Goal: Task Accomplishment & Management: Complete application form

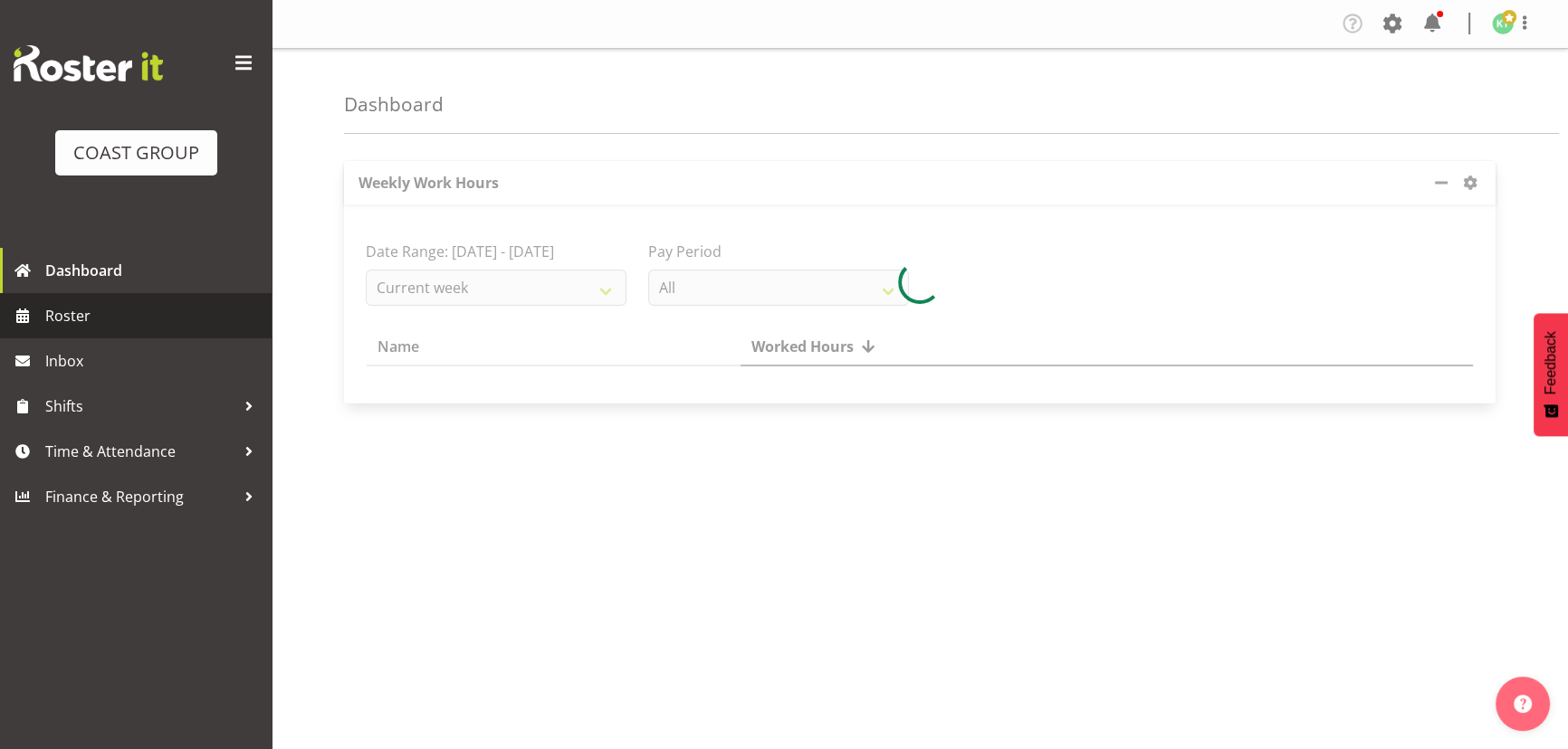
click at [105, 326] on span "Roster" at bounding box center [153, 315] width 217 height 27
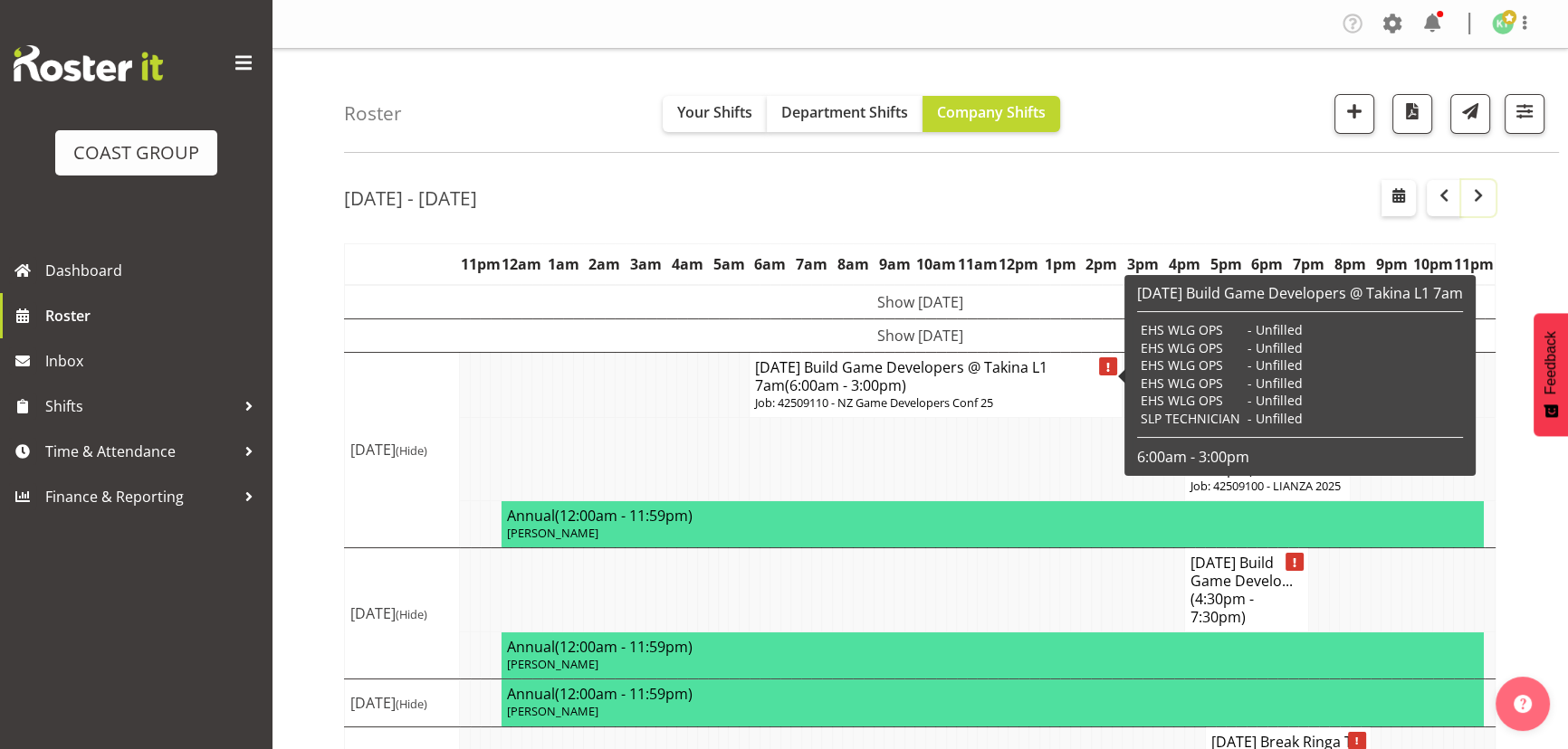
click at [1468, 196] on span "button" at bounding box center [1478, 196] width 22 height 22
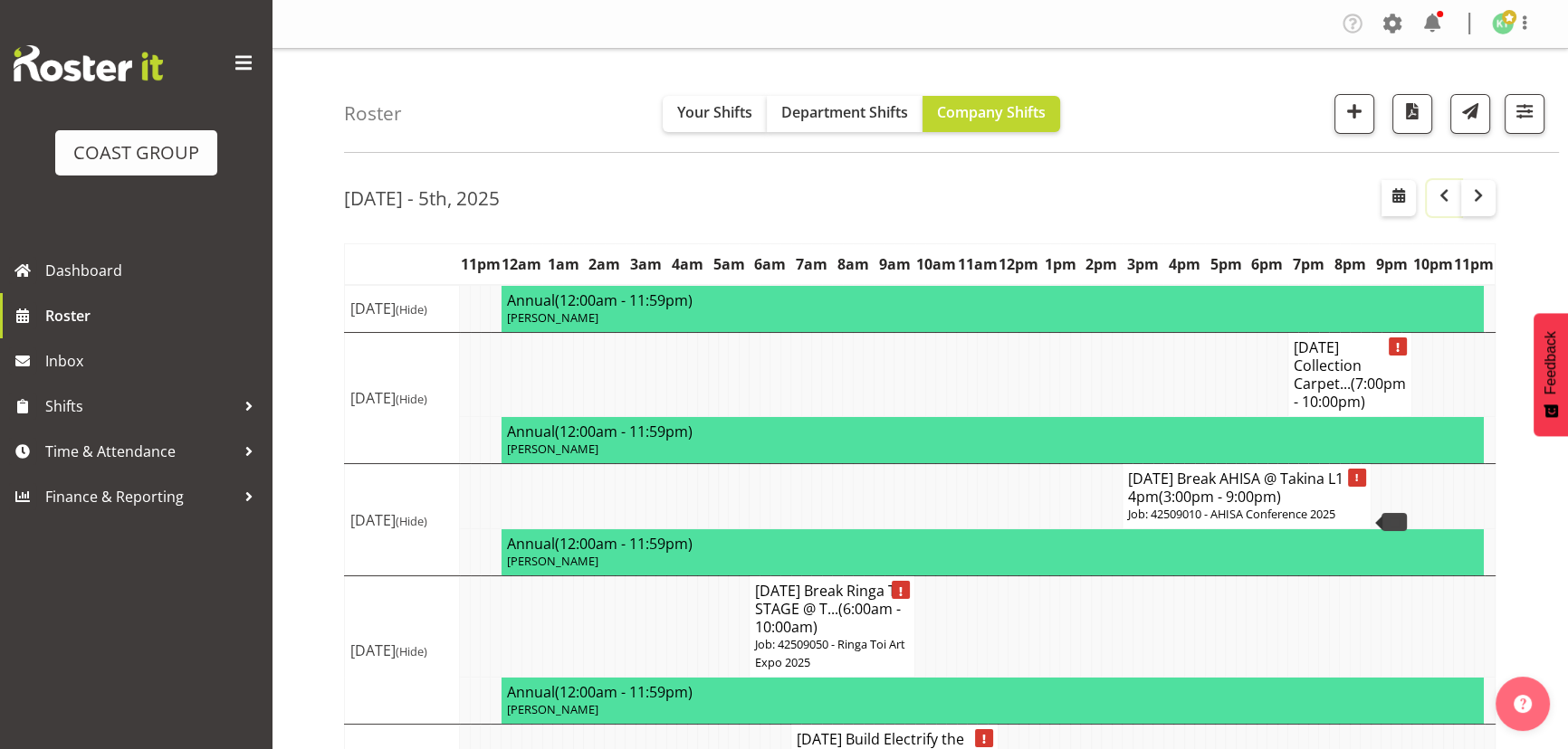
click at [1449, 188] on span "button" at bounding box center [1444, 196] width 22 height 22
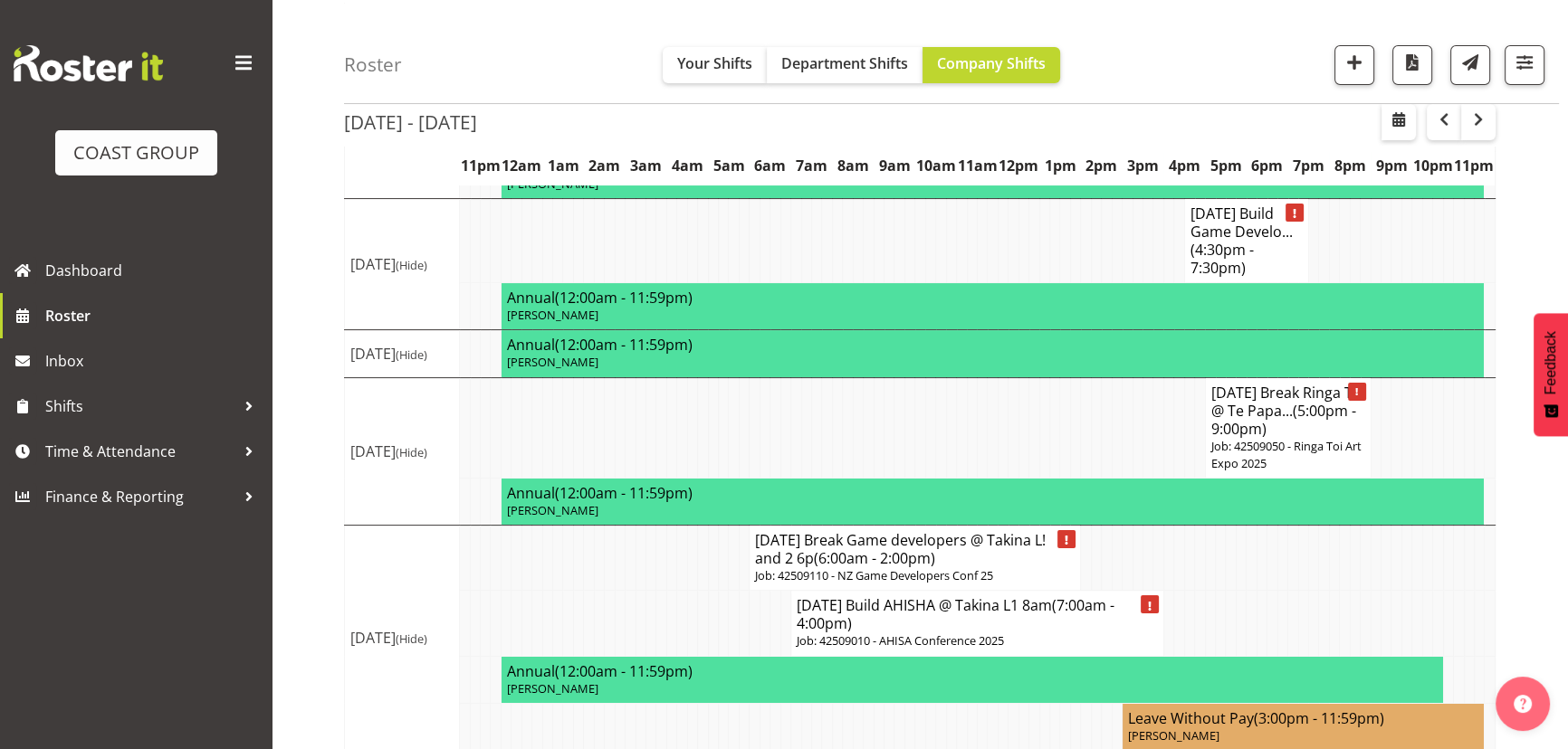
scroll to position [387, 0]
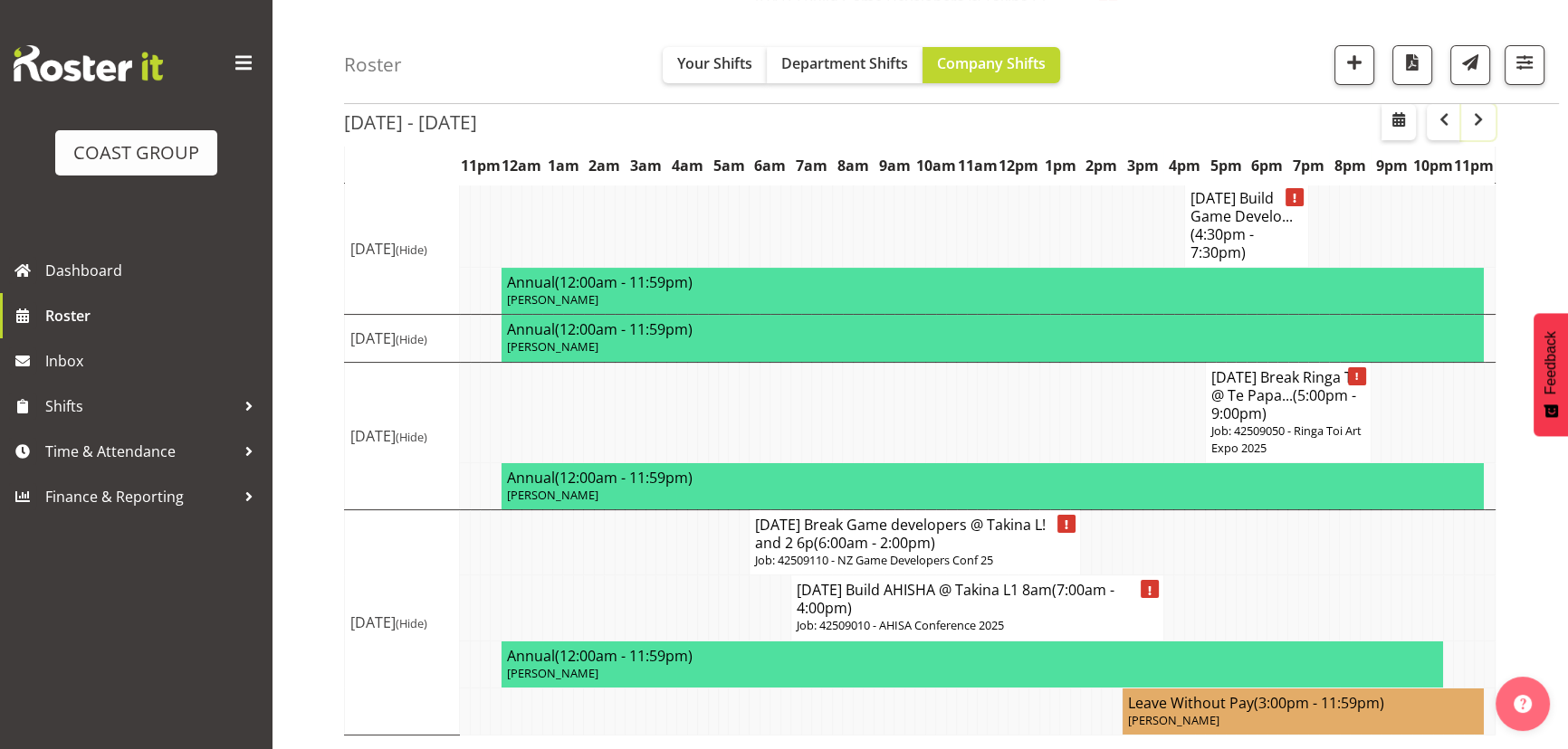
click at [1485, 121] on span "button" at bounding box center [1478, 119] width 22 height 22
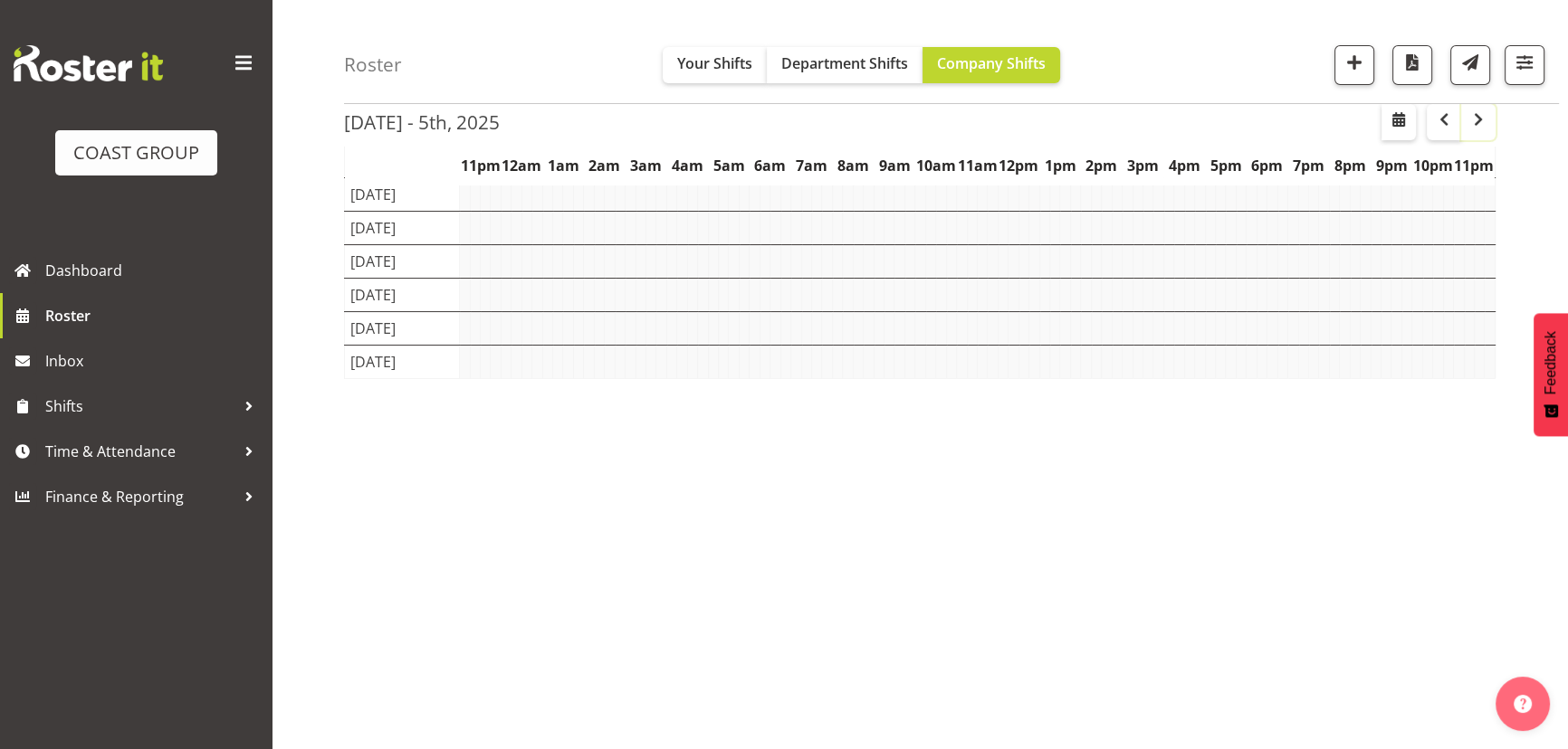
scroll to position [140, 0]
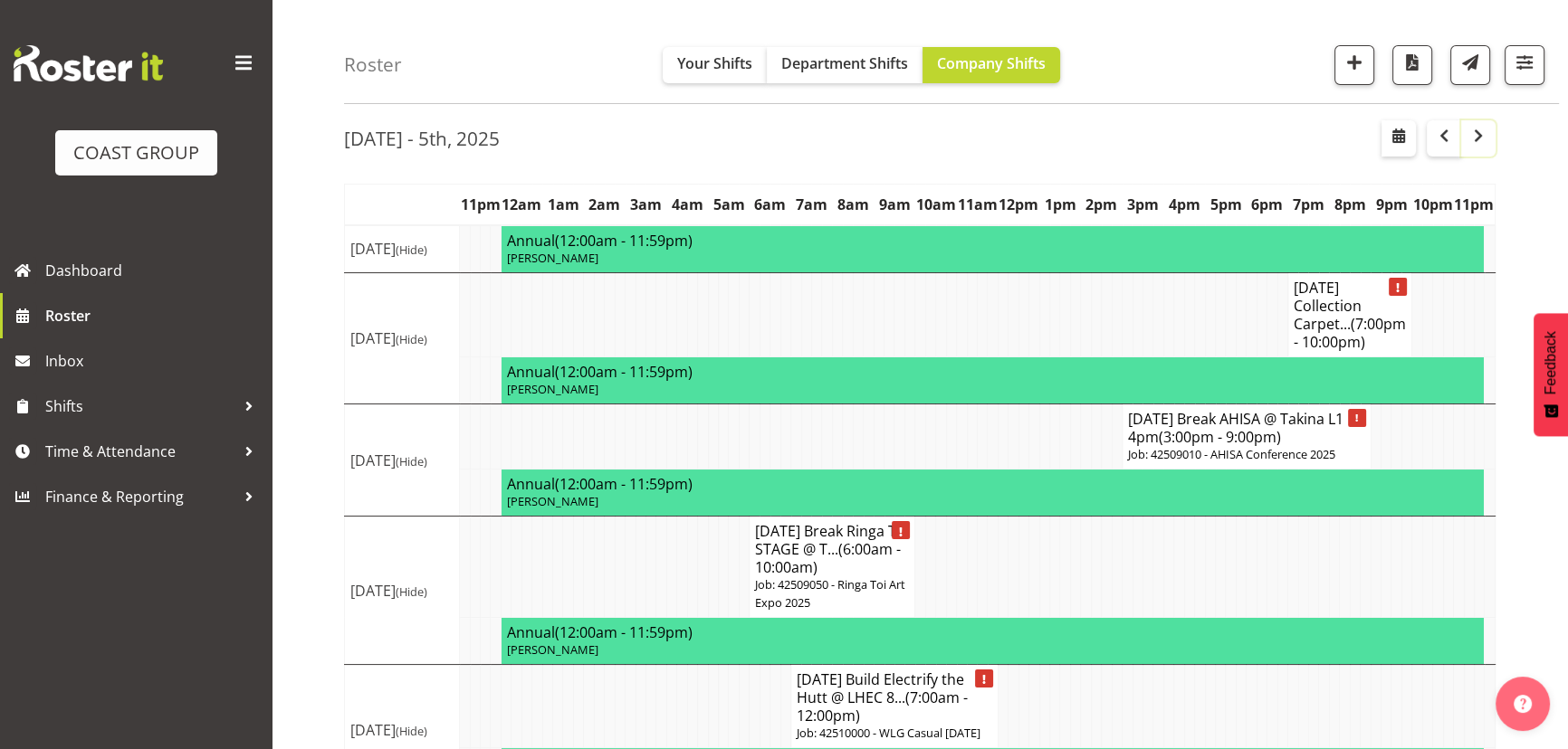
scroll to position [82, 0]
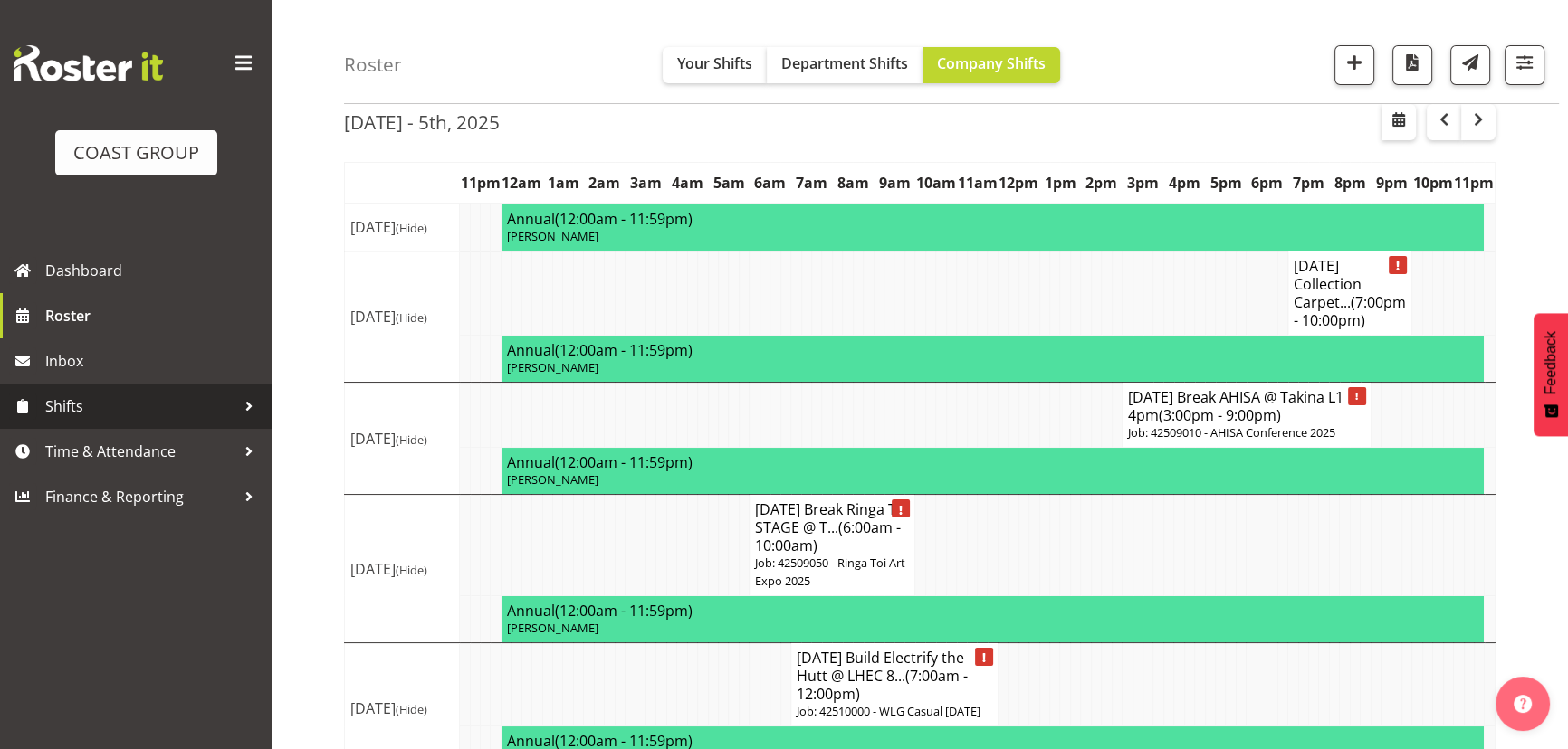
click at [126, 416] on span "Shifts" at bounding box center [139, 406] width 190 height 27
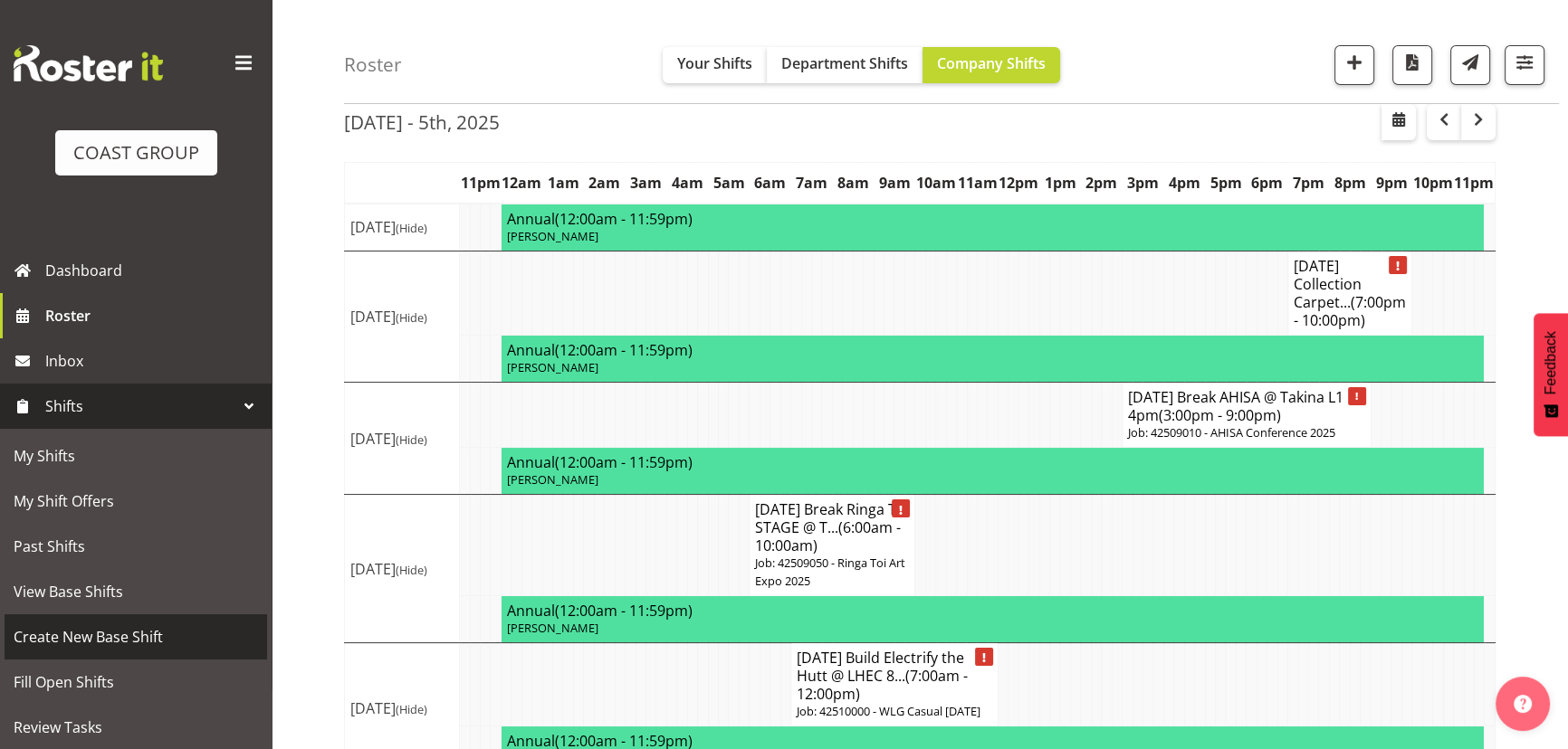
click at [113, 643] on span "Create New Base Shift" at bounding box center [136, 637] width 245 height 27
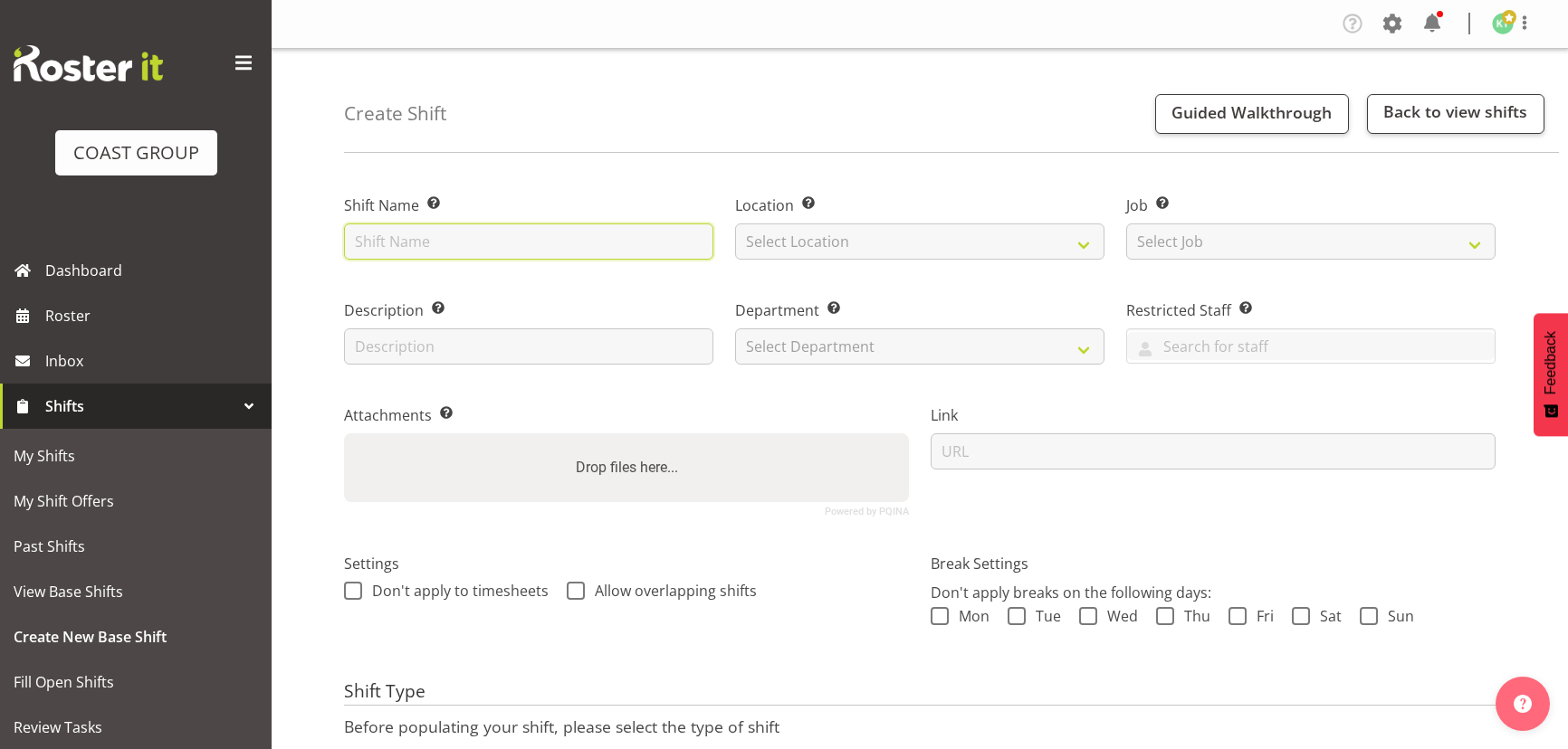
drag, startPoint x: 0, startPoint y: 0, endPoint x: 606, endPoint y: 254, distance: 657.1
click at [606, 254] on input "text" at bounding box center [528, 242] width 369 height 36
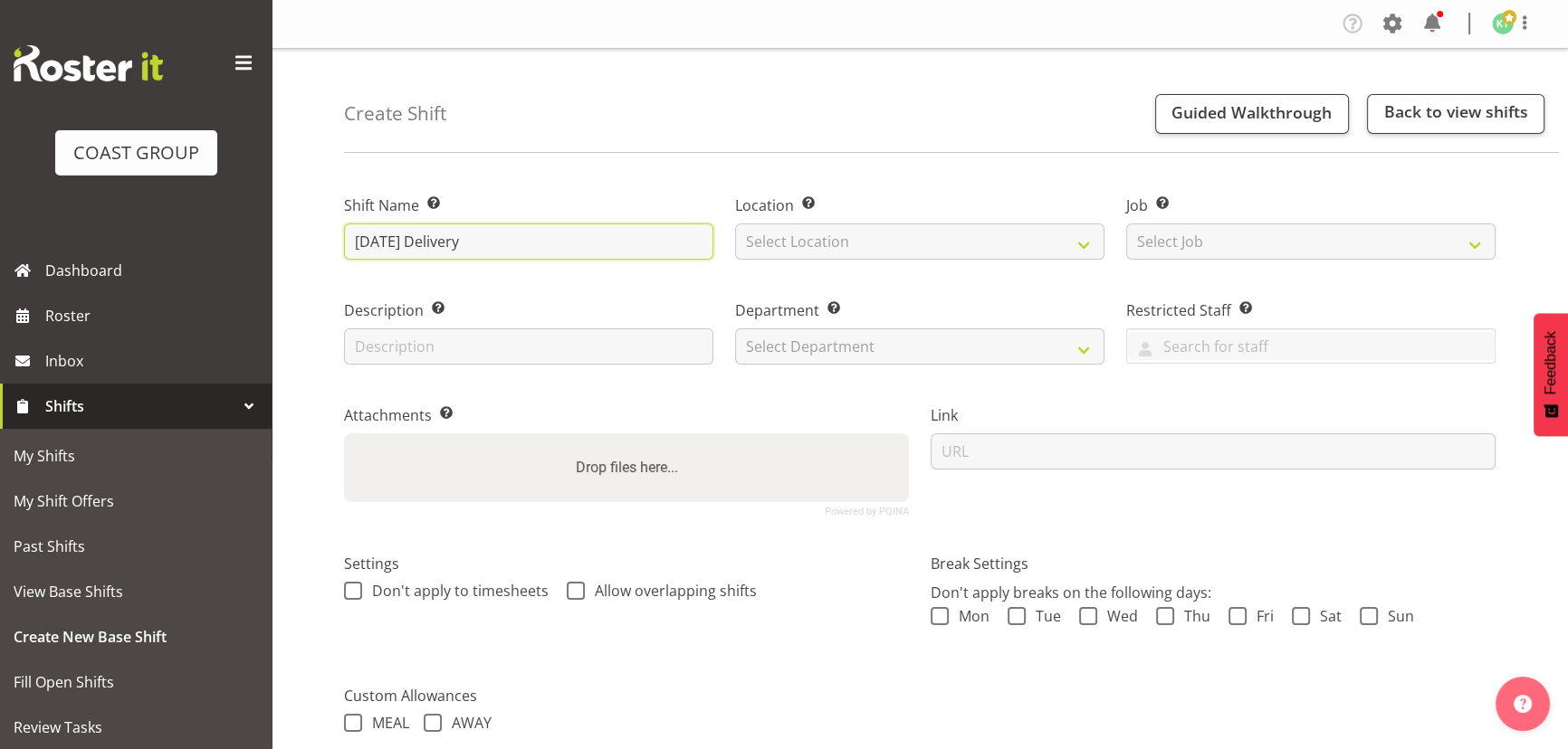
paste input "IPRES"
type input "DEC 25 Delivery Raumati south @ School 10am"
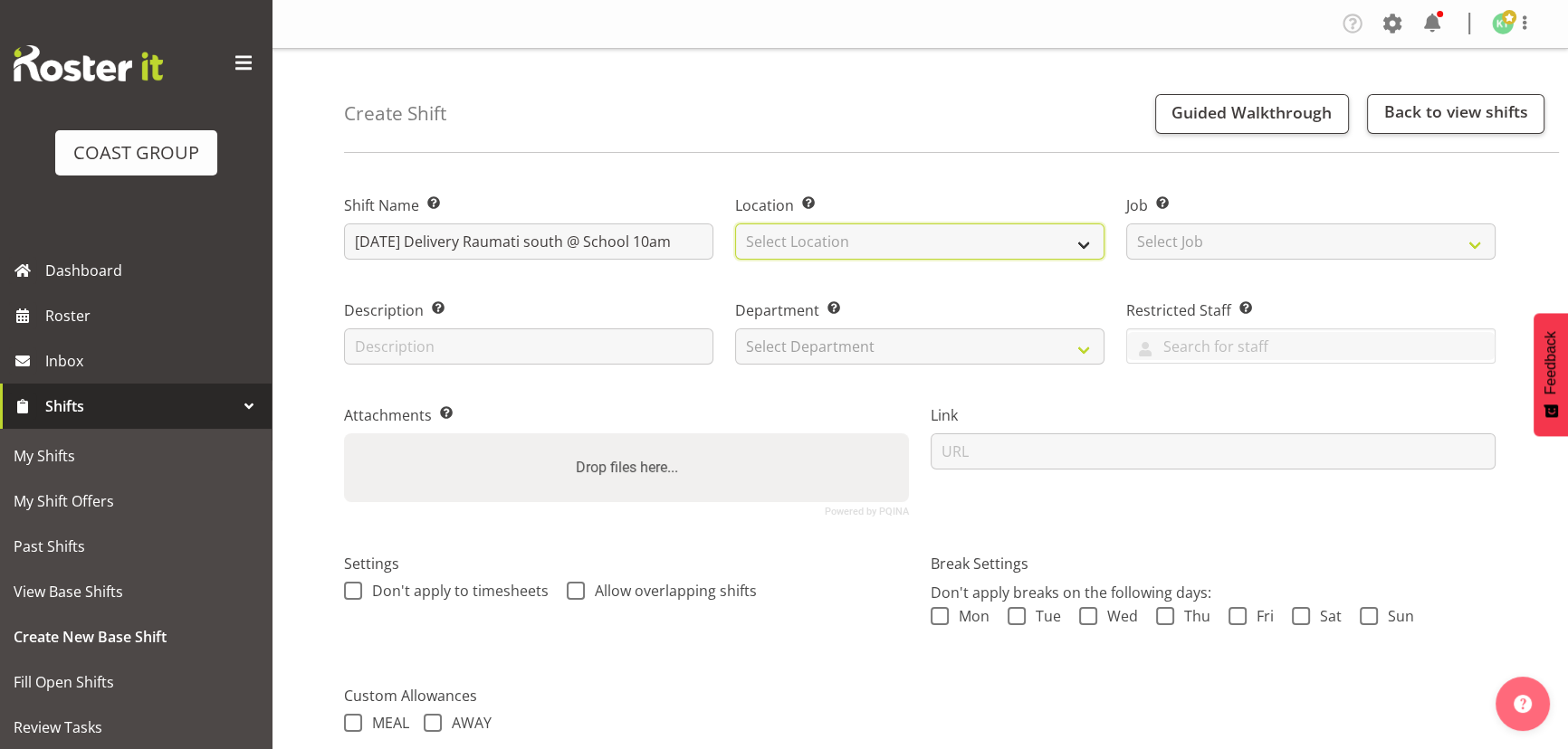
click at [1009, 230] on select "Select Location EHS WLG DW WLG" at bounding box center [919, 242] width 369 height 36
select select "106"
click at [735, 224] on select "Select Location EHS WLG DW WLG" at bounding box center [919, 242] width 369 height 36
click at [1307, 262] on div "Job Set the job or project the shift relates to, if applicable. Select Job Crea…" at bounding box center [1310, 222] width 391 height 105
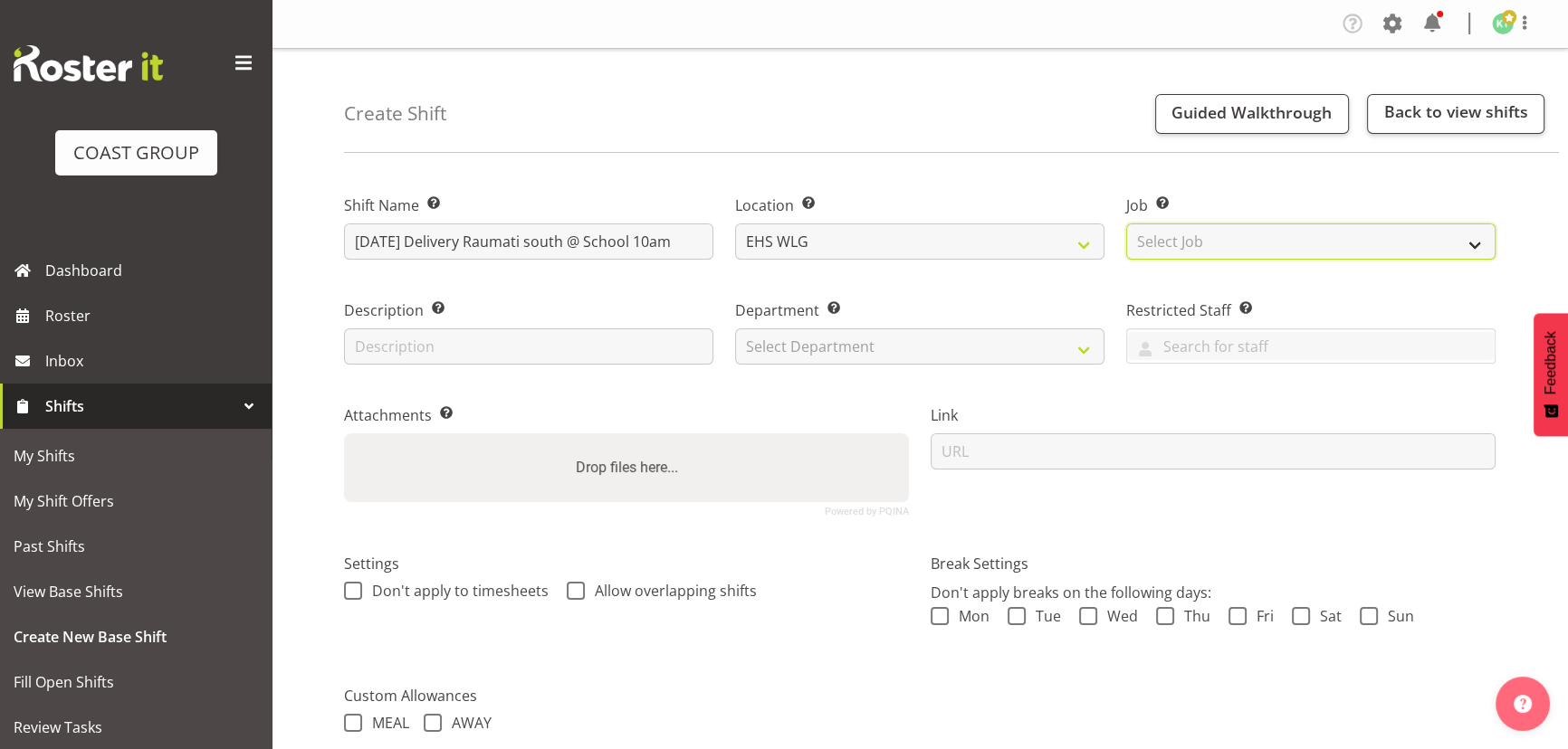
click at [1312, 234] on select "Select Job Create new job 1 Carlton Events 1 Carlton Hamilton 1 Carlton Welling…" at bounding box center [1310, 242] width 369 height 36
select select "8680"
click at [1126, 224] on select "Select Job Create new job 1 Carlton Events 1 Carlton Hamilton 1 Carlton Welling…" at bounding box center [1310, 242] width 369 height 36
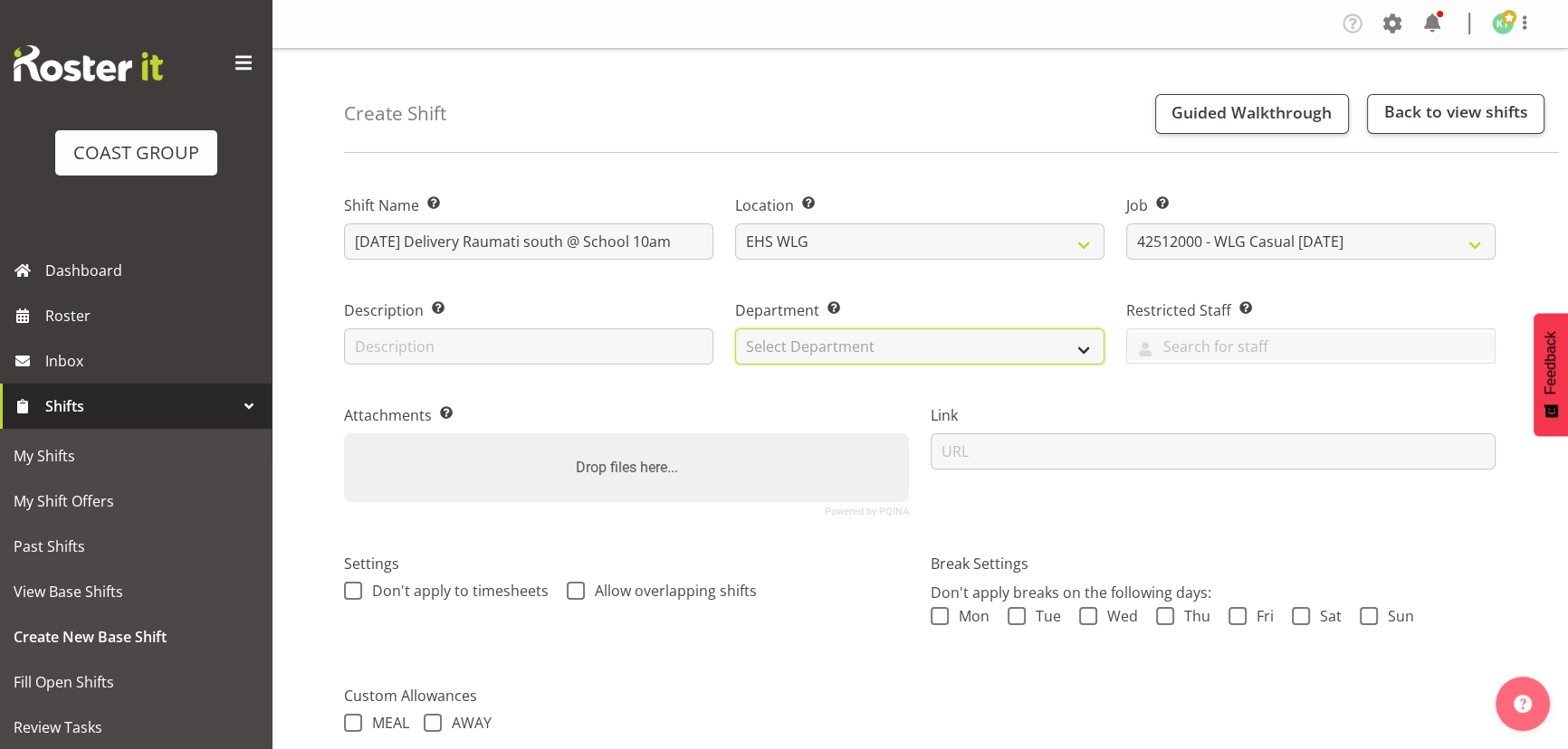
drag, startPoint x: 805, startPoint y: 348, endPoint x: 805, endPoint y: 360, distance: 12.0
click at [805, 348] on select "Select Department EHS WLG OPS DW WLG DW WLG SALES" at bounding box center [919, 346] width 369 height 36
select select "43"
click at [735, 328] on select "Select Department EHS WLG OPS DW WLG DW WLG SALES" at bounding box center [919, 346] width 369 height 36
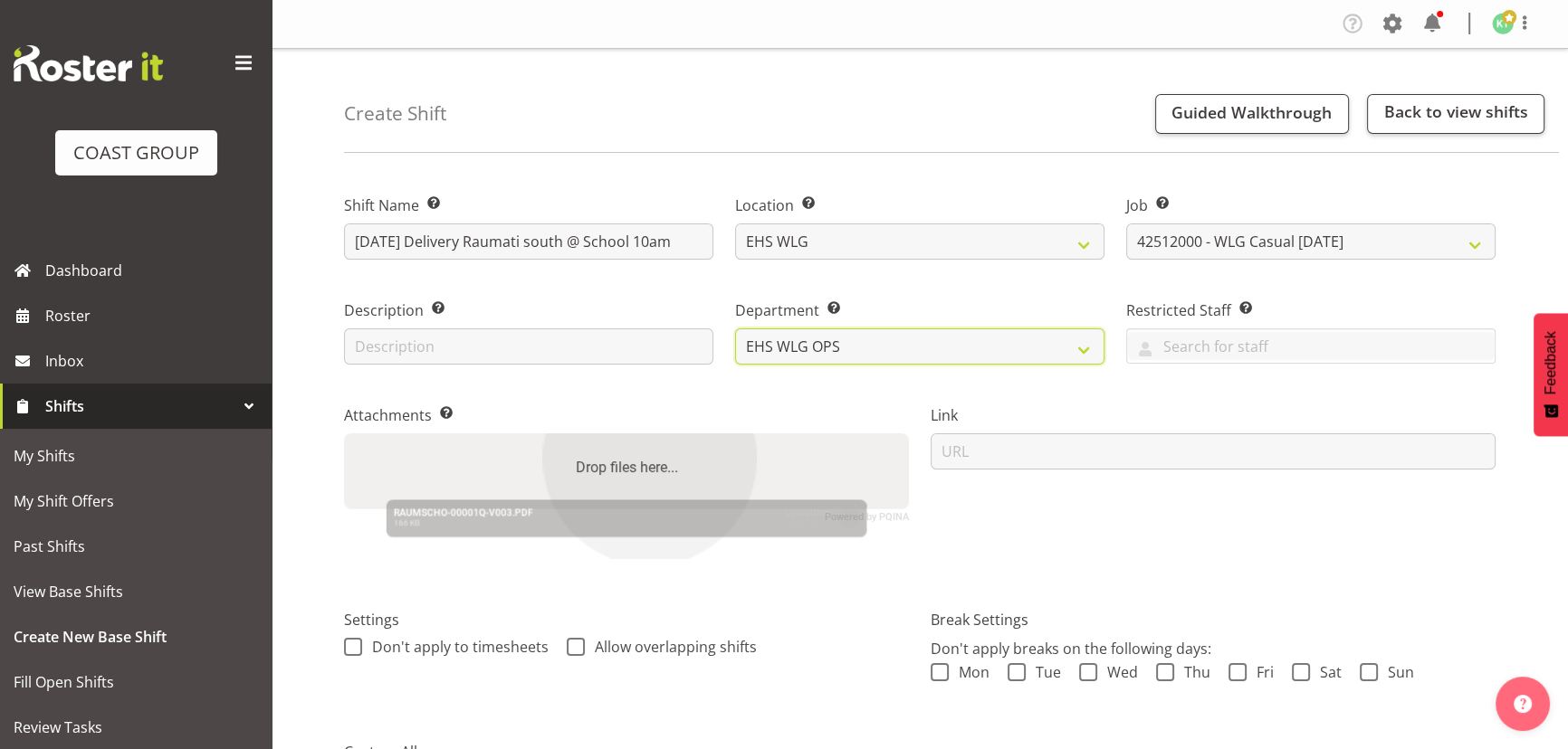
scroll to position [283, 0]
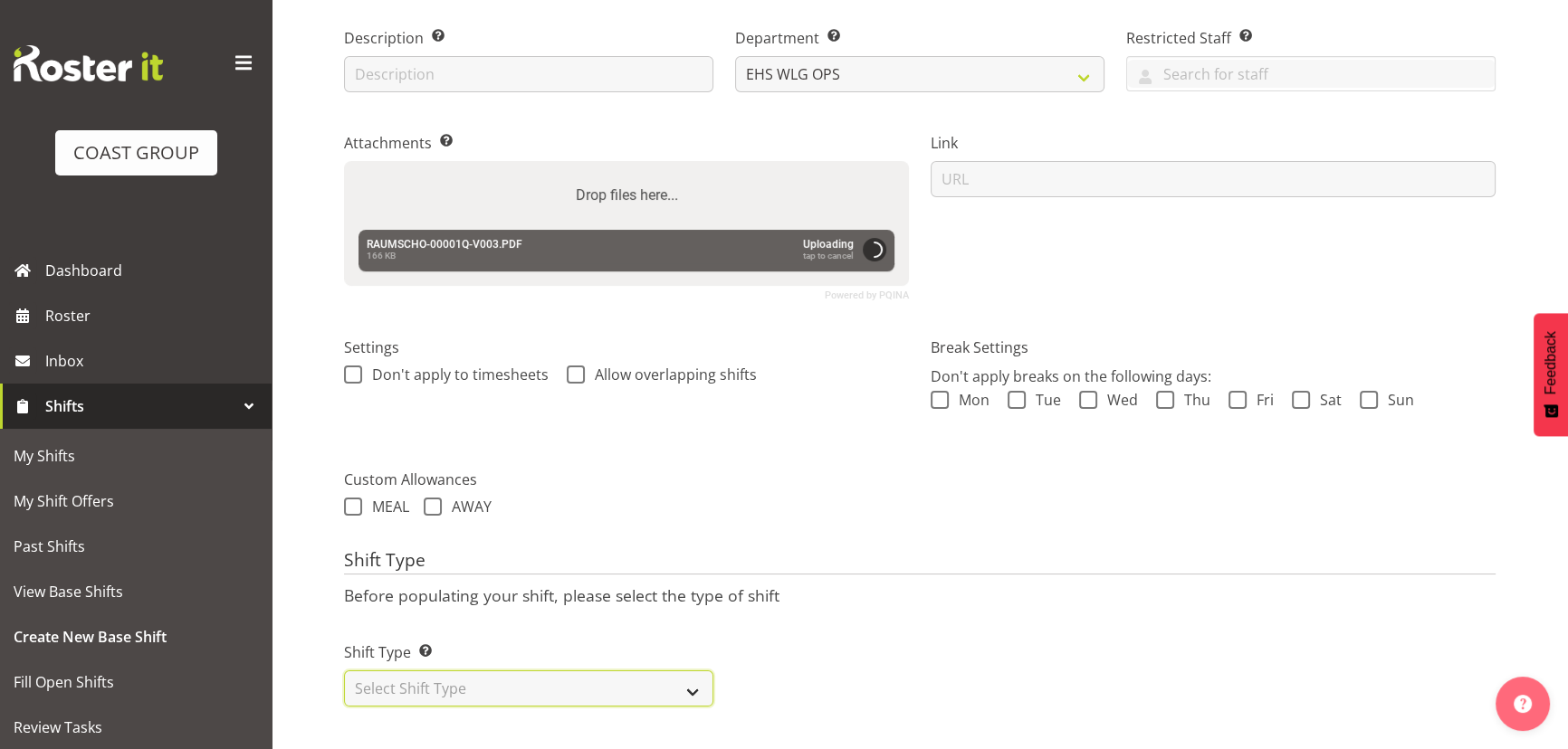
drag, startPoint x: 562, startPoint y: 691, endPoint x: 562, endPoint y: 680, distance: 11.0
click at [562, 691] on select "Select Shift Type One Off Shift Recurring Shift Rotating Shift" at bounding box center [528, 688] width 369 height 36
select select "one_off"
click at [344, 670] on select "Select Shift Type One Off Shift Recurring Shift Rotating Shift" at bounding box center [528, 688] width 369 height 36
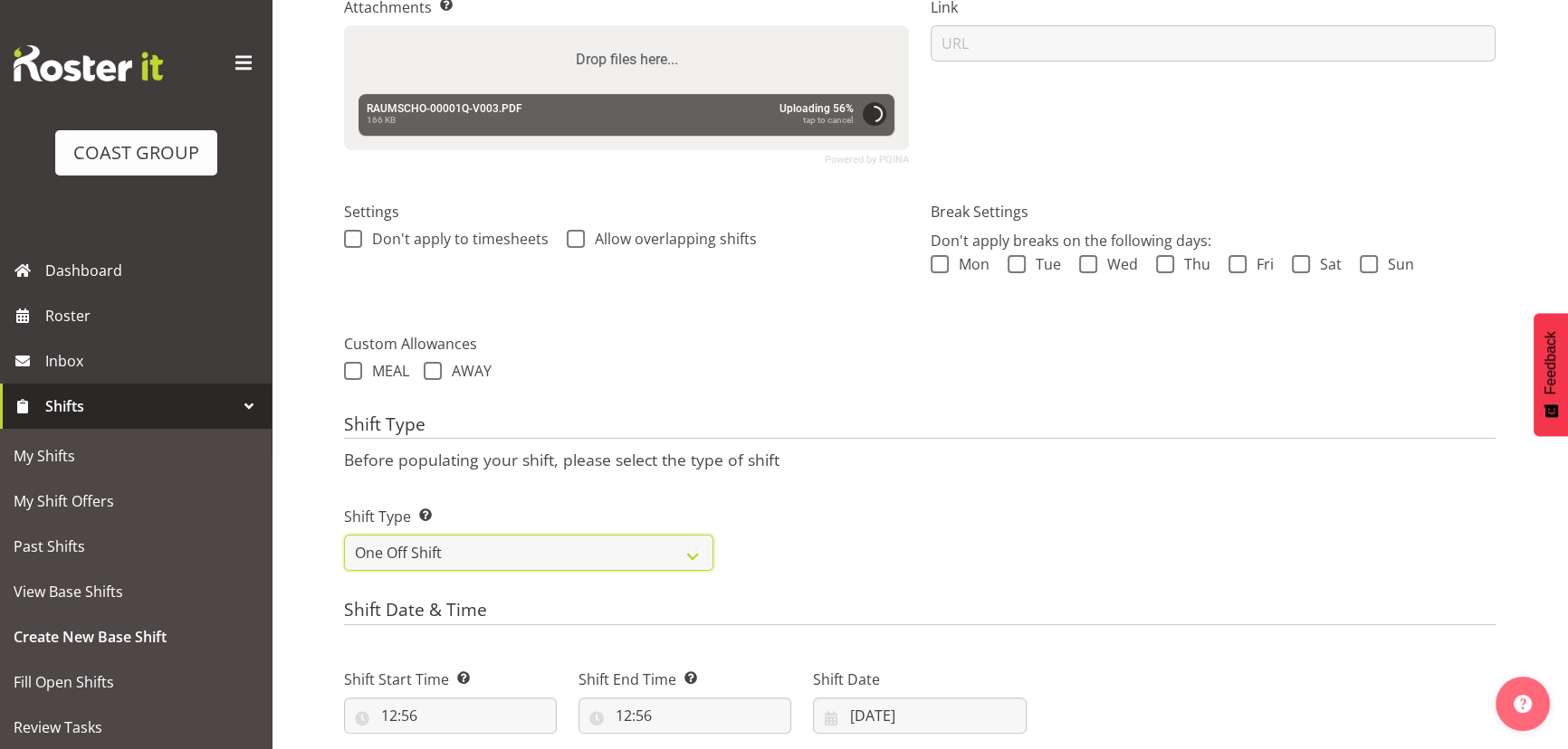
scroll to position [448, 0]
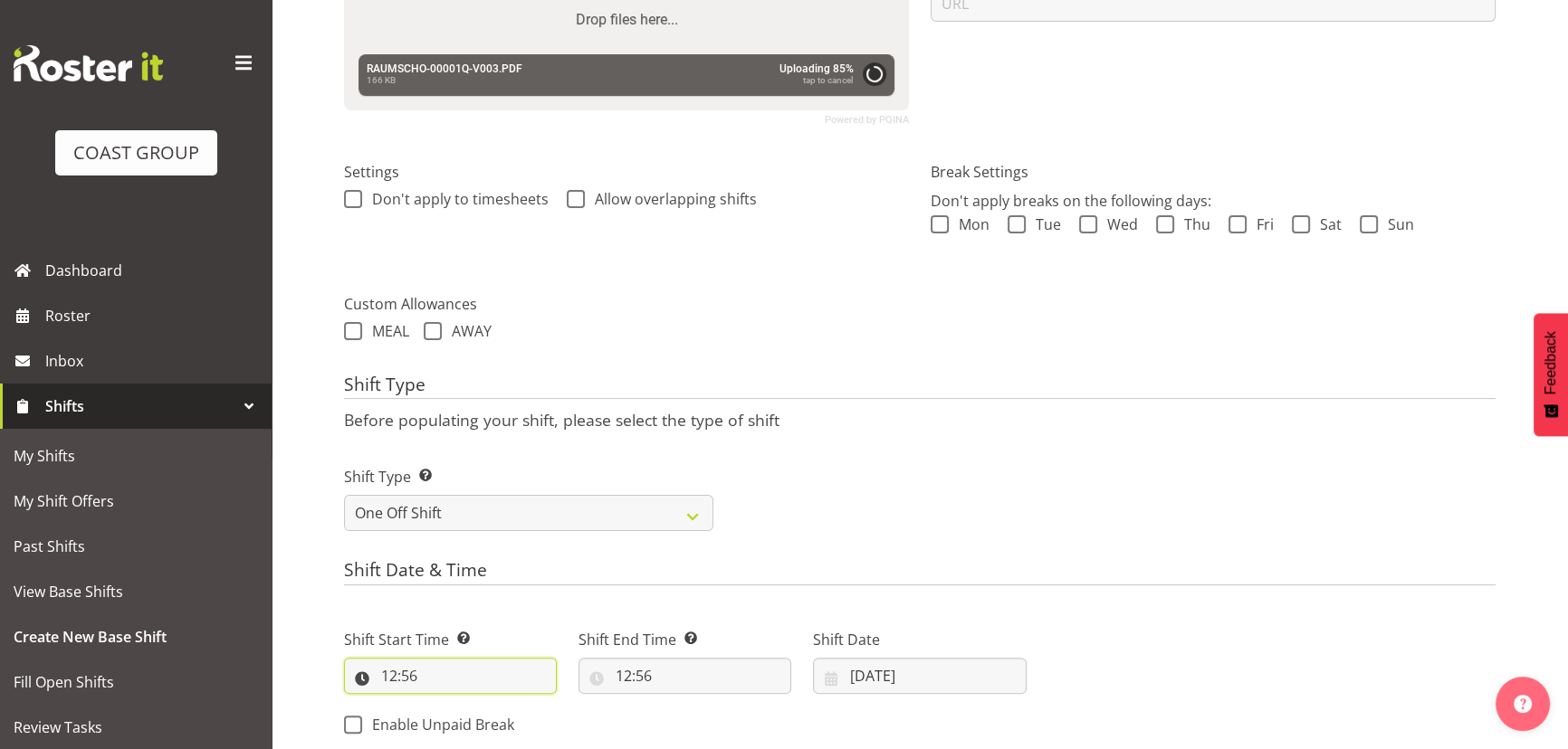
click at [420, 665] on input "12:56" at bounding box center [451, 675] width 213 height 36
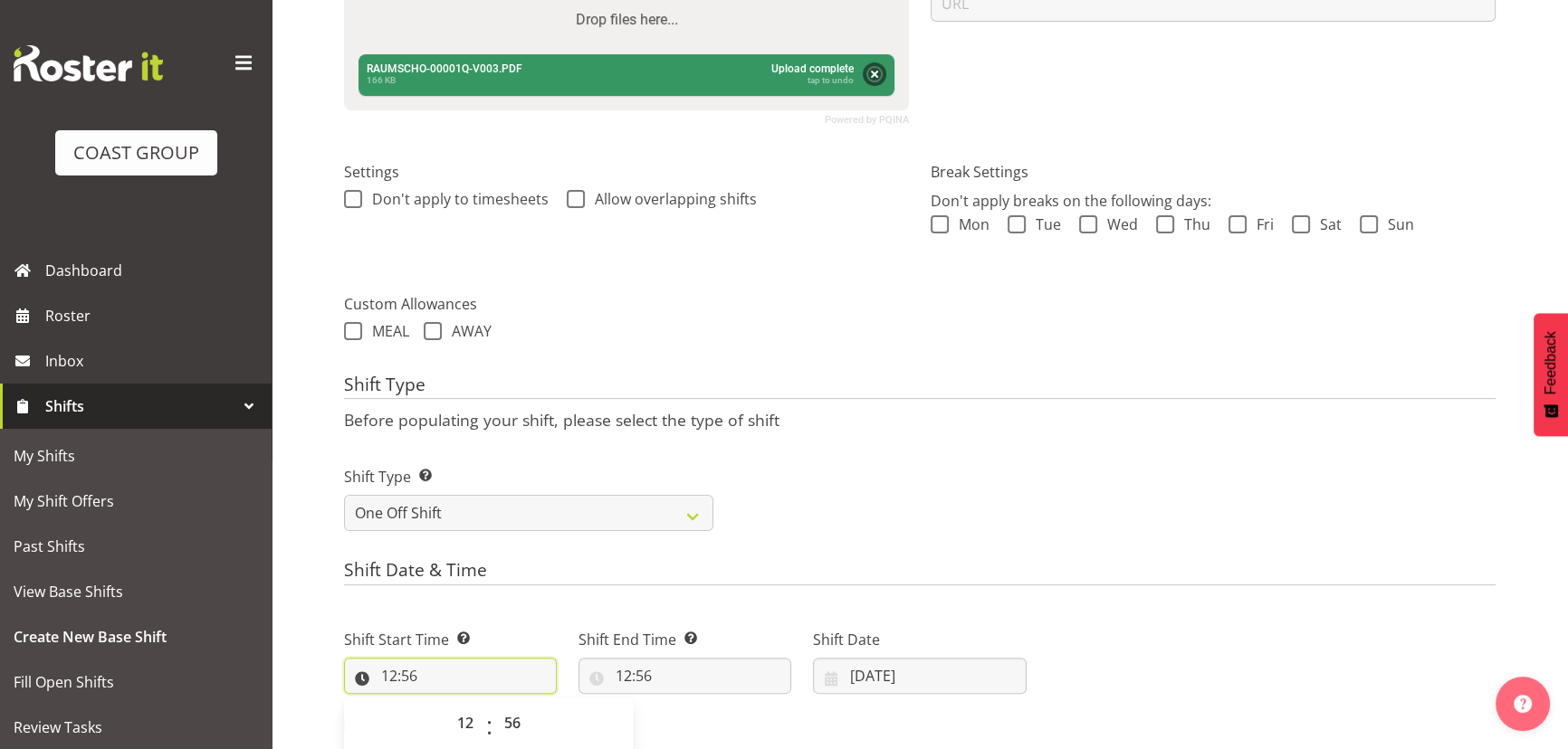
scroll to position [777, 0]
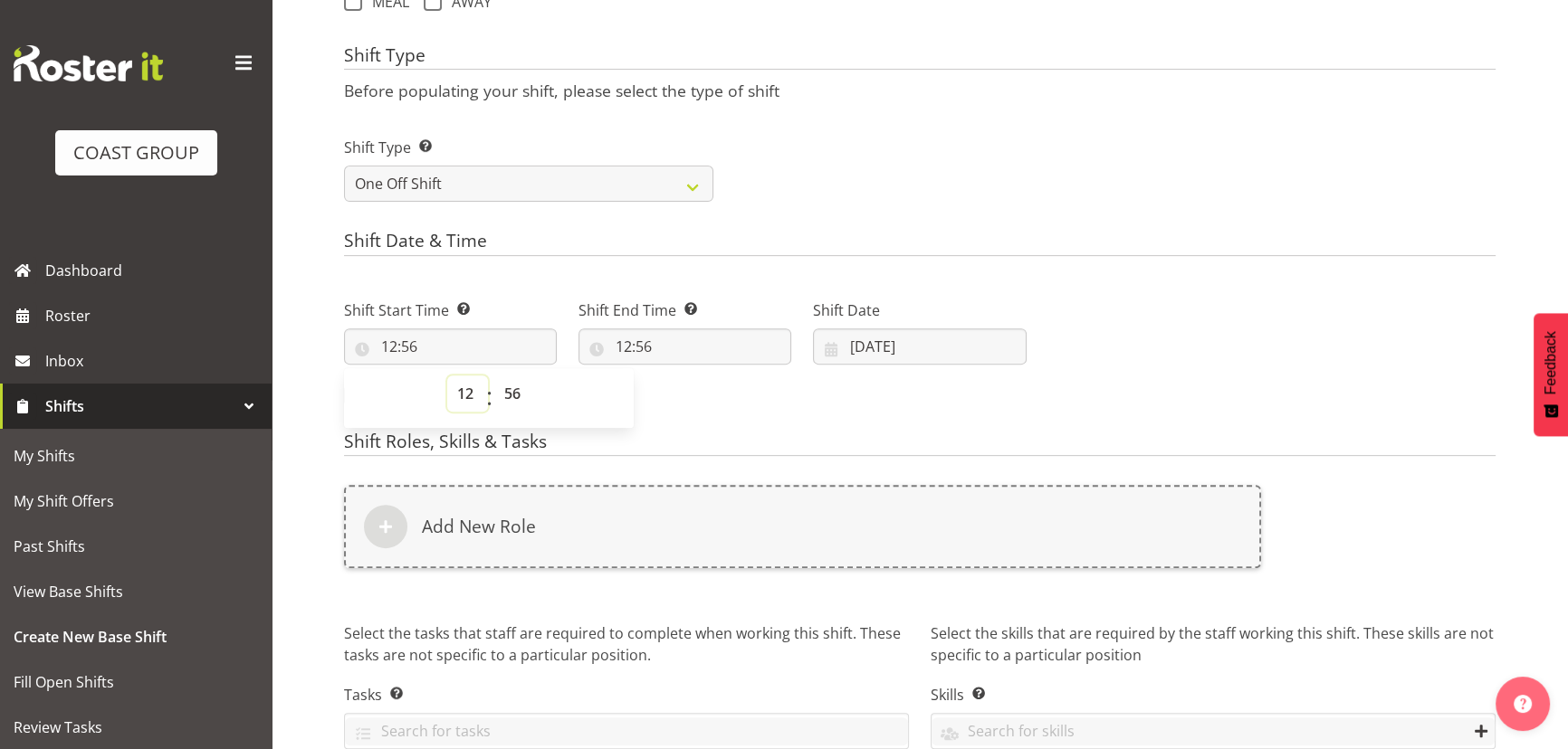
click at [454, 388] on select "00 01 02 03 04 05 06 07 08 09 10 11 12 13 14 15 16 17 18 19 20 21 22 23" at bounding box center [467, 394] width 41 height 36
select select "9"
click at [447, 376] on select "00 01 02 03 04 05 06 07 08 09 10 11 12 13 14 15 16 17 18 19 20 21 22 23" at bounding box center [467, 394] width 41 height 36
type input "09:56"
drag, startPoint x: 524, startPoint y: 390, endPoint x: 522, endPoint y: 374, distance: 16.1
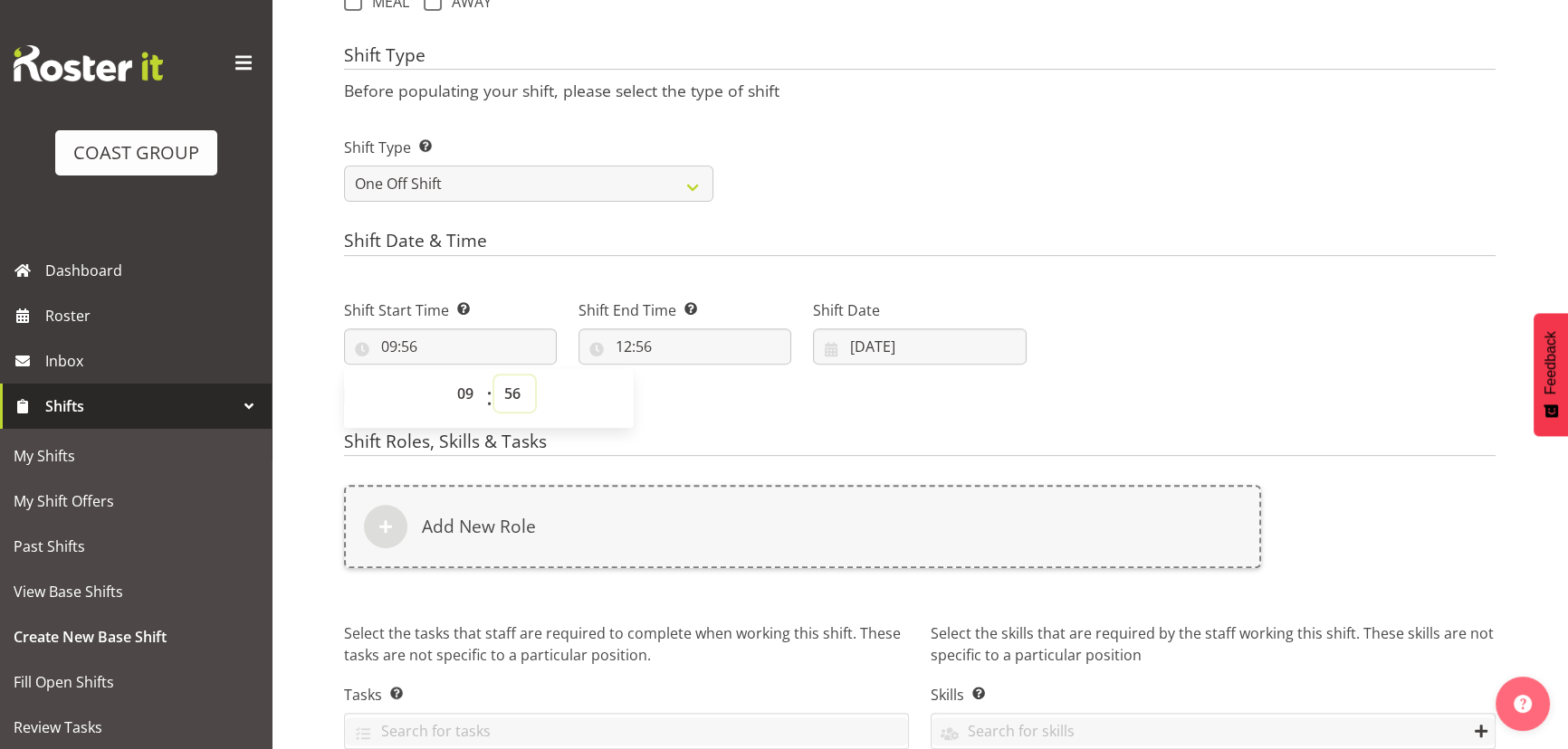
click at [524, 390] on select "00 01 02 03 04 05 06 07 08 09 10 11 12 13 14 15 16 17 18 19 20 21 22 23 24 25 2…" at bounding box center [514, 394] width 41 height 36
select select "0"
click at [494, 376] on select "00 01 02 03 04 05 06 07 08 09 10 11 12 13 14 15 16 17 18 19 20 21 22 23 24 25 2…" at bounding box center [514, 394] width 41 height 36
type input "09:00"
click at [639, 352] on input "12:56" at bounding box center [685, 346] width 213 height 36
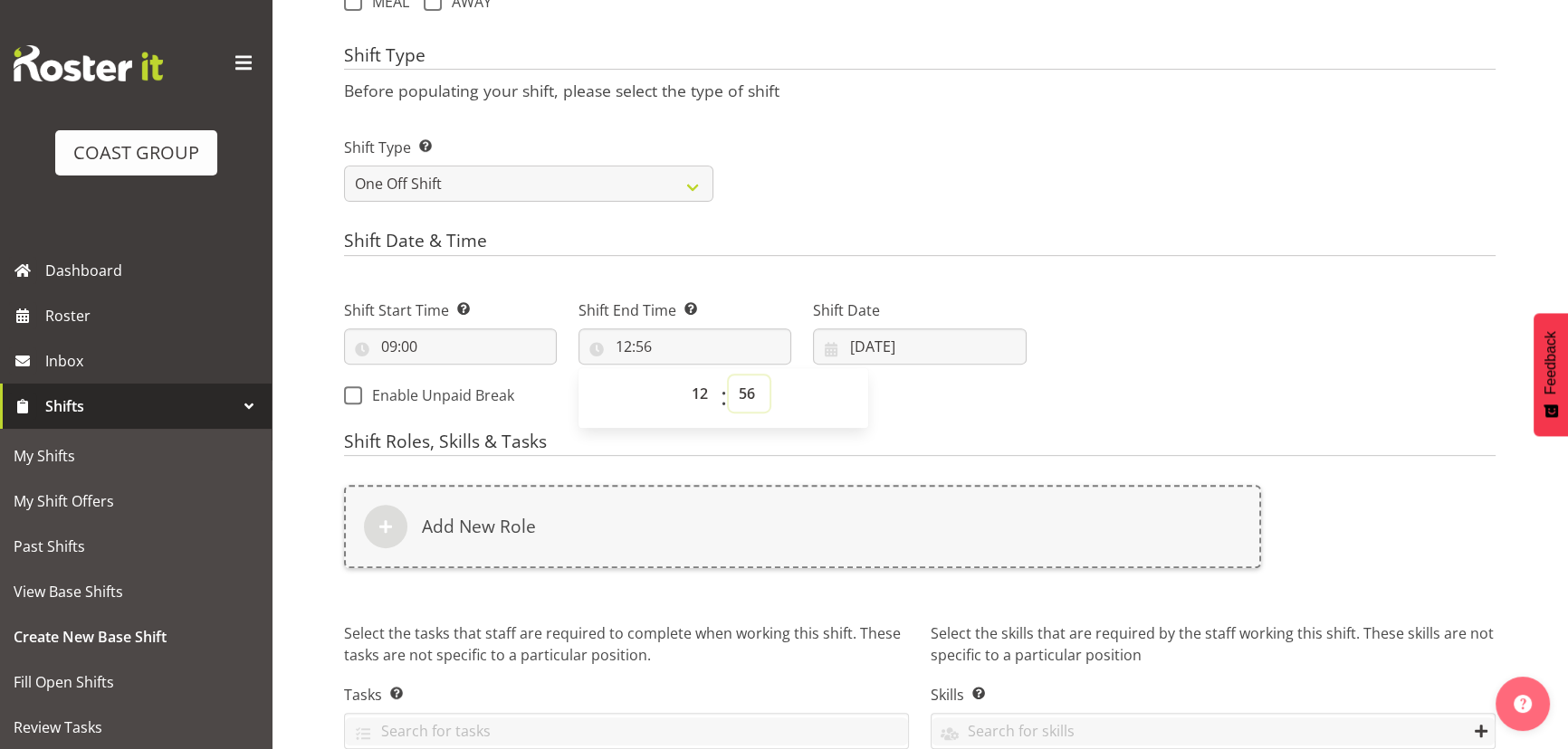
click at [751, 397] on select "00 01 02 03 04 05 06 07 08 09 10 11 12 13 14 15 16 17 18 19 20 21 22 23 24 25 2…" at bounding box center [748, 394] width 41 height 36
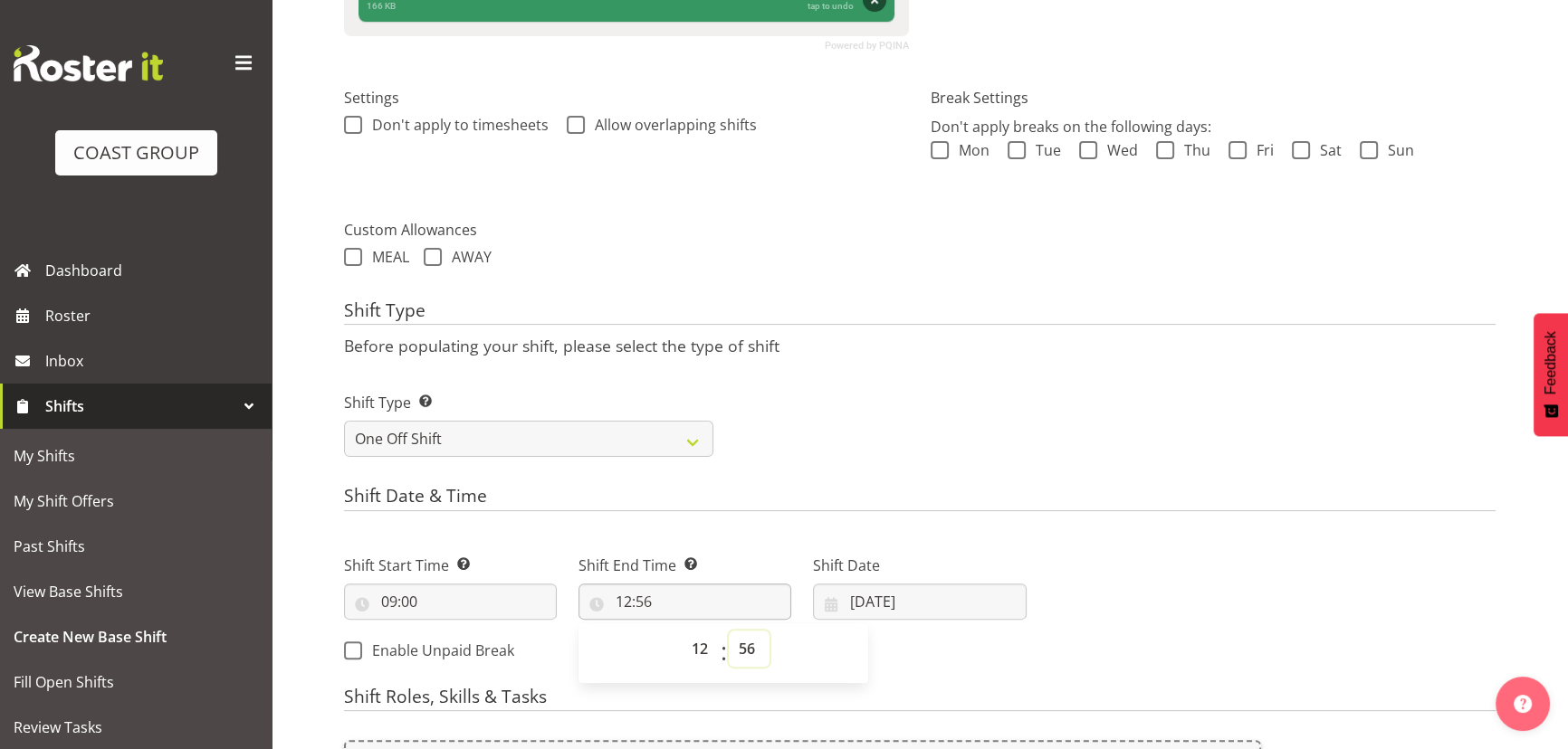
scroll to position [613, 0]
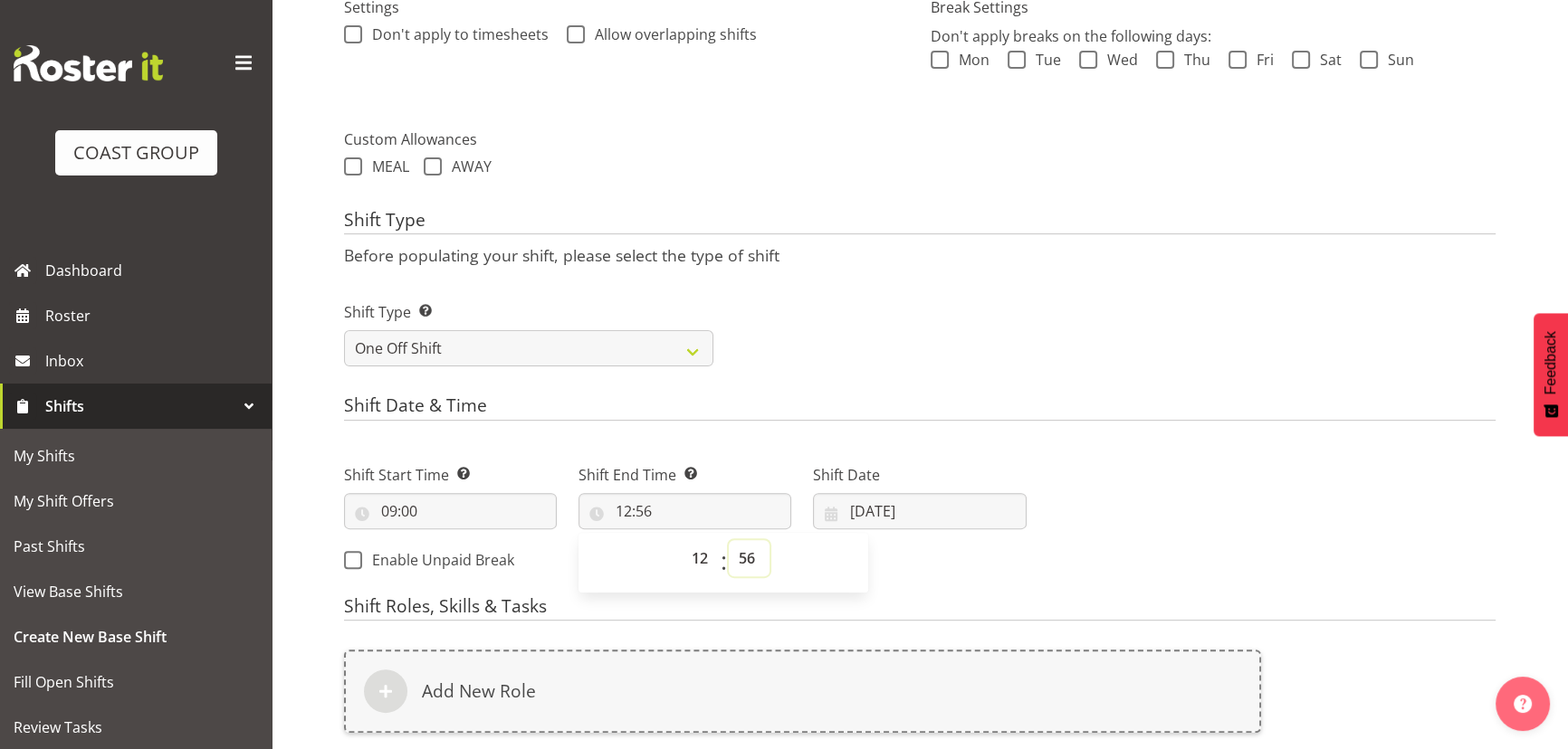
drag, startPoint x: 743, startPoint y: 565, endPoint x: 743, endPoint y: 539, distance: 26.0
click at [743, 565] on select "00 01 02 03 04 05 06 07 08 09 10 11 12 13 14 15 16 17 18 19 20 21 22 23 24 25 2…" at bounding box center [748, 558] width 41 height 36
click at [756, 545] on select "00 01 02 03 04 05 06 07 08 09 10 11 12 13 14 15 16 17 18 19 20 21 22 23 24 25 2…" at bounding box center [748, 558] width 41 height 36
select select "0"
click at [728, 540] on select "00 01 02 03 04 05 06 07 08 09 10 11 12 13 14 15 16 17 18 19 20 21 22 23 24 25 2…" at bounding box center [748, 558] width 41 height 36
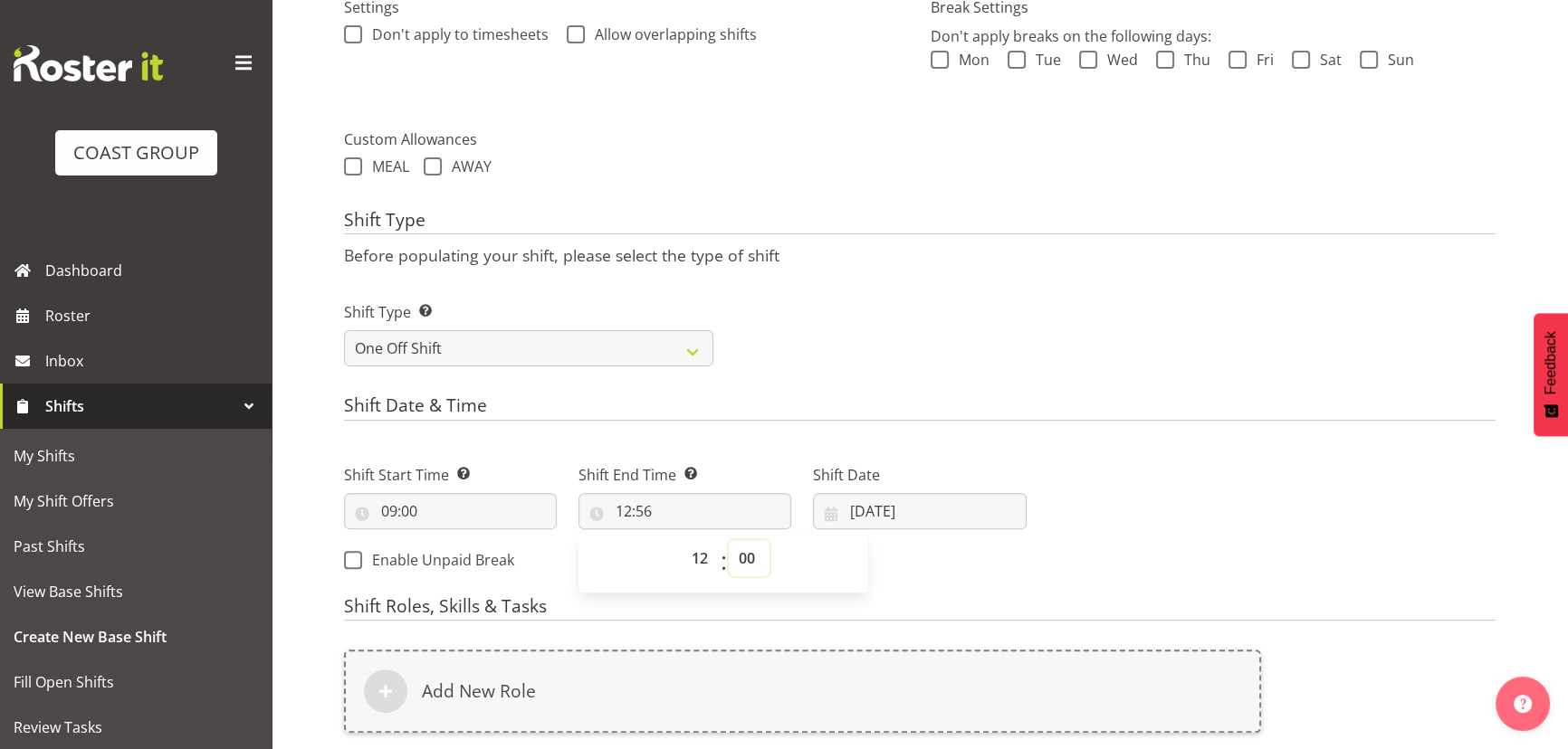
type input "12:00"
click at [701, 542] on select "00 01 02 03 04 05 06 07 08 09 10 11 12 13 14 15 16 17 18 19 20 21 22 23" at bounding box center [701, 558] width 41 height 36
select select "13"
click at [682, 540] on select "00 01 02 03 04 05 06 07 08 09 10 11 12 13 14 15 16 17 18 19 20 21 22 23" at bounding box center [701, 558] width 41 height 36
type input "13:00"
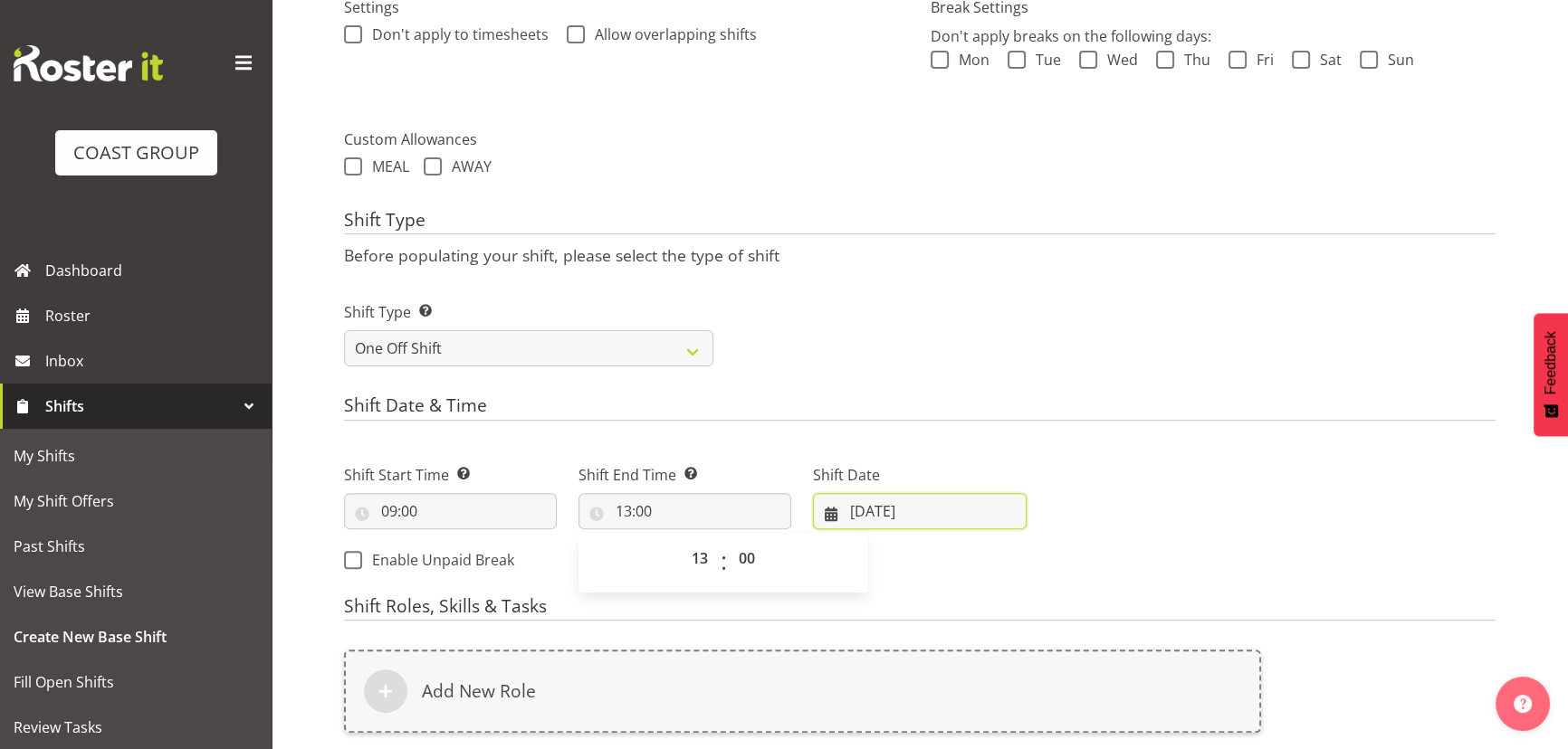
click at [959, 502] on input "[DATE]" at bounding box center [919, 511] width 213 height 36
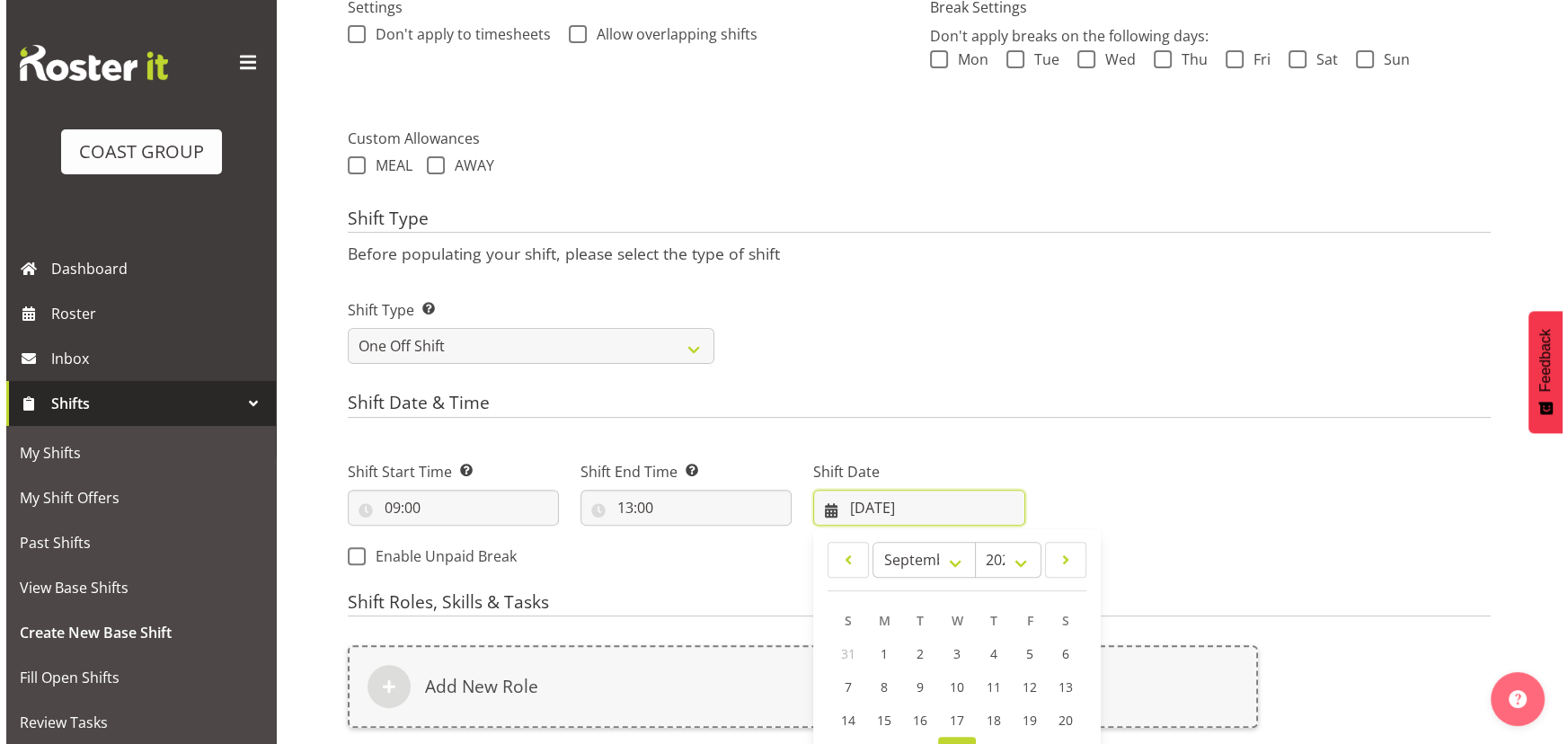
scroll to position [854, 0]
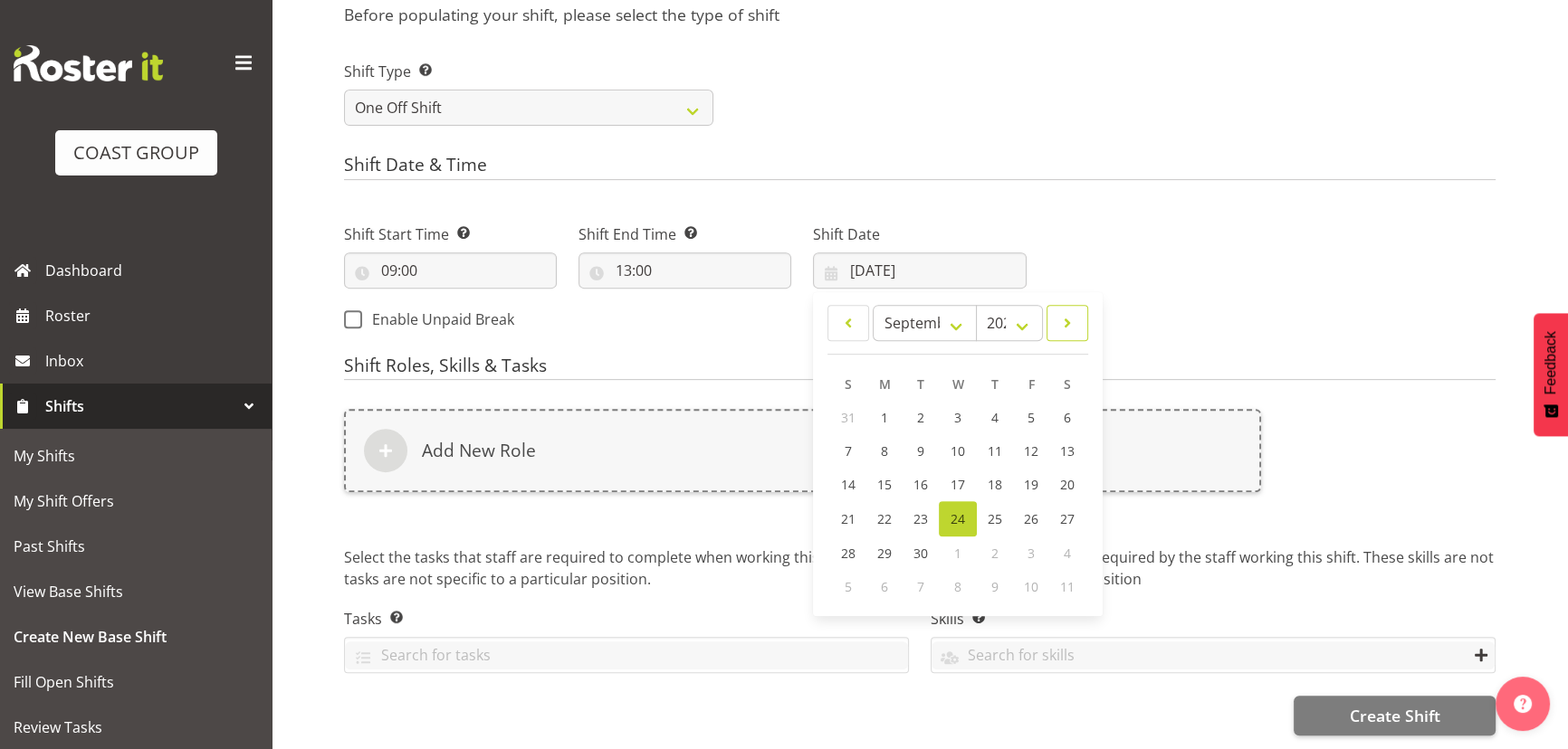
click at [1069, 305] on link at bounding box center [1068, 323] width 42 height 36
click at [1068, 312] on span at bounding box center [1067, 323] width 18 height 22
select select "11"
click at [890, 446] on link "8" at bounding box center [884, 452] width 36 height 34
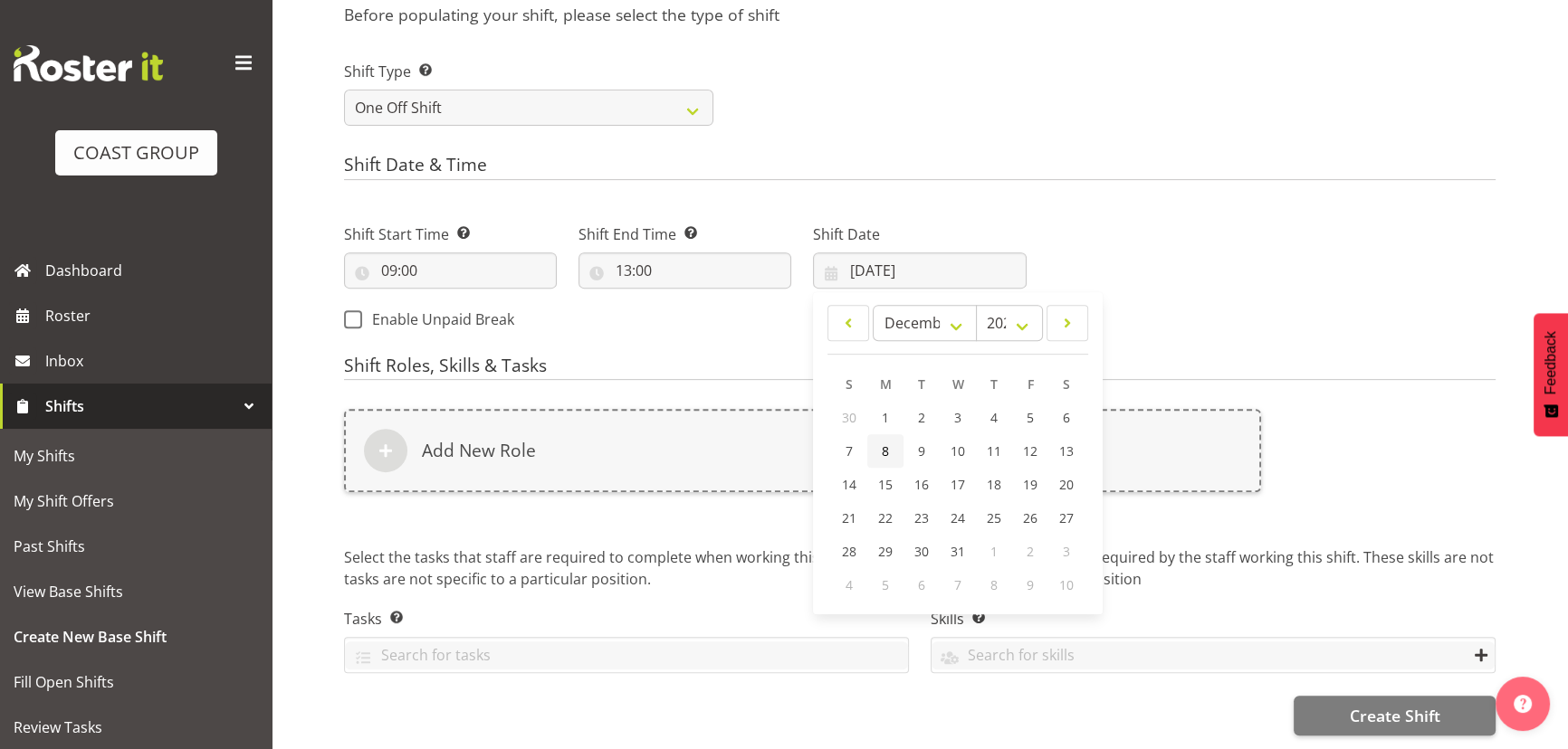
type input "08/12/2025"
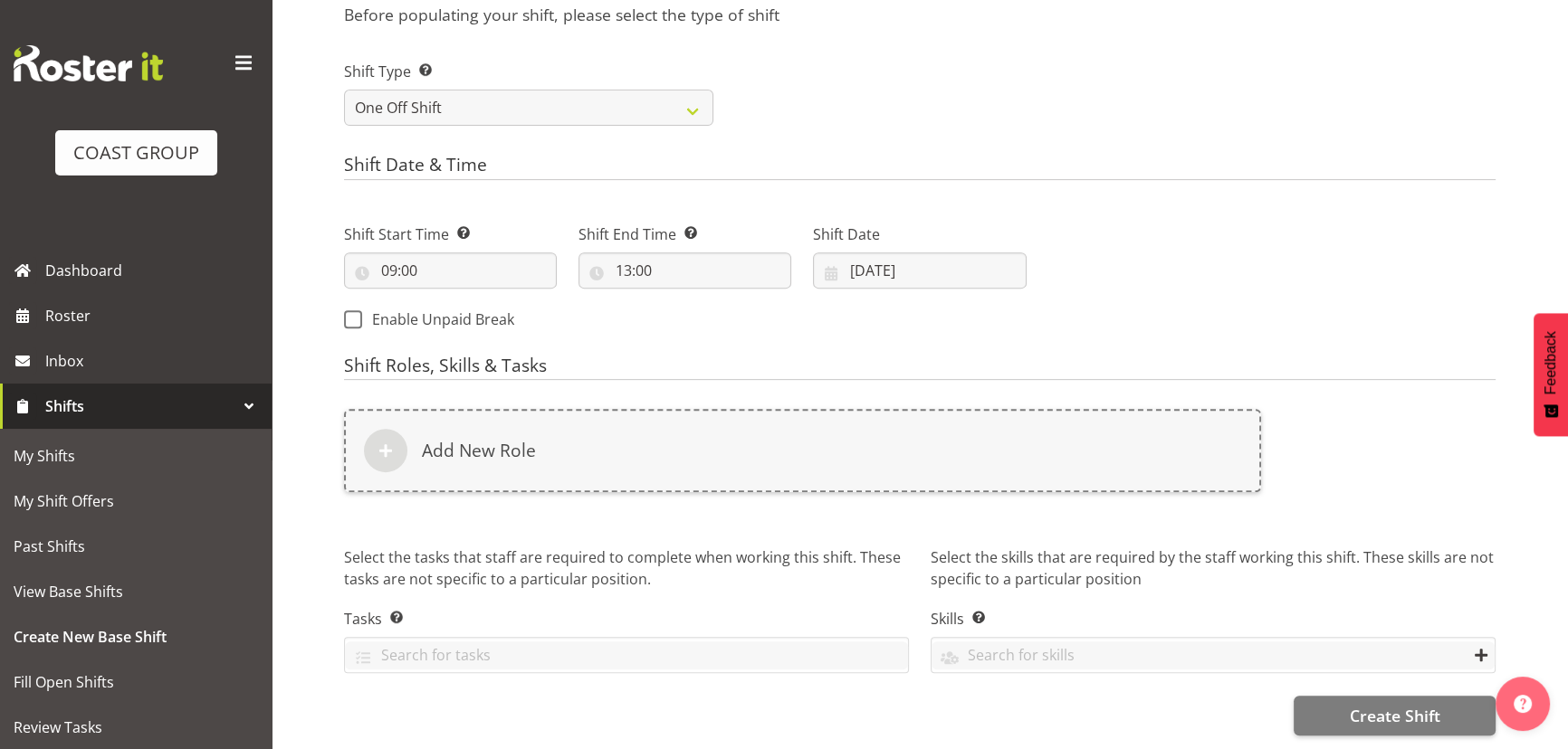
click at [890, 446] on div "Add New Role" at bounding box center [802, 451] width 916 height 84
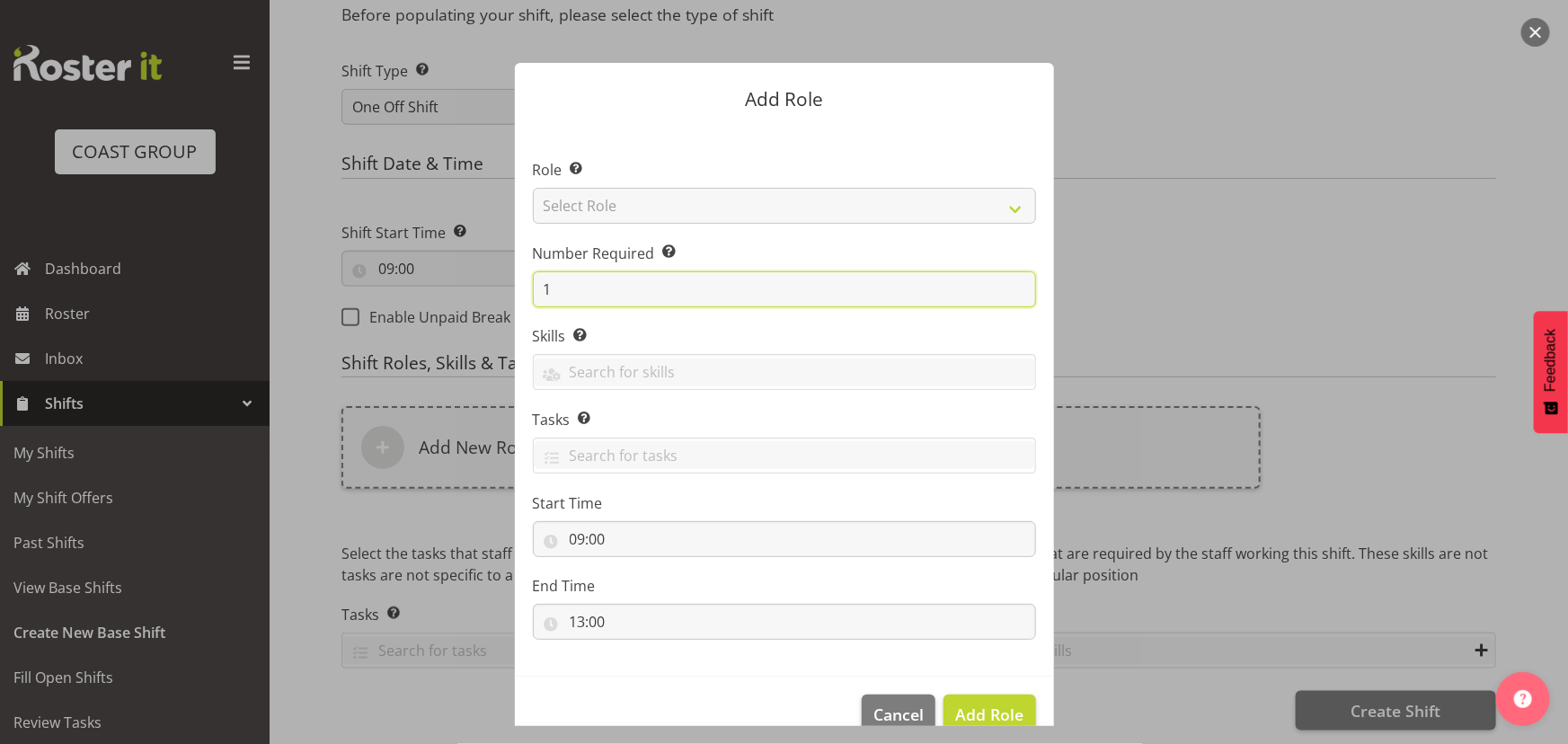
drag, startPoint x: 552, startPoint y: 294, endPoint x: 456, endPoint y: 320, distance: 99.5
click at [442, 329] on form "Add Role Role Select the role you wish to add to the shift. Select Role ACCOUNT…" at bounding box center [784, 372] width 863 height 708
type input "2"
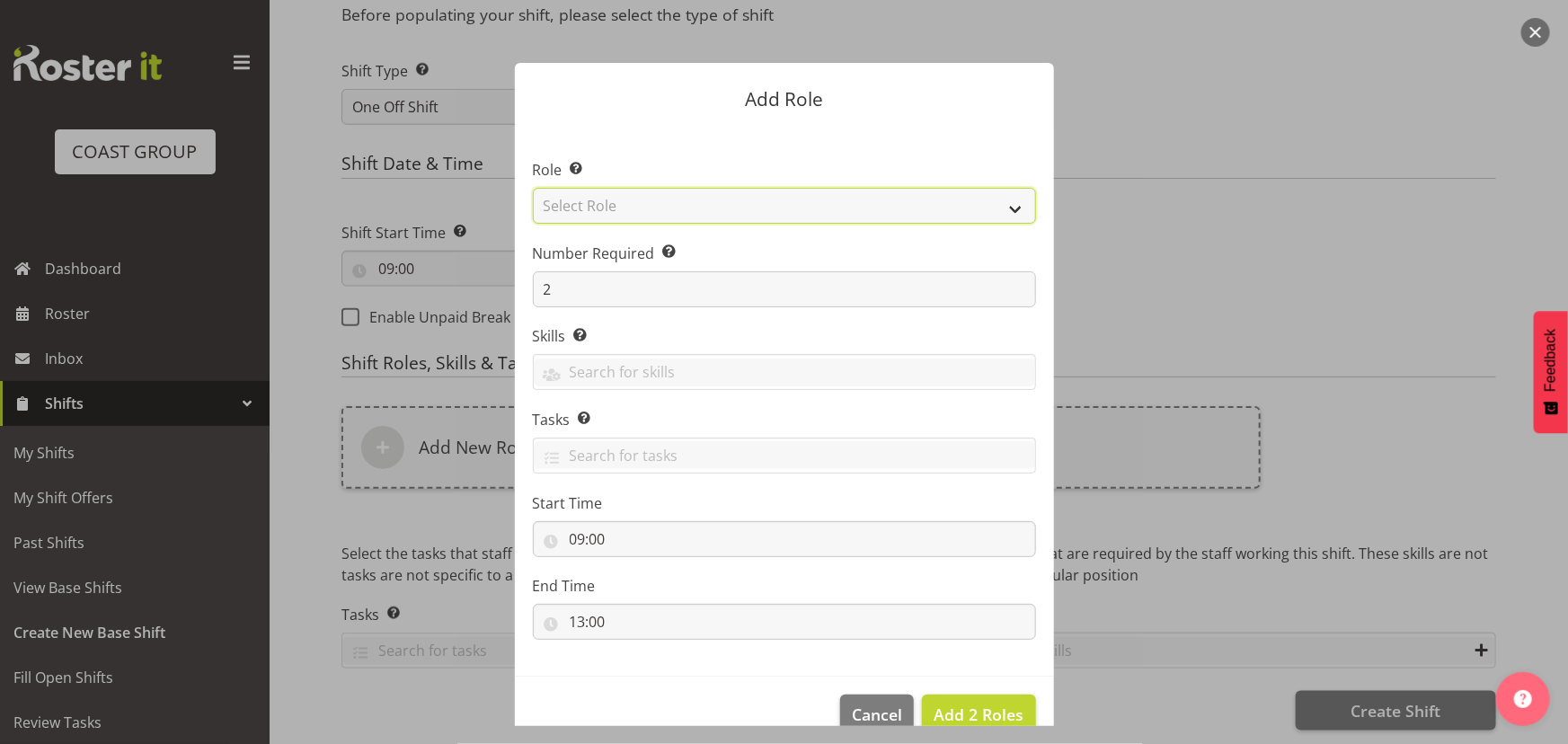
click at [668, 215] on select "Select Role ACCOUNT MANAGER ACCOUNT MANAGER DW ACCOUNTS [PERSON_NAME] VEHICLES …" at bounding box center [784, 206] width 503 height 36
select select "191"
click at [533, 188] on select "Select Role ACCOUNT MANAGER ACCOUNT MANAGER DW ACCOUNTS [PERSON_NAME] VEHICLES …" at bounding box center [784, 206] width 503 height 36
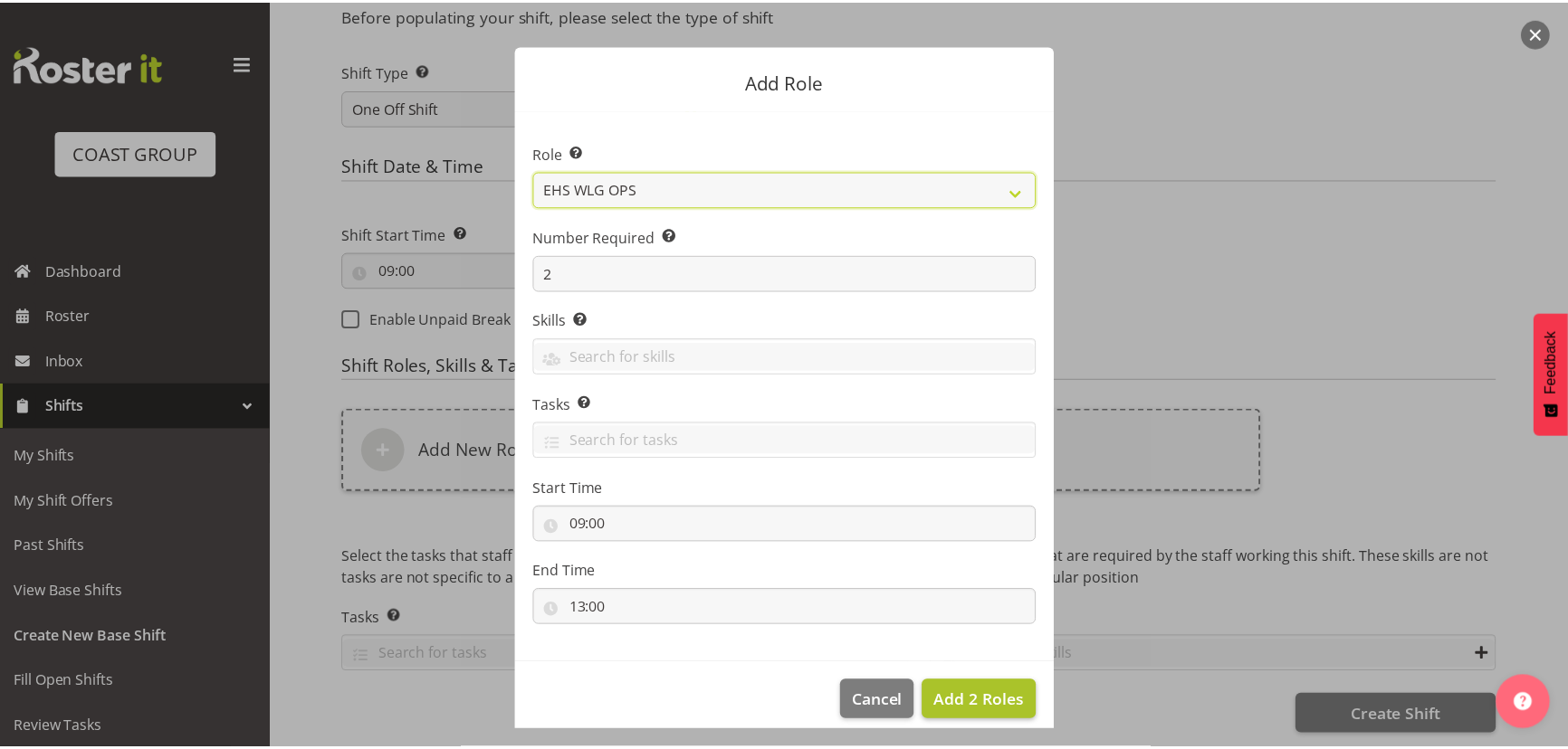
scroll to position [35, 0]
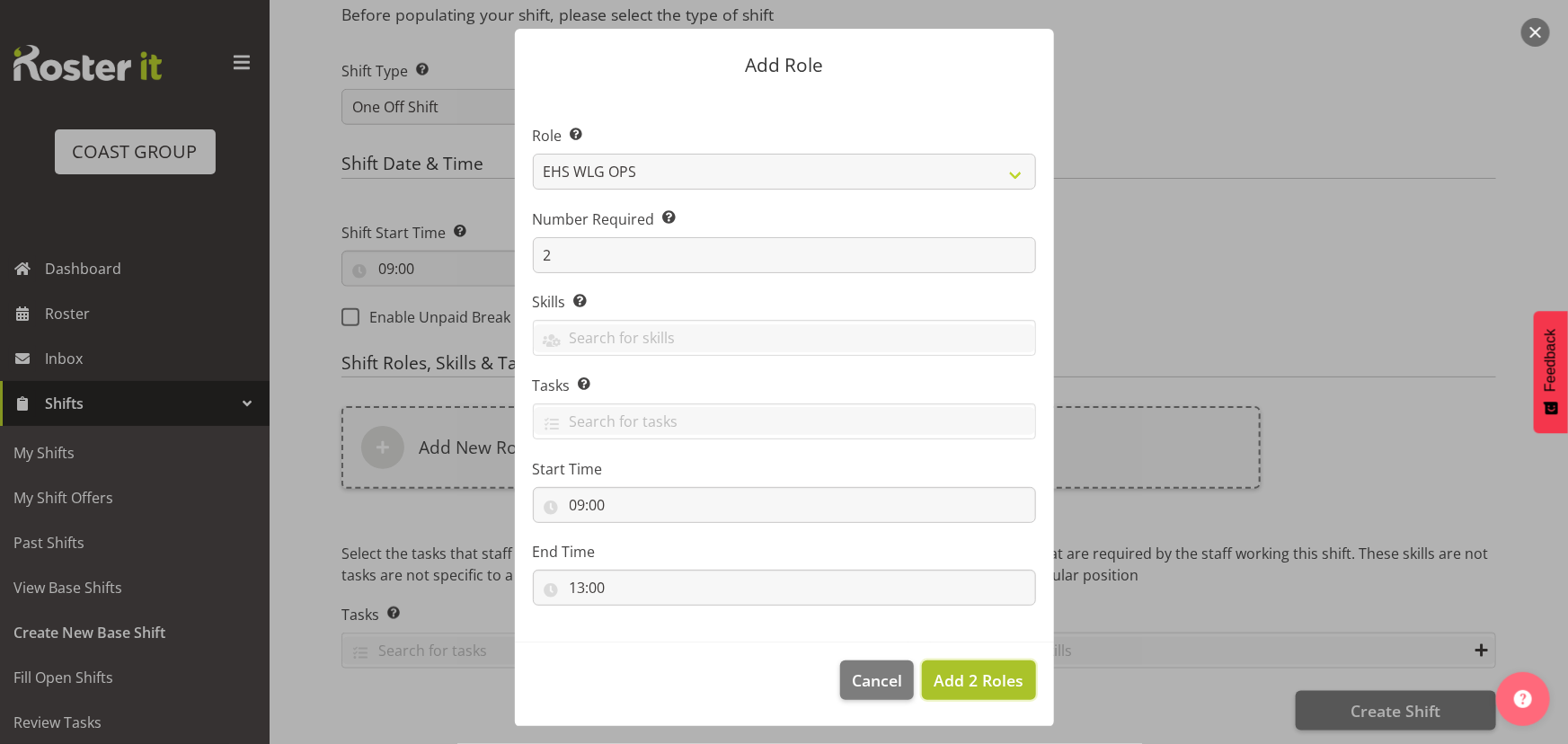
click at [942, 670] on span "Add 2 Roles" at bounding box center [978, 681] width 90 height 22
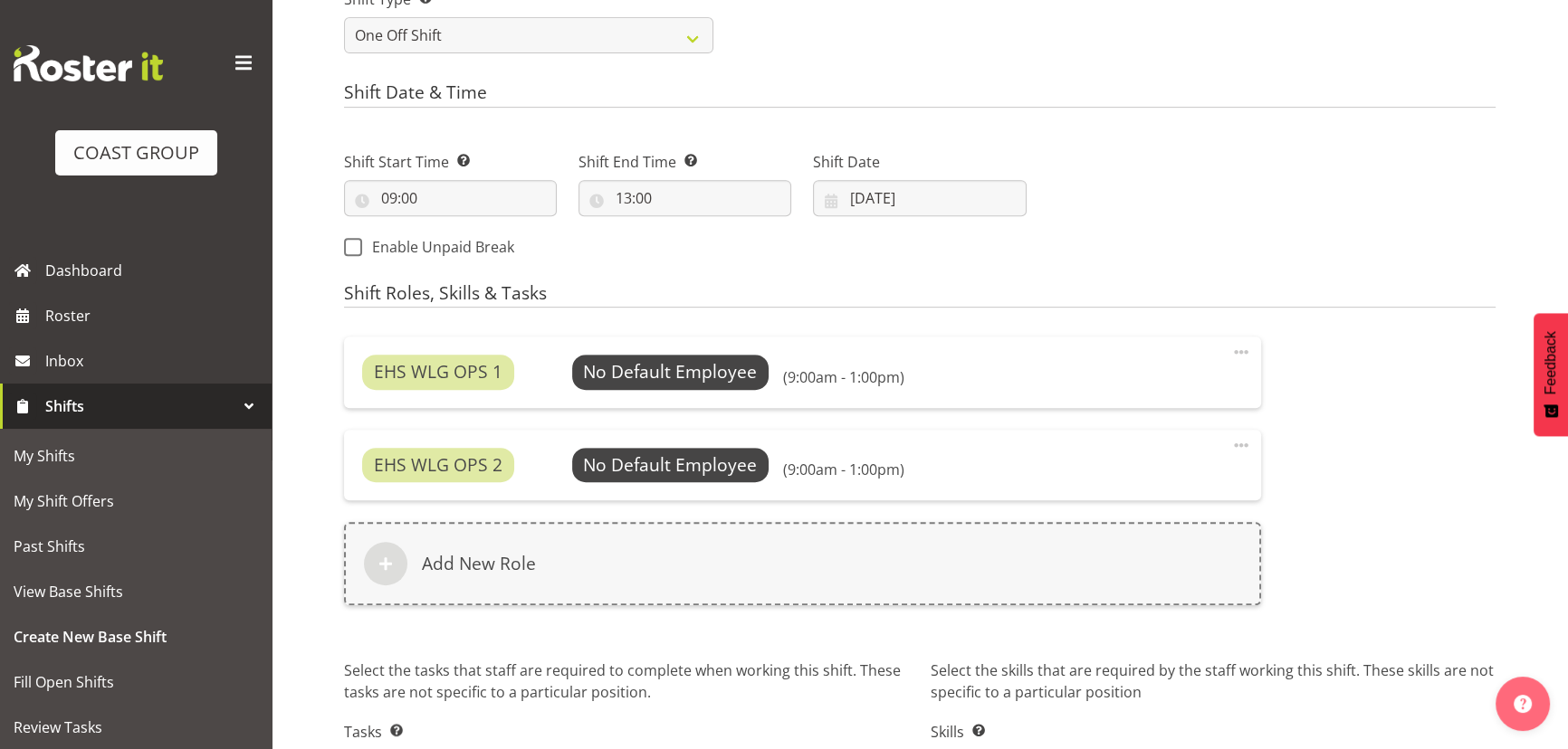
scroll to position [1096, 0]
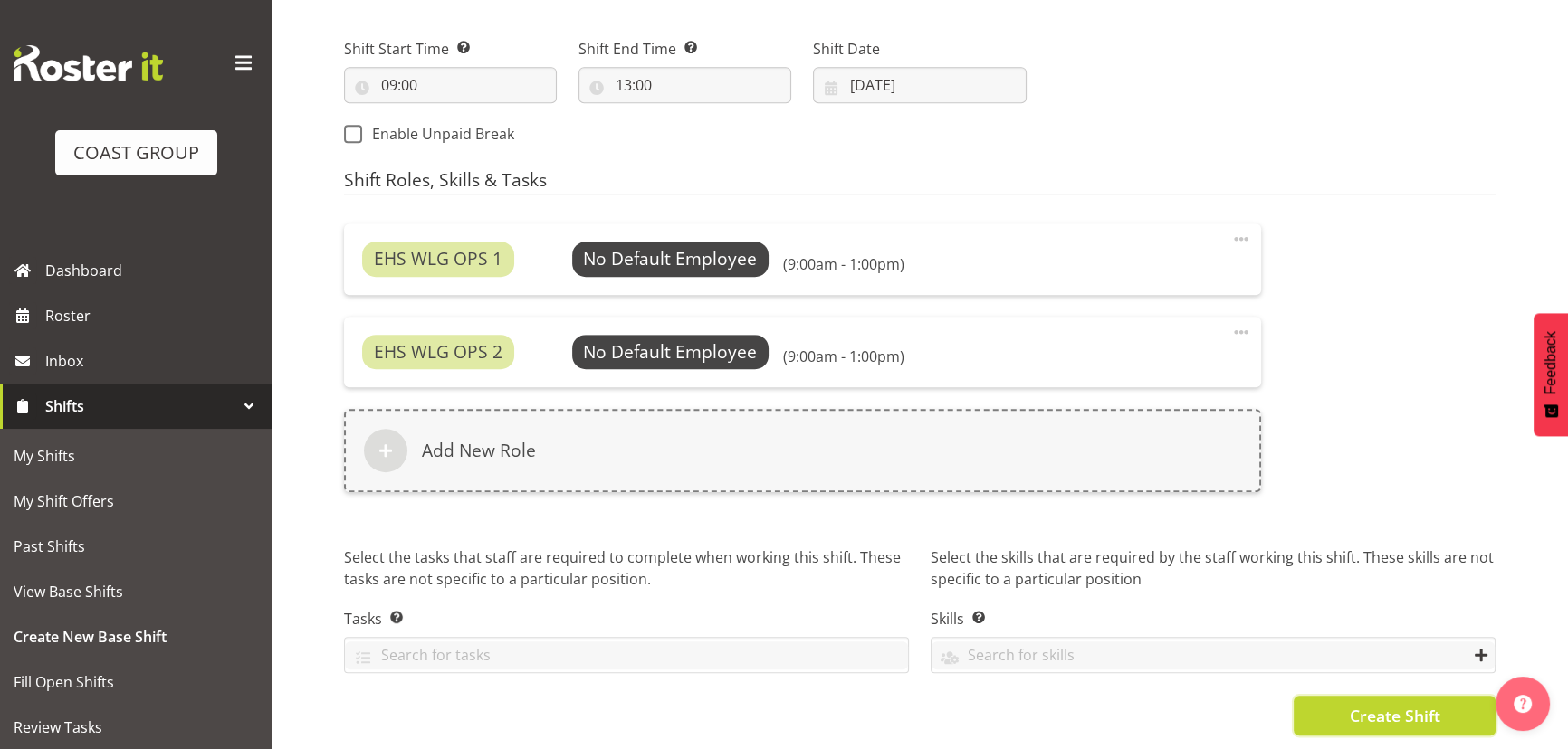
click at [1346, 696] on button "Create Shift" at bounding box center [1394, 716] width 202 height 40
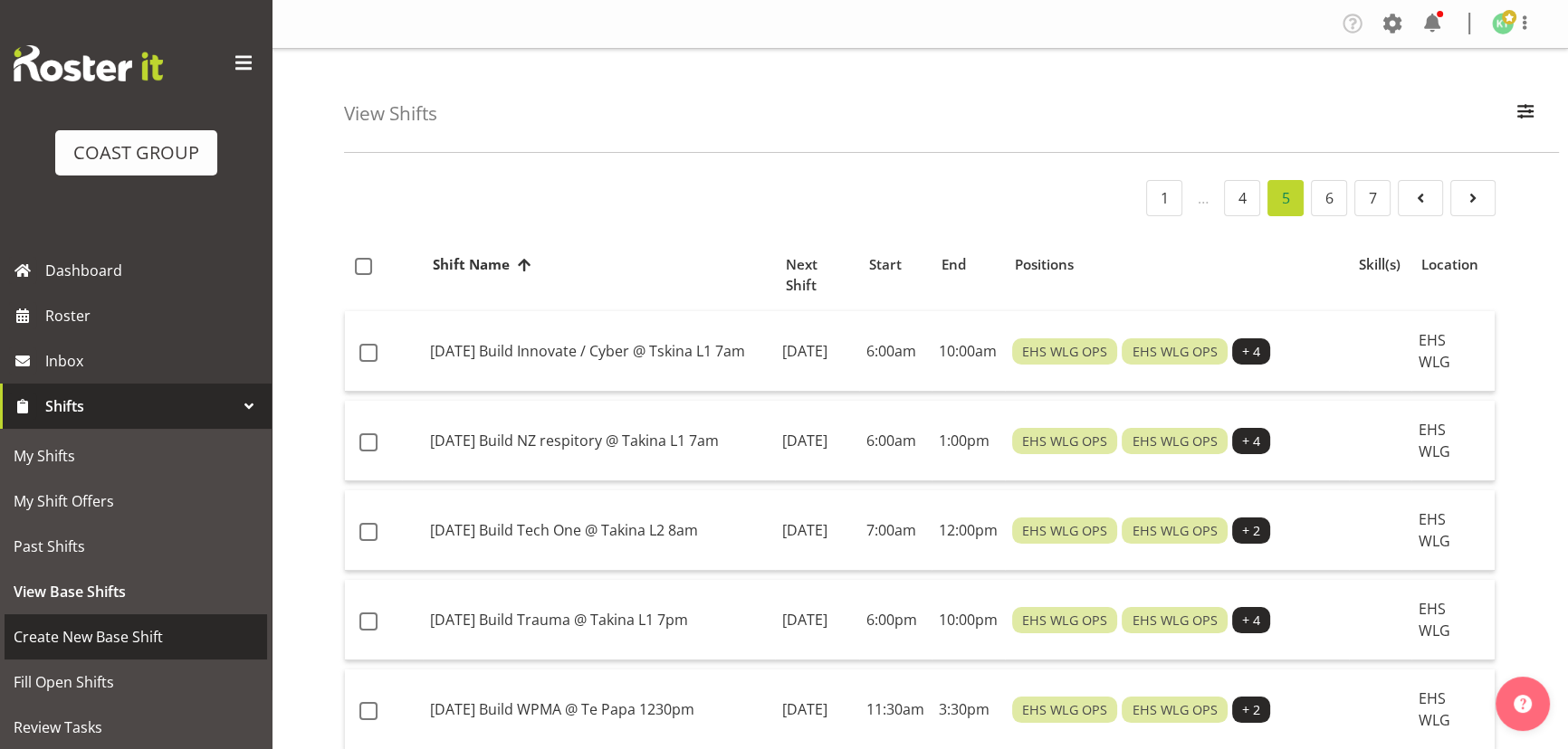
click at [213, 639] on span "Create New Base Shift" at bounding box center [136, 637] width 245 height 27
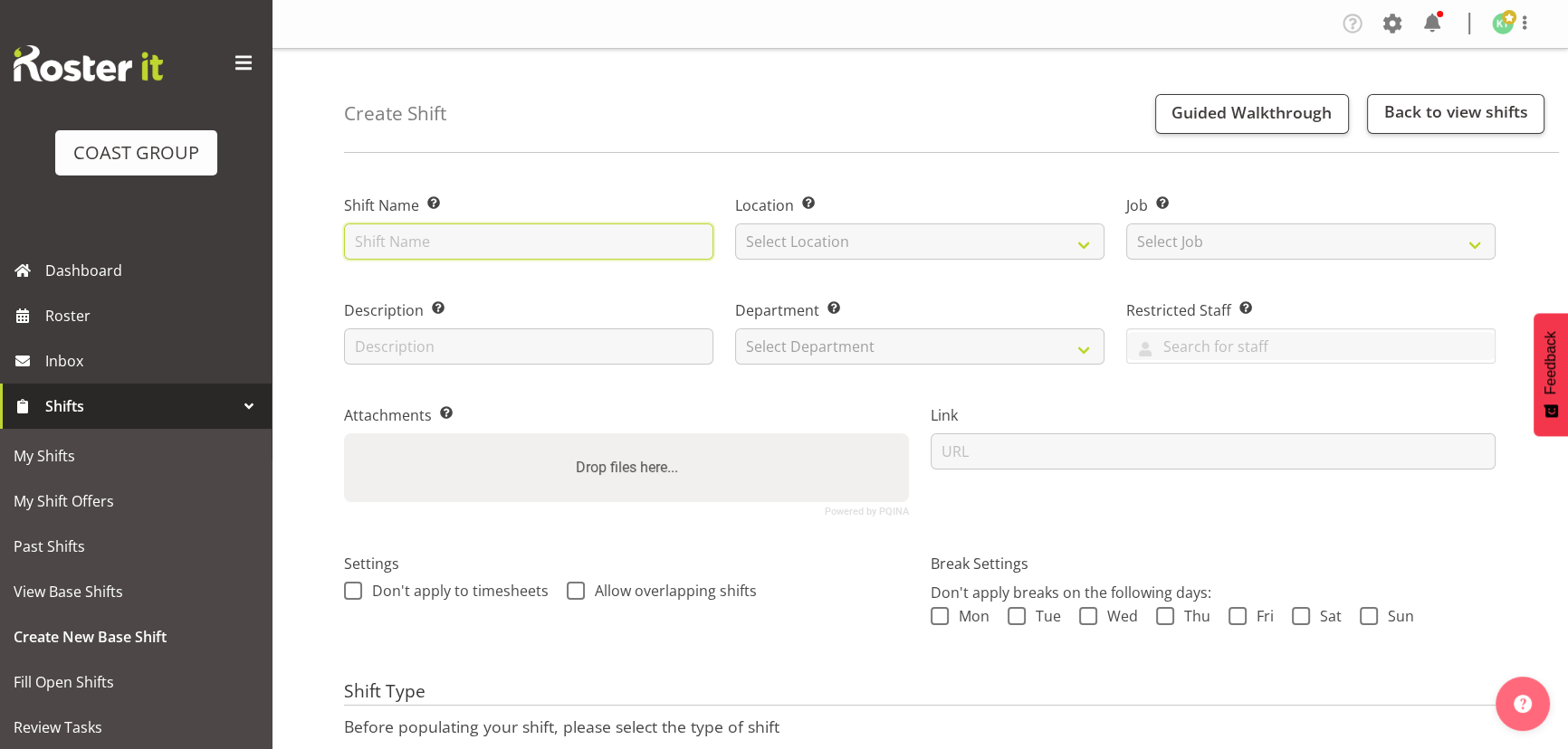
click at [527, 230] on input "text" at bounding box center [528, 242] width 369 height 36
click at [527, 232] on input "text" at bounding box center [528, 242] width 369 height 36
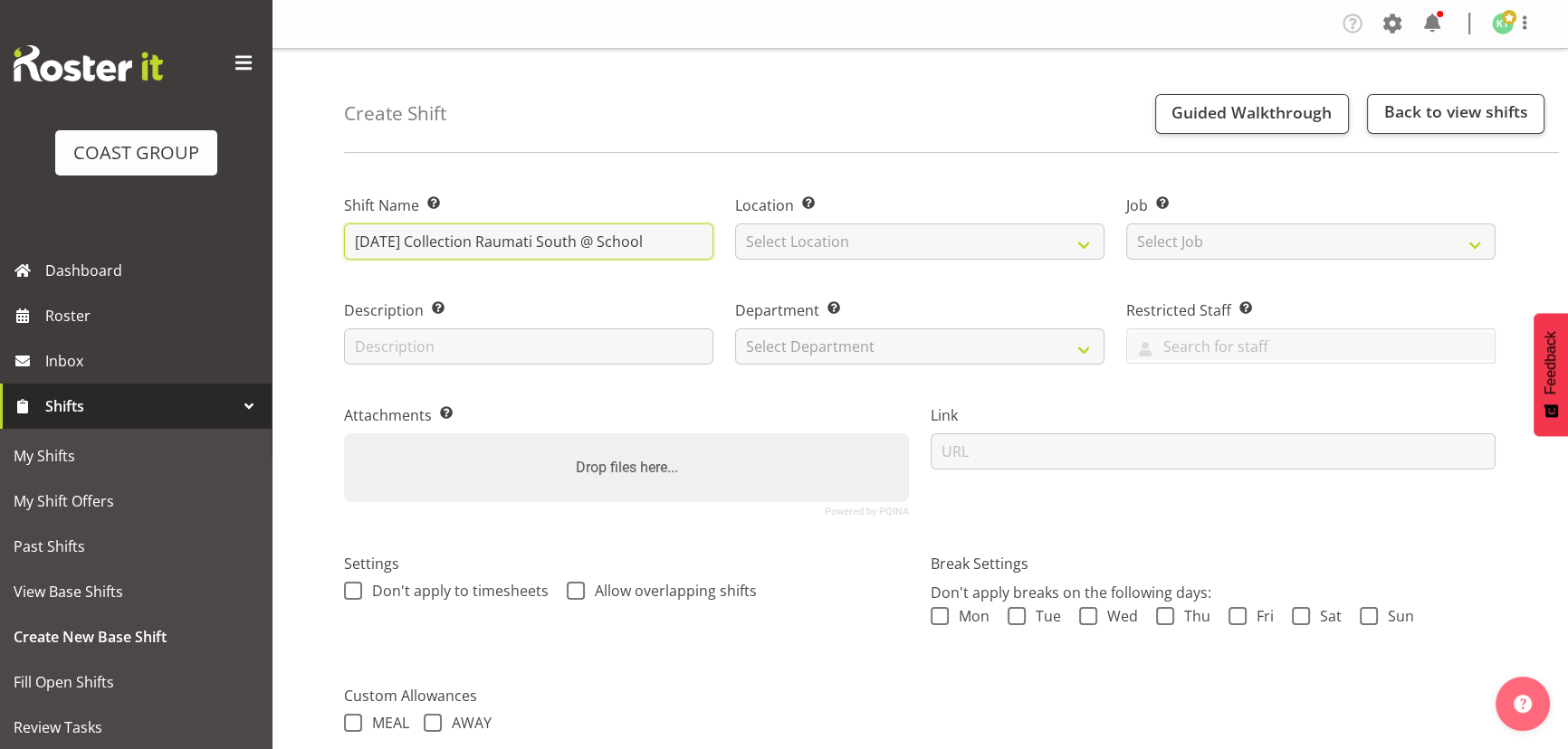
click at [684, 238] on input "DEC 25 Collection Raumati South @ School" at bounding box center [528, 242] width 369 height 36
type input "DEC 25 Collection Raumati South @ School 10am"
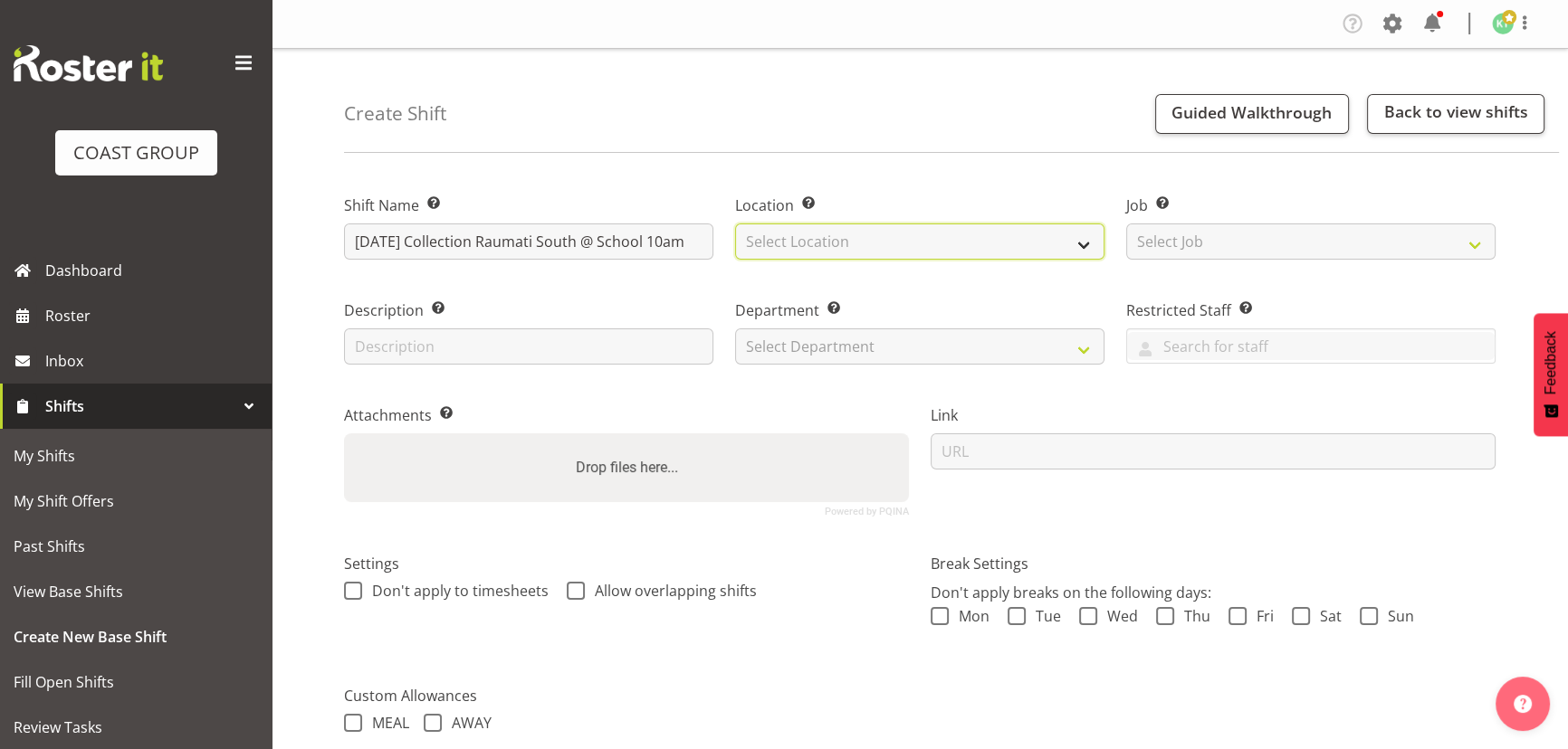
click at [878, 256] on select "Select Location EHS WLG DW WLG" at bounding box center [919, 242] width 369 height 36
select select "106"
click at [735, 224] on select "Select Location EHS WLG DW WLG" at bounding box center [919, 242] width 369 height 36
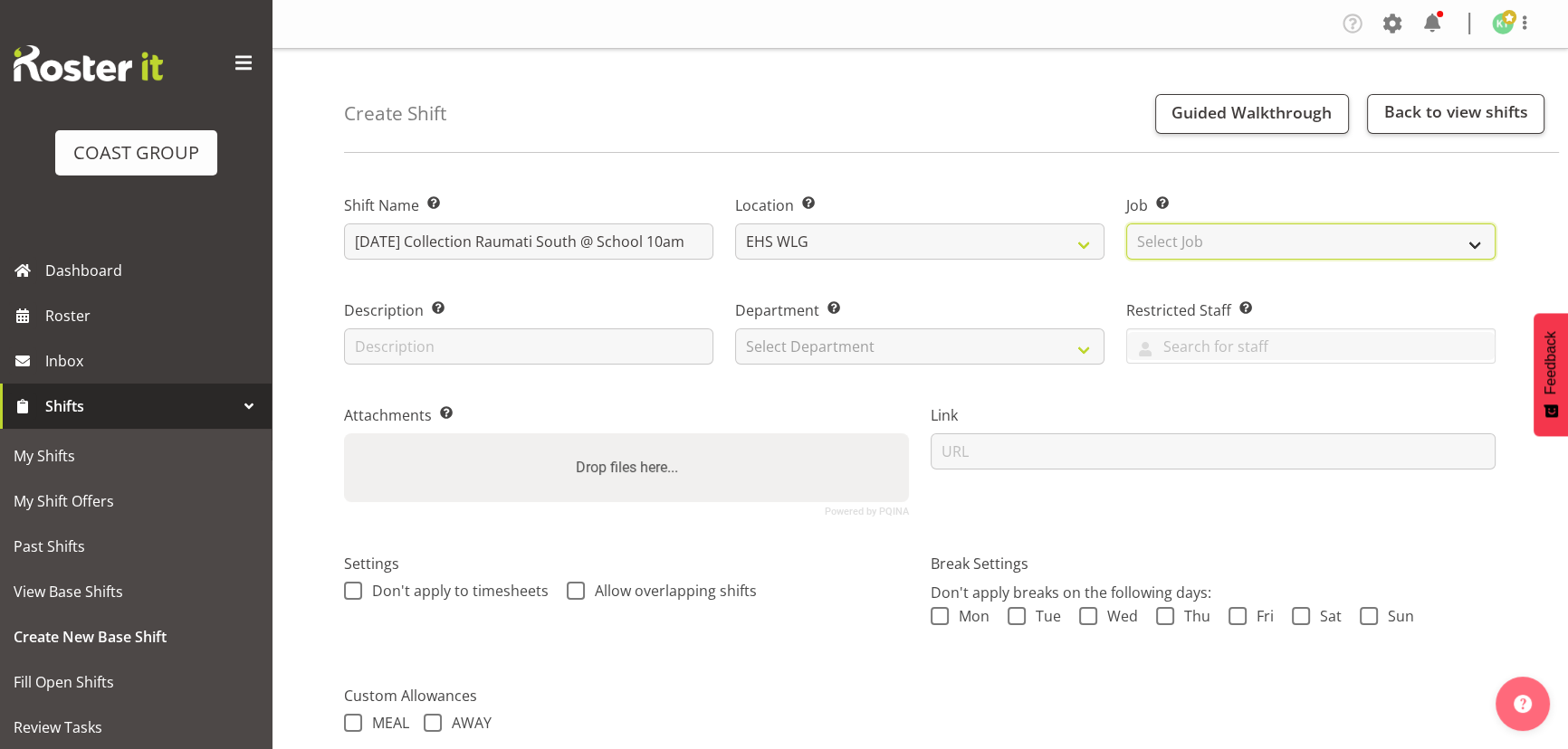
click at [1234, 245] on select "Select Job Create new job 1 Carlton Events 1 Carlton Hamilton 1 Carlton Welling…" at bounding box center [1310, 242] width 369 height 36
select select "8680"
click at [1126, 224] on select "Select Job Create new job 1 Carlton Events 1 Carlton Hamilton 1 Carlton Welling…" at bounding box center [1310, 242] width 369 height 36
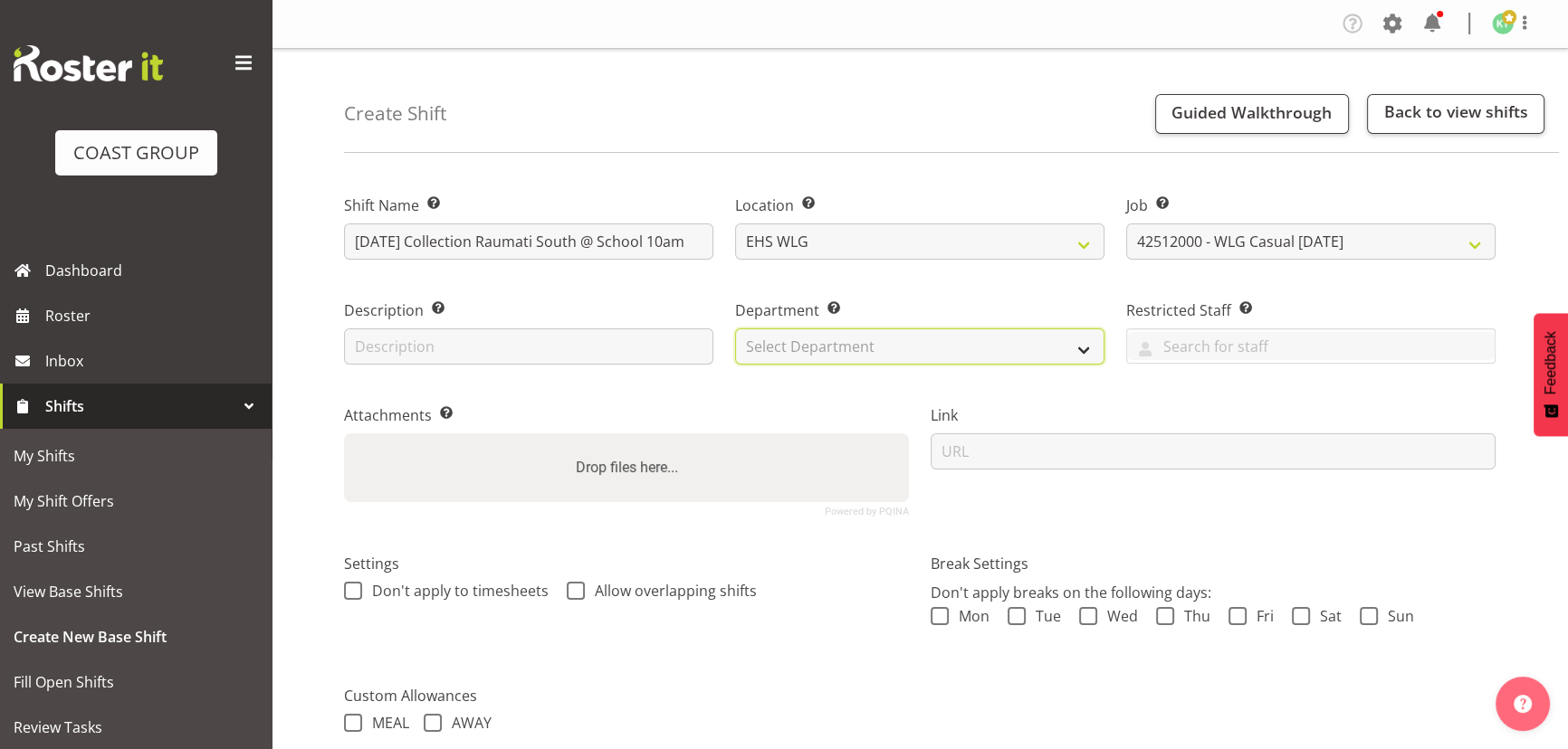
click at [805, 353] on select "Select Department EHS WLG OPS DW WLG DW WLG SALES" at bounding box center [919, 346] width 369 height 36
select select "43"
click at [735, 328] on select "Select Department EHS WLG OPS DW WLG DW WLG SALES" at bounding box center [919, 346] width 369 height 36
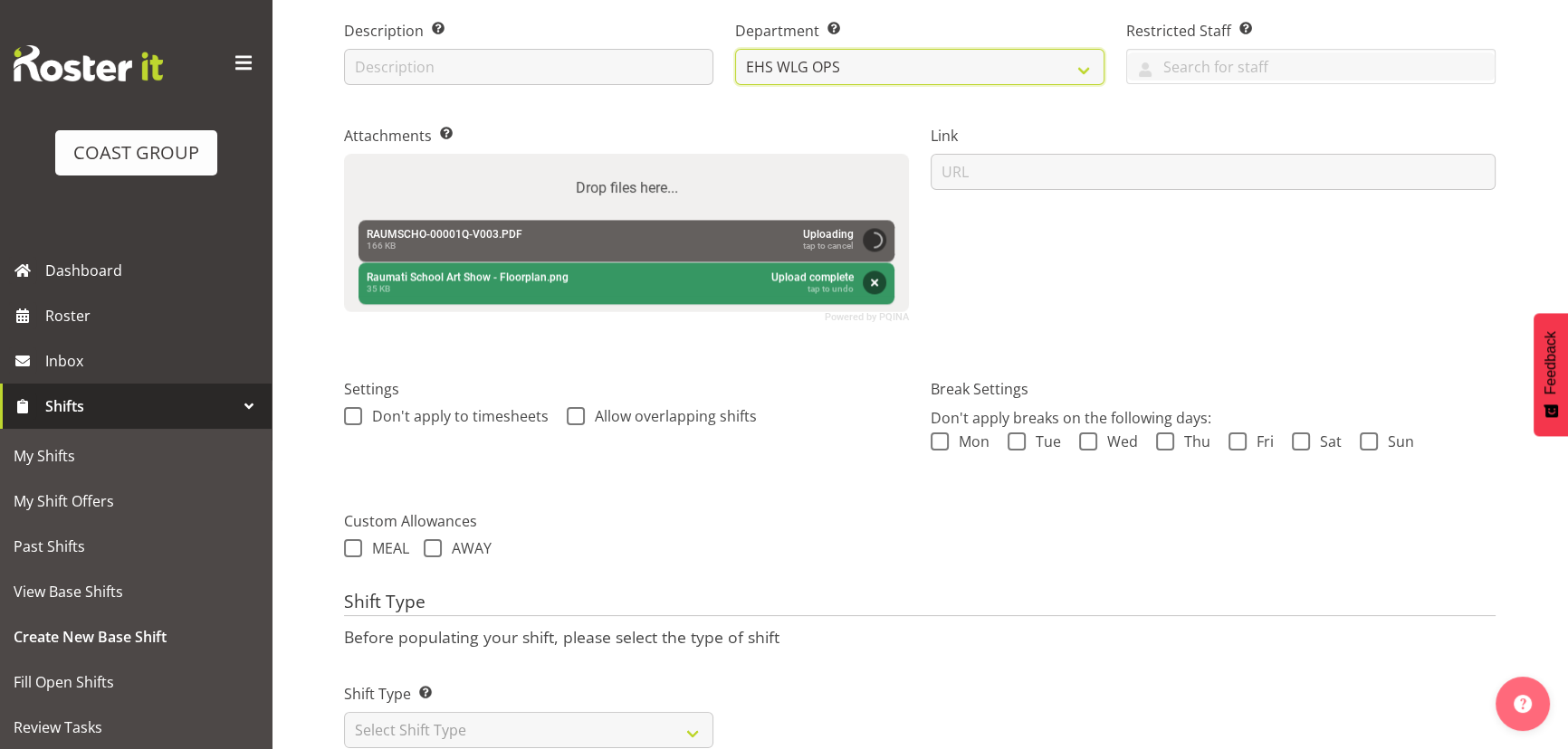
scroll to position [332, 0]
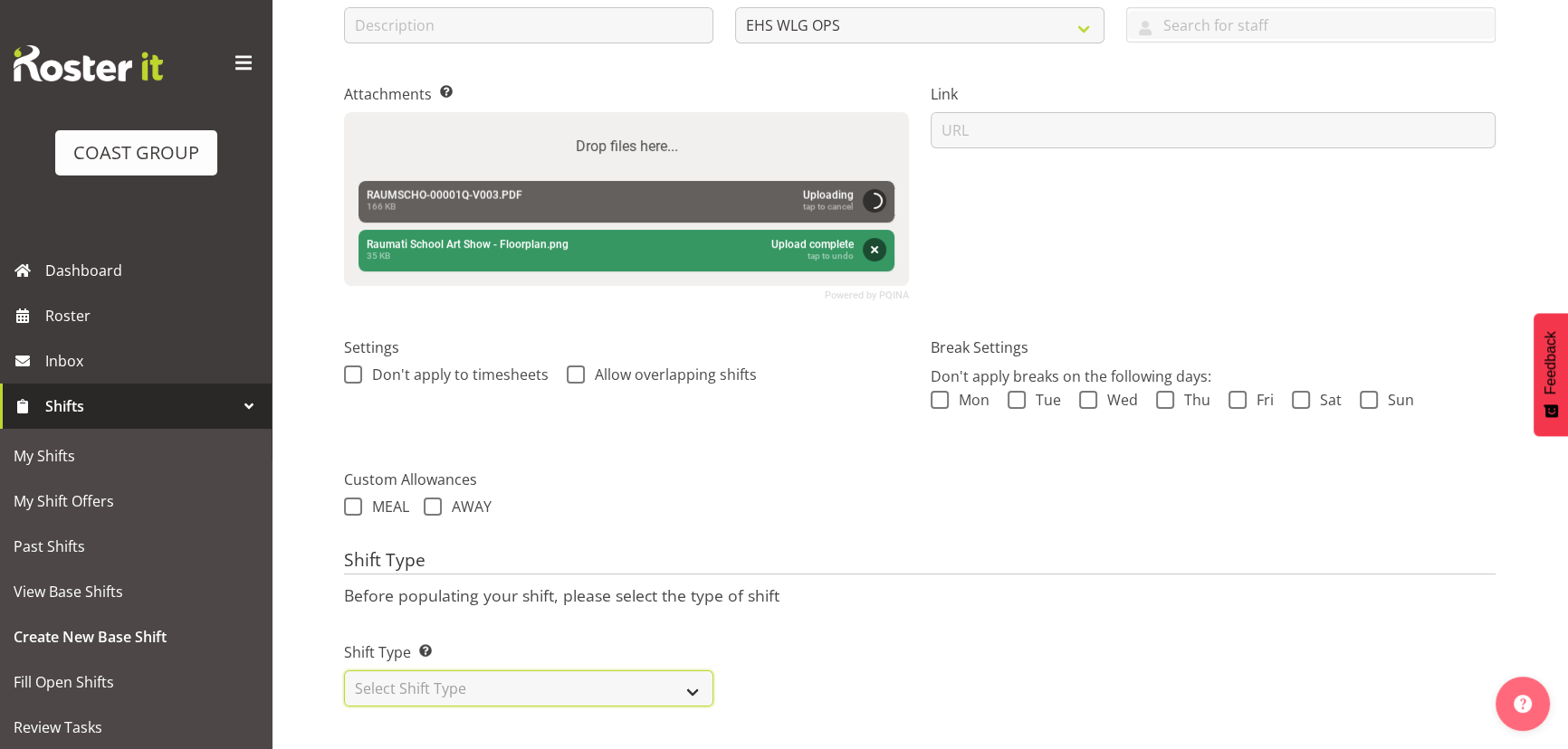
click at [606, 670] on select "Select Shift Type One Off Shift Recurring Shift Rotating Shift" at bounding box center [528, 688] width 369 height 36
select select "one_off"
click at [344, 670] on select "Select Shift Type One Off Shift Recurring Shift Rotating Shift" at bounding box center [528, 688] width 369 height 36
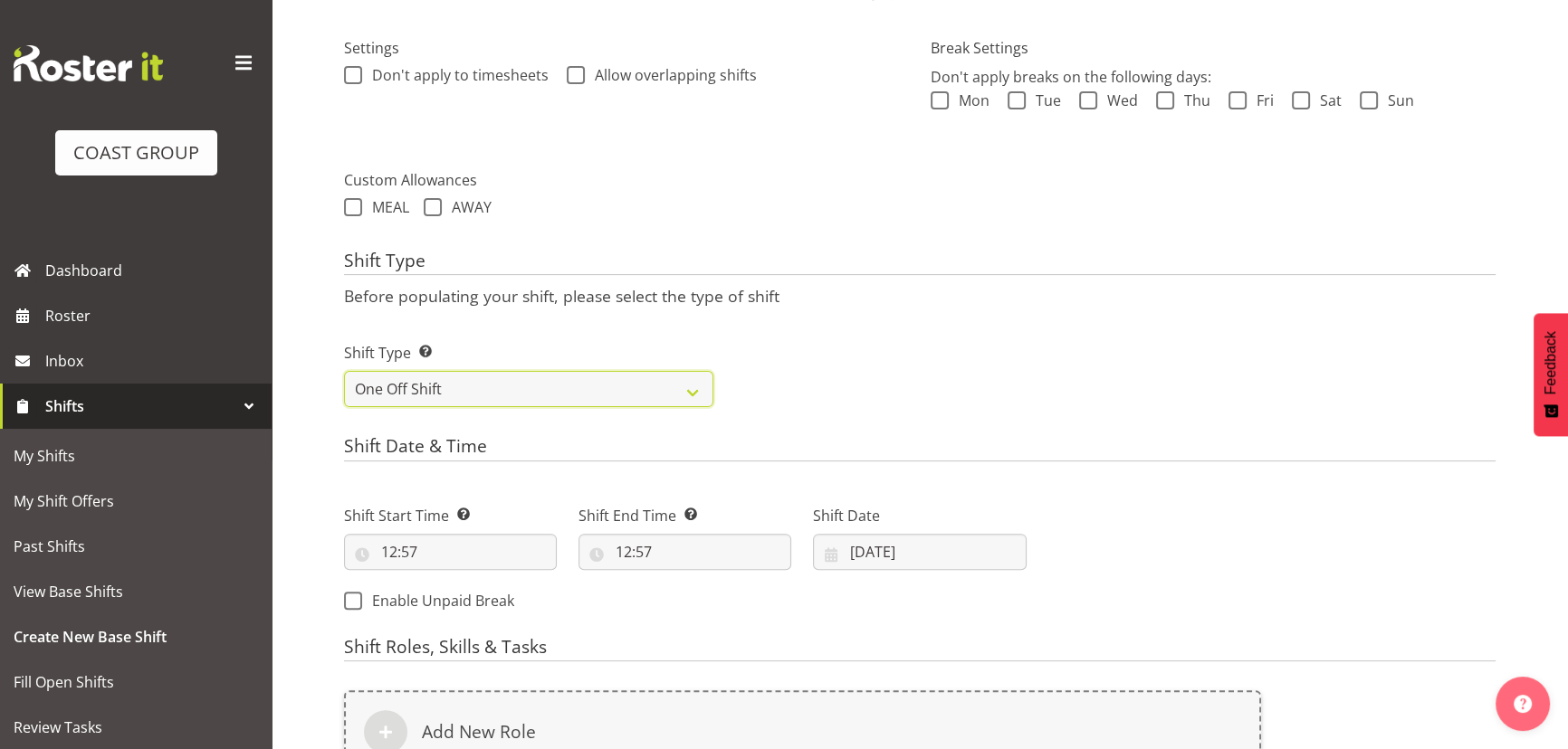
scroll to position [660, 0]
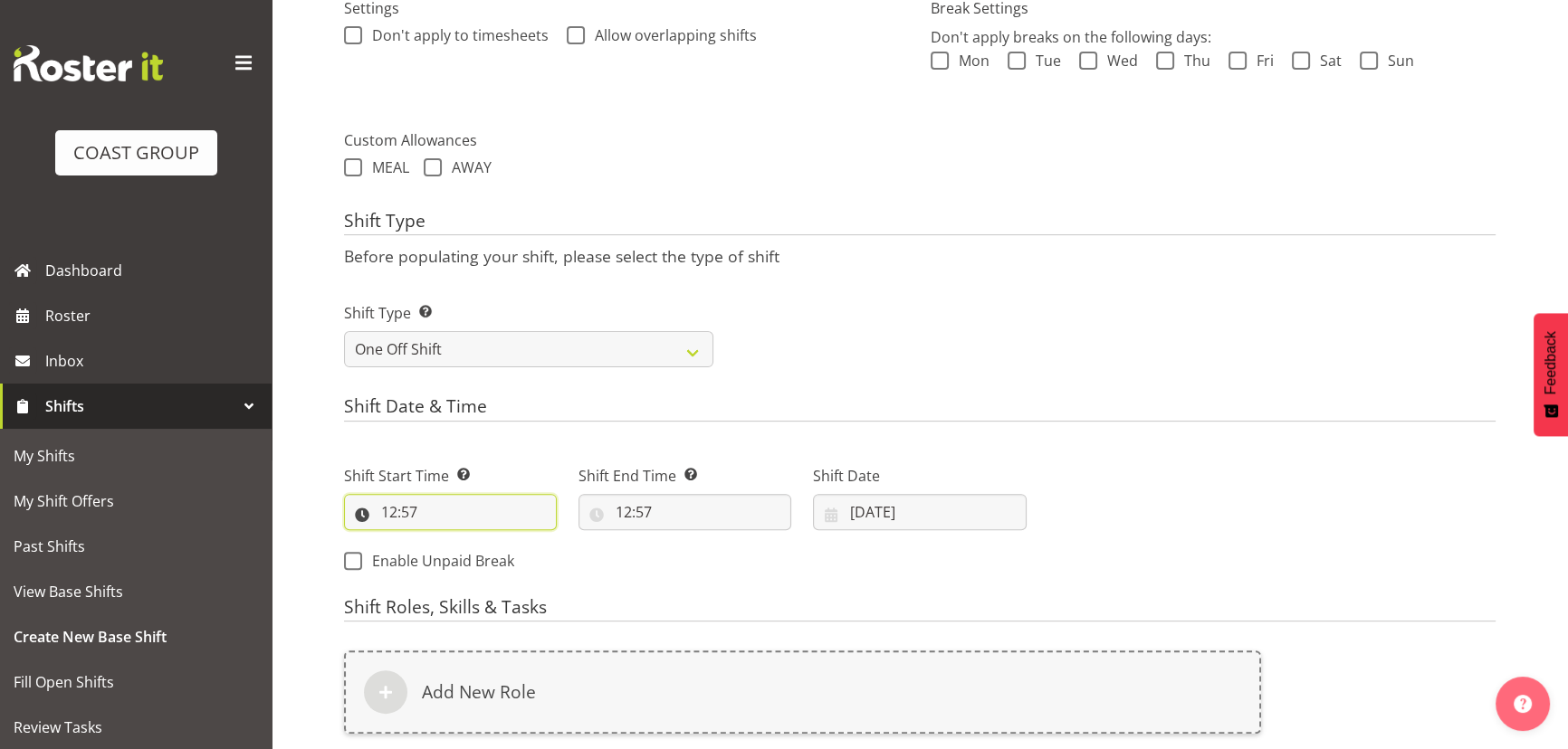
click at [406, 515] on input "12:57" at bounding box center [451, 512] width 213 height 36
drag, startPoint x: 485, startPoint y: 551, endPoint x: 472, endPoint y: 538, distance: 18.4
click at [485, 551] on select "00 01 02 03 04 05 06 07 08 09 10 11 12 13 14 15 16 17 18 19 20 21 22 23" at bounding box center [467, 559] width 41 height 36
click at [465, 549] on select "00 01 02 03 04 05 06 07 08 09 10 11 12 13 14 15 16 17 18 19 20 21 22 23" at bounding box center [467, 559] width 41 height 36
select select "9"
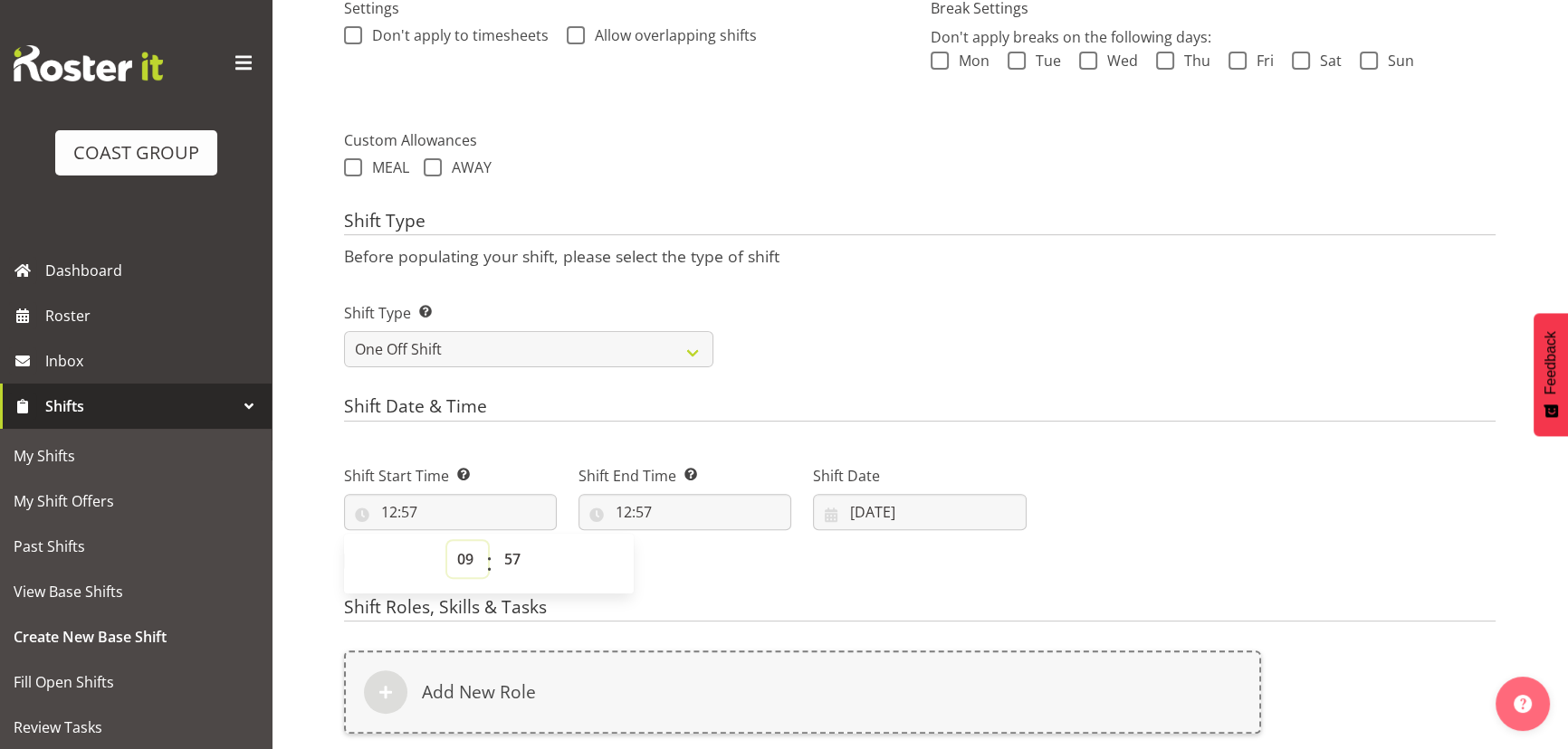
click at [447, 541] on select "00 01 02 03 04 05 06 07 08 09 10 11 12 13 14 15 16 17 18 19 20 21 22 23" at bounding box center [467, 559] width 41 height 36
type input "09:57"
drag, startPoint x: 506, startPoint y: 562, endPoint x: 507, endPoint y: 549, distance: 13.0
click at [507, 549] on select "00 01 02 03 04 05 06 07 08 09 10 11 12 13 14 15 16 17 18 19 20 21 22 23 24 25 2…" at bounding box center [514, 559] width 41 height 36
select select "0"
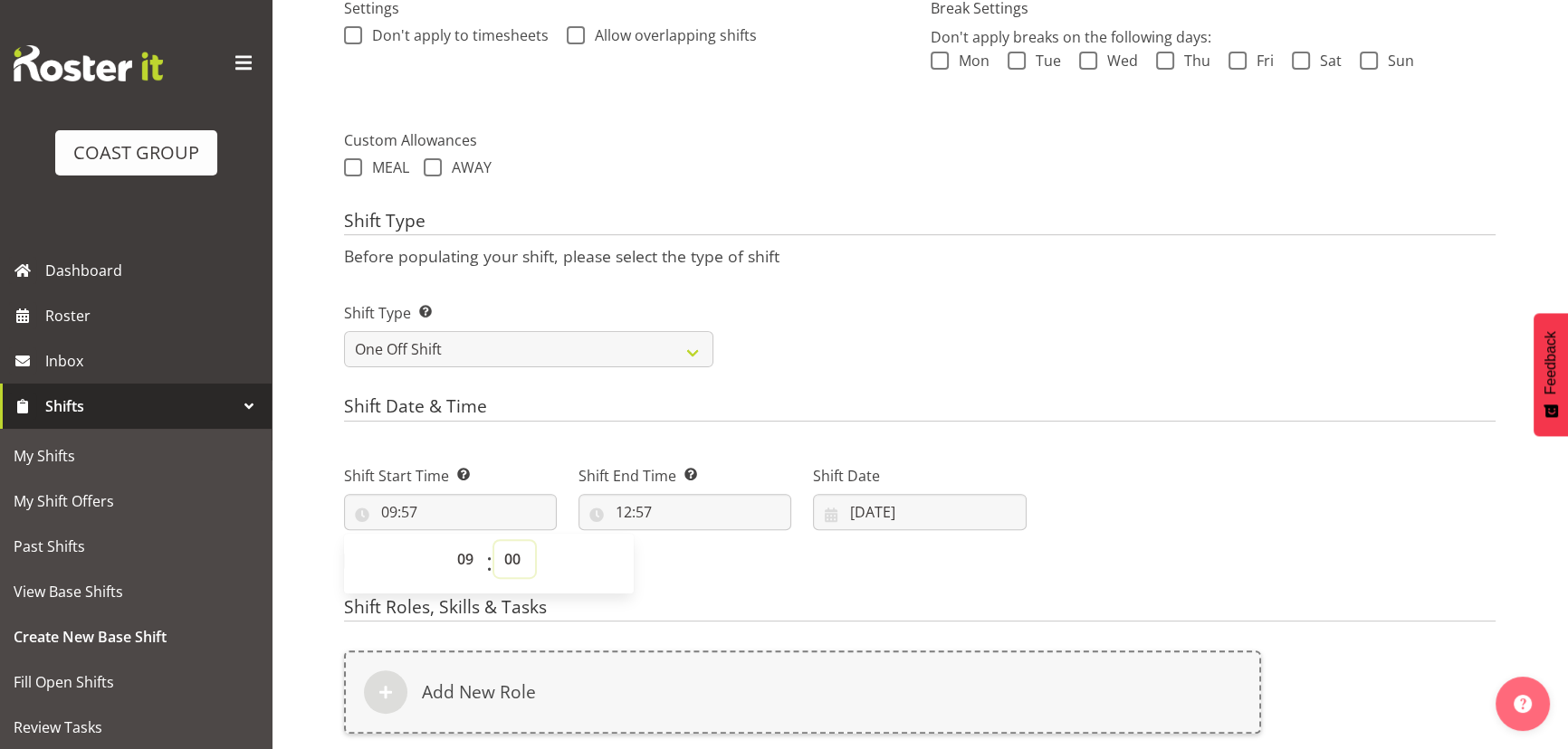
click at [494, 541] on select "00 01 02 03 04 05 06 07 08 09 10 11 12 13 14 15 16 17 18 19 20 21 22 23 24 25 2…" at bounding box center [514, 559] width 41 height 36
type input "09:00"
click at [715, 520] on input "12:57" at bounding box center [685, 512] width 213 height 36
click at [706, 552] on select "00 01 02 03 04 05 06 07 08 09 10 11 12 13 14 15 16 17 18 19 20 21 22 23" at bounding box center [701, 559] width 41 height 36
select select "13"
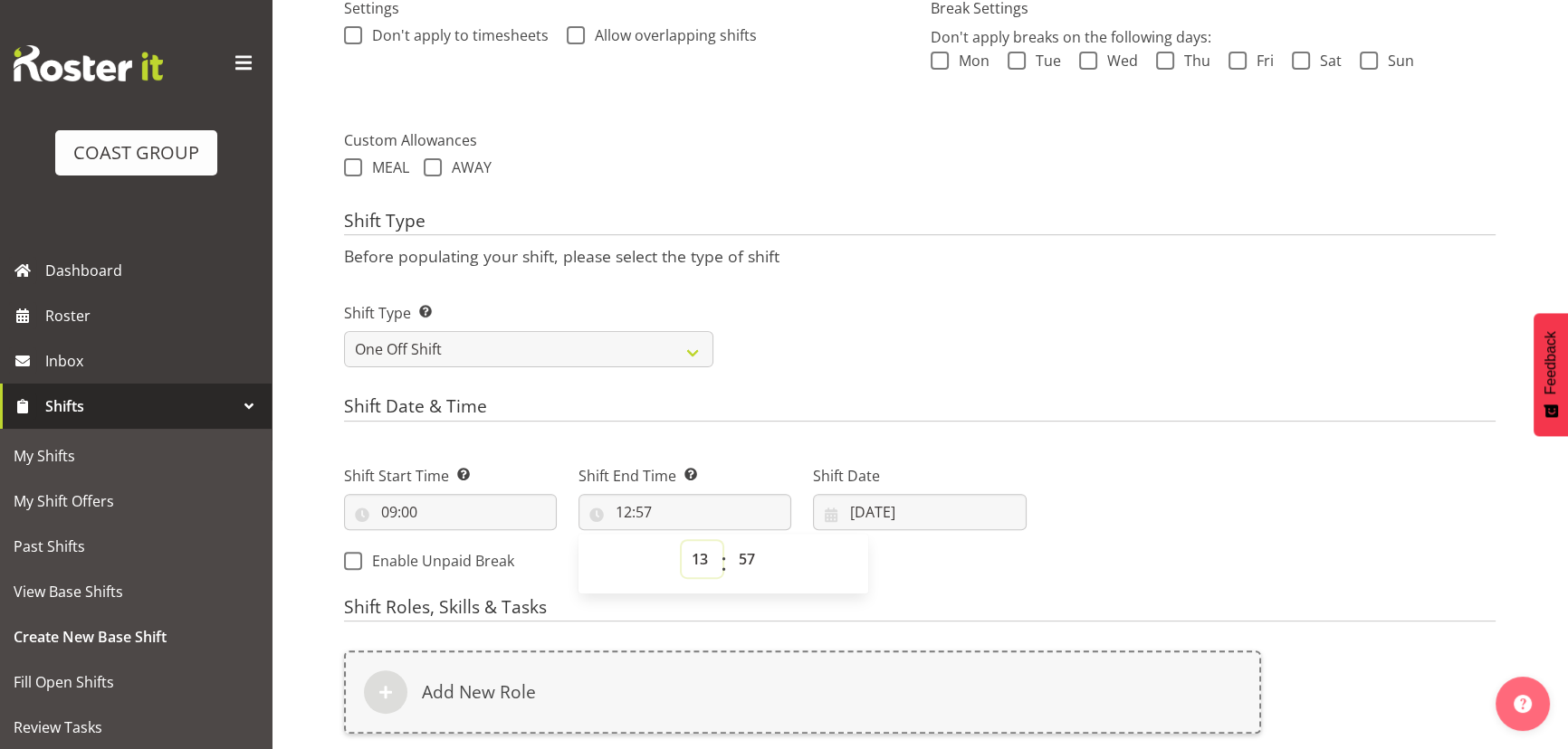
click at [682, 541] on select "00 01 02 03 04 05 06 07 08 09 10 11 12 13 14 15 16 17 18 19 20 21 22 23" at bounding box center [701, 559] width 41 height 36
type input "13:57"
drag, startPoint x: 752, startPoint y: 567, endPoint x: 749, endPoint y: 540, distance: 27.2
click at [752, 564] on select "00 01 02 03 04 05 06 07 08 09 10 11 12 13 14 15 16 17 18 19 20 21 22 23 24 25 2…" at bounding box center [748, 559] width 41 height 36
select select "0"
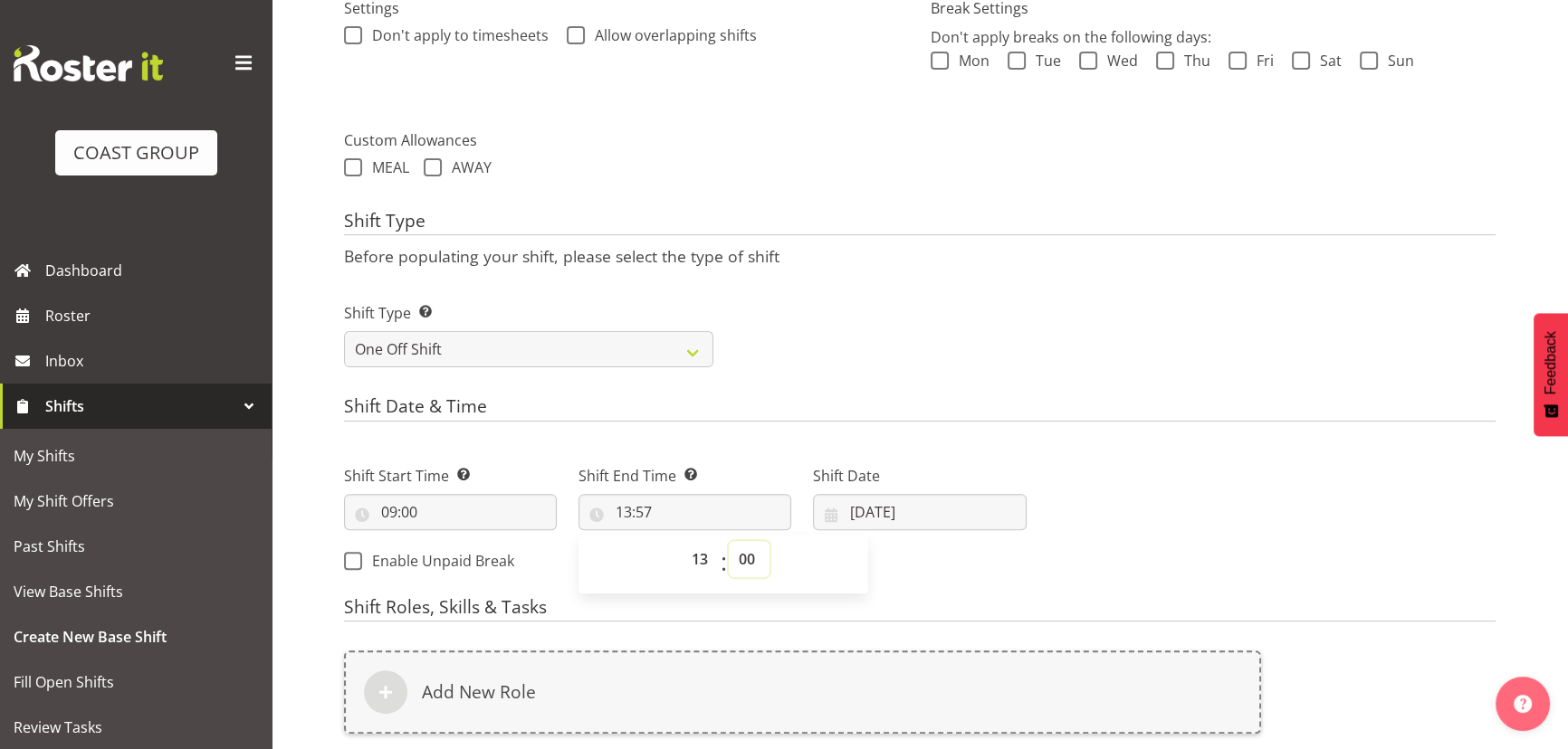
click at [728, 541] on select "00 01 02 03 04 05 06 07 08 09 10 11 12 13 14 15 16 17 18 19 20 21 22 23 24 25 2…" at bounding box center [748, 559] width 41 height 36
type input "13:00"
click at [914, 525] on input "24/09/2025" at bounding box center [919, 512] width 213 height 36
click at [1060, 547] on link at bounding box center [1068, 564] width 42 height 36
click at [1061, 547] on link at bounding box center [1068, 564] width 42 height 36
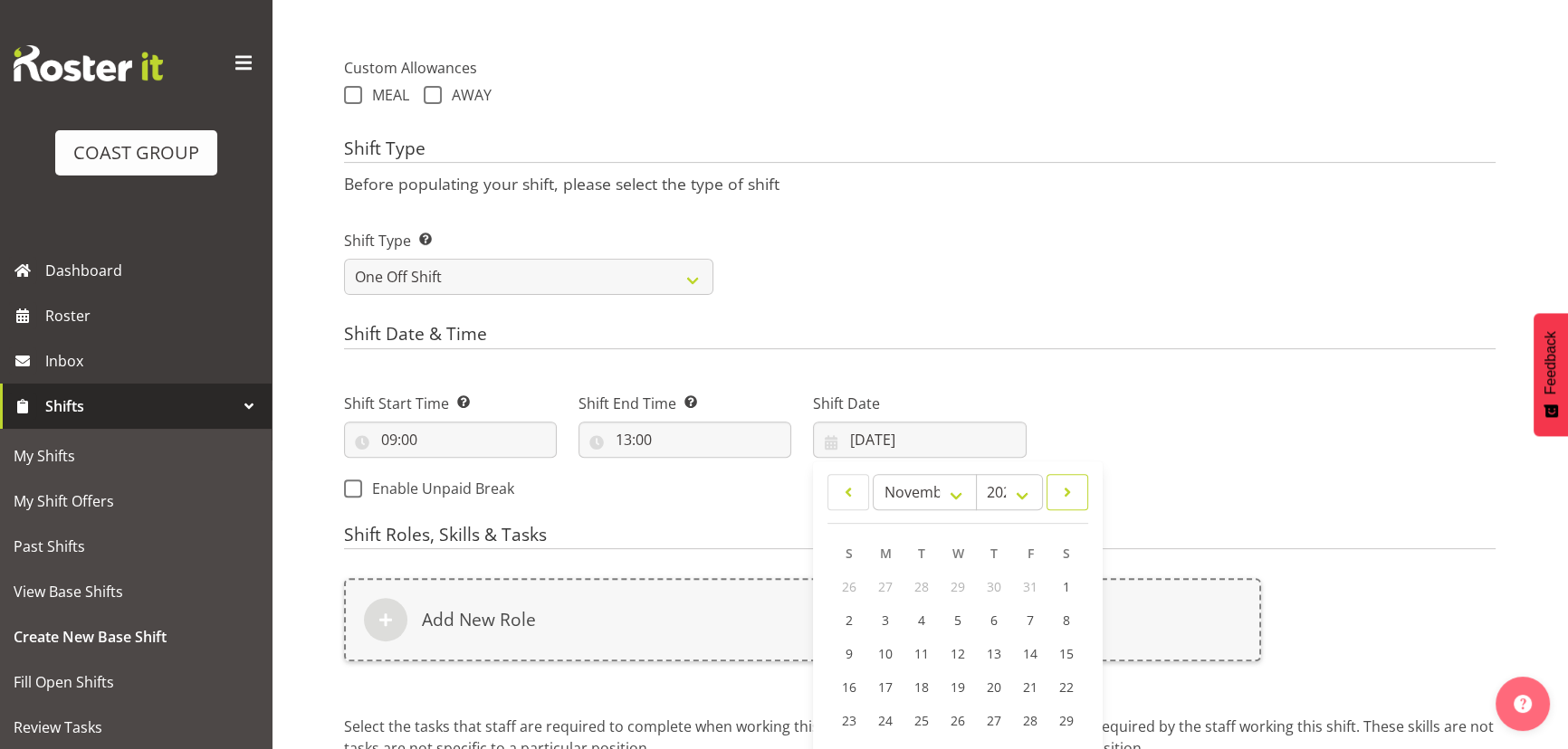
scroll to position [826, 0]
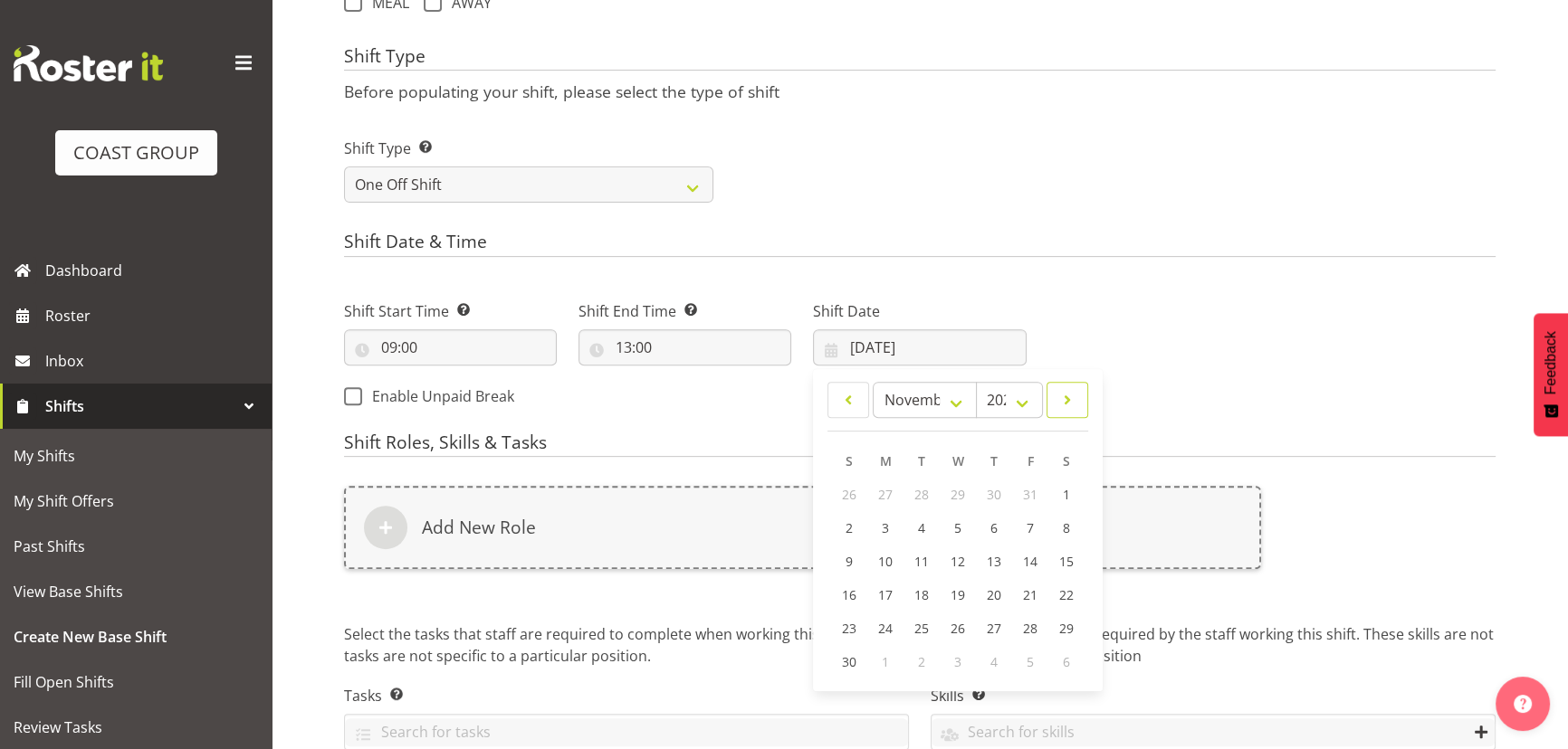
click at [1068, 396] on span at bounding box center [1067, 400] width 18 height 22
select select "11"
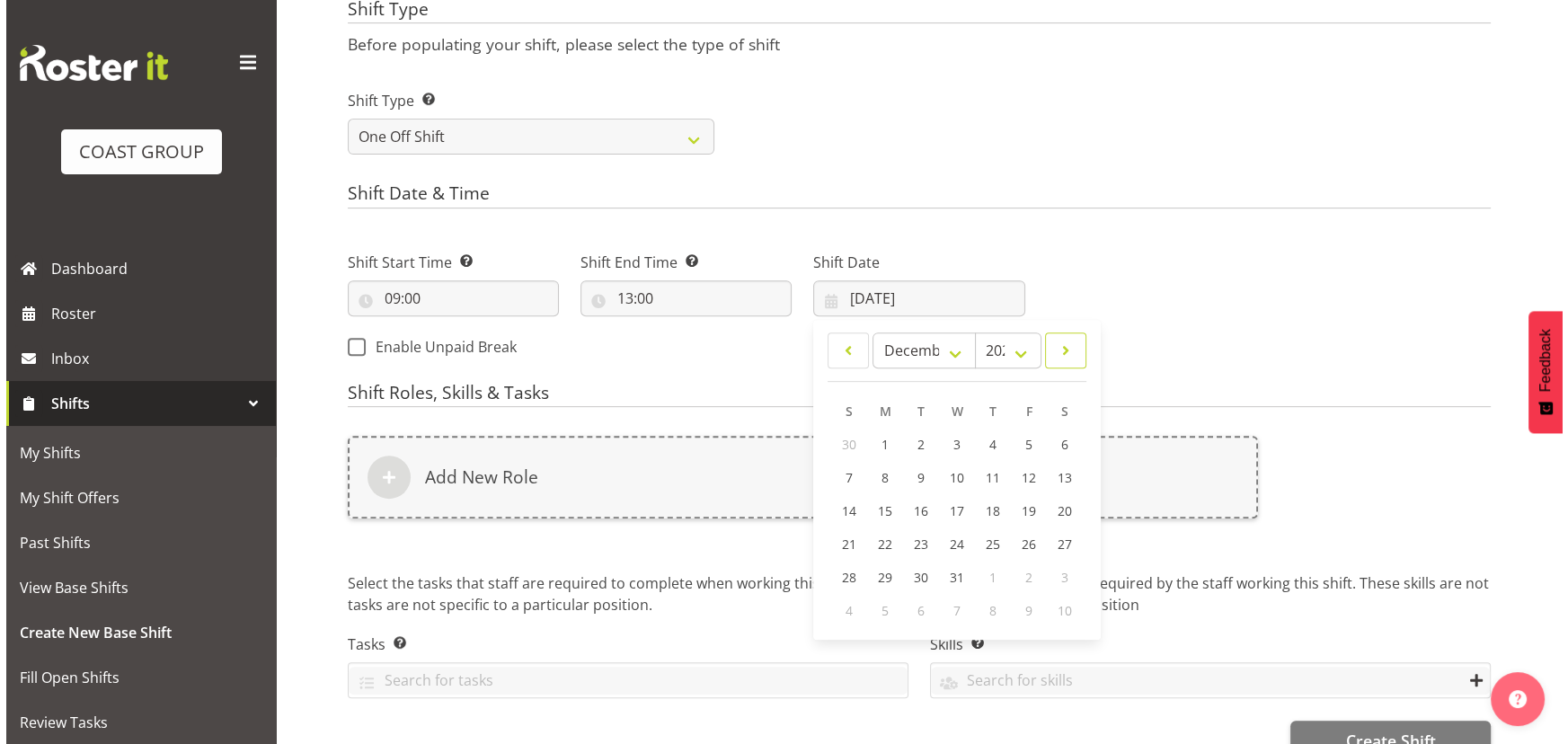
scroll to position [906, 0]
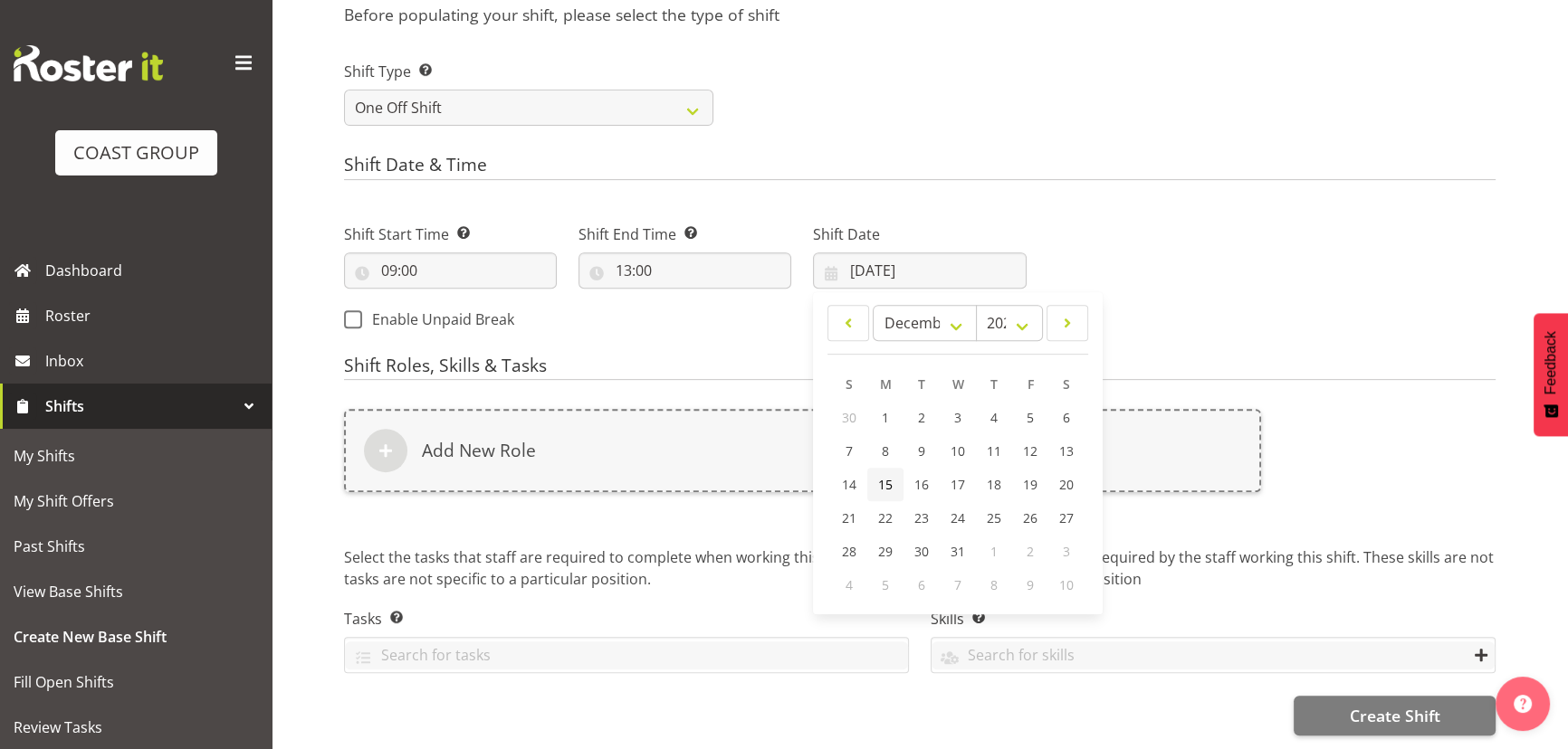
click at [883, 476] on span "15" at bounding box center [884, 483] width 15 height 17
type input "15/12/2025"
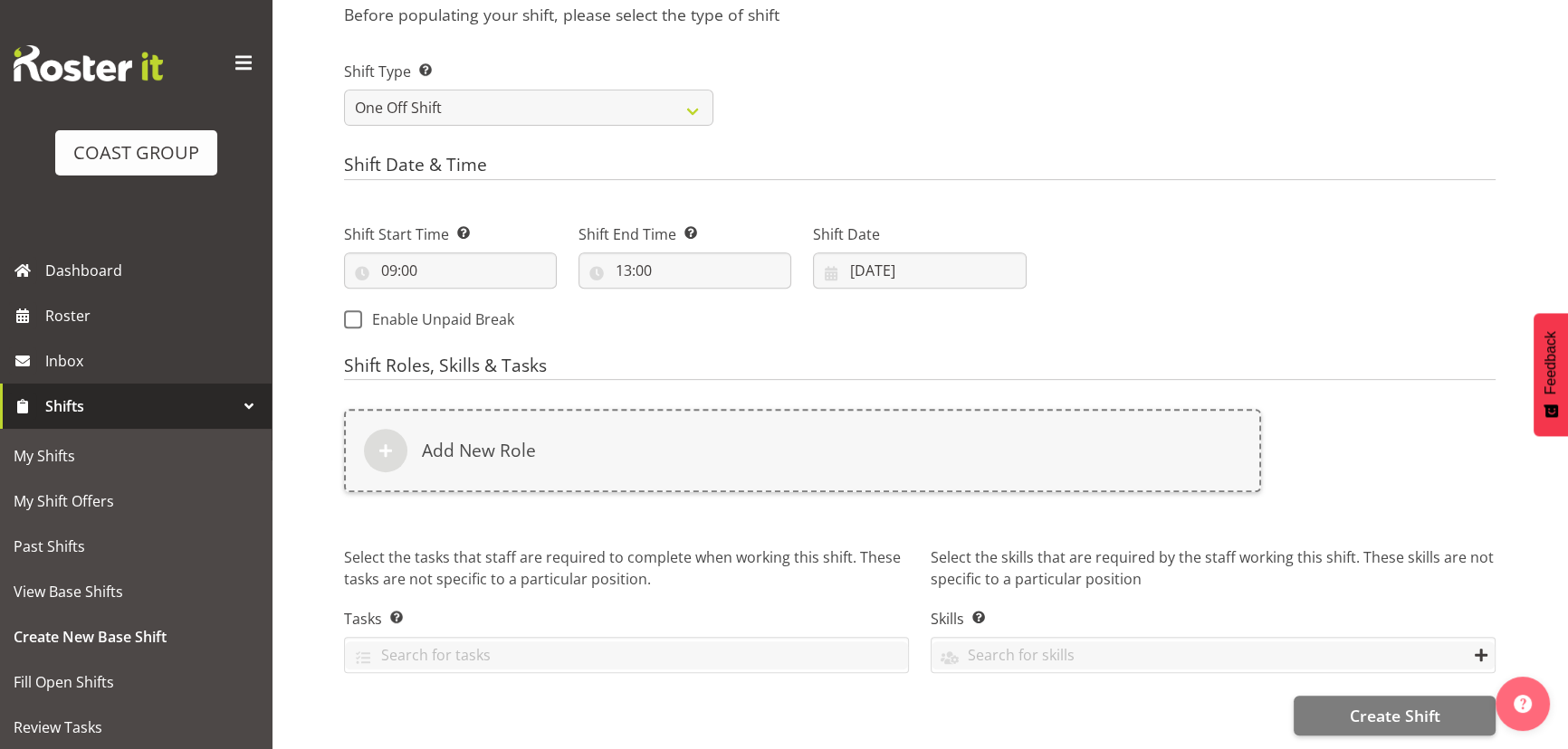
click at [882, 475] on div "Add New Role" at bounding box center [802, 451] width 916 height 84
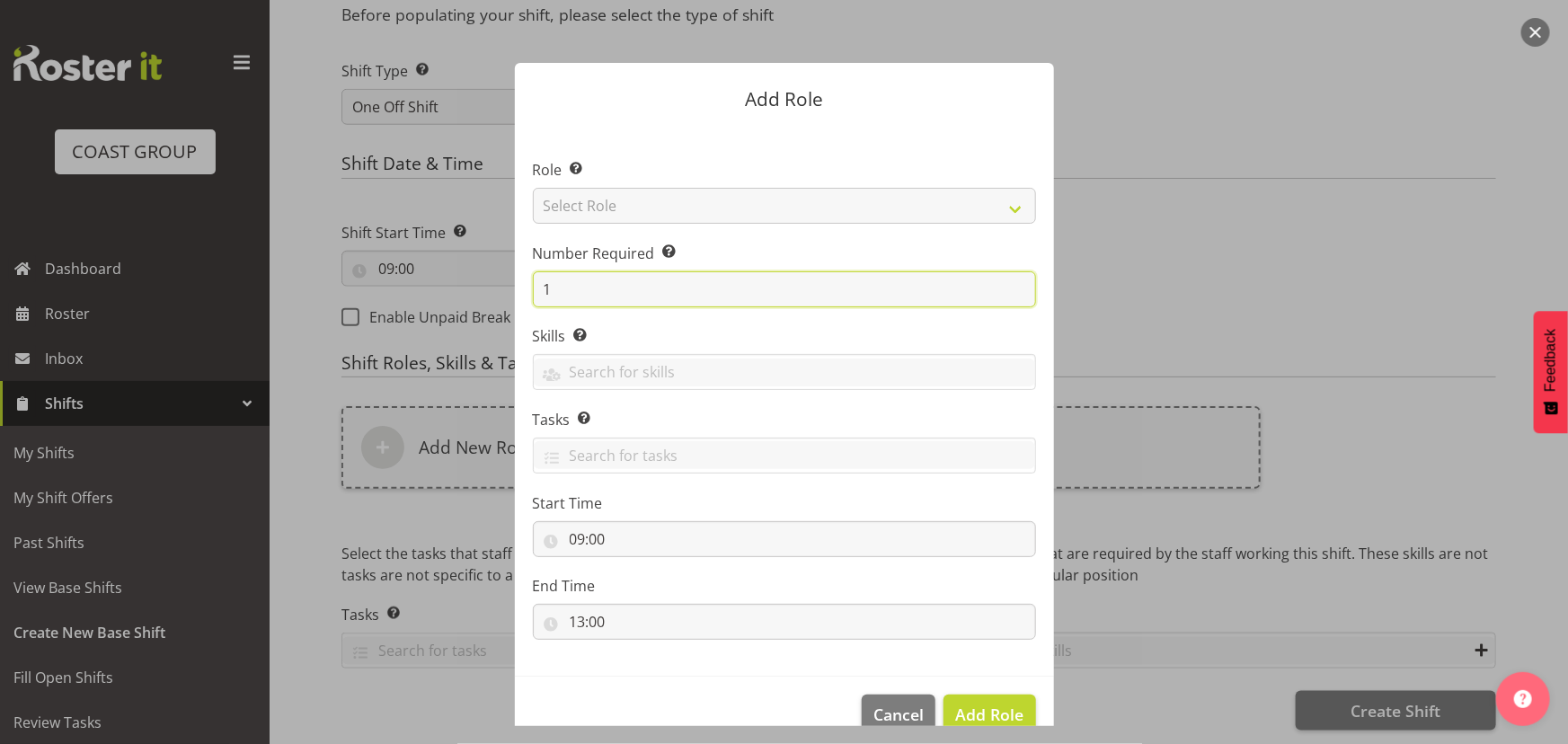
click at [632, 288] on input "1" at bounding box center [784, 289] width 503 height 36
type input "2"
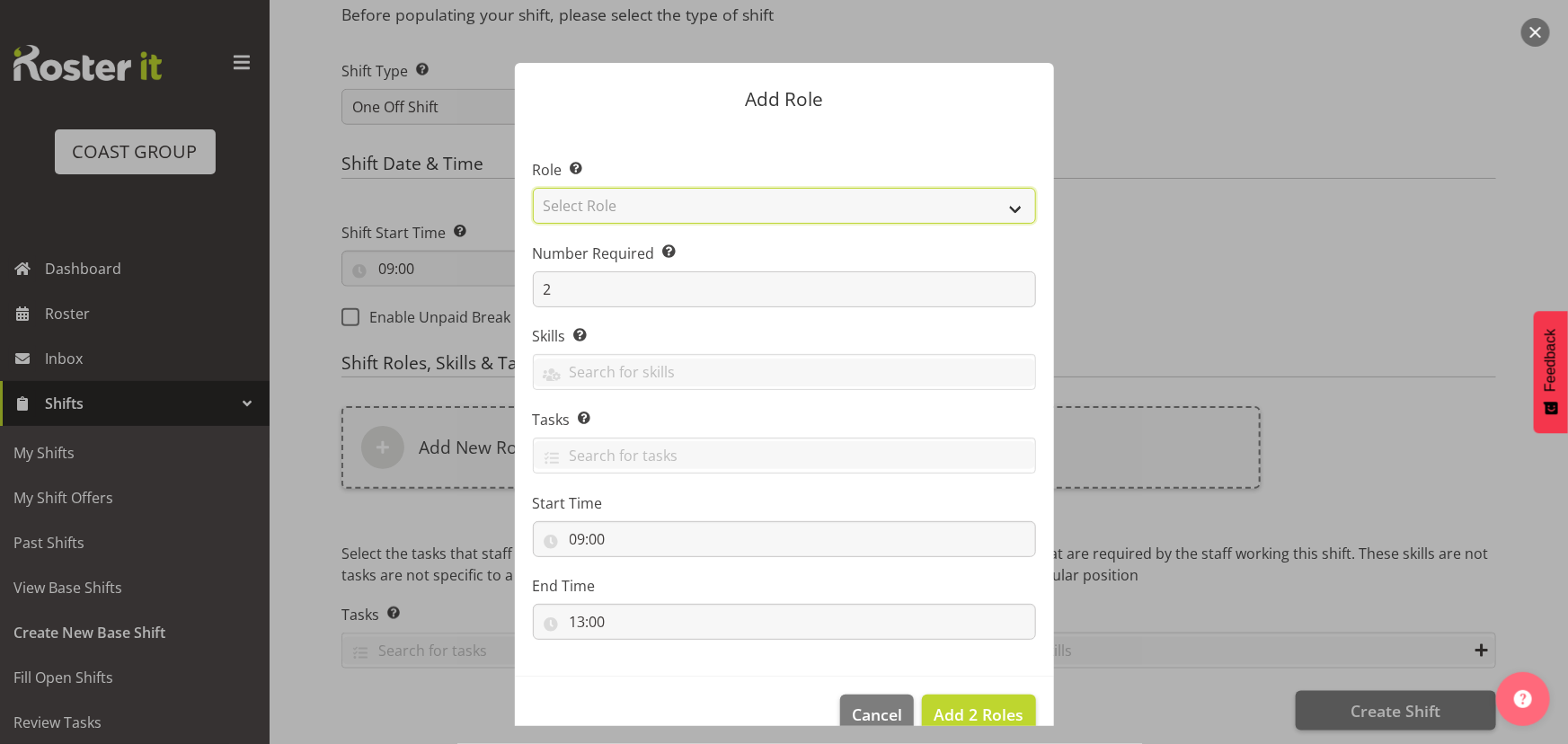
click at [739, 206] on select "Select Role ACCOUNT MANAGER ACCOUNT MANAGER DW ACCOUNTS [PERSON_NAME] VEHICLES …" at bounding box center [784, 206] width 503 height 36
select select "191"
click at [533, 188] on select "Select Role ACCOUNT MANAGER ACCOUNT MANAGER DW ACCOUNTS [PERSON_NAME] VEHICLES …" at bounding box center [784, 206] width 503 height 36
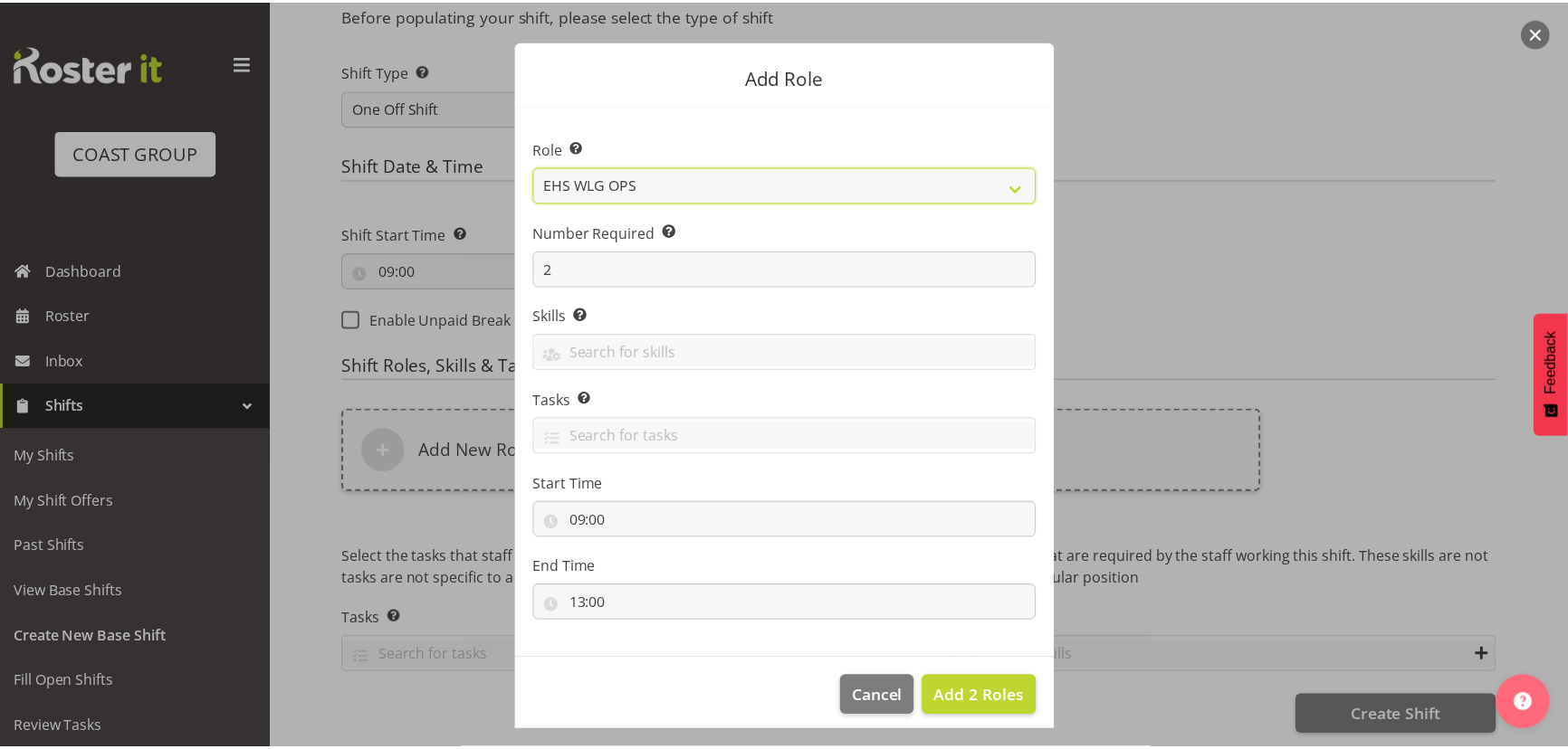
scroll to position [35, 0]
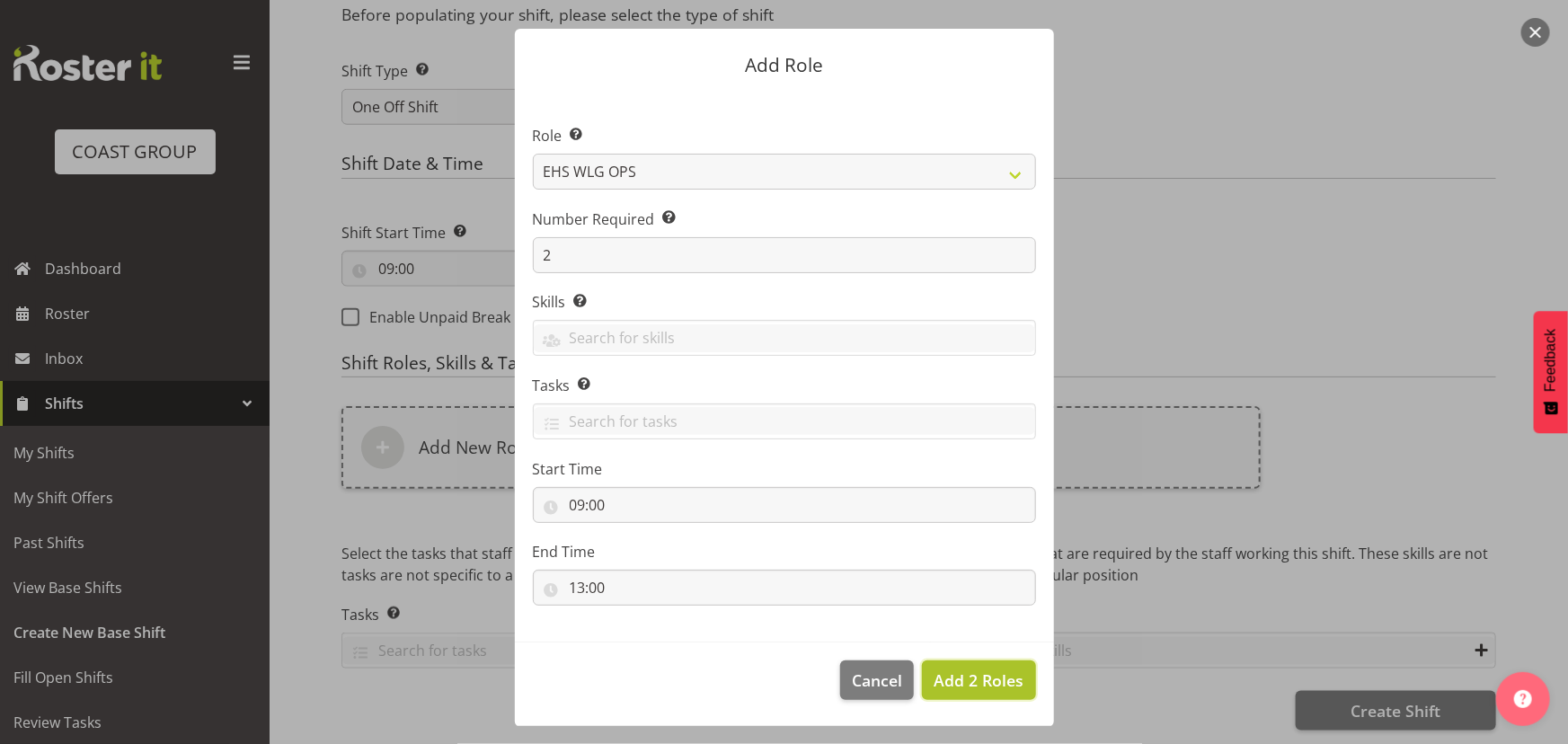
click at [996, 661] on button "Add 2 Roles" at bounding box center [978, 681] width 114 height 40
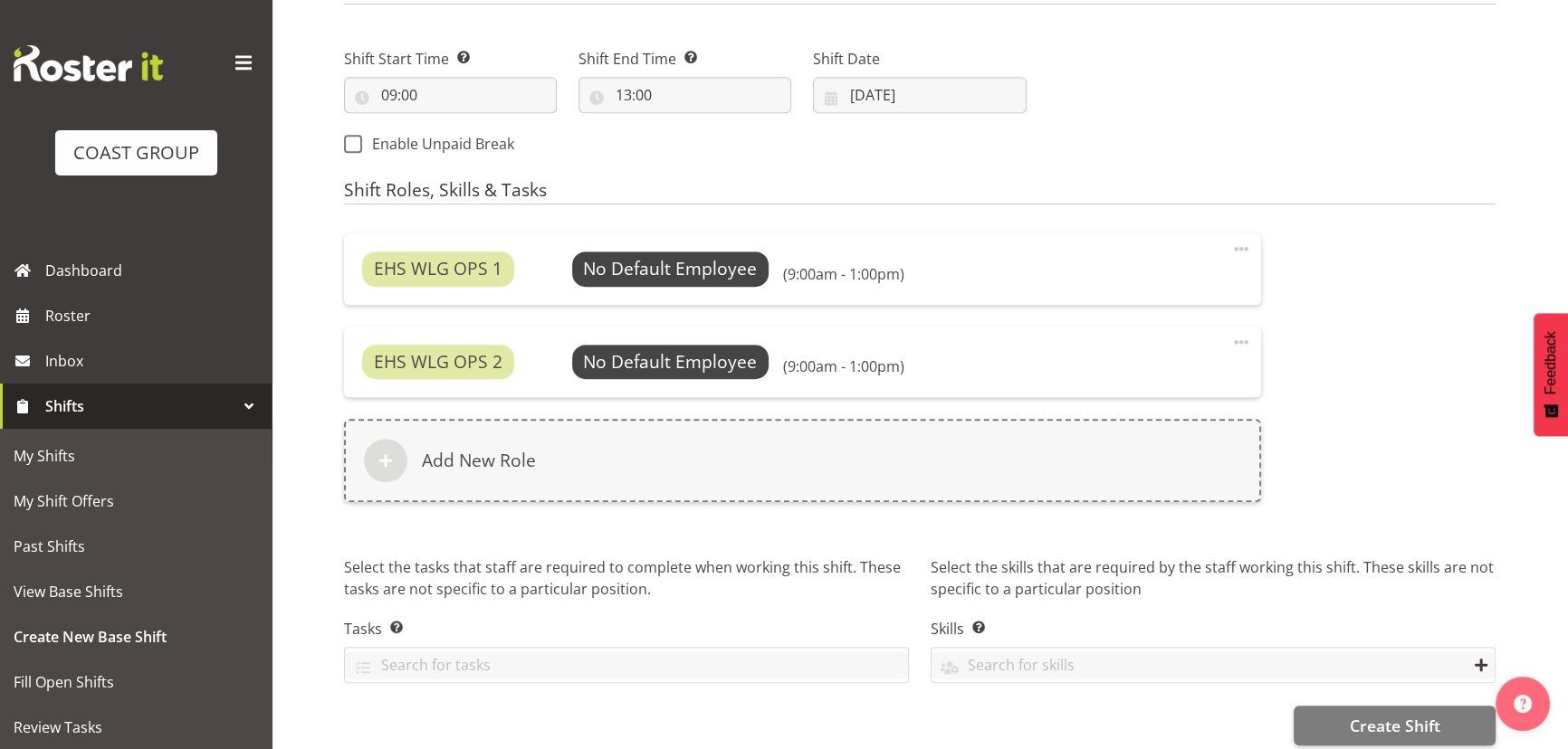
scroll to position [1096, 0]
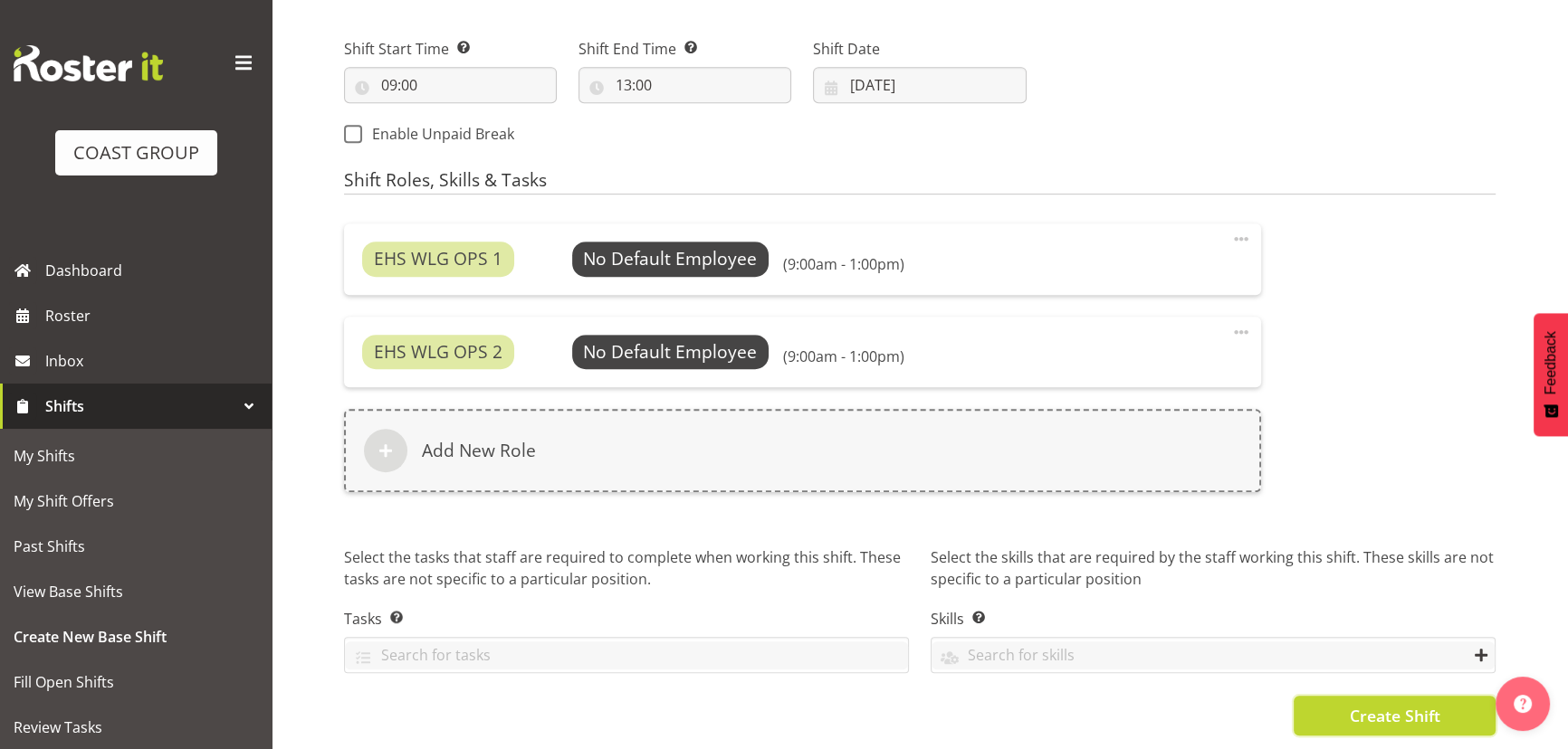
click at [1397, 704] on span "Create Shift" at bounding box center [1393, 716] width 91 height 24
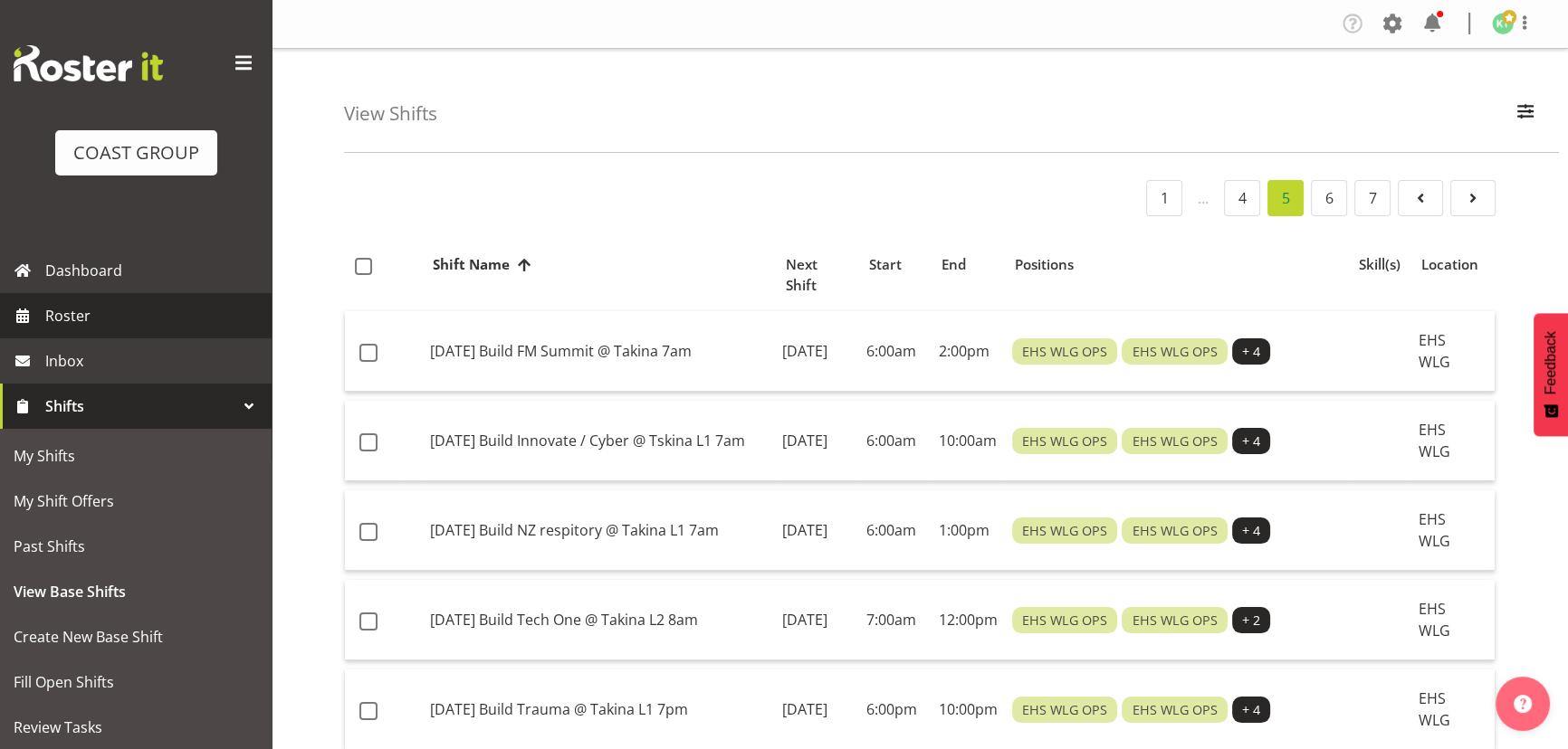
click at [125, 310] on span "Roster" at bounding box center [153, 315] width 217 height 27
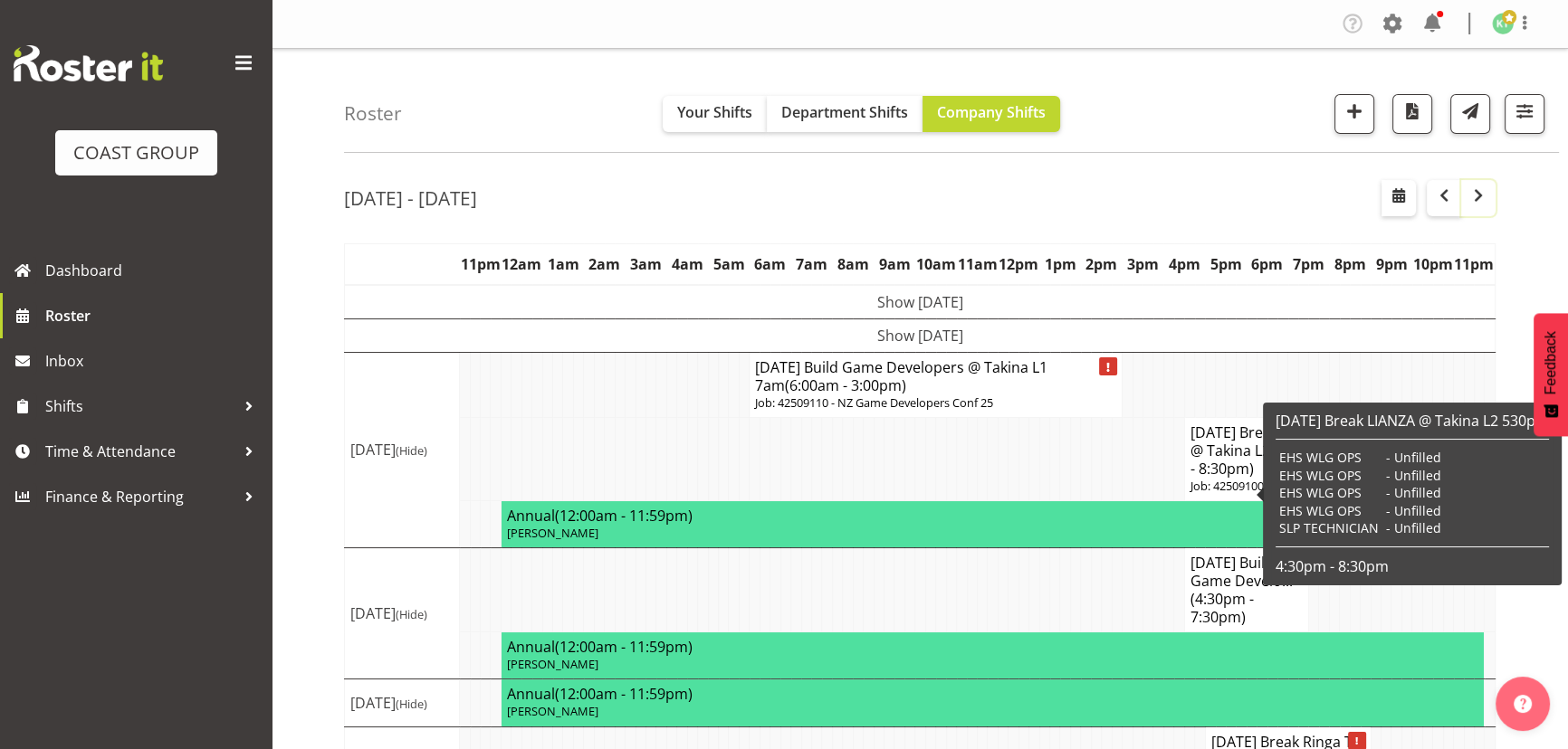
click at [1483, 188] on span "button" at bounding box center [1478, 196] width 22 height 22
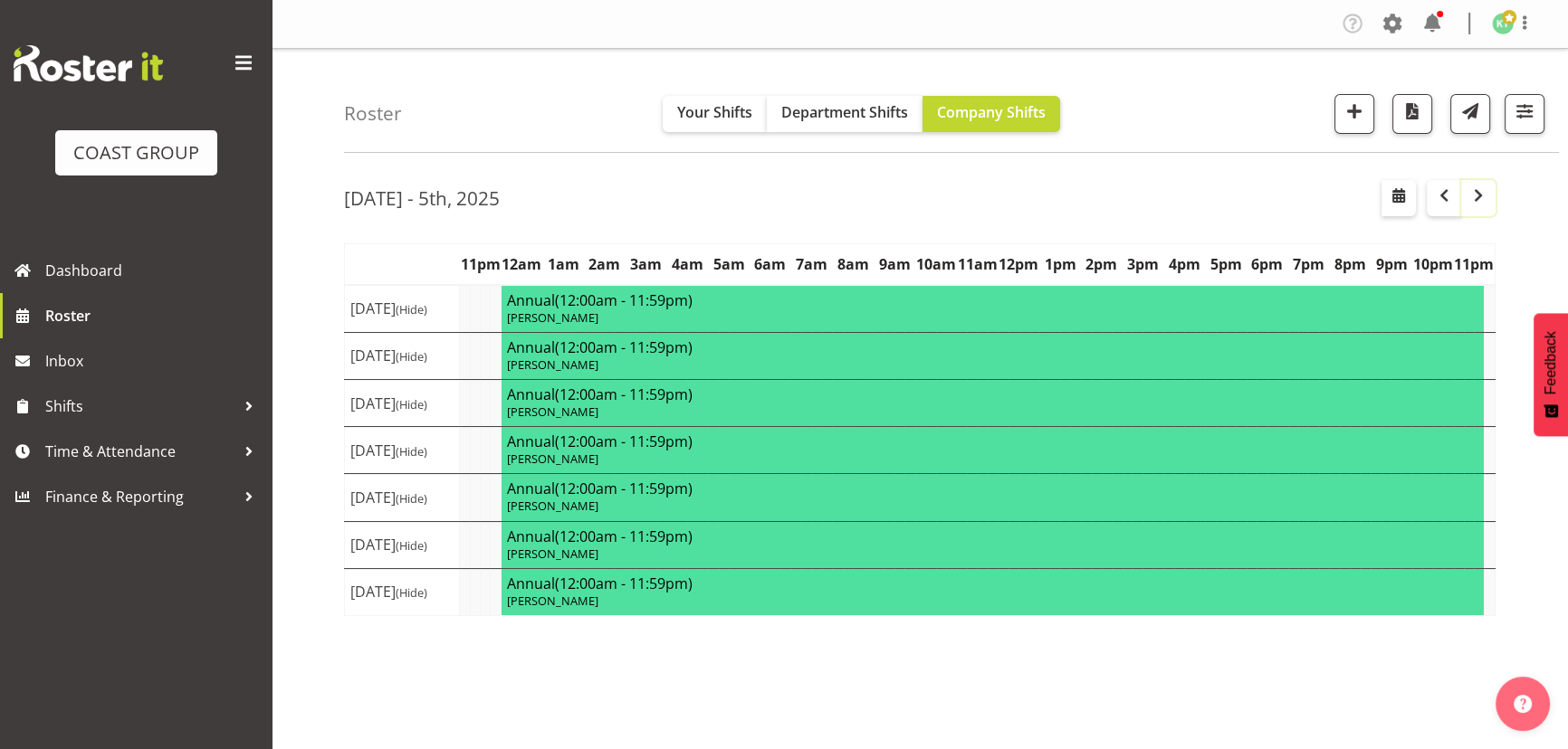
click at [1477, 195] on span "button" at bounding box center [1478, 196] width 22 height 22
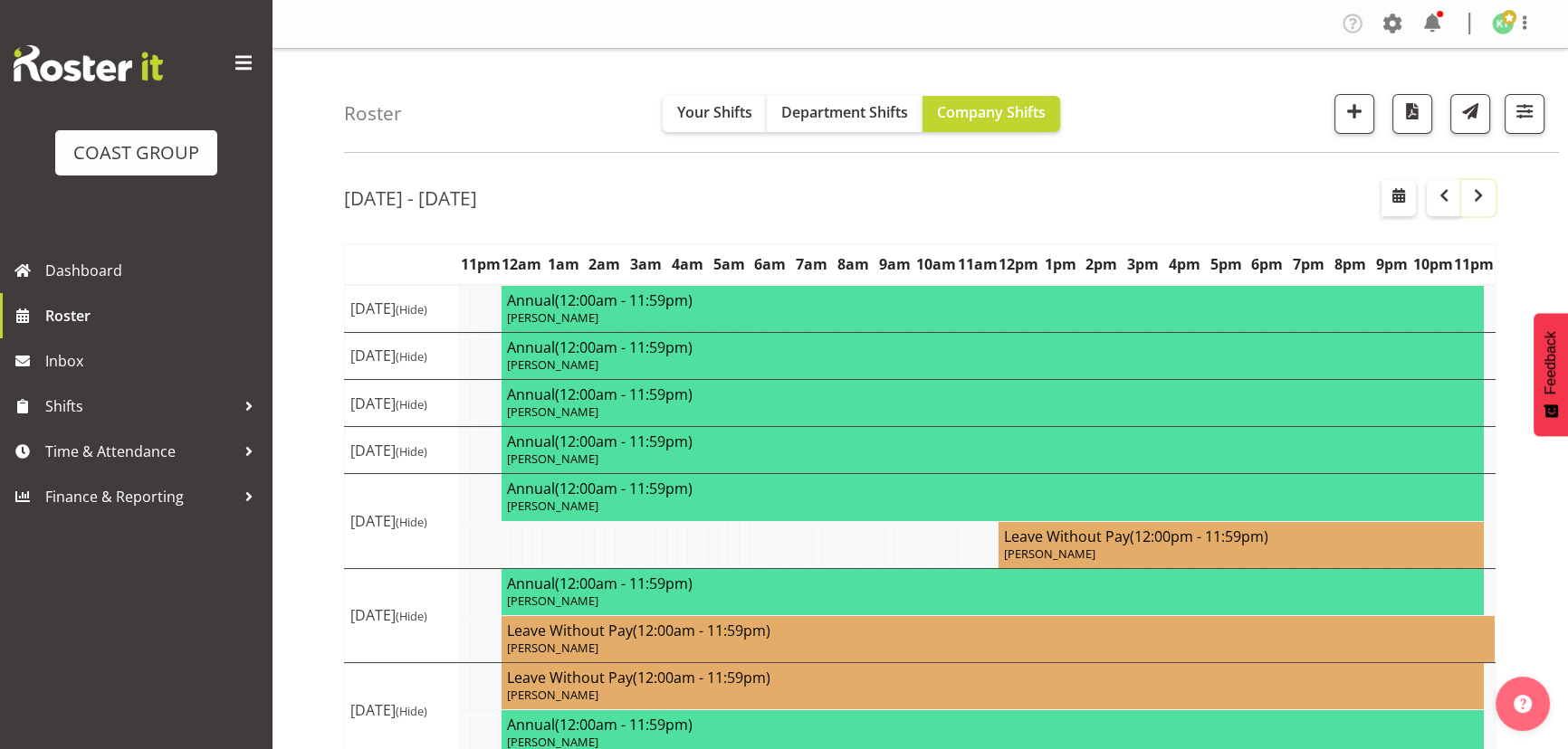
click at [1477, 195] on span "button" at bounding box center [1478, 196] width 22 height 22
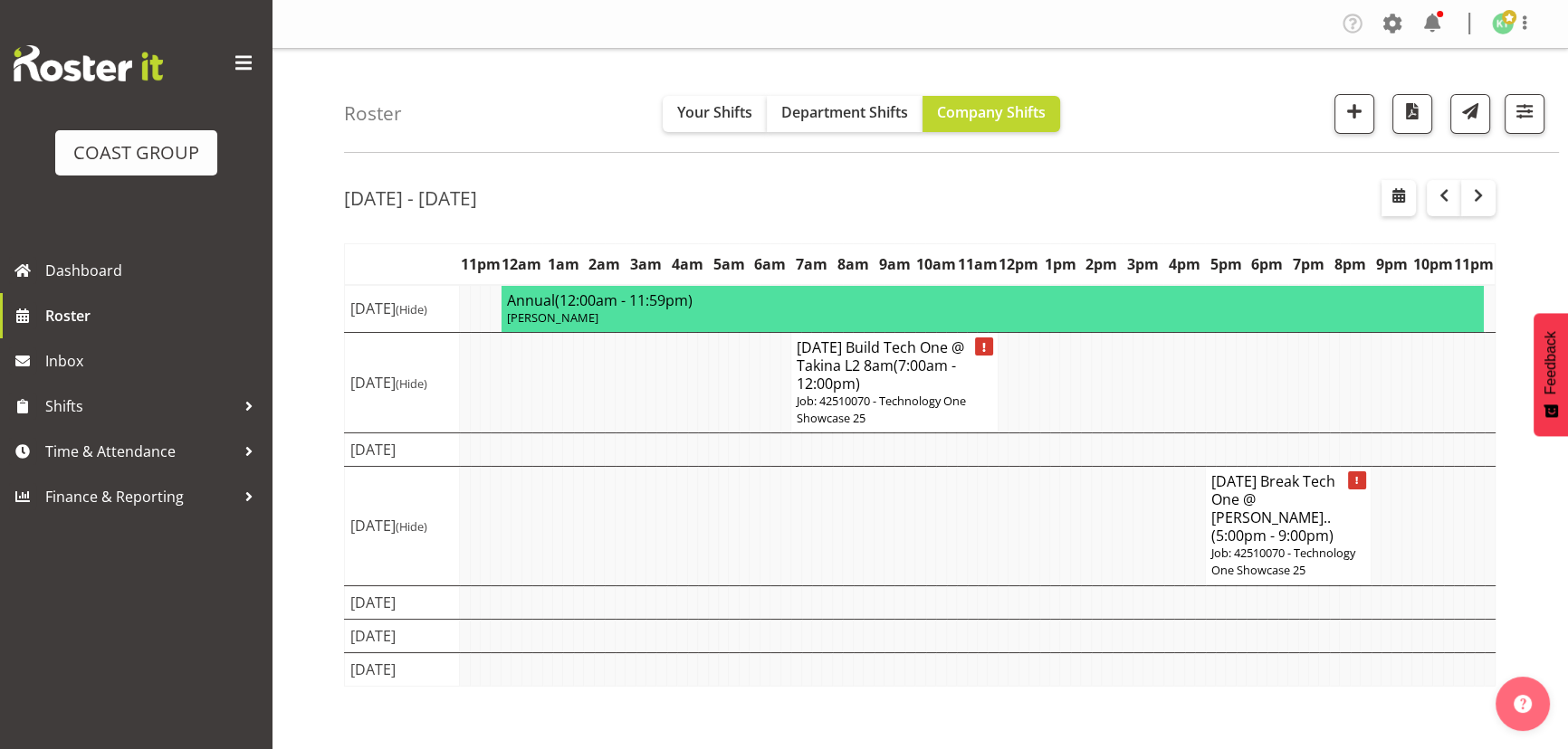
click at [840, 373] on h4 "[DATE] Build Tech One @ Takina L2 8am (7:00am - 12:00pm)" at bounding box center [893, 365] width 195 height 55
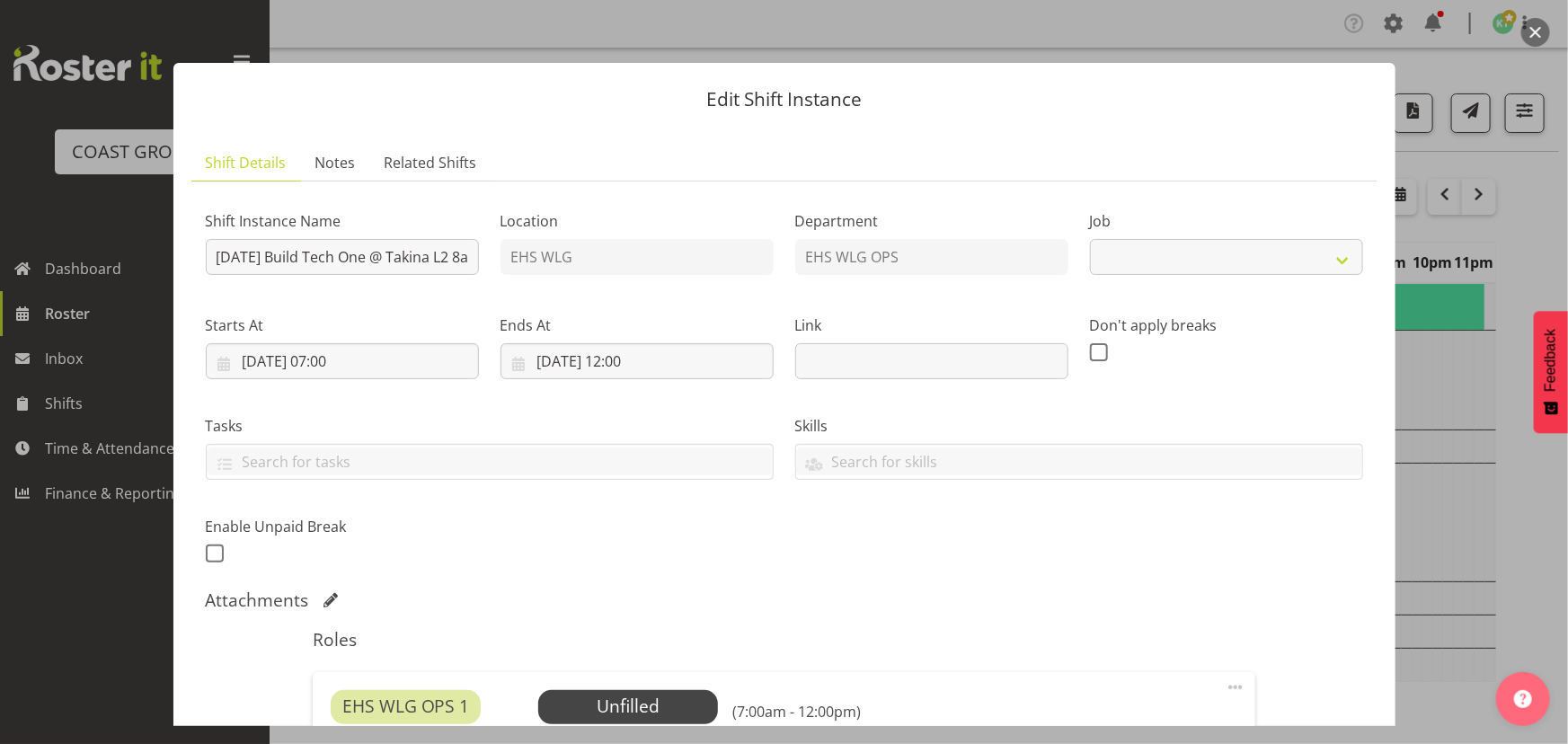
select select "10662"
click at [1527, 41] on button "button" at bounding box center [1535, 32] width 29 height 29
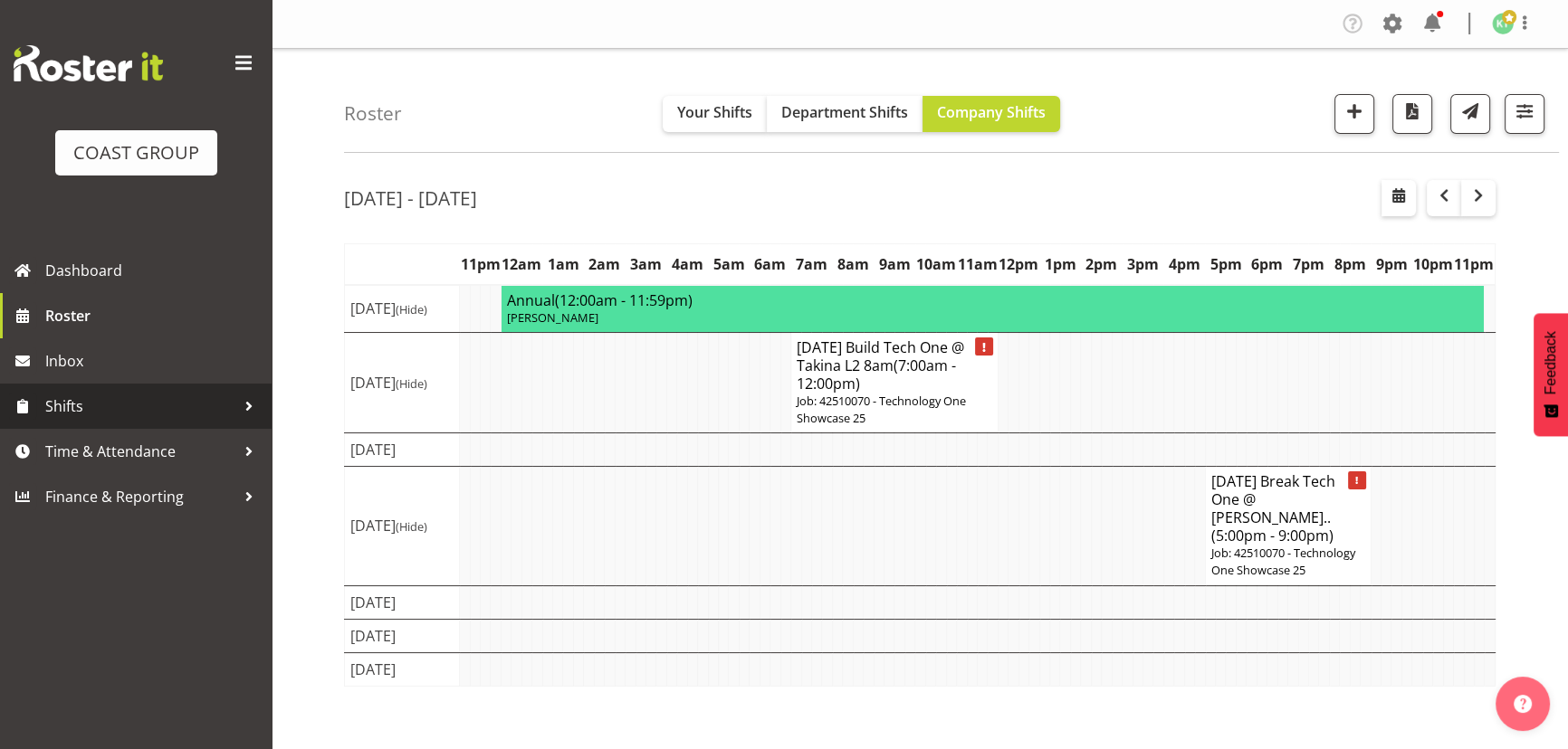
click at [123, 416] on span "Shifts" at bounding box center [139, 406] width 190 height 27
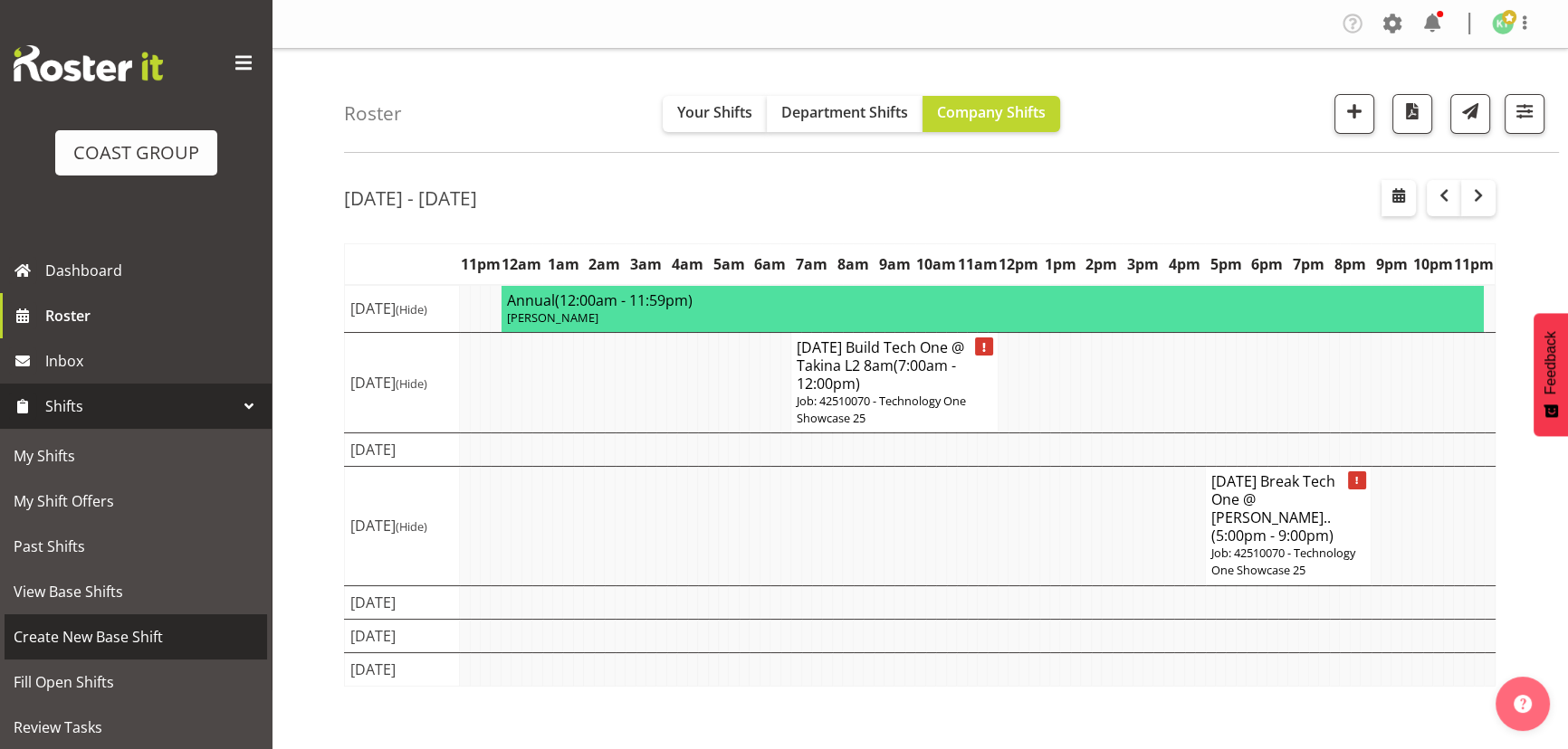
click at [129, 626] on span "Create New Base Shift" at bounding box center [136, 637] width 245 height 27
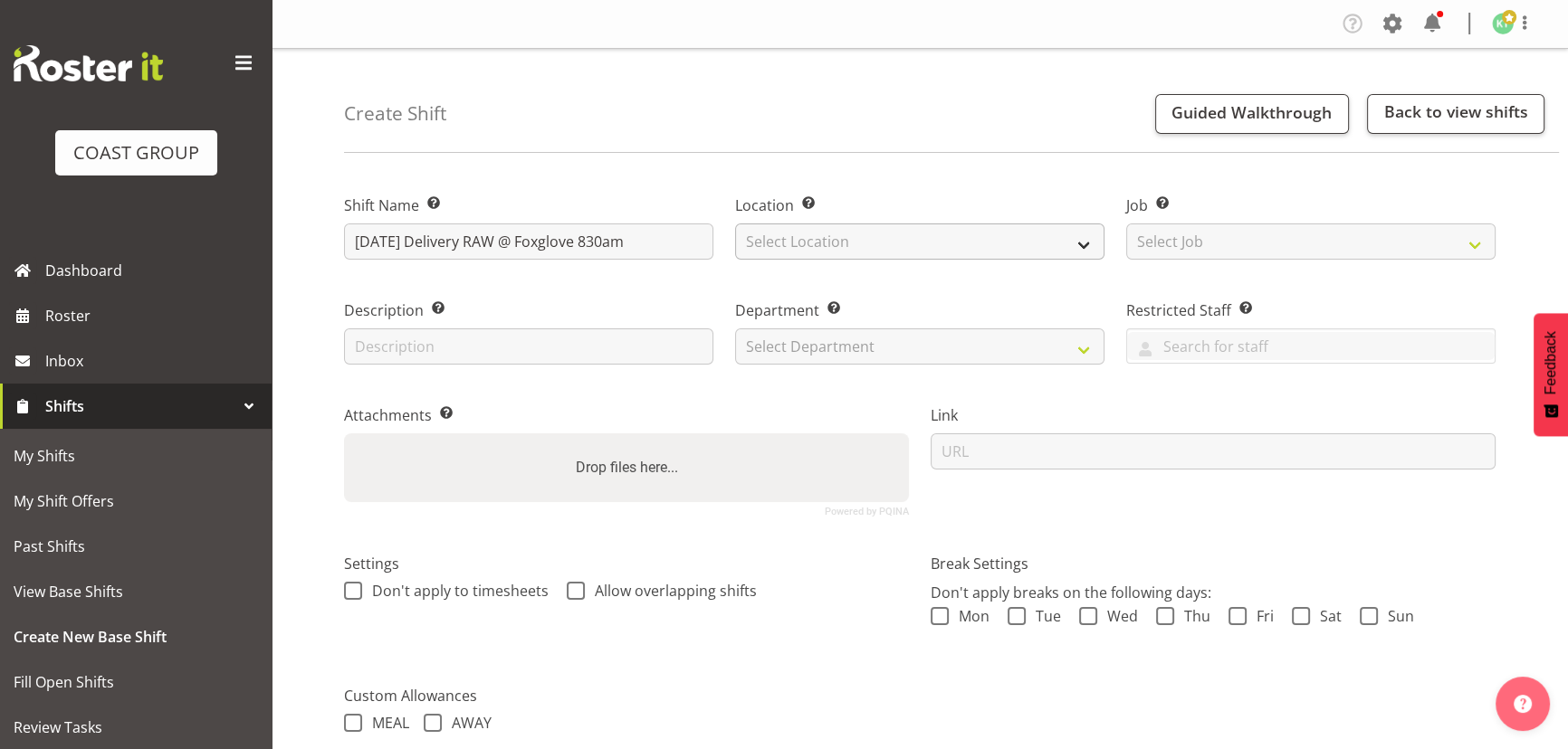
type input "SEP 25 Delivery RAW @ Foxglove 830am"
drag, startPoint x: 786, startPoint y: 238, endPoint x: 786, endPoint y: 256, distance: 18.0
click at [786, 238] on select "Select Location EHS WLG DW WLG" at bounding box center [919, 242] width 369 height 36
select select "106"
click at [735, 224] on select "Select Location EHS WLG DW WLG" at bounding box center [919, 242] width 369 height 36
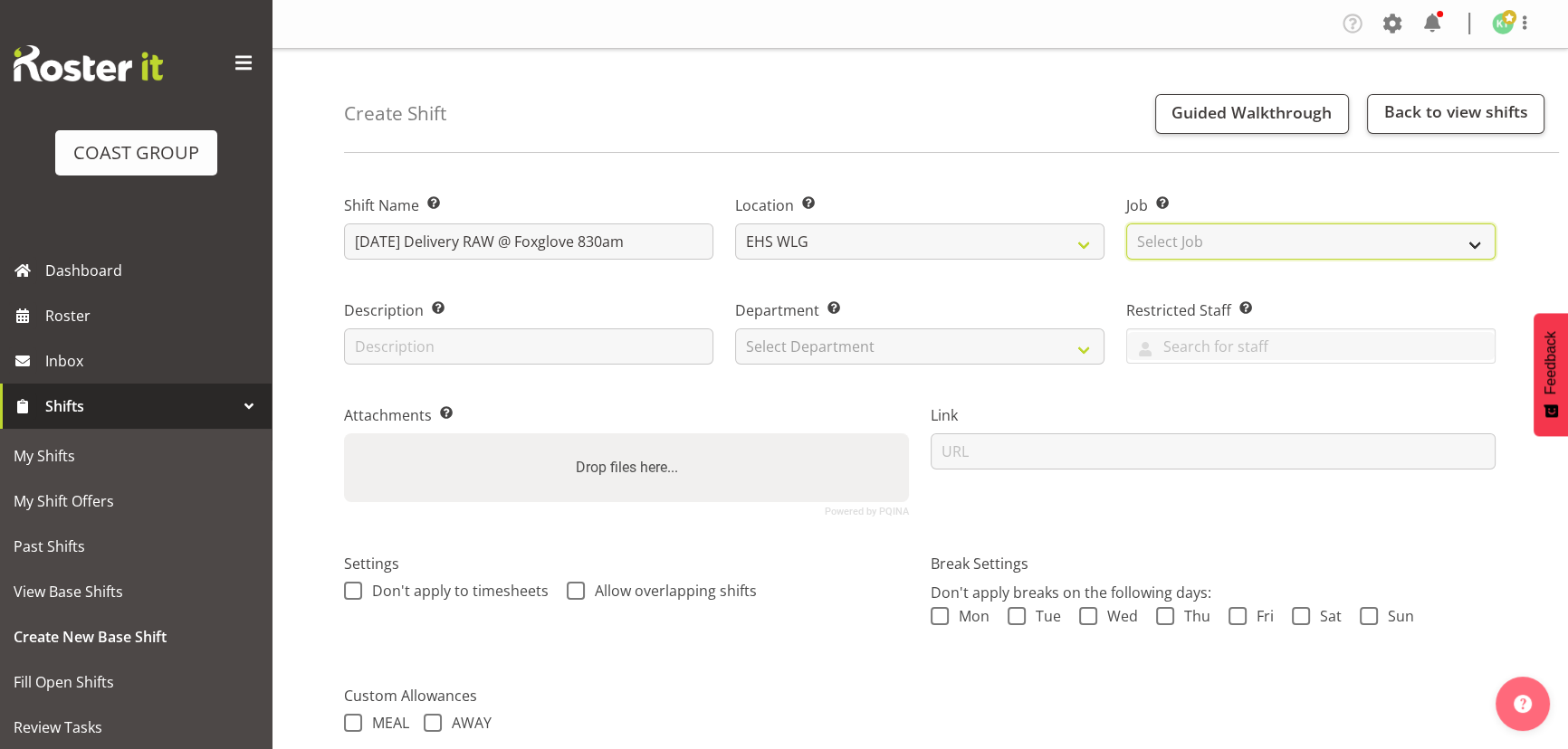
click at [1133, 238] on select "Select Job Create new job 1 Carlton Events 1 [PERSON_NAME][GEOGRAPHIC_DATA] 1 […" at bounding box center [1310, 242] width 369 height 36
select select "8677"
click at [1126, 224] on select "Select Job Create new job 1 Carlton Events 1 [PERSON_NAME][GEOGRAPHIC_DATA] 1 […" at bounding box center [1310, 242] width 369 height 36
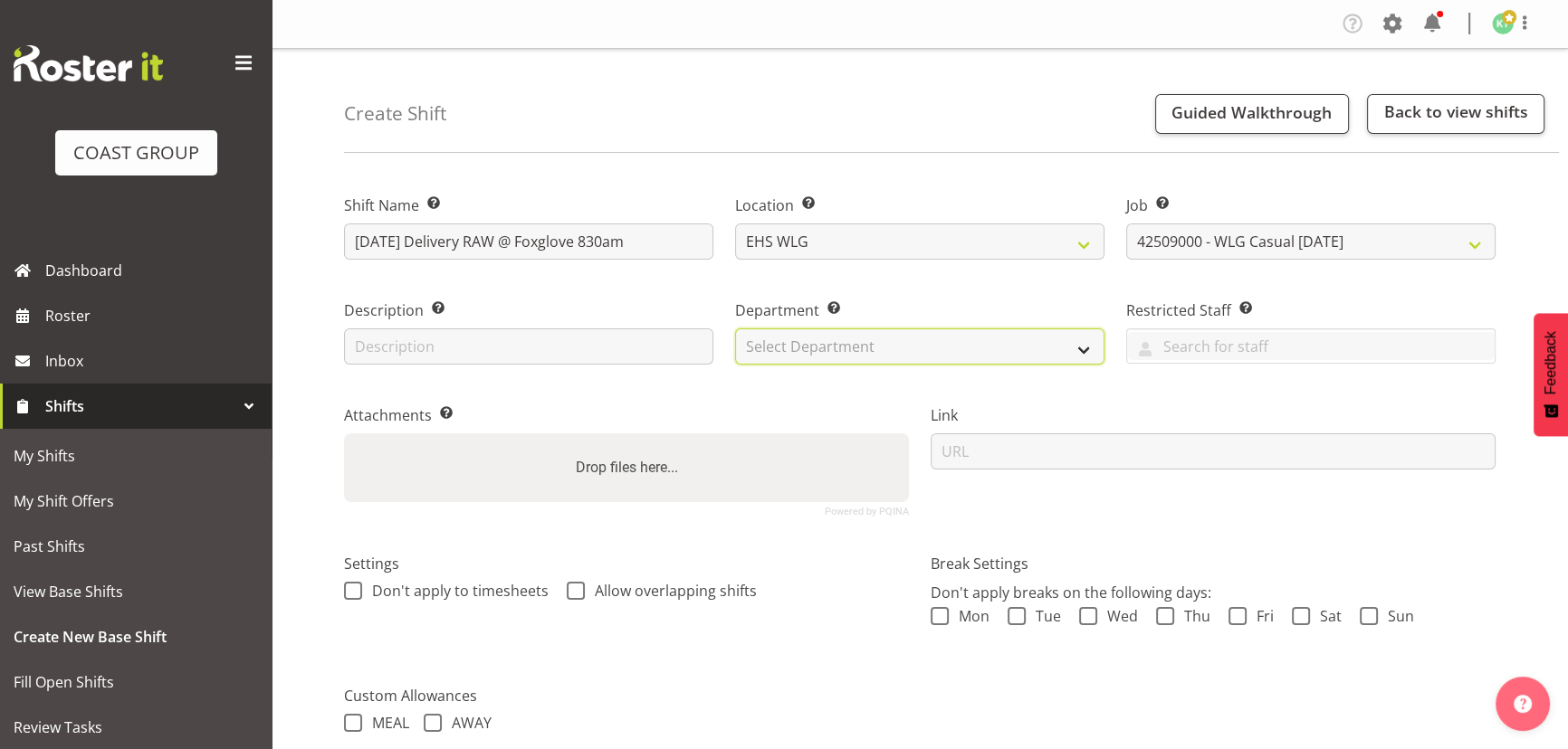
click at [989, 352] on select "Select Department EHS WLG OPS DW WLG DW WLG SALES" at bounding box center [919, 346] width 369 height 36
select select "43"
click at [735, 328] on select "Select Department EHS WLG OPS DW WLG DW WLG SALES" at bounding box center [919, 346] width 369 height 36
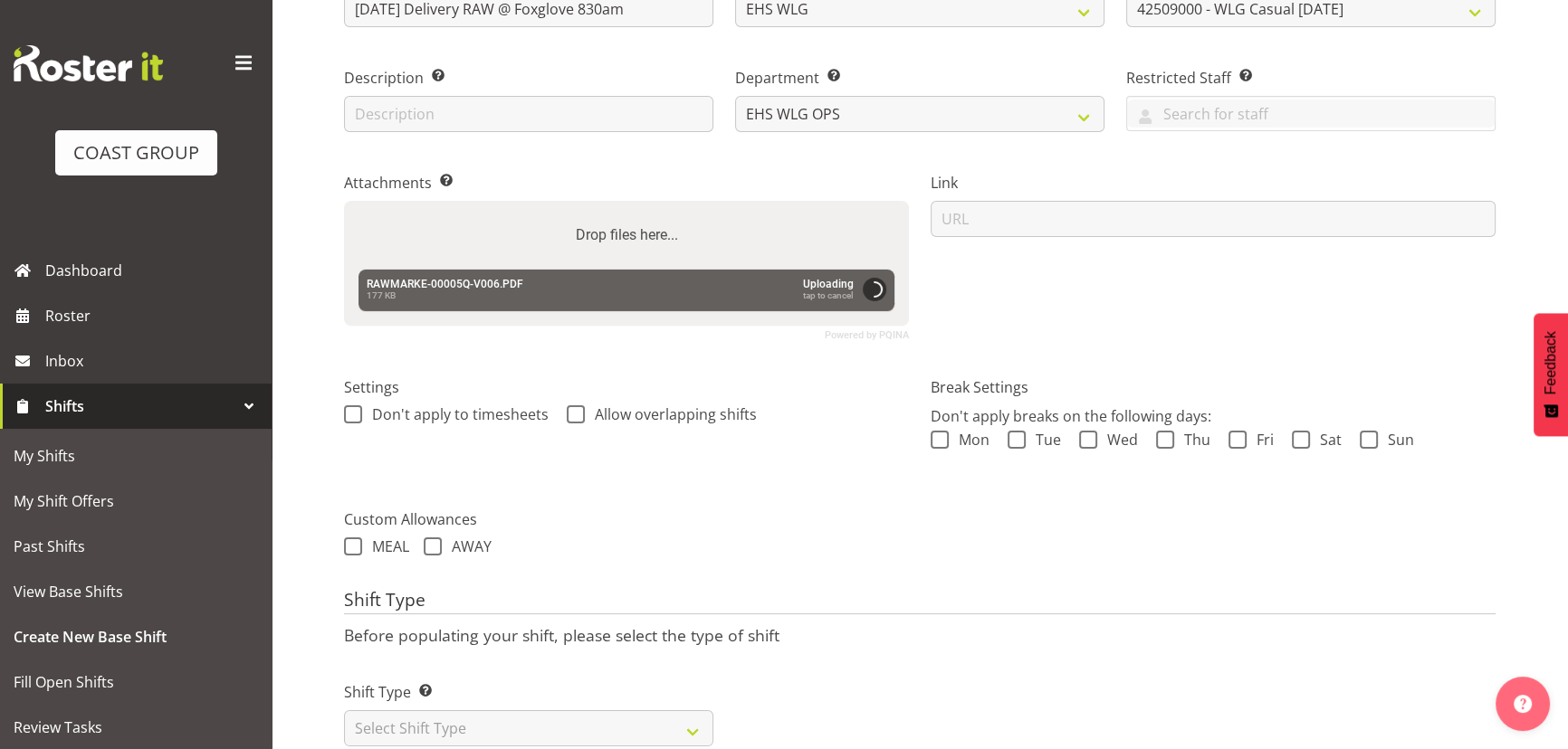
scroll to position [283, 0]
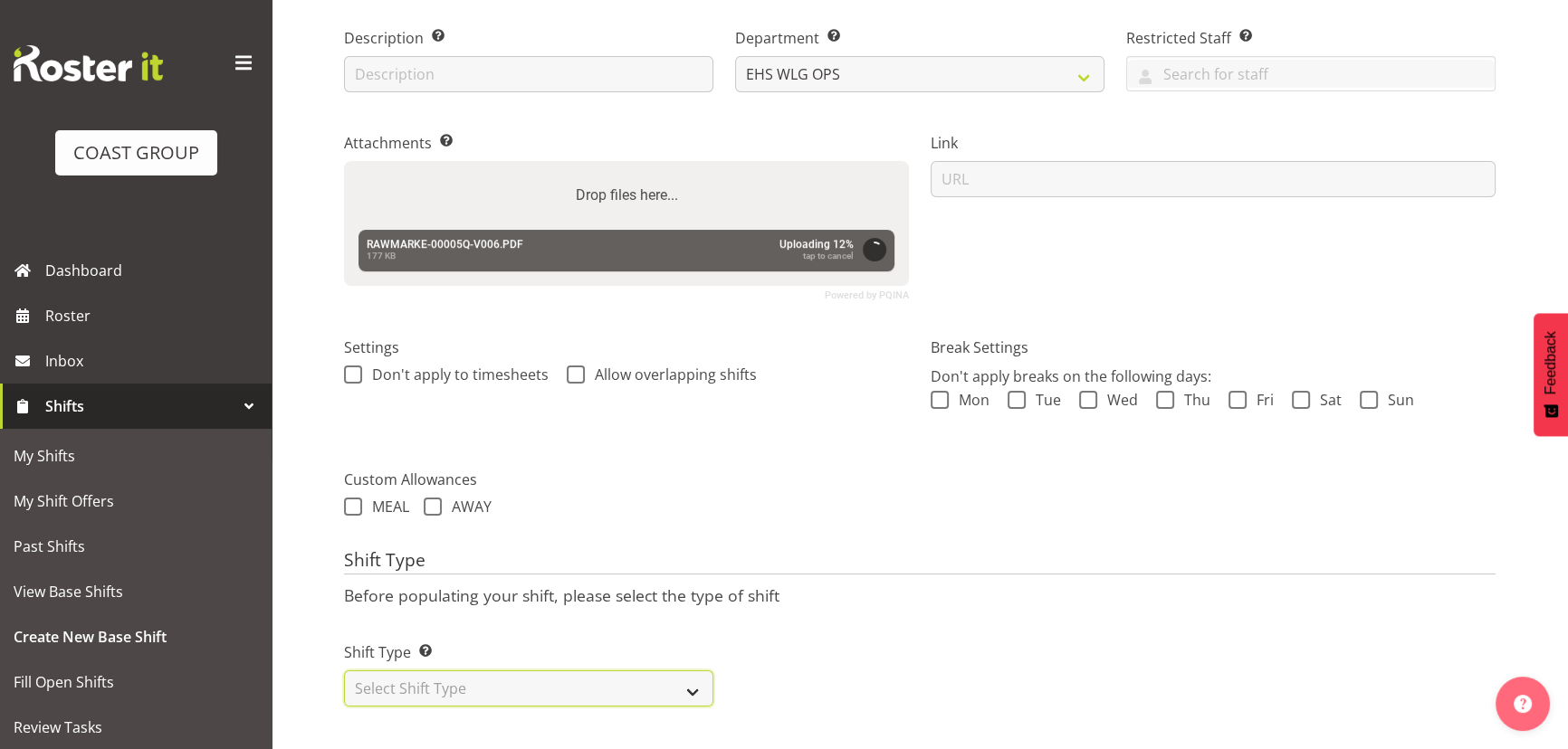
click at [549, 674] on select "Select Shift Type One Off Shift Recurring Shift Rotating Shift" at bounding box center [528, 688] width 369 height 36
select select "one_off"
click at [344, 670] on select "Select Shift Type One Off Shift Recurring Shift Rotating Shift" at bounding box center [528, 688] width 369 height 36
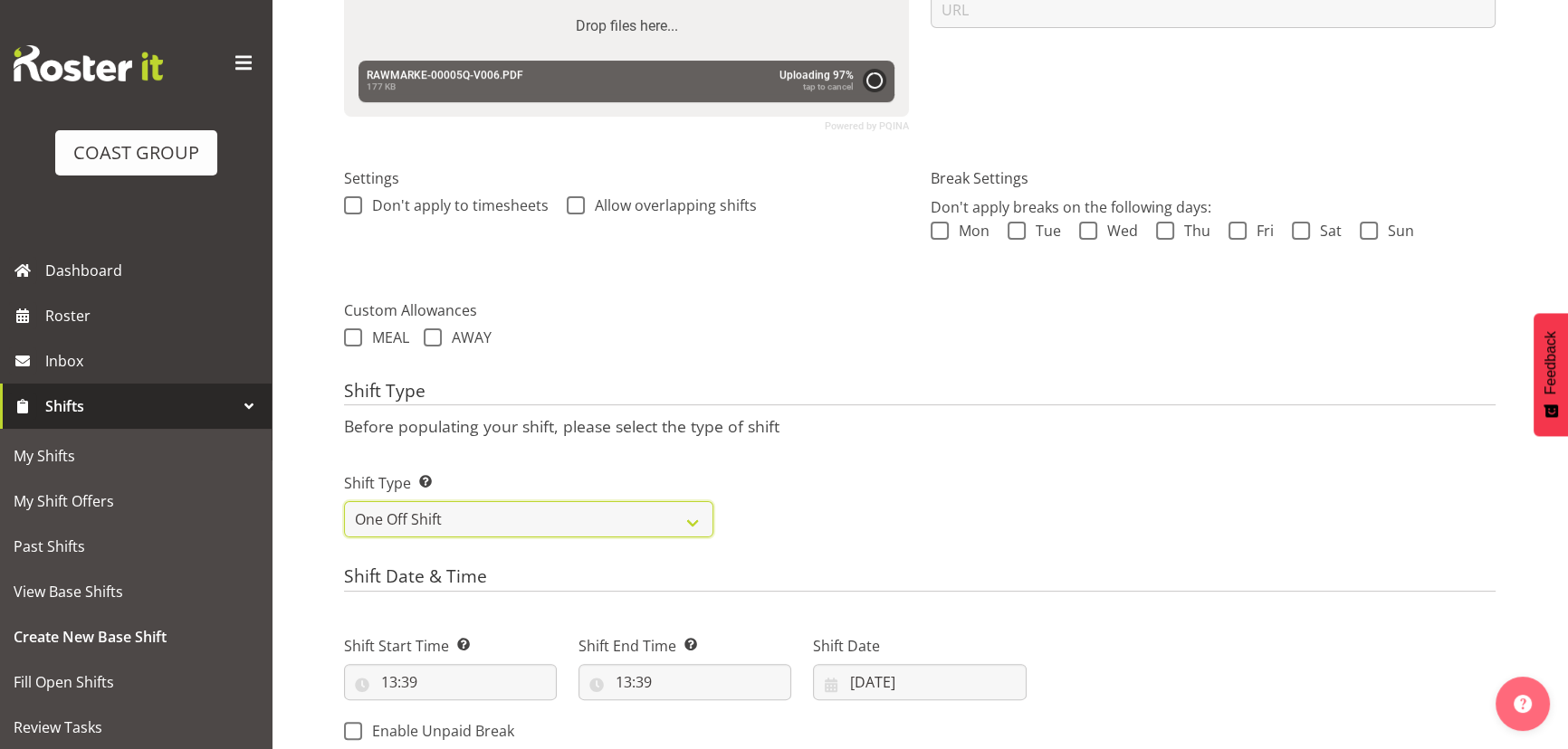
scroll to position [530, 0]
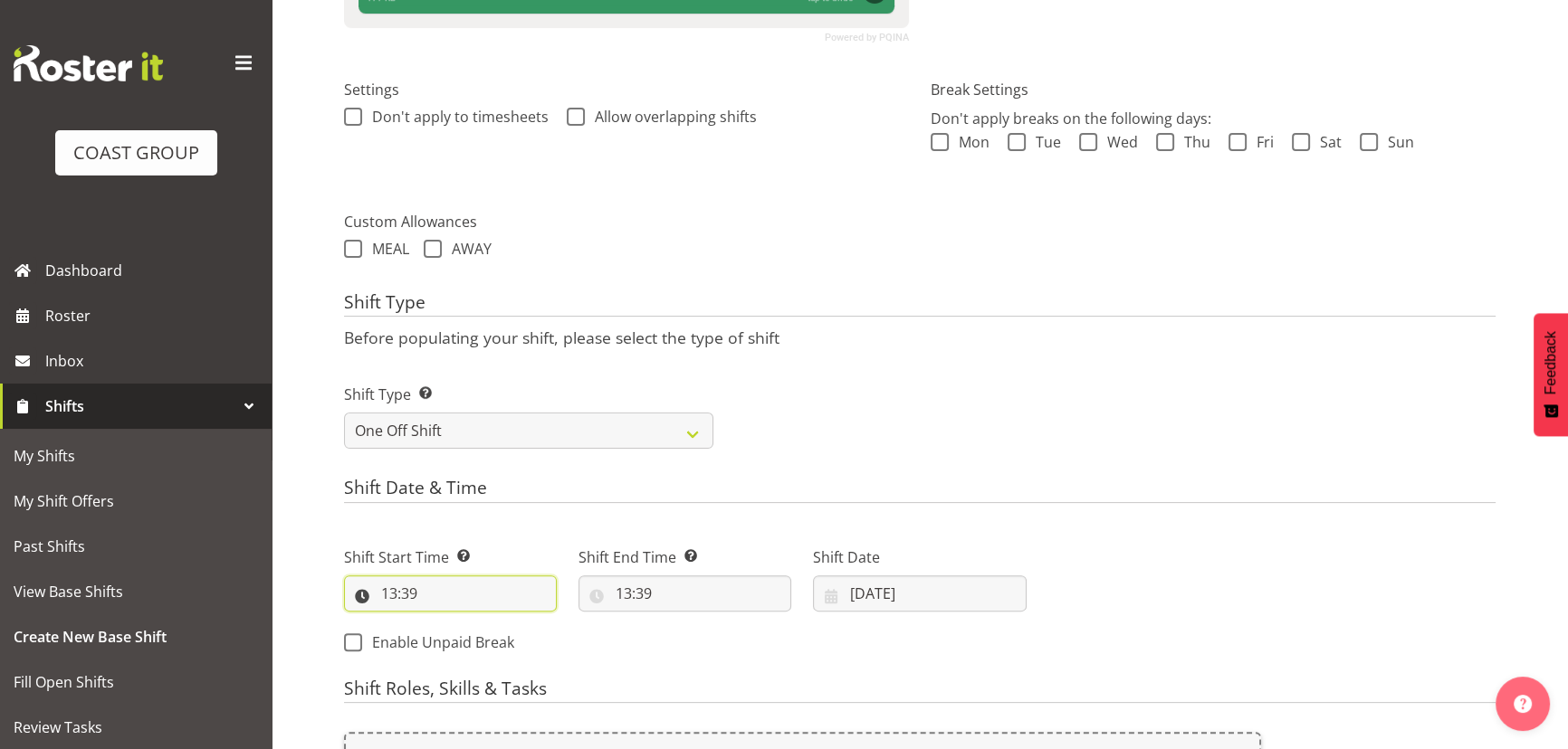
click at [452, 596] on input "13:39" at bounding box center [451, 594] width 213 height 36
drag, startPoint x: 456, startPoint y: 636, endPoint x: 461, endPoint y: 625, distance: 12.1
click at [456, 636] on select "00 01 02 03 04 05 06 07 08 09 10 11 12 13 14 15 16 17 18 19 20 21 22 23" at bounding box center [467, 641] width 41 height 36
select select "7"
click at [447, 623] on select "00 01 02 03 04 05 06 07 08 09 10 11 12 13 14 15 16 17 18 19 20 21 22 23" at bounding box center [467, 641] width 41 height 36
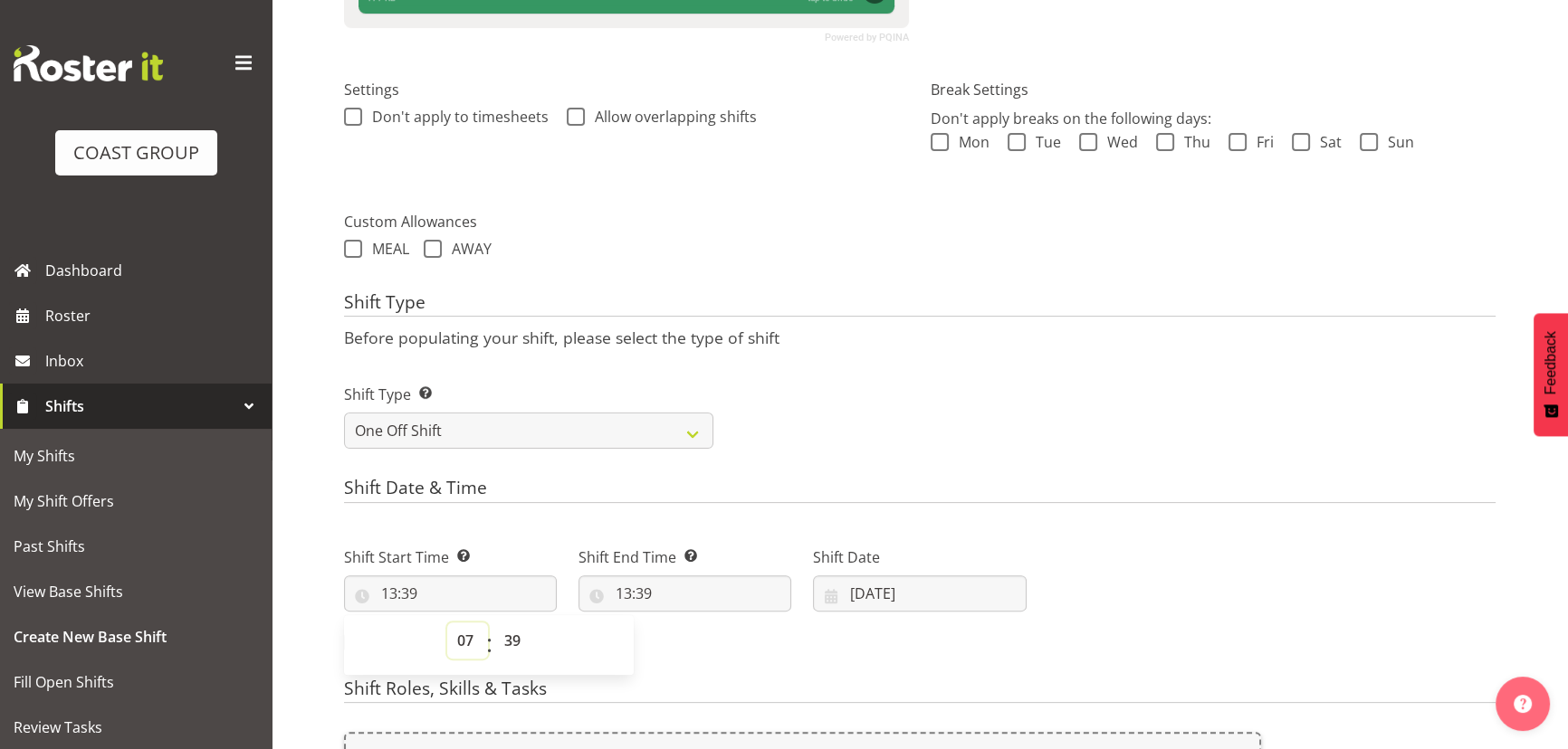
type input "07:39"
click at [515, 646] on select "00 01 02 03 04 05 06 07 08 09 10 11 12 13 14 15 16 17 18 19 20 21 22 23 24 25 2…" at bounding box center [514, 641] width 41 height 36
select select "30"
click at [494, 623] on select "00 01 02 03 04 05 06 07 08 09 10 11 12 13 14 15 16 17 18 19 20 21 22 23 24 25 2…" at bounding box center [514, 641] width 41 height 36
type input "07:30"
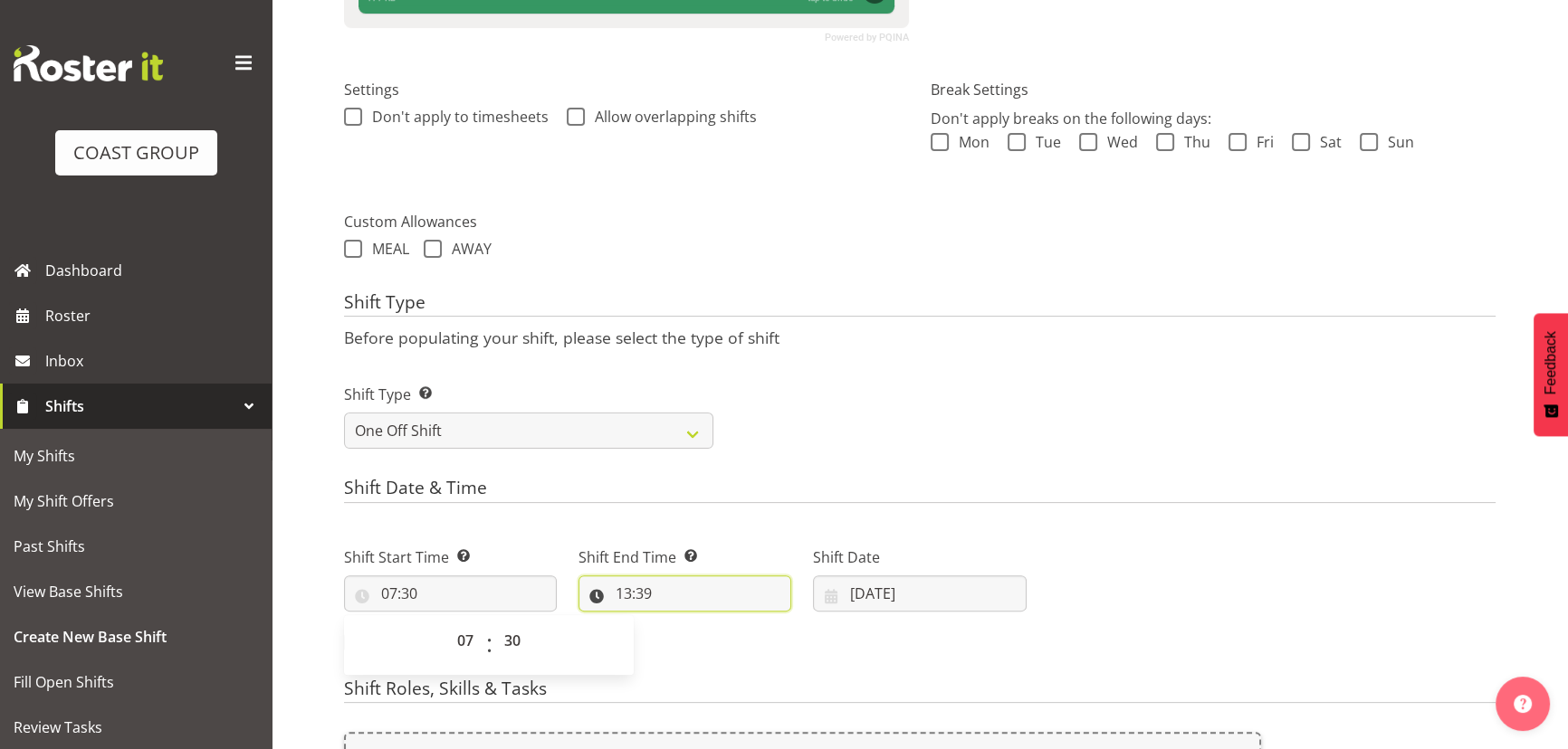
click at [686, 602] on input "13:39" at bounding box center [685, 594] width 213 height 36
click at [697, 630] on select "00 01 02 03 04 05 06 07 08 09 10 11 12 13 14 15 16 17 18 19 20 21 22 23" at bounding box center [701, 641] width 41 height 36
select select "10"
click at [682, 623] on select "00 01 02 03 04 05 06 07 08 09 10 11 12 13 14 15 16 17 18 19 20 21 22 23" at bounding box center [701, 641] width 41 height 36
type input "10:39"
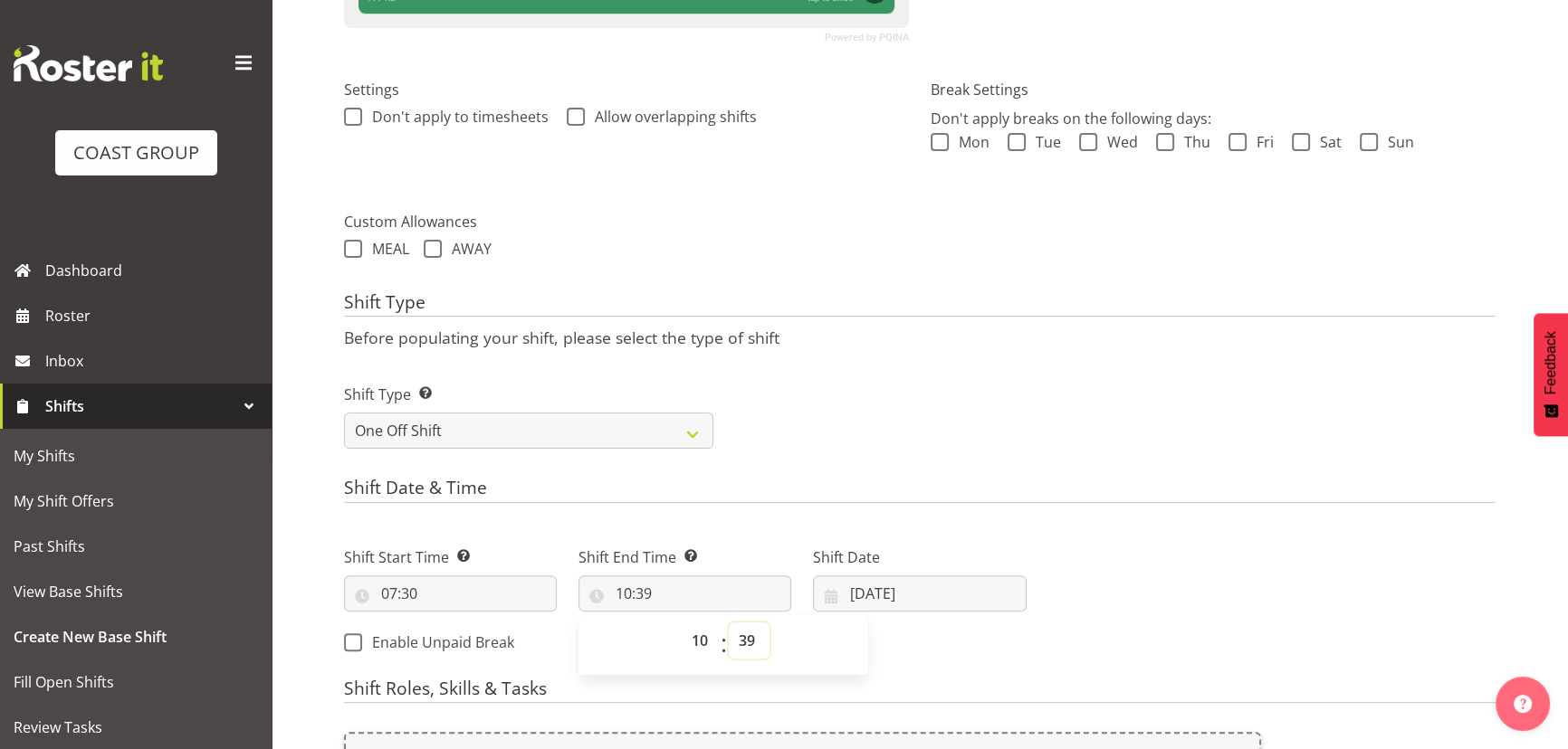
click at [743, 628] on select "00 01 02 03 04 05 06 07 08 09 10 11 12 13 14 15 16 17 18 19 20 21 22 23 24 25 2…" at bounding box center [748, 641] width 41 height 36
select select "30"
click at [728, 623] on select "00 01 02 03 04 05 06 07 08 09 10 11 12 13 14 15 16 17 18 19 20 21 22 23 24 25 2…" at bounding box center [748, 641] width 41 height 36
type input "10:30"
click at [930, 596] on input "24/09/2025" at bounding box center [919, 594] width 213 height 36
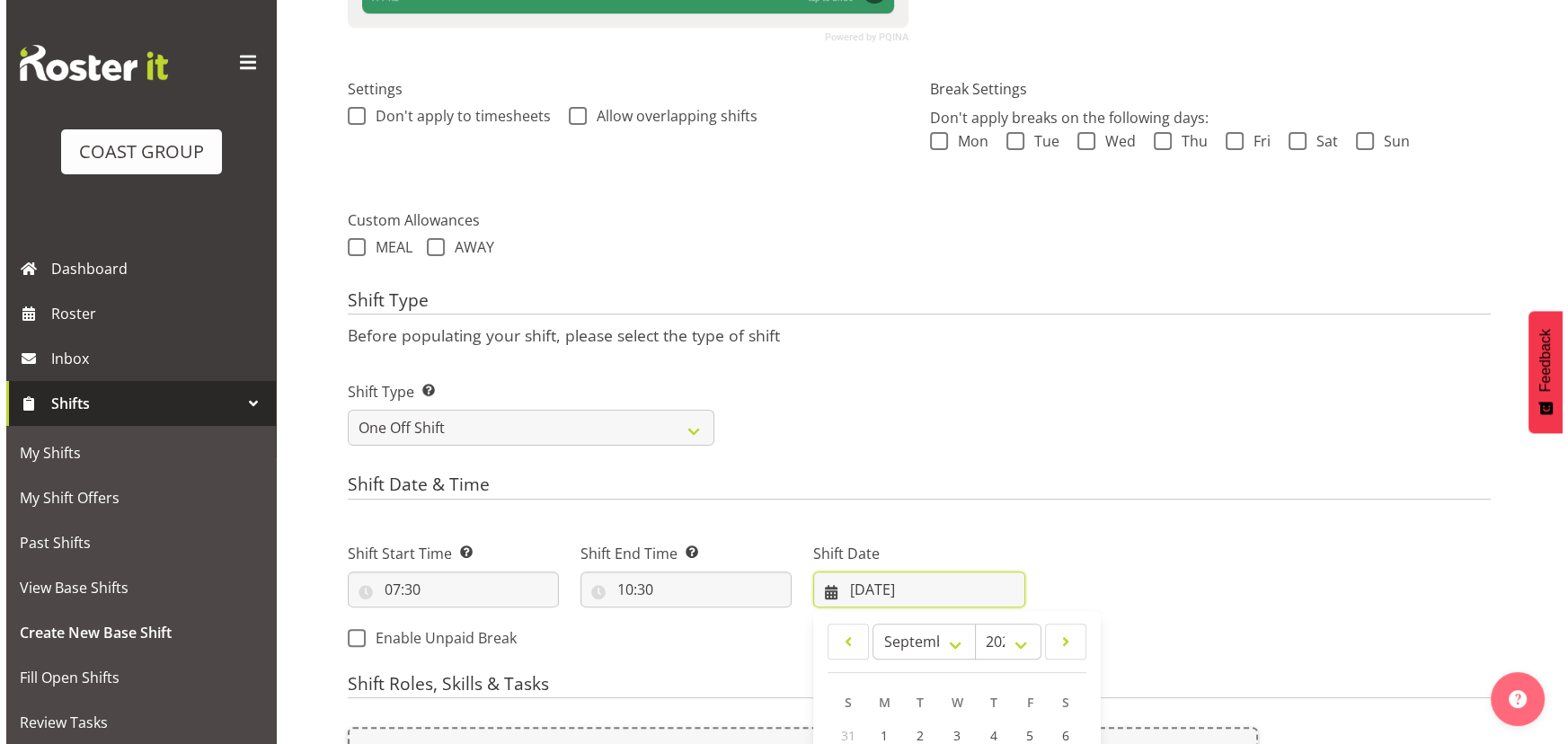
scroll to position [854, 0]
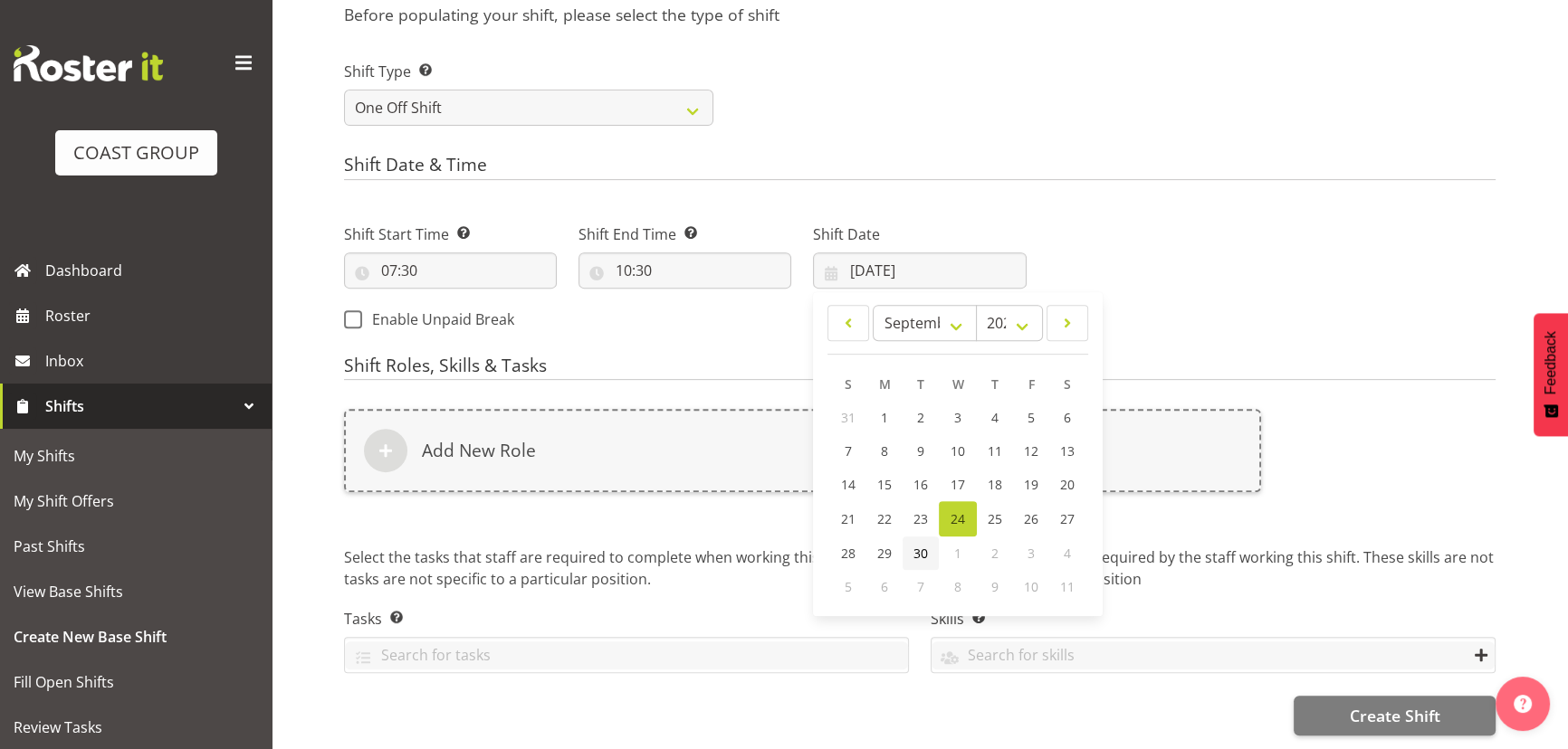
click at [936, 541] on div "28 29 30 1 2 3 4" at bounding box center [957, 553] width 256 height 34
click at [928, 541] on link "30" at bounding box center [920, 553] width 36 height 34
type input "30/09/2025"
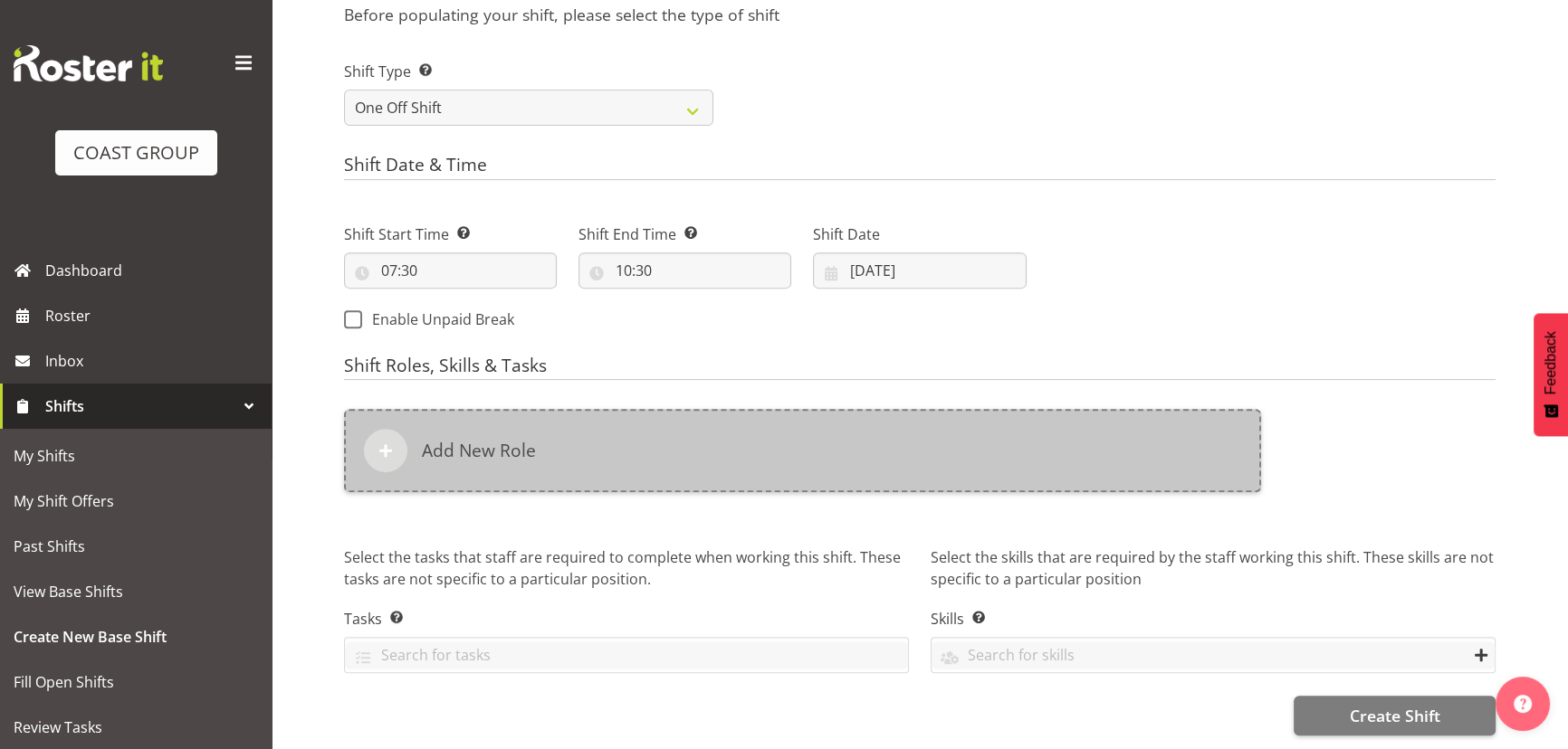
click at [934, 477] on div "Add New Role" at bounding box center [802, 451] width 916 height 84
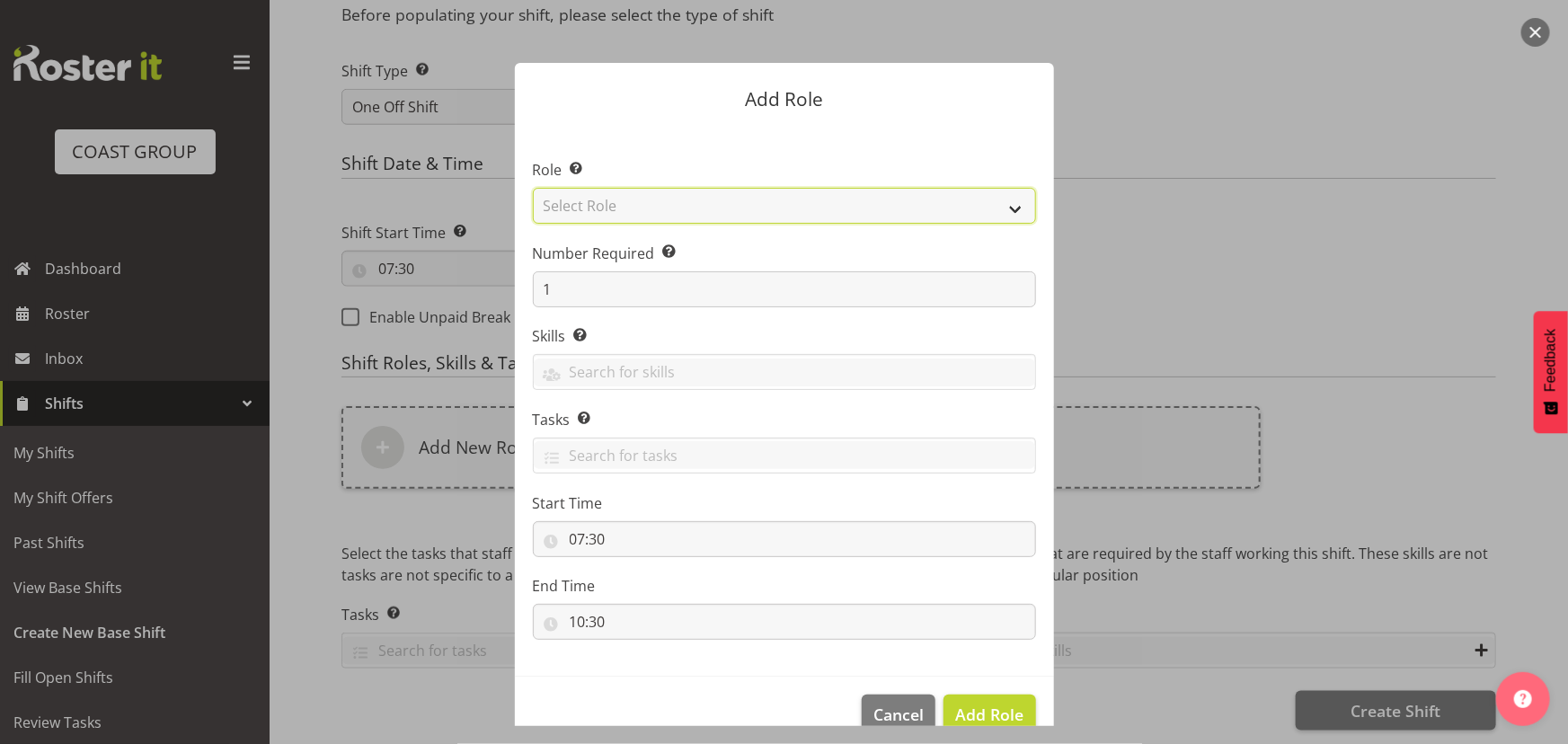
click at [682, 211] on select "Select Role ACCOUNT MANAGER ACCOUNT MANAGER DW ACCOUNTS AKL DIANNA VEHICLES AKL…" at bounding box center [784, 206] width 503 height 36
select select "191"
click at [533, 188] on select "Select Role ACCOUNT MANAGER ACCOUNT MANAGER DW ACCOUNTS AKL DIANNA VEHICLES AKL…" at bounding box center [784, 206] width 503 height 36
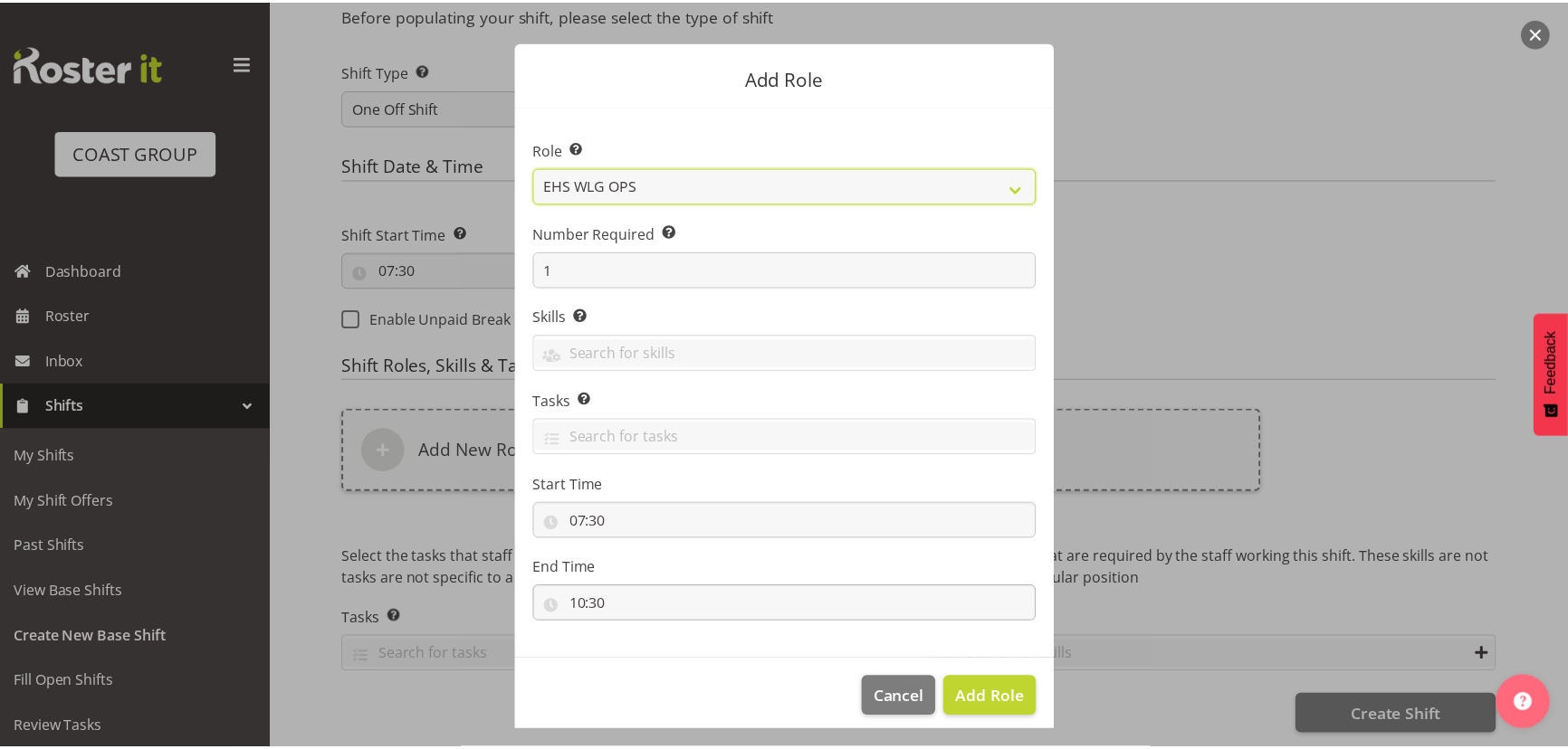
scroll to position [35, 0]
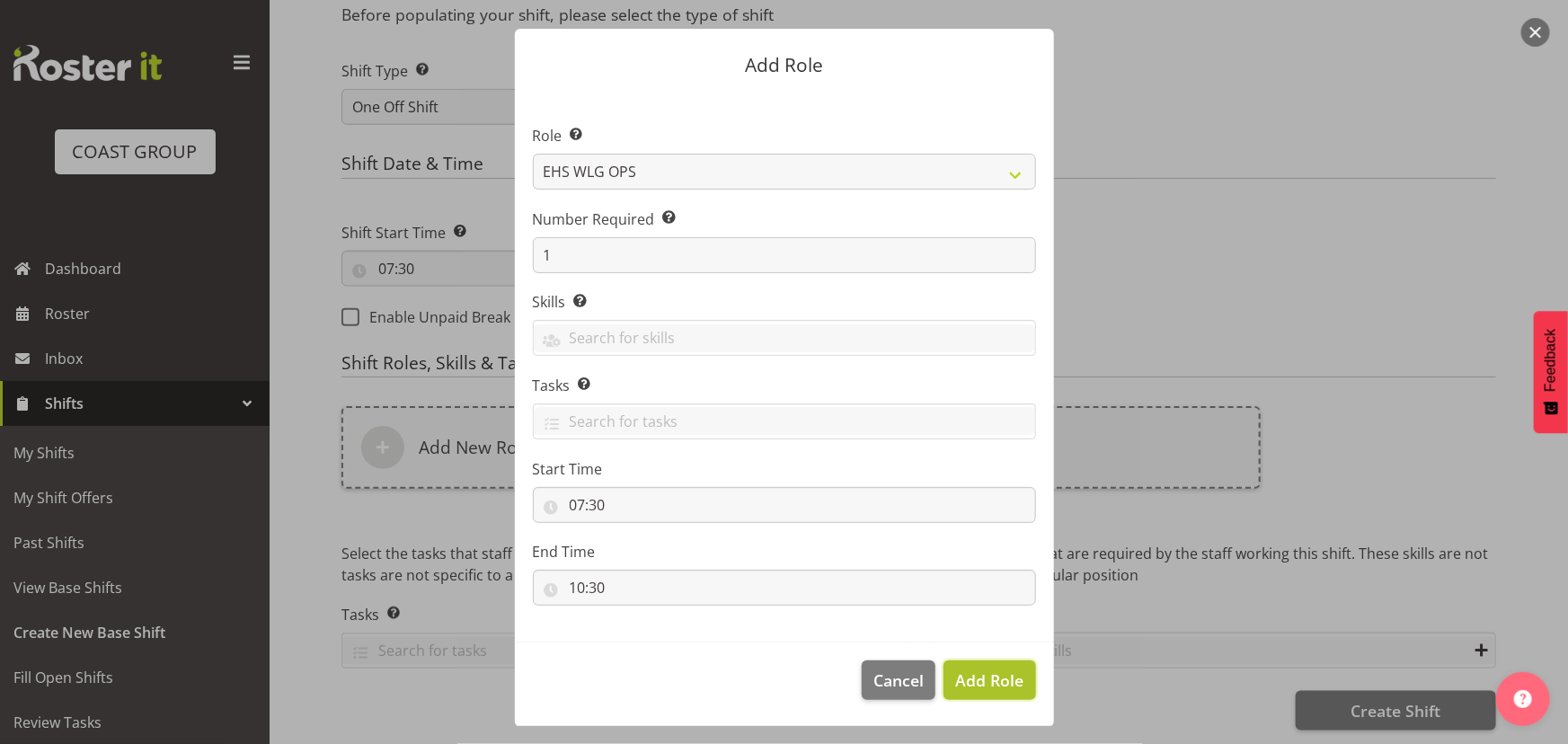
click at [982, 687] on span "Add Role" at bounding box center [989, 681] width 68 height 22
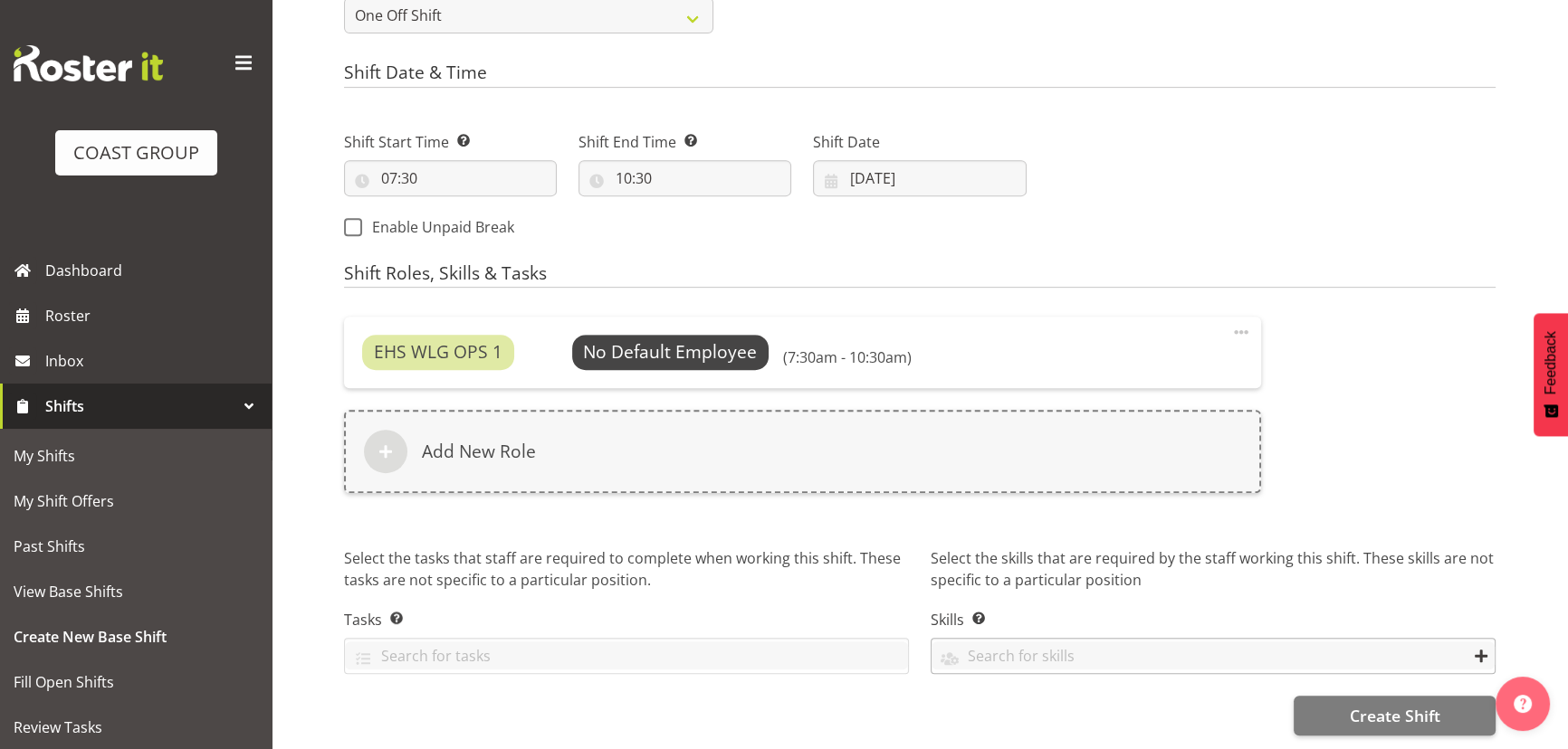
scroll to position [956, 0]
click at [1346, 705] on button "Create Shift" at bounding box center [1394, 716] width 202 height 40
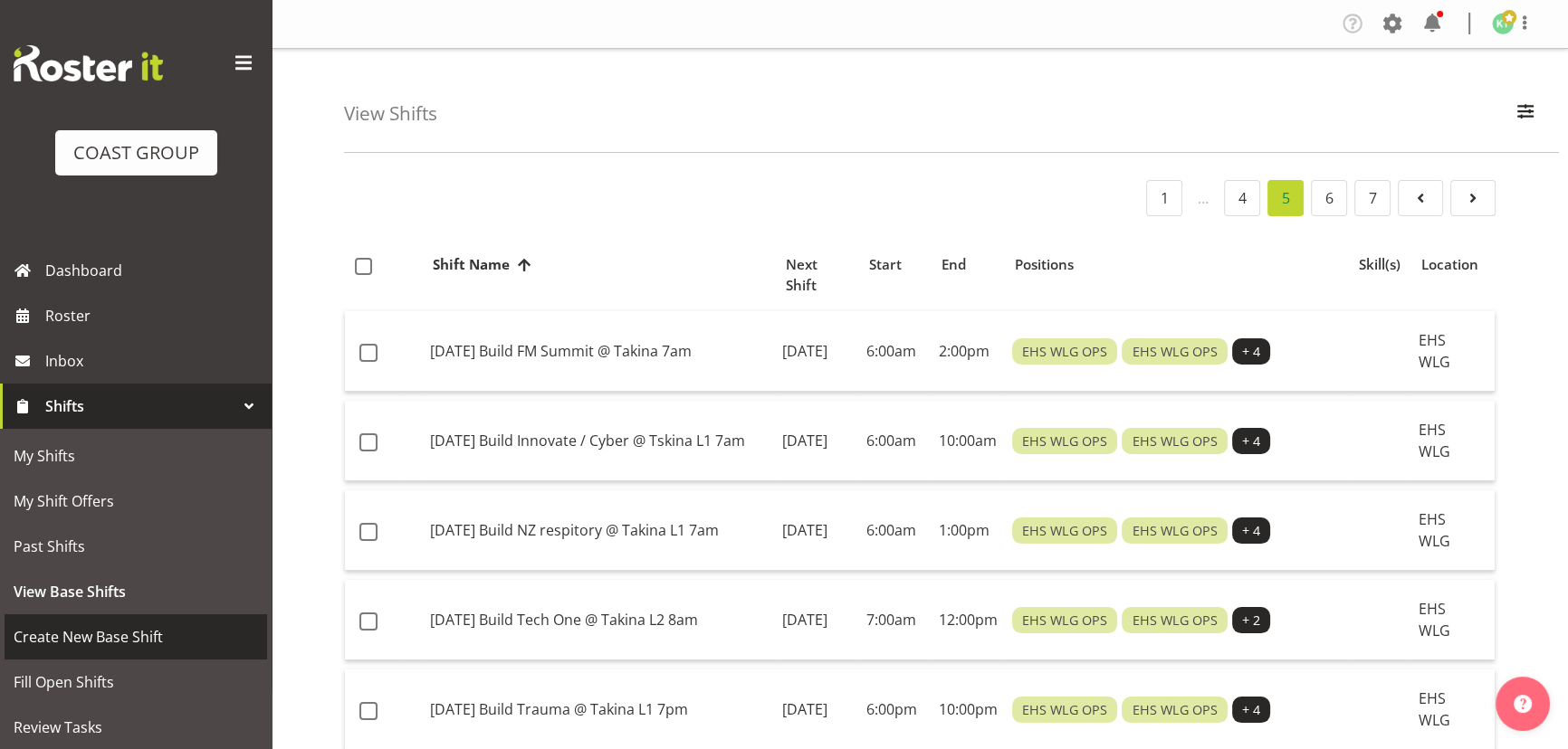
click at [115, 642] on span "Create New Base Shift" at bounding box center [136, 637] width 245 height 27
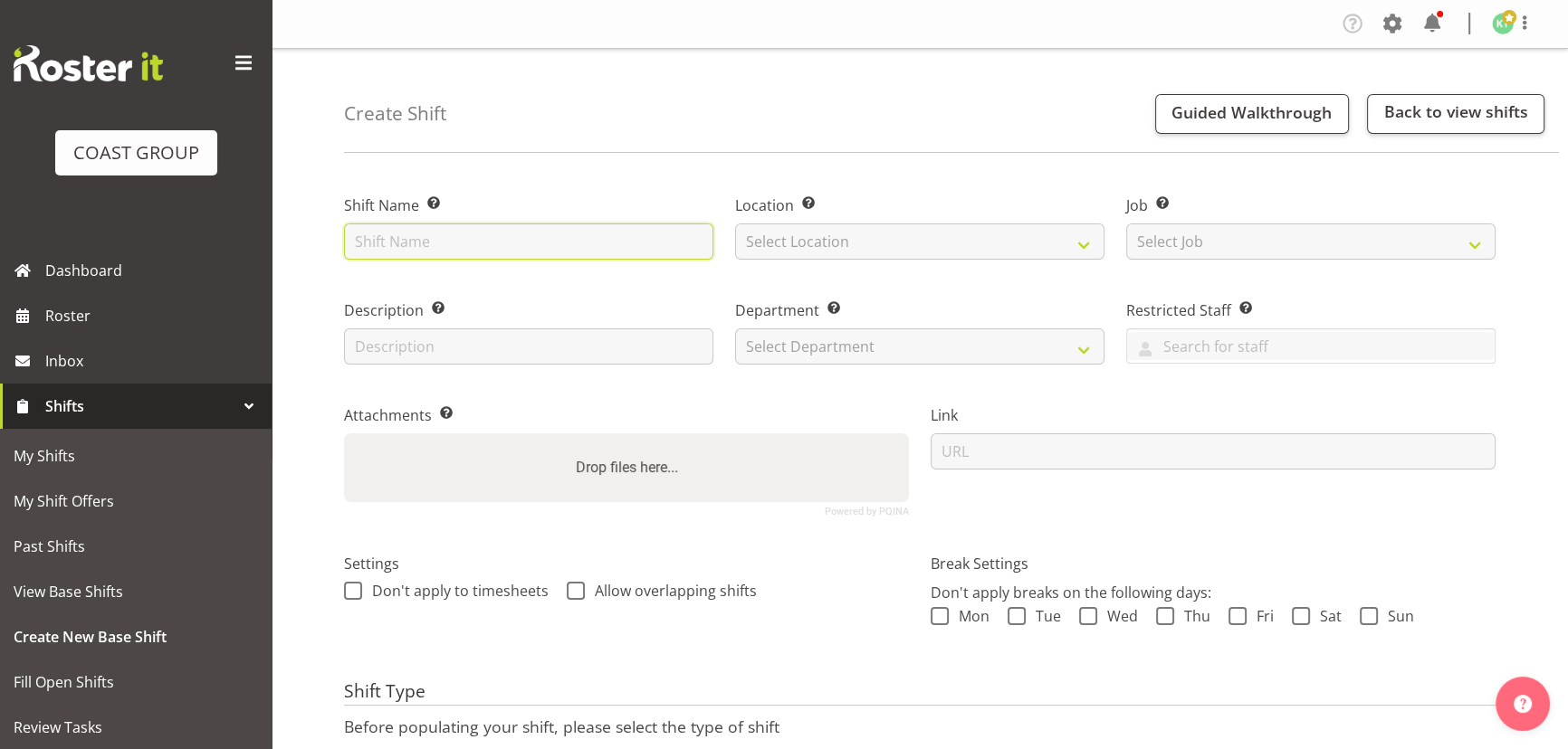
click at [506, 257] on input "text" at bounding box center [528, 242] width 369 height 36
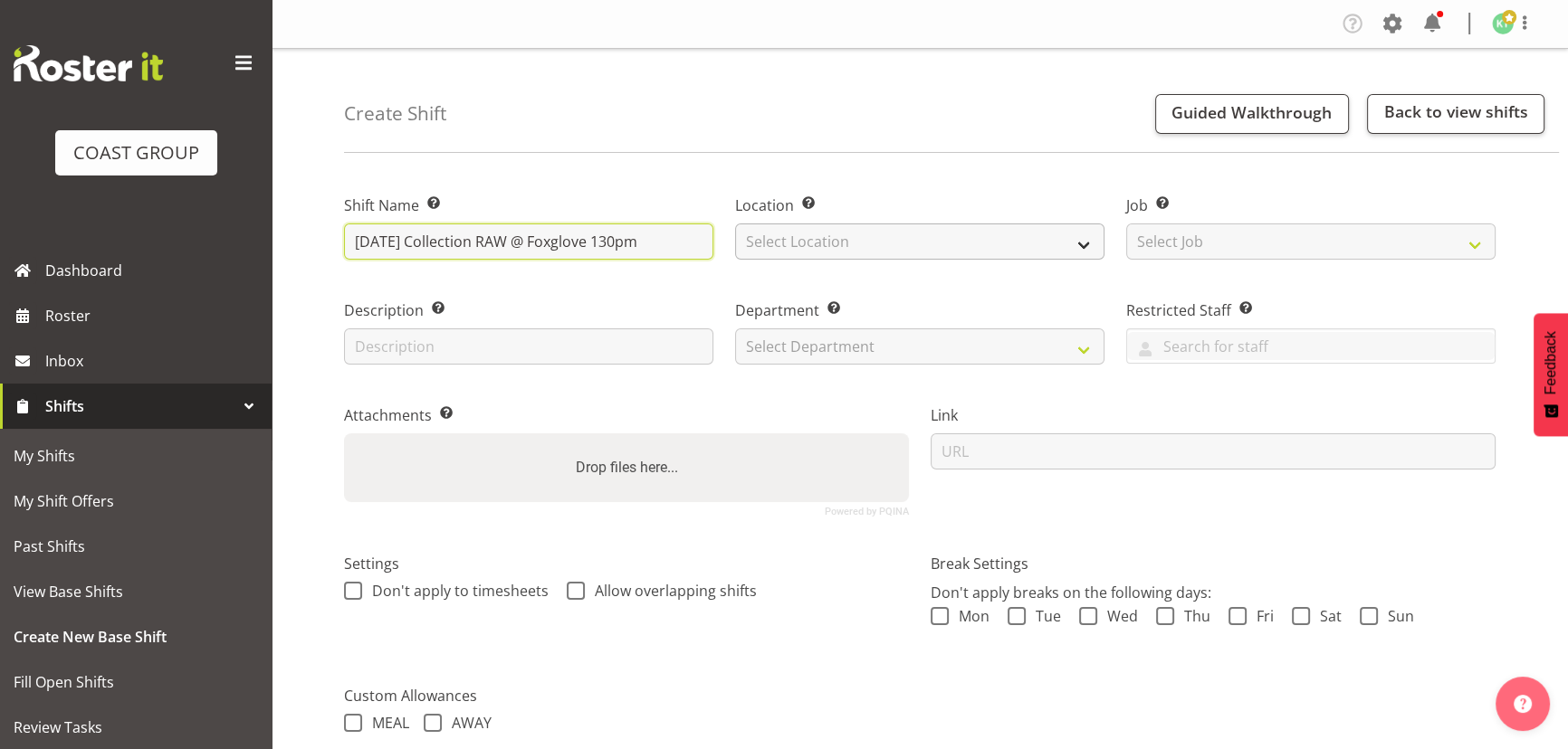
type input "[DATE] Collection RAW @ Foxglove 130pm"
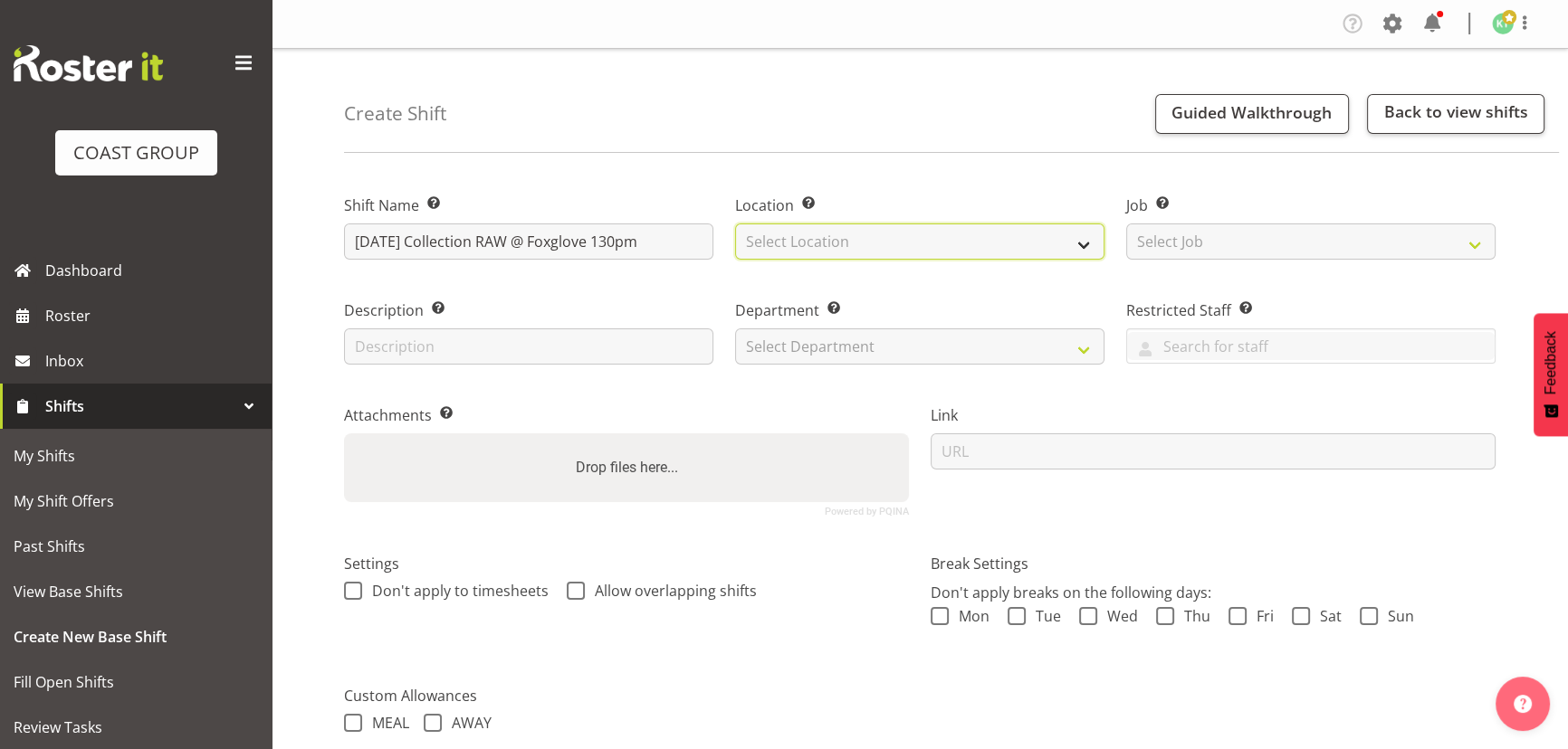
click at [866, 256] on select "Select Location EHS WLG DW WLG" at bounding box center [919, 242] width 369 height 36
select select "106"
click at [735, 224] on select "Select Location EHS WLG DW WLG" at bounding box center [919, 242] width 369 height 36
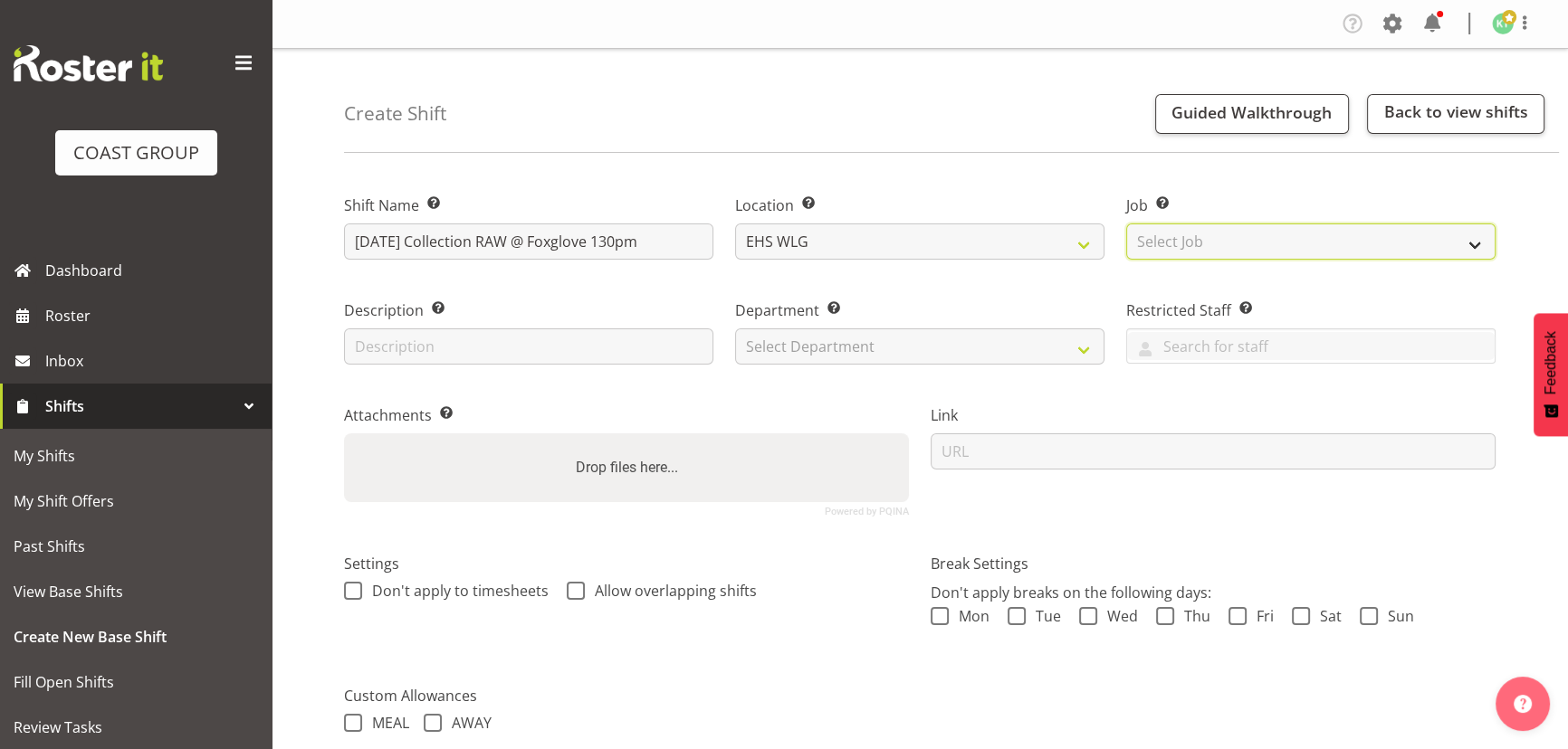
click at [1363, 243] on select "Select Job Create new job 1 Carlton Events 1 [PERSON_NAME][GEOGRAPHIC_DATA] 1 […" at bounding box center [1310, 242] width 369 height 36
select select "8678"
click at [1126, 224] on select "Select Job Create new job 1 Carlton Events 1 [PERSON_NAME][GEOGRAPHIC_DATA] 1 […" at bounding box center [1310, 242] width 369 height 36
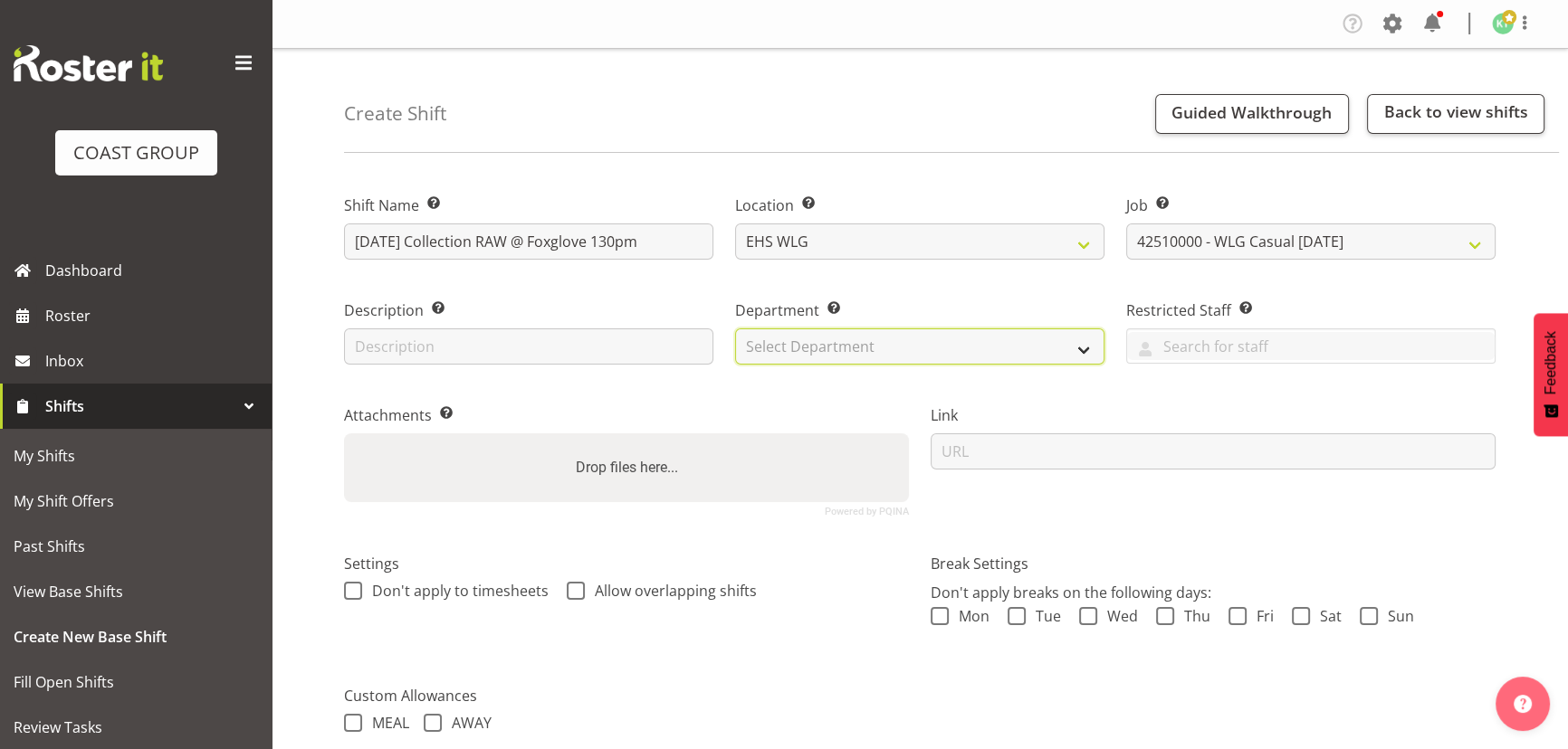
drag, startPoint x: 1068, startPoint y: 338, endPoint x: 1059, endPoint y: 362, distance: 25.6
click at [1068, 338] on select "Select Department EHS WLG OPS DW WLG DW WLG SALES" at bounding box center [919, 346] width 369 height 36
click at [735, 328] on select "Select Department EHS WLG OPS DW WLG DW WLG SALES" at bounding box center [919, 346] width 369 height 36
click at [1068, 325] on div "Department Set the department that the shift relates to. EHS WLG OPS DW WLG DW …" at bounding box center [919, 331] width 369 height 65
click at [1050, 351] on select "EHS WLG OPS DW WLG DW WLG SALES" at bounding box center [919, 346] width 369 height 36
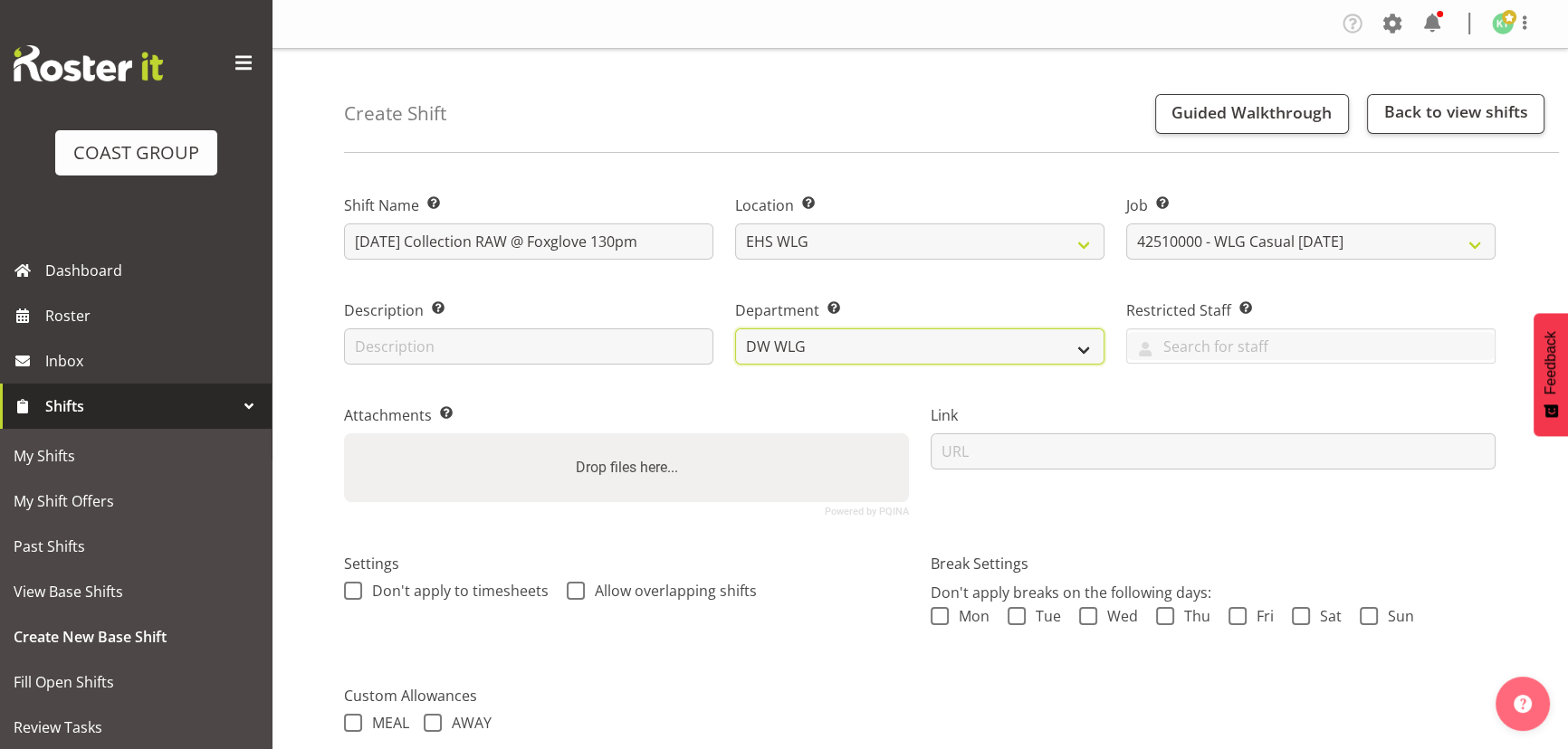
select select "43"
click at [735, 328] on select "EHS WLG OPS DW WLG DW WLG SALES" at bounding box center [919, 346] width 369 height 36
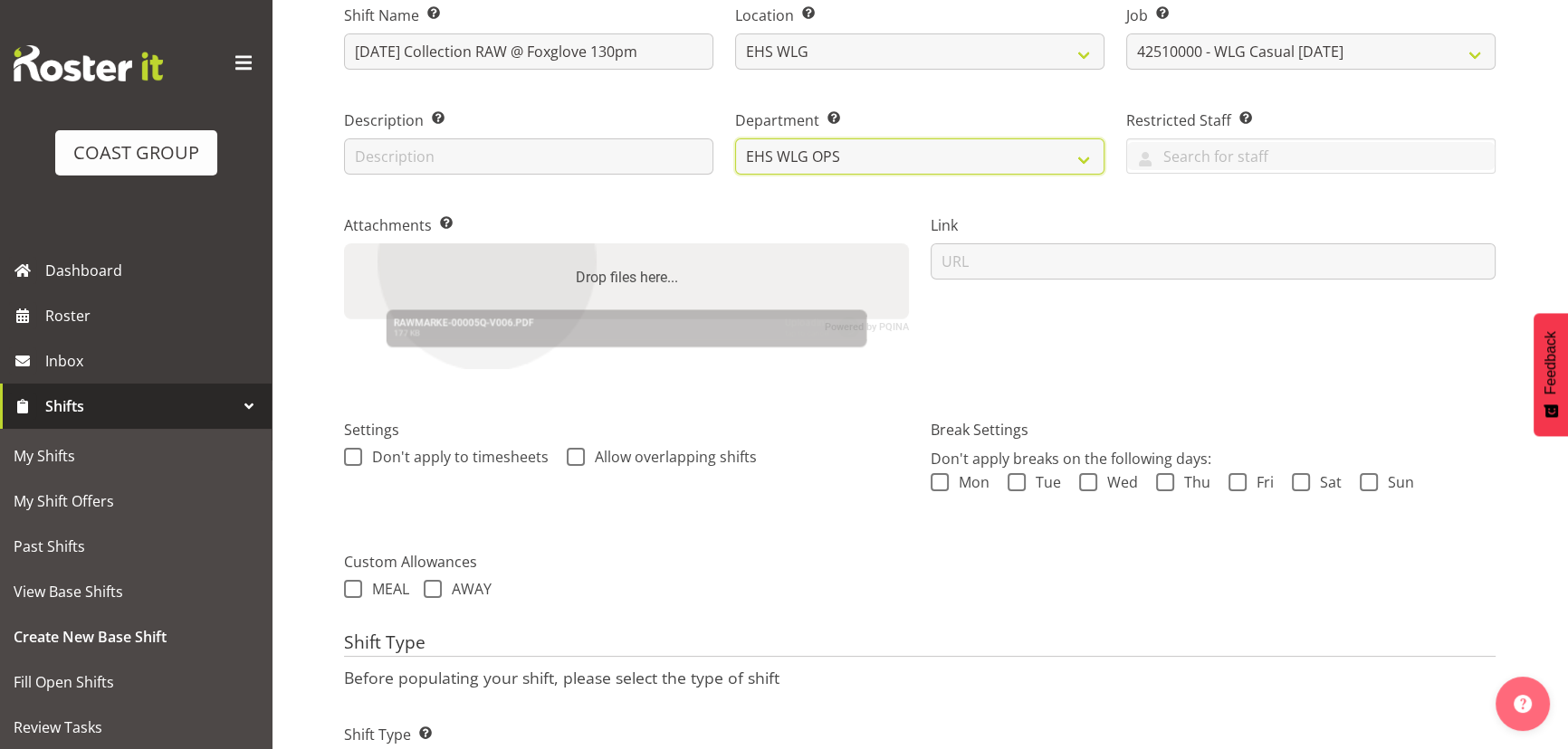
scroll to position [283, 0]
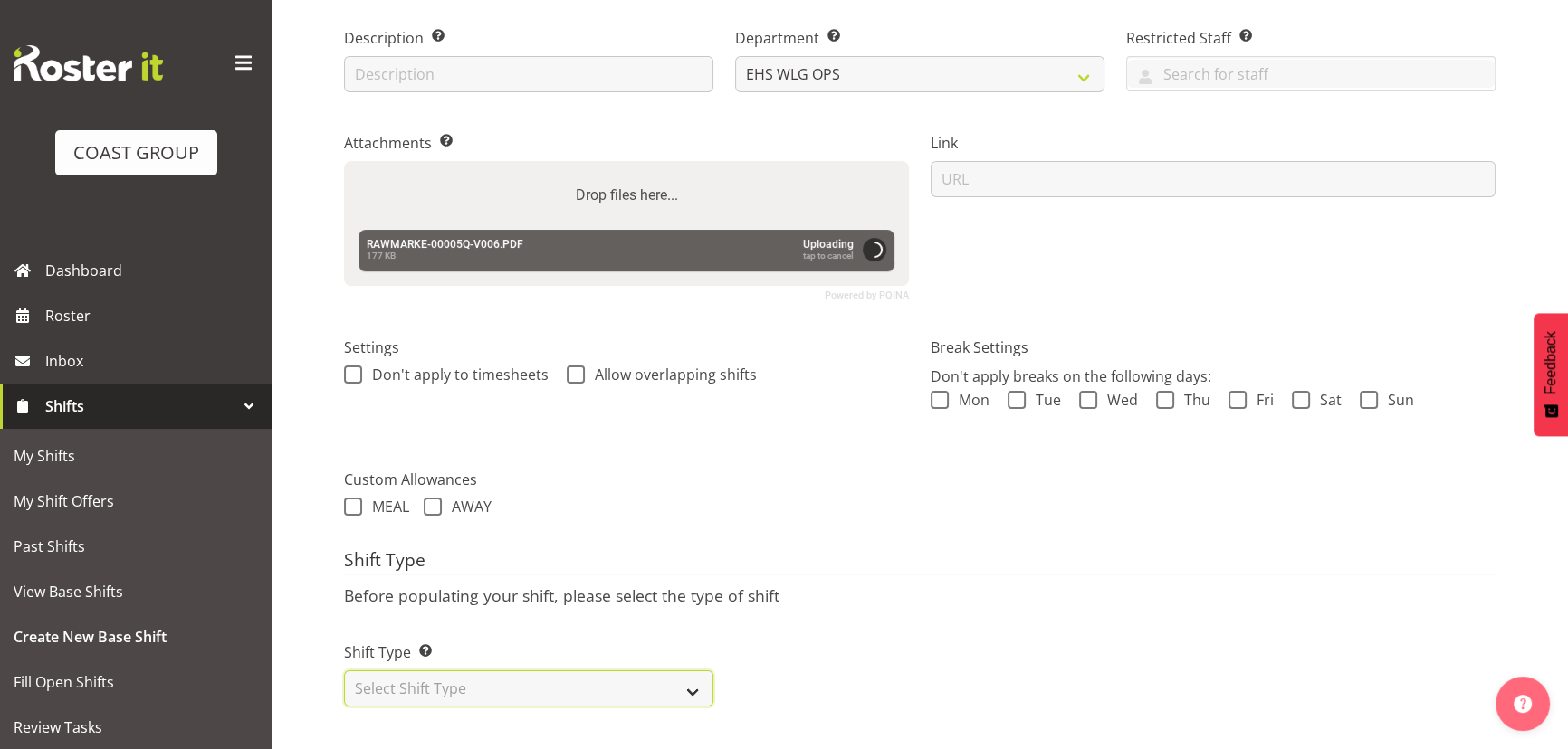
drag, startPoint x: 522, startPoint y: 678, endPoint x: 524, endPoint y: 657, distance: 21.1
click at [522, 678] on select "Select Shift Type One Off Shift Recurring Shift Rotating Shift" at bounding box center [528, 688] width 369 height 36
select select "one_off"
click at [344, 670] on select "Select Shift Type One Off Shift Recurring Shift Rotating Shift" at bounding box center [528, 688] width 369 height 36
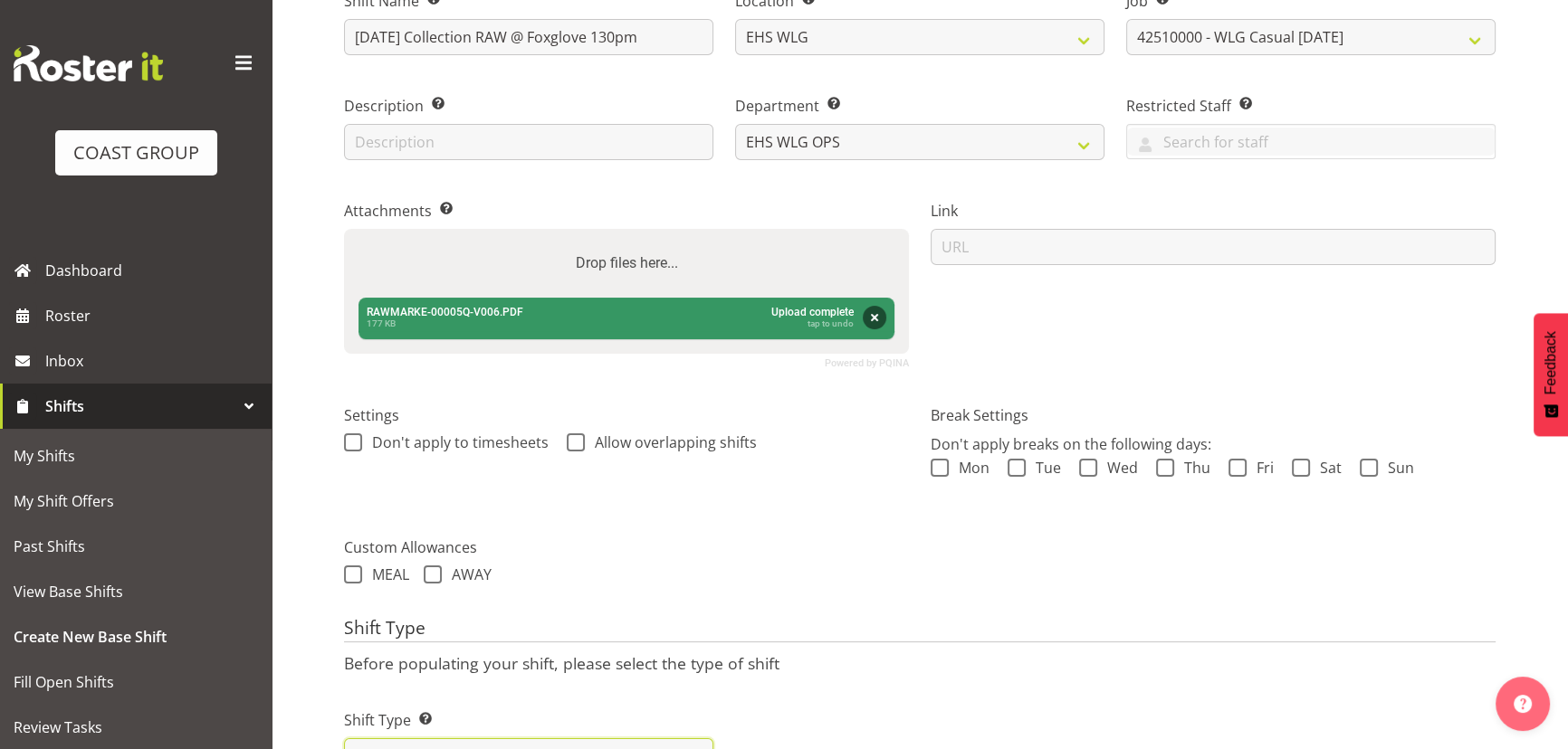
scroll to position [0, 0]
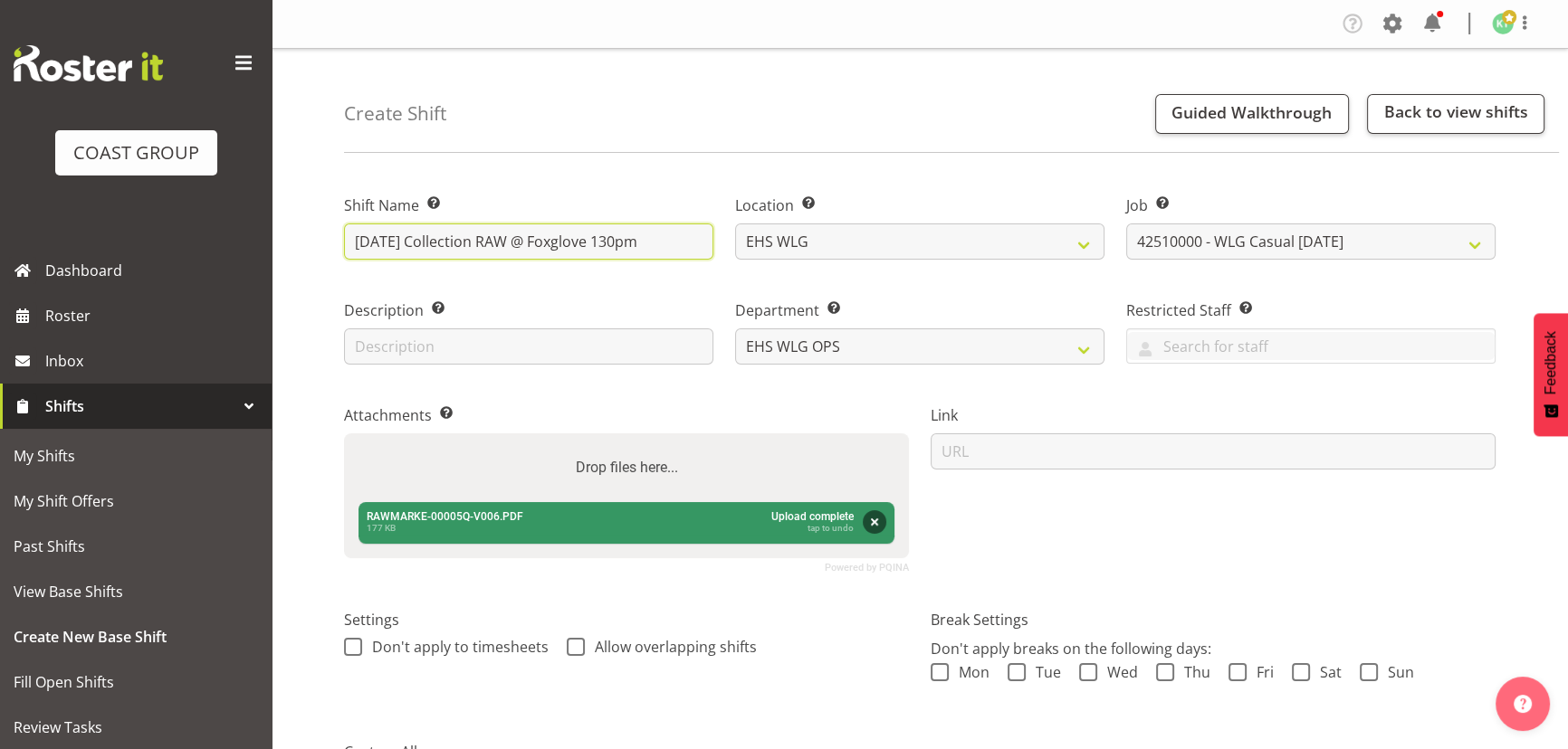
click at [354, 244] on input "OCT 25 Collection RAW @ Foxglove 130pm" at bounding box center [528, 242] width 369 height 36
type input "SEP 25 Collection RAW @ Foxglove 130pm"
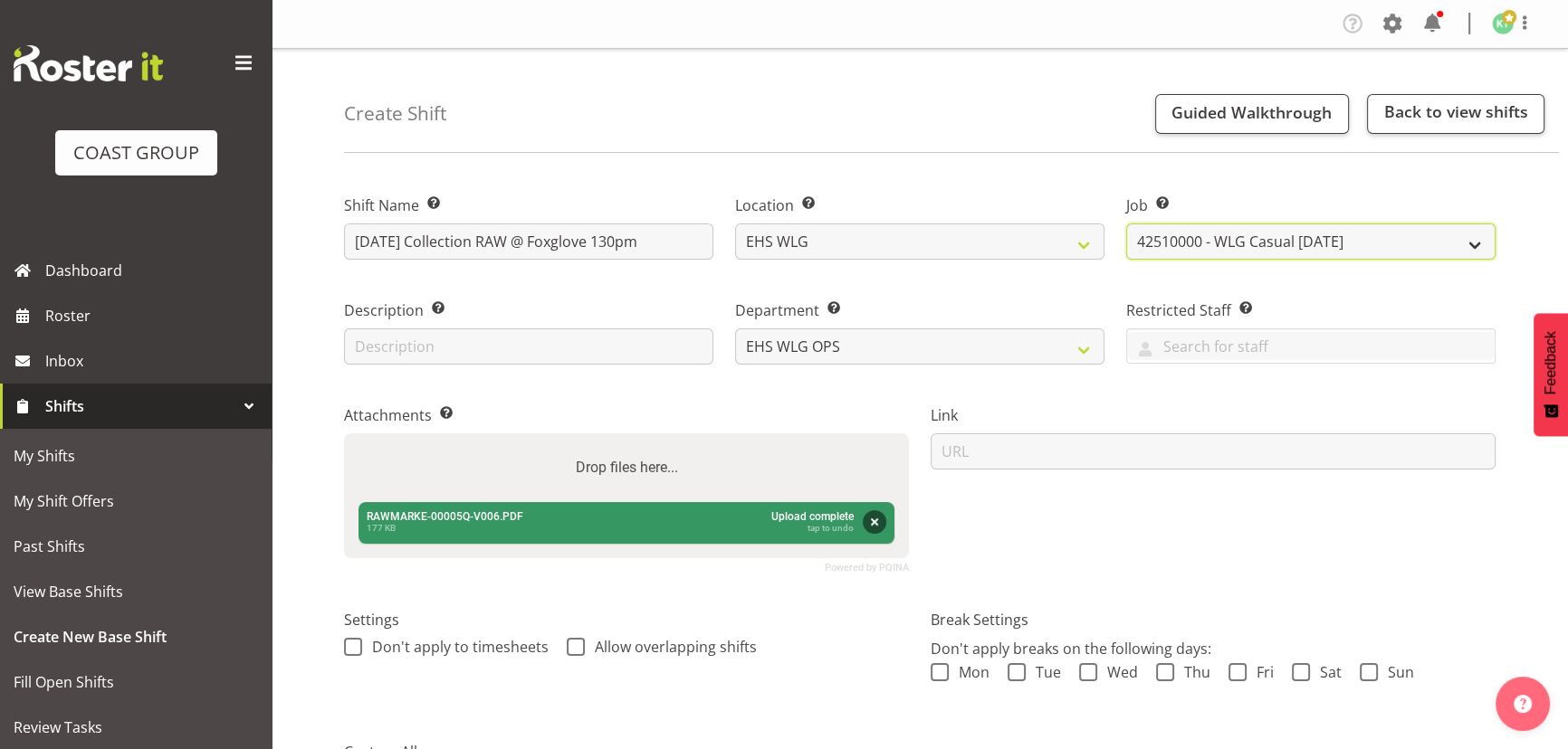
click at [1172, 236] on select "Create new job 1 Carlton Events 1 Carlton Hamilton 1 Carlton Wellington 1 EHS W…" at bounding box center [1310, 242] width 369 height 36
click at [1126, 224] on select "Create new job 1 Carlton Events 1 Carlton Hamilton 1 Carlton Wellington 1 EHS W…" at bounding box center [1310, 242] width 369 height 36
click at [1333, 267] on div "Job Set the job or project the shift relates to, if applicable. Create new job …" at bounding box center [1310, 222] width 391 height 105
click at [1339, 256] on select "Create new job 1 Carlton Events 1 Carlton Hamilton 1 Carlton Wellington 1 EHS W…" at bounding box center [1310, 242] width 369 height 36
click at [1222, 252] on select "Create new job 1 Carlton Events 1 Carlton Hamilton 1 Carlton Wellington 1 EHS W…" at bounding box center [1310, 242] width 369 height 36
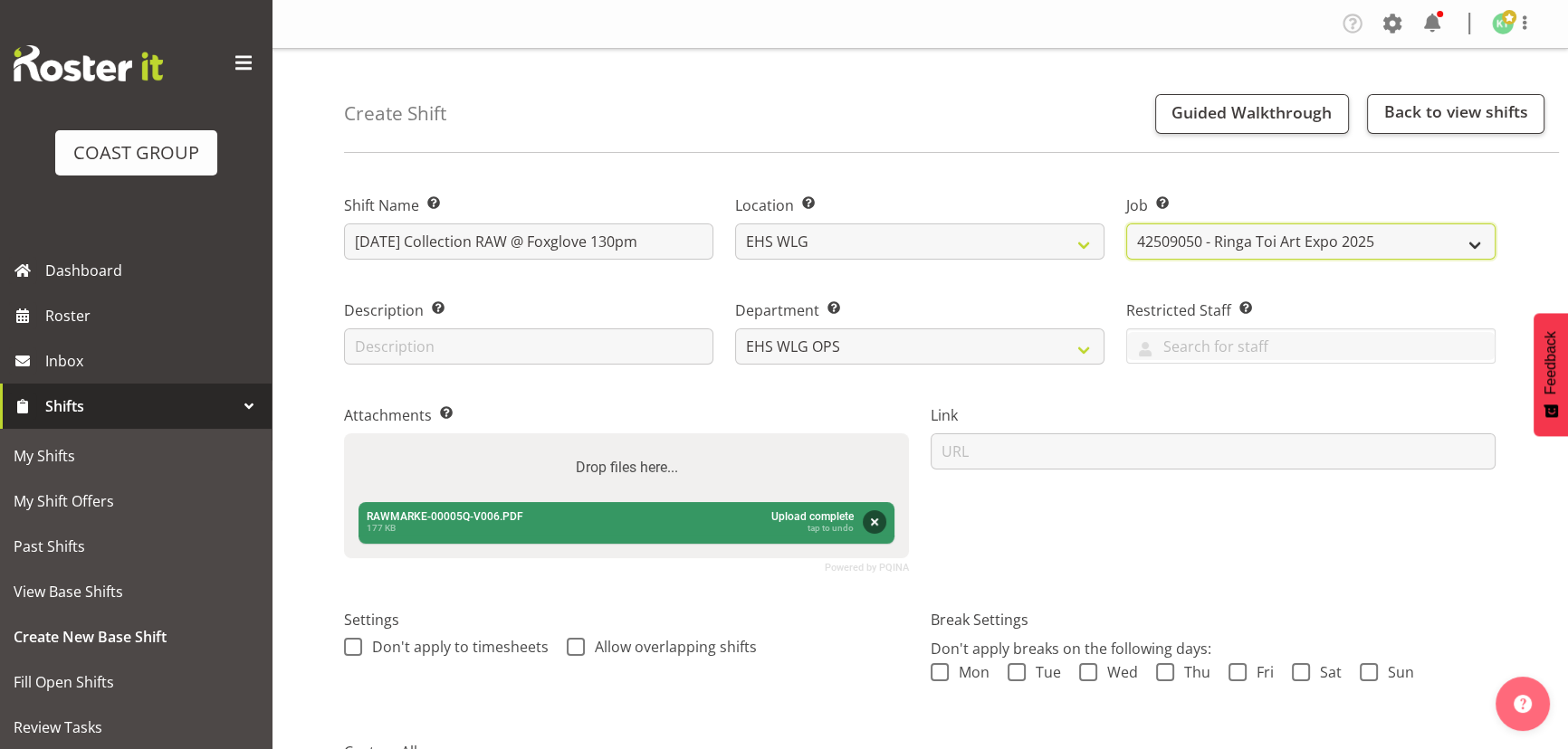
select select "8677"
click at [1126, 224] on select "Create new job 1 Carlton Events 1 Carlton Hamilton 1 Carlton Wellington 1 EHS W…" at bounding box center [1310, 242] width 369 height 36
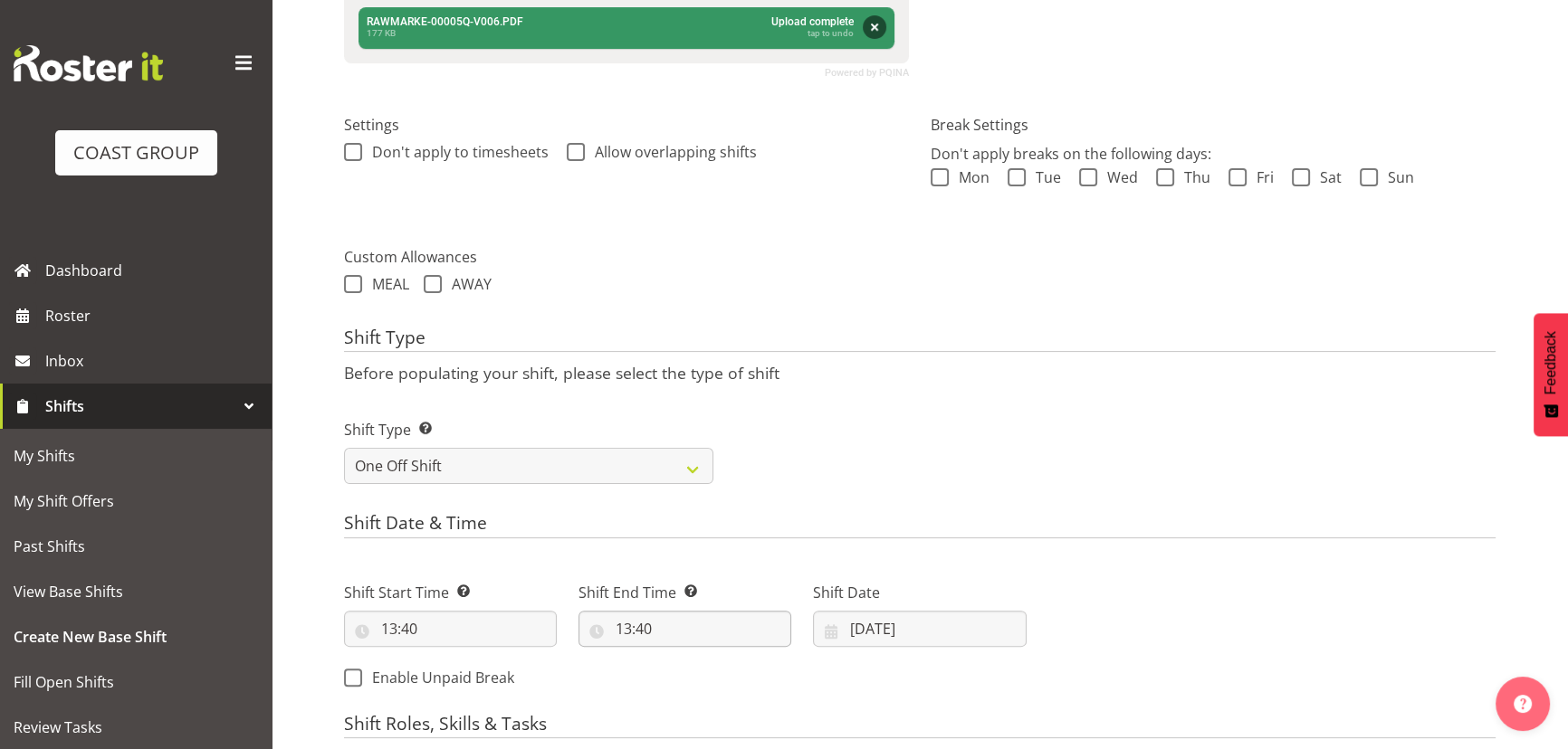
scroll to position [576, 0]
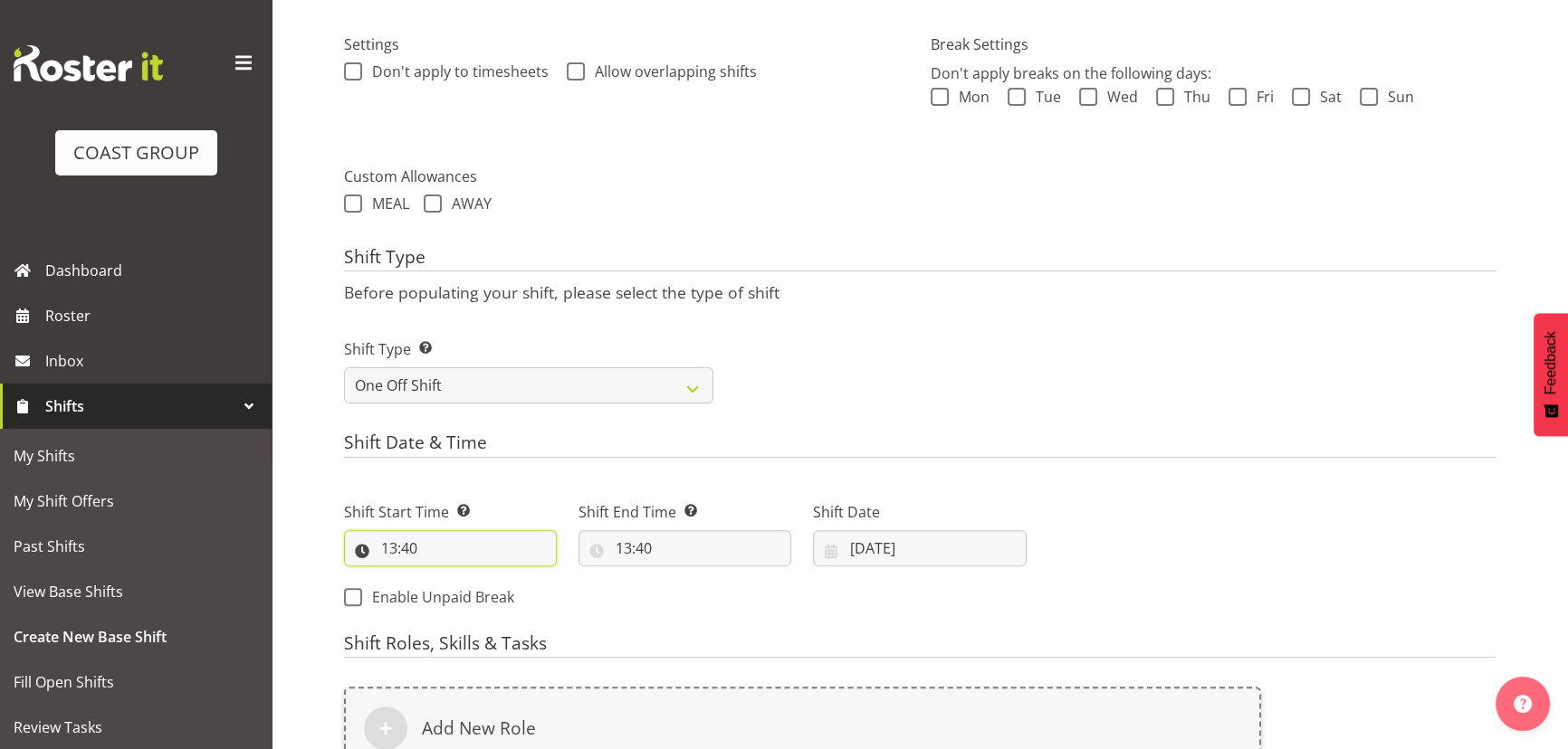
click at [481, 536] on input "13:40" at bounding box center [451, 548] width 213 height 36
click at [514, 577] on select "00 01 02 03 04 05 06 07 08 09 10 11 12 13 14 15 16 17 18 19 20 21 22 23 24 25 2…" at bounding box center [514, 595] width 41 height 36
select select "30"
click at [494, 577] on select "00 01 02 03 04 05 06 07 08 09 10 11 12 13 14 15 16 17 18 19 20 21 22 23 24 25 2…" at bounding box center [514, 595] width 41 height 36
type input "13:30"
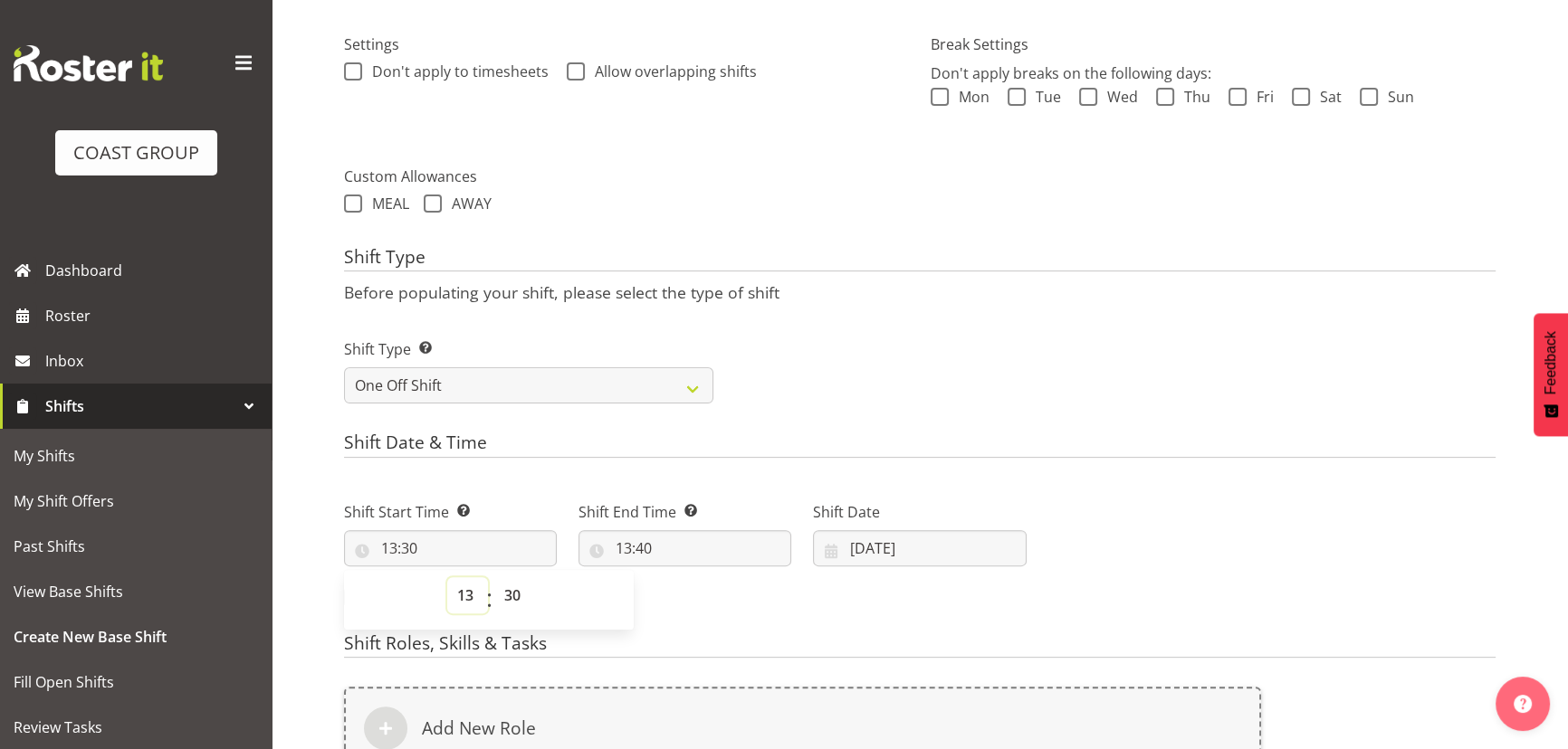
drag, startPoint x: 461, startPoint y: 598, endPoint x: 461, endPoint y: 576, distance: 22.0
click at [461, 589] on select "00 01 02 03 04 05 06 07 08 09 10 11 12 13 14 15 16 17 18 19 20 21 22 23" at bounding box center [467, 595] width 41 height 36
select select "12"
click at [447, 577] on select "00 01 02 03 04 05 06 07 08 09 10 11 12 13 14 15 16 17 18 19 20 21 22 23" at bounding box center [467, 595] width 41 height 36
type input "12:30"
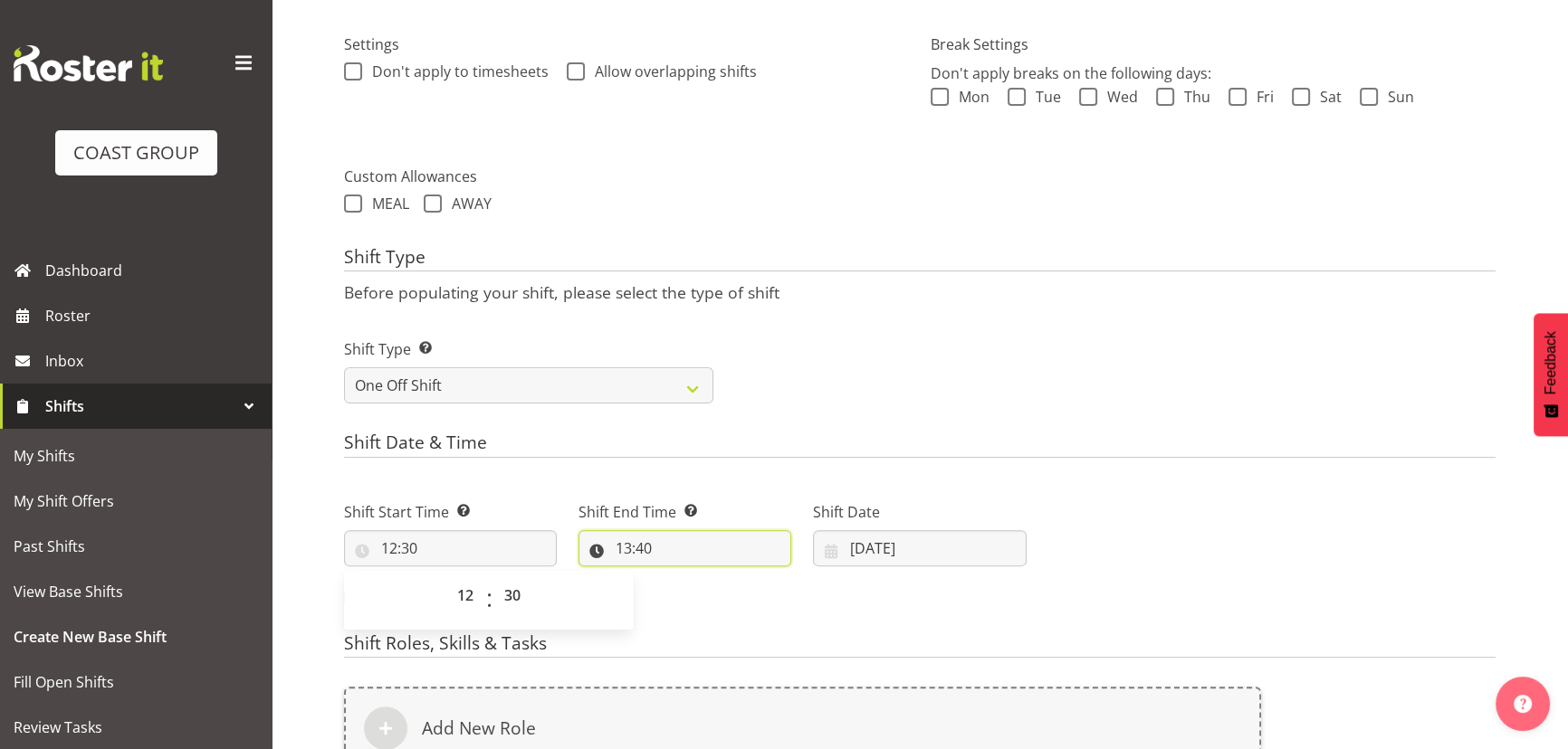
click at [648, 543] on input "13:40" at bounding box center [685, 548] width 213 height 36
click at [689, 588] on select "00 01 02 03 04 05 06 07 08 09 10 11 12 13 14 15 16 17 18 19 20 21 22 23" at bounding box center [701, 595] width 41 height 36
select select "15"
click at [682, 577] on select "00 01 02 03 04 05 06 07 08 09 10 11 12 13 14 15 16 17 18 19 20 21 22 23" at bounding box center [701, 595] width 41 height 36
type input "15:40"
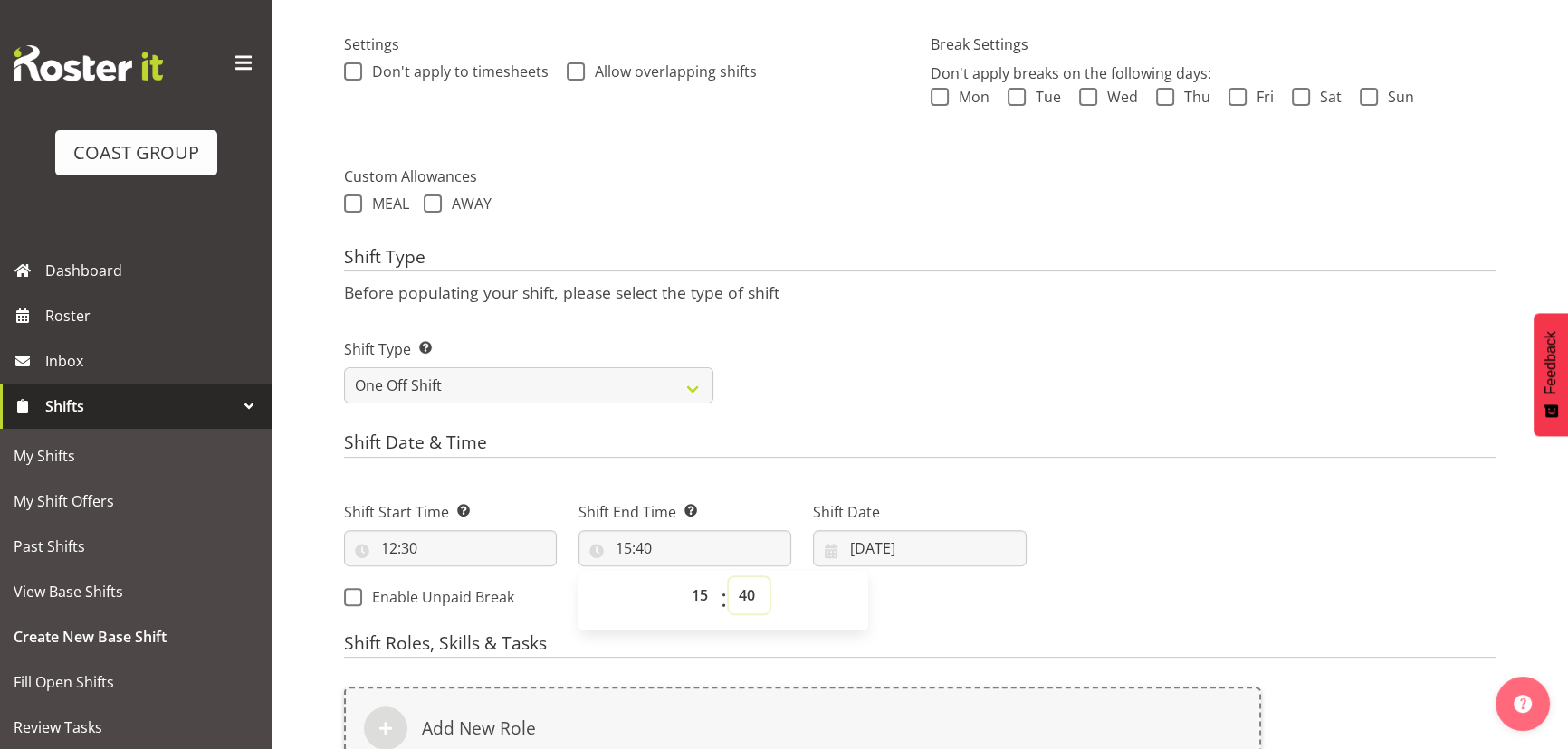
click at [756, 590] on select "00 01 02 03 04 05 06 07 08 09 10 11 12 13 14 15 16 17 18 19 20 21 22 23 24 25 2…" at bounding box center [748, 595] width 41 height 36
select select "30"
click at [728, 577] on select "00 01 02 03 04 05 06 07 08 09 10 11 12 13 14 15 16 17 18 19 20 21 22 23 24 25 2…" at bounding box center [748, 595] width 41 height 36
type input "15:30"
click at [980, 538] on input "[DATE]" at bounding box center [919, 548] width 213 height 36
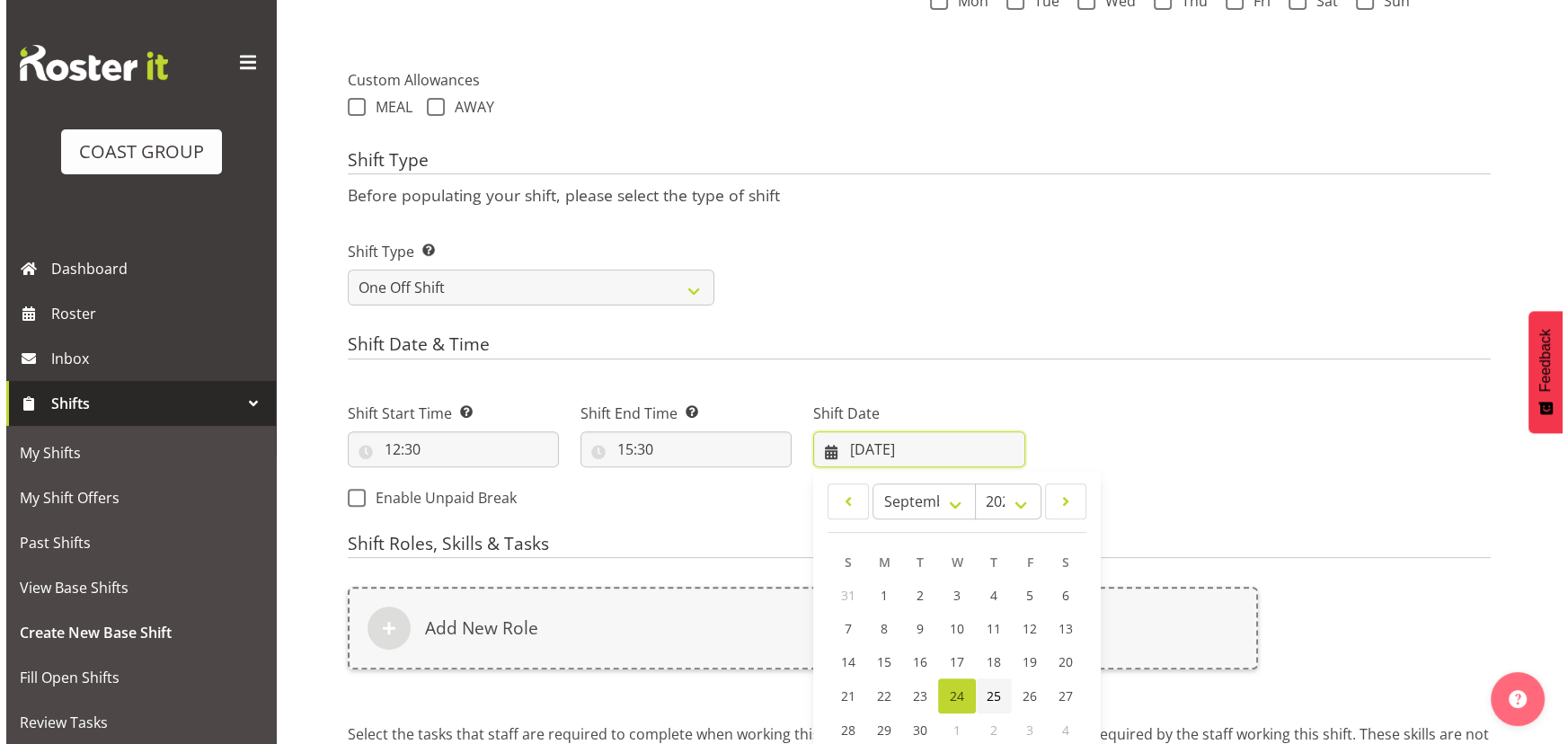
scroll to position [817, 0]
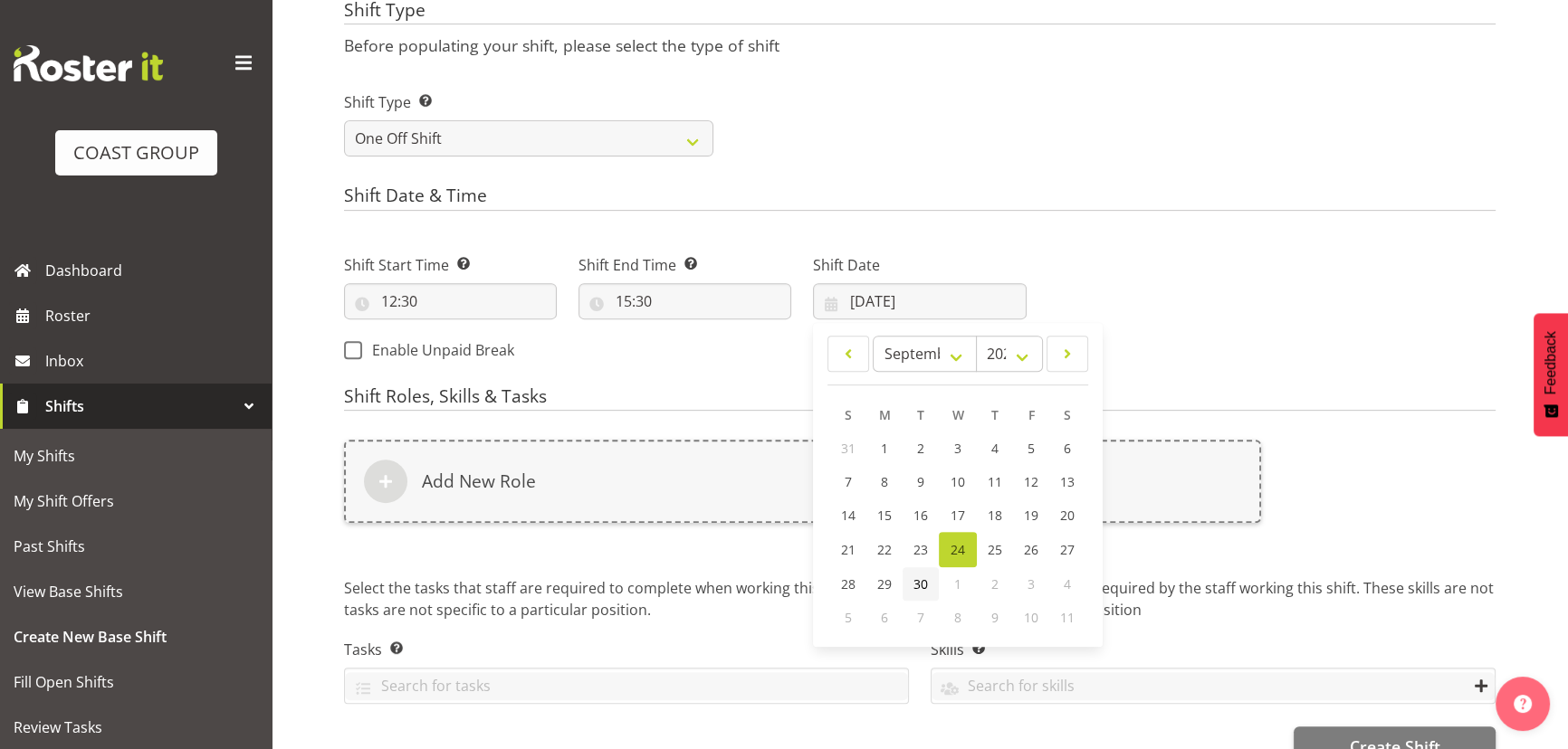
click at [927, 580] on link "30" at bounding box center [920, 584] width 36 height 34
type input "30/09/2025"
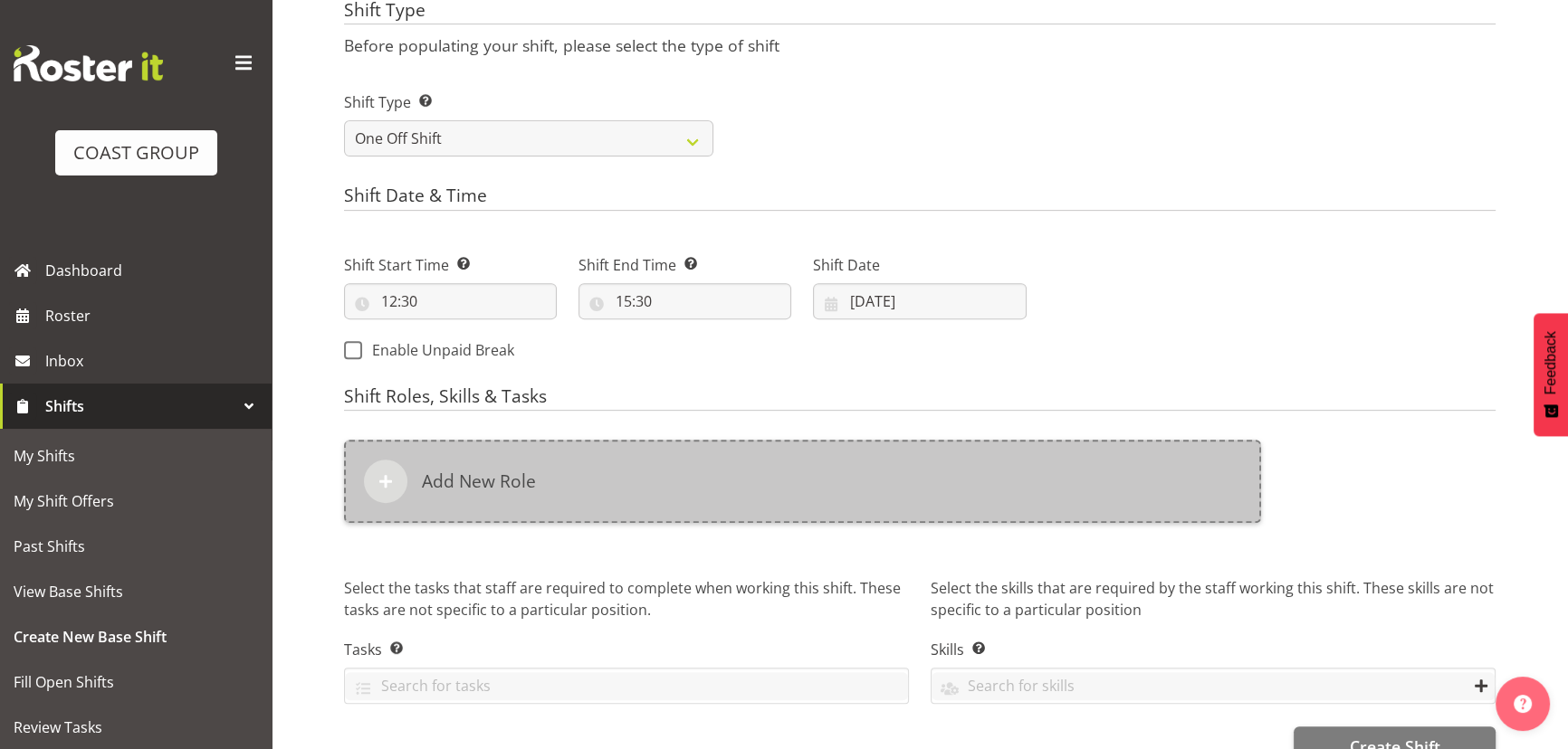
click at [950, 491] on div "Add New Role" at bounding box center [802, 481] width 916 height 84
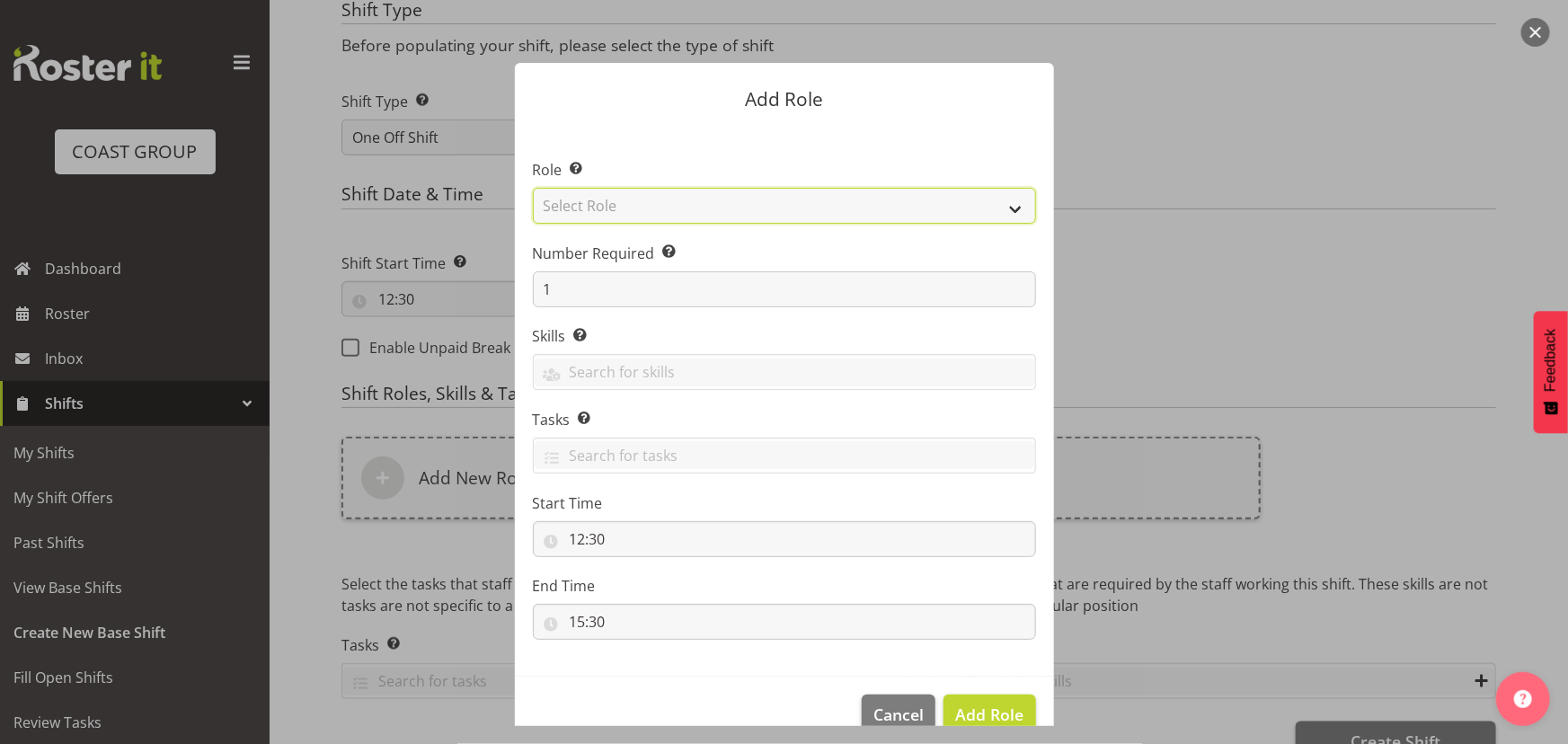
click at [755, 215] on select "Select Role ACCOUNT MANAGER ACCOUNT MANAGER DW ACCOUNTS [PERSON_NAME] VEHICLES …" at bounding box center [784, 206] width 503 height 36
select select "191"
click at [533, 188] on select "Select Role ACCOUNT MANAGER ACCOUNT MANAGER DW ACCOUNTS [PERSON_NAME] VEHICLES …" at bounding box center [784, 206] width 503 height 36
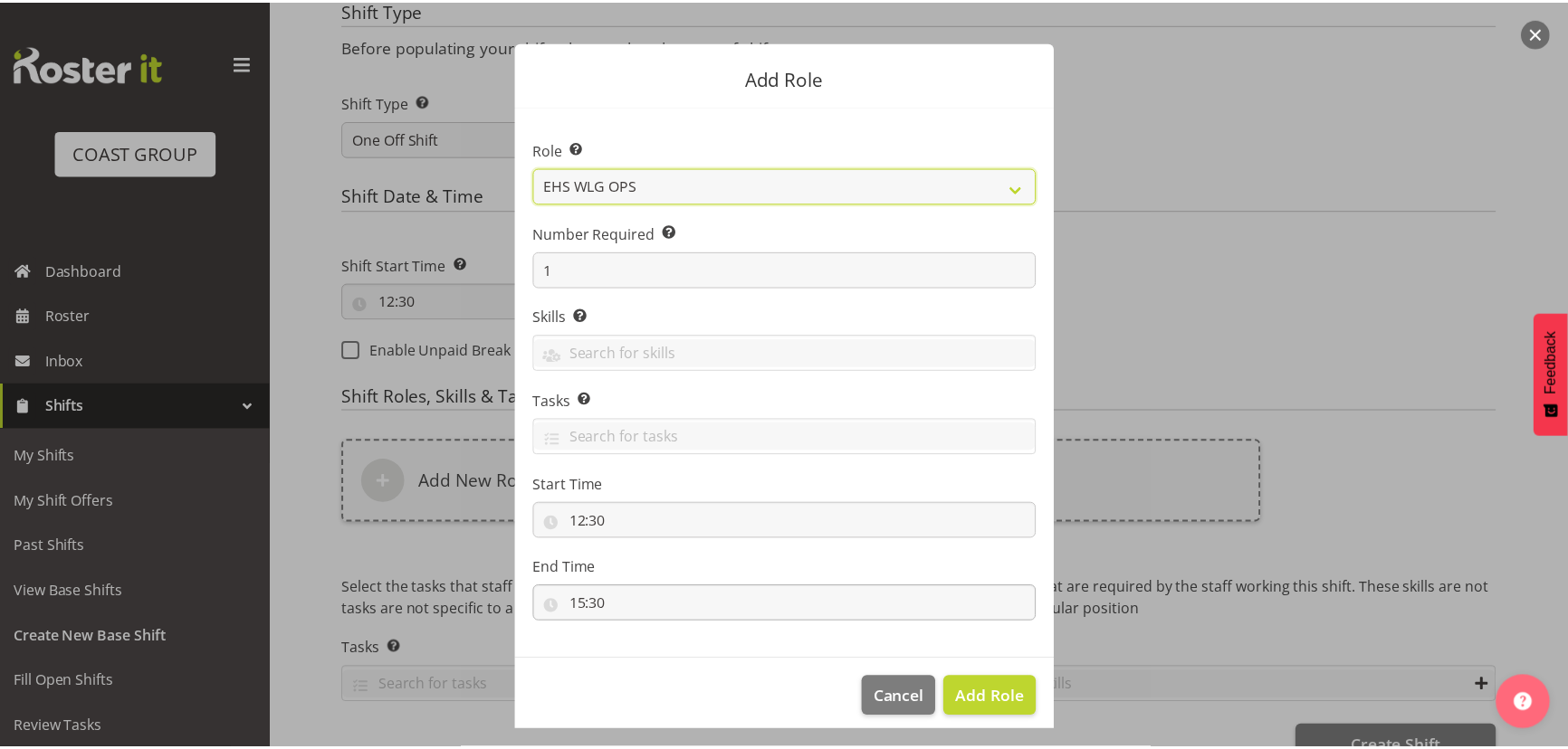
scroll to position [35, 0]
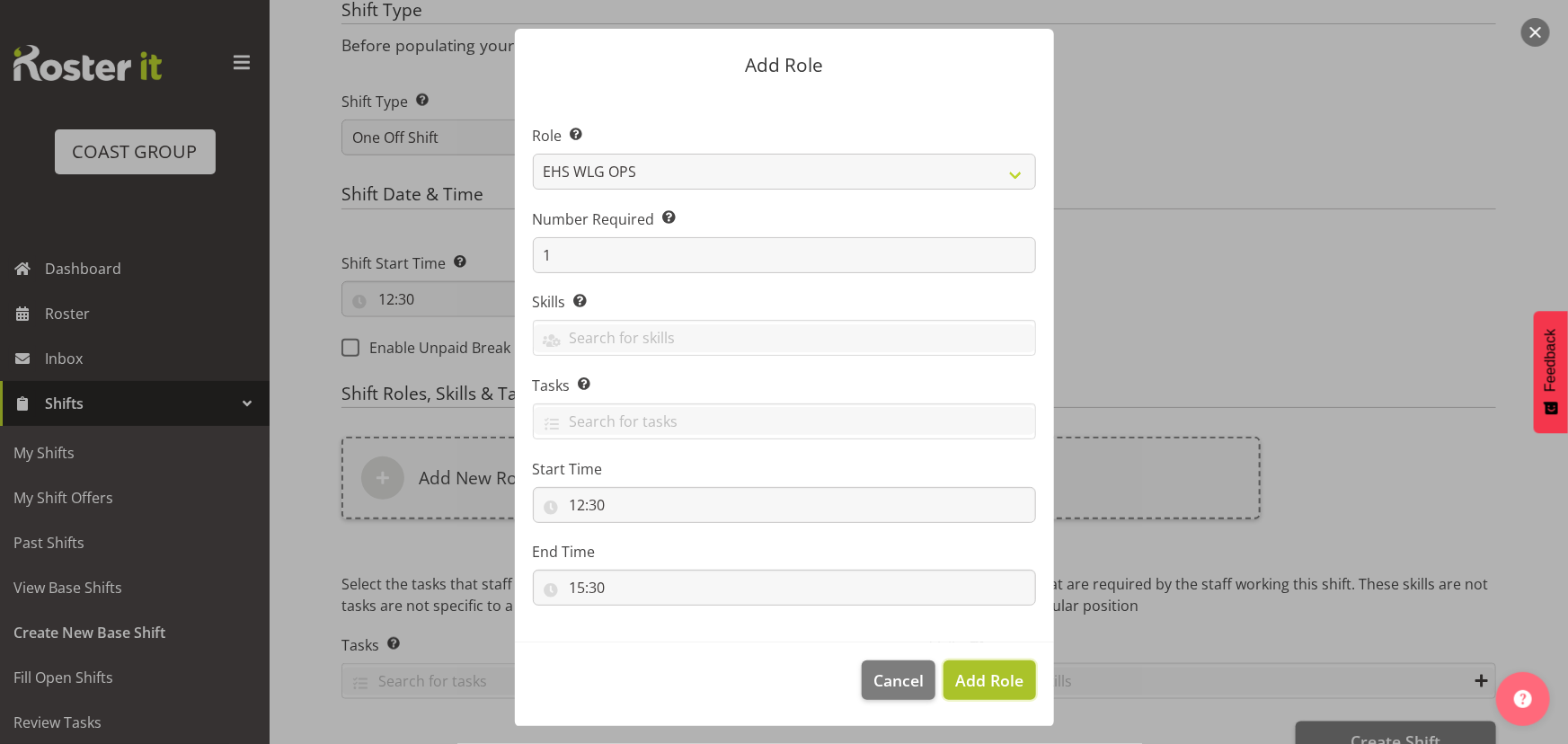
click at [970, 664] on button "Add Role" at bounding box center [989, 681] width 92 height 40
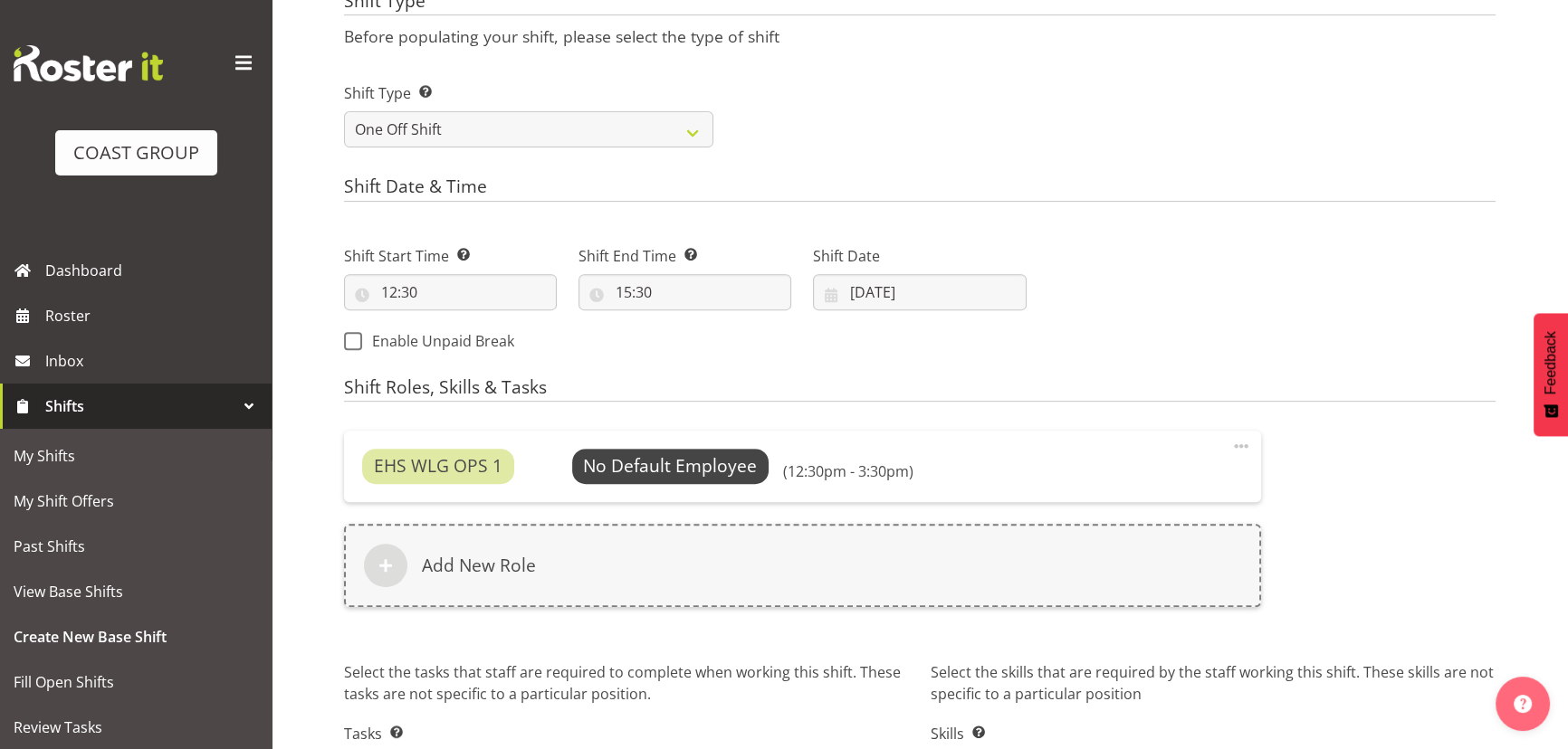
scroll to position [956, 0]
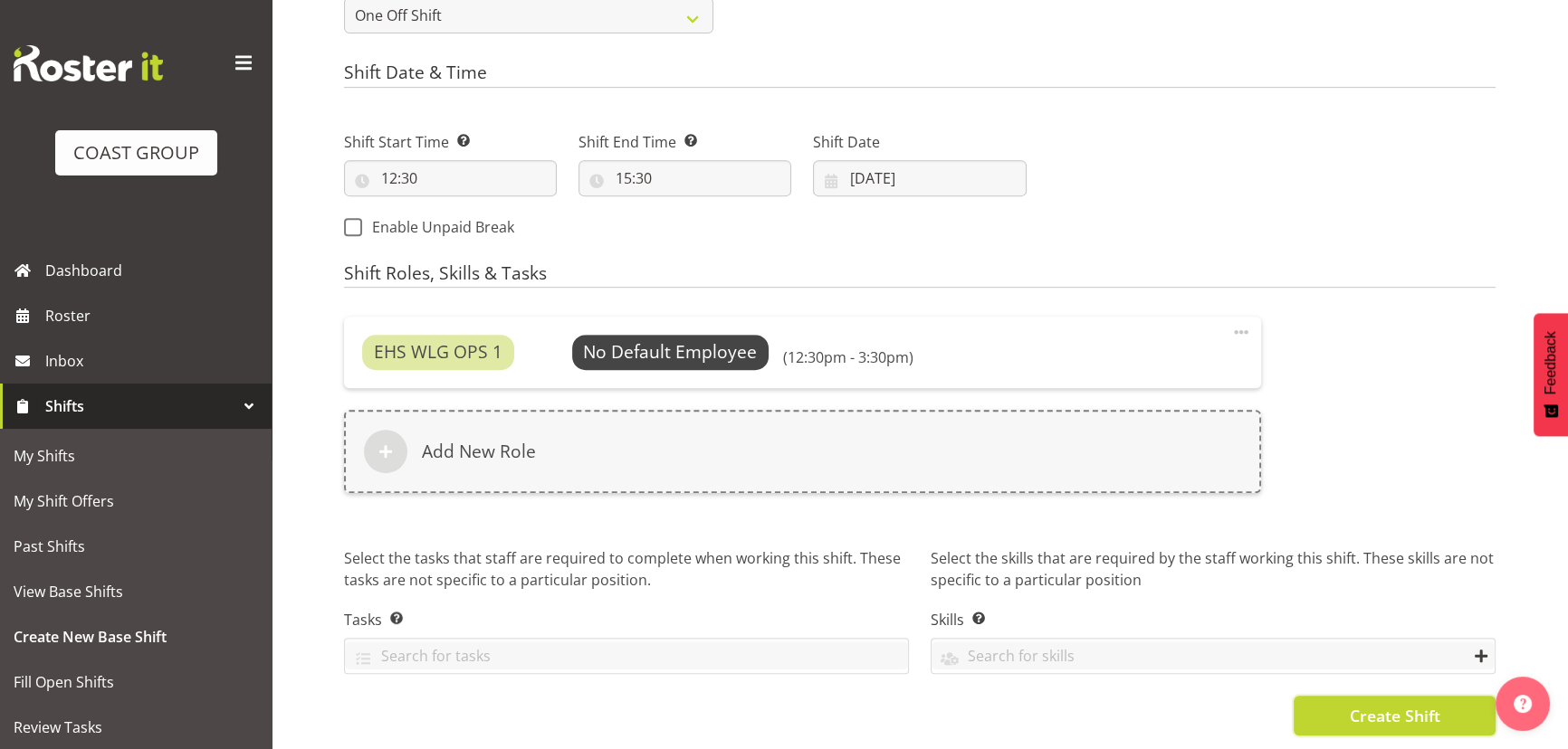
click at [1380, 696] on button "Create Shift" at bounding box center [1394, 716] width 202 height 40
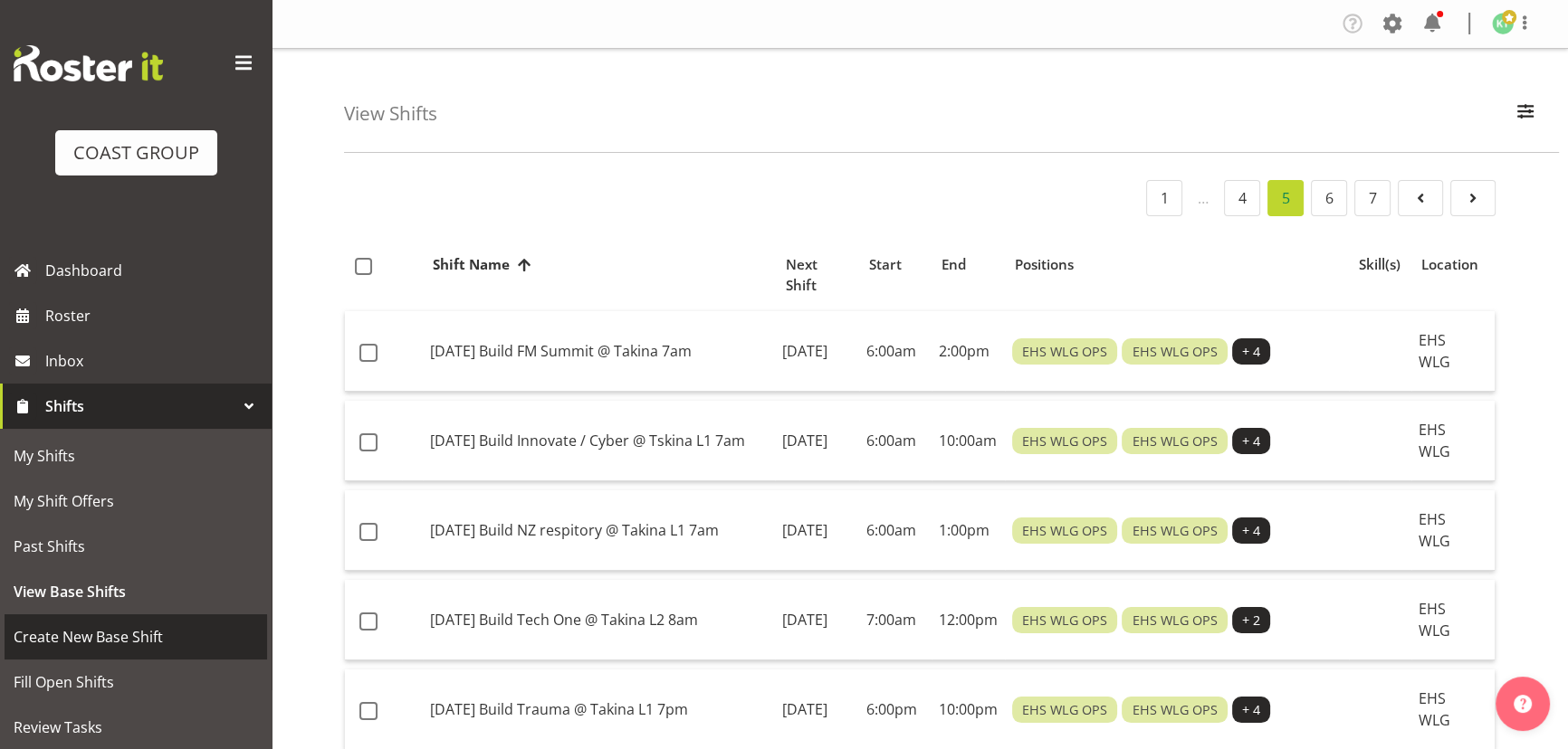
click at [145, 650] on link "Create New Base Shift" at bounding box center [136, 637] width 263 height 45
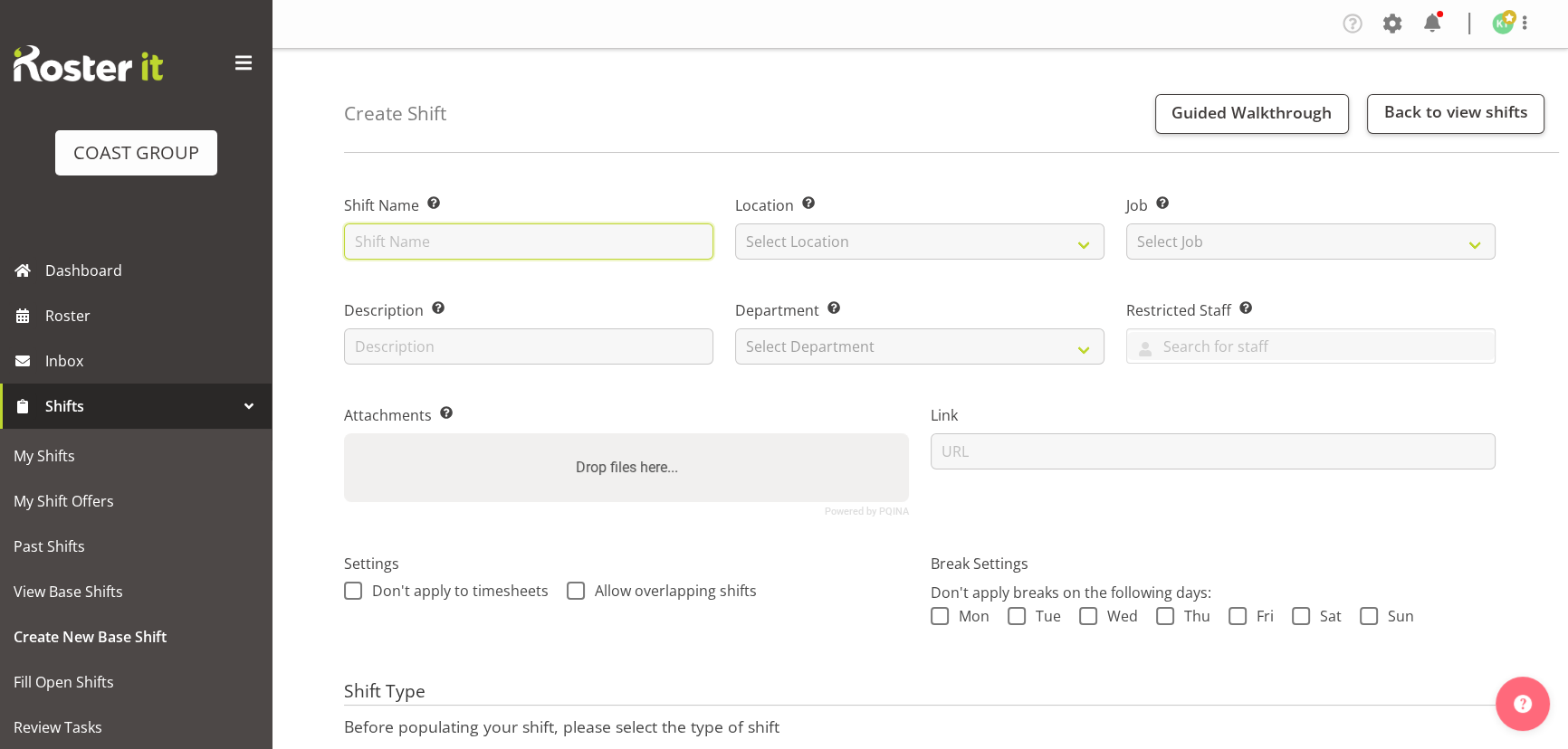
click at [606, 226] on input "text" at bounding box center [528, 242] width 369 height 36
click at [606, 238] on input "text" at bounding box center [528, 242] width 369 height 36
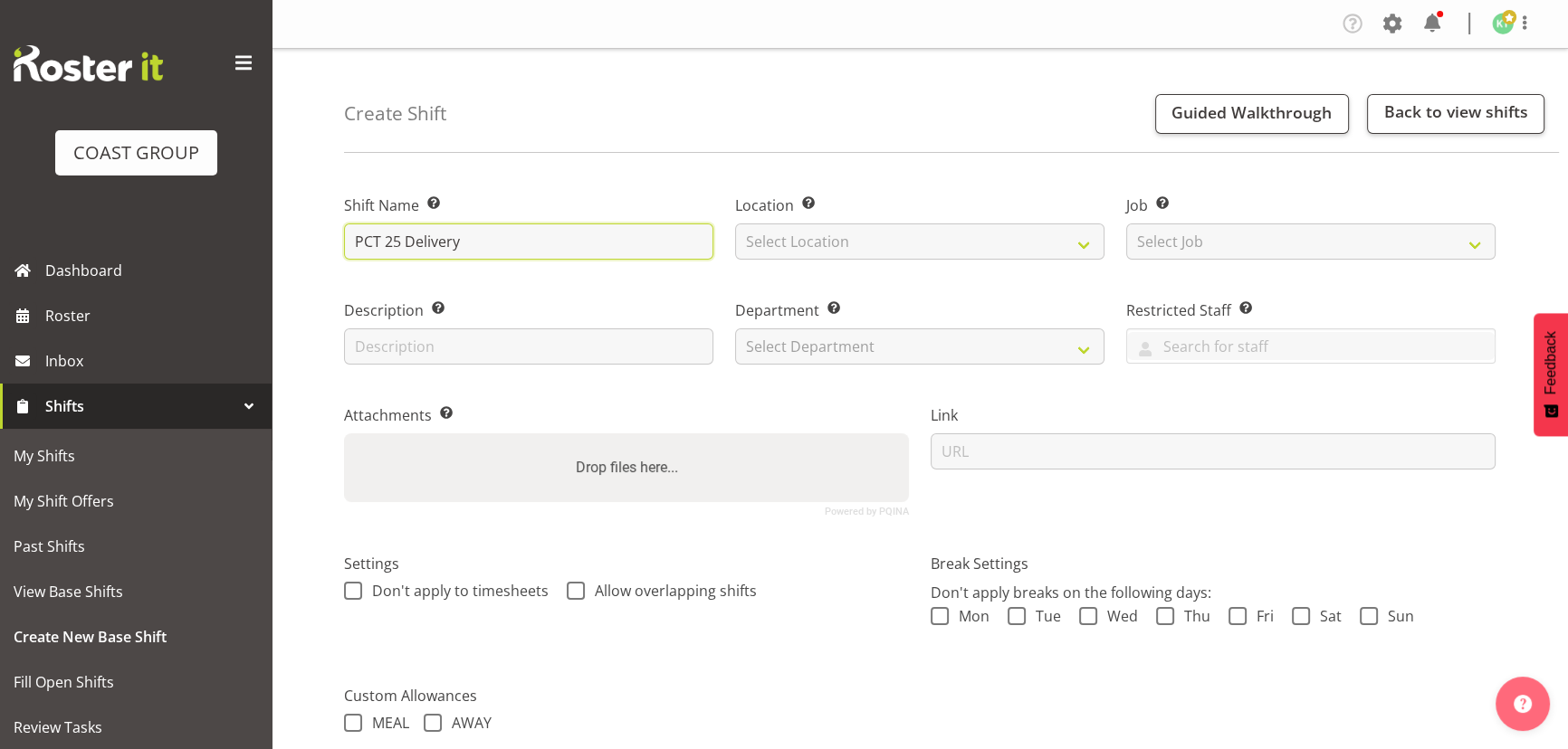
paste input "[PERSON_NAME]"
type input "PCT 25 Delivery [PERSON_NAME] @ Takina 7am"
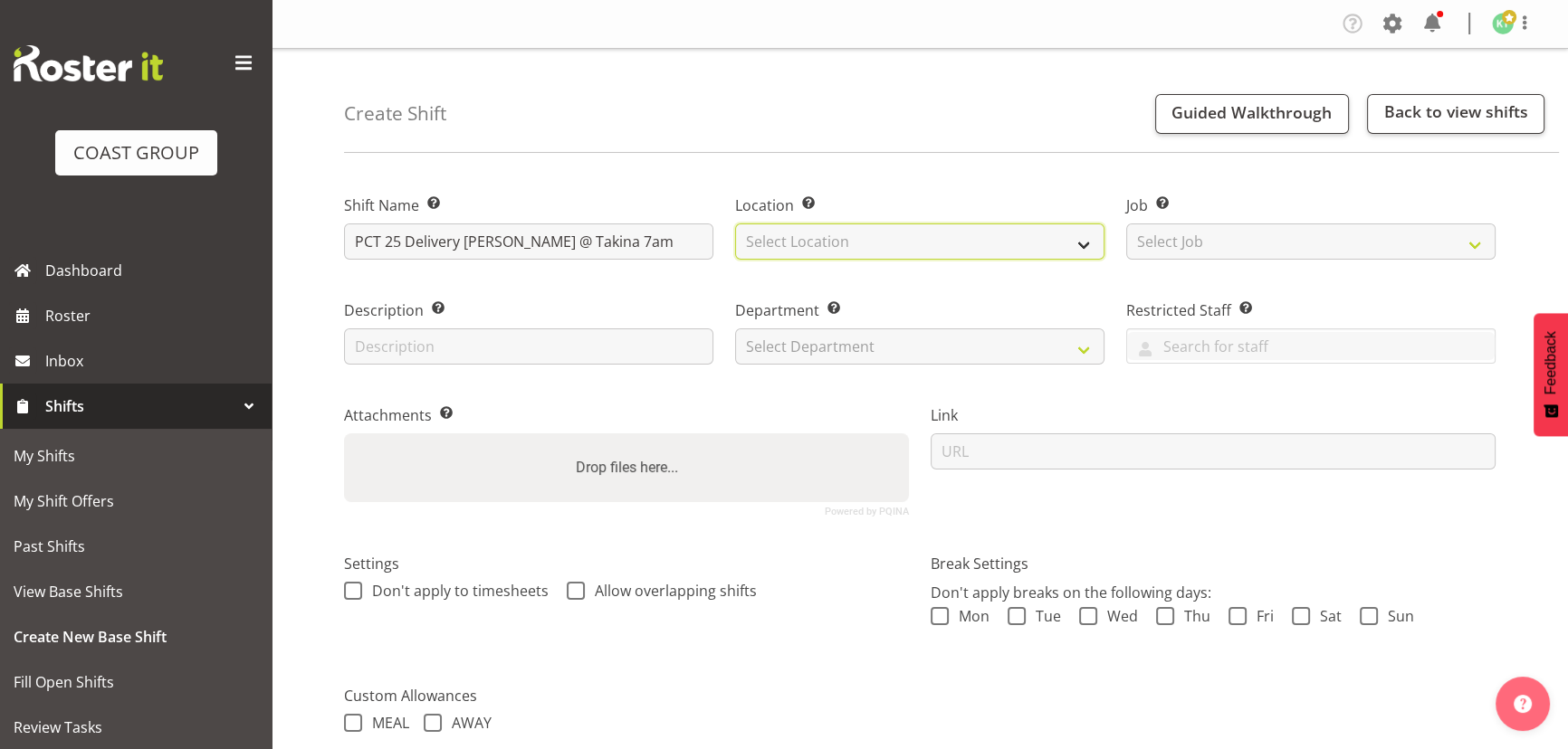
click at [881, 246] on select "Select Location EHS WLG DW WLG" at bounding box center [919, 242] width 369 height 36
select select "106"
click at [735, 224] on select "Select Location EHS WLG DW WLG" at bounding box center [919, 242] width 369 height 36
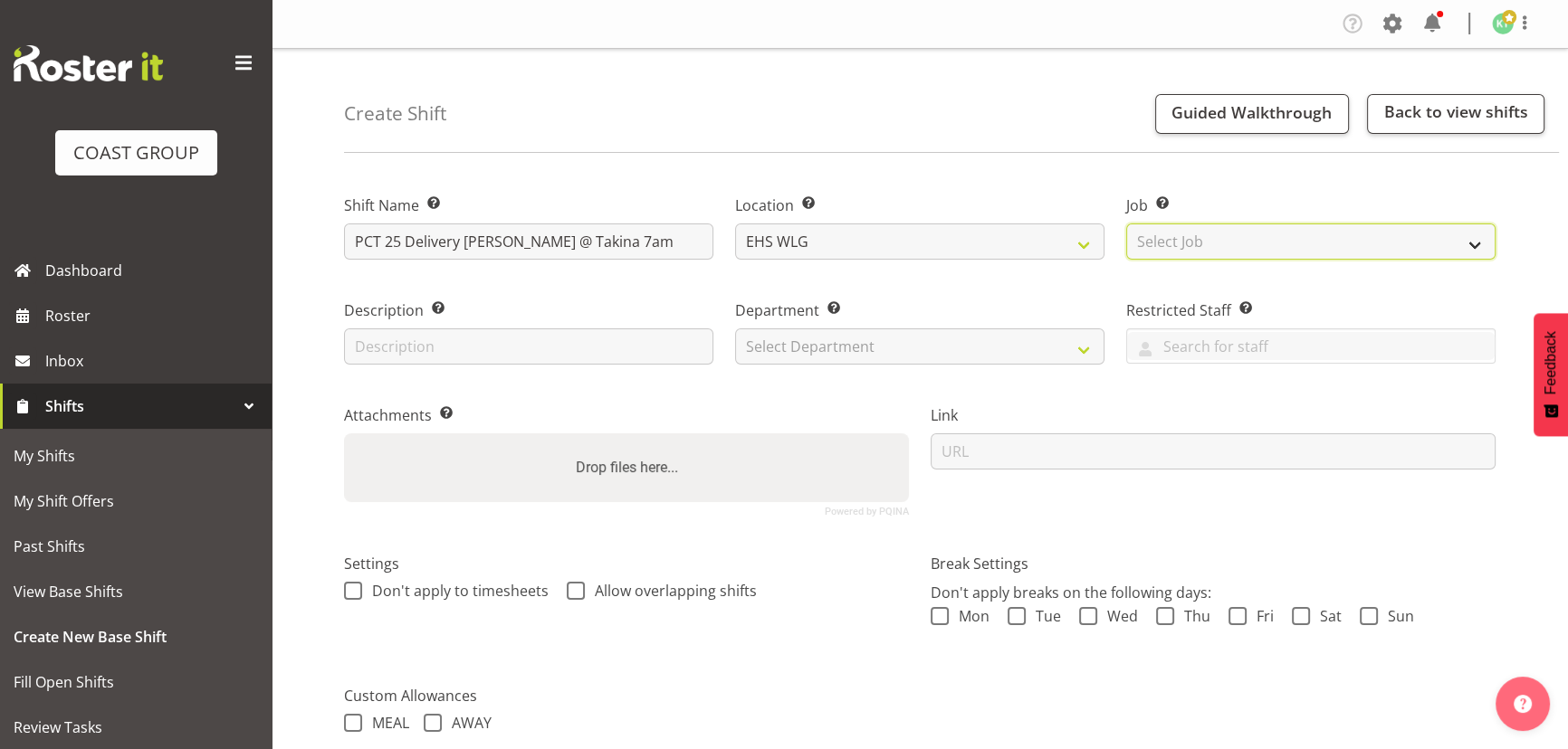
click at [1167, 239] on select "Select Job Create new job 1 Carlton Events 1 [PERSON_NAME][GEOGRAPHIC_DATA] 1 […" at bounding box center [1310, 242] width 369 height 36
select select "8678"
click at [1126, 224] on select "Select Job Create new job 1 Carlton Events 1 [PERSON_NAME][GEOGRAPHIC_DATA] 1 […" at bounding box center [1310, 242] width 369 height 36
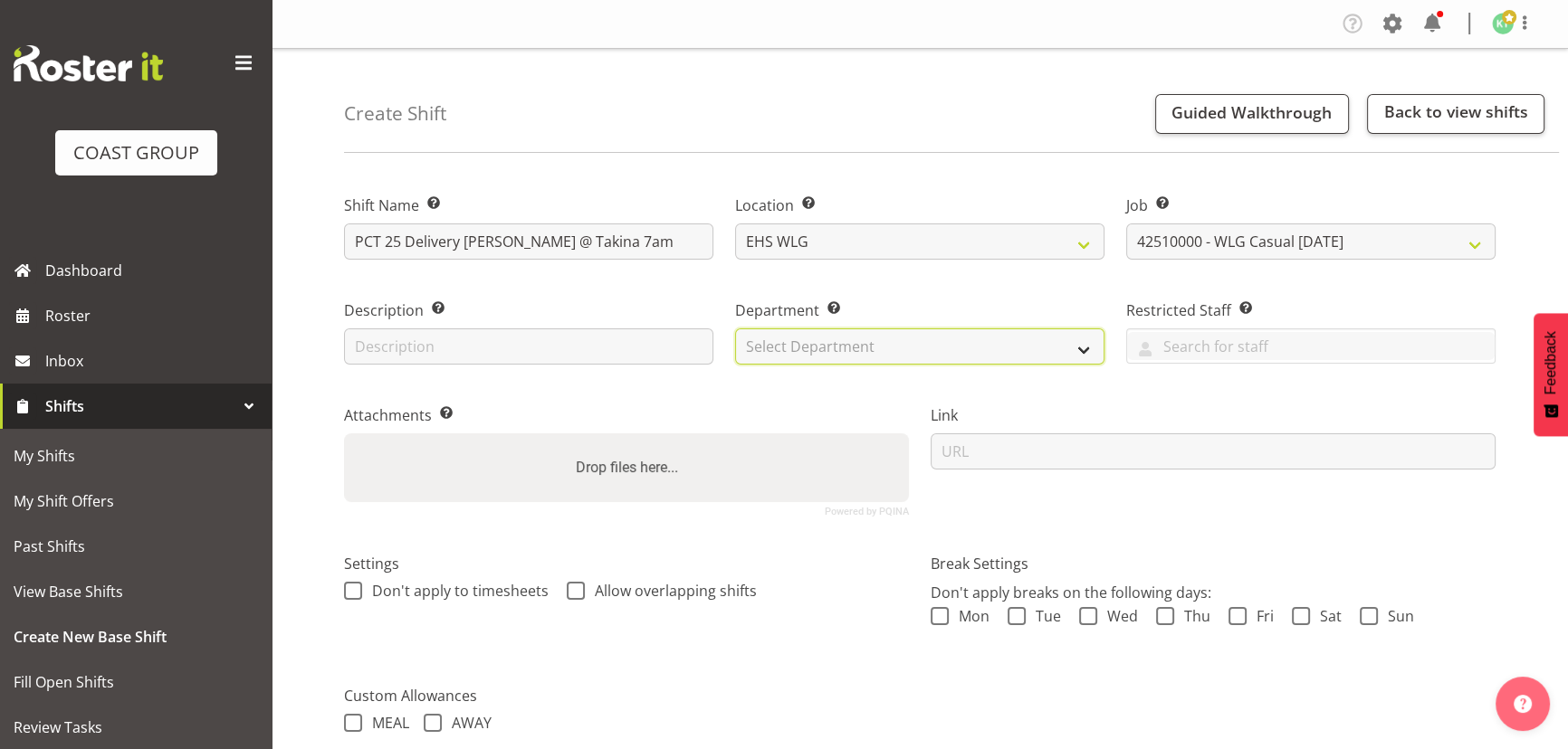
drag, startPoint x: 975, startPoint y: 330, endPoint x: 964, endPoint y: 346, distance: 19.4
click at [975, 330] on select "Select Department EHS WLG OPS DW WLG DW WLG SALES" at bounding box center [919, 346] width 369 height 36
select select "43"
click at [735, 328] on select "Select Department EHS WLG OPS DW WLG DW WLG SALES" at bounding box center [919, 346] width 369 height 36
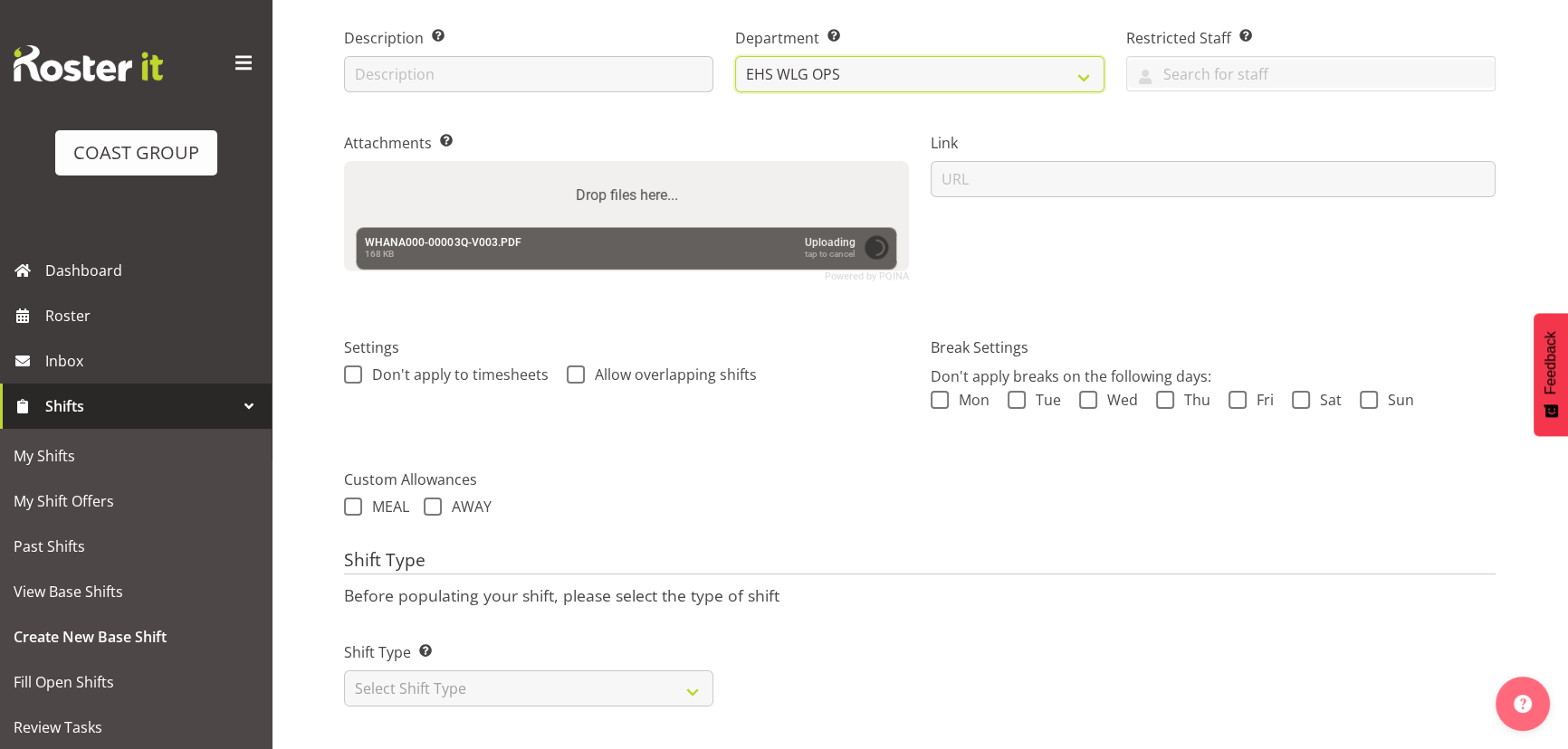
scroll to position [283, 0]
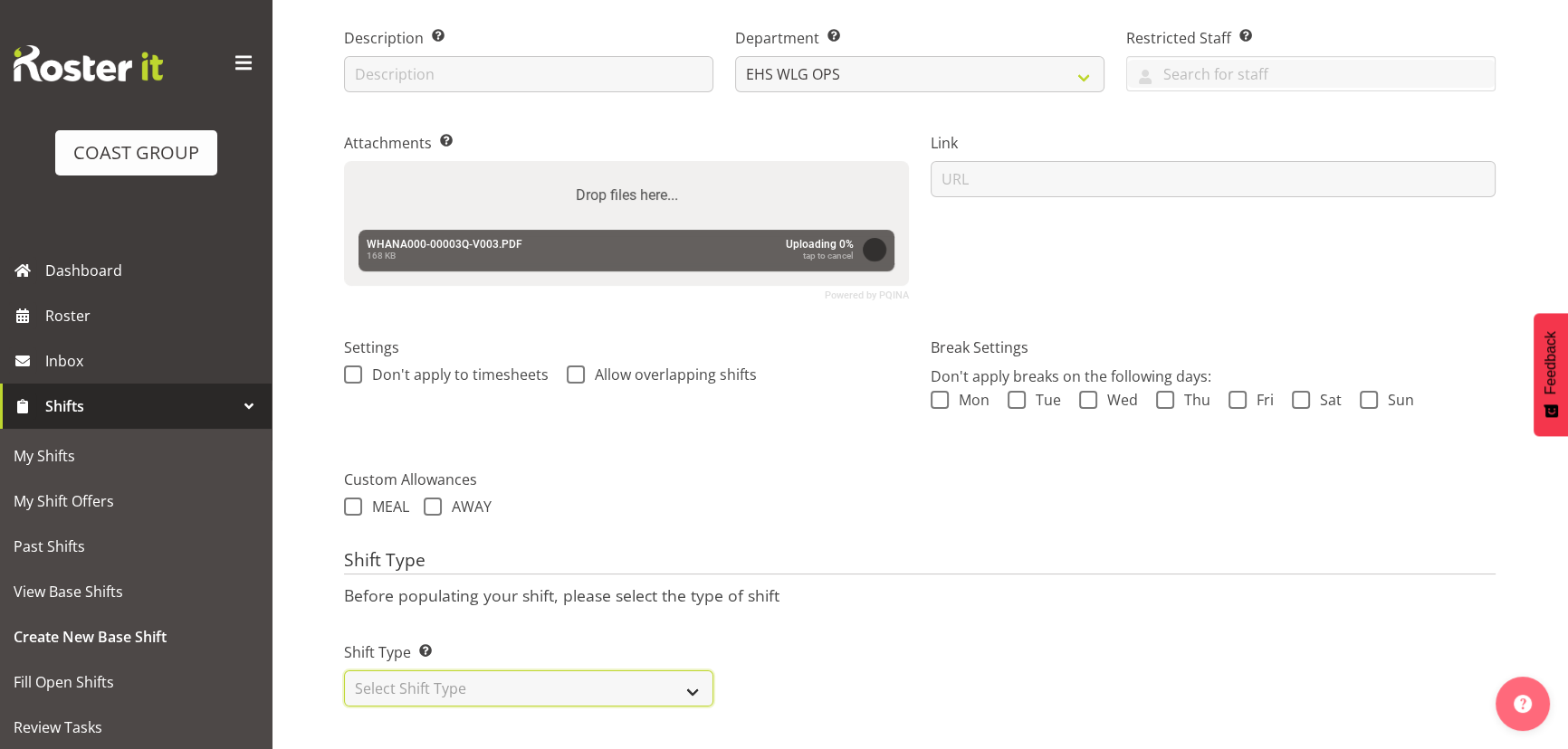
drag, startPoint x: 556, startPoint y: 676, endPoint x: 556, endPoint y: 663, distance: 13.0
click at [556, 676] on select "Select Shift Type One Off Shift Recurring Shift Rotating Shift" at bounding box center [528, 688] width 369 height 36
select select "one_off"
click at [344, 670] on select "Select Shift Type One Off Shift Recurring Shift Rotating Shift" at bounding box center [528, 688] width 369 height 36
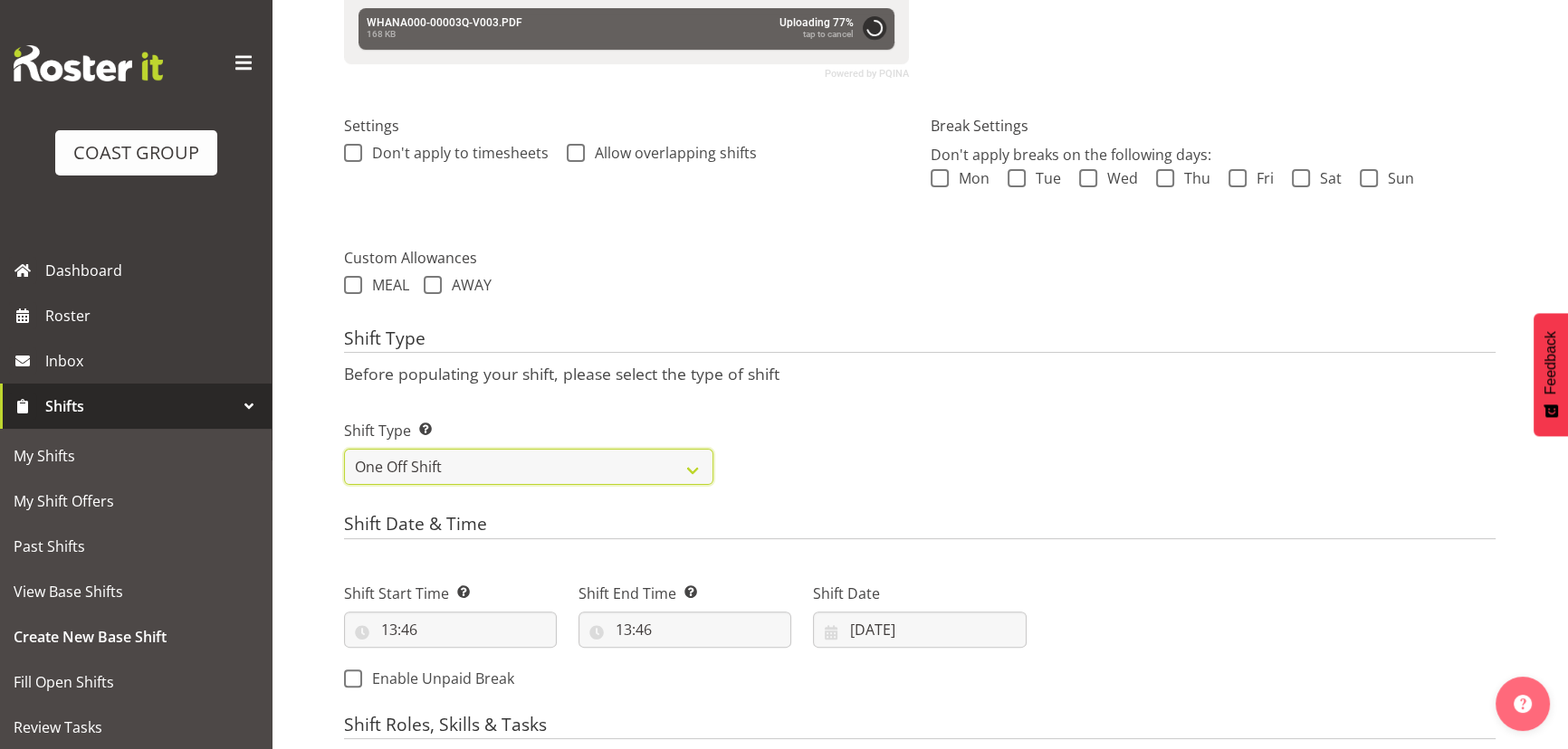
scroll to position [613, 0]
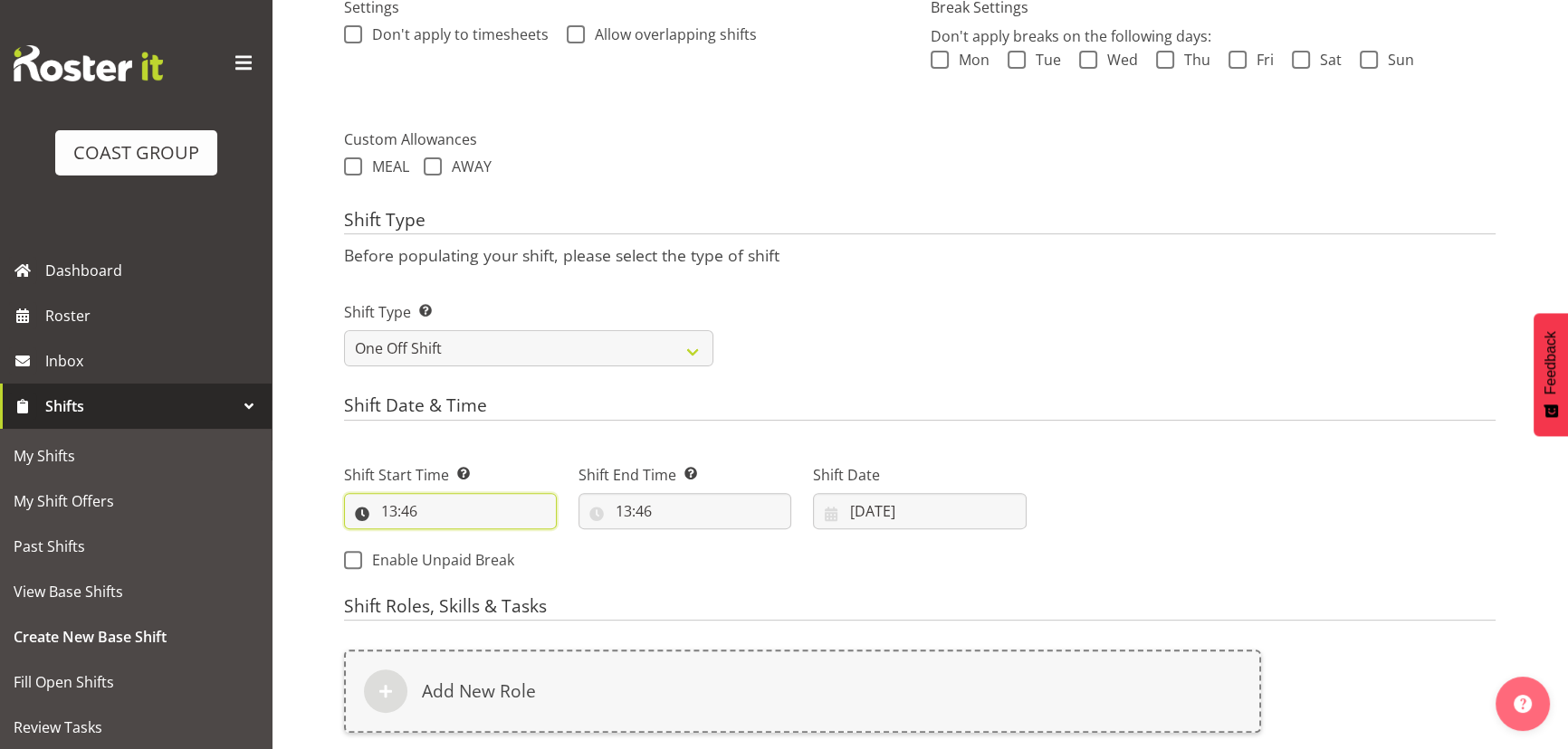
click at [448, 506] on input "13:46" at bounding box center [451, 511] width 213 height 36
click at [471, 543] on select "00 01 02 03 04 05 06 07 08 09 10 11 12 13 14 15 16 17 18 19 20 21 22 23" at bounding box center [467, 558] width 41 height 36
click at [458, 545] on select "00 01 02 03 04 05 06 07 08 09 10 11 12 13 14 15 16 17 18 19 20 21 22 23" at bounding box center [467, 558] width 41 height 36
select select "6"
click at [447, 540] on select "00 01 02 03 04 05 06 07 08 09 10 11 12 13 14 15 16 17 18 19 20 21 22 23" at bounding box center [467, 558] width 41 height 36
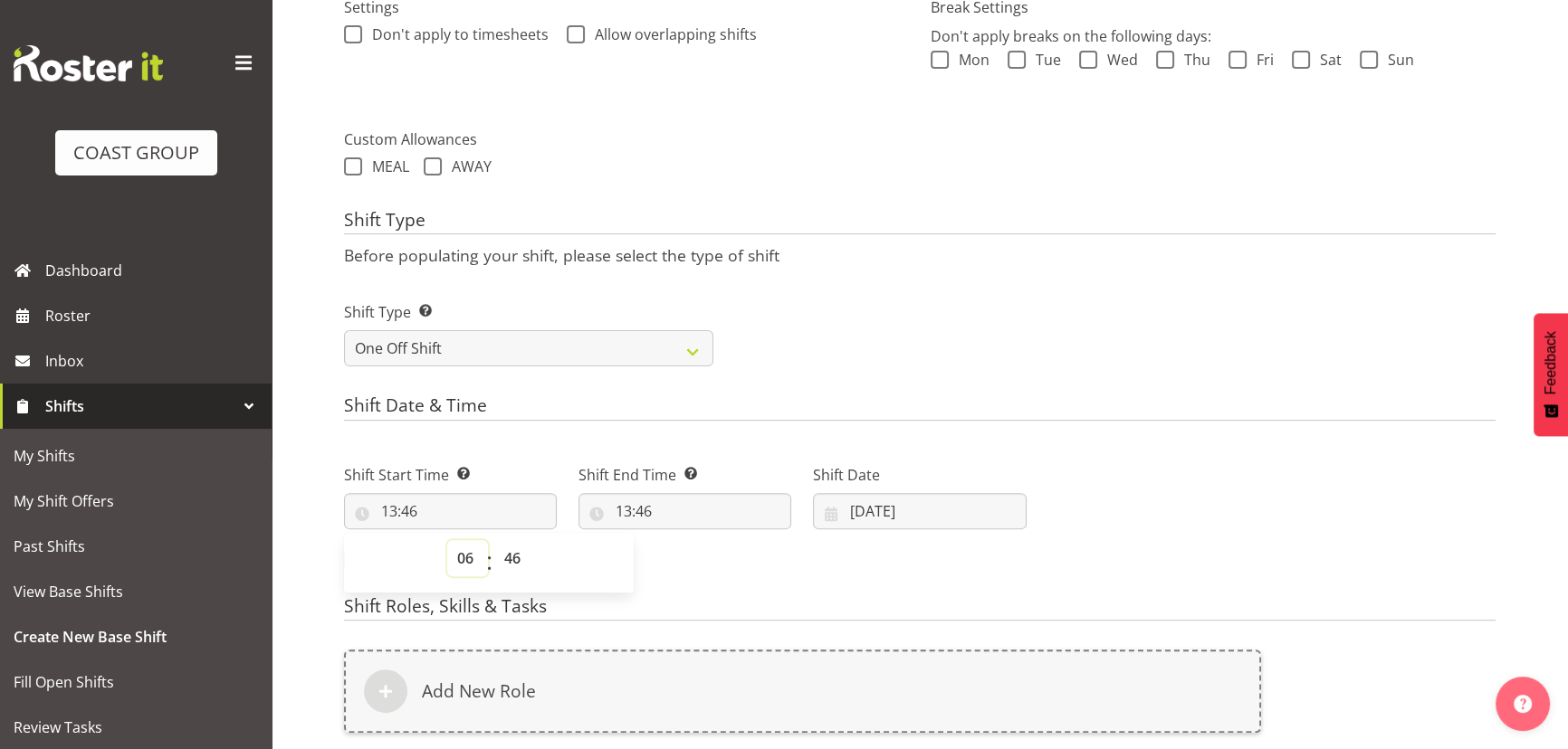
type input "06:46"
drag, startPoint x: 514, startPoint y: 570, endPoint x: 519, endPoint y: 557, distance: 13.9
click at [515, 570] on select "00 01 02 03 04 05 06 07 08 09 10 11 12 13 14 15 16 17 18 19 20 21 22 23 24 25 2…" at bounding box center [514, 558] width 41 height 36
select select "0"
click at [494, 540] on select "00 01 02 03 04 05 06 07 08 09 10 11 12 13 14 15 16 17 18 19 20 21 22 23 24 25 2…" at bounding box center [514, 558] width 41 height 36
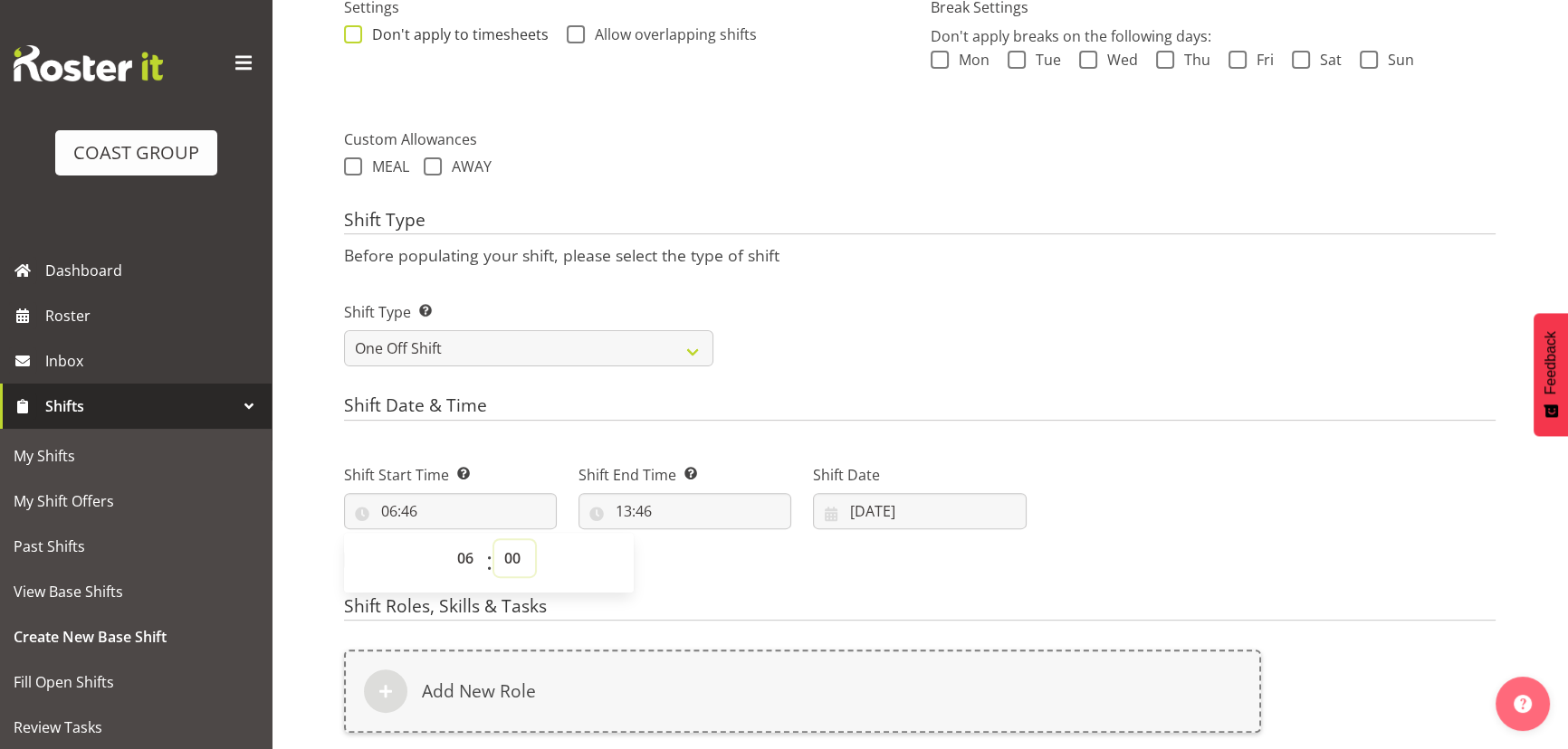
type input "06:00"
click at [708, 505] on input "13:46" at bounding box center [685, 511] width 213 height 36
click at [689, 541] on select "00 01 02 03 04 05 06 07 08 09 10 11 12 13 14 15 16 17 18 19 20 21 22 23" at bounding box center [701, 558] width 41 height 36
select select "9"
click at [682, 540] on select "00 01 02 03 04 05 06 07 08 09 10 11 12 13 14 15 16 17 18 19 20 21 22 23" at bounding box center [701, 558] width 41 height 36
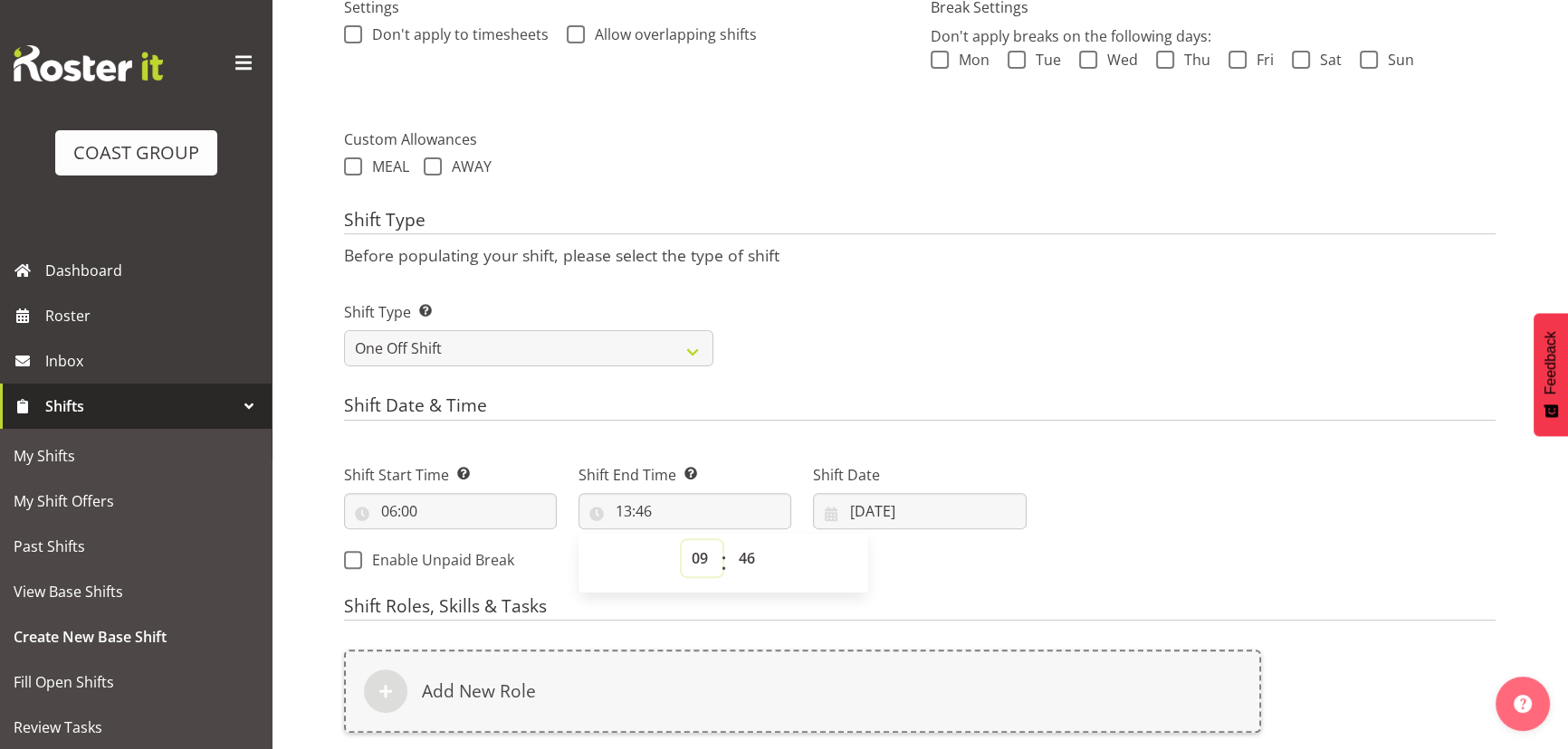
type input "09:46"
drag, startPoint x: 742, startPoint y: 557, endPoint x: 743, endPoint y: 538, distance: 19.0
click at [742, 557] on select "00 01 02 03 04 05 06 07 08 09 10 11 12 13 14 15 16 17 18 19 20 21 22 23 24 25 2…" at bounding box center [748, 558] width 41 height 36
select select "0"
click at [728, 540] on select "00 01 02 03 04 05 06 07 08 09 10 11 12 13 14 15 16 17 18 19 20 21 22 23 24 25 2…" at bounding box center [748, 558] width 41 height 36
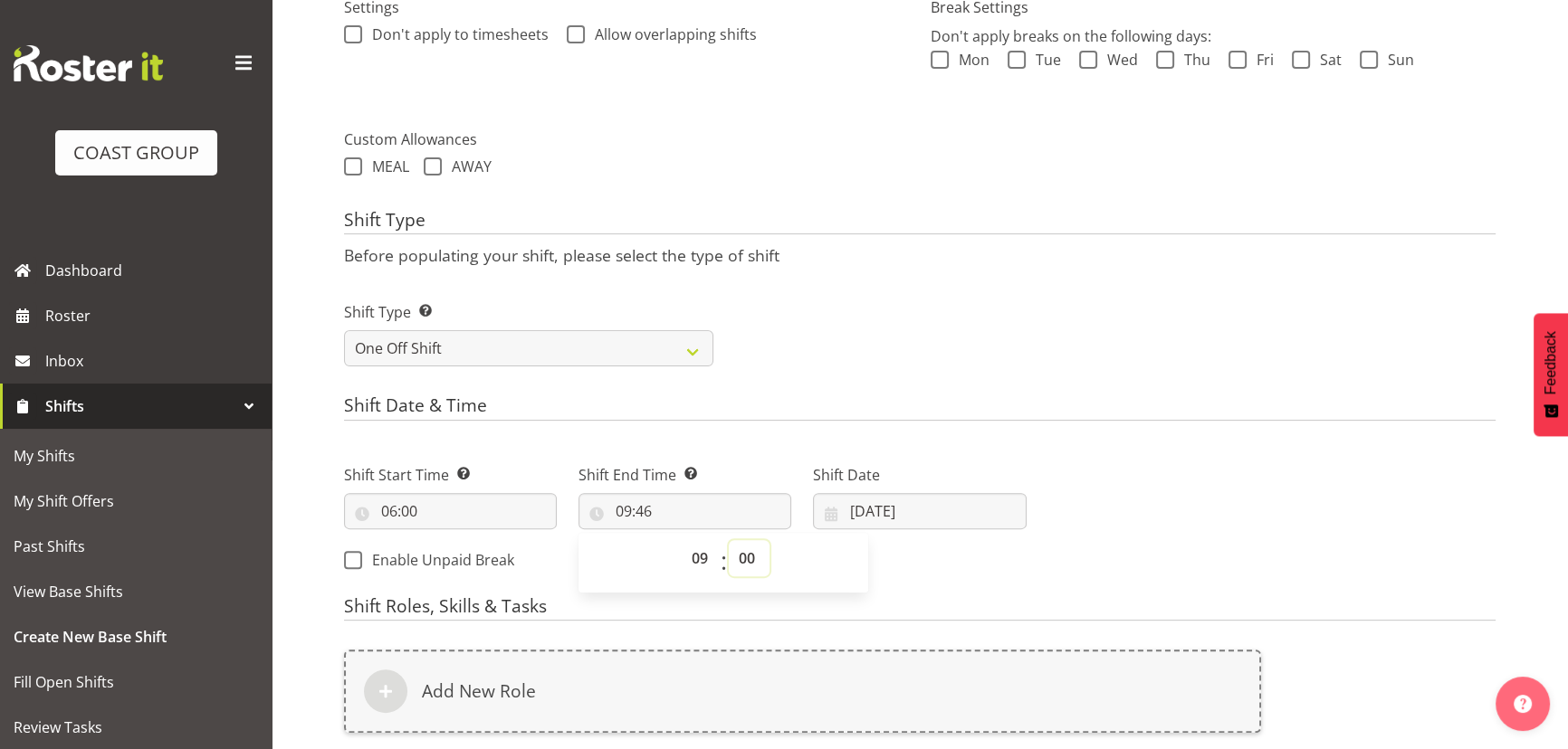
type input "09:00"
click at [904, 509] on input "24/09/2025" at bounding box center [919, 511] width 213 height 36
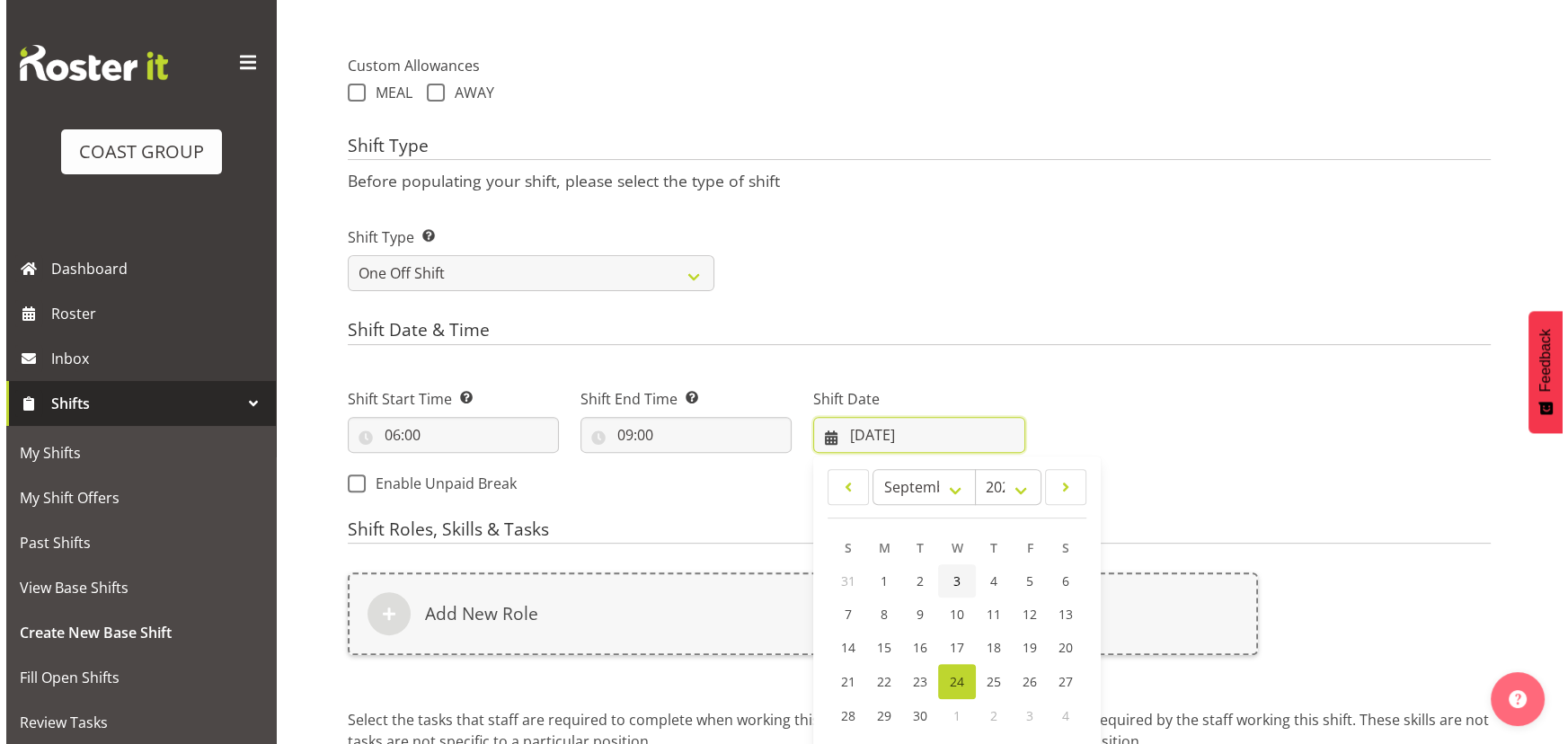
scroll to position [772, 0]
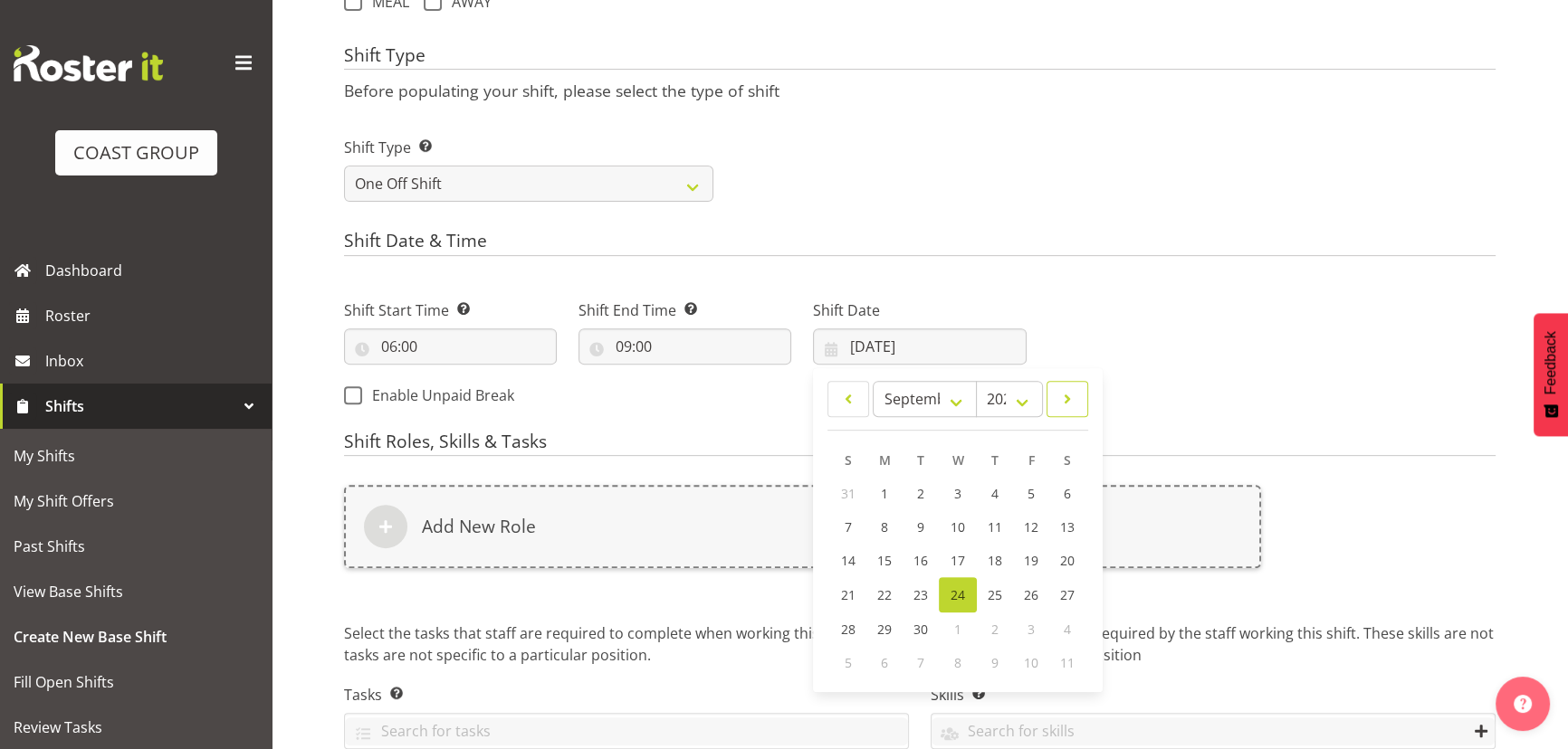
click at [1076, 391] on span at bounding box center [1067, 399] width 18 height 22
select select "9"
click at [999, 504] on link "2" at bounding box center [994, 493] width 36 height 34
type input "02/10/2025"
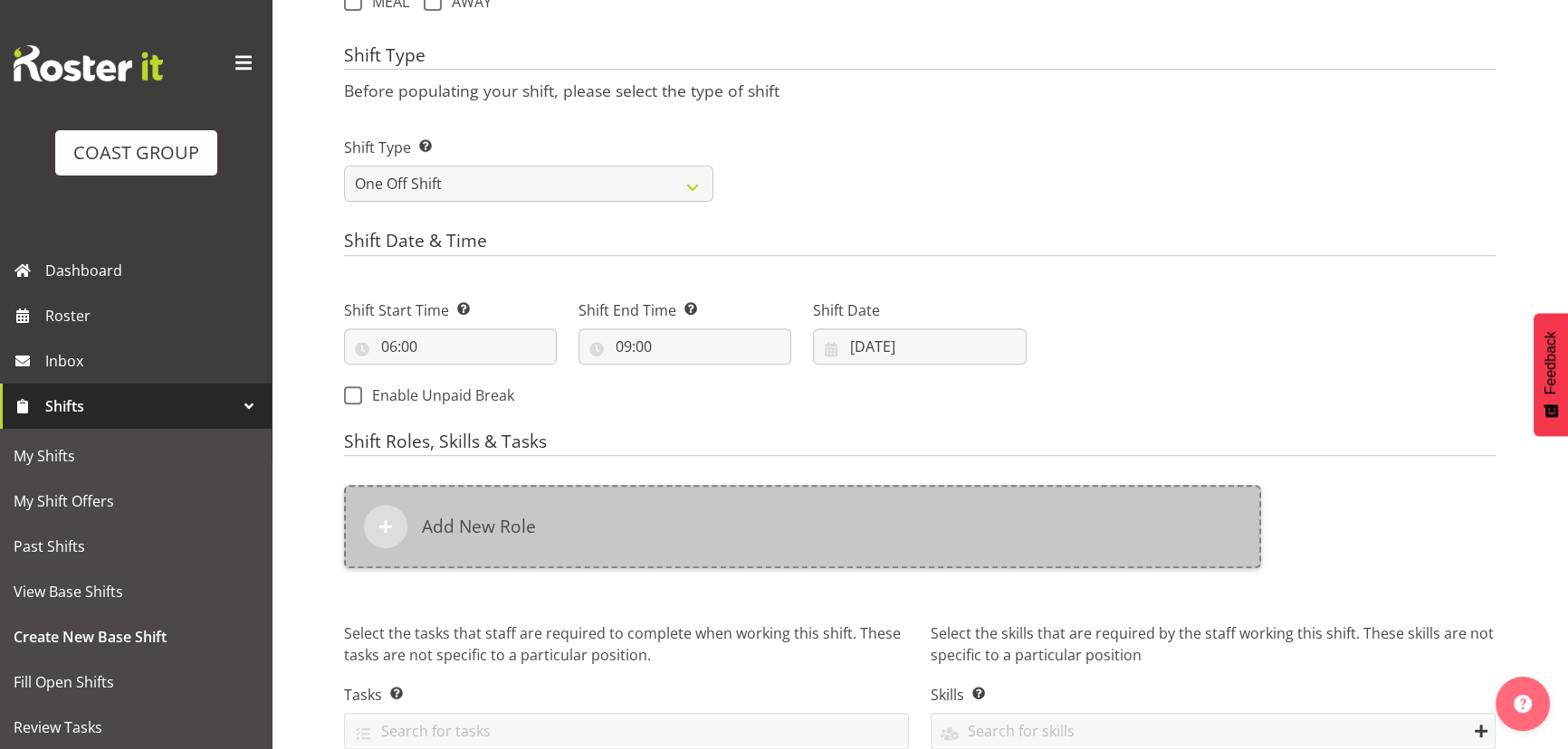
click at [998, 504] on div "Add New Role" at bounding box center [802, 527] width 916 height 84
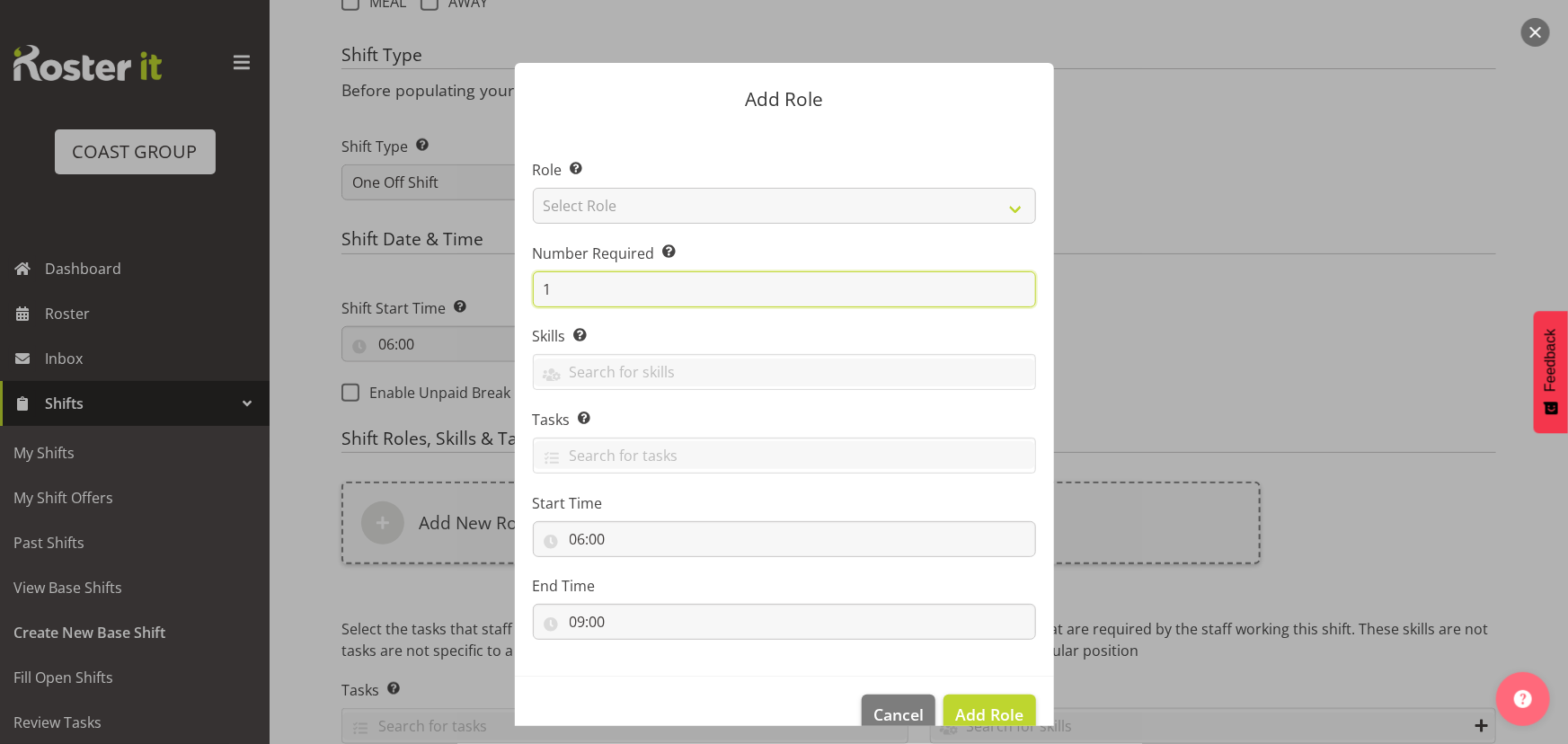
drag, startPoint x: 557, startPoint y: 293, endPoint x: 449, endPoint y: 353, distance: 123.5
click at [448, 356] on form "Add Role Role Select the role you wish to add to the shift. Select Role ACCOUNT…" at bounding box center [784, 372] width 863 height 708
type input "2"
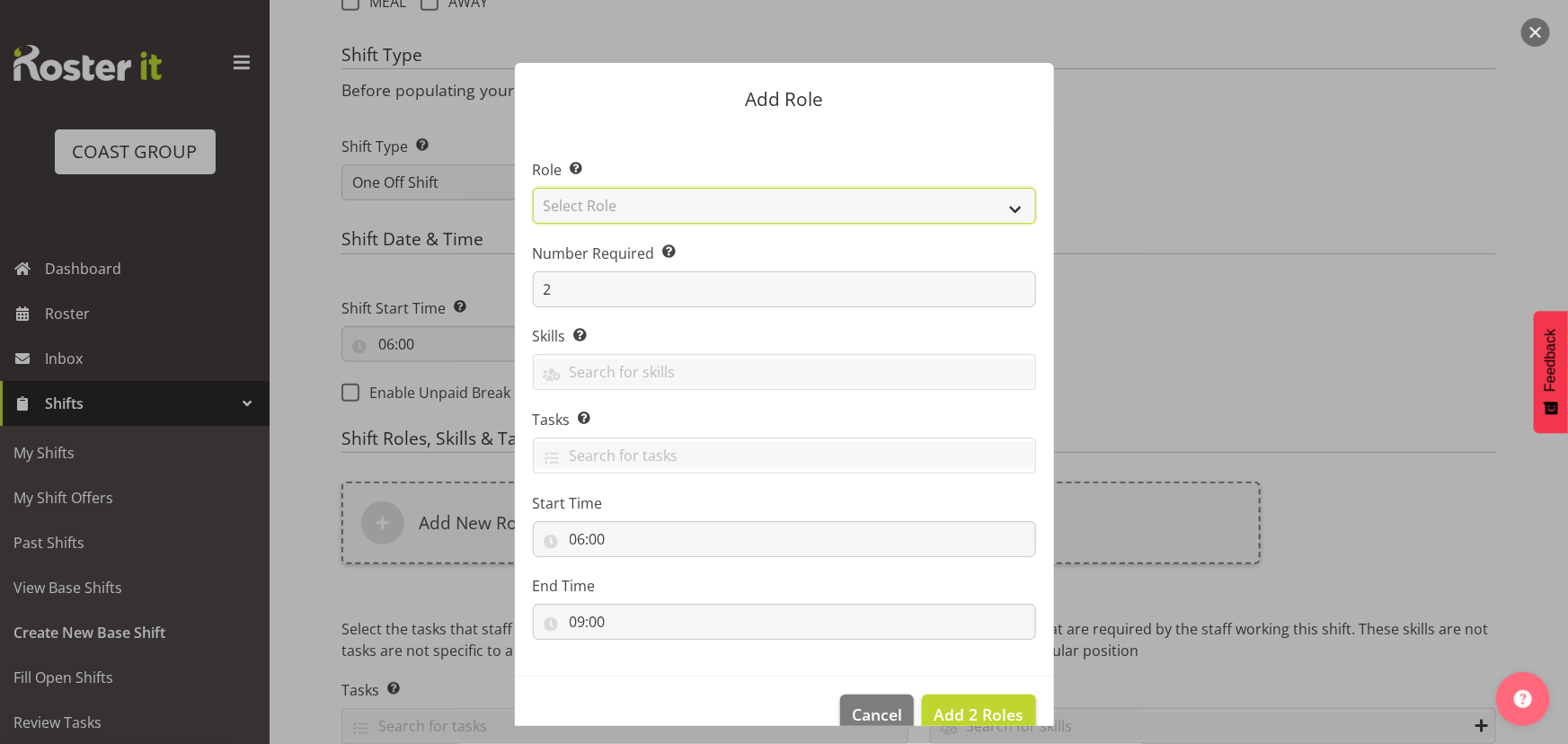
drag, startPoint x: 979, startPoint y: 207, endPoint x: 970, endPoint y: 223, distance: 18.4
click at [979, 207] on select "Select Role ACCOUNT MANAGER ACCOUNT MANAGER DW ACCOUNTS [PERSON_NAME] VEHICLES …" at bounding box center [784, 206] width 503 height 36
select select "191"
click at [533, 188] on select "Select Role ACCOUNT MANAGER ACCOUNT MANAGER DW ACCOUNTS [PERSON_NAME] VEHICLES …" at bounding box center [784, 206] width 503 height 36
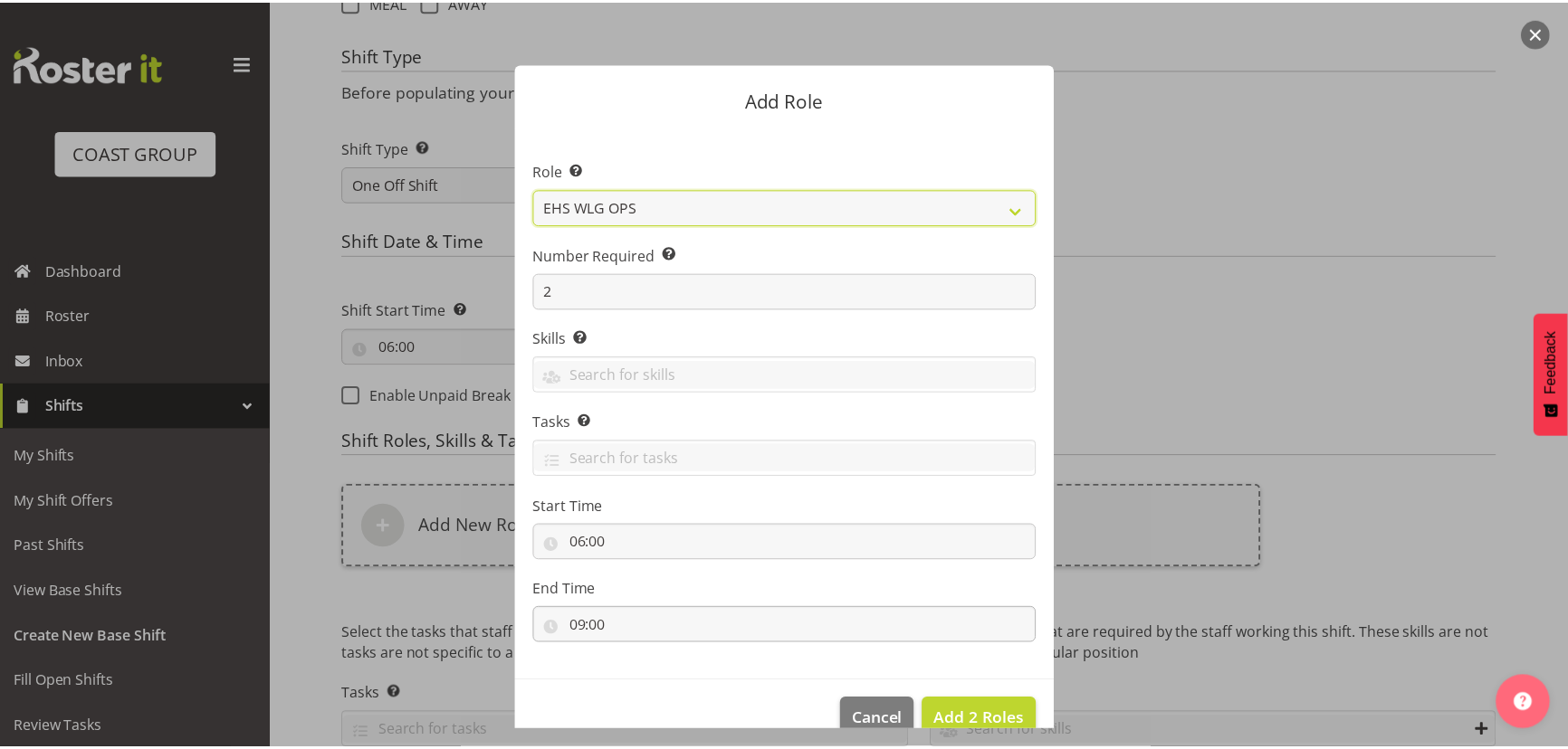
scroll to position [35, 0]
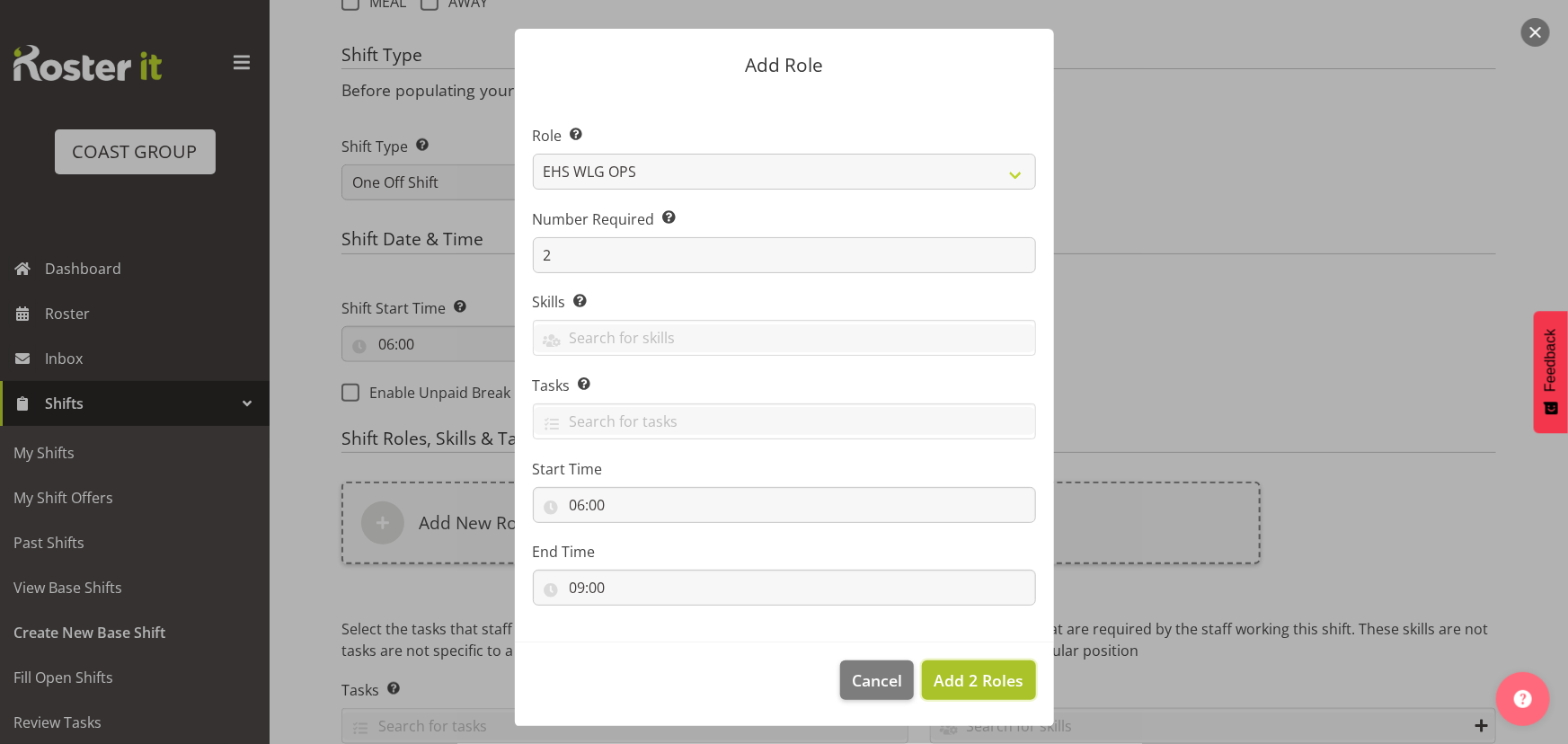
click at [934, 676] on span "Add 2 Roles" at bounding box center [978, 681] width 90 height 22
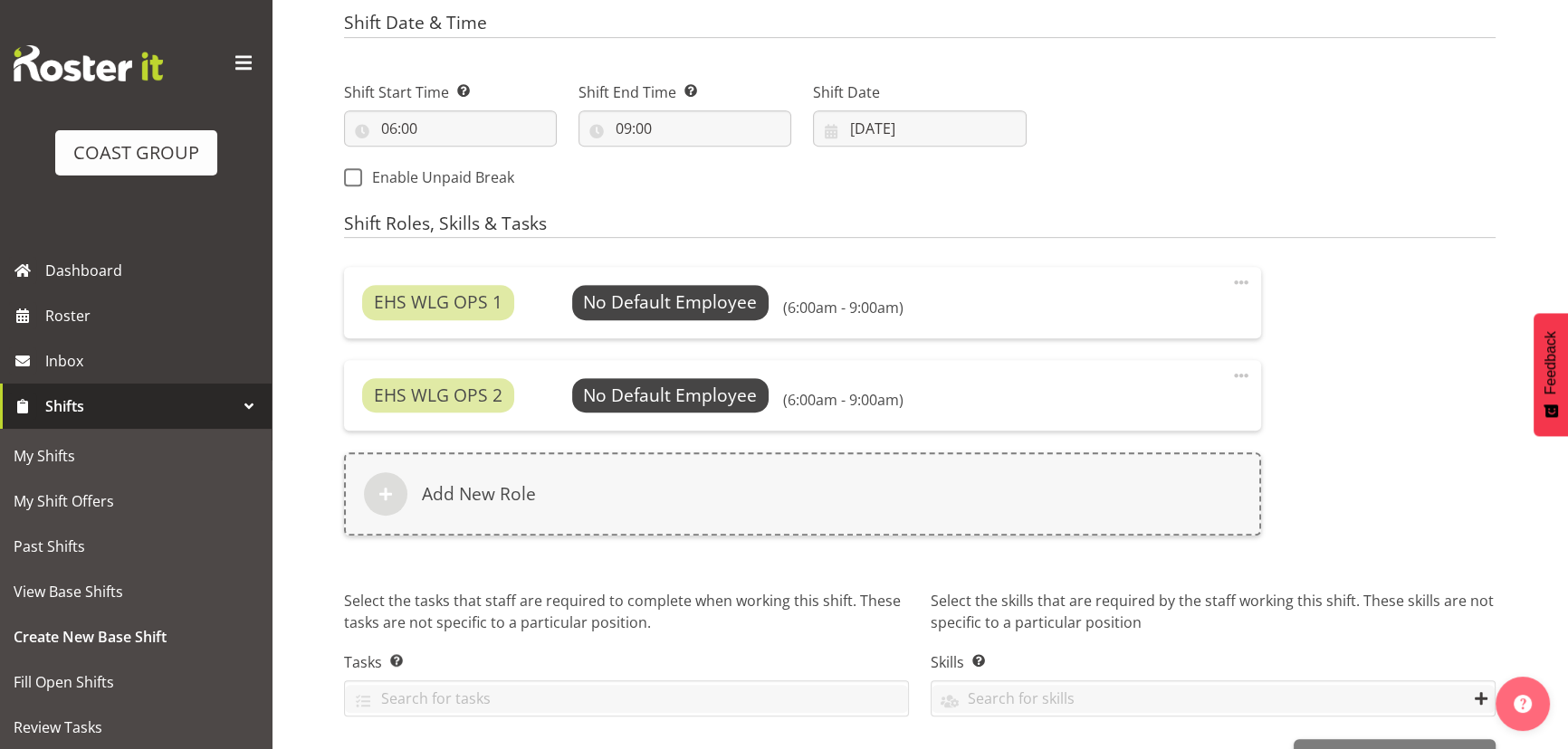
scroll to position [1048, 0]
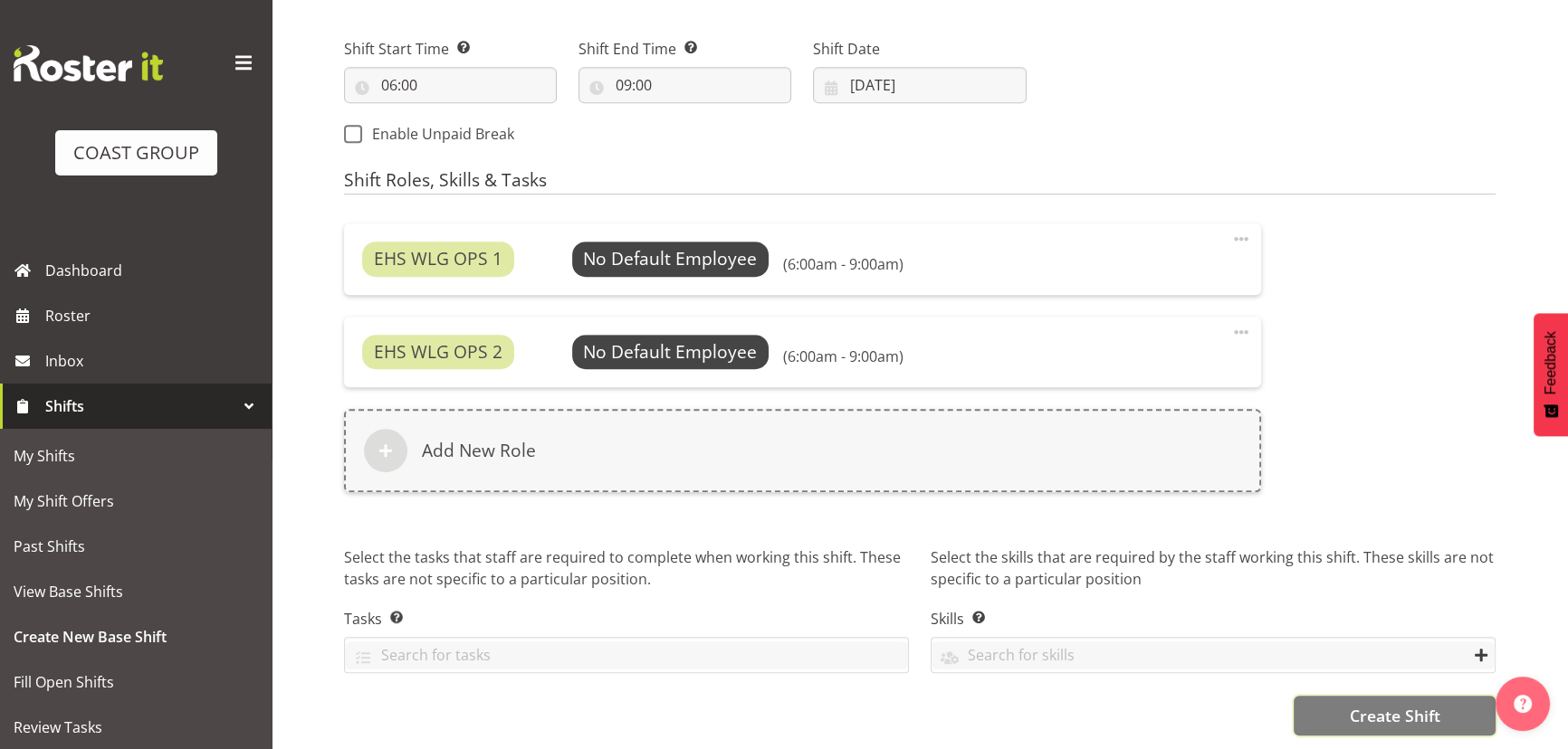
click at [1319, 701] on button "Create Shift" at bounding box center [1394, 716] width 202 height 40
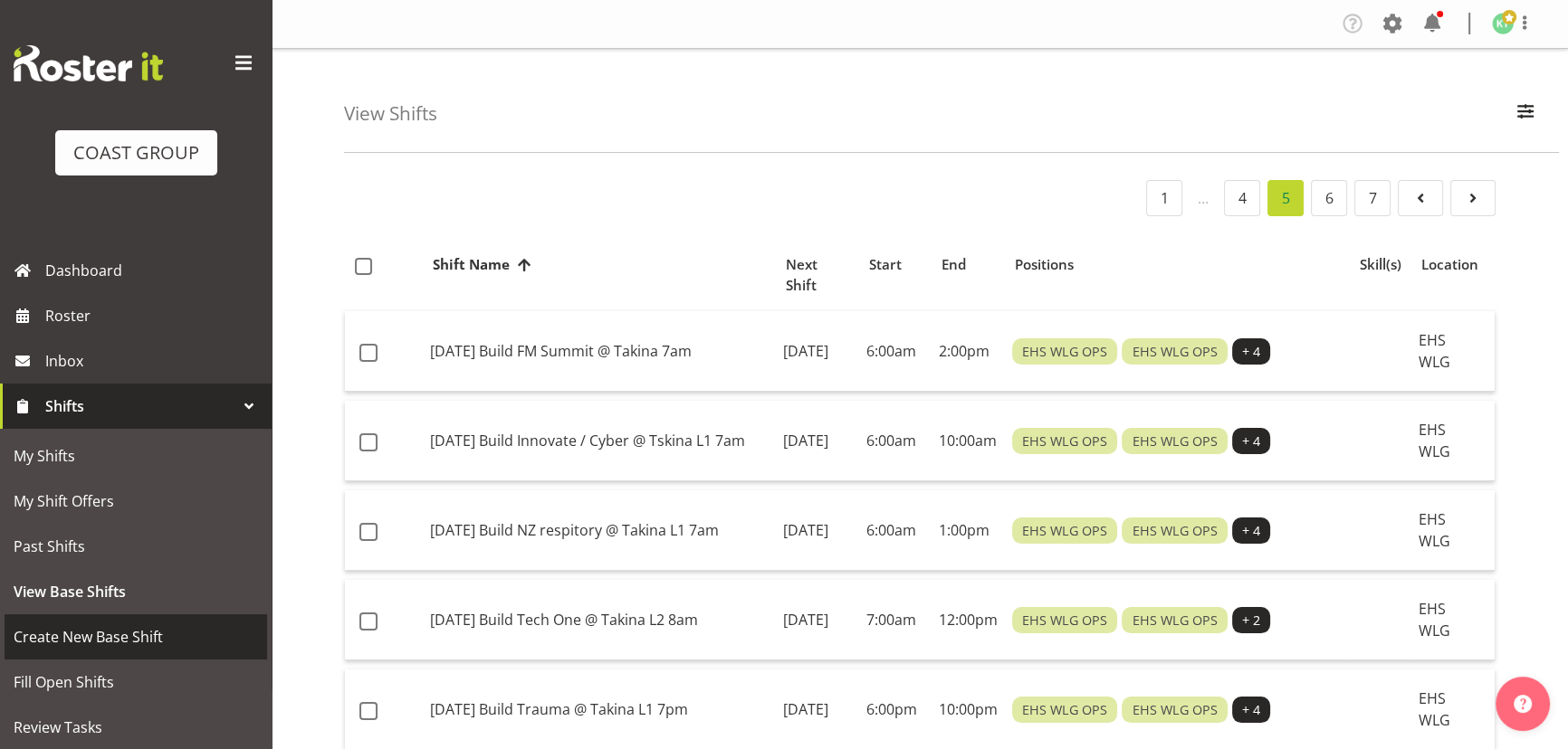
drag, startPoint x: 0, startPoint y: 0, endPoint x: 80, endPoint y: 646, distance: 650.9
click at [80, 646] on span "Create New Base Shift" at bounding box center [136, 637] width 245 height 27
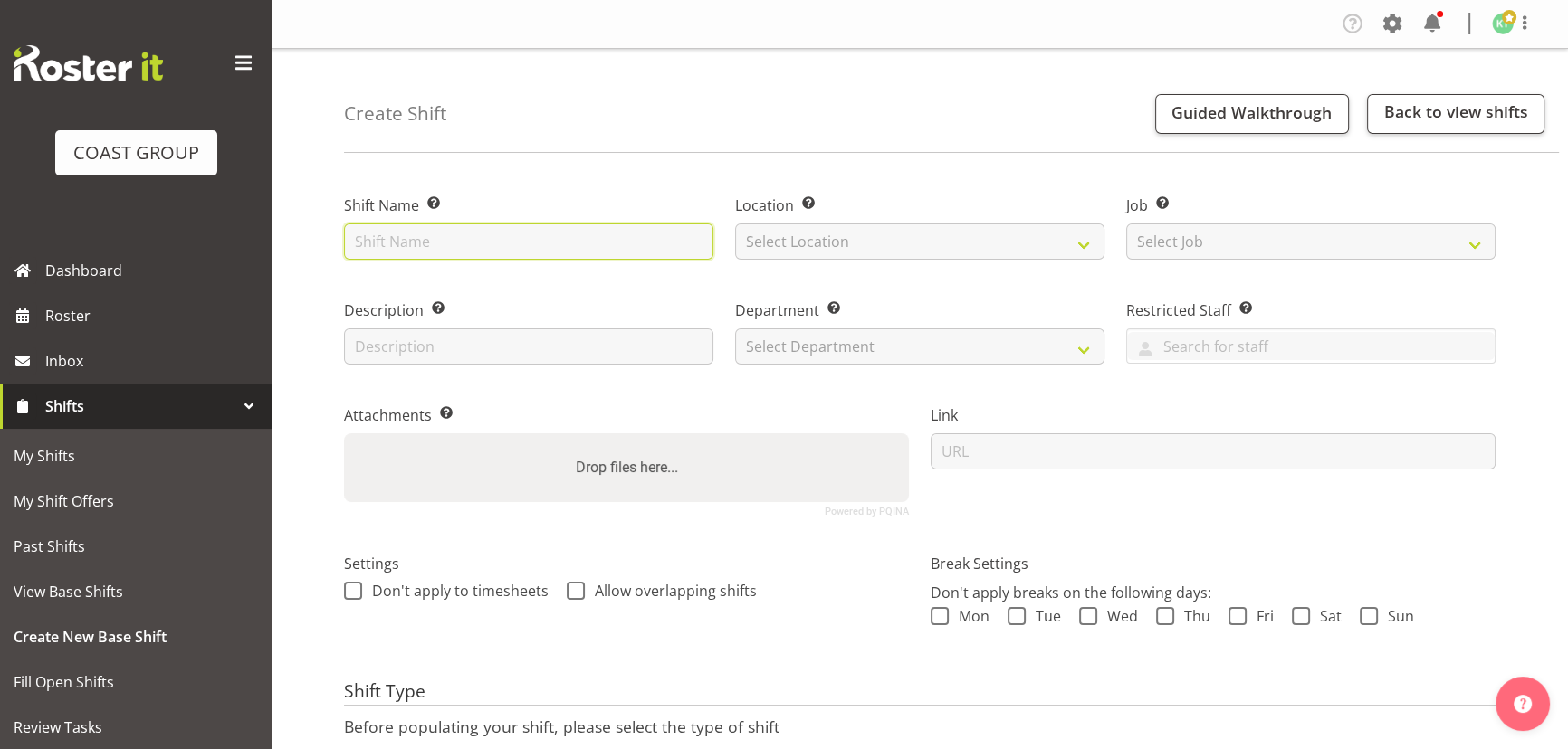
click at [542, 243] on input "text" at bounding box center [528, 242] width 369 height 36
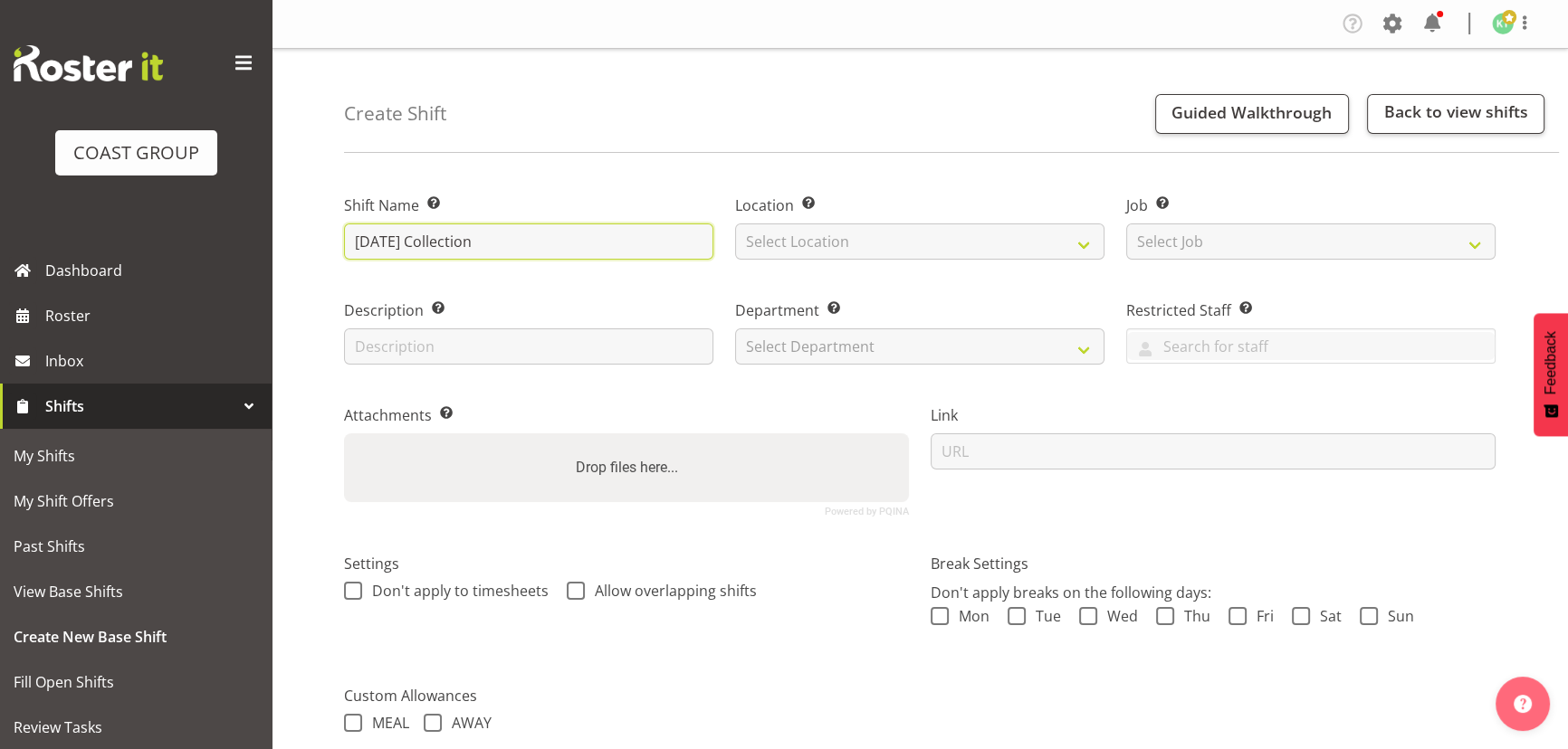
paste input "[PERSON_NAME]"
click at [594, 251] on input "[DATE] Collection [PERSON_NAME] 5pm" at bounding box center [528, 242] width 369 height 36
type input "[DATE] Collection [PERSON_NAME] @ Takina 5pm"
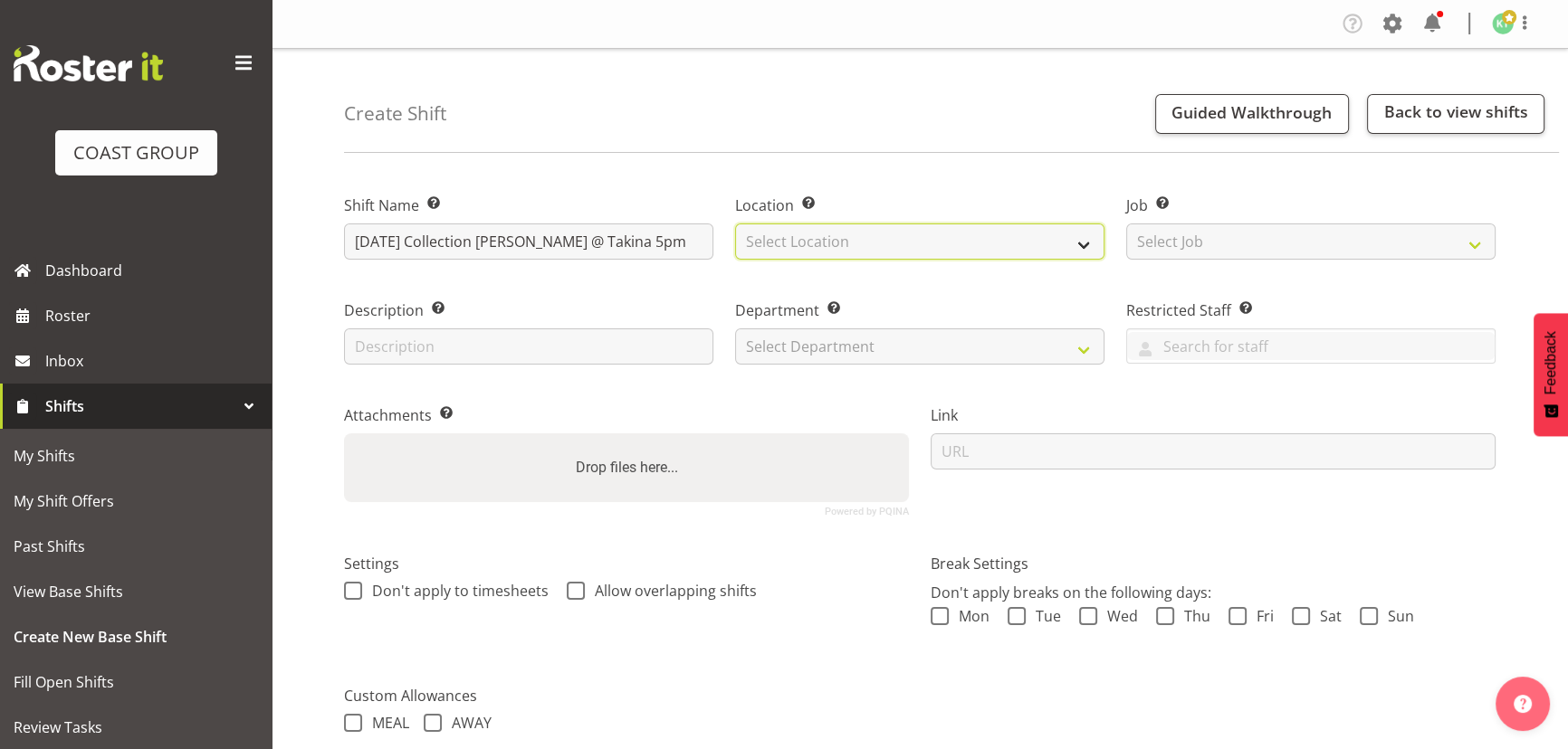
drag, startPoint x: 787, startPoint y: 246, endPoint x: 791, endPoint y: 256, distance: 10.8
click at [787, 246] on select "Select Location EHS WLG DW WLG" at bounding box center [919, 242] width 369 height 36
select select "106"
click at [735, 224] on select "Select Location EHS WLG DW WLG" at bounding box center [919, 242] width 369 height 36
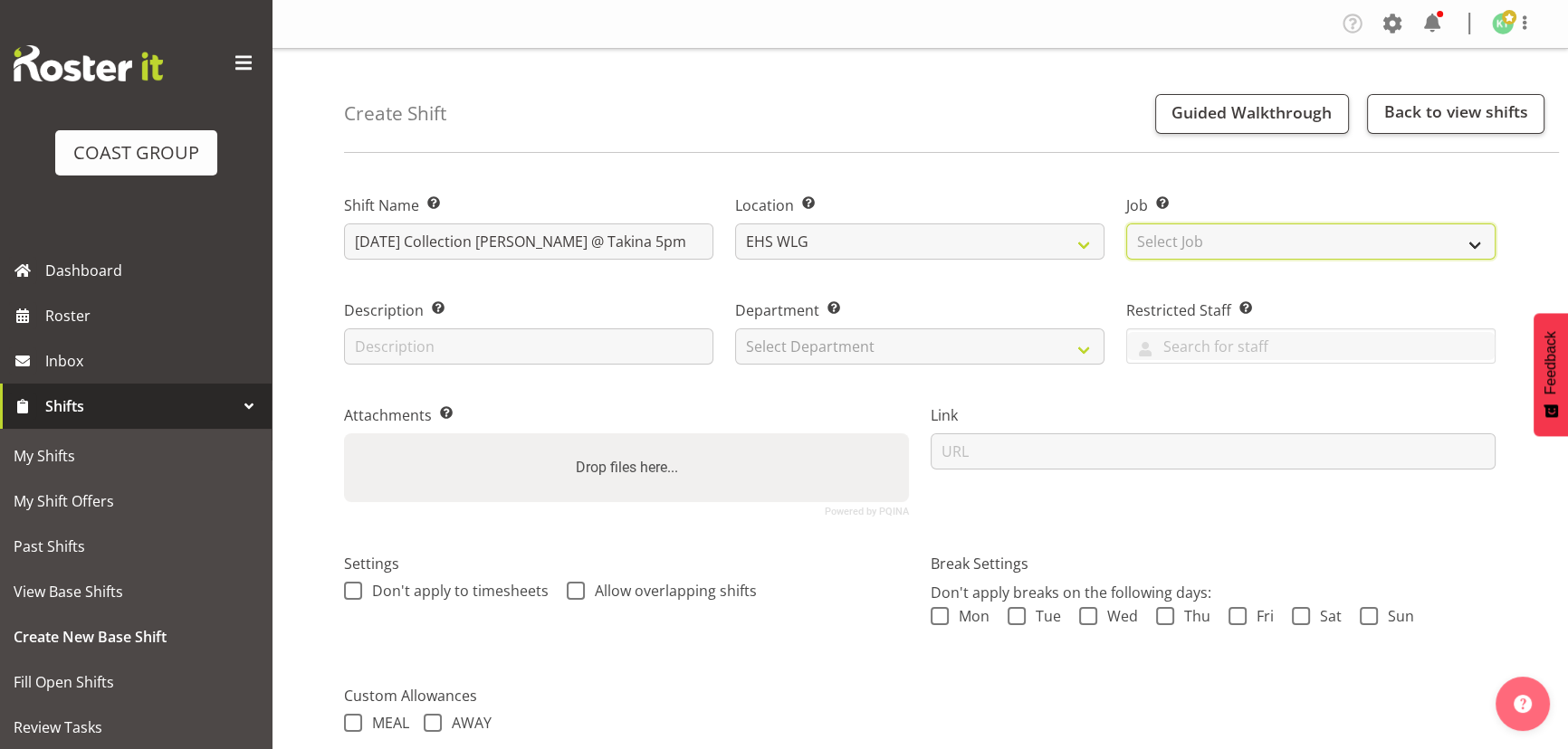
click at [1195, 234] on select "Select Job Create new job 1 Carlton Events 1 [PERSON_NAME][GEOGRAPHIC_DATA] 1 […" at bounding box center [1310, 242] width 369 height 36
select select "8678"
click at [1126, 224] on select "Select Job Create new job 1 Carlton Events 1 [PERSON_NAME][GEOGRAPHIC_DATA] 1 […" at bounding box center [1310, 242] width 369 height 36
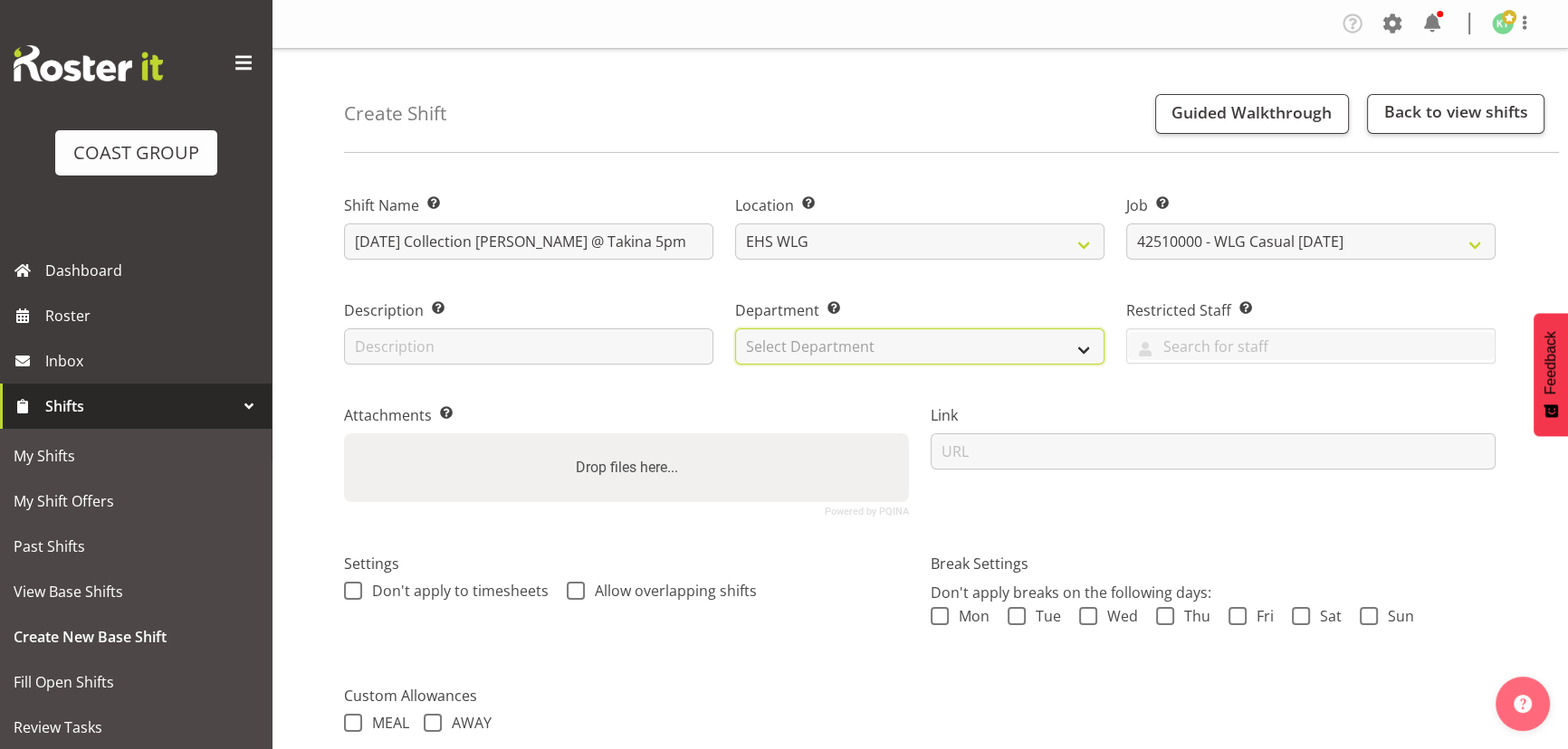
click at [959, 362] on select "Select Department EHS WLG OPS DW WLG DW WLG SALES" at bounding box center [919, 346] width 369 height 36
select select "43"
click at [735, 328] on select "Select Department EHS WLG OPS DW WLG DW WLG SALES" at bounding box center [919, 346] width 369 height 36
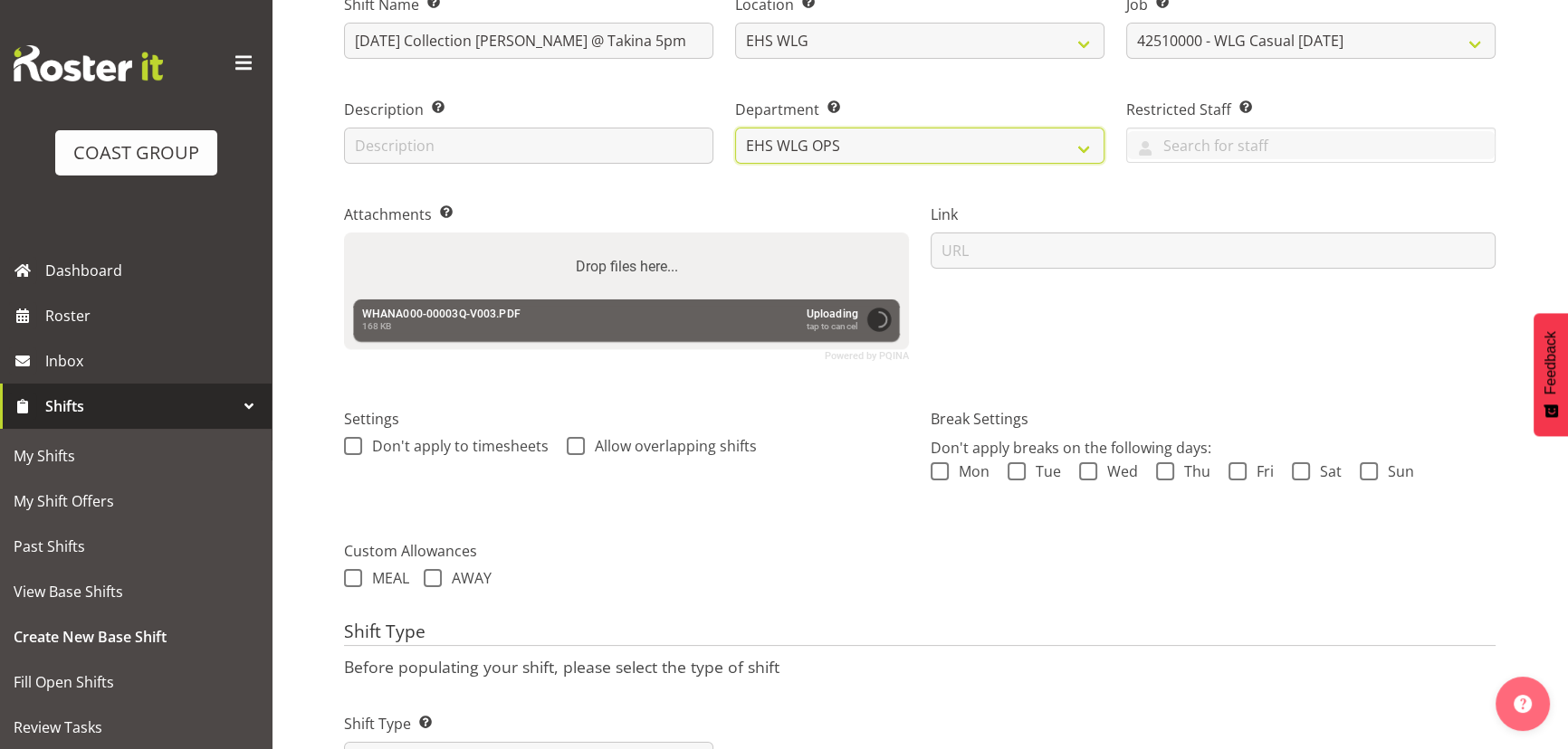
scroll to position [283, 0]
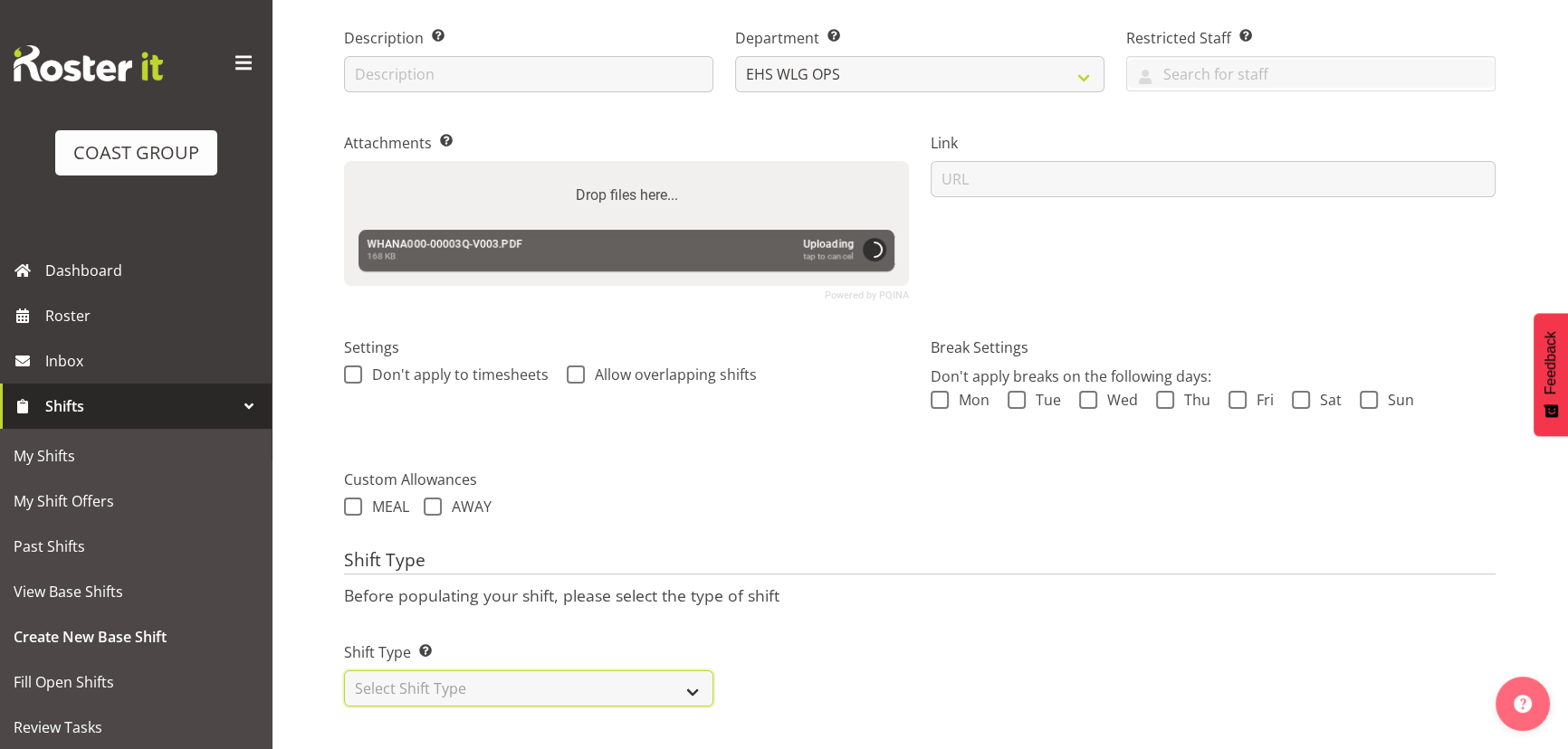
drag, startPoint x: 597, startPoint y: 672, endPoint x: 600, endPoint y: 657, distance: 15.3
click at [597, 672] on select "Select Shift Type One Off Shift Recurring Shift Rotating Shift" at bounding box center [528, 688] width 369 height 36
select select "one_off"
click at [344, 670] on select "Select Shift Type One Off Shift Recurring Shift Rotating Shift" at bounding box center [528, 688] width 369 height 36
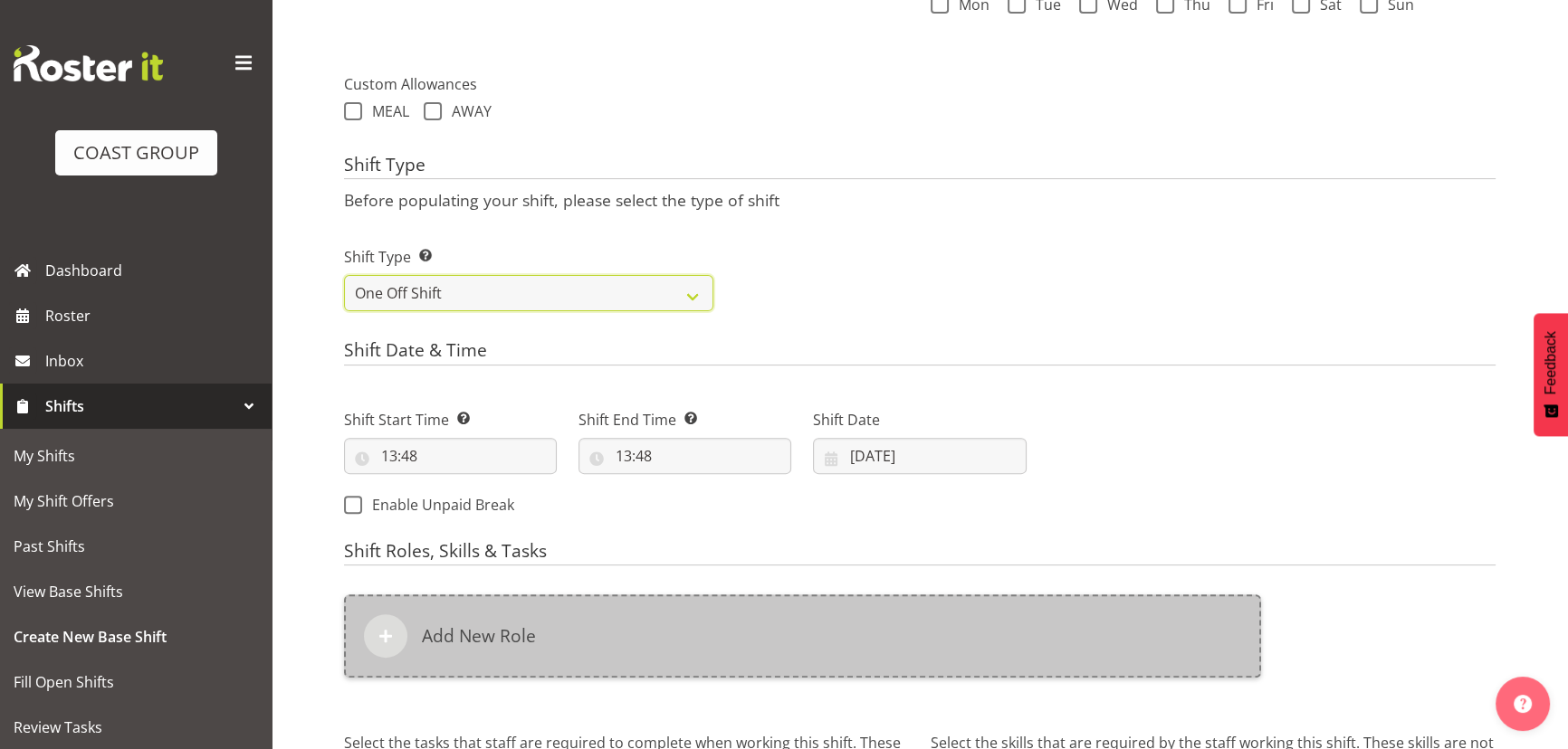
scroll to position [777, 0]
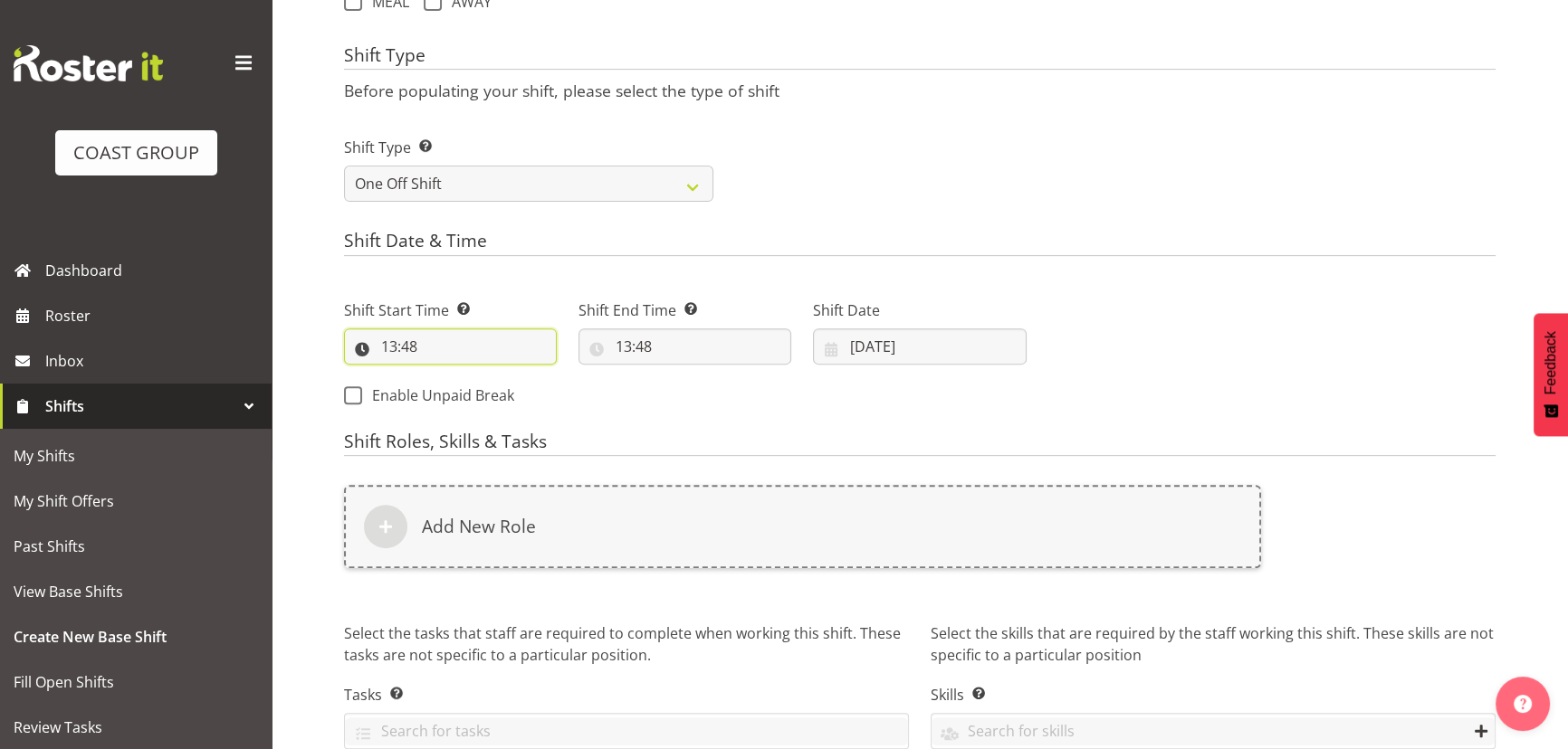
click at [441, 355] on input "13:48" at bounding box center [451, 346] width 213 height 36
click at [476, 378] on select "00 01 02 03 04 05 06 07 08 09 10 11 12 13 14 15 16 17 18 19 20 21 22 23" at bounding box center [467, 394] width 41 height 36
select select "16"
click at [447, 376] on select "00 01 02 03 04 05 06 07 08 09 10 11 12 13 14 15 16 17 18 19 20 21 22 23" at bounding box center [467, 394] width 41 height 36
type input "16:48"
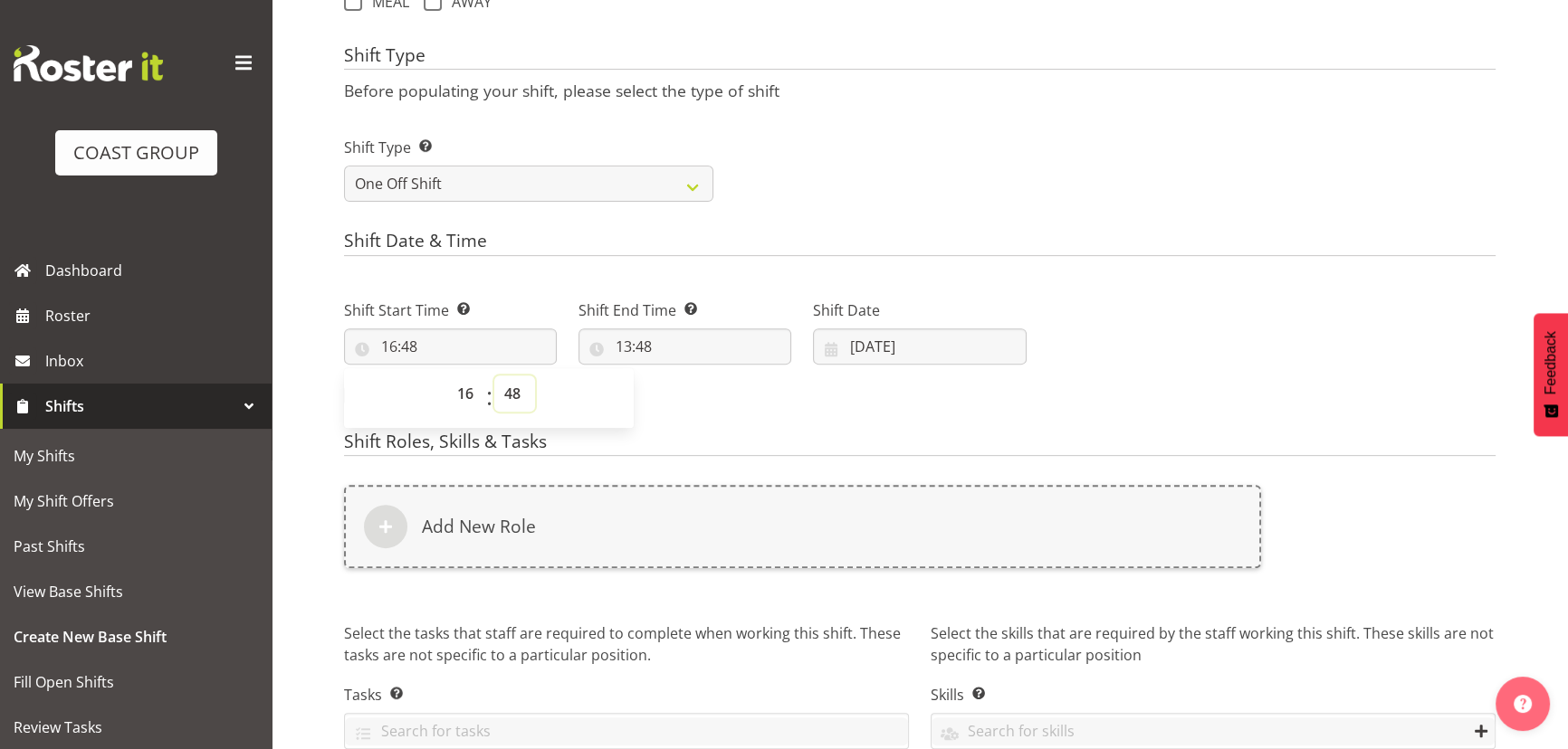
click at [512, 381] on select "00 01 02 03 04 05 06 07 08 09 10 11 12 13 14 15 16 17 18 19 20 21 22 23 24 25 2…" at bounding box center [514, 394] width 41 height 36
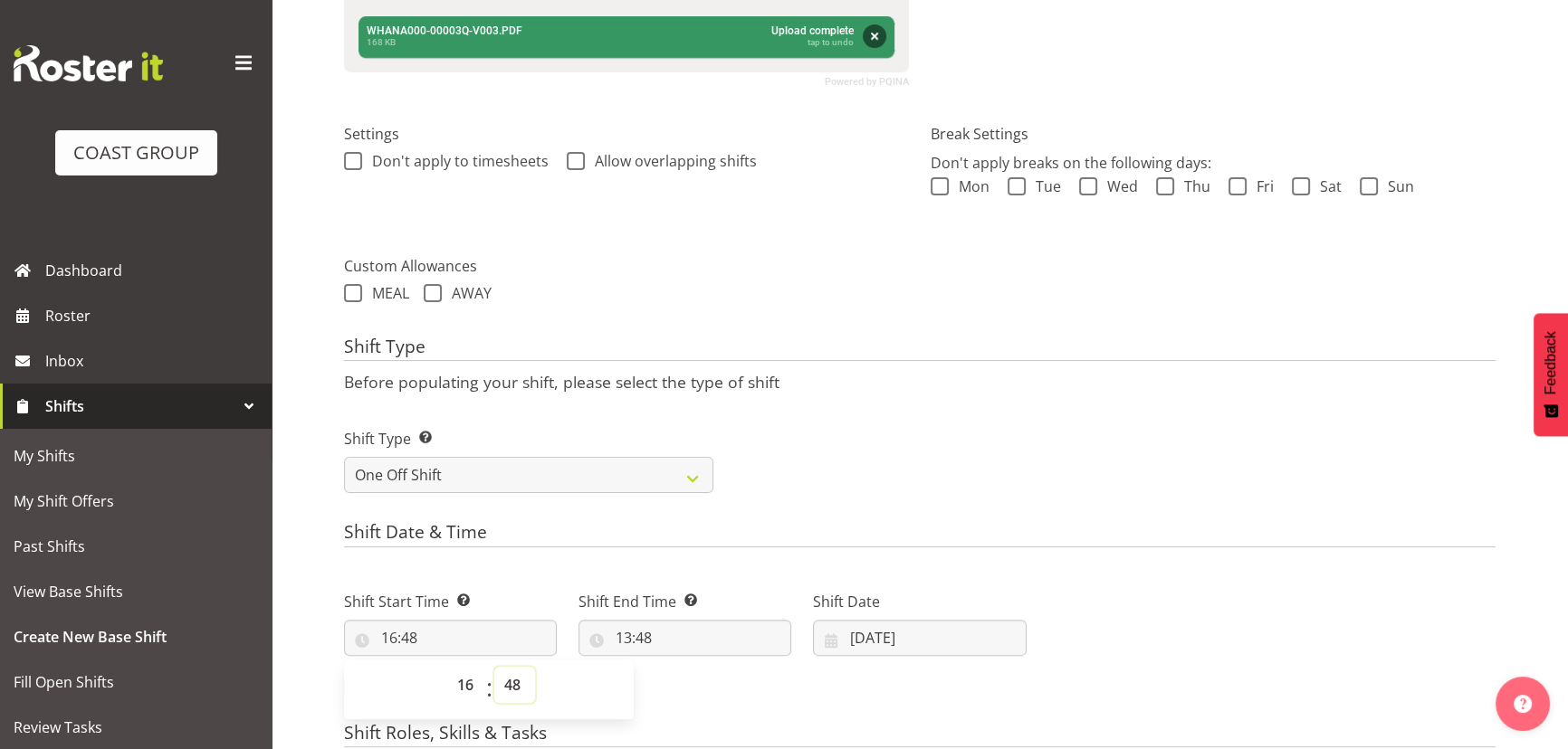
scroll to position [613, 0]
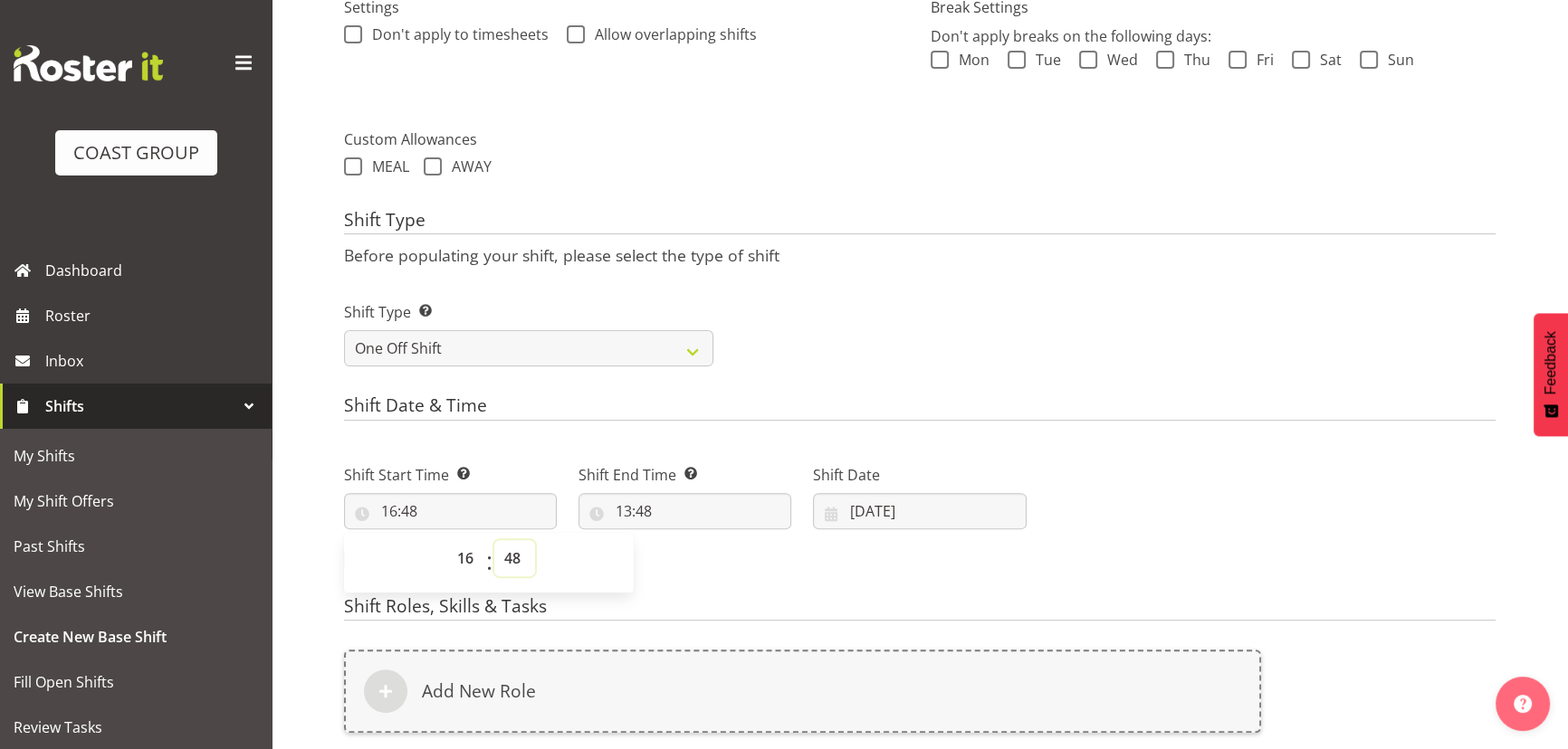
click at [506, 549] on select "00 01 02 03 04 05 06 07 08 09 10 11 12 13 14 15 16 17 18 19 20 21 22 23 24 25 2…" at bounding box center [514, 558] width 41 height 36
select select "0"
click at [494, 540] on select "00 01 02 03 04 05 06 07 08 09 10 11 12 13 14 15 16 17 18 19 20 21 22 23 24 25 2…" at bounding box center [514, 558] width 41 height 36
type input "16:00"
click at [644, 511] on input "13:48" at bounding box center [685, 511] width 213 height 36
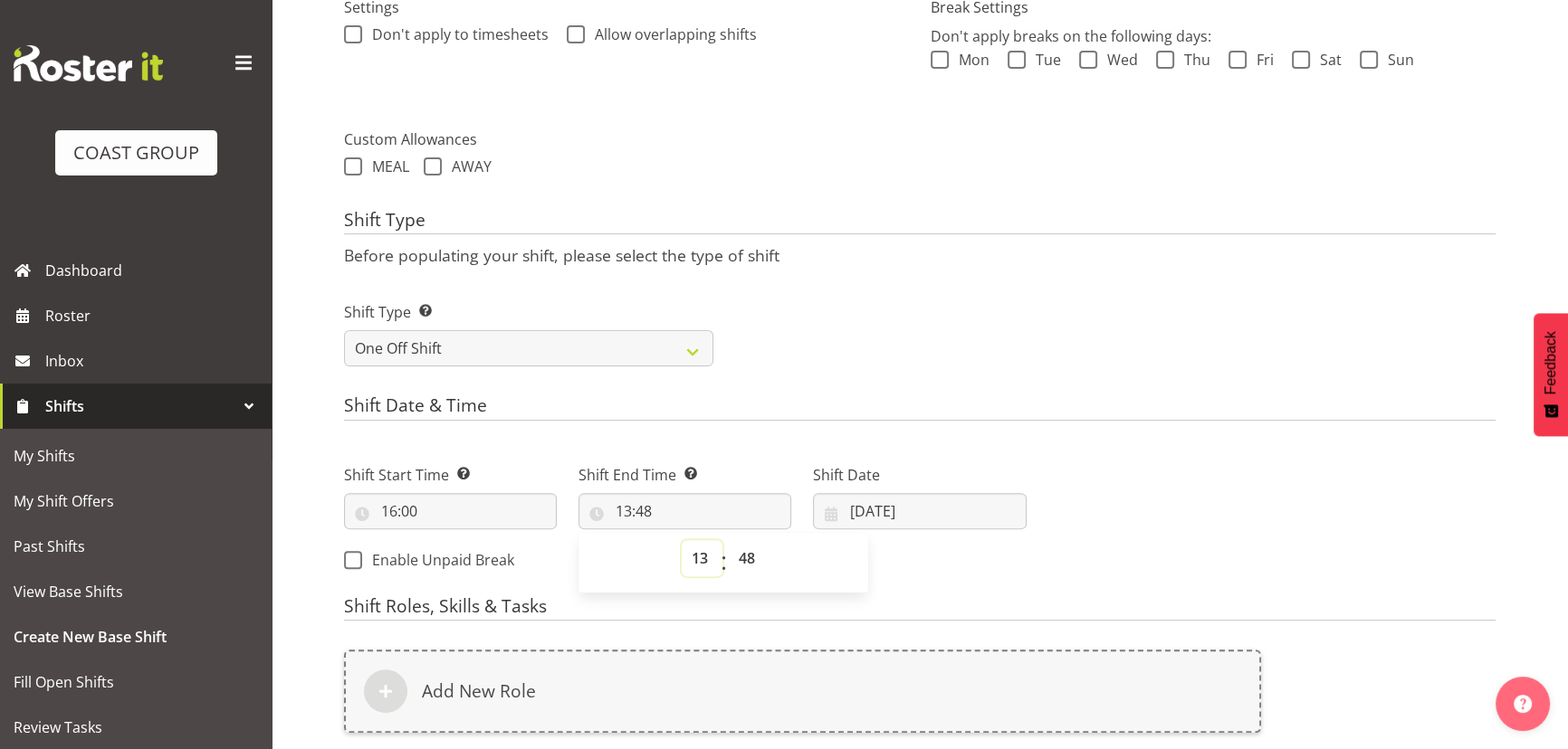
drag, startPoint x: 696, startPoint y: 556, endPoint x: 696, endPoint y: 539, distance: 17.0
click at [696, 555] on select "00 01 02 03 04 05 06 07 08 09 10 11 12 13 14 15 16 17 18 19 20 21 22 23" at bounding box center [701, 558] width 41 height 36
select select "19"
click at [682, 540] on select "00 01 02 03 04 05 06 07 08 09 10 11 12 13 14 15 16 17 18 19 20 21 22 23" at bounding box center [701, 558] width 41 height 36
type input "19:48"
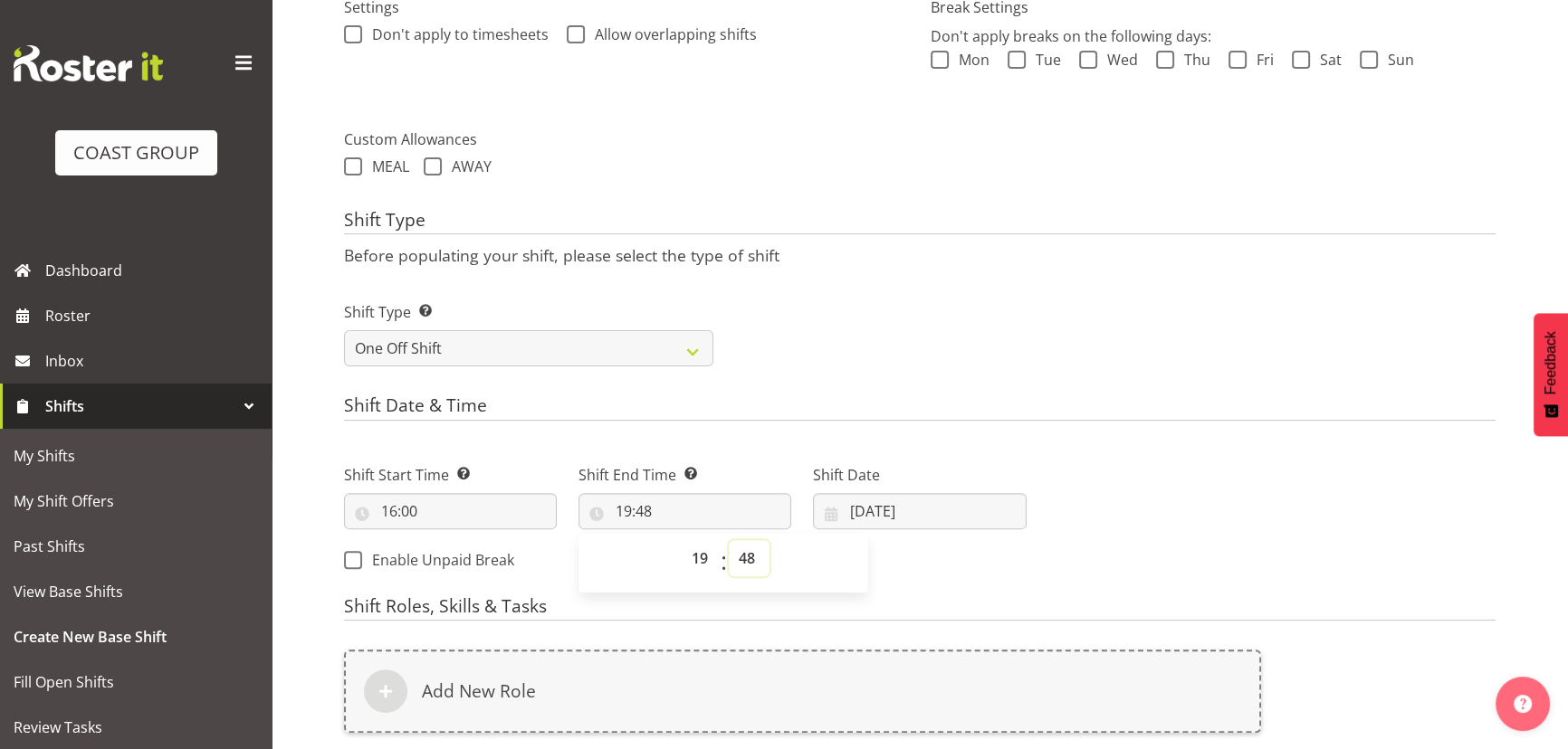
click at [742, 552] on select "00 01 02 03 04 05 06 07 08 09 10 11 12 13 14 15 16 17 18 19 20 21 22 23 24 25 2…" at bounding box center [748, 558] width 41 height 36
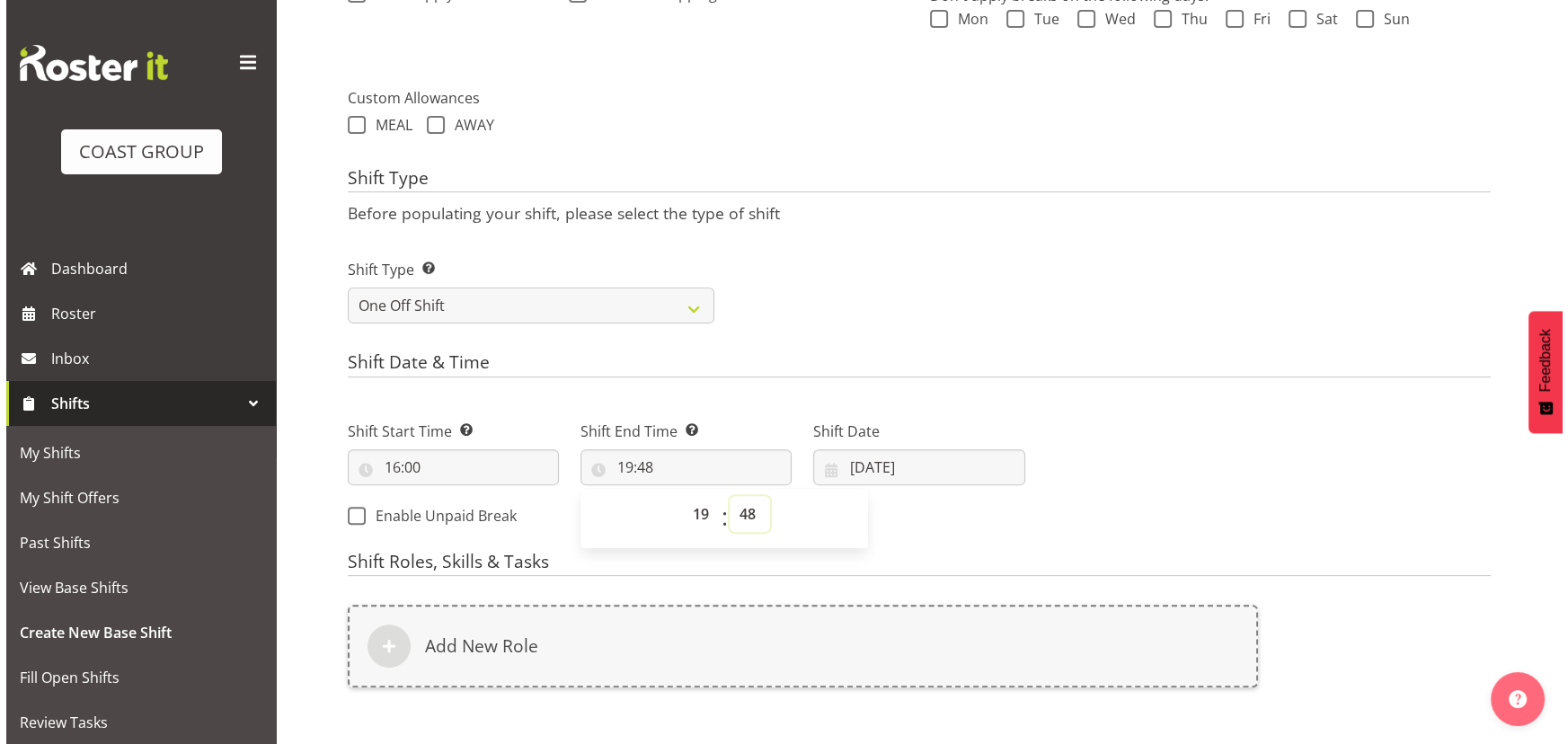
scroll to position [772, 0]
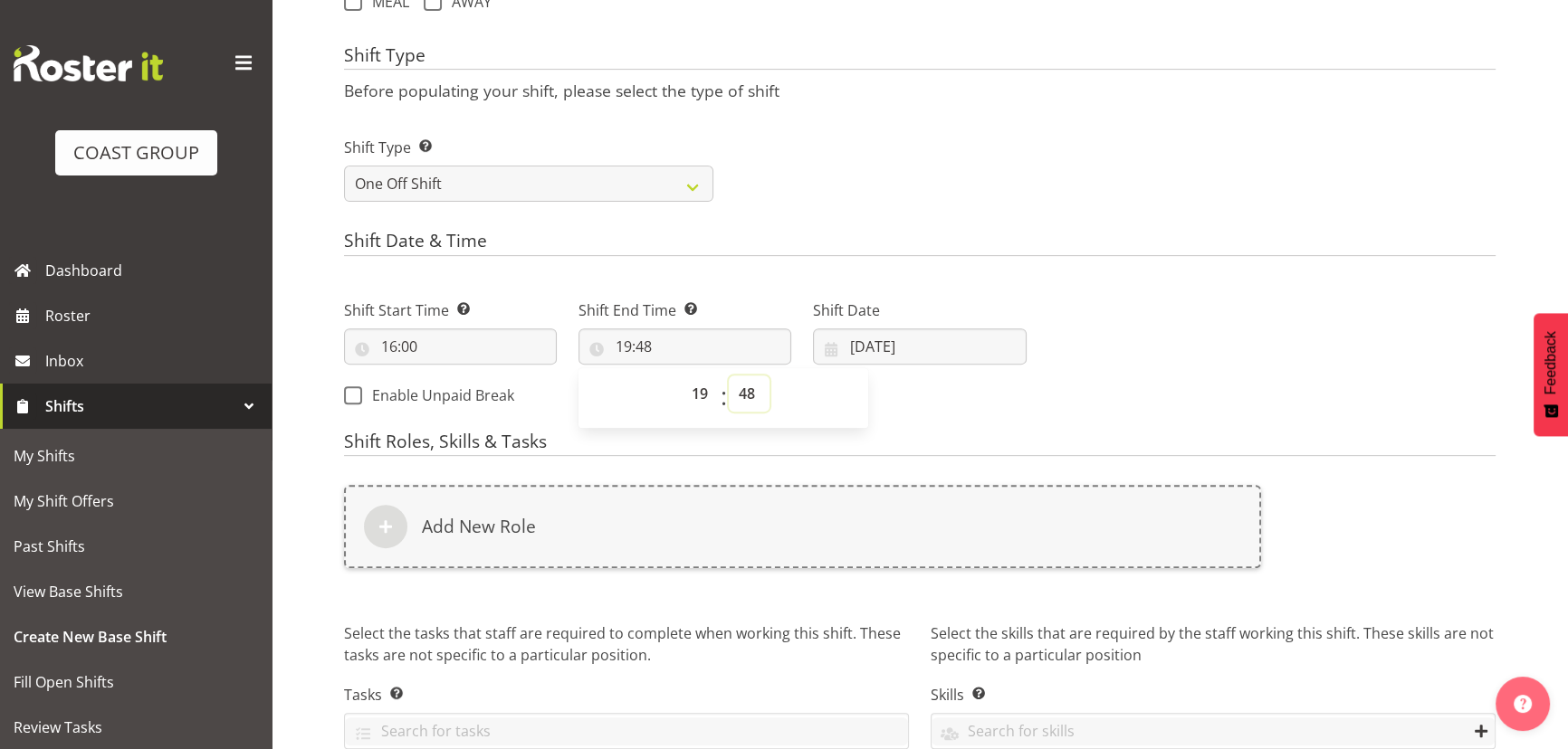
drag, startPoint x: 751, startPoint y: 399, endPoint x: 751, endPoint y: 380, distance: 19.0
click at [751, 399] on select "00 01 02 03 04 05 06 07 08 09 10 11 12 13 14 15 16 17 18 19 20 21 22 23 24 25 2…" at bounding box center [748, 394] width 41 height 36
select select "0"
click at [728, 376] on select "00 01 02 03 04 05 06 07 08 09 10 11 12 13 14 15 16 17 18 19 20 21 22 23 24 25 2…" at bounding box center [748, 394] width 41 height 36
type input "19:00"
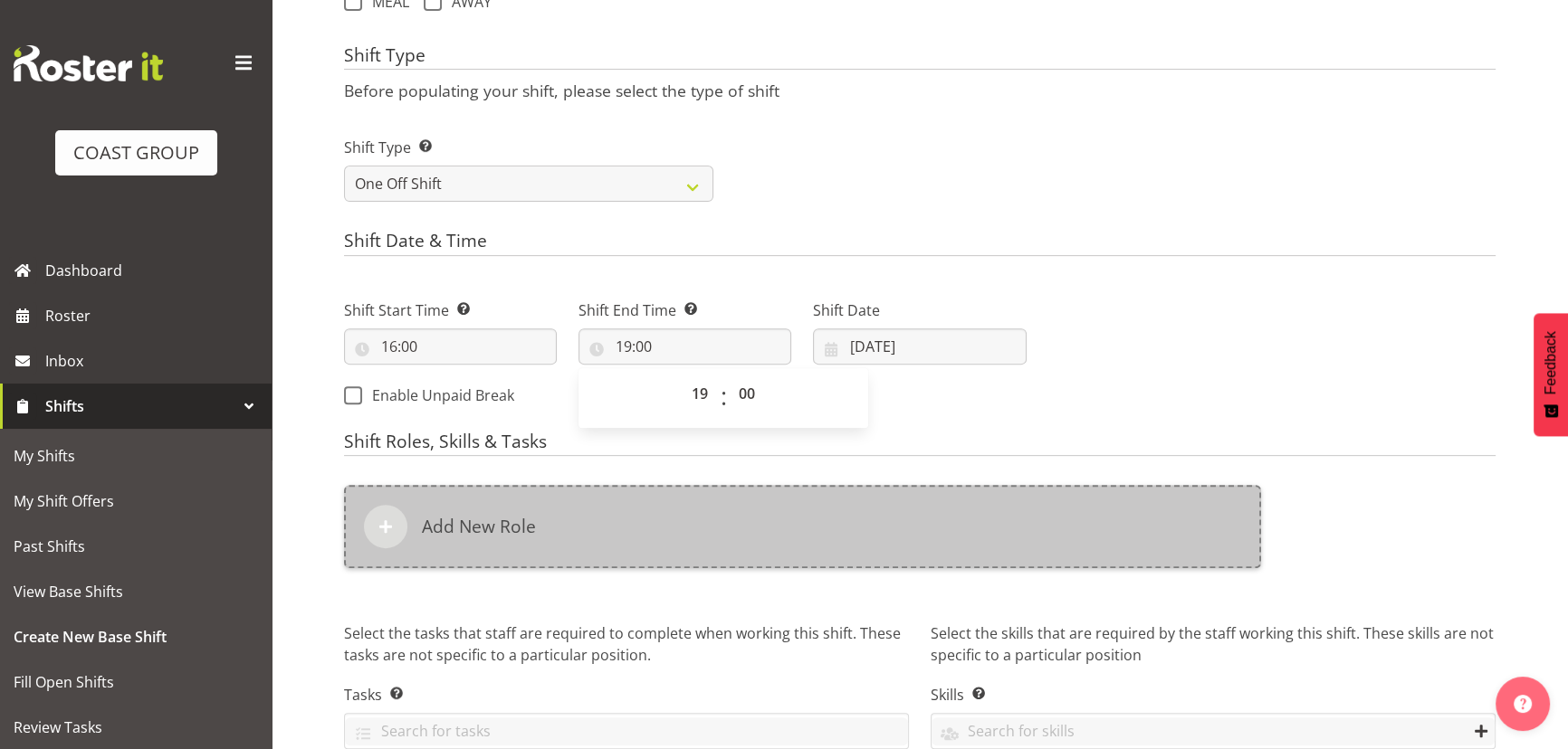
click at [626, 525] on div "Add New Role" at bounding box center [802, 527] width 916 height 84
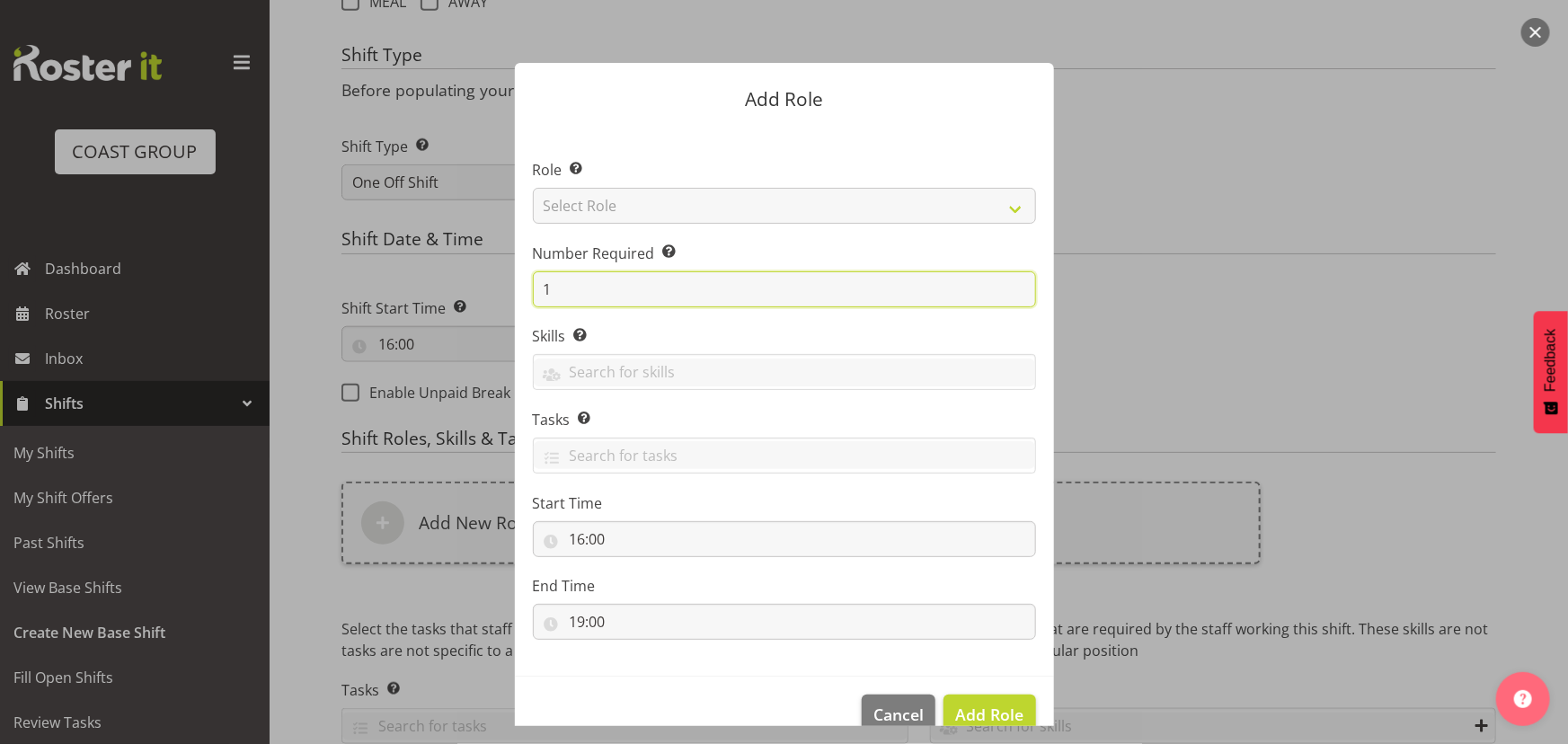
drag, startPoint x: 534, startPoint y: 290, endPoint x: 650, endPoint y: 285, distance: 116.1
click at [650, 285] on input "1" at bounding box center [784, 289] width 503 height 36
type input "2"
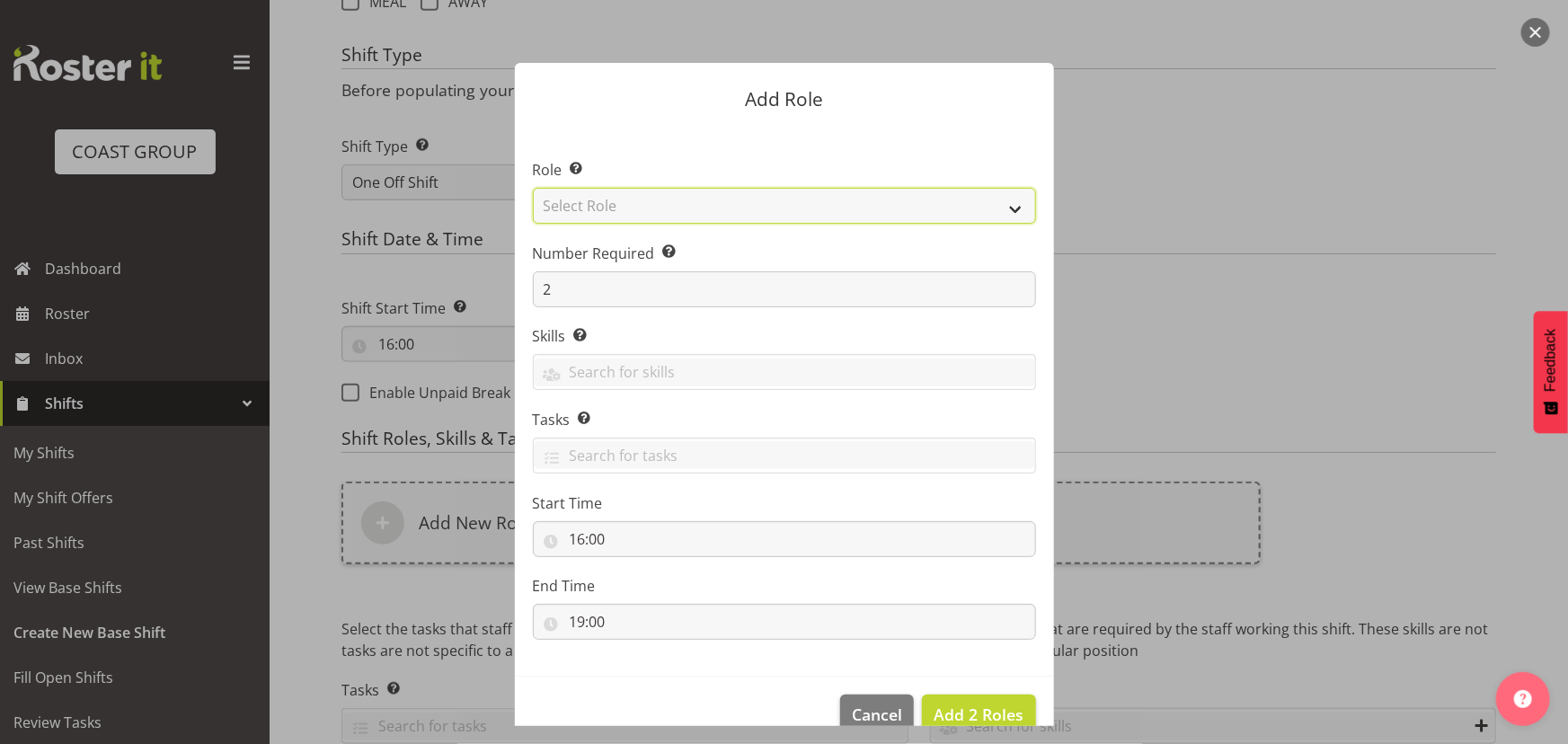
click at [719, 208] on select "Select Role ACCOUNT MANAGER ACCOUNT MANAGER DW ACCOUNTS [PERSON_NAME] VEHICLES …" at bounding box center [784, 206] width 503 height 36
select select "191"
click at [533, 188] on select "Select Role ACCOUNT MANAGER ACCOUNT MANAGER DW ACCOUNTS [PERSON_NAME] VEHICLES …" at bounding box center [784, 206] width 503 height 36
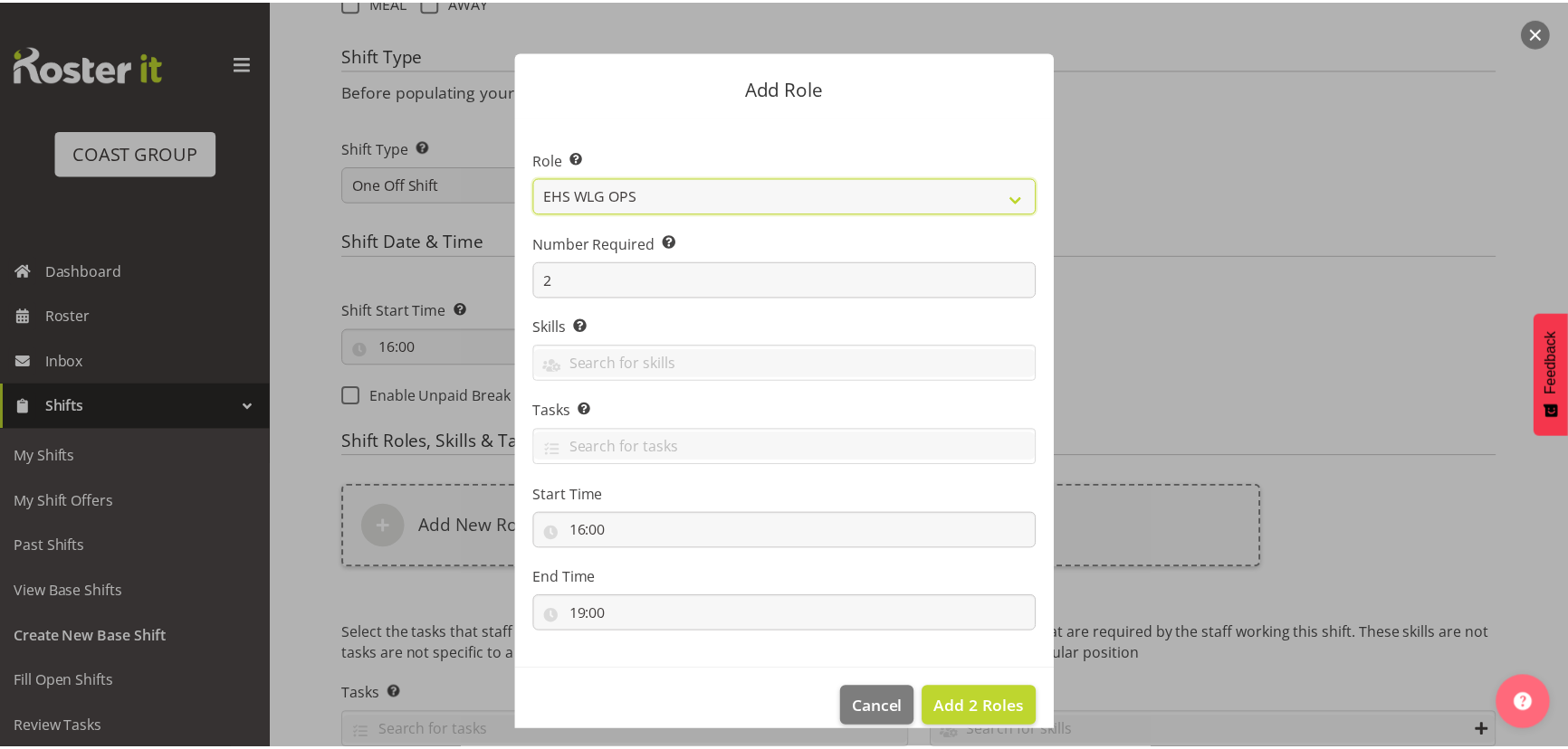
scroll to position [35, 0]
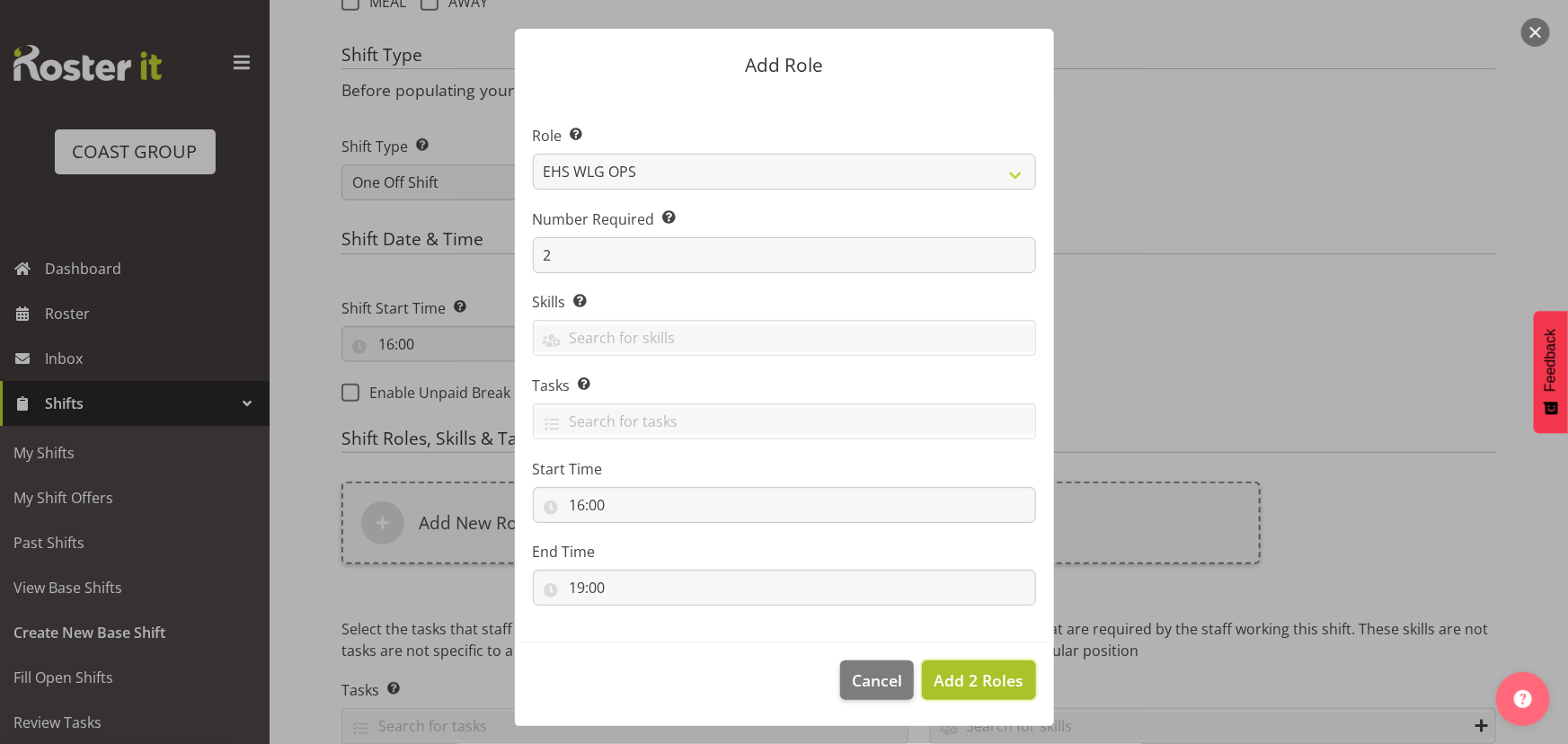
click at [989, 682] on span "Add 2 Roles" at bounding box center [978, 681] width 90 height 22
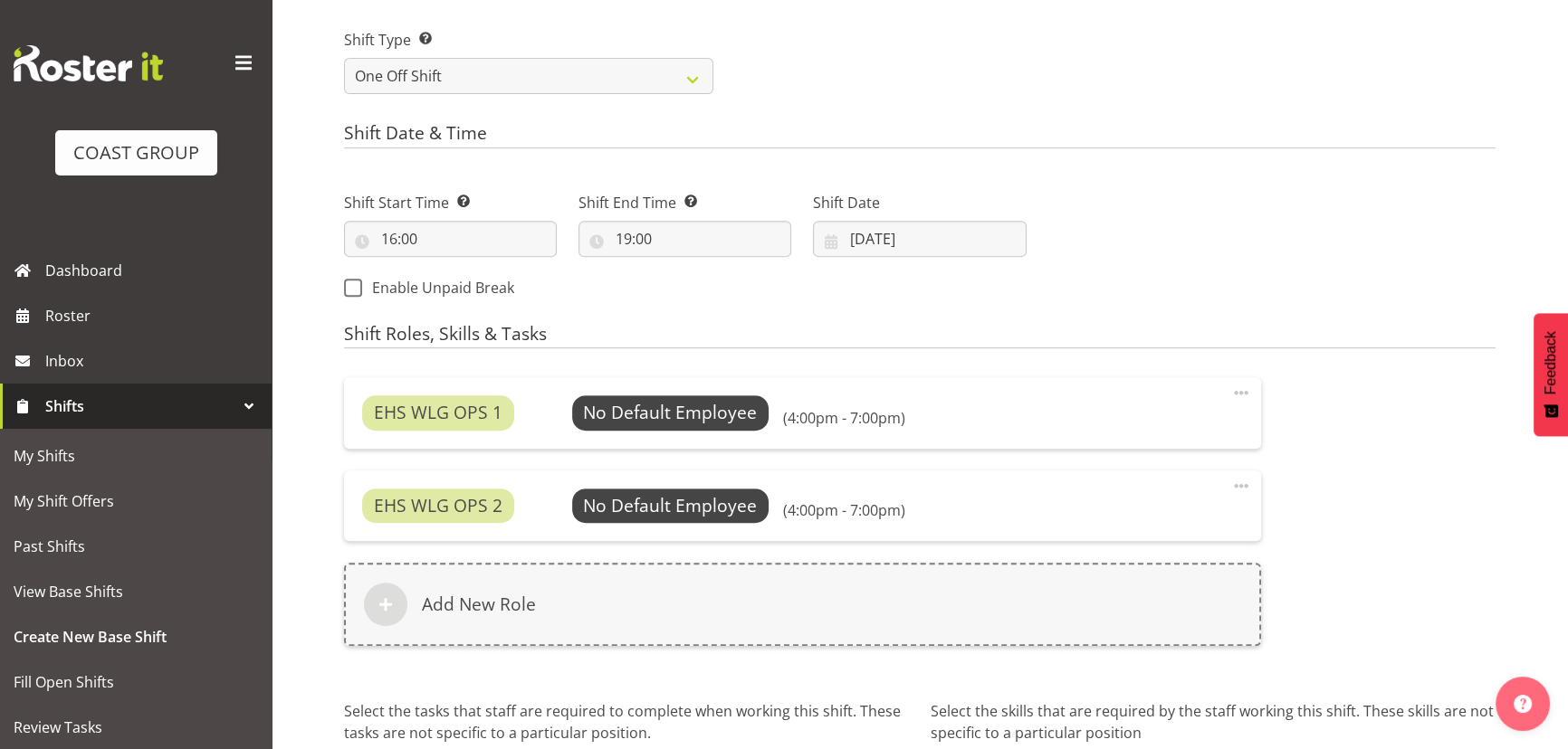
scroll to position [1048, 0]
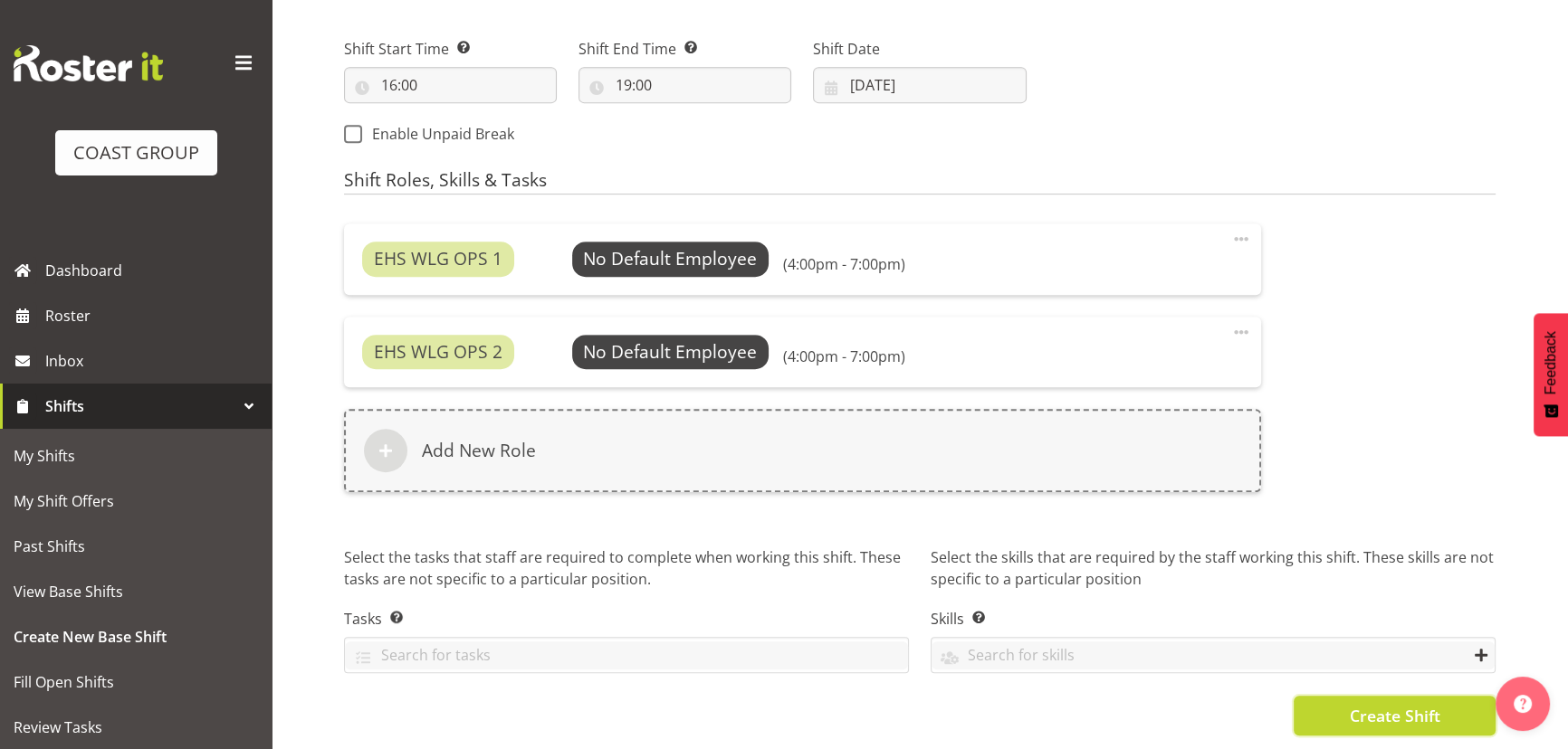
click at [1360, 704] on span "Create Shift" at bounding box center [1393, 716] width 91 height 24
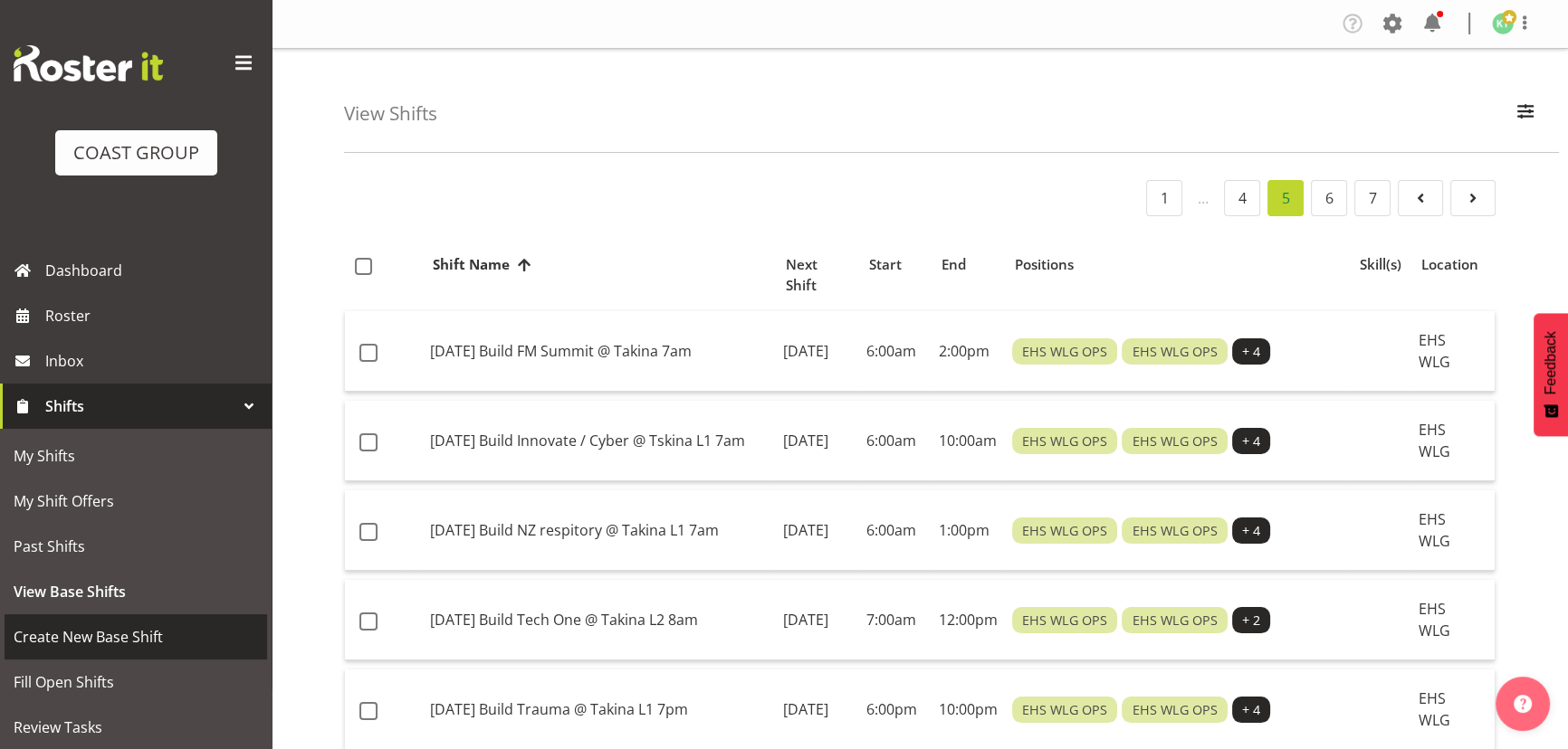
click at [122, 646] on span "Create New Base Shift" at bounding box center [136, 637] width 245 height 27
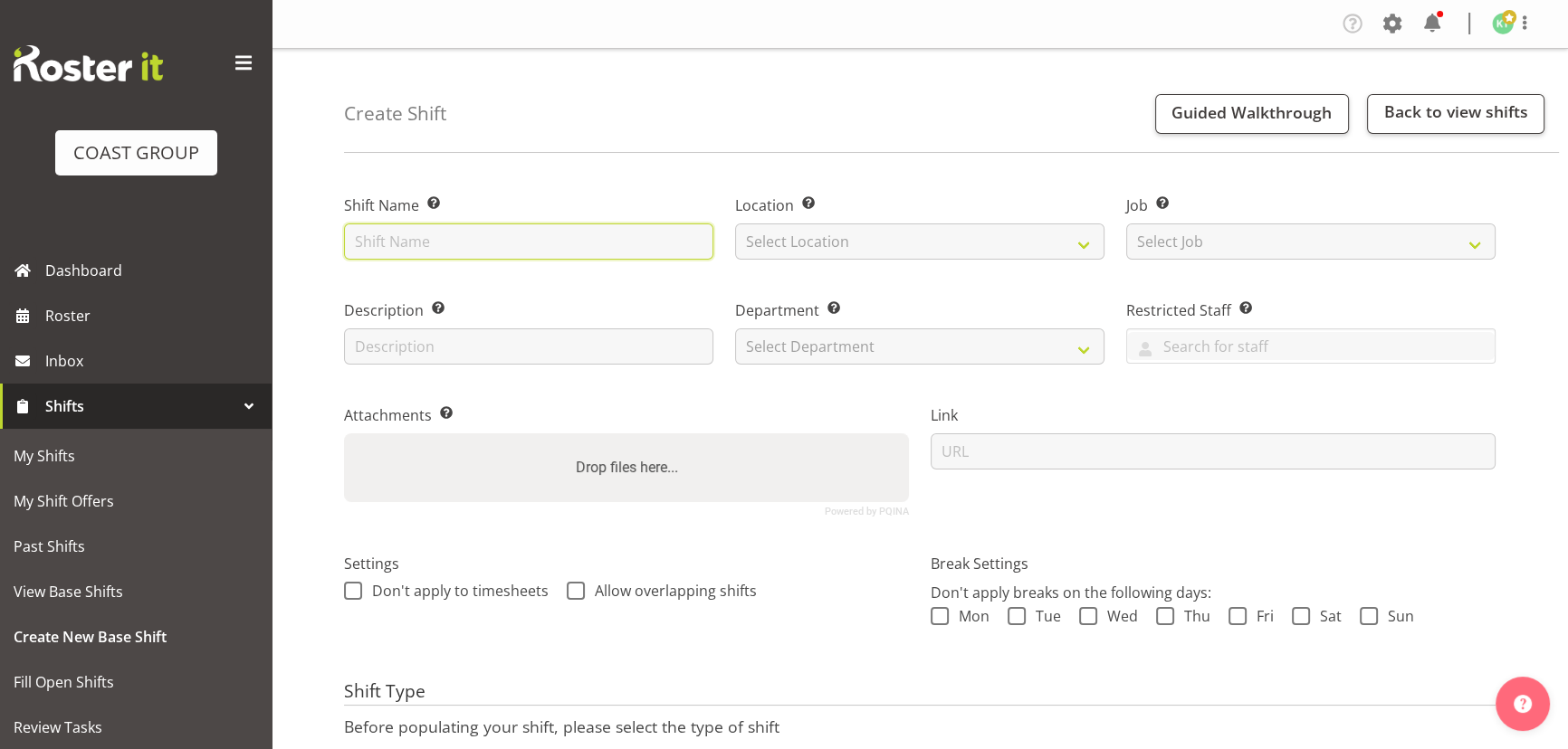
drag, startPoint x: 508, startPoint y: 226, endPoint x: 509, endPoint y: 236, distance: 10.0
click at [508, 226] on input "text" at bounding box center [528, 242] width 369 height 36
type input "O"
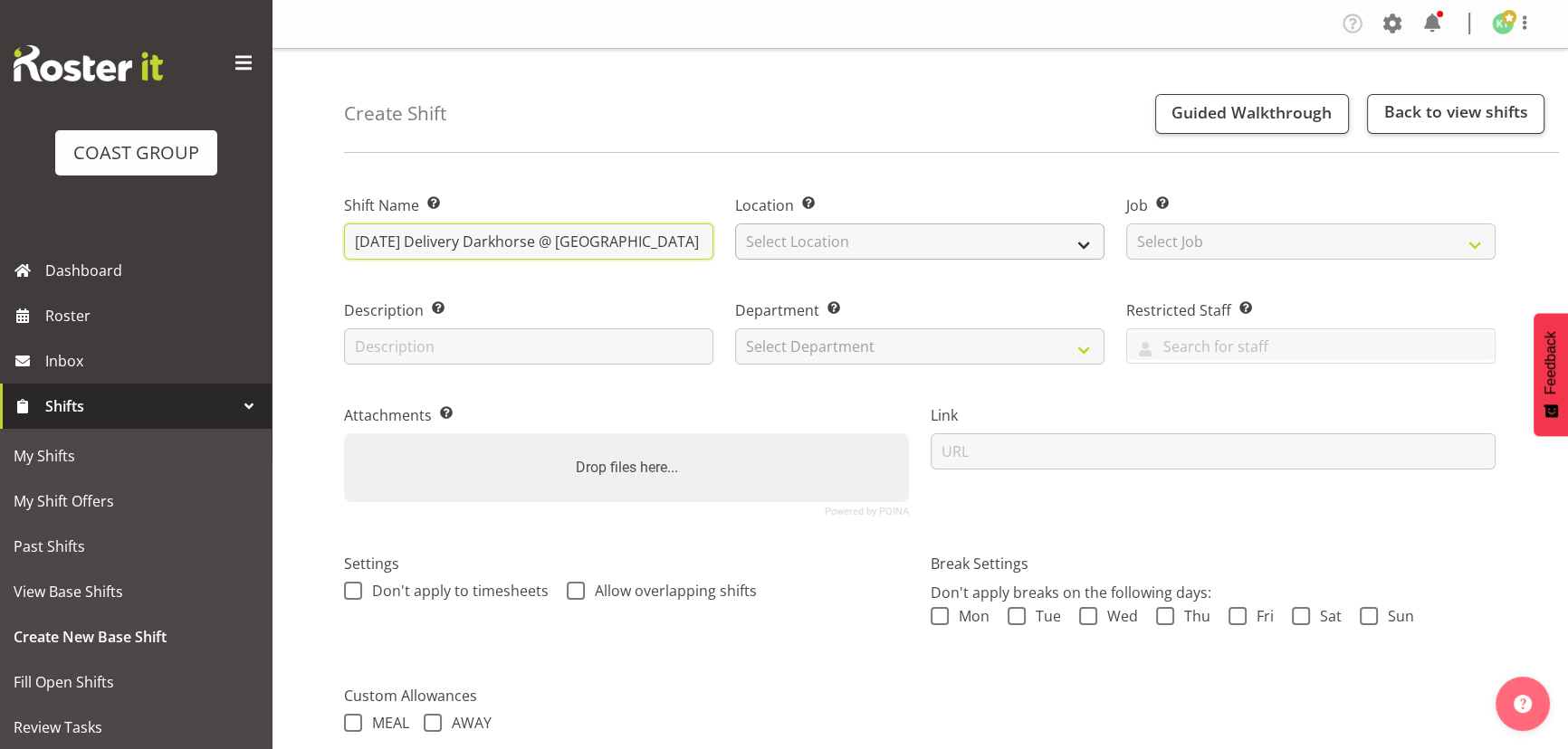
type input "[DATE] Delivery Darkhorse @ [GEOGRAPHIC_DATA] 6pm"
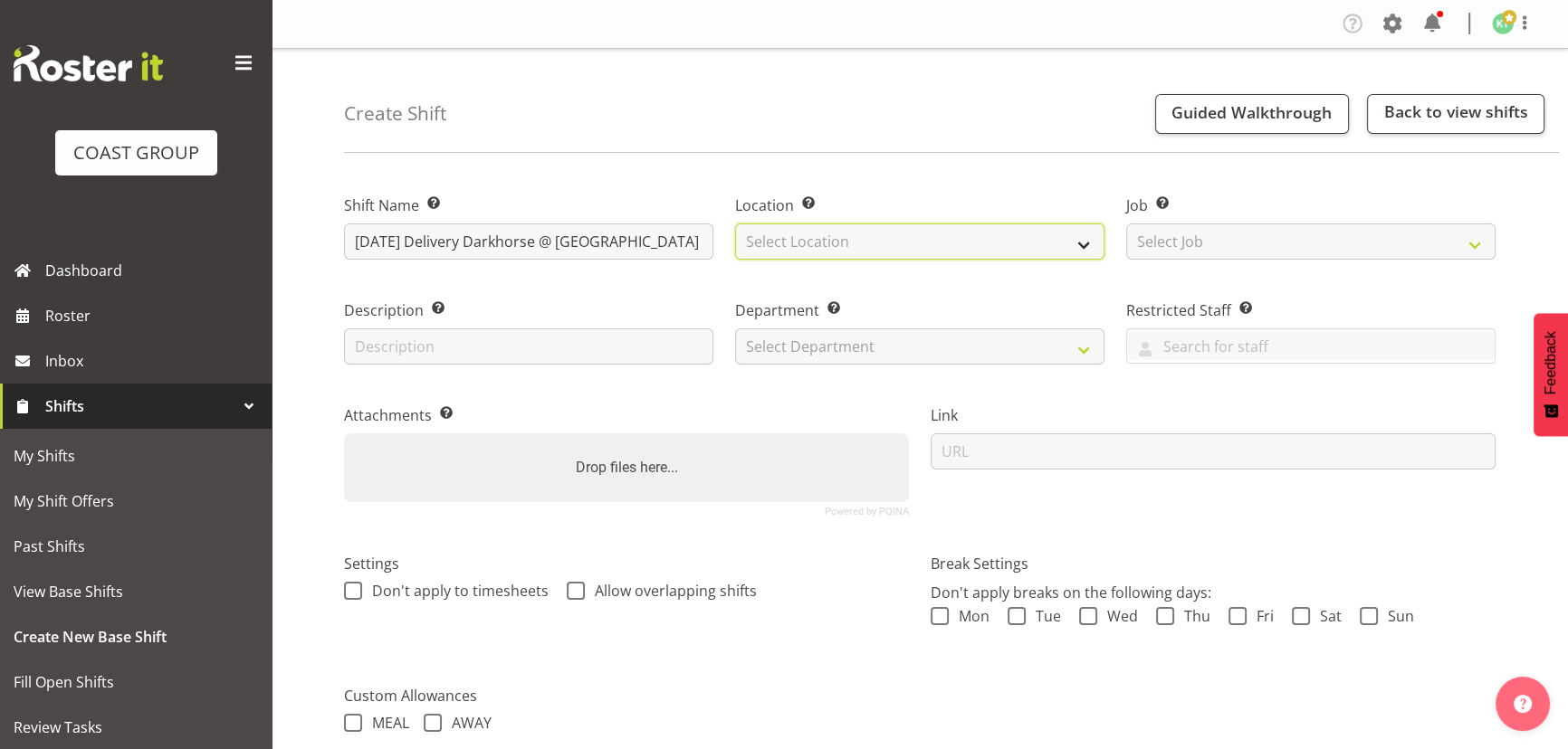
click at [776, 252] on select "Select Location EHS WLG DW WLG" at bounding box center [919, 242] width 369 height 36
select select "106"
click at [735, 224] on select "Select Location EHS WLG DW WLG" at bounding box center [919, 242] width 369 height 36
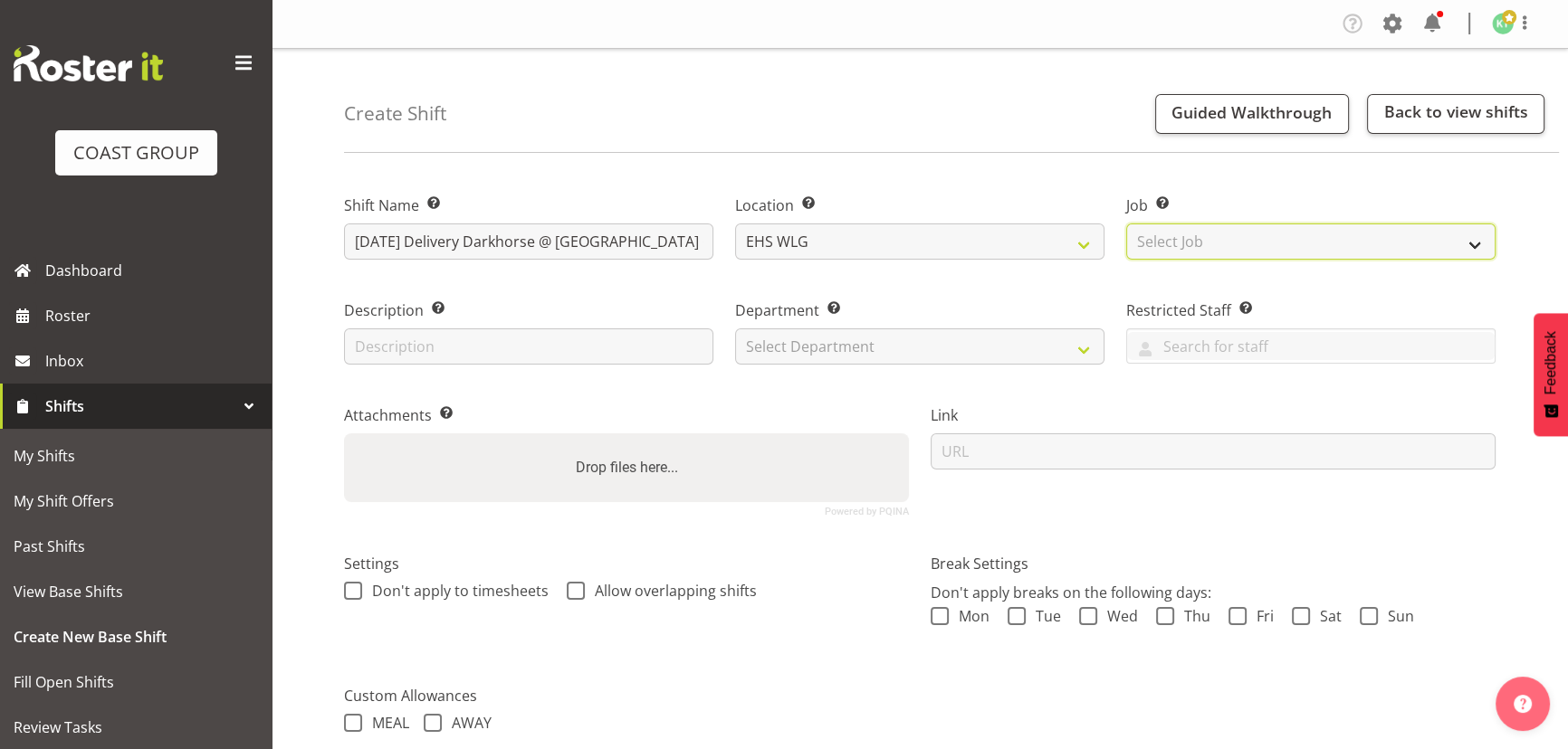
click at [1202, 247] on select "Select Job Create new job 1 Carlton Events 1 [PERSON_NAME][GEOGRAPHIC_DATA] 1 […" at bounding box center [1310, 242] width 369 height 36
select select "8678"
click at [1126, 224] on select "Select Job Create new job 1 Carlton Events 1 [PERSON_NAME][GEOGRAPHIC_DATA] 1 […" at bounding box center [1310, 242] width 369 height 36
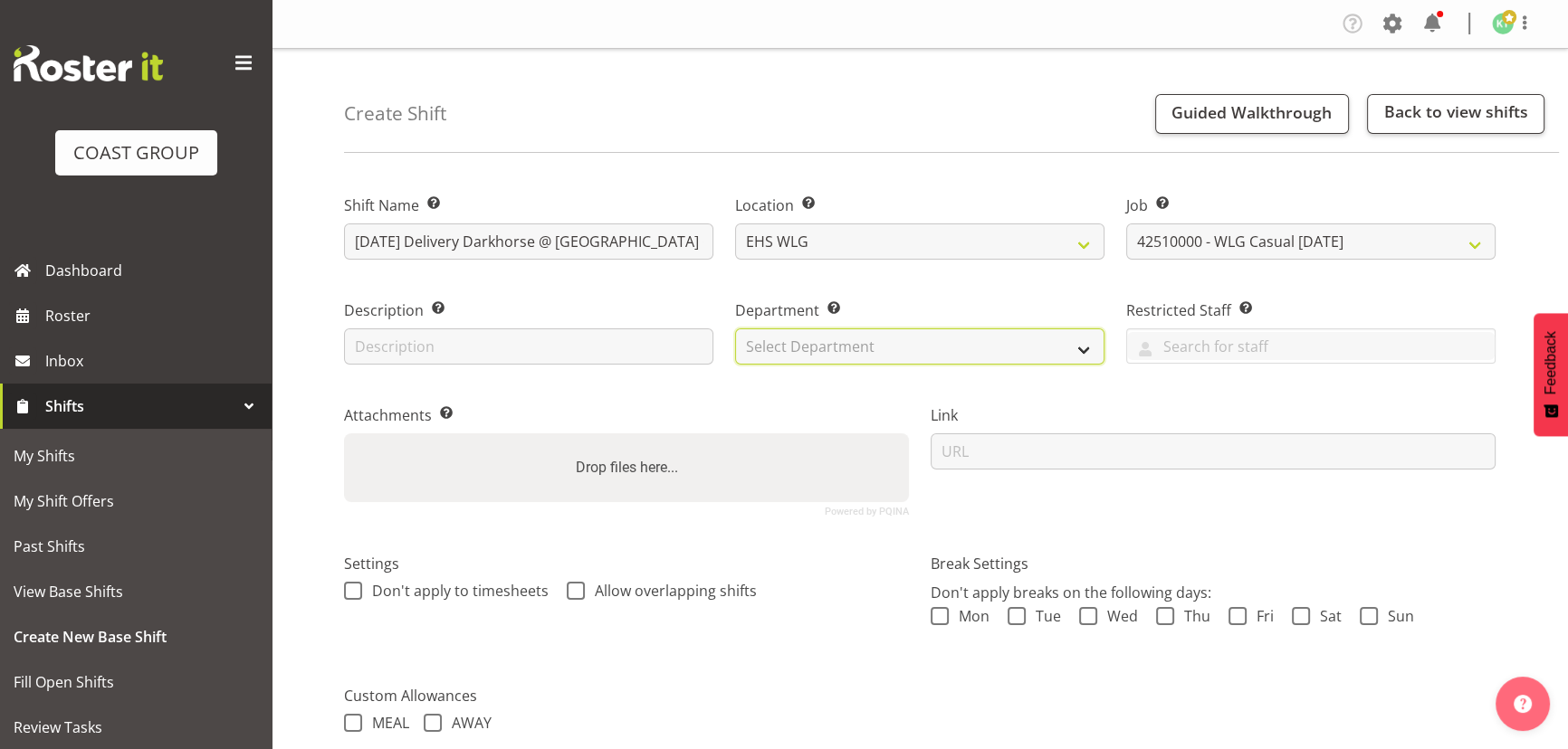
drag, startPoint x: 812, startPoint y: 342, endPoint x: 814, endPoint y: 355, distance: 13.2
click at [812, 342] on select "Select Department EHS WLG OPS DW WLG DW WLG SALES" at bounding box center [919, 346] width 369 height 36
select select "43"
click at [735, 328] on select "Select Department EHS WLG OPS DW WLG DW WLG SALES" at bounding box center [919, 346] width 369 height 36
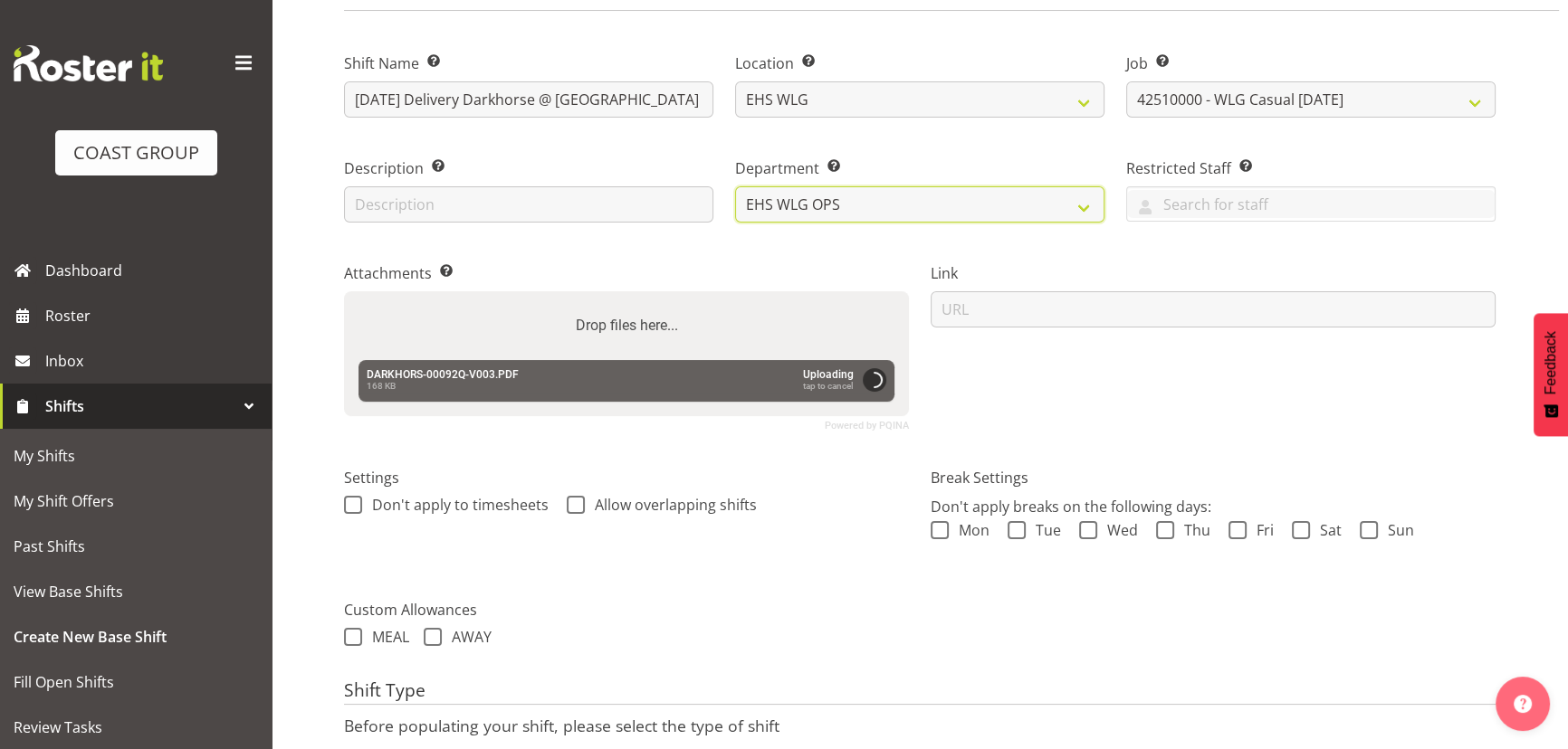
scroll to position [283, 0]
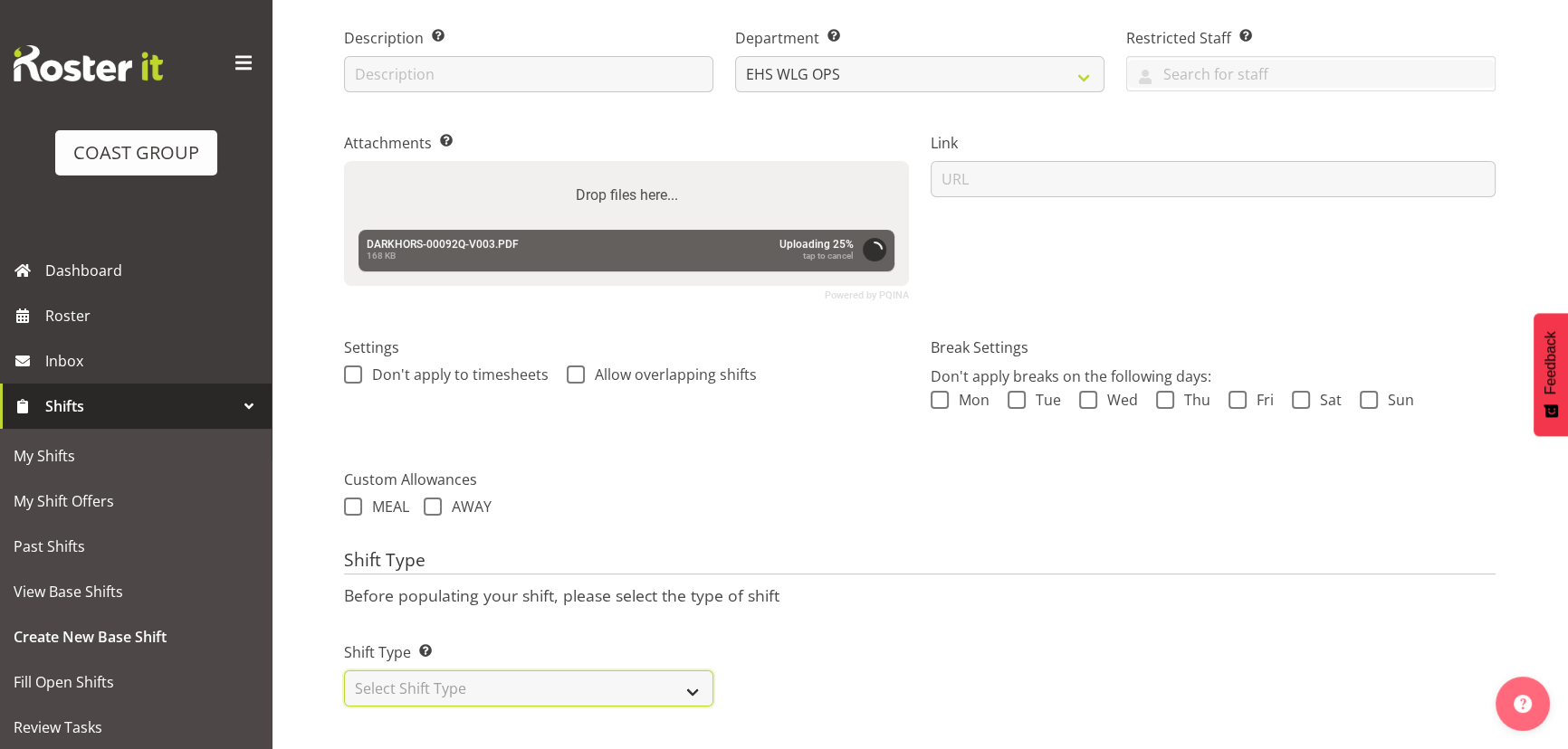
drag, startPoint x: 558, startPoint y: 676, endPoint x: 562, endPoint y: 665, distance: 11.7
click at [558, 673] on select "Select Shift Type One Off Shift Recurring Shift Rotating Shift" at bounding box center [528, 688] width 369 height 36
select select "one_off"
click at [344, 670] on select "Select Shift Type One Off Shift Recurring Shift Rotating Shift" at bounding box center [528, 688] width 369 height 36
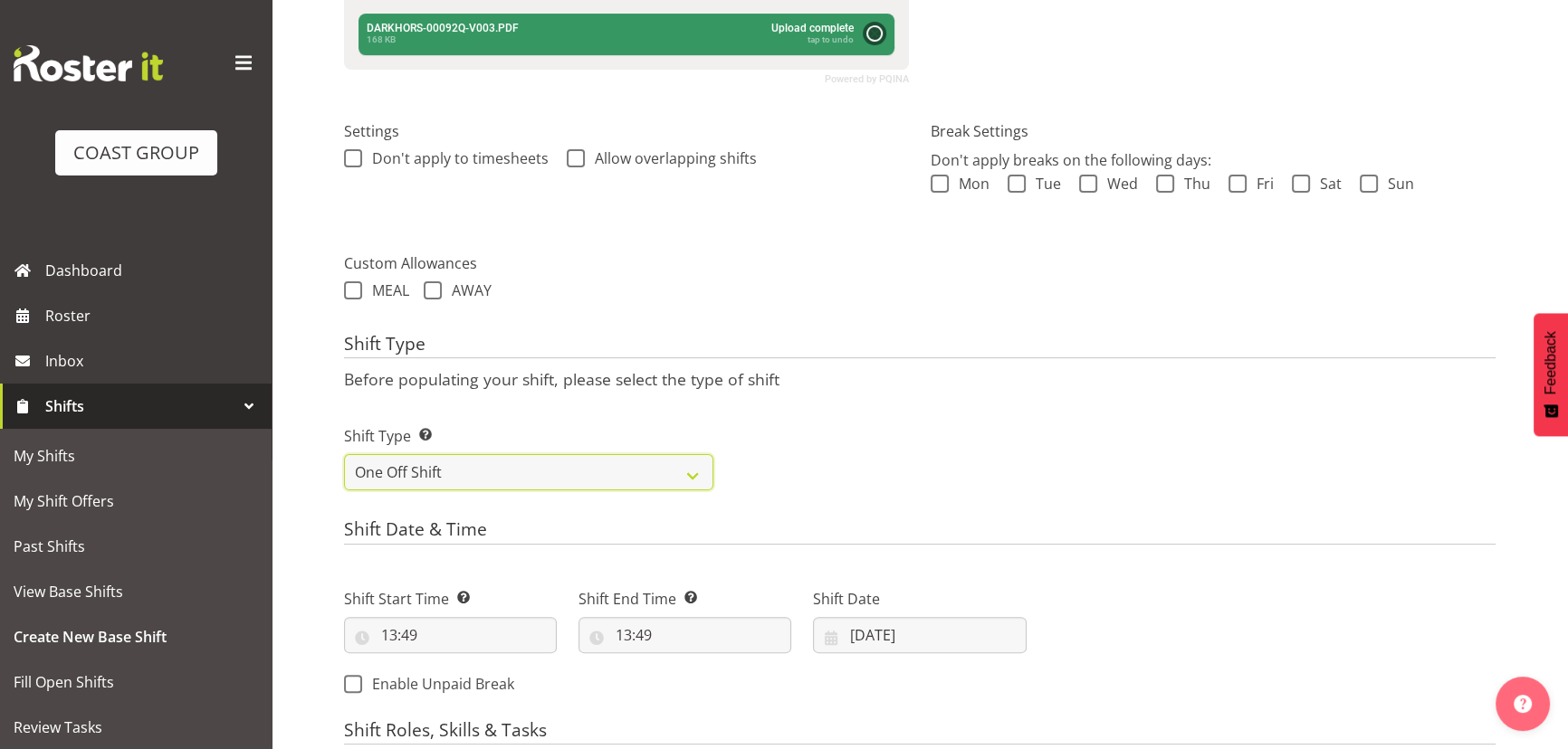
scroll to position [613, 0]
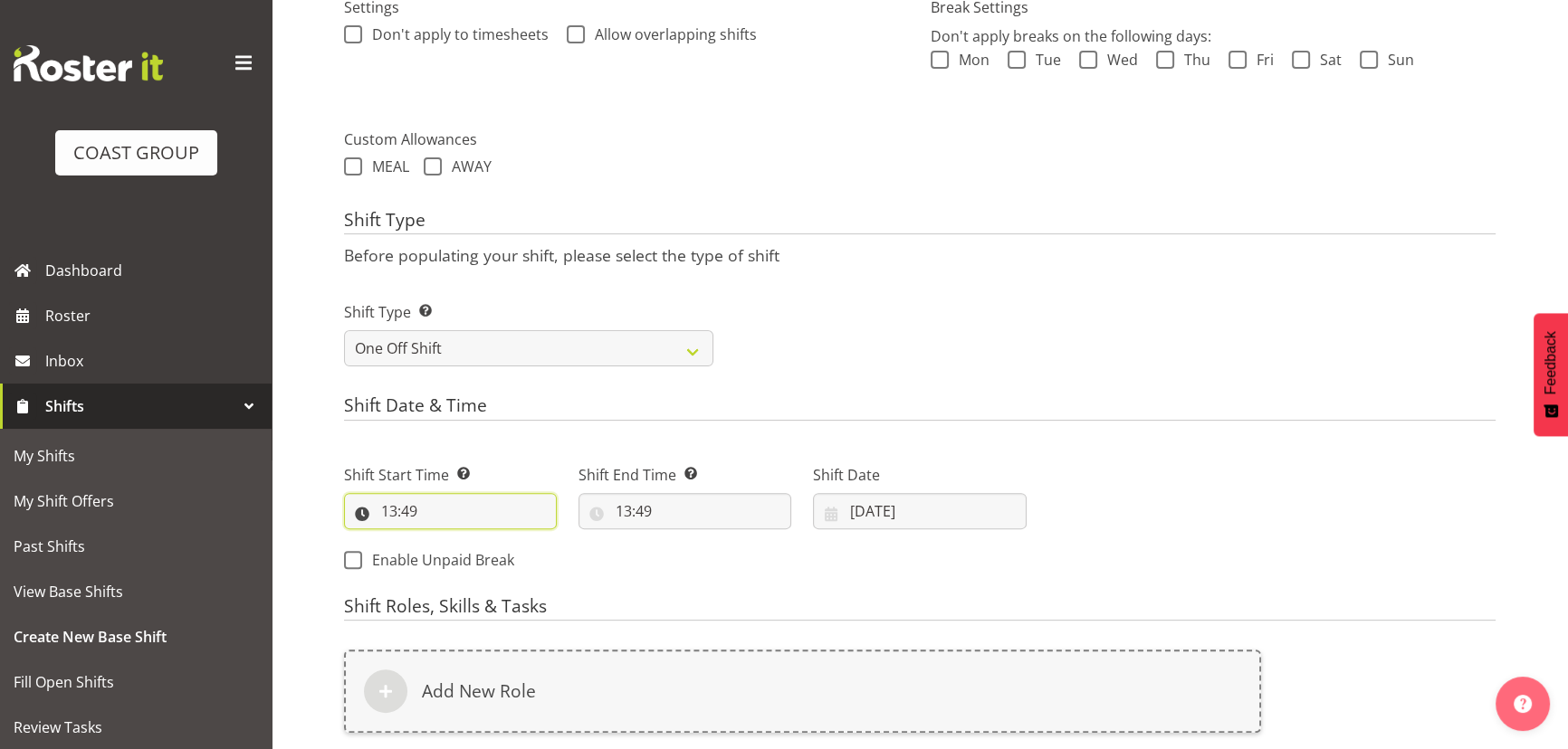
click at [475, 514] on input "13:49" at bounding box center [451, 511] width 213 height 36
click at [463, 545] on select "00 01 02 03 04 05 06 07 08 09 10 11 12 13 14 15 16 17 18 19 20 21 22 23" at bounding box center [467, 558] width 41 height 36
select select "17"
click at [447, 540] on select "00 01 02 03 04 05 06 07 08 09 10 11 12 13 14 15 16 17 18 19 20 21 22 23" at bounding box center [467, 558] width 41 height 36
type input "17:49"
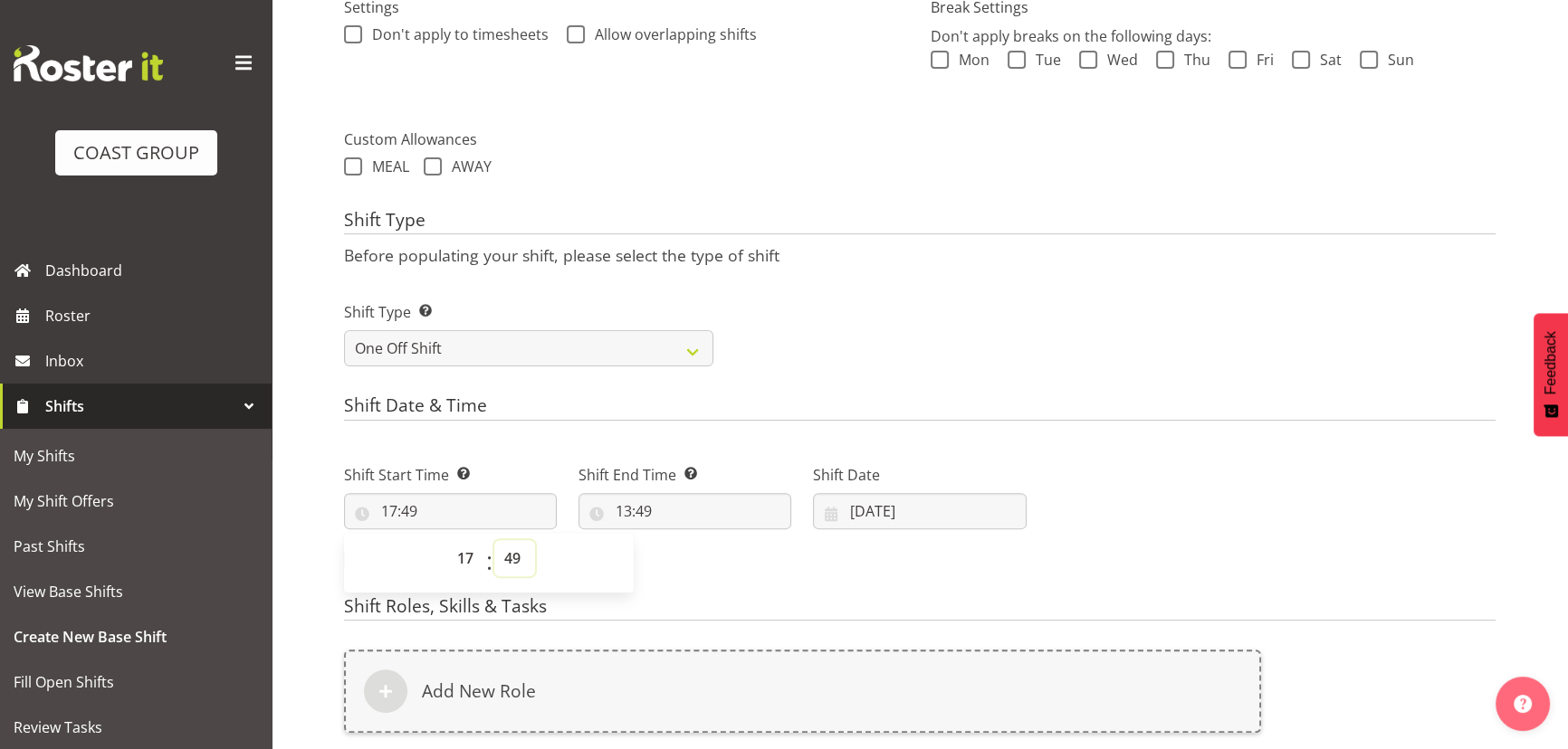
click at [511, 552] on select "00 01 02 03 04 05 06 07 08 09 10 11 12 13 14 15 16 17 18 19 20 21 22 23 24 25 2…" at bounding box center [514, 558] width 41 height 36
select select "0"
click at [494, 540] on select "00 01 02 03 04 05 06 07 08 09 10 11 12 13 14 15 16 17 18 19 20 21 22 23 24 25 2…" at bounding box center [514, 558] width 41 height 36
type input "17:00"
click at [698, 515] on input "13:49" at bounding box center [685, 511] width 213 height 36
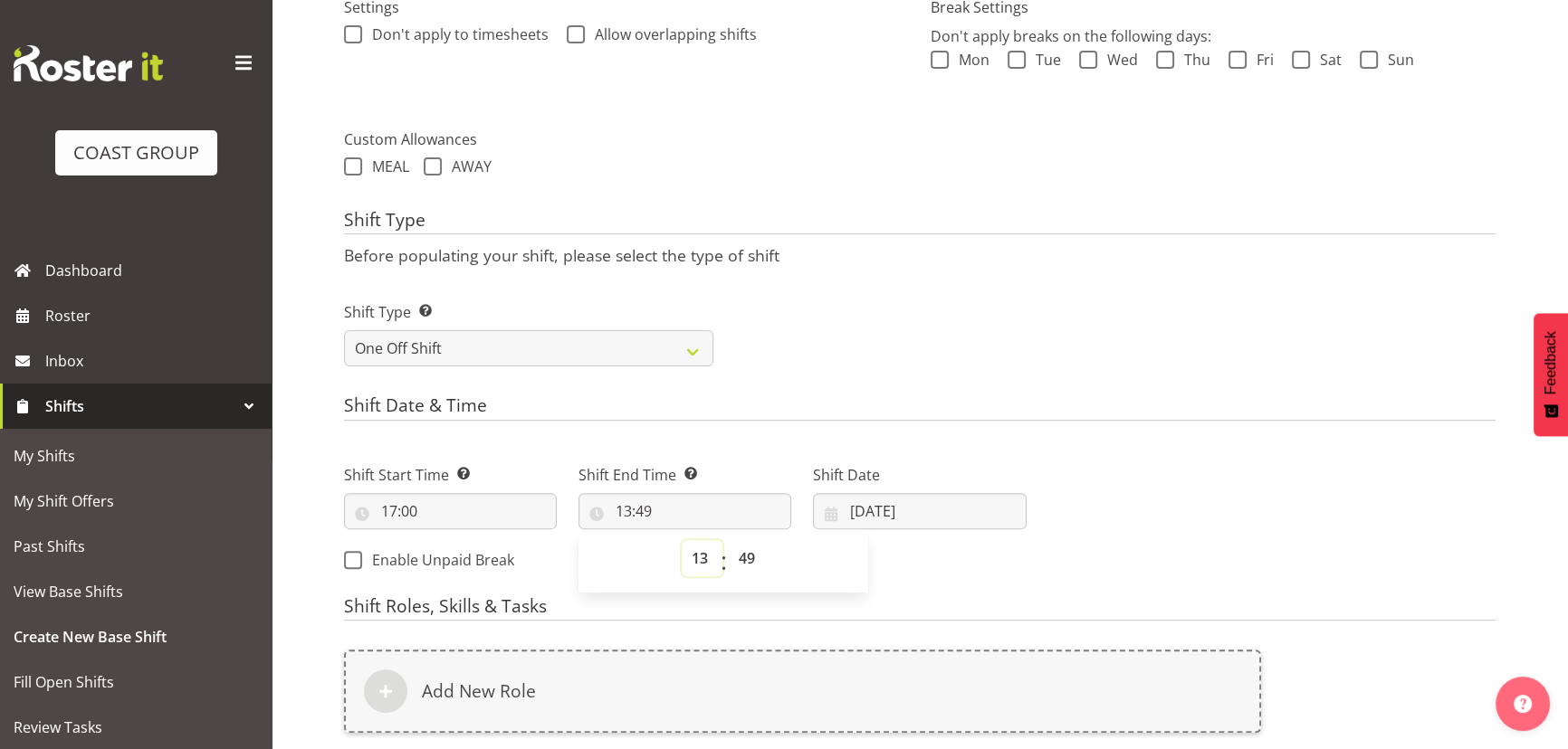
click at [696, 559] on select "00 01 02 03 04 05 06 07 08 09 10 11 12 13 14 15 16 17 18 19 20 21 22 23" at bounding box center [701, 558] width 41 height 36
select select "20"
click at [682, 540] on select "00 01 02 03 04 05 06 07 08 09 10 11 12 13 14 15 16 17 18 19 20 21 22 23" at bounding box center [701, 558] width 41 height 36
type input "20:49"
click at [748, 560] on select "00 01 02 03 04 05 06 07 08 09 10 11 12 13 14 15 16 17 18 19 20 21 22 23 24 25 2…" at bounding box center [748, 558] width 41 height 36
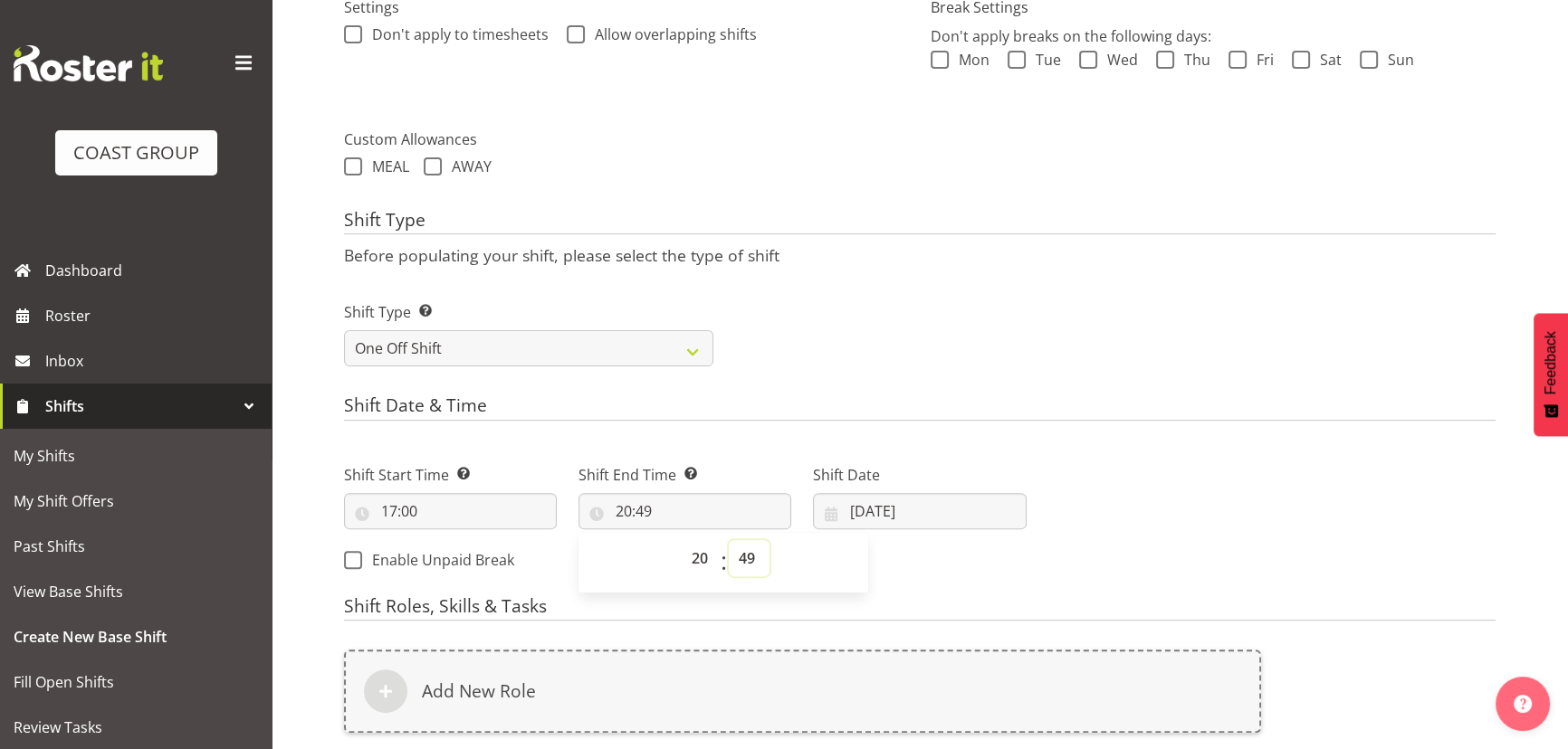
select select "0"
click at [728, 540] on select "00 01 02 03 04 05 06 07 08 09 10 11 12 13 14 15 16 17 18 19 20 21 22 23 24 25 2…" at bounding box center [748, 558] width 41 height 36
type input "20:00"
click at [966, 505] on input "24/09/2025" at bounding box center [919, 511] width 213 height 36
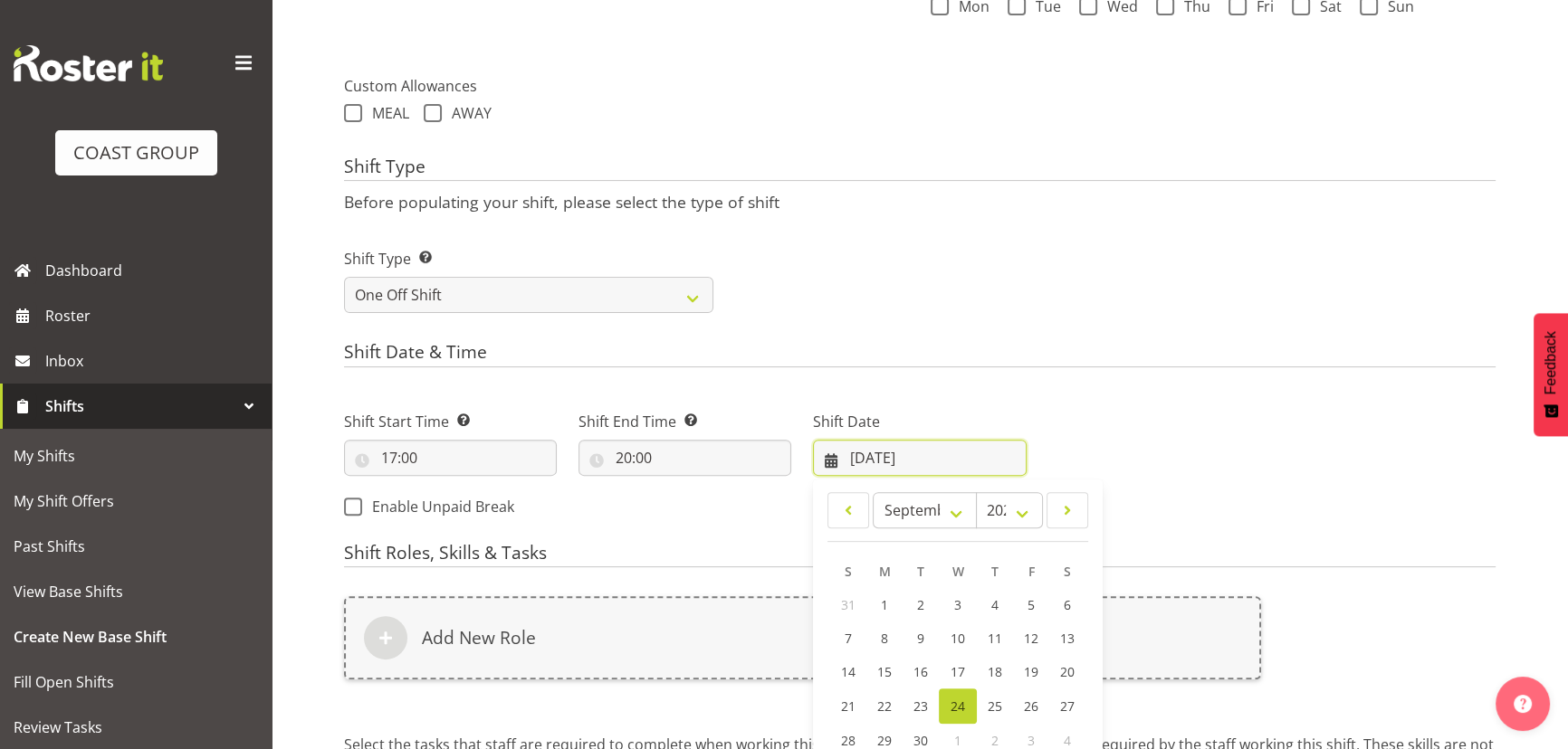
scroll to position [695, 0]
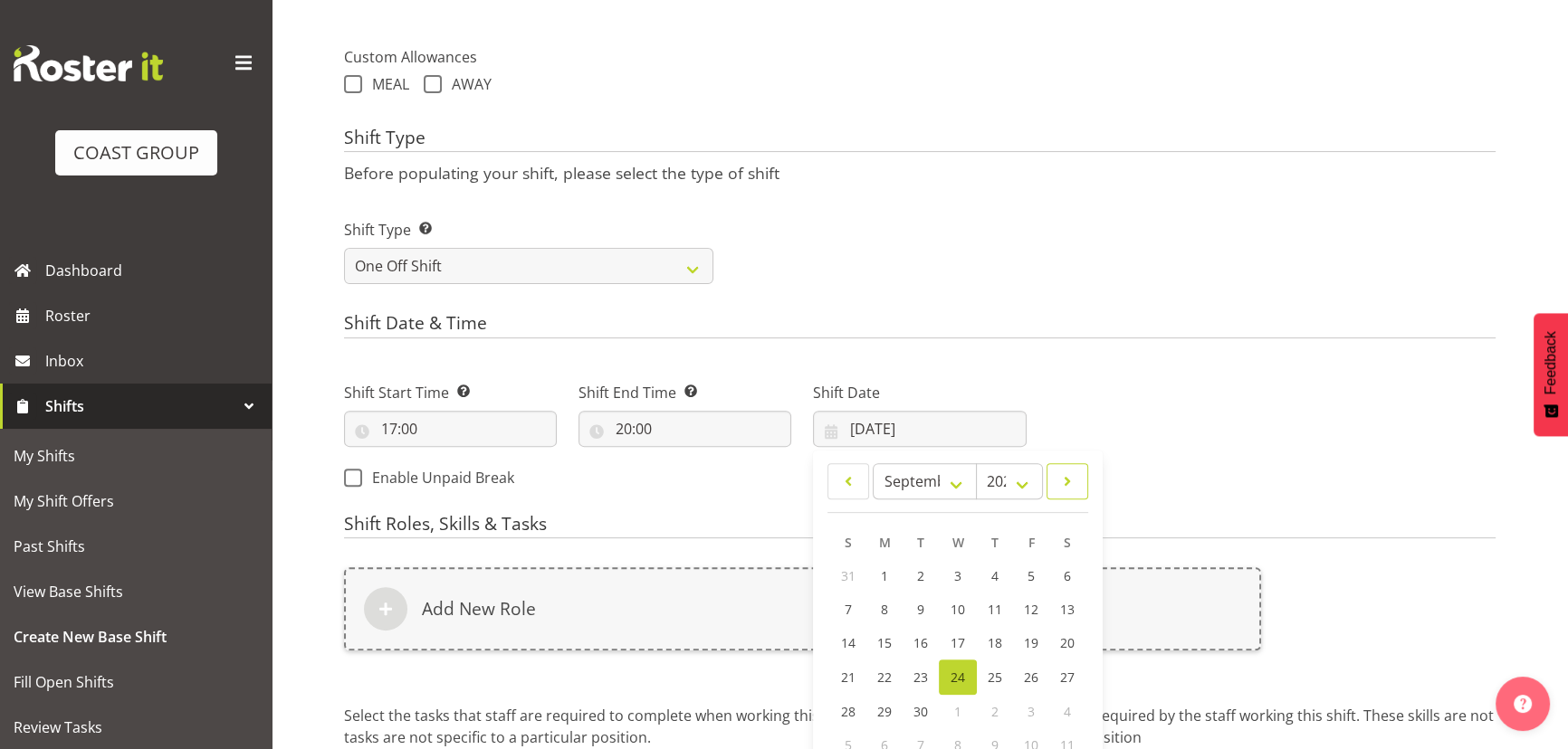
click at [1064, 485] on span at bounding box center [1067, 481] width 18 height 22
select select "9"
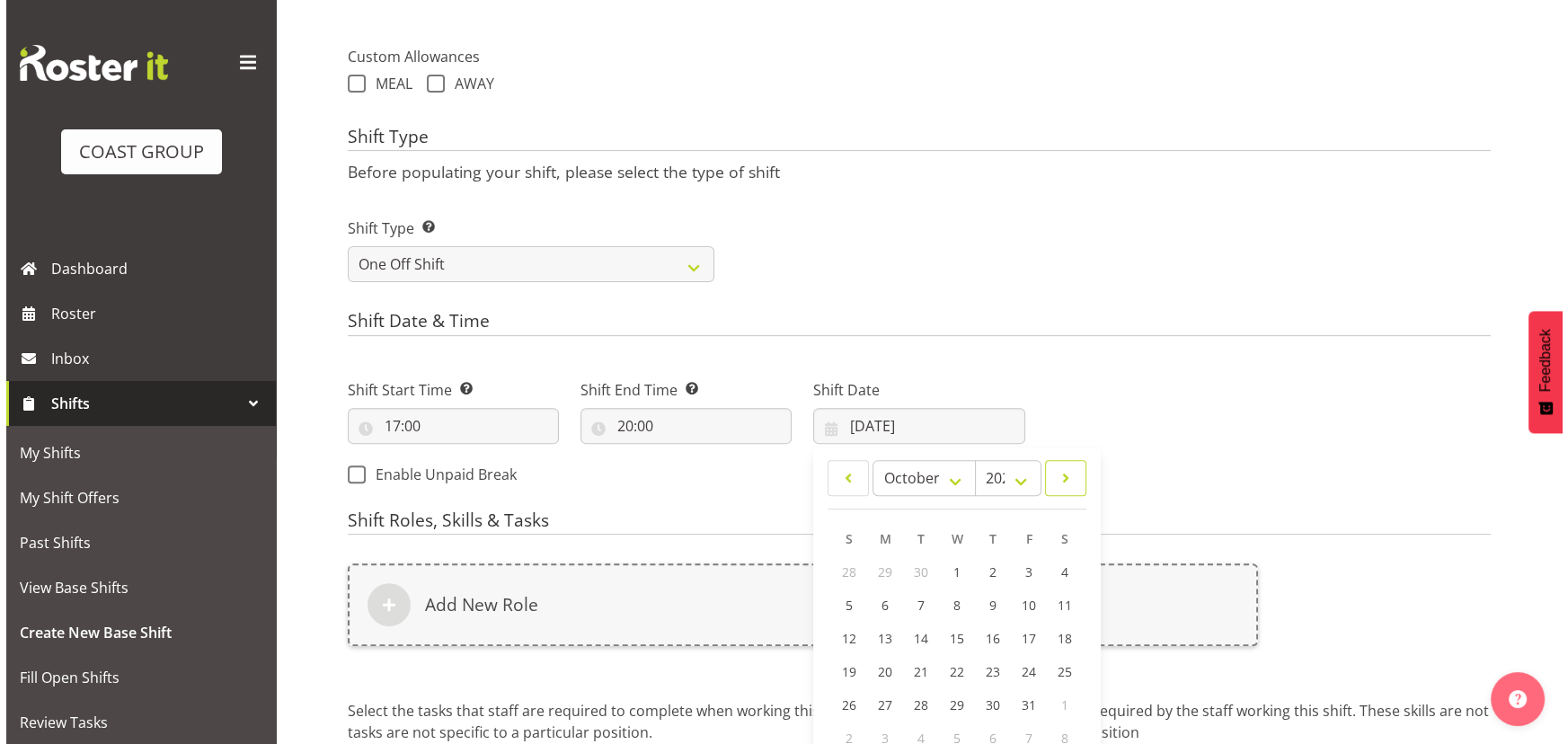
scroll to position [772, 0]
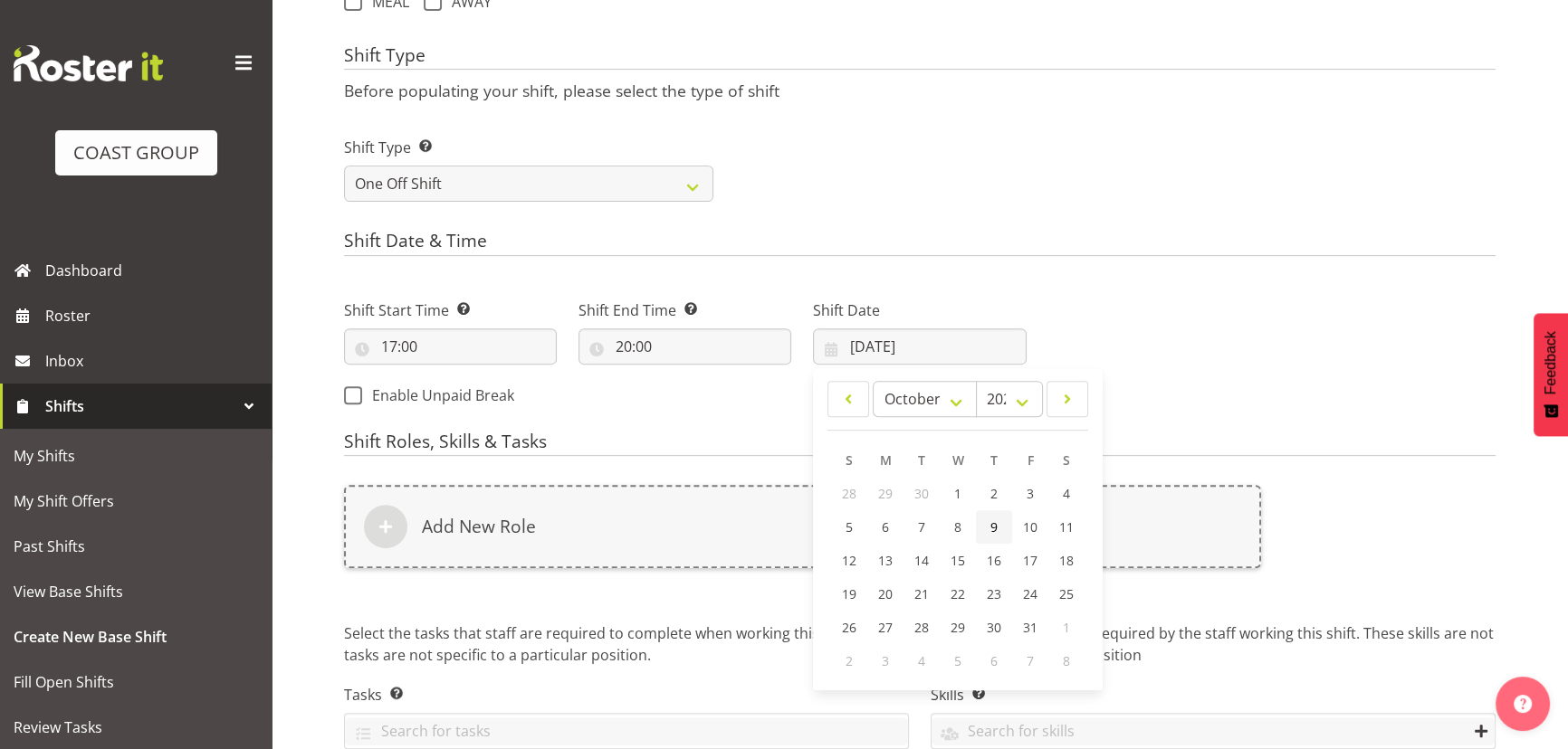
click at [987, 532] on link "9" at bounding box center [994, 527] width 36 height 34
type input "09/10/2025"
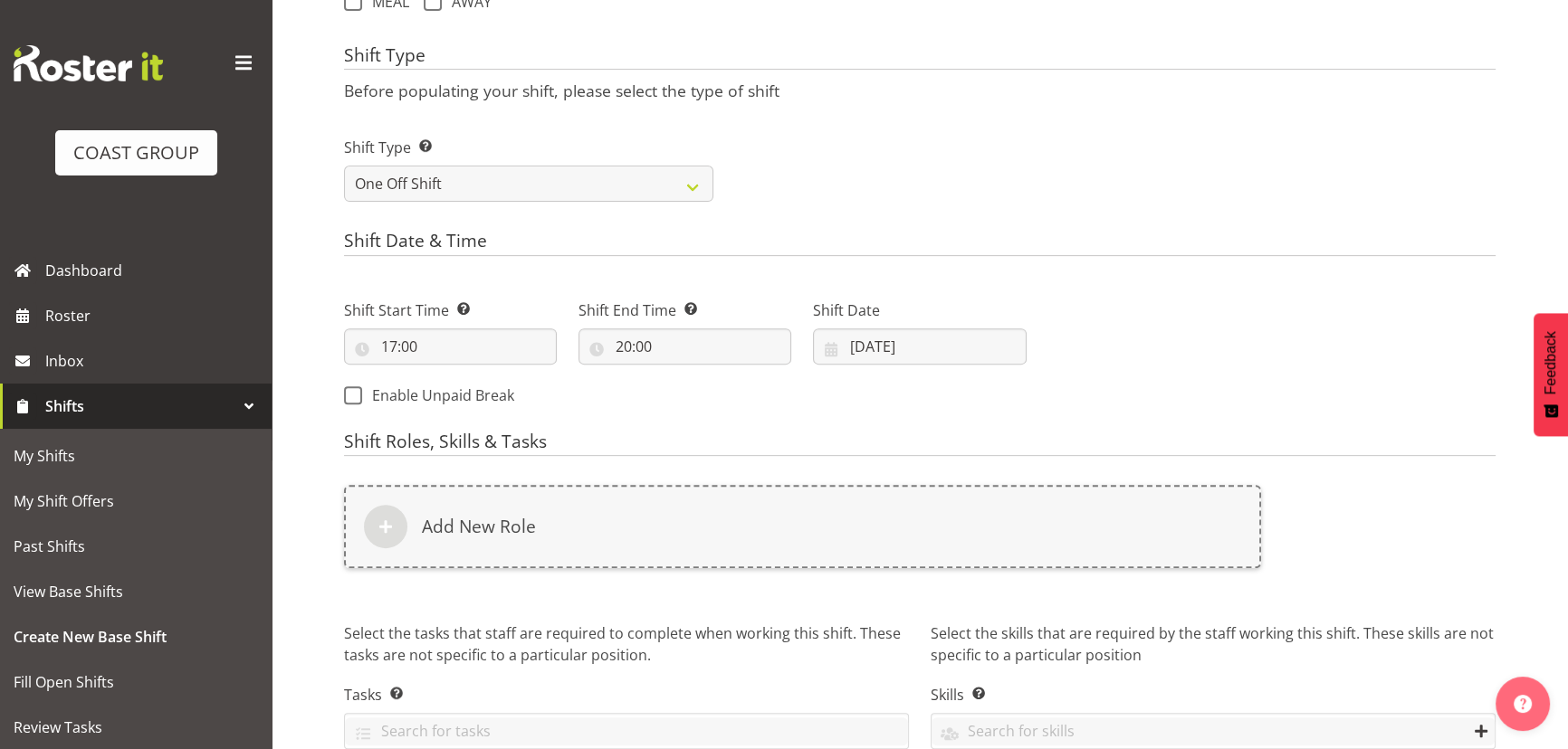
click at [986, 532] on div "Add New Role" at bounding box center [802, 527] width 916 height 84
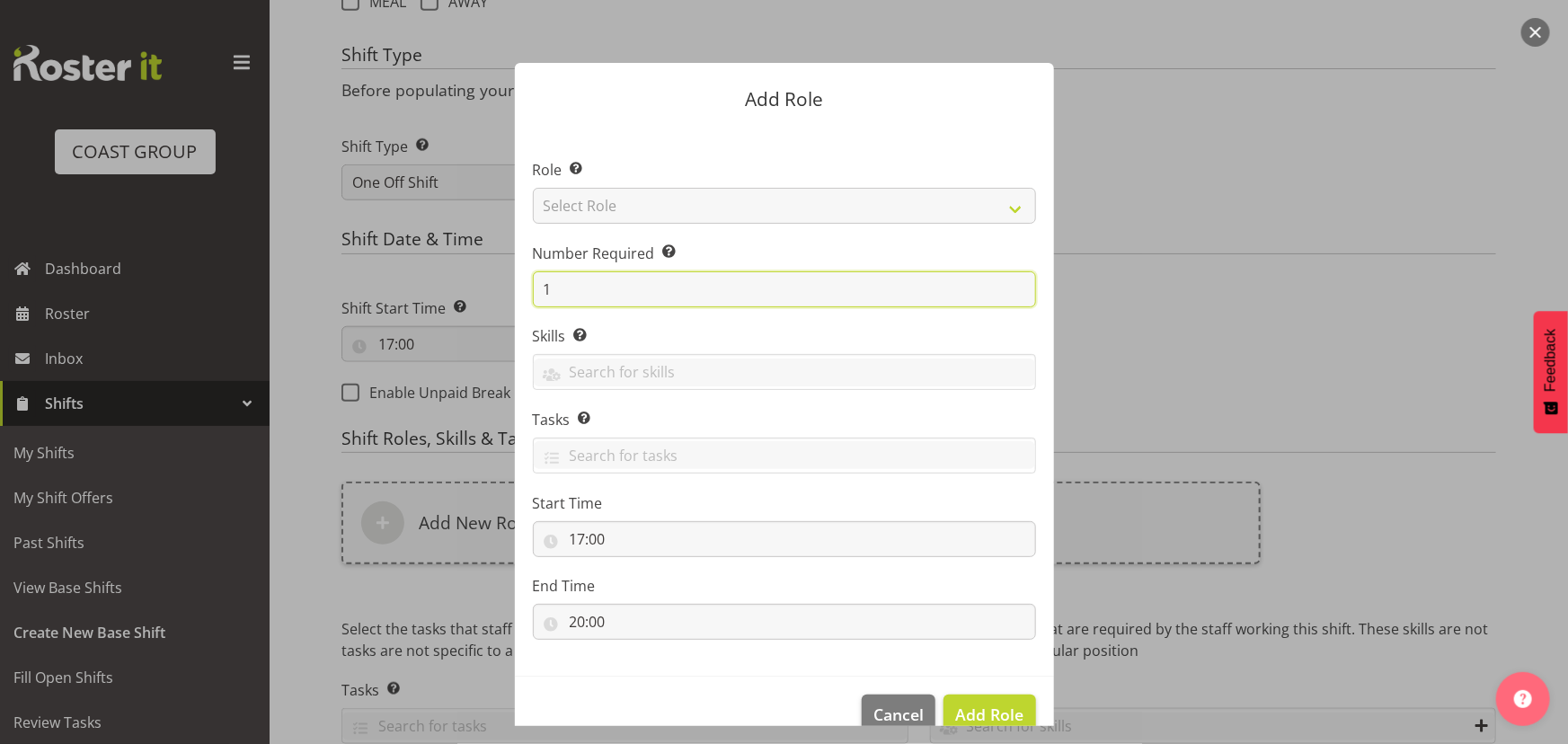
click at [489, 297] on form "Add Role Role Select the role you wish to add to the shift. Select Role ACCOUNT…" at bounding box center [784, 372] width 863 height 708
type input "2"
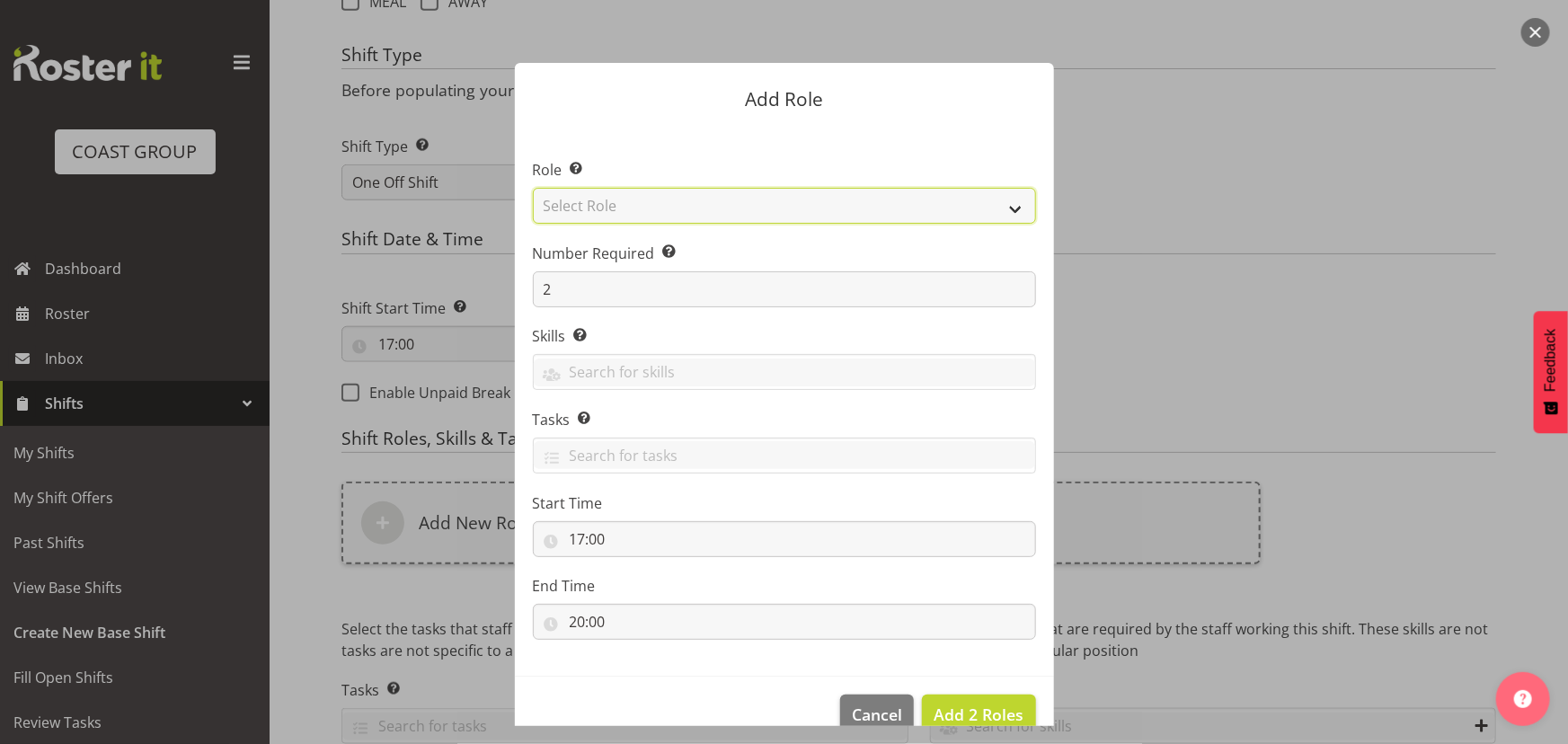
click at [677, 212] on select "Select Role ACCOUNT MANAGER ACCOUNT MANAGER DW ACCOUNTS [PERSON_NAME] VEHICLES …" at bounding box center [784, 206] width 503 height 36
select select "191"
click at [533, 188] on select "Select Role ACCOUNT MANAGER ACCOUNT MANAGER DW ACCOUNTS [PERSON_NAME] VEHICLES …" at bounding box center [784, 206] width 503 height 36
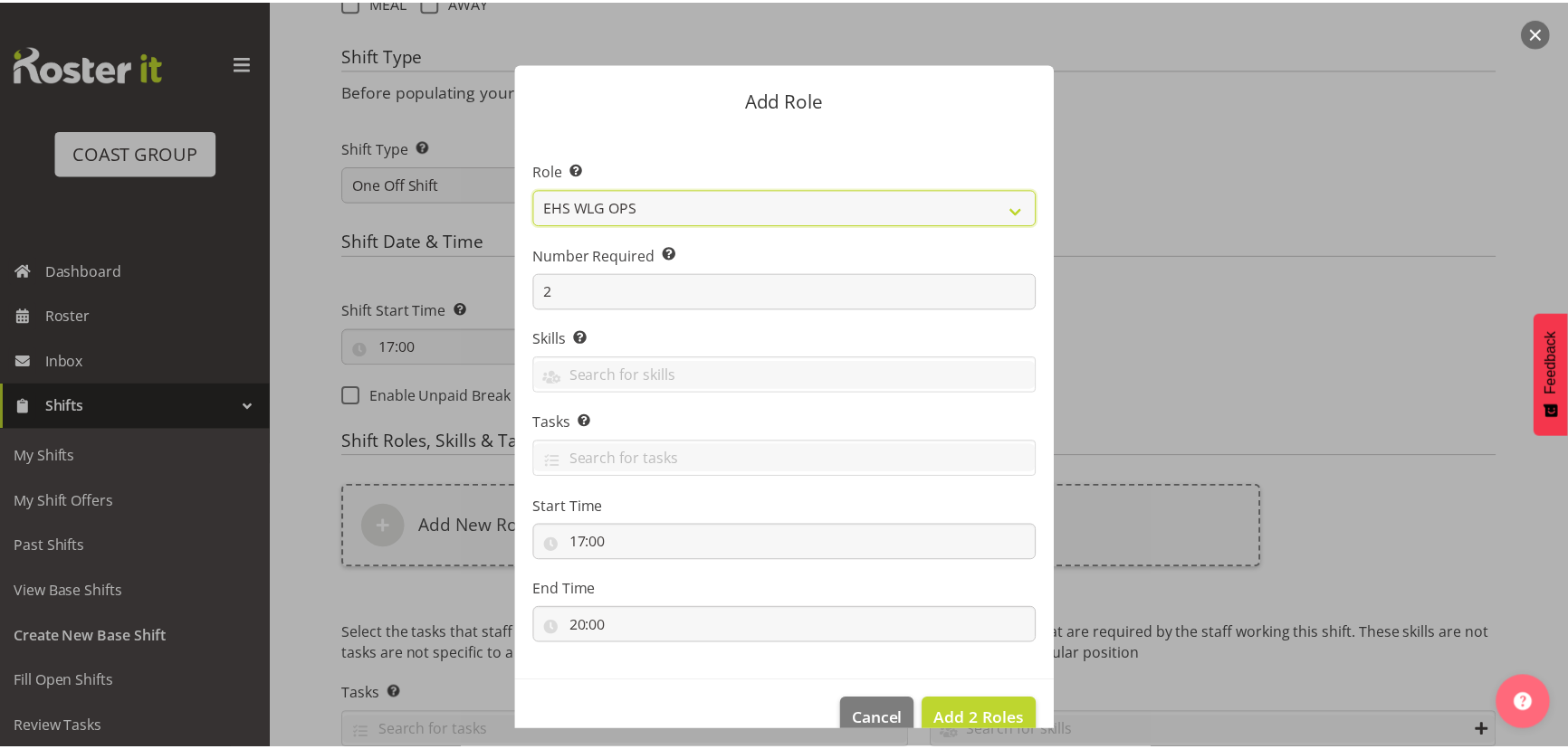
scroll to position [35, 0]
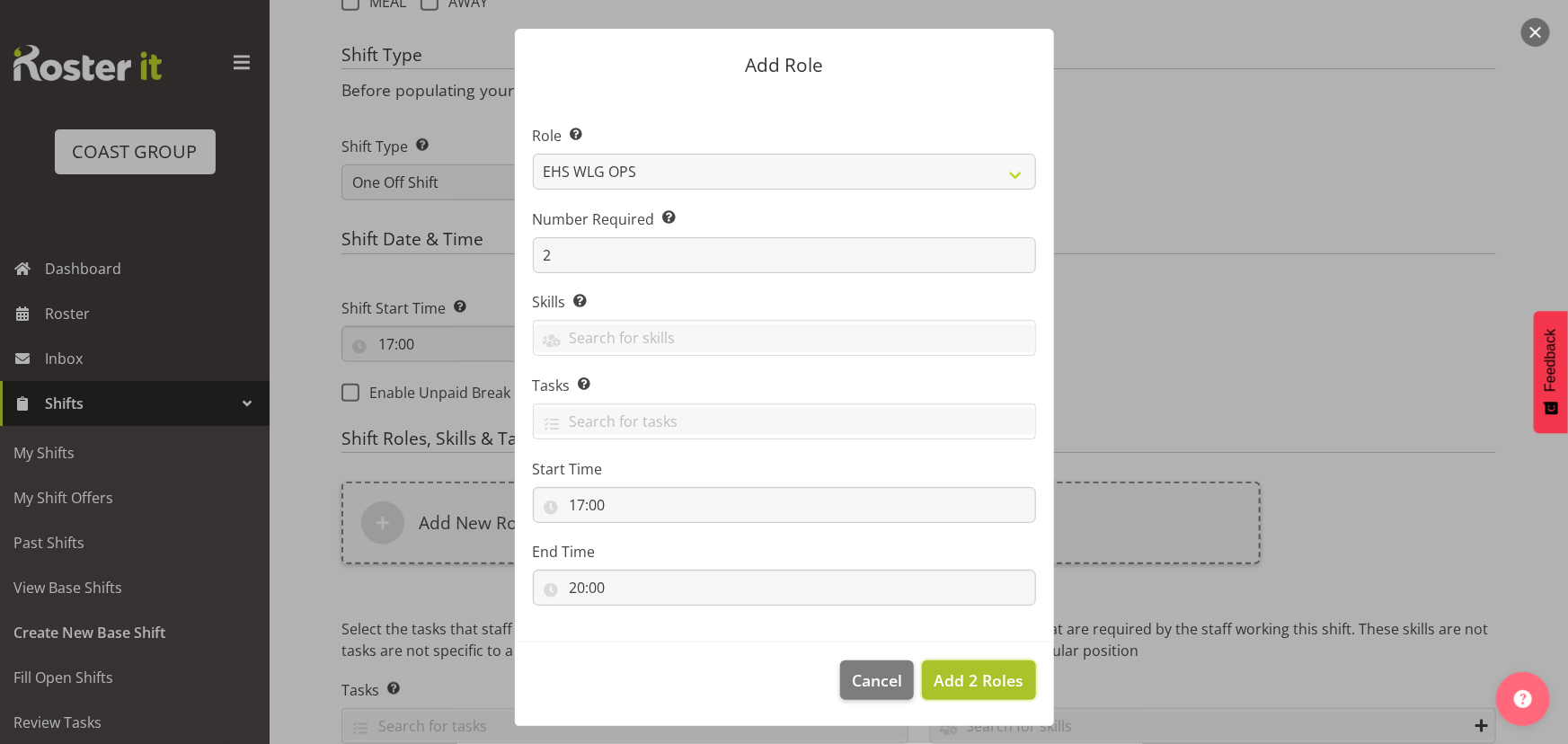
drag, startPoint x: 952, startPoint y: 693, endPoint x: 957, endPoint y: 672, distance: 21.6
click at [953, 689] on button "Add 2 Roles" at bounding box center [978, 681] width 114 height 40
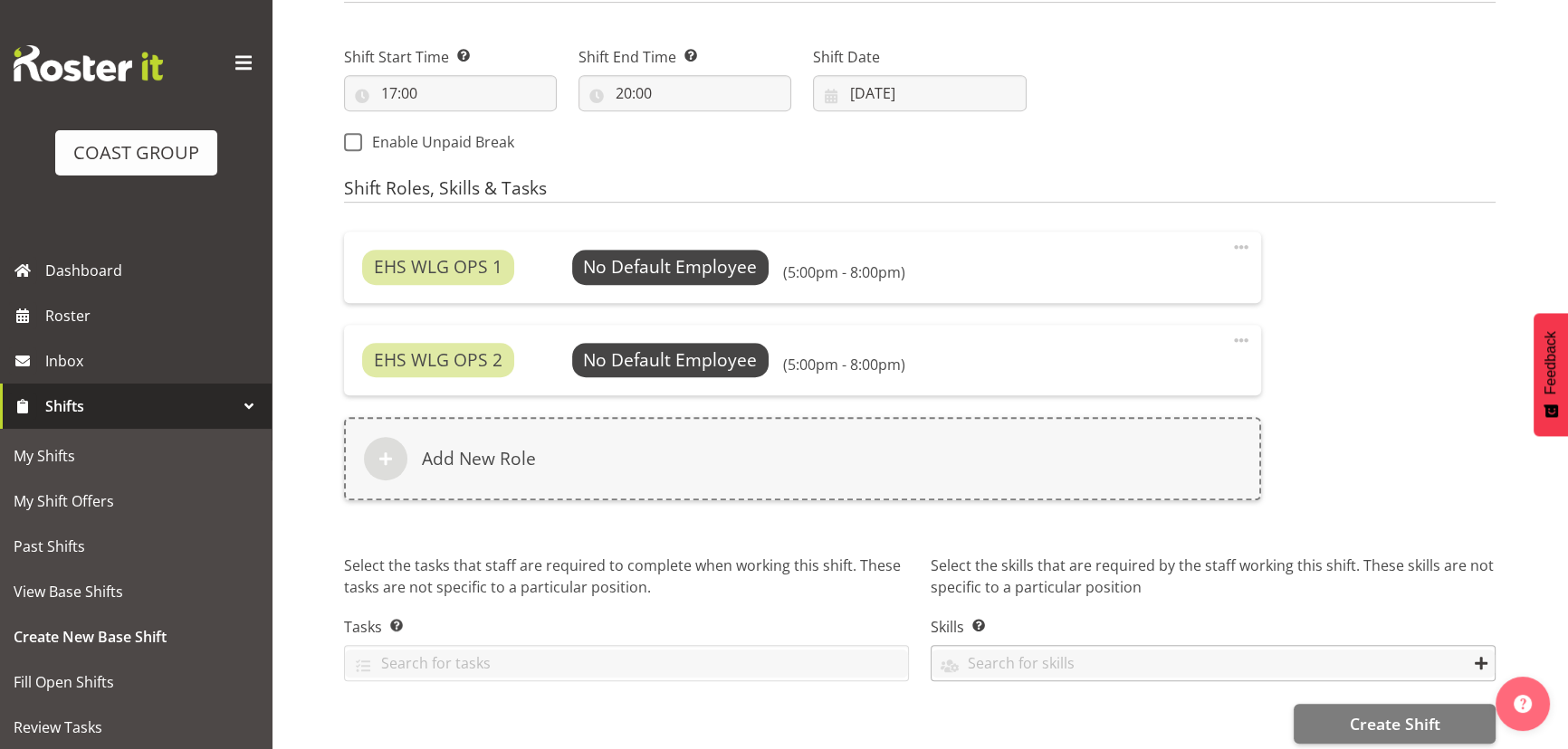
scroll to position [1048, 0]
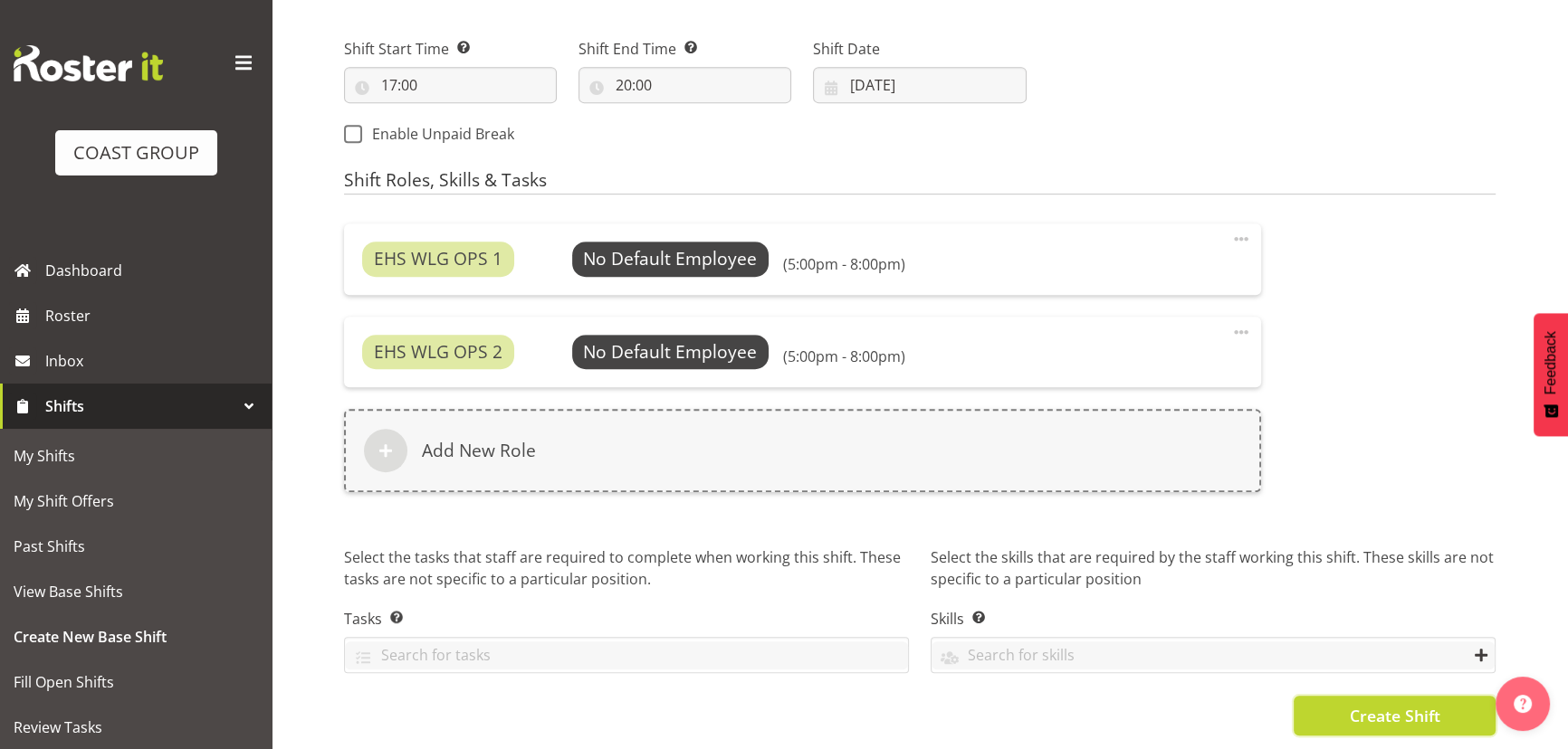
click at [1389, 704] on span "Create Shift" at bounding box center [1393, 716] width 91 height 24
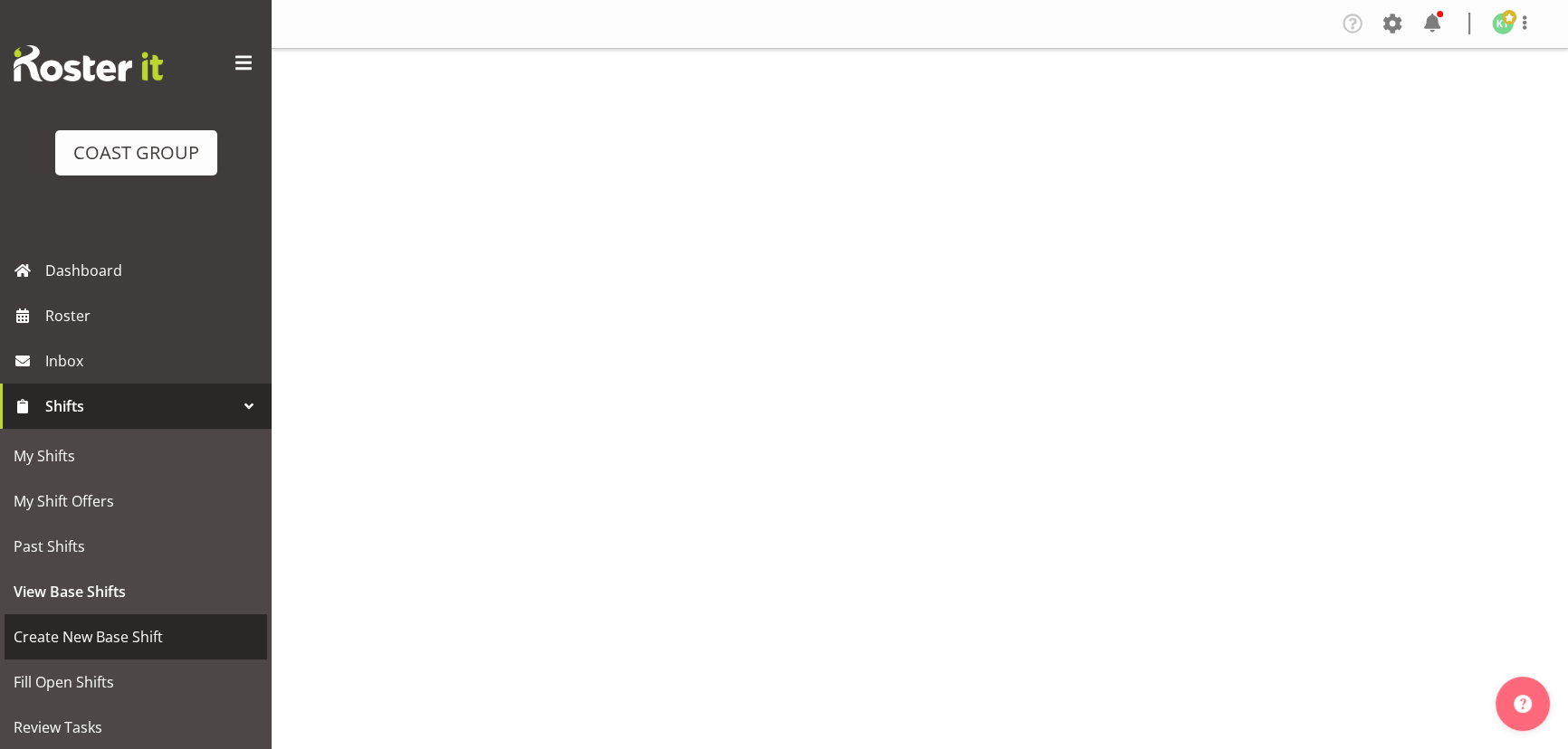
drag, startPoint x: 0, startPoint y: 0, endPoint x: 172, endPoint y: 639, distance: 661.7
click at [172, 639] on span "Create New Base Shift" at bounding box center [136, 637] width 245 height 27
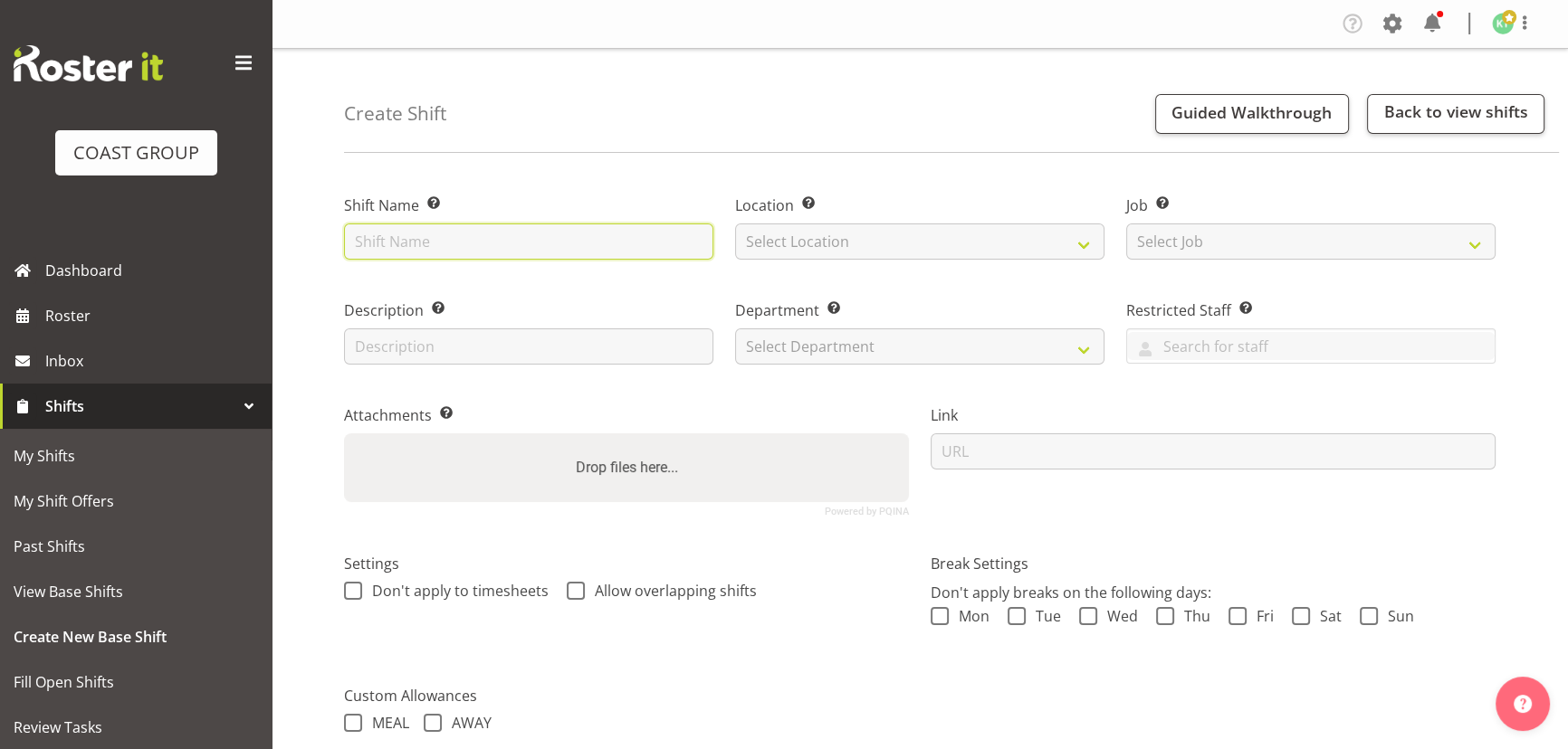
click at [386, 230] on input "text" at bounding box center [528, 242] width 369 height 36
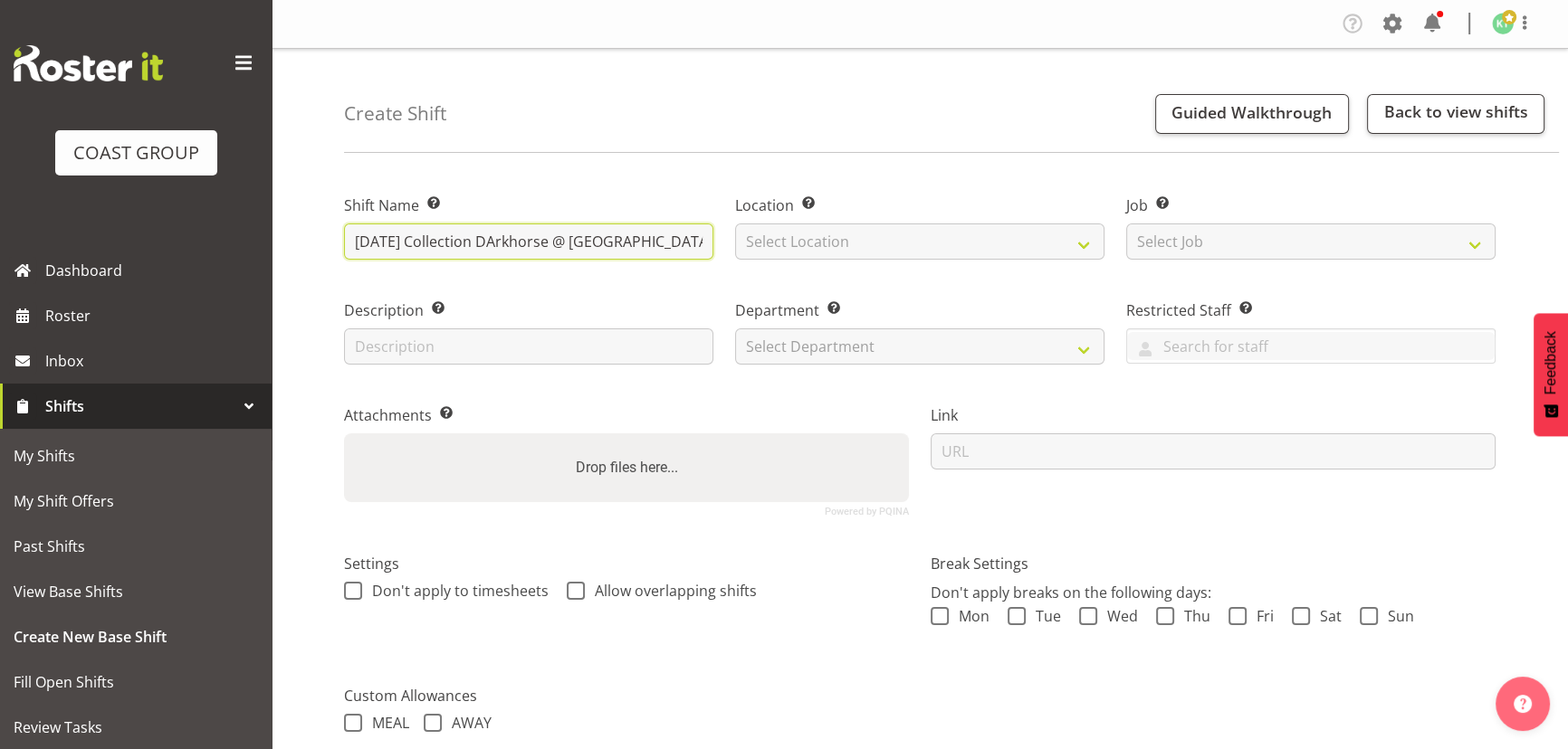
scroll to position [0, 1]
type input "[DATE] Collection DArkhorse @ [GEOGRAPHIC_DATA] 6pm"
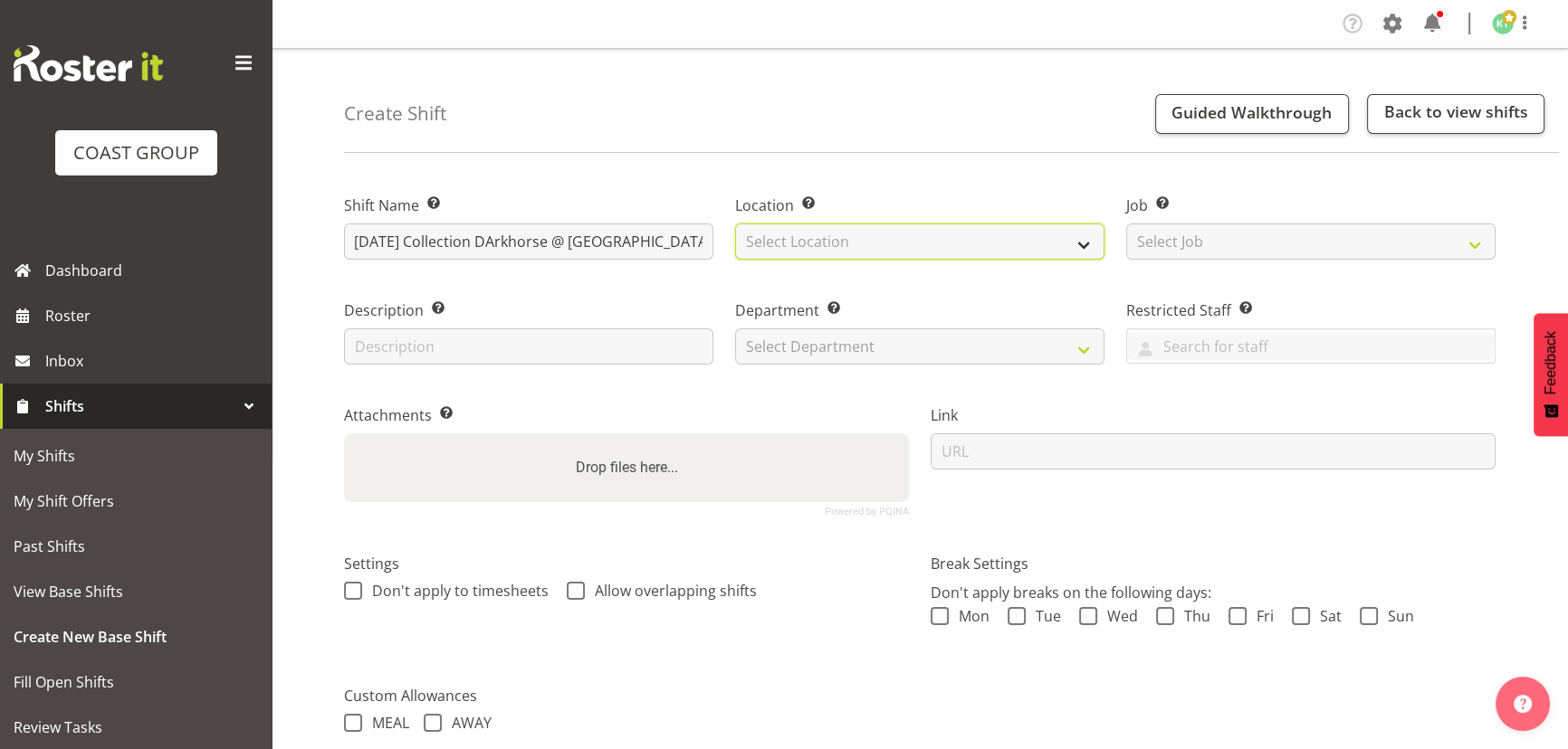
click at [946, 244] on select "Select Location EHS WLG DW WLG" at bounding box center [919, 242] width 369 height 36
select select "106"
click at [735, 224] on select "Select Location EHS WLG DW WLG" at bounding box center [919, 242] width 369 height 36
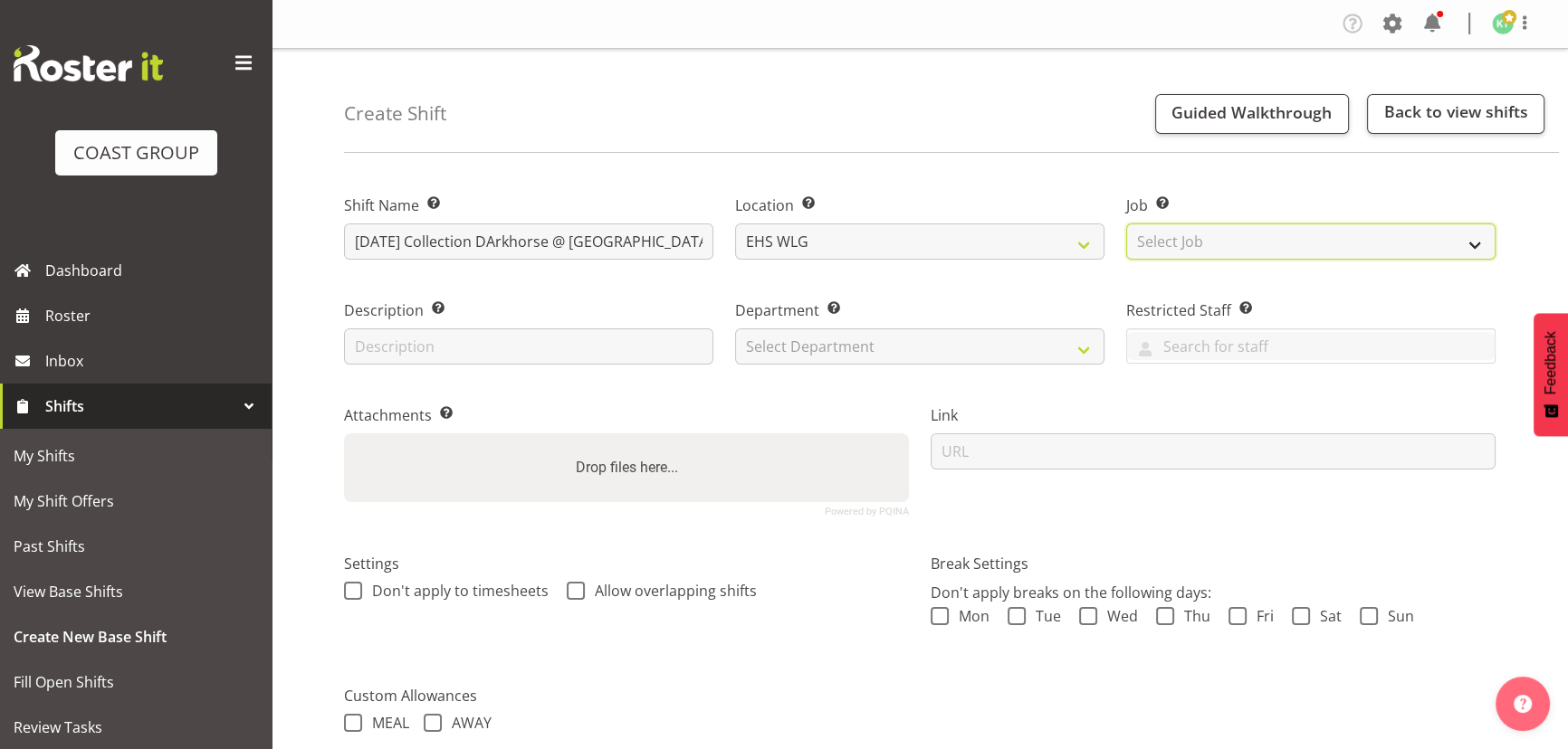
click at [1157, 241] on select "Select Job Create new job 1 Carlton Events 1 [PERSON_NAME][GEOGRAPHIC_DATA] 1 […" at bounding box center [1310, 242] width 369 height 36
click at [1126, 224] on select "Select Job Create new job 1 Carlton Events 1 [PERSON_NAME][GEOGRAPHIC_DATA] 1 […" at bounding box center [1310, 242] width 369 height 36
click at [1322, 250] on select "Create new job 1 Carlton Events 1 Carlton Hamilton 1 Carlton Wellington 1 EHS W…" at bounding box center [1310, 242] width 369 height 36
select select "8678"
click at [1126, 224] on select "Create new job 1 Carlton Events 1 Carlton Hamilton 1 Carlton Wellington 1 EHS W…" at bounding box center [1310, 242] width 369 height 36
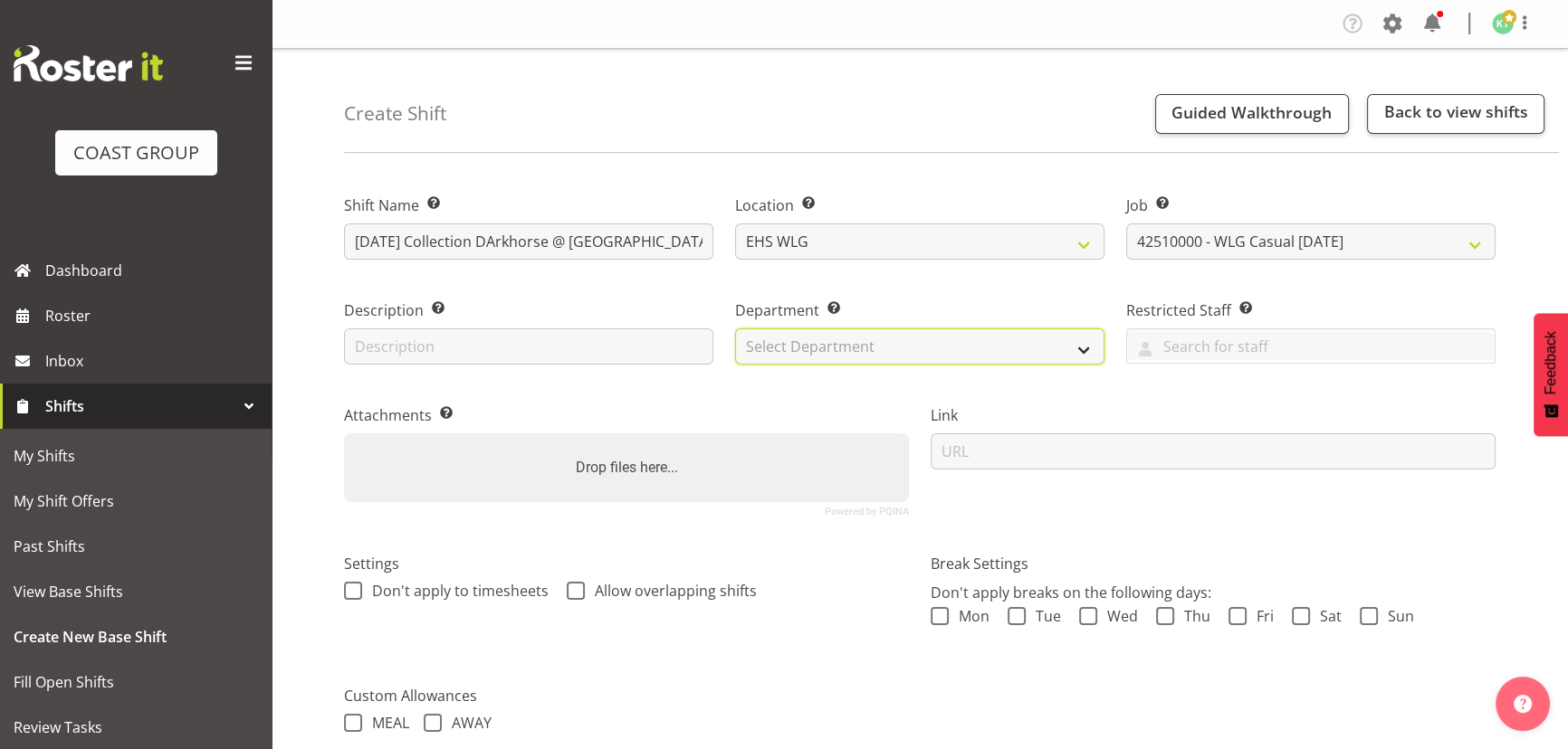
click at [1048, 361] on select "Select Department EHS WLG OPS DW WLG DW WLG SALES" at bounding box center [919, 346] width 369 height 36
select select "43"
click at [735, 328] on select "Select Department EHS WLG OPS DW WLG DW WLG SALES" at bounding box center [919, 346] width 369 height 36
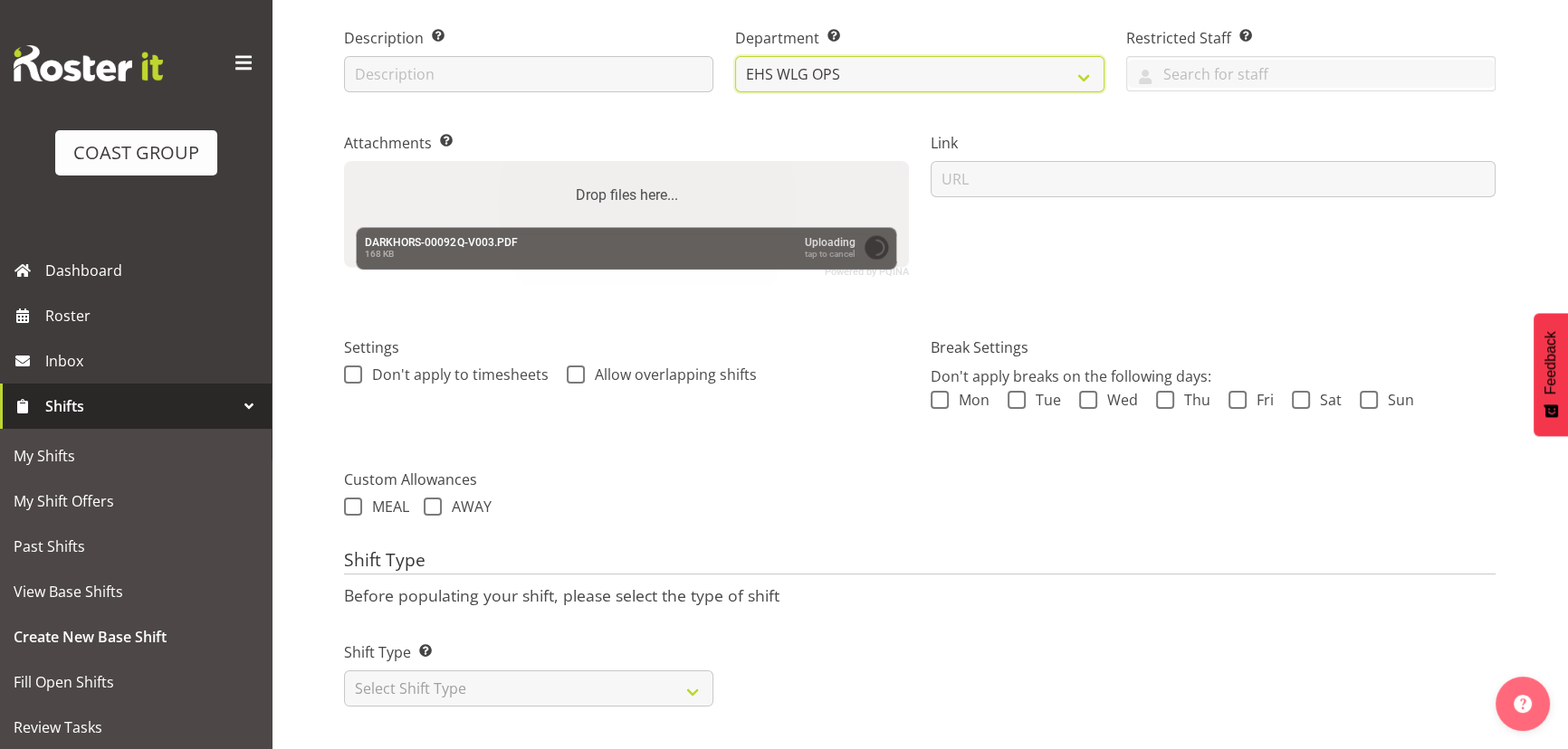
scroll to position [283, 0]
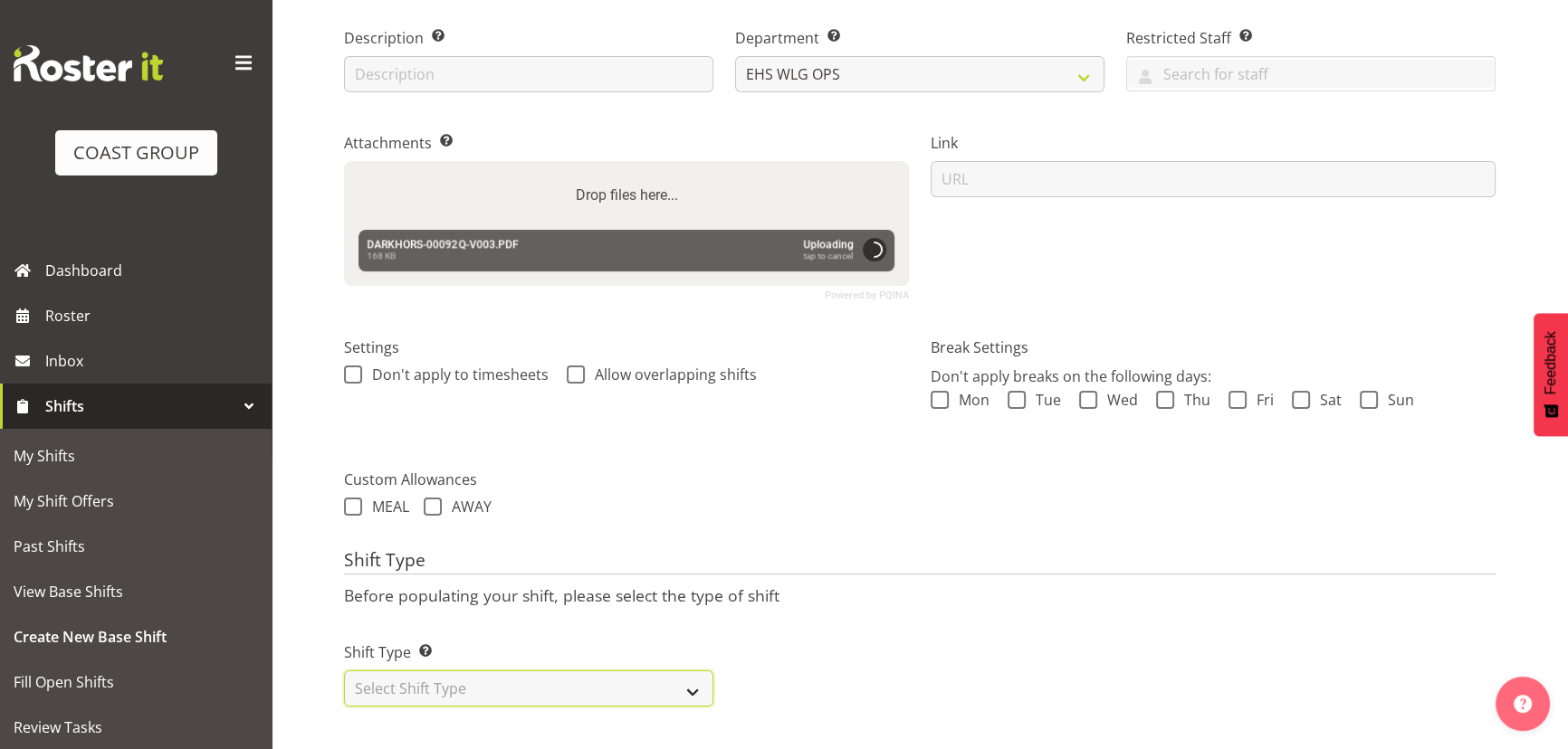
drag, startPoint x: 551, startPoint y: 673, endPoint x: 552, endPoint y: 660, distance: 13.0
click at [551, 673] on select "Select Shift Type One Off Shift Recurring Shift Rotating Shift" at bounding box center [528, 688] width 369 height 36
select select "one_off"
click at [344, 670] on select "Select Shift Type One Off Shift Recurring Shift Rotating Shift" at bounding box center [528, 688] width 369 height 36
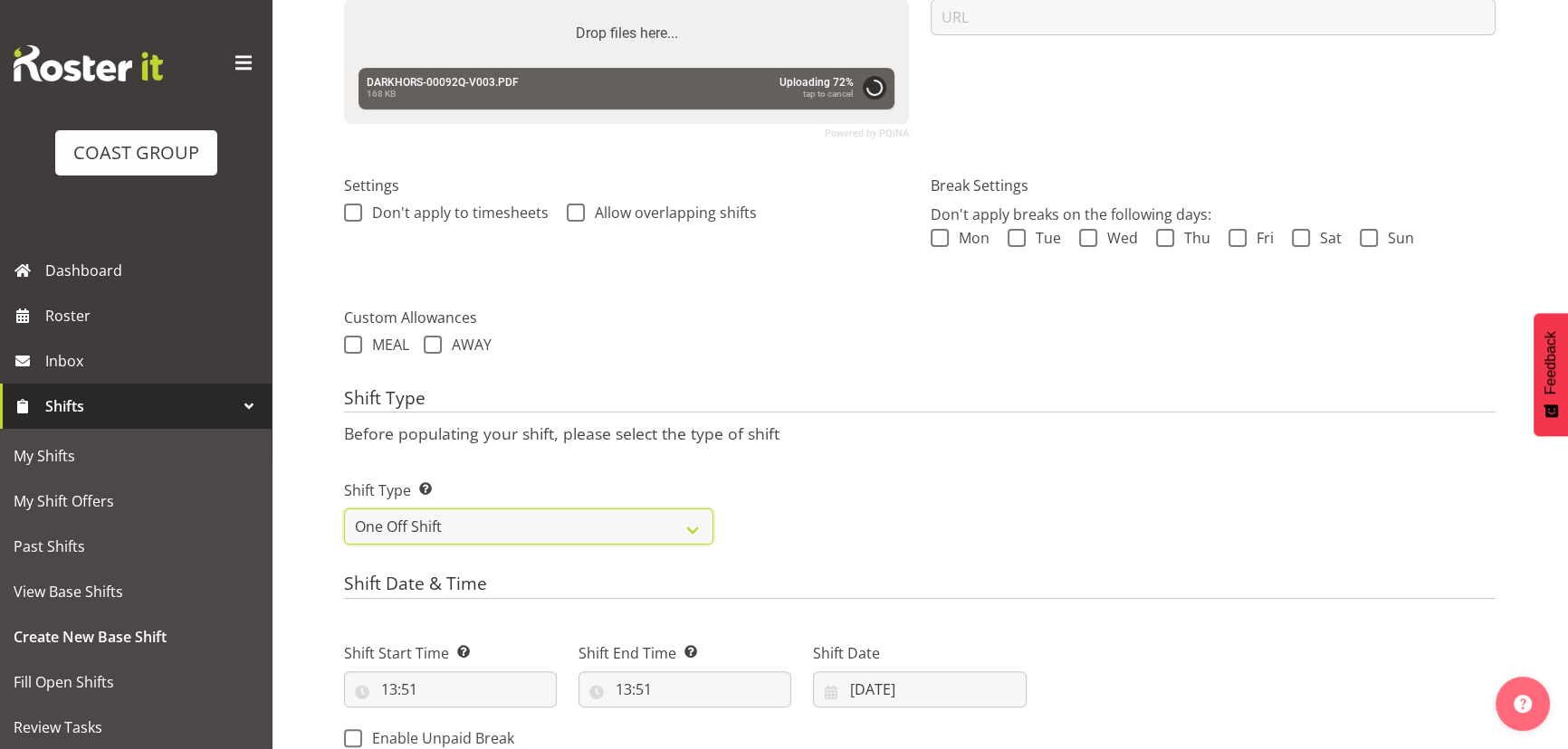
scroll to position [613, 0]
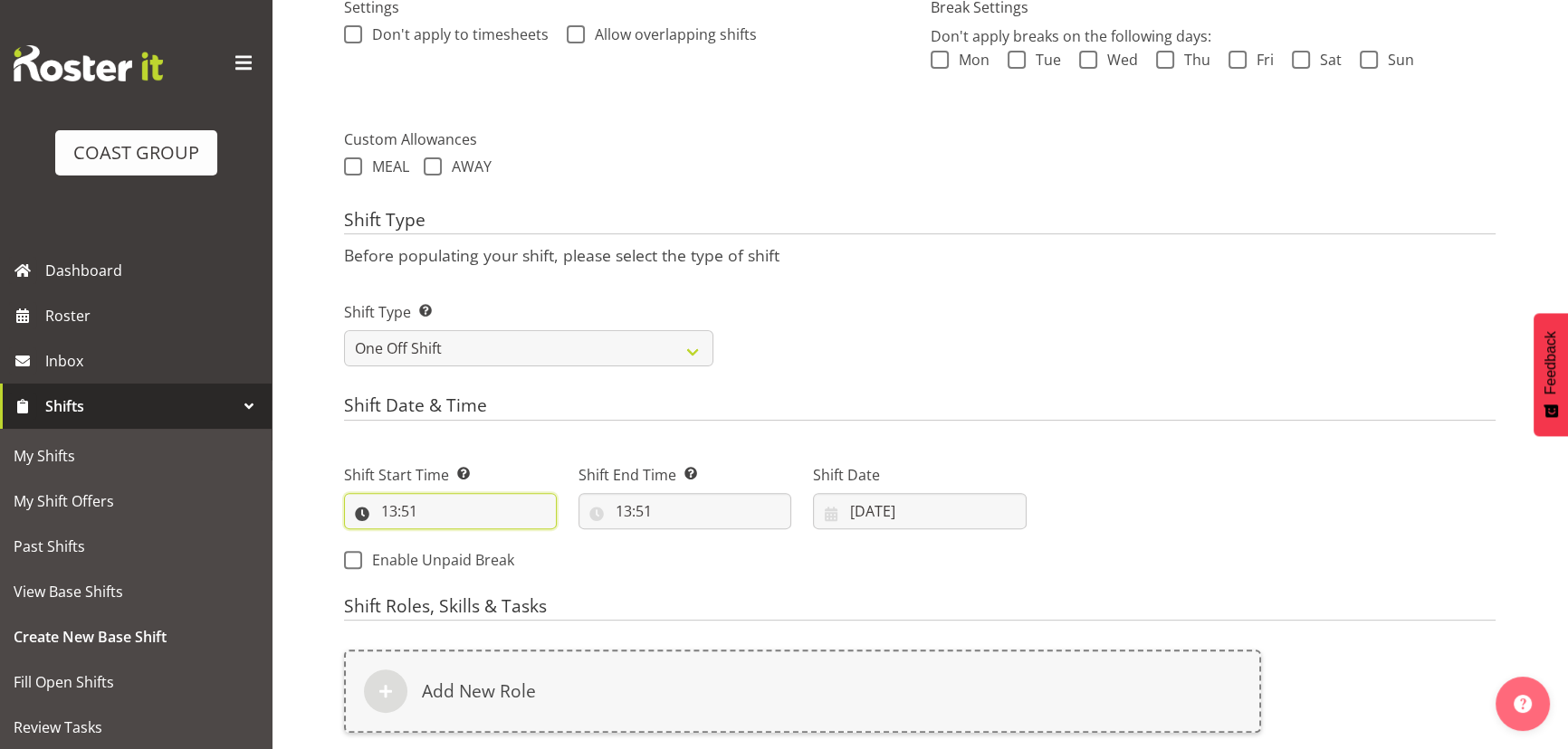
click at [490, 515] on input "13:51" at bounding box center [451, 511] width 213 height 36
click at [484, 575] on span "00 01 02 03 04 05 06 07 08 09 10 11 12 13 14 15 16 17 18 19 20 21 22 23" at bounding box center [467, 562] width 41 height 45
click at [469, 561] on select "00 01 02 03 04 05 06 07 08 09 10 11 12 13 14 15 16 17 18 19 20 21 22 23" at bounding box center [467, 558] width 41 height 36
select select "17"
click at [447, 540] on select "00 01 02 03 04 05 06 07 08 09 10 11 12 13 14 15 16 17 18 19 20 21 22 23" at bounding box center [467, 558] width 41 height 36
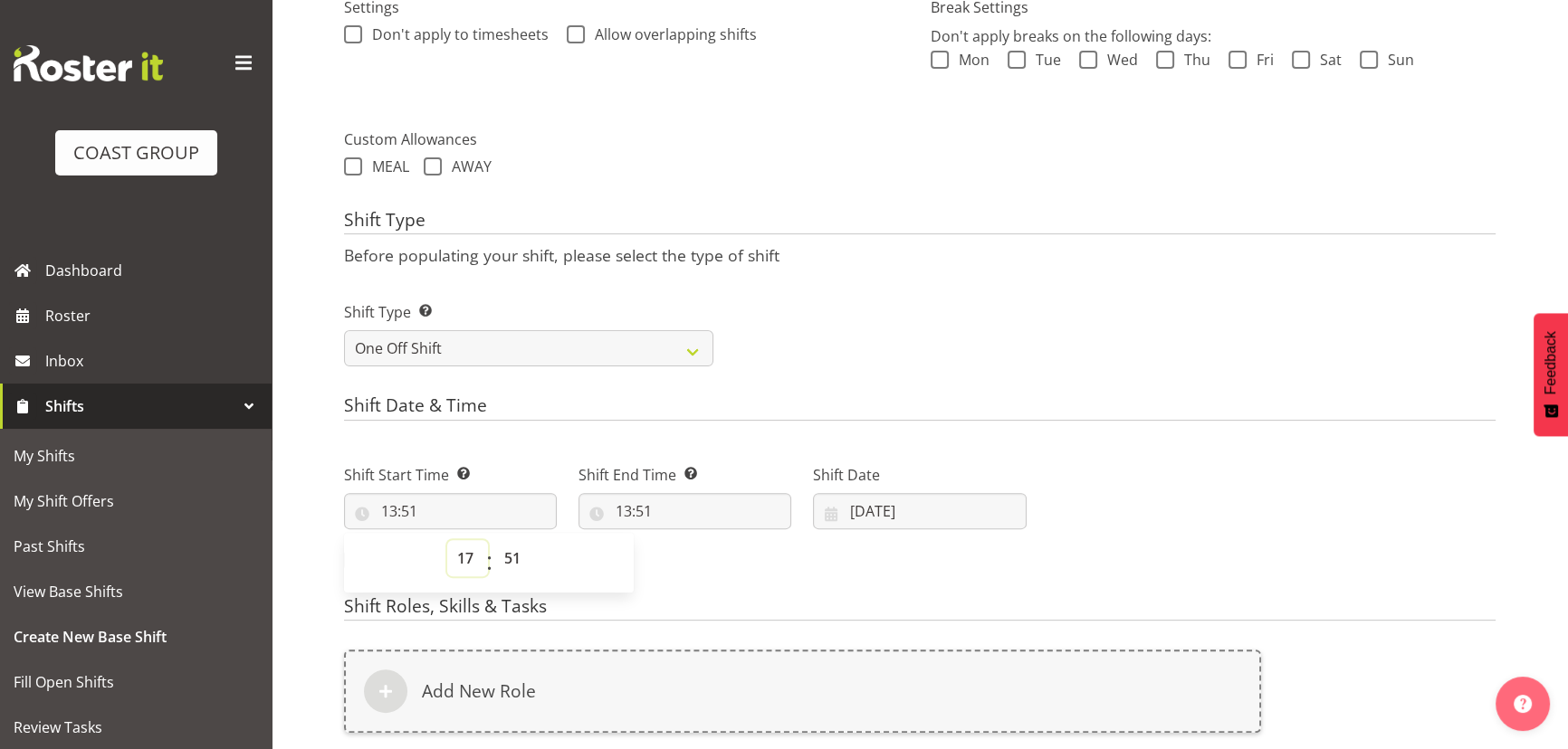
type input "17:51"
click at [505, 552] on select "00 01 02 03 04 05 06 07 08 09 10 11 12 13 14 15 16 17 18 19 20 21 22 23 24 25 2…" at bounding box center [514, 558] width 41 height 36
select select "0"
click at [494, 540] on select "00 01 02 03 04 05 06 07 08 09 10 11 12 13 14 15 16 17 18 19 20 21 22 23 24 25 2…" at bounding box center [514, 558] width 41 height 36
type input "17:00"
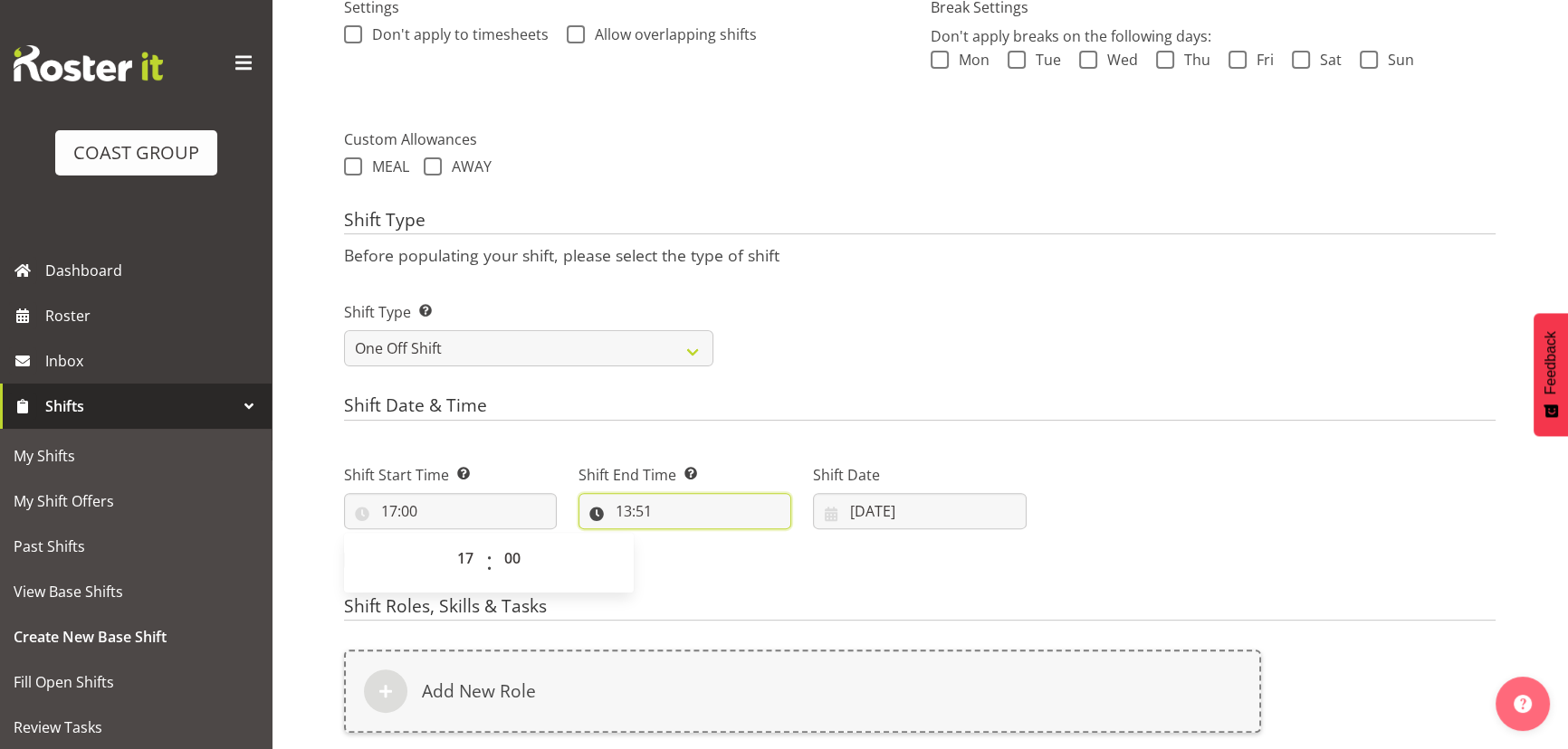
click at [637, 517] on input "13:51" at bounding box center [685, 511] width 213 height 36
click at [704, 558] on select "00 01 02 03 04 05 06 07 08 09 10 11 12 13 14 15 16 17 18 19 20 21 22 23" at bounding box center [701, 558] width 41 height 36
select select "19"
click at [682, 540] on select "00 01 02 03 04 05 06 07 08 09 10 11 12 13 14 15 16 17 18 19 20 21 22 23" at bounding box center [701, 558] width 41 height 36
type input "19:51"
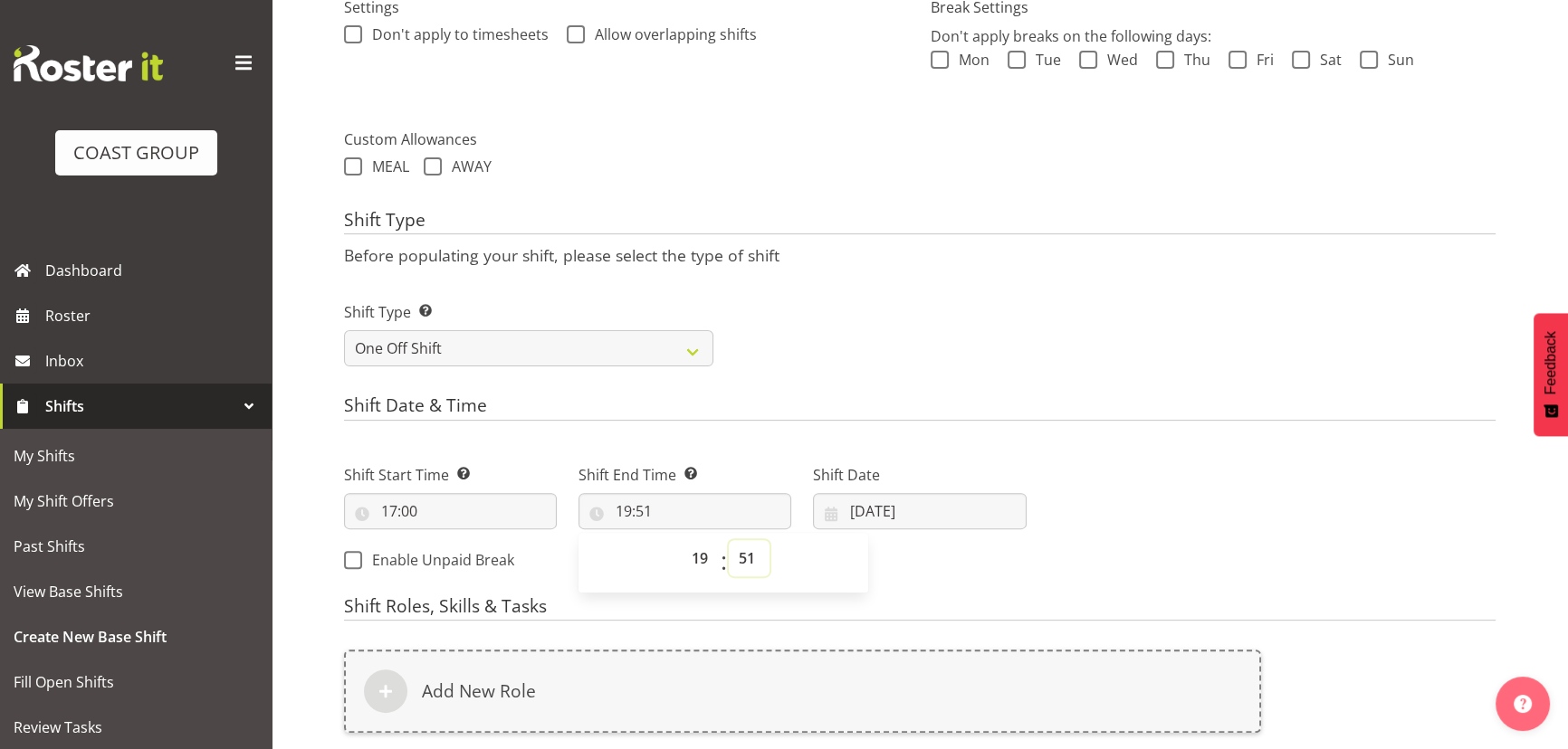
click at [749, 564] on select "00 01 02 03 04 05 06 07 08 09 10 11 12 13 14 15 16 17 18 19 20 21 22 23 24 25 2…" at bounding box center [748, 558] width 41 height 36
select select "0"
click at [728, 540] on select "00 01 02 03 04 05 06 07 08 09 10 11 12 13 14 15 16 17 18 19 20 21 22 23 24 25 2…" at bounding box center [748, 558] width 41 height 36
type input "19:00"
drag, startPoint x: 714, startPoint y: 554, endPoint x: 712, endPoint y: 540, distance: 14.1
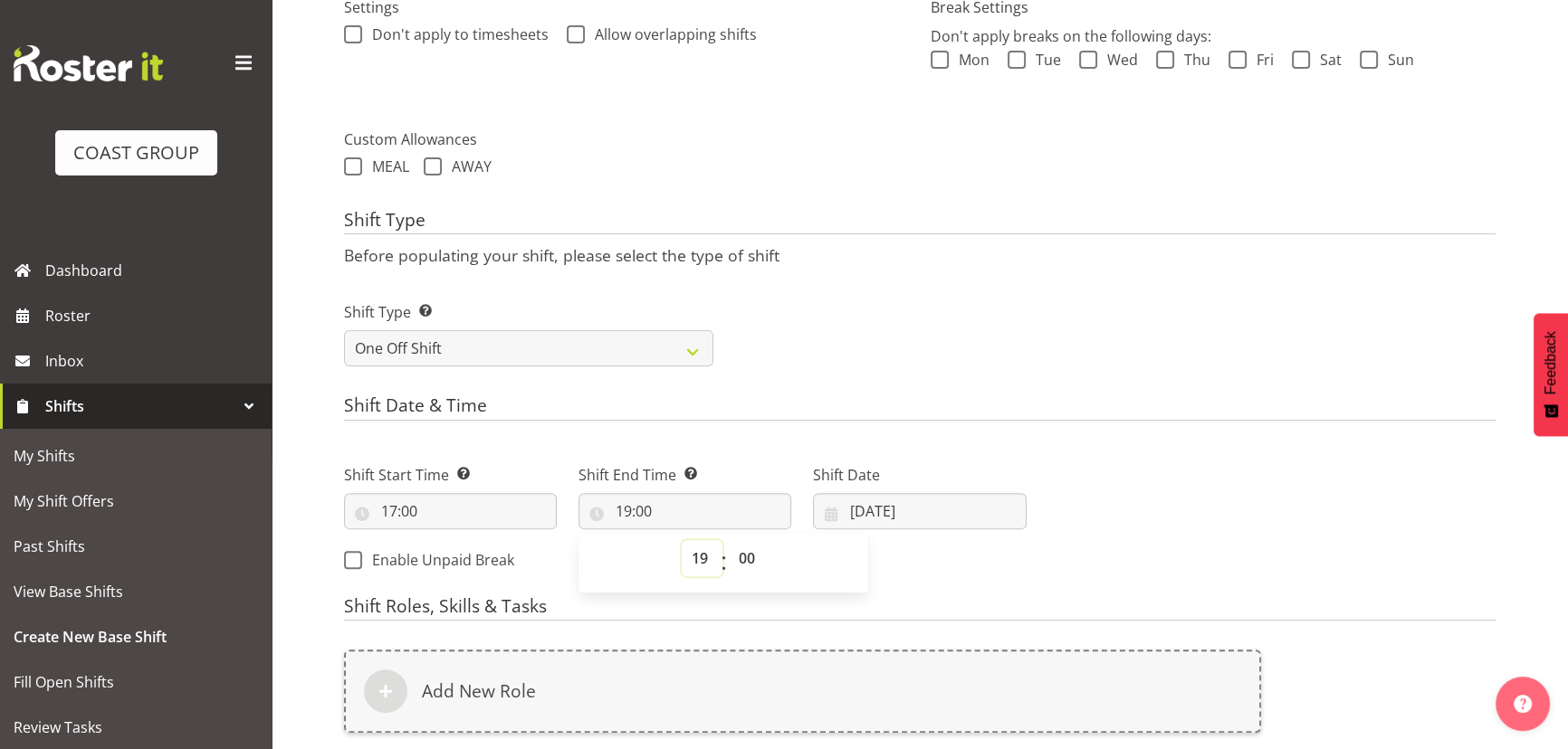
click at [714, 554] on select "00 01 02 03 04 05 06 07 08 09 10 11 12 13 14 15 16 17 18 19 20 21 22 23" at bounding box center [701, 558] width 41 height 36
select select "20"
click at [682, 540] on select "00 01 02 03 04 05 06 07 08 09 10 11 12 13 14 15 16 17 18 19 20 21 22 23" at bounding box center [701, 558] width 41 height 36
type input "20:00"
click at [884, 498] on input "[DATE]" at bounding box center [919, 511] width 213 height 36
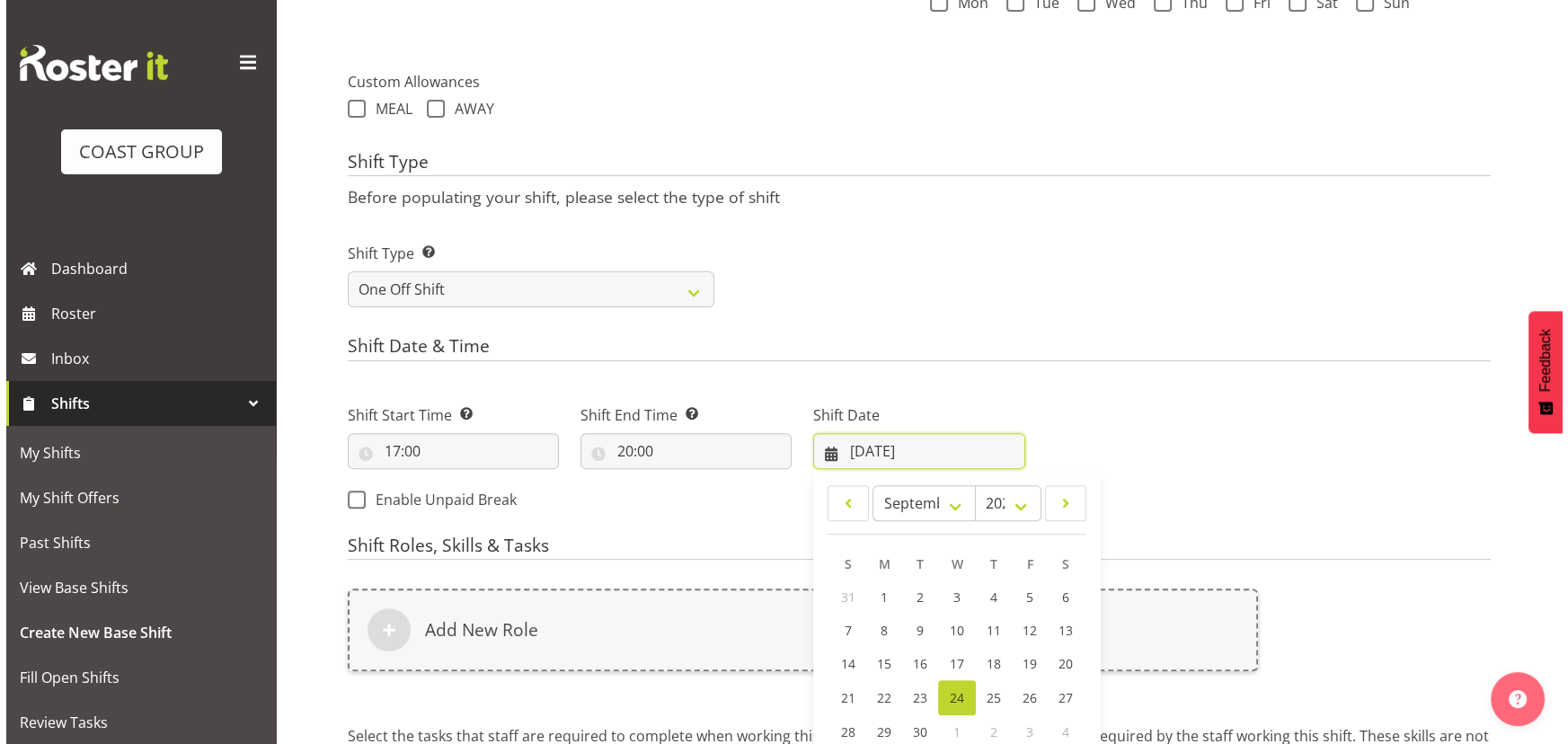
scroll to position [691, 0]
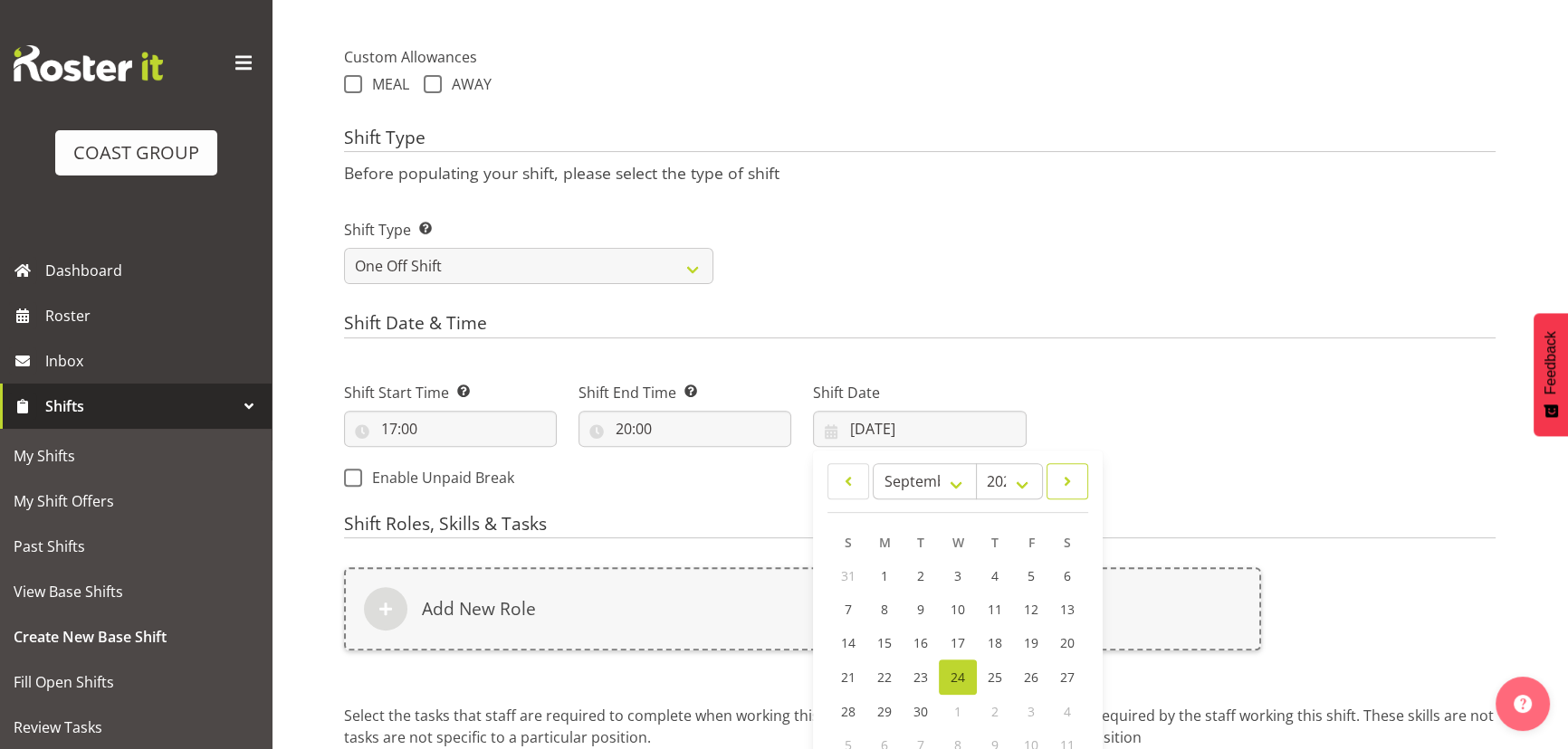
click at [1063, 481] on span at bounding box center [1067, 481] width 18 height 22
select select "9"
click at [858, 636] on link "12" at bounding box center [849, 643] width 36 height 34
type input "12/10/2025"
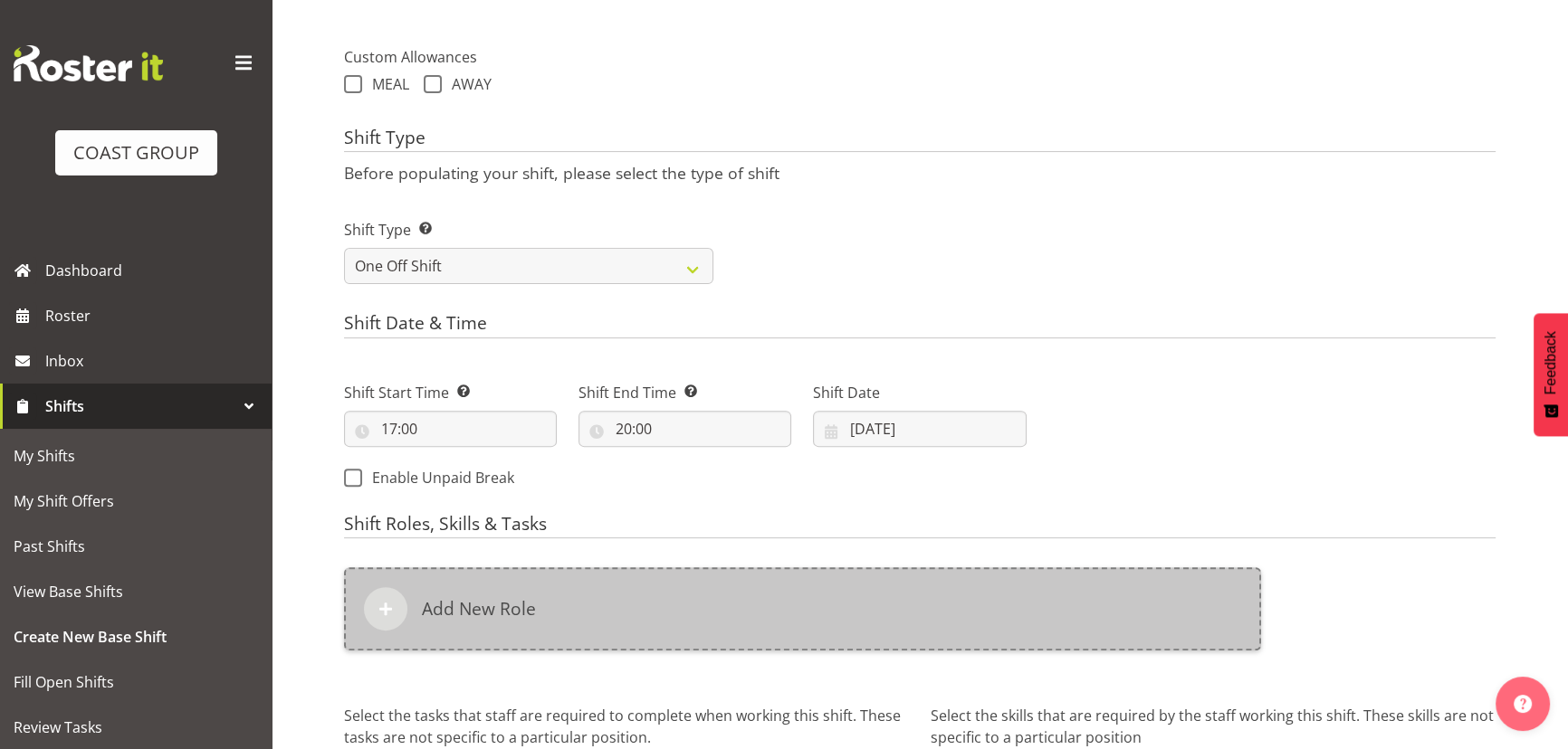
click at [857, 630] on div "Add New Role" at bounding box center [802, 609] width 916 height 84
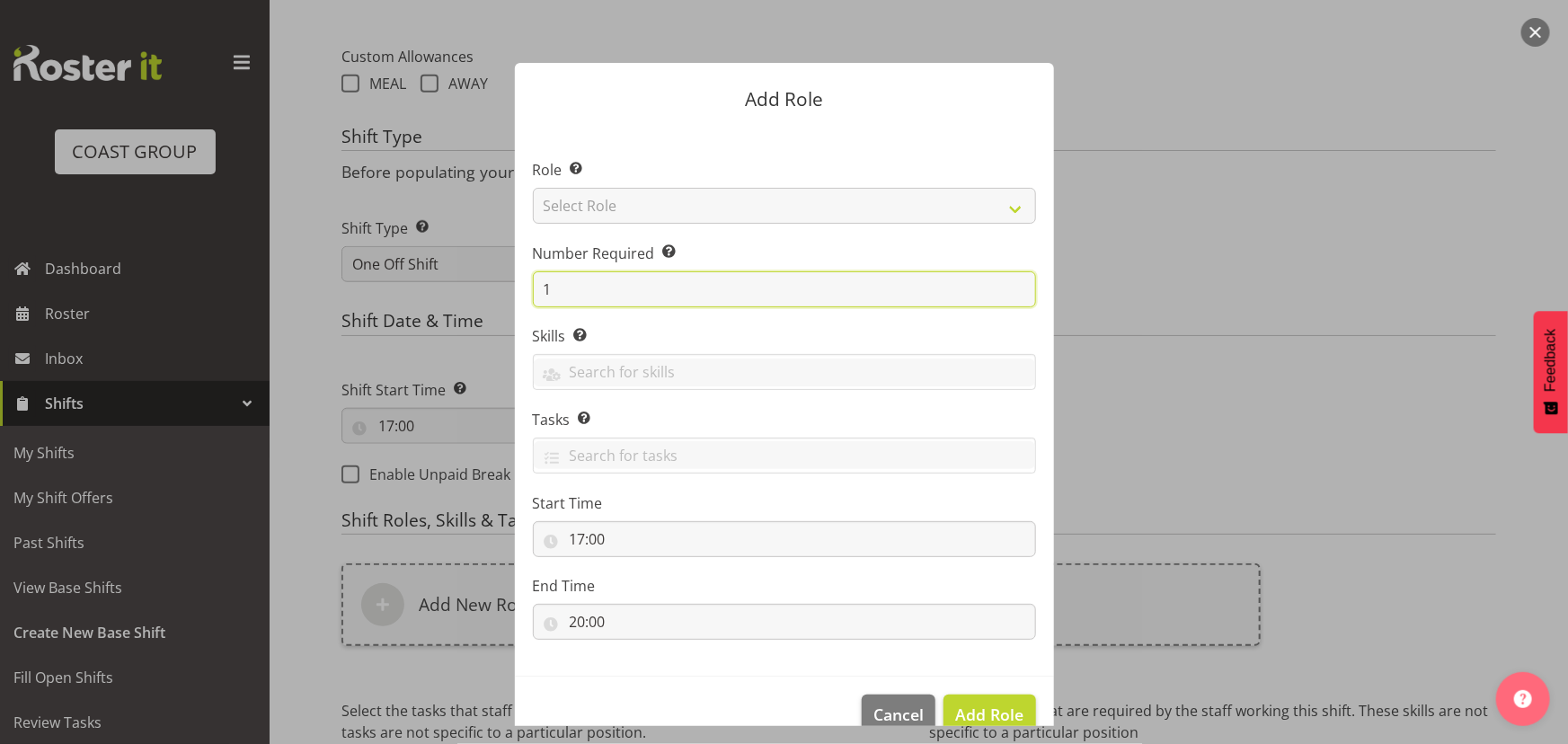
drag, startPoint x: 532, startPoint y: 288, endPoint x: 654, endPoint y: 287, distance: 122.0
click at [649, 302] on input "1" at bounding box center [784, 289] width 503 height 36
type input "2"
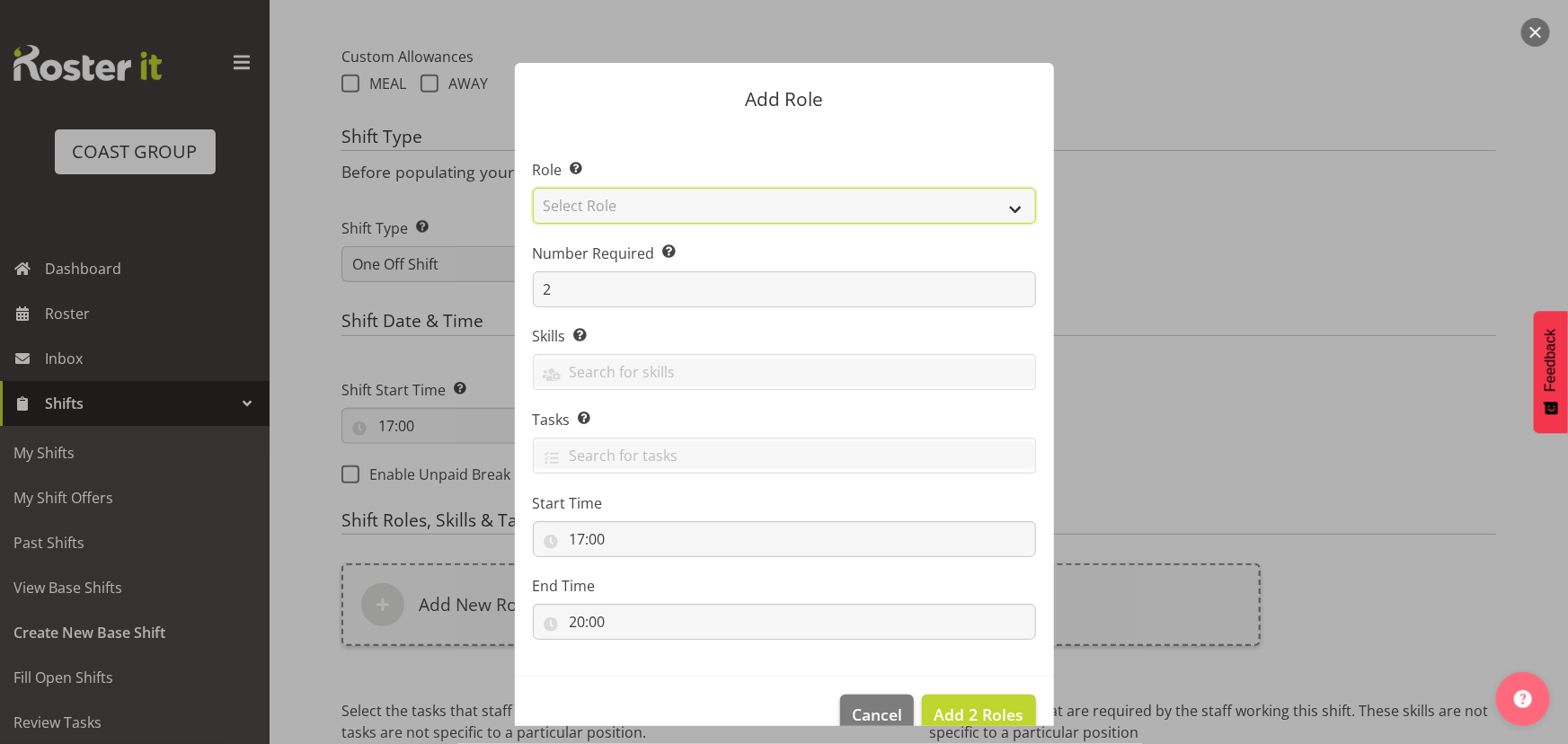
click at [700, 208] on select "Select Role ACCOUNT MANAGER ACCOUNT MANAGER DW ACCOUNTS [PERSON_NAME] VEHICLES …" at bounding box center [784, 206] width 503 height 36
select select "191"
click at [533, 188] on select "Select Role ACCOUNT MANAGER ACCOUNT MANAGER DW ACCOUNTS [PERSON_NAME] VEHICLES …" at bounding box center [784, 206] width 503 height 36
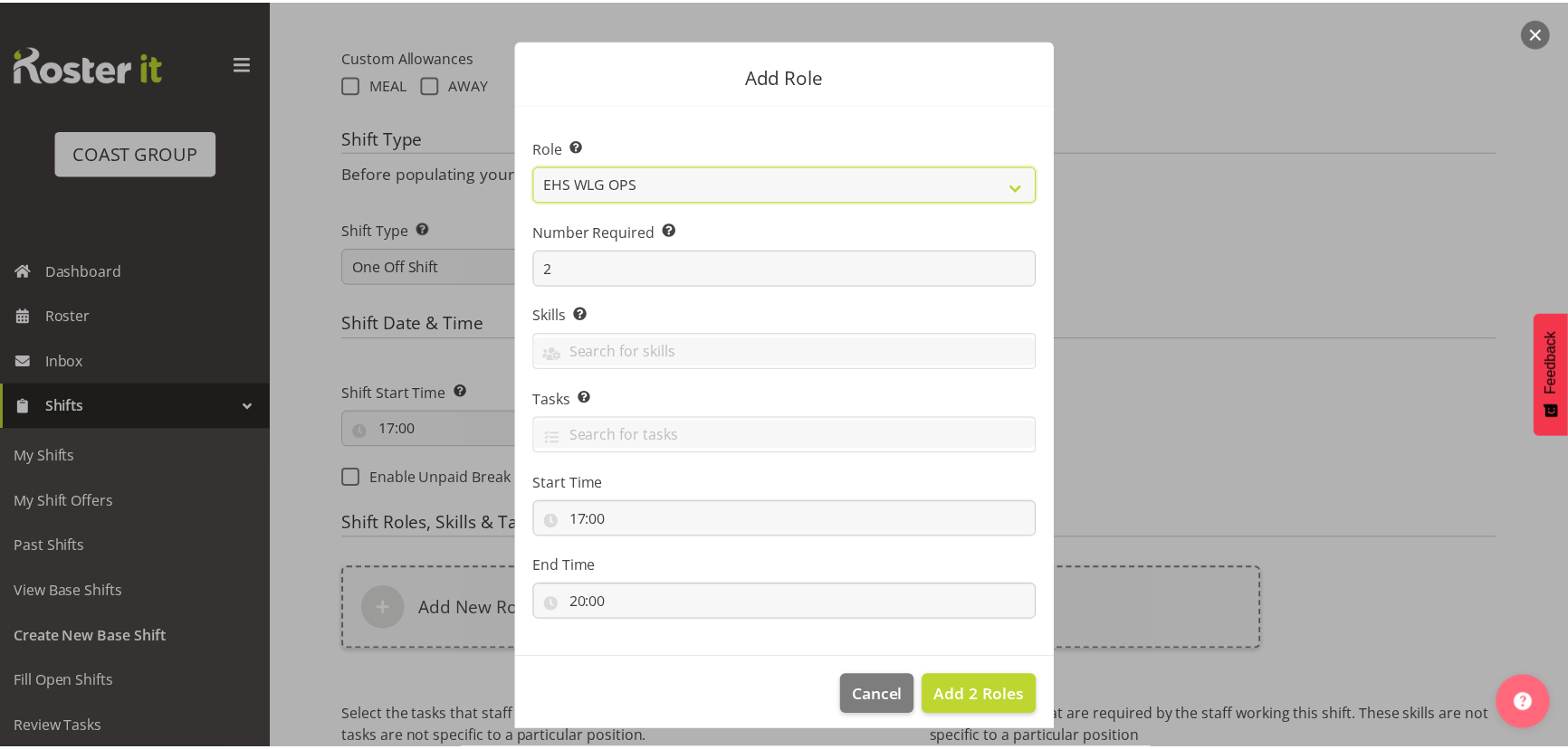
scroll to position [35, 0]
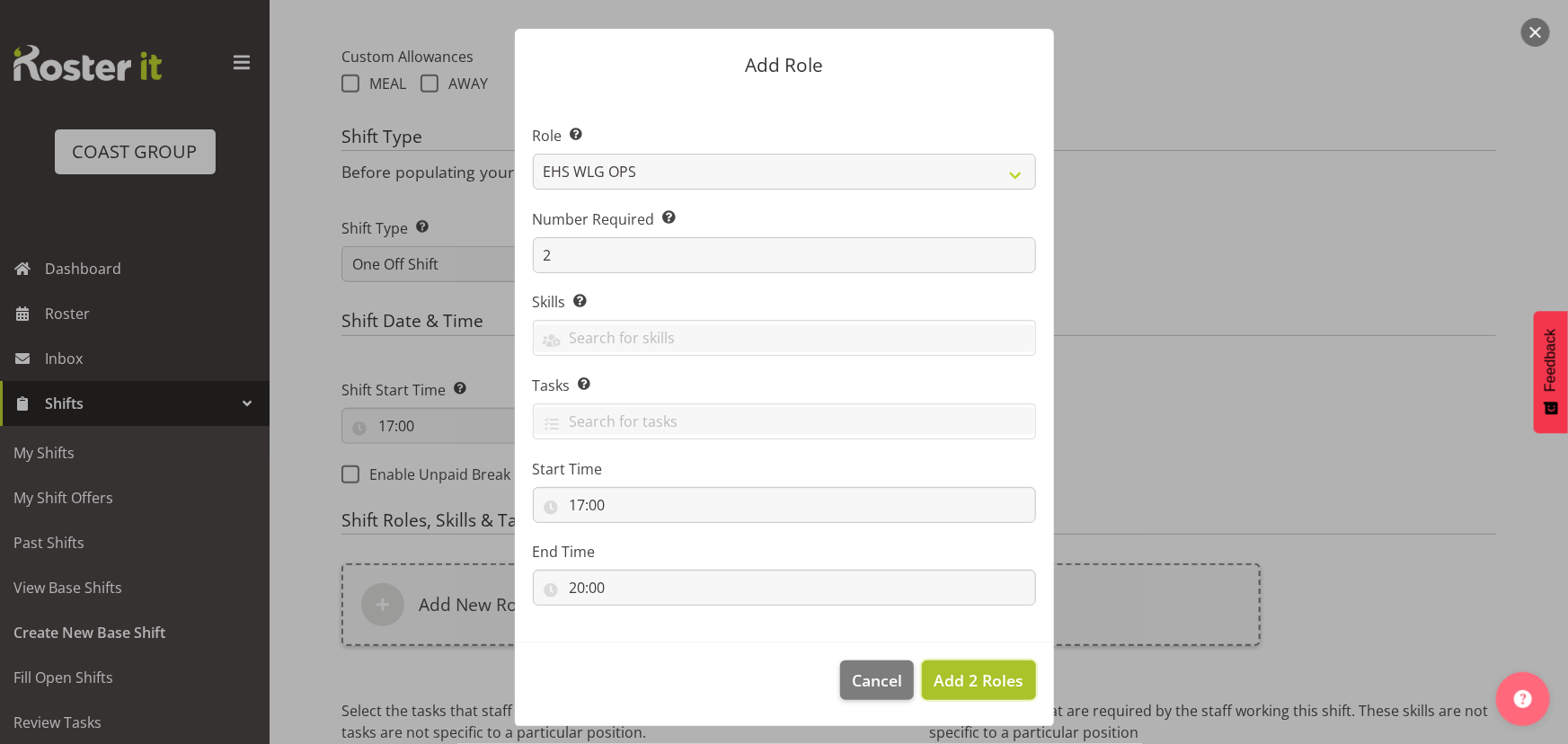
click at [965, 662] on button "Add 2 Roles" at bounding box center [978, 681] width 114 height 40
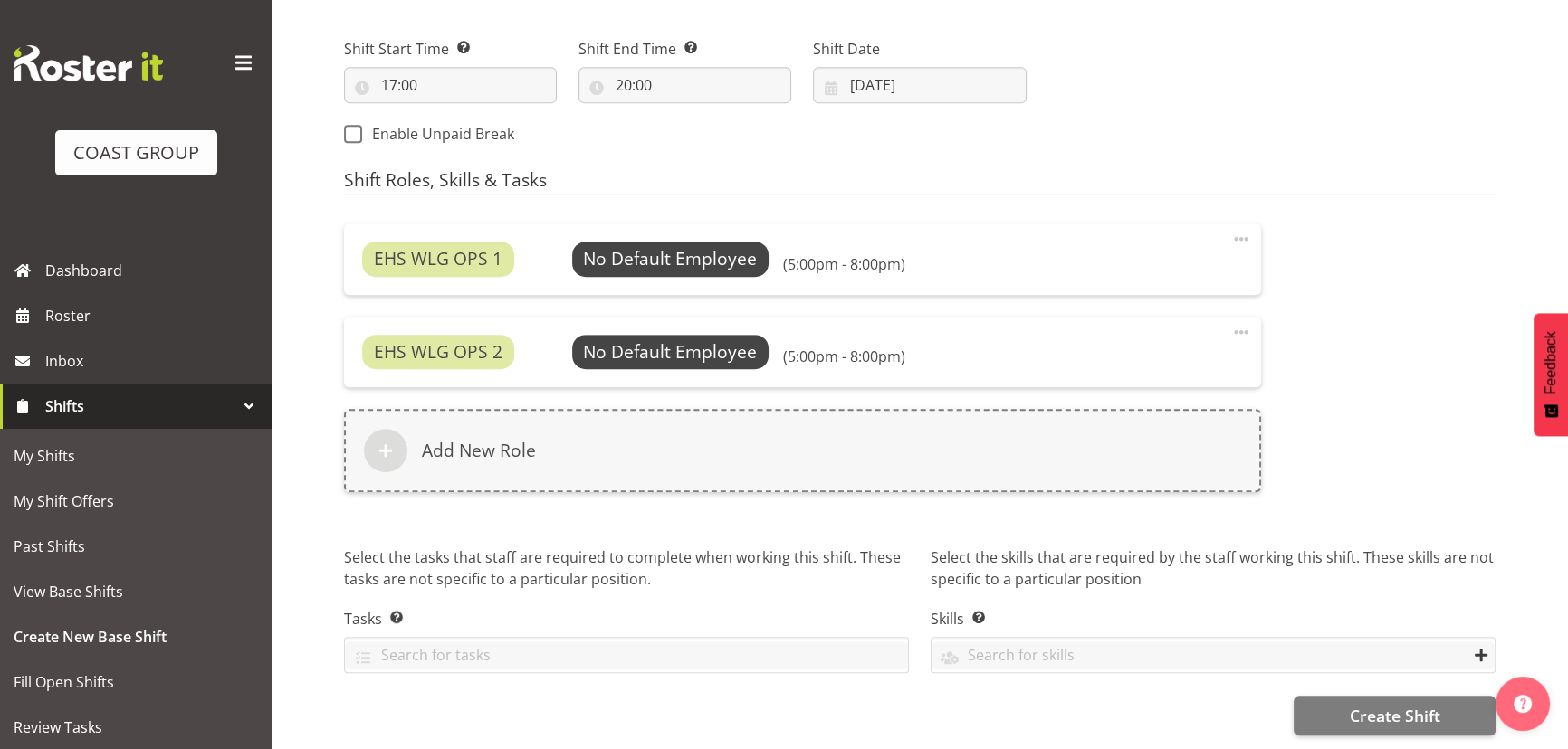
scroll to position [1048, 0]
click at [1367, 704] on span "Create Shift" at bounding box center [1393, 716] width 91 height 24
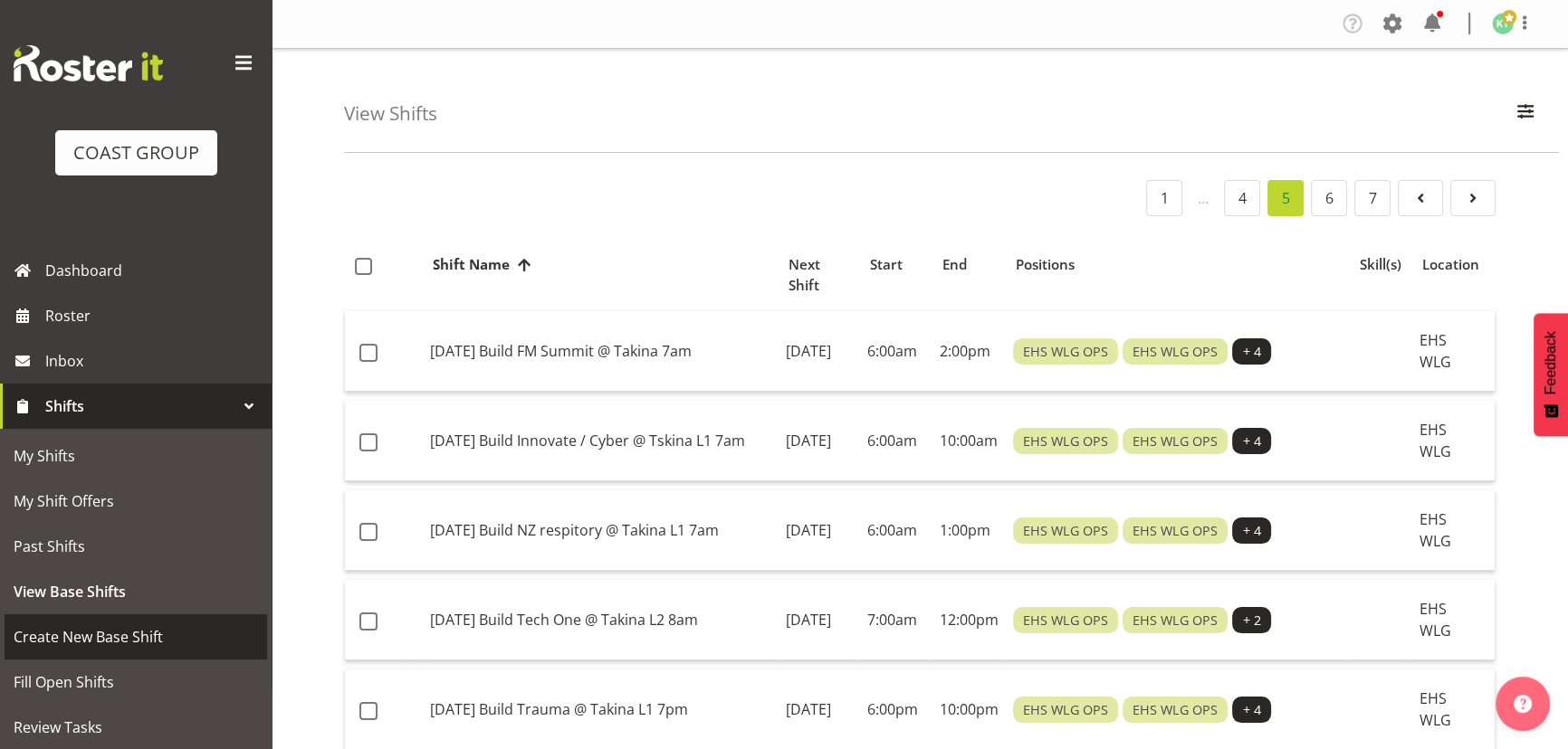
click at [165, 643] on span "Create New Base Shift" at bounding box center [136, 637] width 245 height 27
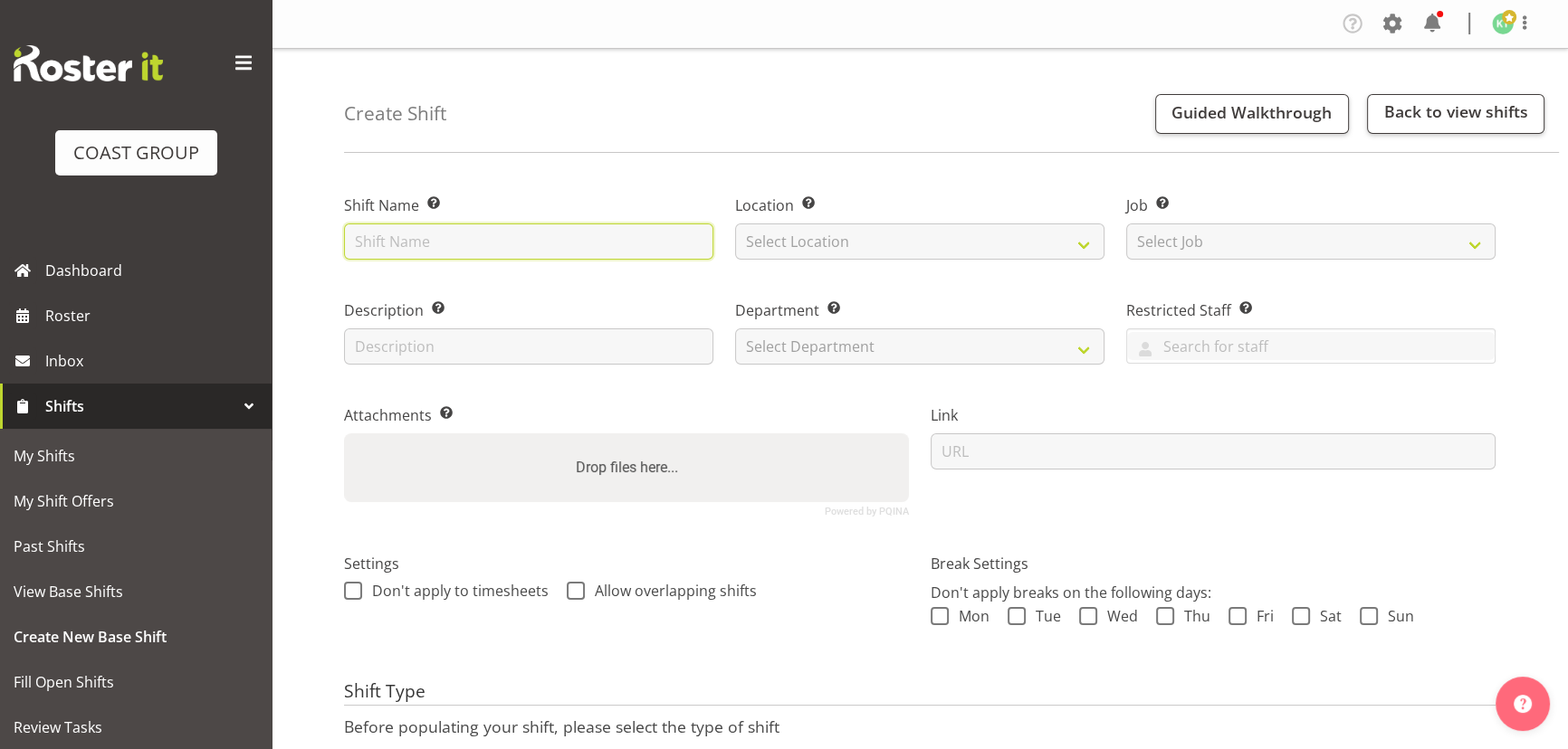
click at [434, 250] on input "text" at bounding box center [528, 242] width 369 height 36
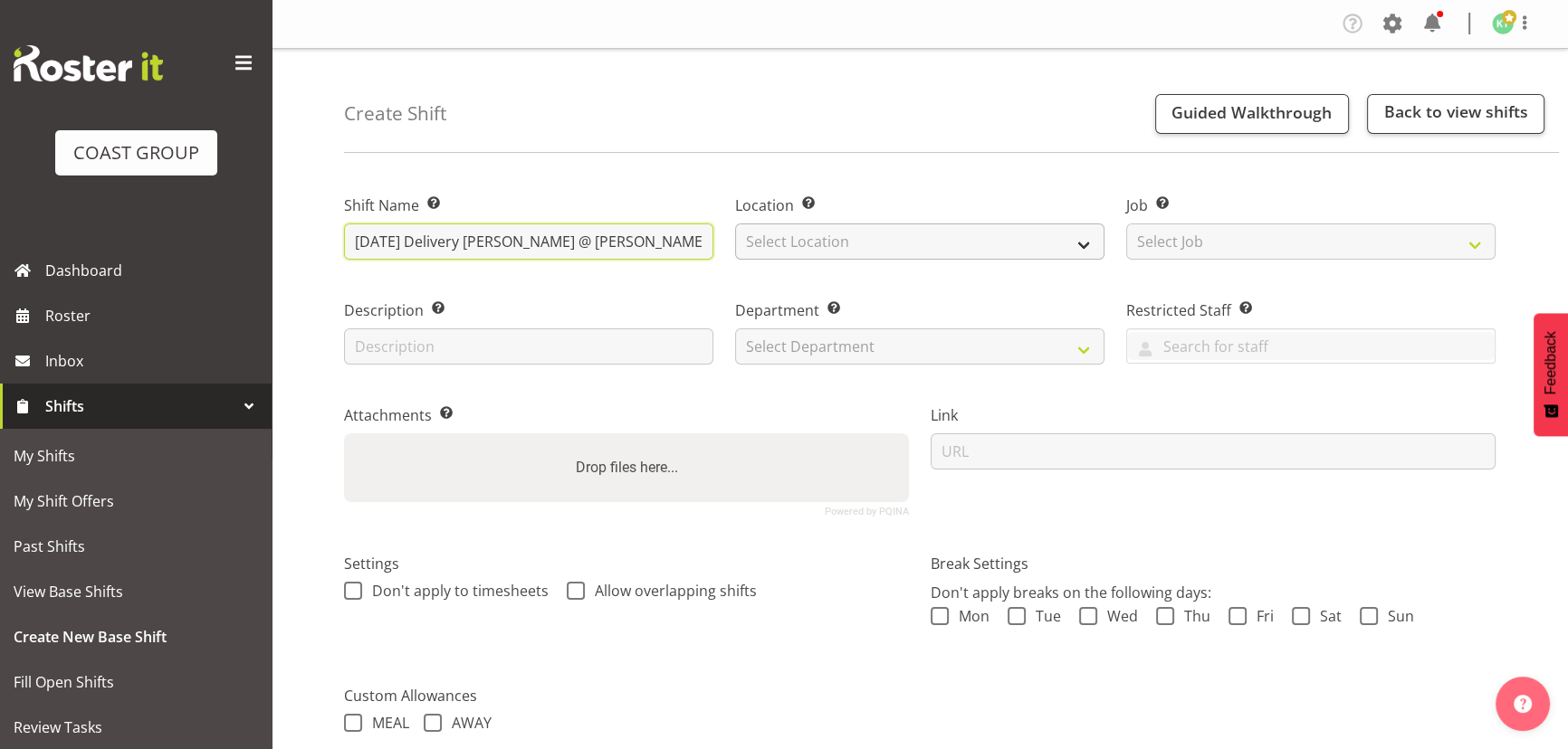
type input "[DATE] Delivery [PERSON_NAME] @ [PERSON_NAME] 3pm"
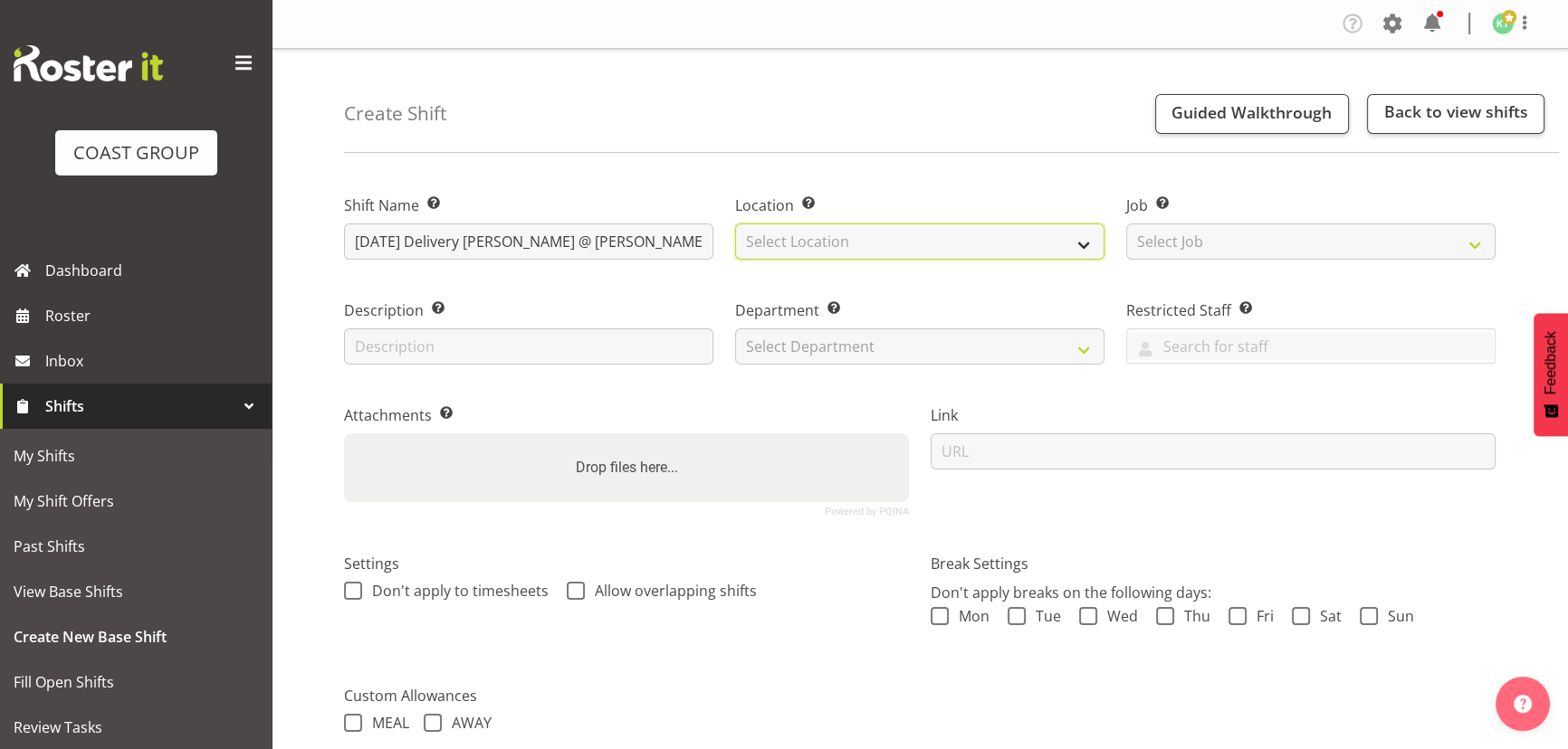
drag, startPoint x: 854, startPoint y: 241, endPoint x: 856, endPoint y: 256, distance: 15.1
click at [856, 248] on select "Select Location EHS WLG DW WLG" at bounding box center [919, 242] width 369 height 36
select select "106"
click at [735, 224] on select "Select Location EHS WLG DW WLG" at bounding box center [919, 242] width 369 height 36
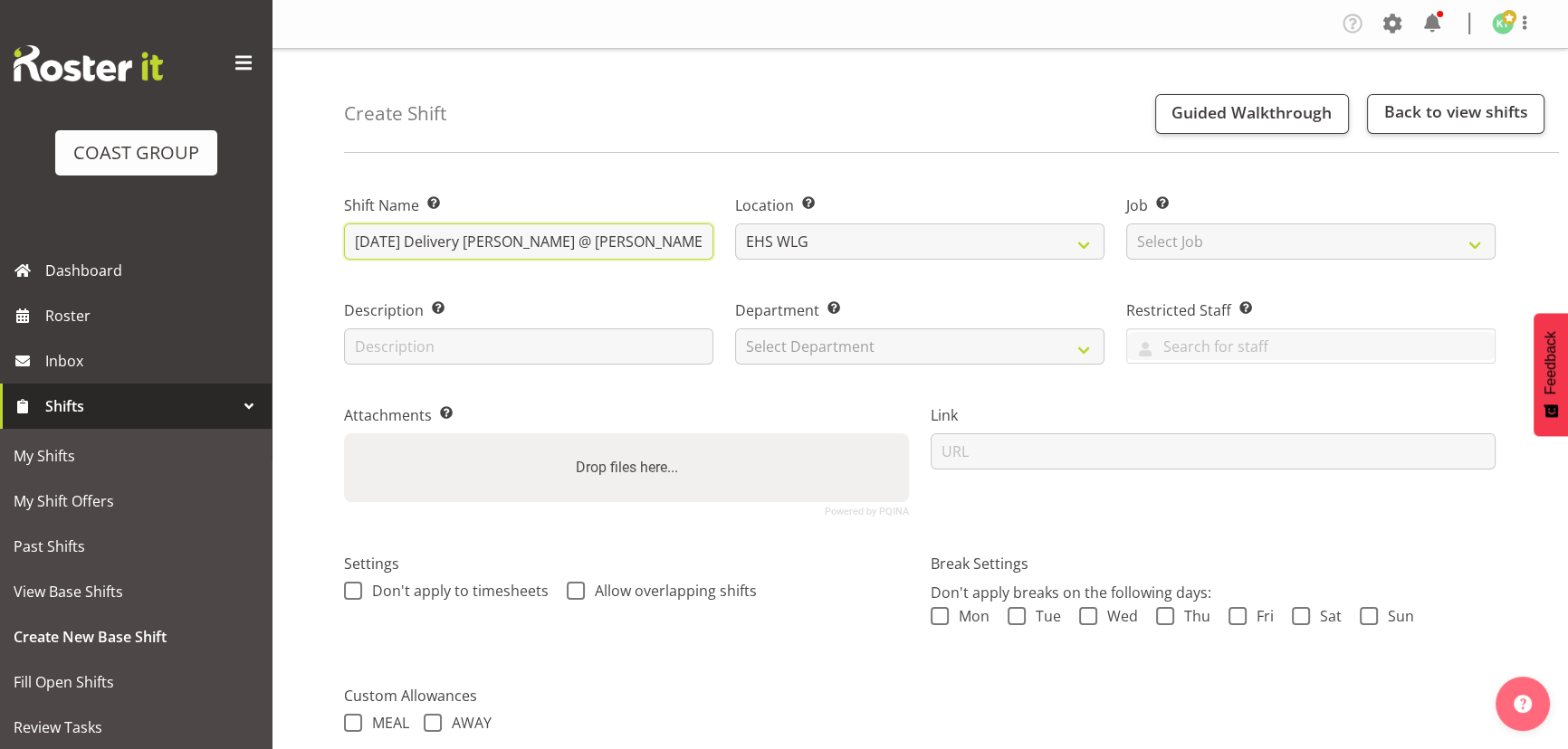
click at [565, 247] on input "[DATE] Delivery [PERSON_NAME] @ [PERSON_NAME] 3pm" at bounding box center [528, 242] width 369 height 36
type input "[DATE] Delivery [PERSON_NAME] @ [PERSON_NAME] L1 3pm"
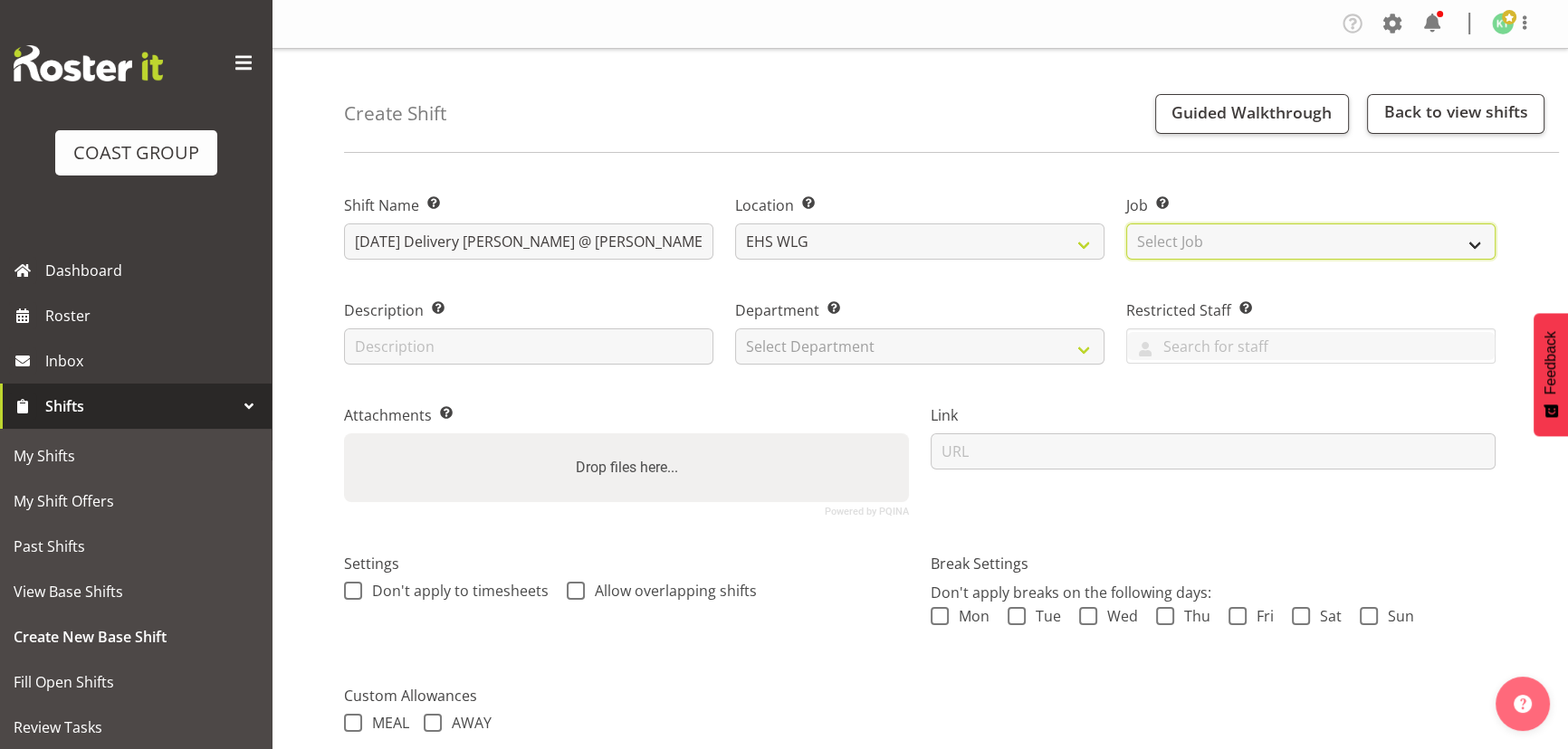
click at [1184, 224] on select "Select Job Create new job 1 Carlton Events 1 [PERSON_NAME][GEOGRAPHIC_DATA] 1 […" at bounding box center [1310, 242] width 369 height 36
select select "8678"
click at [1126, 224] on select "Select Job Create new job 1 Carlton Events 1 Carlton Hamilton 1 Carlton Welling…" at bounding box center [1310, 242] width 369 height 36
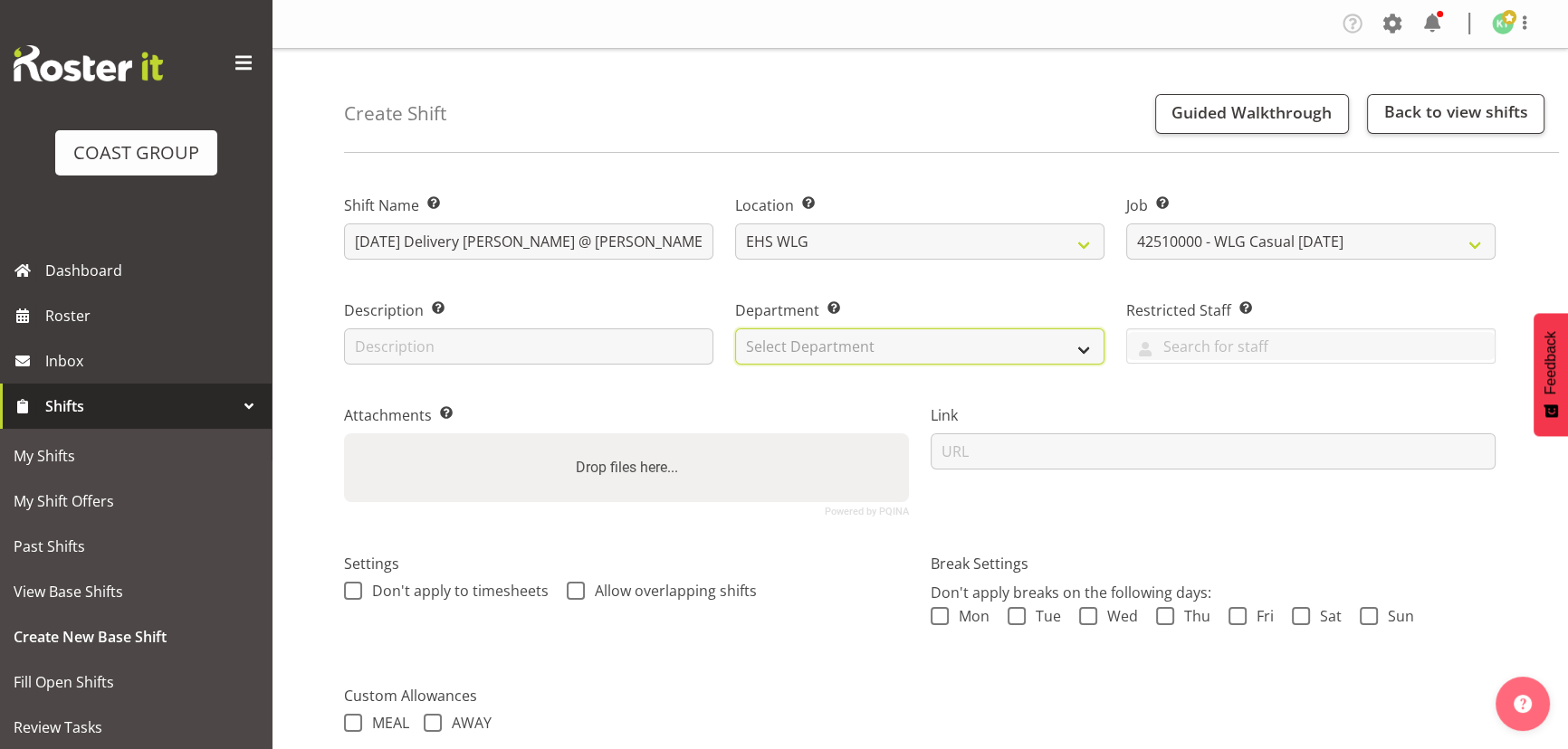
drag, startPoint x: 988, startPoint y: 344, endPoint x: 976, endPoint y: 362, distance: 21.6
click at [988, 344] on select "Select Department EHS WLG OPS DW WLG DW WLG SALES" at bounding box center [919, 346] width 369 height 36
select select "43"
click at [735, 328] on select "Select Department EHS WLG OPS DW WLG DW WLG SALES" at bounding box center [919, 346] width 369 height 36
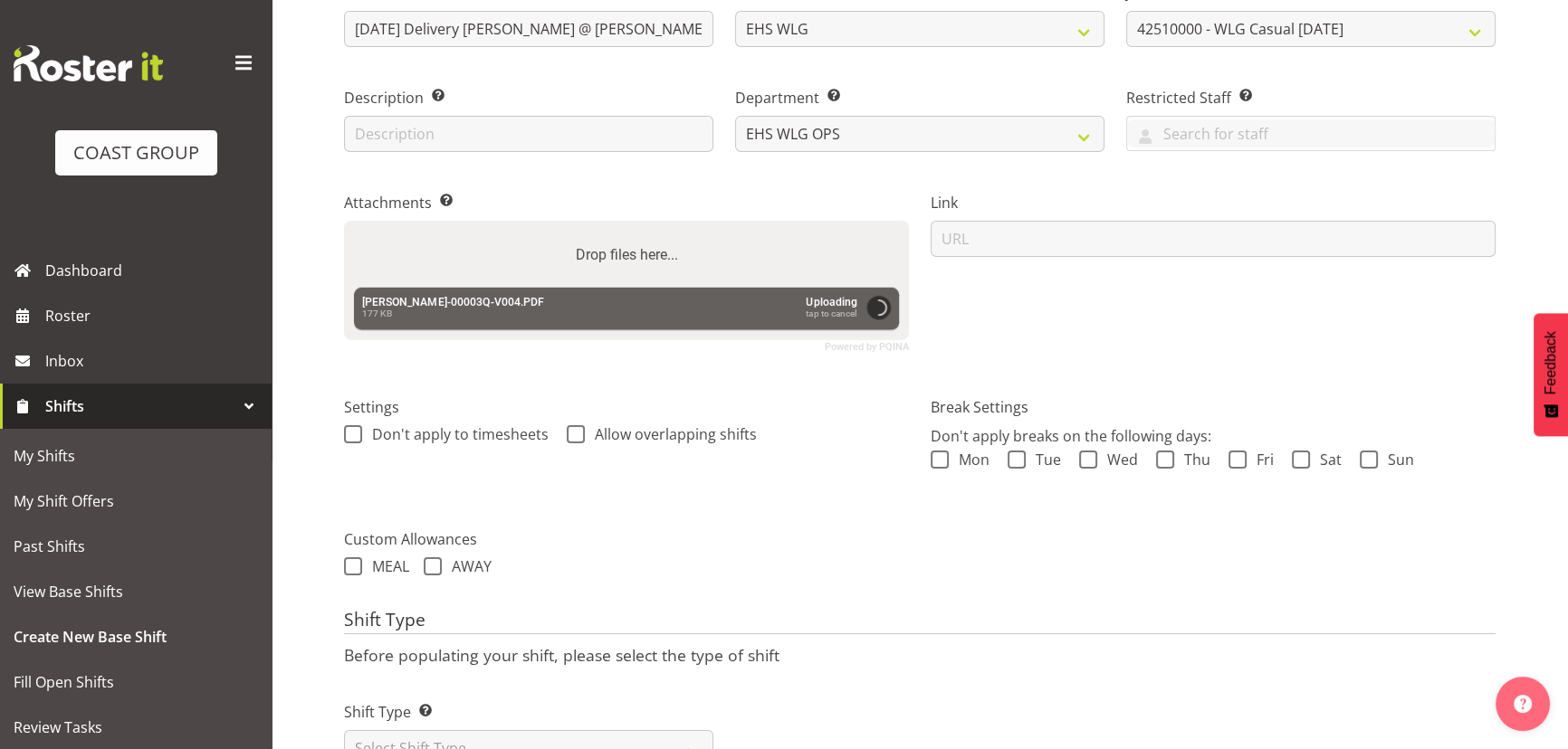
scroll to position [283, 0]
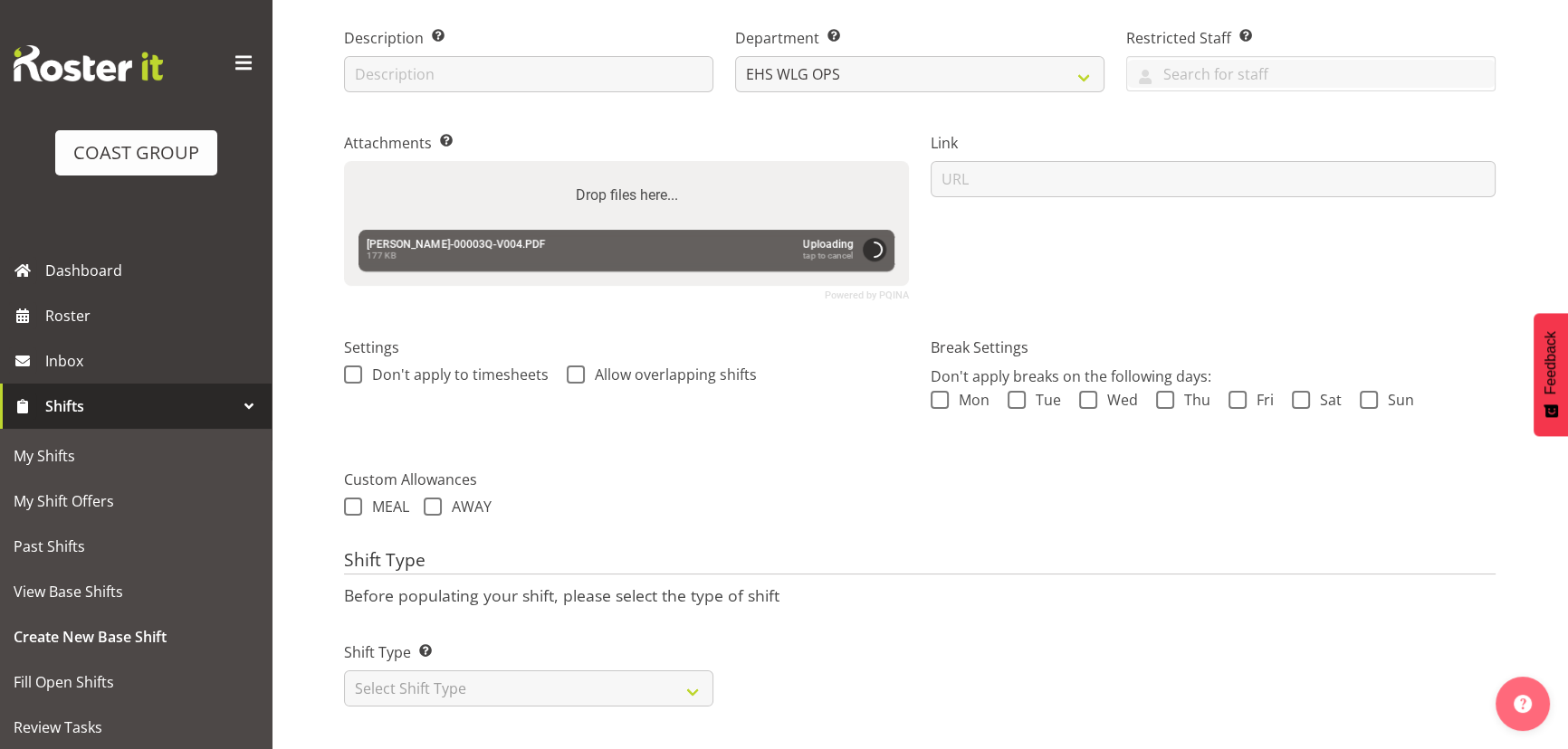
click at [522, 710] on div "Shift Name Enter a name for the shift (e.g. Day Shift). OCT 25 Delivery Luna @ …" at bounding box center [956, 322] width 1224 height 856
click at [526, 693] on select "Select Shift Type One Off Shift Recurring Shift Rotating Shift" at bounding box center [528, 688] width 369 height 36
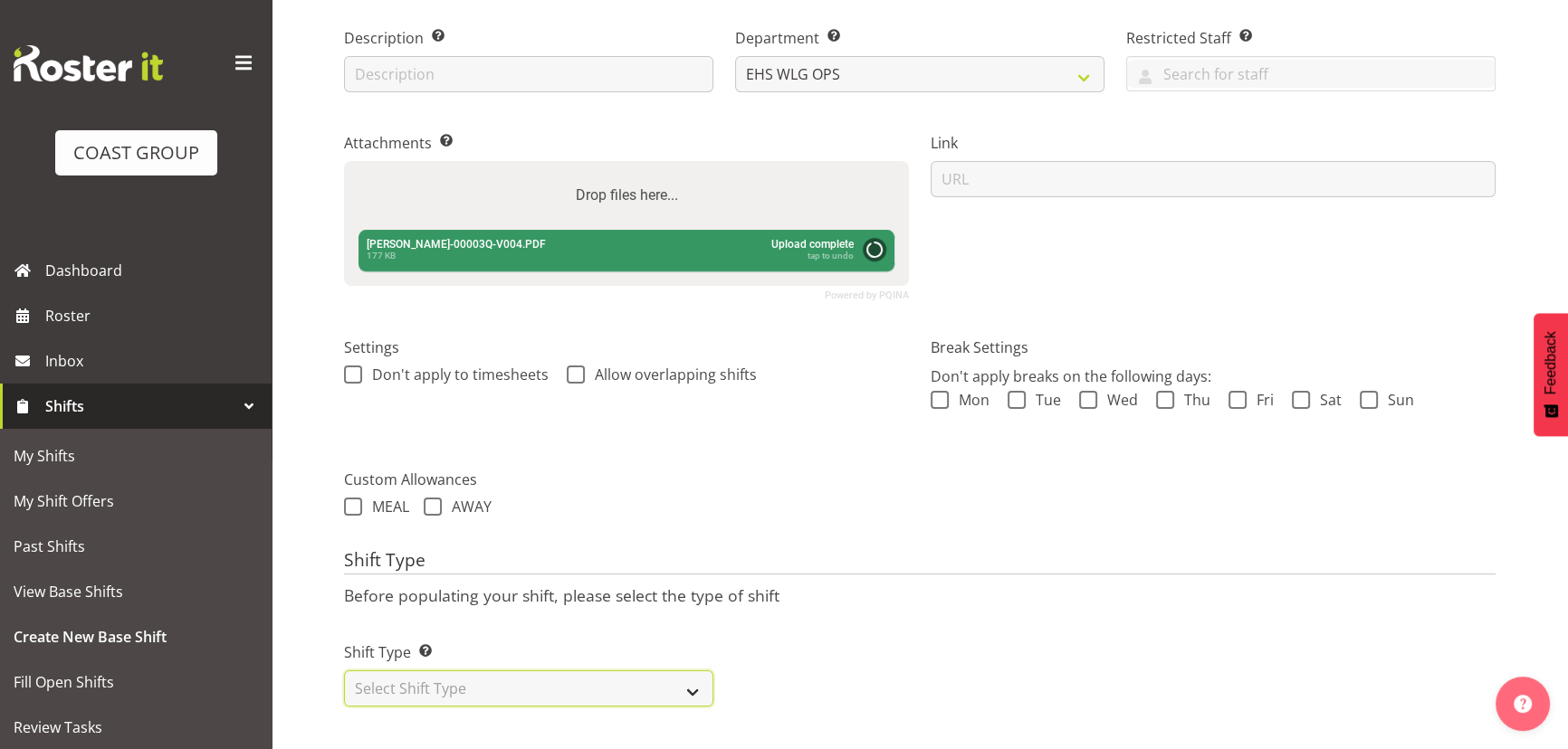
select select "one_off"
click at [344, 670] on select "Select Shift Type One Off Shift Recurring Shift Rotating Shift" at bounding box center [528, 688] width 369 height 36
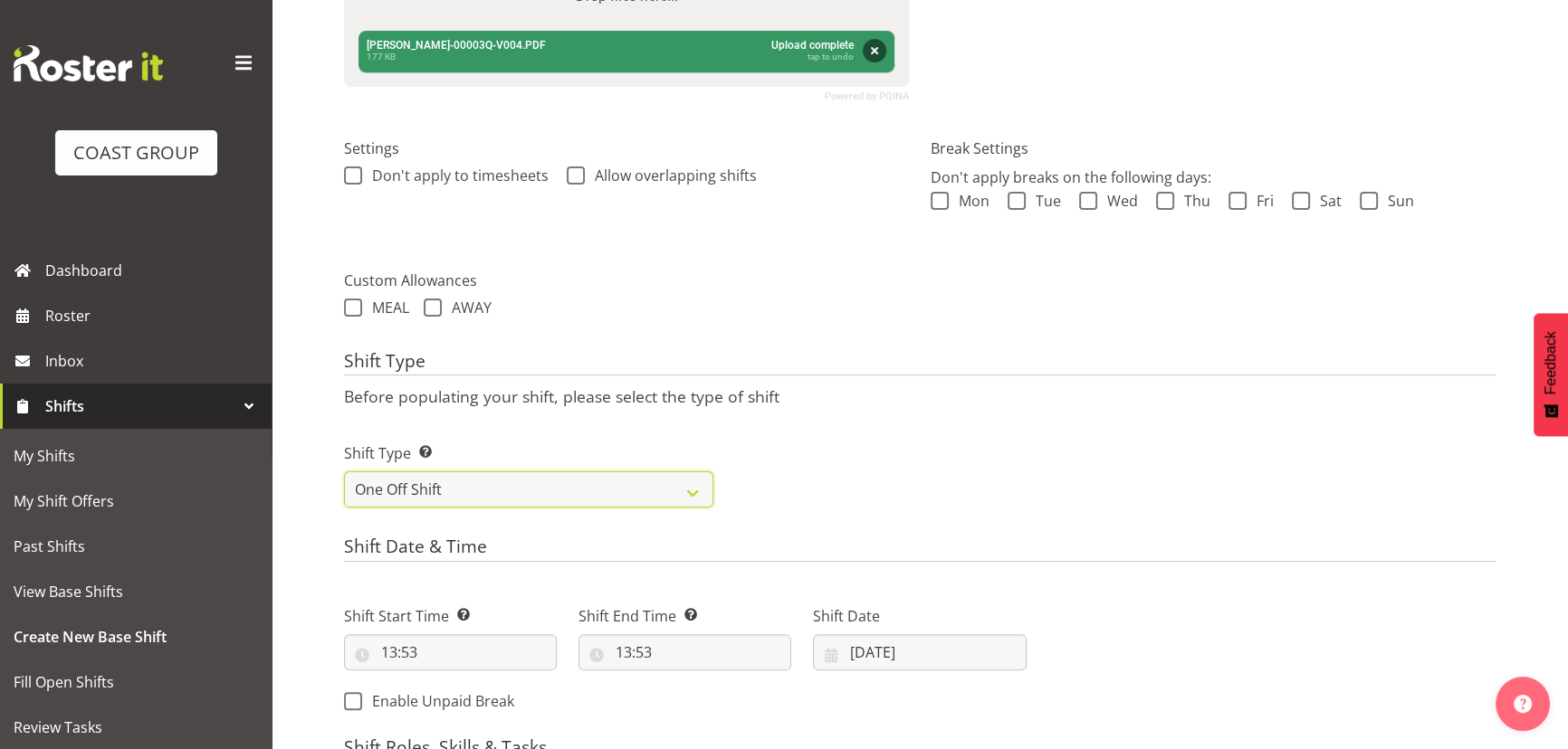
scroll to position [530, 0]
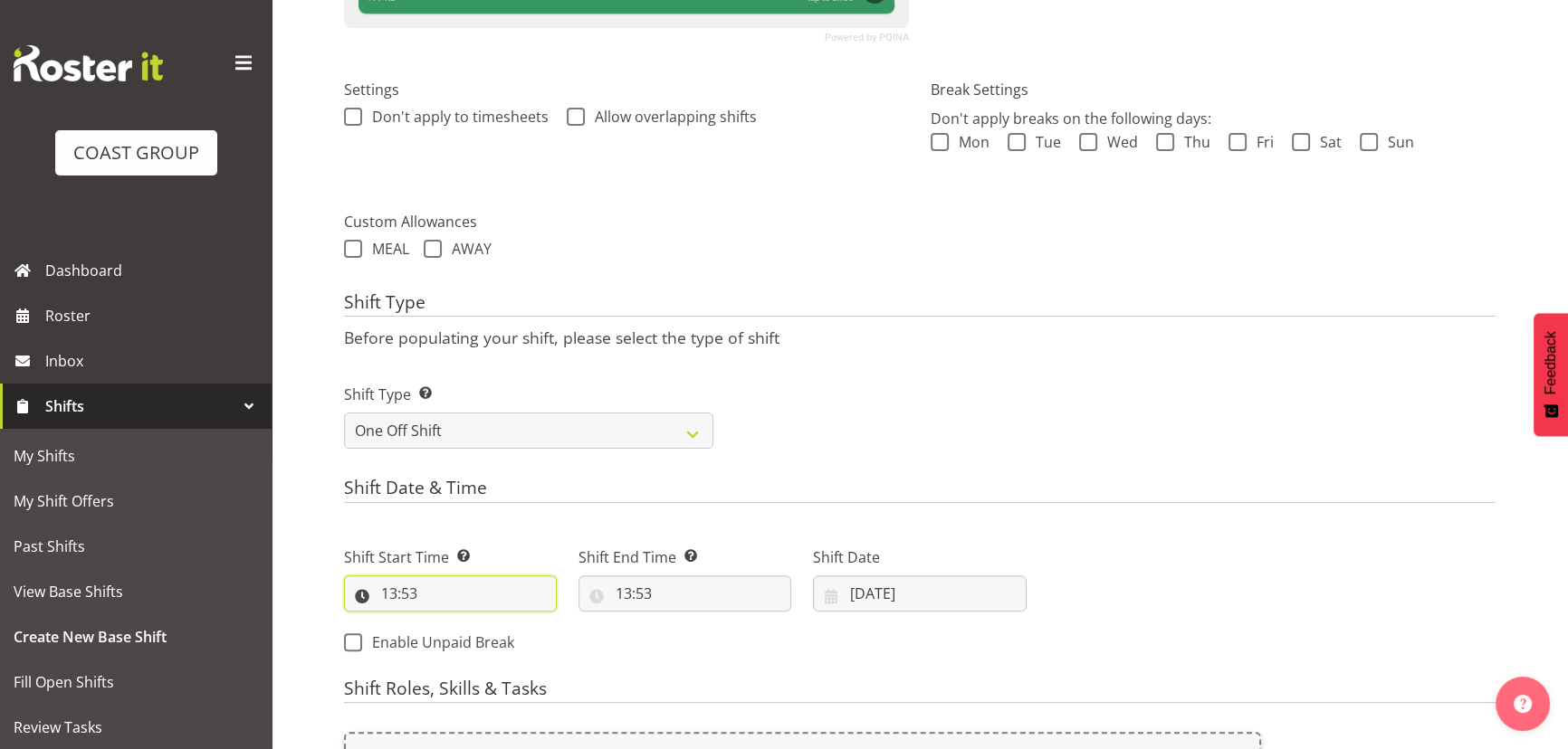
click at [462, 581] on input "13:53" at bounding box center [451, 594] width 213 height 36
drag, startPoint x: 461, startPoint y: 645, endPoint x: 463, endPoint y: 625, distance: 20.1
click at [461, 645] on select "00 01 02 03 04 05 06 07 08 09 10 11 12 13 14 15 16 17 18 19 20 21 22 23" at bounding box center [467, 641] width 41 height 36
select select "12"
click at [447, 623] on select "00 01 02 03 04 05 06 07 08 09 10 11 12 13 14 15 16 17 18 19 20 21 22 23" at bounding box center [467, 641] width 41 height 36
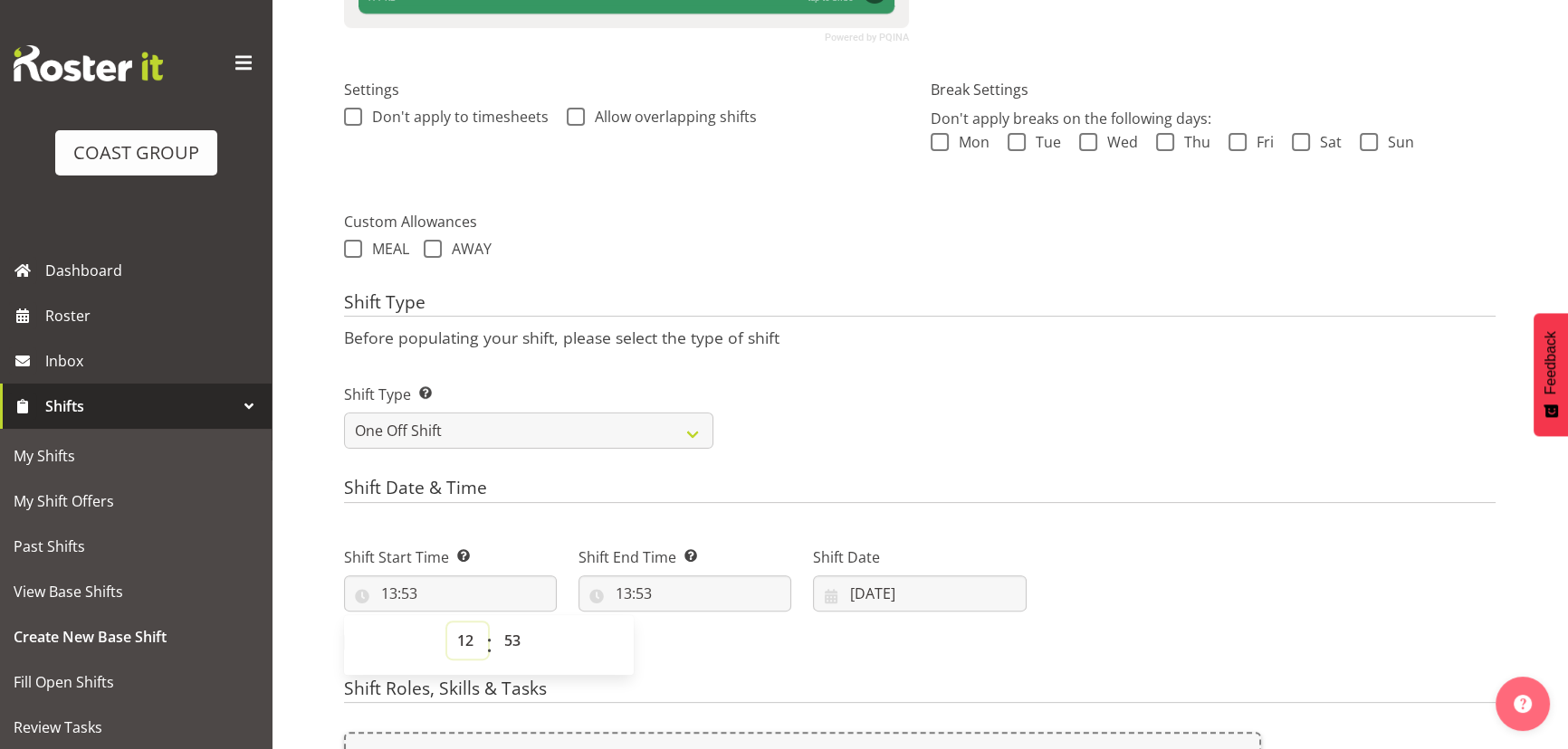
type input "12:53"
drag, startPoint x: 506, startPoint y: 637, endPoint x: 506, endPoint y: 621, distance: 16.0
click at [506, 636] on select "00 01 02 03 04 05 06 07 08 09 10 11 12 13 14 15 16 17 18 19 20 21 22 23 24 25 2…" at bounding box center [514, 641] width 41 height 36
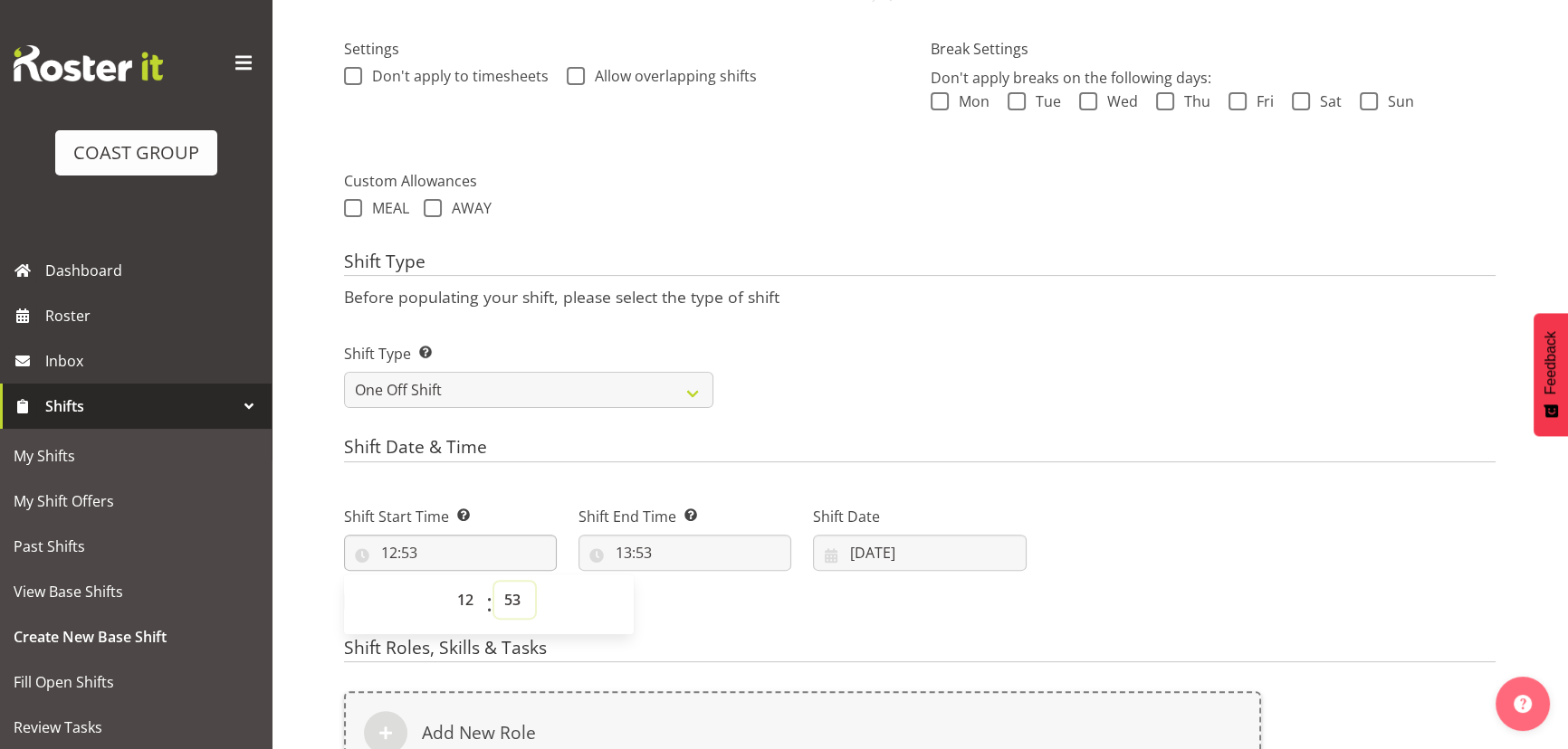
scroll to position [695, 0]
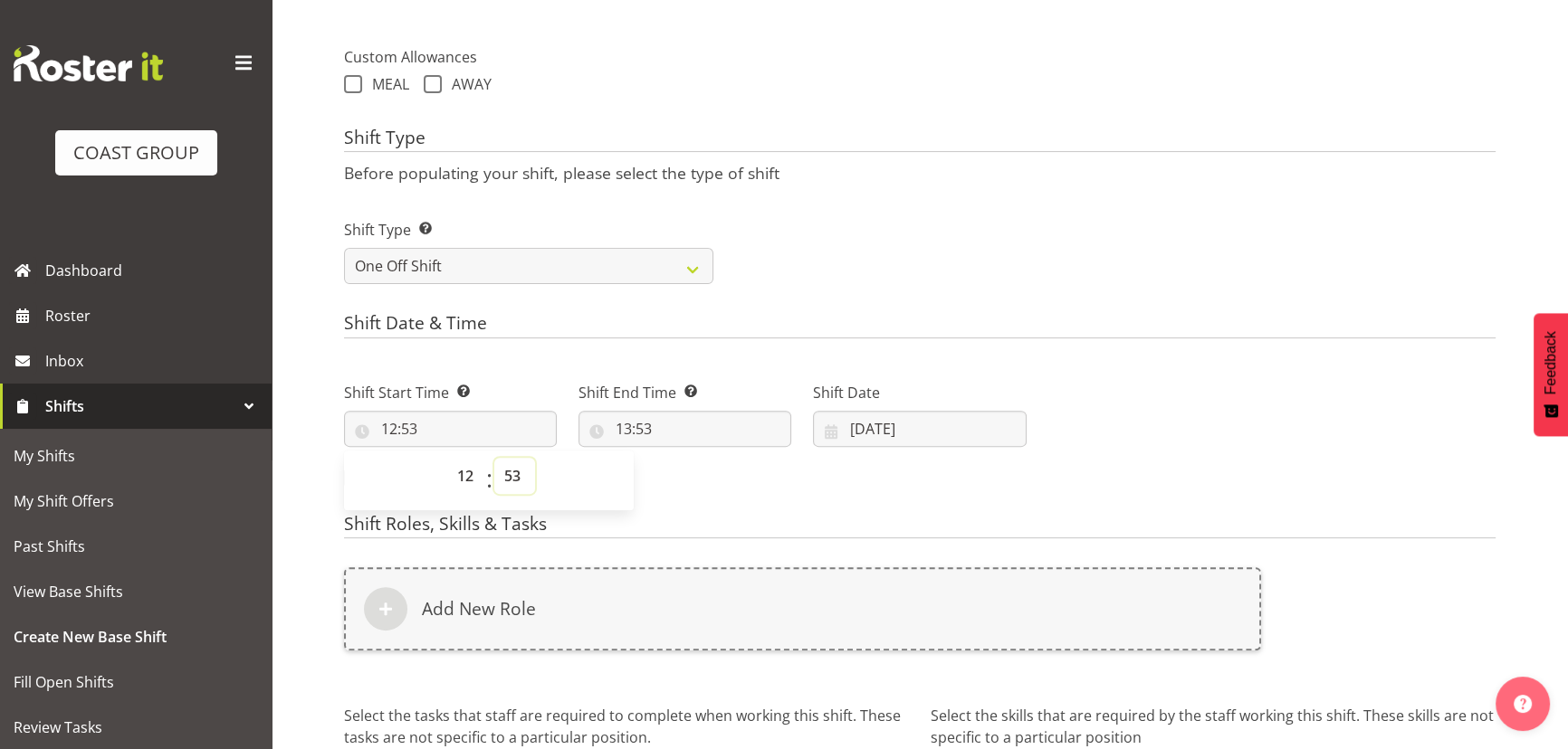
click at [517, 472] on select "00 01 02 03 04 05 06 07 08 09 10 11 12 13 14 15 16 17 18 19 20 21 22 23 24 25 2…" at bounding box center [514, 475] width 41 height 36
select select "0"
click at [494, 458] on select "00 01 02 03 04 05 06 07 08 09 10 11 12 13 14 15 16 17 18 19 20 21 22 23 24 25 2…" at bounding box center [514, 475] width 41 height 36
type input "12:00"
click at [650, 426] on input "13:53" at bounding box center [685, 429] width 213 height 36
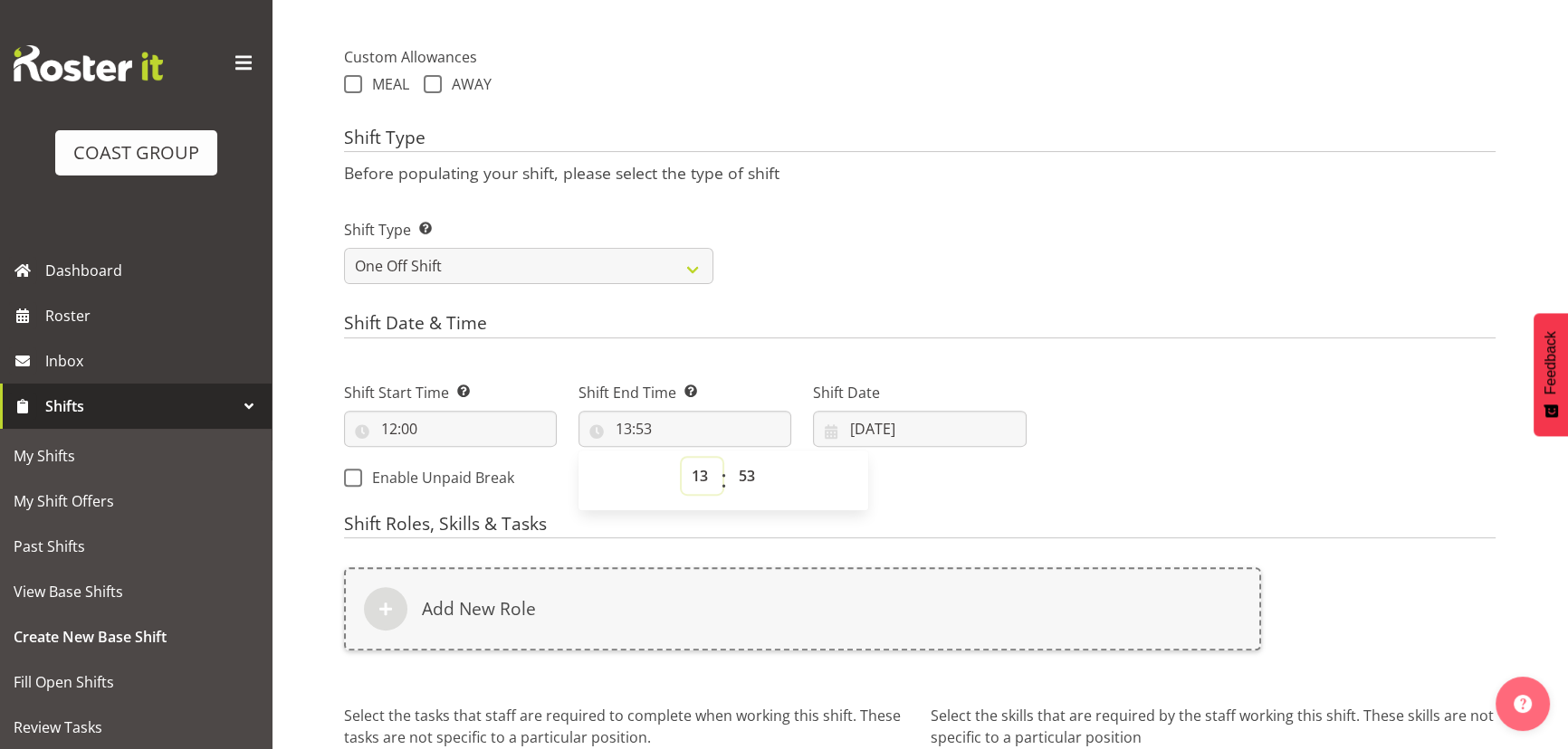
drag, startPoint x: 709, startPoint y: 484, endPoint x: 708, endPoint y: 474, distance: 10.0
click at [709, 484] on select "00 01 02 03 04 05 06 07 08 09 10 11 12 13 14 15 16 17 18 19 20 21 22 23" at bounding box center [701, 475] width 41 height 36
select select "15"
click at [682, 458] on select "00 01 02 03 04 05 06 07 08 09 10 11 12 13 14 15 16 17 18 19 20 21 22 23" at bounding box center [701, 475] width 41 height 36
type input "15:53"
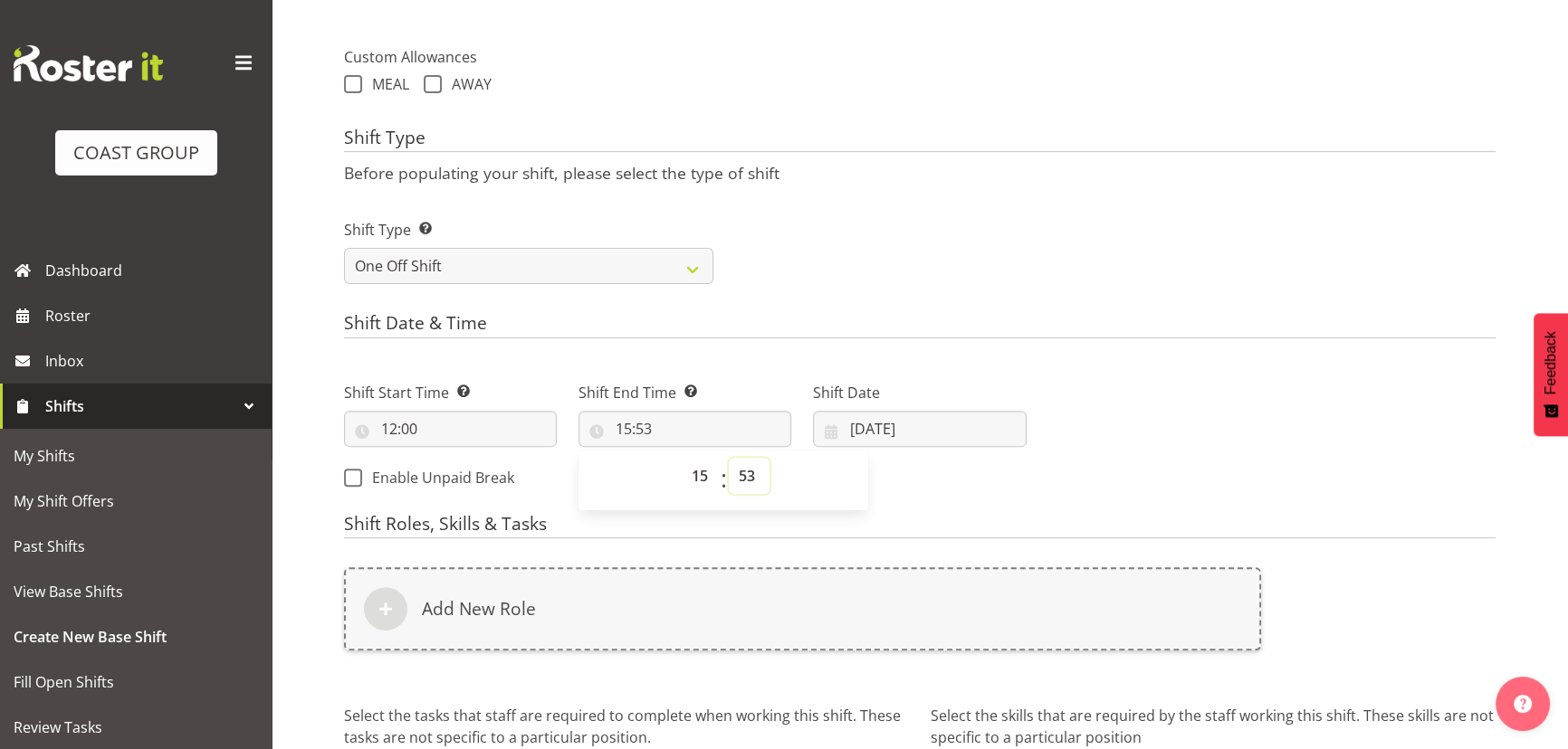
click at [750, 468] on select "00 01 02 03 04 05 06 07 08 09 10 11 12 13 14 15 16 17 18 19 20 21 22 23 24 25 2…" at bounding box center [748, 475] width 41 height 36
select select "0"
click at [728, 458] on select "00 01 02 03 04 05 06 07 08 09 10 11 12 13 14 15 16 17 18 19 20 21 22 23 24 25 2…" at bounding box center [748, 475] width 41 height 36
type input "15:00"
click at [989, 416] on input "24/09/2025" at bounding box center [919, 429] width 213 height 36
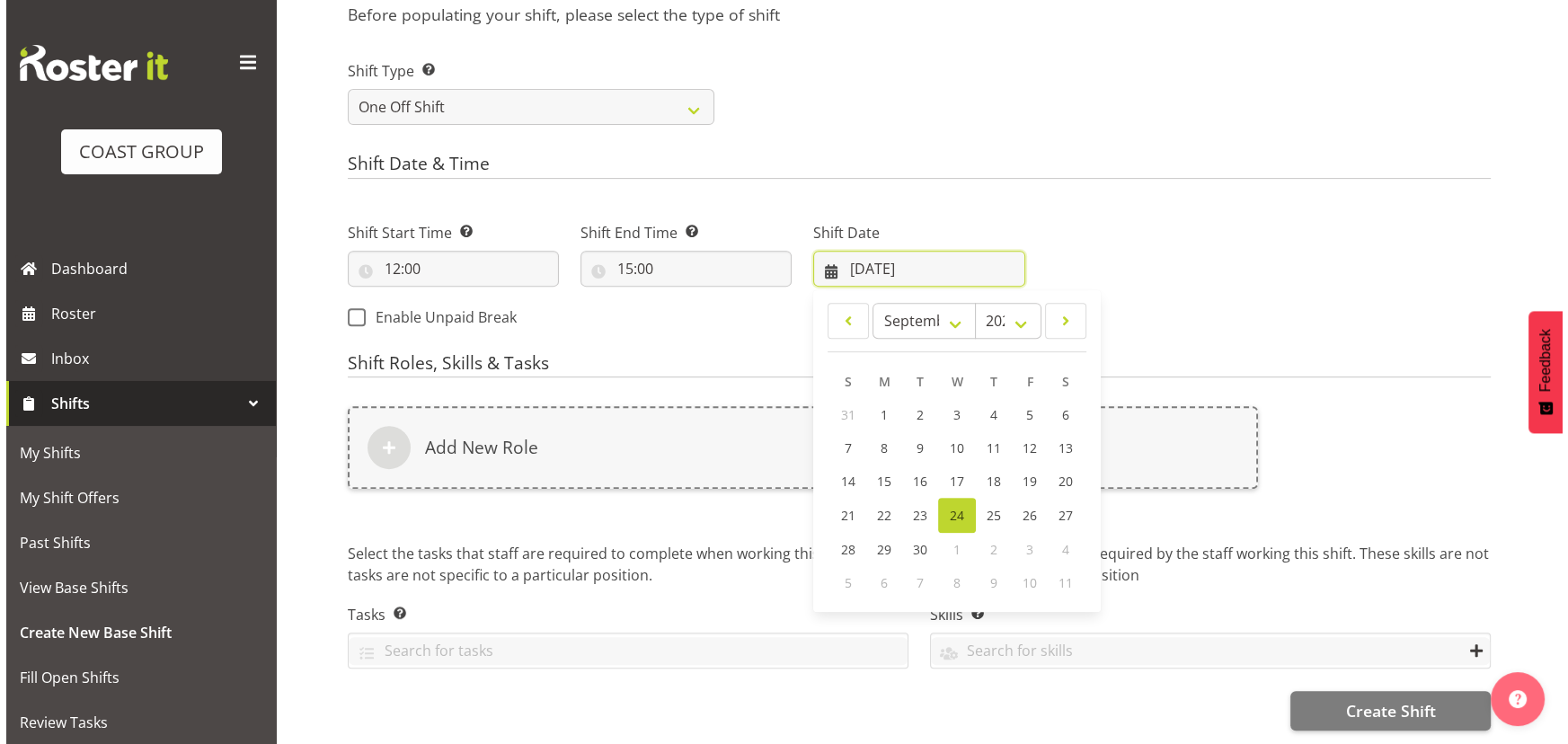
scroll to position [858, 0]
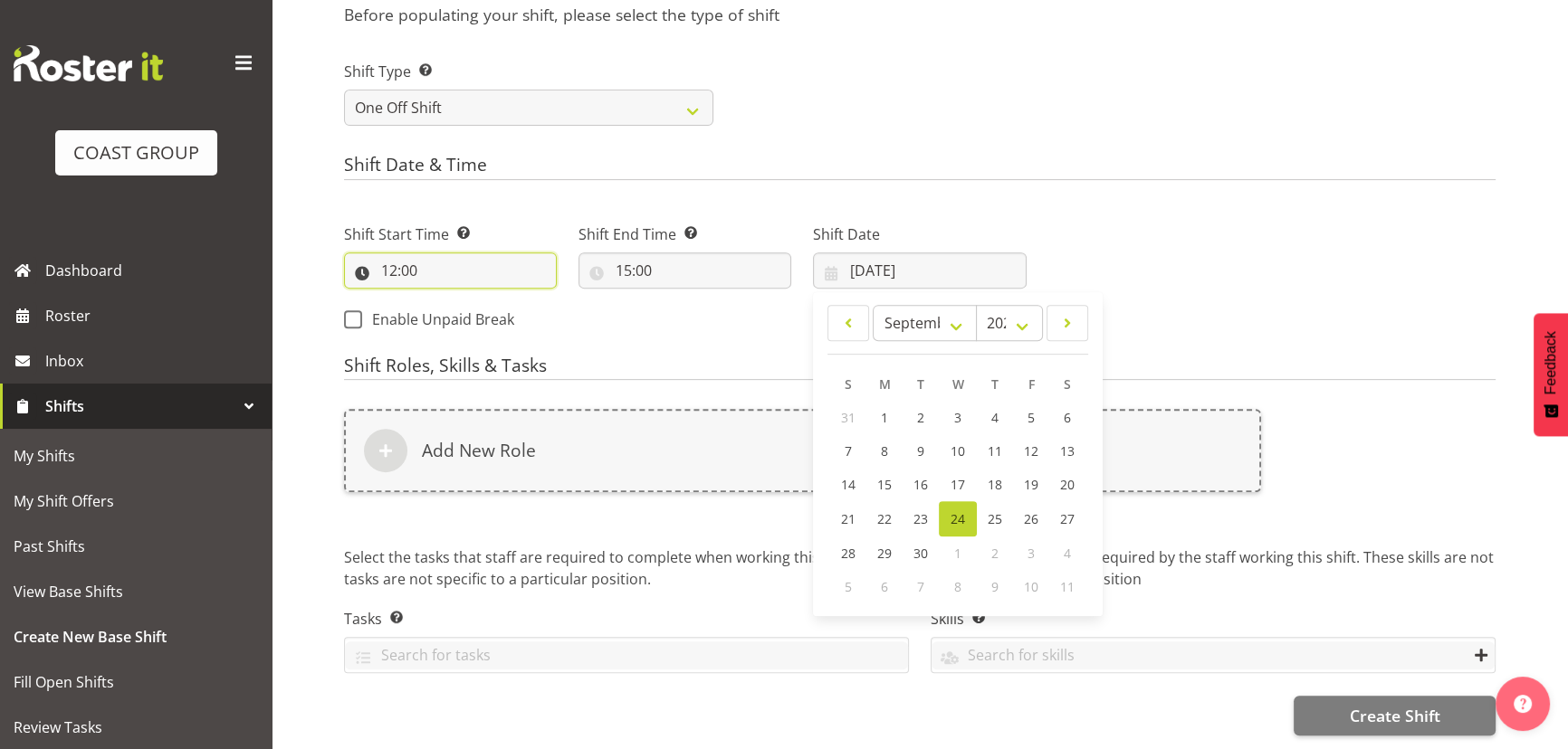
click at [495, 253] on input "12:00" at bounding box center [451, 271] width 213 height 36
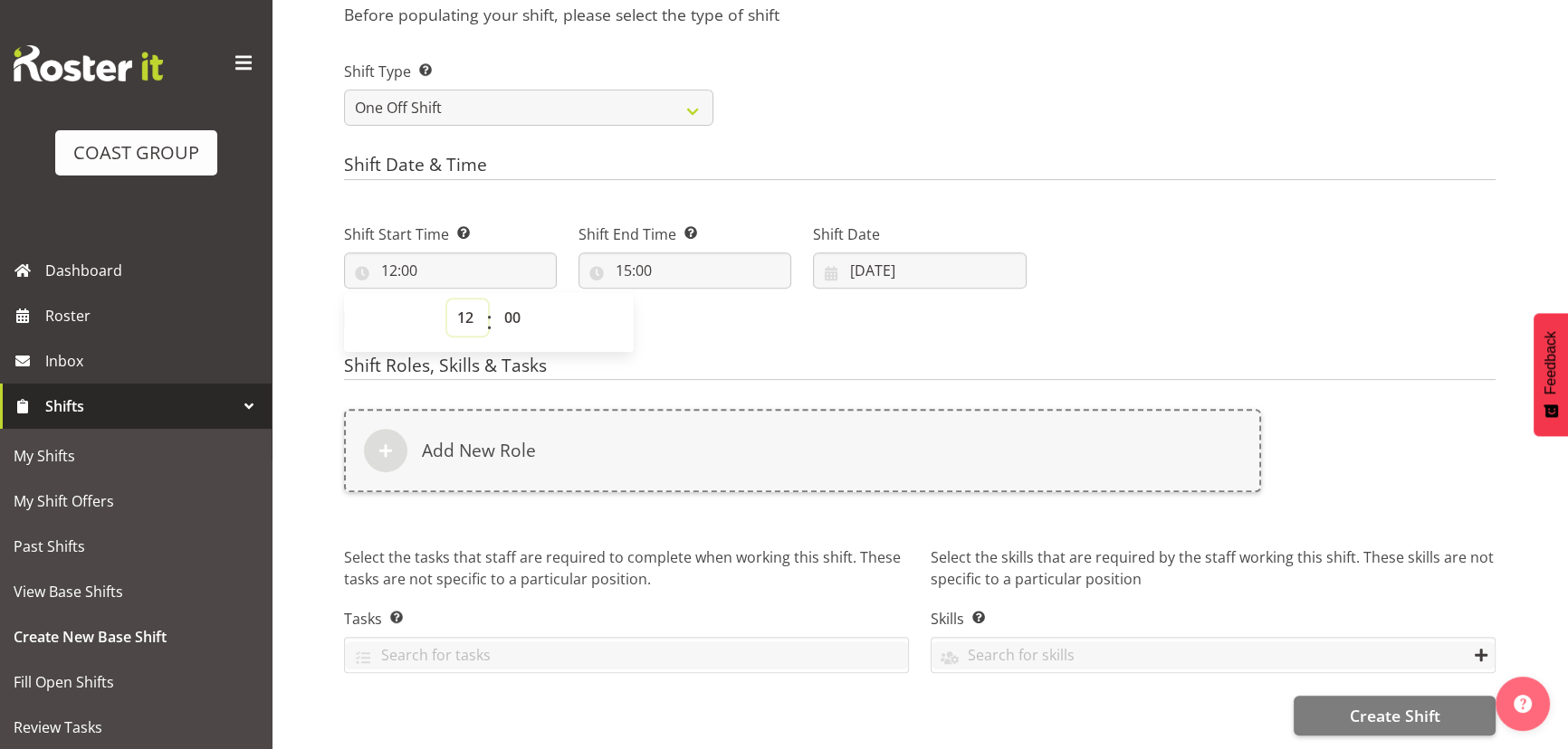
click at [456, 306] on select "00 01 02 03 04 05 06 07 08 09 10 11 12 13 14 15 16 17 18 19 20 21 22 23" at bounding box center [467, 317] width 41 height 36
select select "14"
click at [447, 299] on select "00 01 02 03 04 05 06 07 08 09 10 11 12 13 14 15 16 17 18 19 20 21 22 23" at bounding box center [467, 317] width 41 height 36
type input "14:00"
click at [647, 254] on input "15:00" at bounding box center [685, 271] width 213 height 36
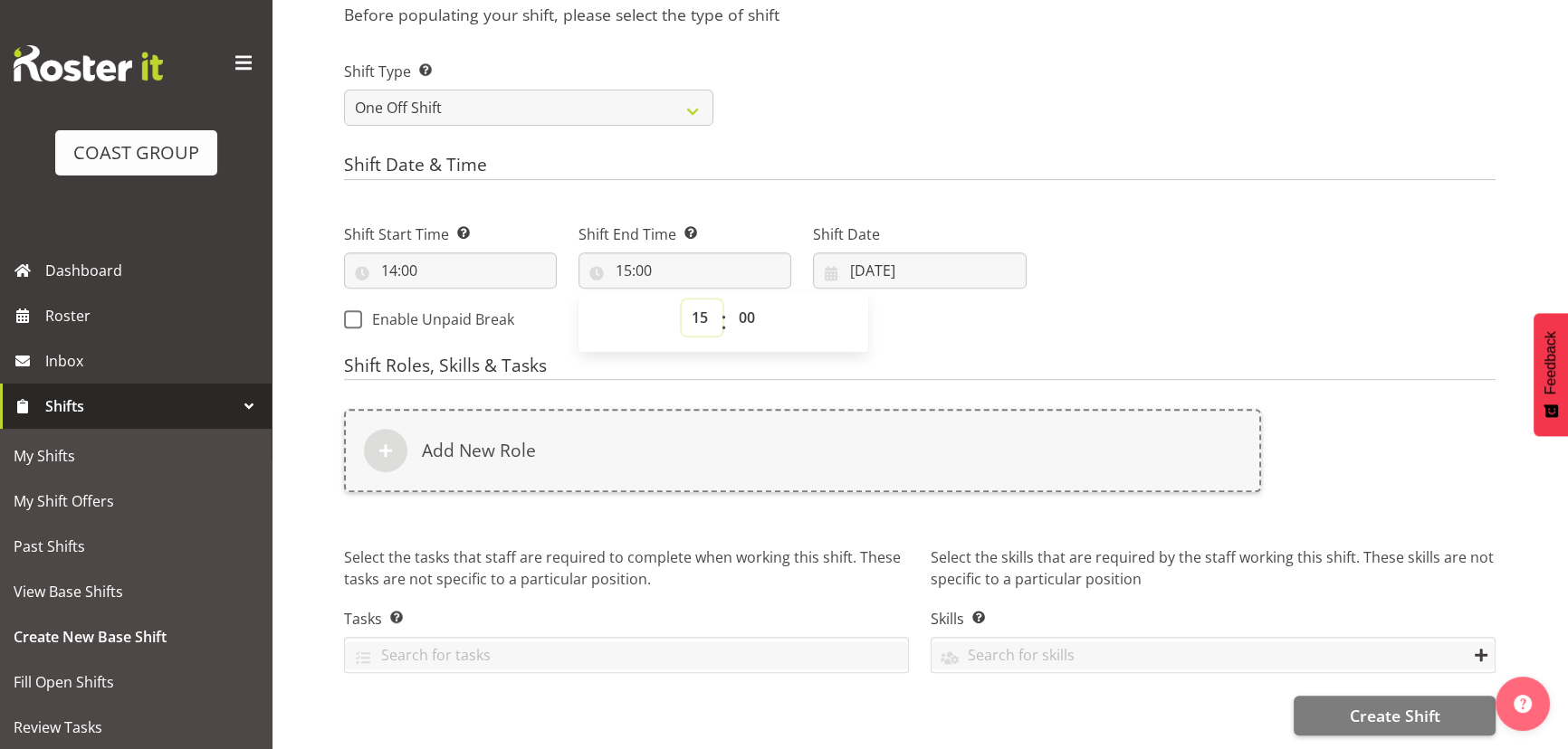
drag, startPoint x: 692, startPoint y: 305, endPoint x: 696, endPoint y: 320, distance: 15.5
click at [692, 305] on select "00 01 02 03 04 05 06 07 08 09 10 11 12 13 14 15 16 17 18 19 20 21 22 23" at bounding box center [701, 317] width 41 height 36
select select "17"
click at [682, 299] on select "00 01 02 03 04 05 06 07 08 09 10 11 12 13 14 15 16 17 18 19 20 21 22 23" at bounding box center [701, 317] width 41 height 36
type input "17:00"
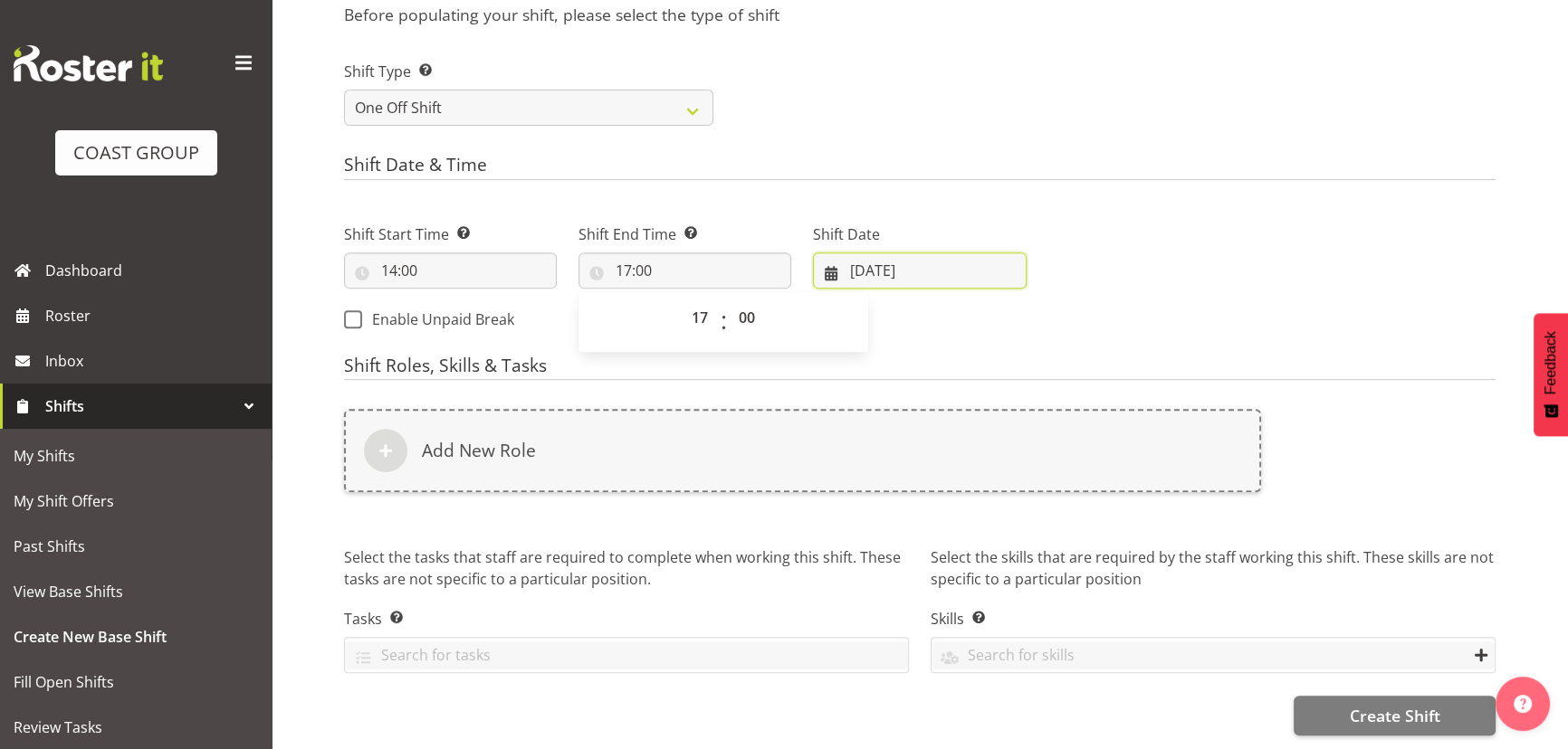
click at [896, 253] on input "24/09/2025" at bounding box center [919, 271] width 213 height 36
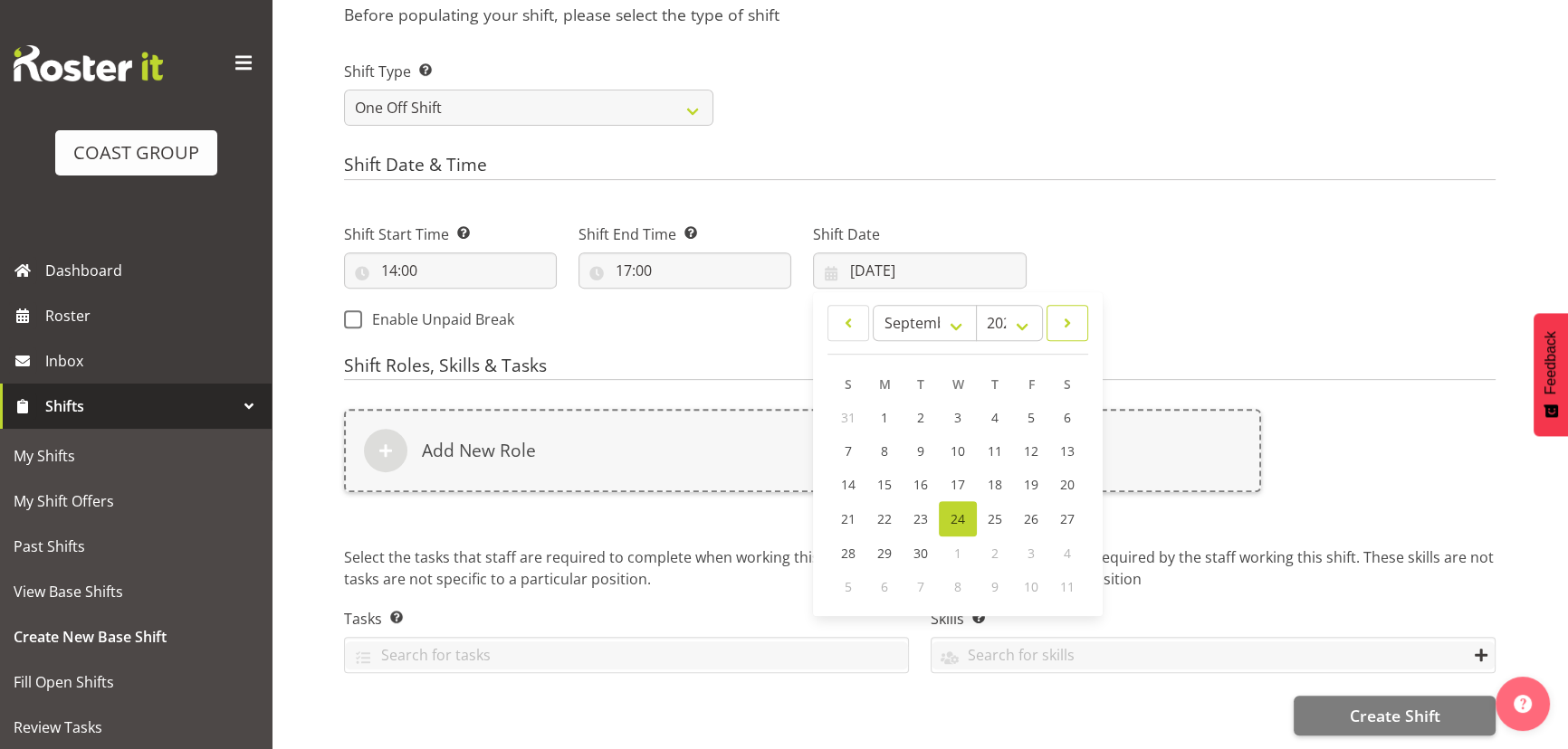
click at [1075, 312] on span at bounding box center [1067, 323] width 18 height 22
select select "9"
click at [887, 543] on span "27" at bounding box center [884, 551] width 15 height 17
type input "27/10/2025"
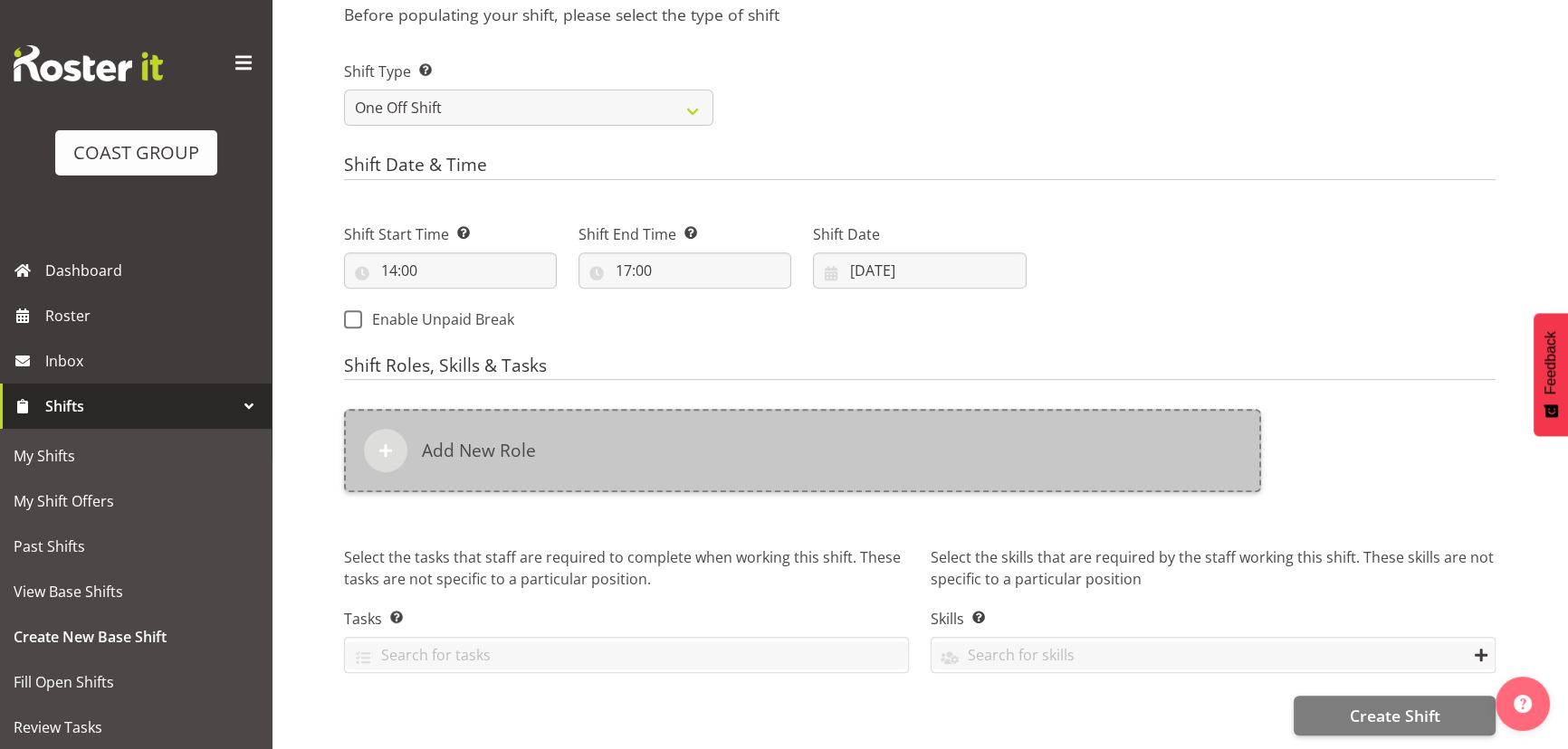
click at [891, 474] on div "Add New Role" at bounding box center [802, 451] width 916 height 84
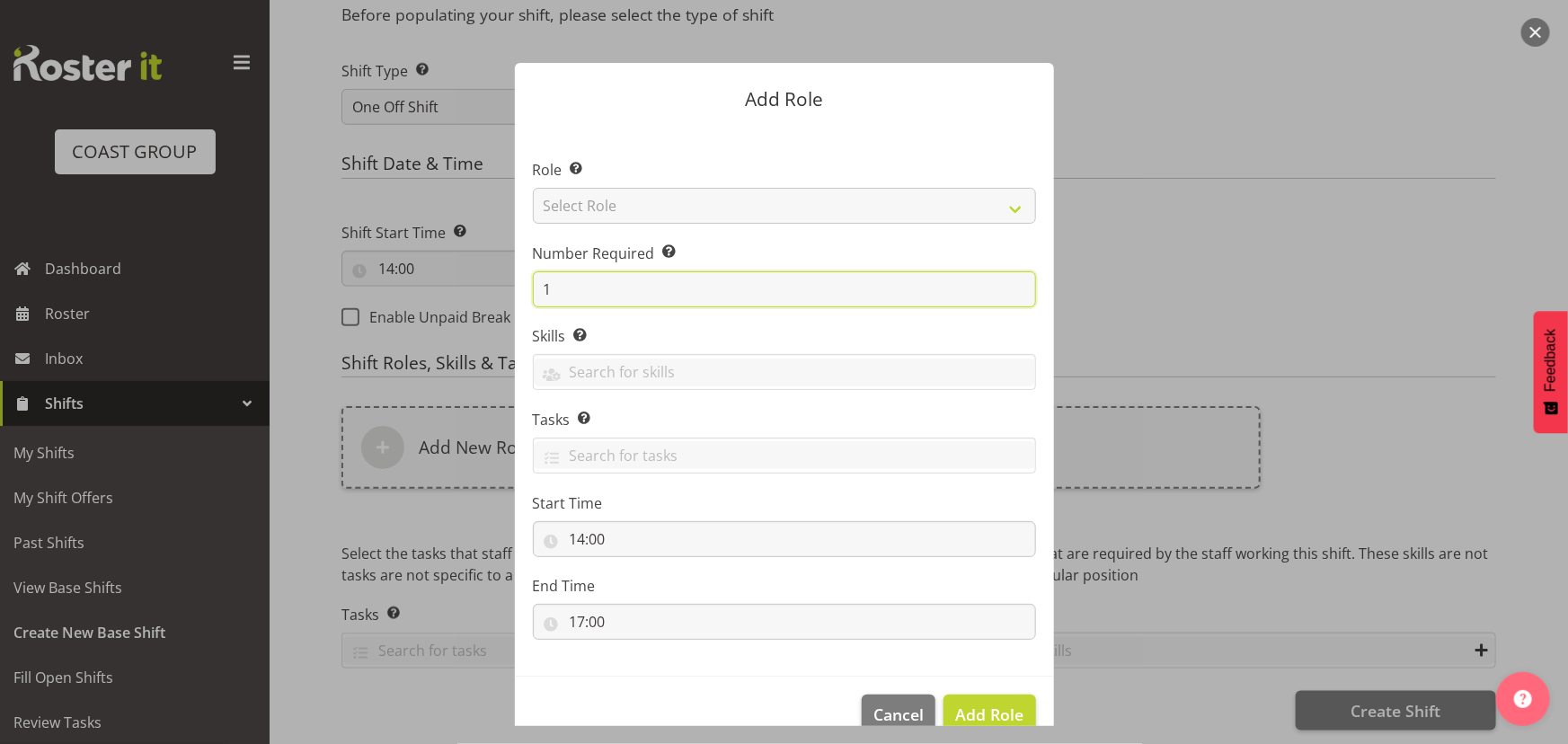
drag, startPoint x: 559, startPoint y: 286, endPoint x: 359, endPoint y: 284, distance: 200.0
click at [373, 295] on form "Add Role Role Select the role you wish to add to the shift. Select Role ACCOUNT…" at bounding box center [784, 372] width 863 height 708
type input "2"
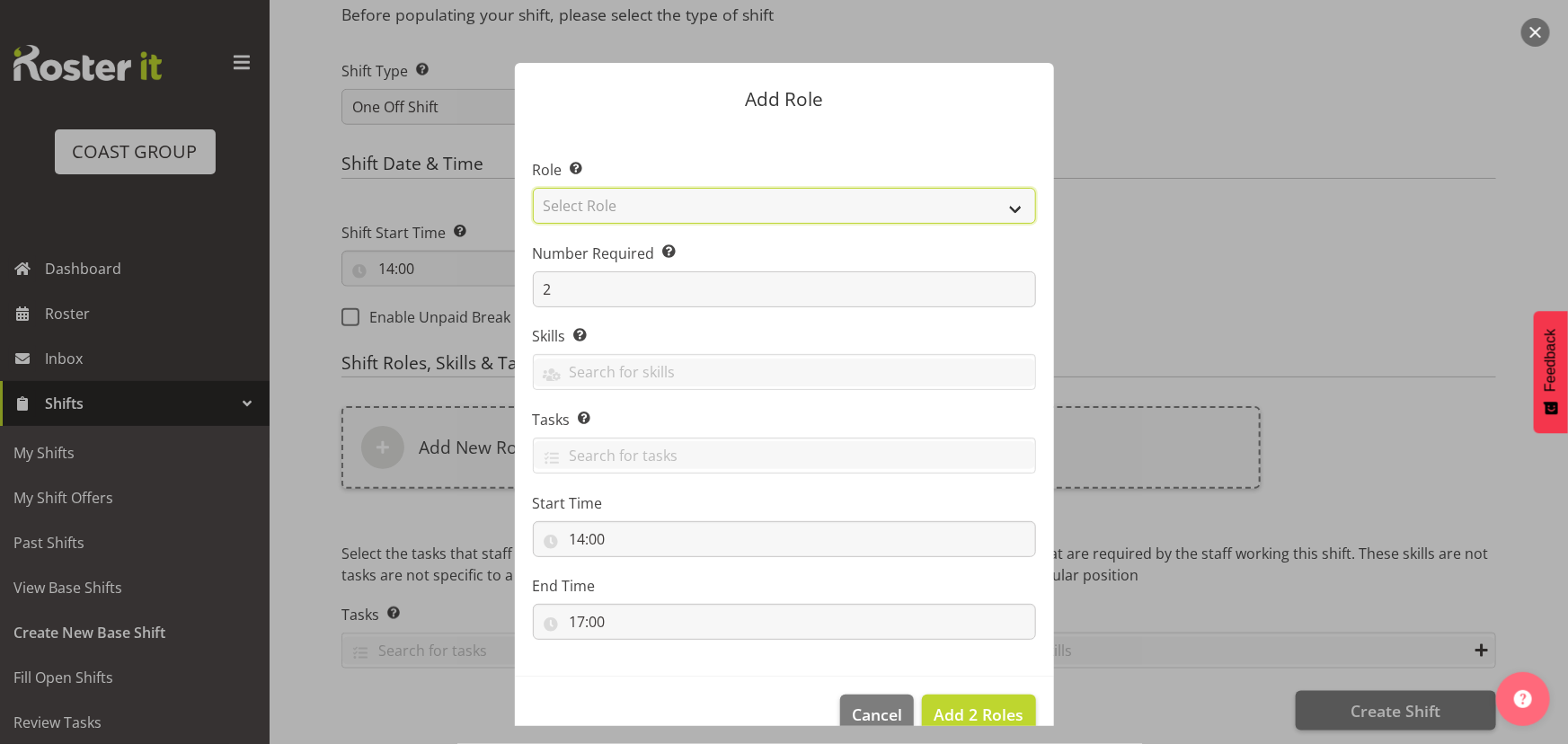
click at [820, 202] on select "Select Role ACCOUNT MANAGER ACCOUNT MANAGER DW ACCOUNTS AKL DIANNA VEHICLES AKL…" at bounding box center [784, 206] width 503 height 36
select select "191"
click at [533, 188] on select "Select Role ACCOUNT MANAGER ACCOUNT MANAGER DW ACCOUNTS AKL DIANNA VEHICLES AKL…" at bounding box center [784, 206] width 503 height 36
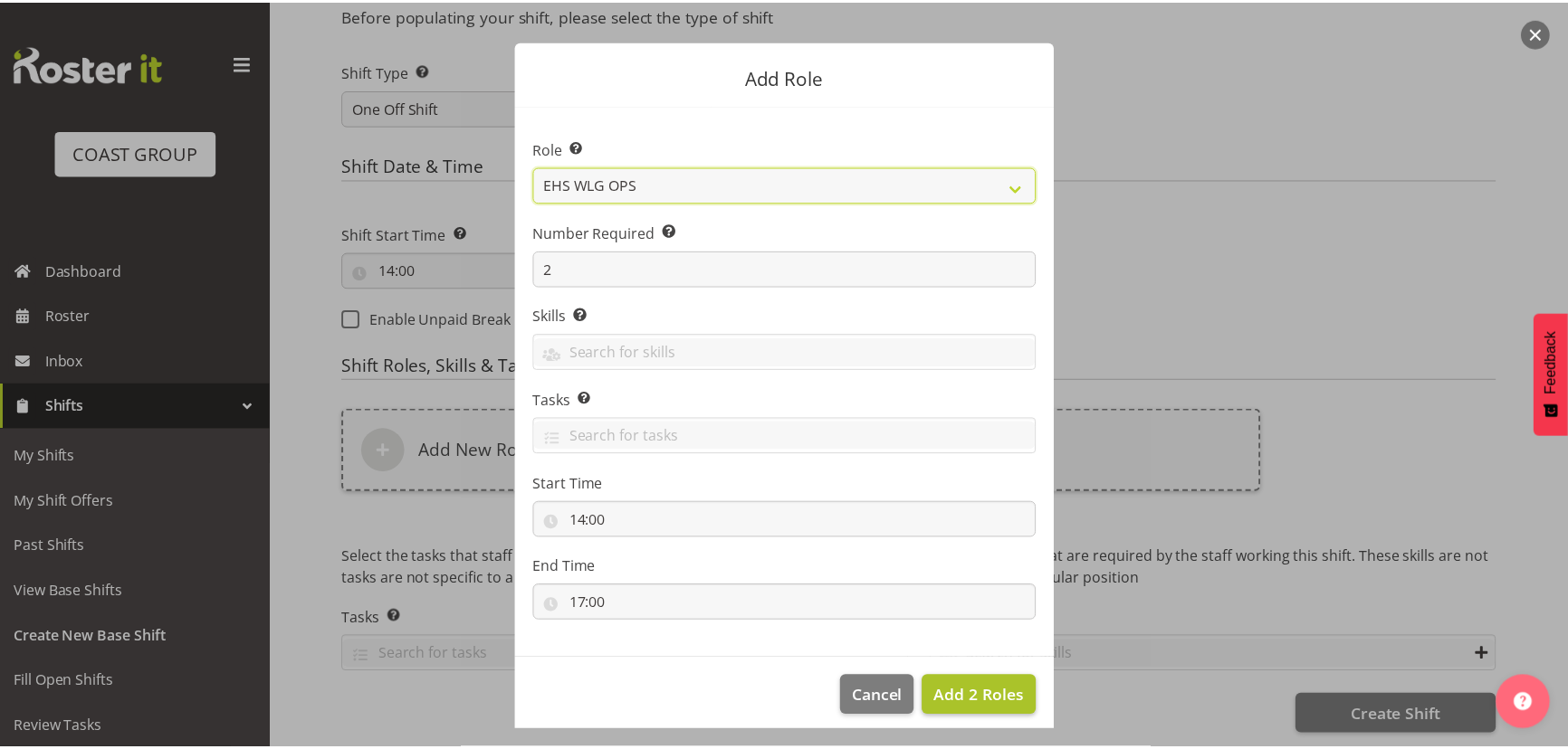
scroll to position [35, 0]
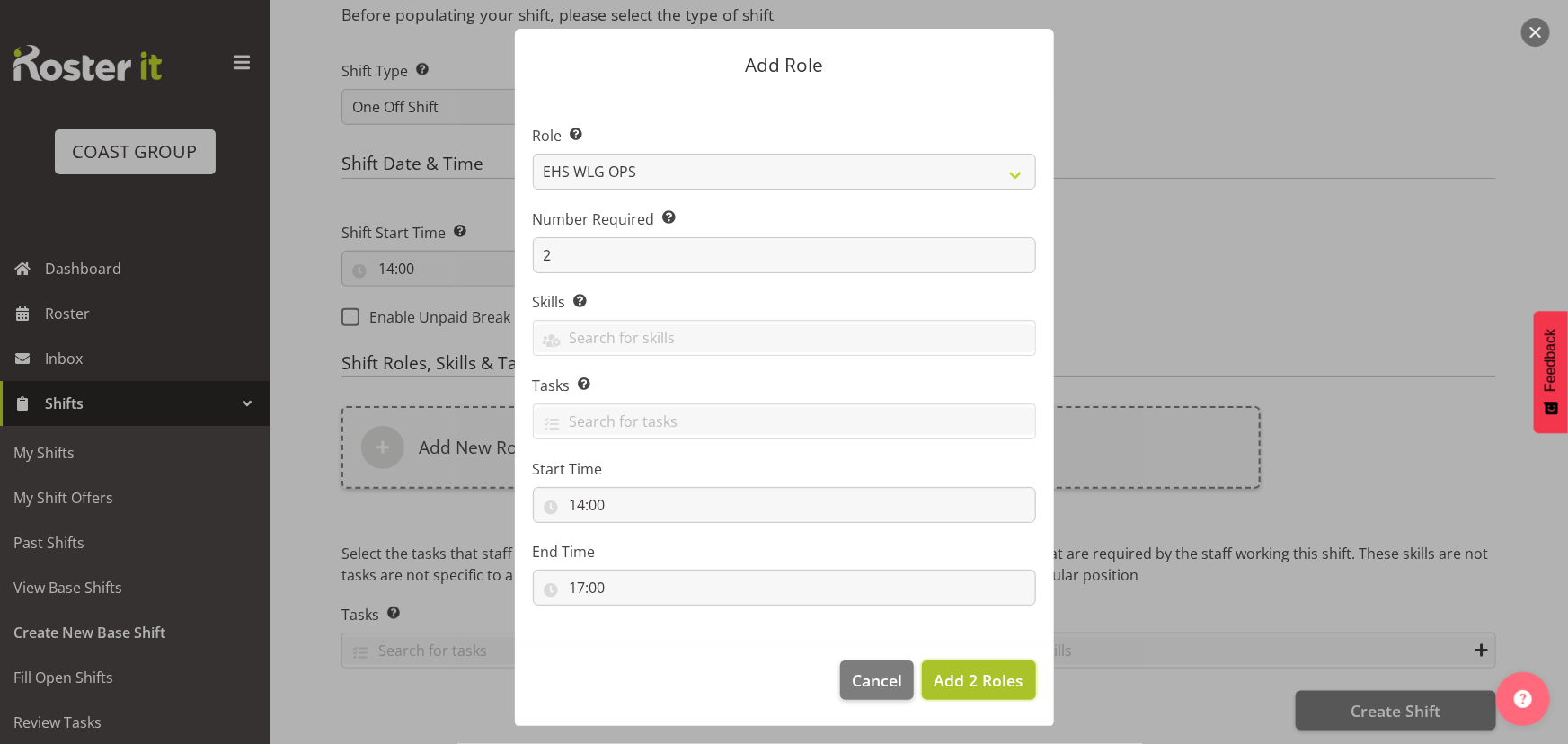
click at [946, 676] on span "Add 2 Roles" at bounding box center [978, 681] width 90 height 22
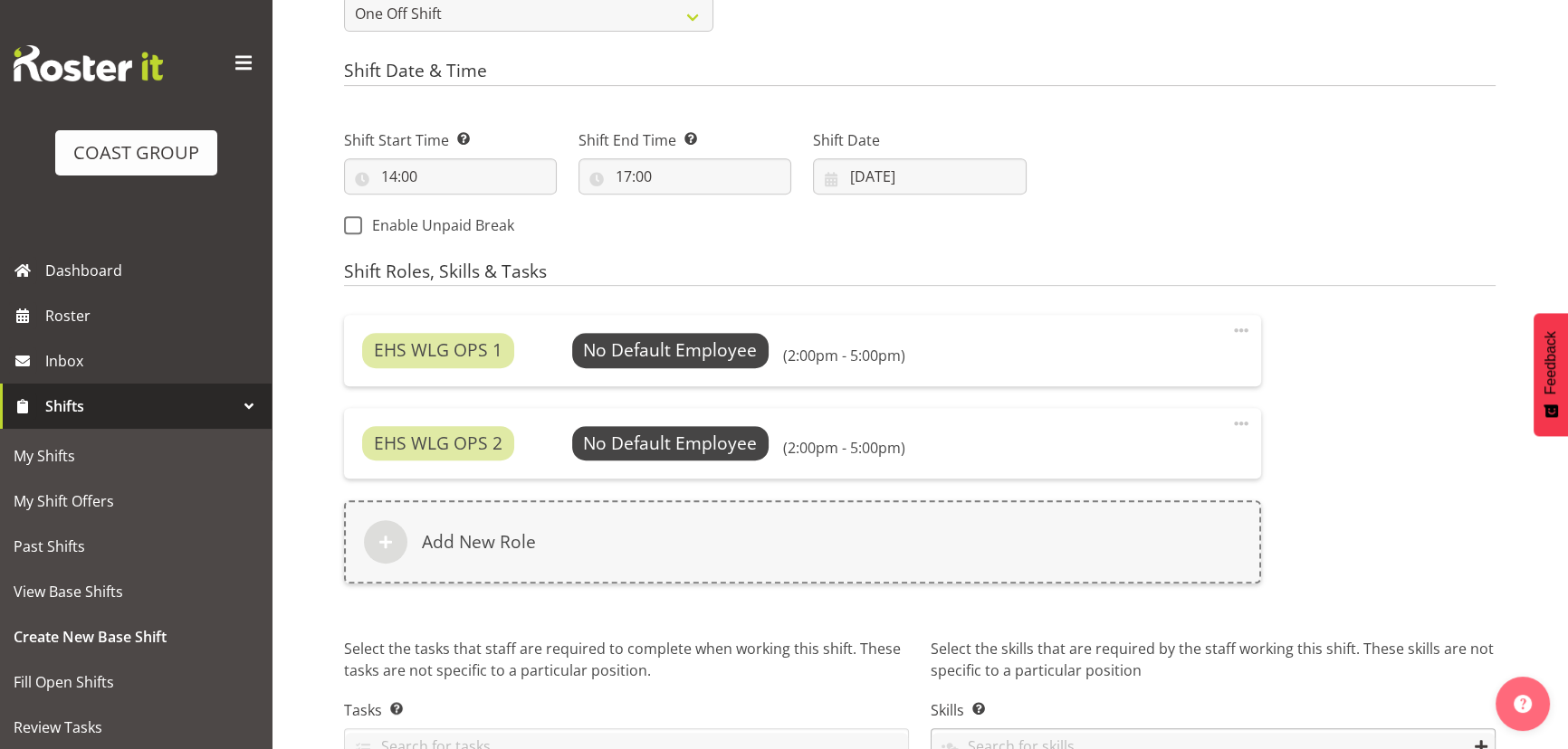
scroll to position [1048, 0]
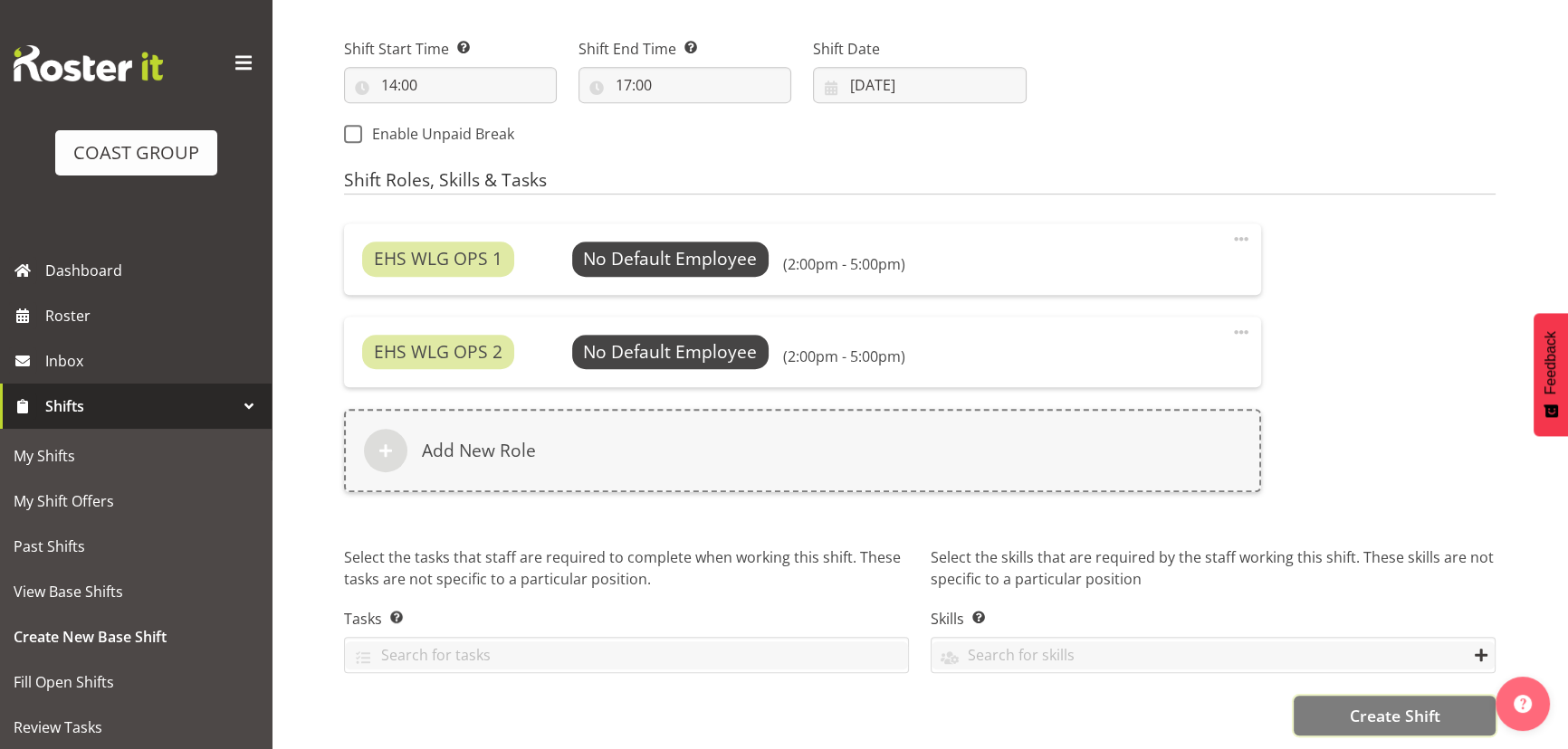
click at [1357, 704] on span "Create Shift" at bounding box center [1393, 716] width 91 height 24
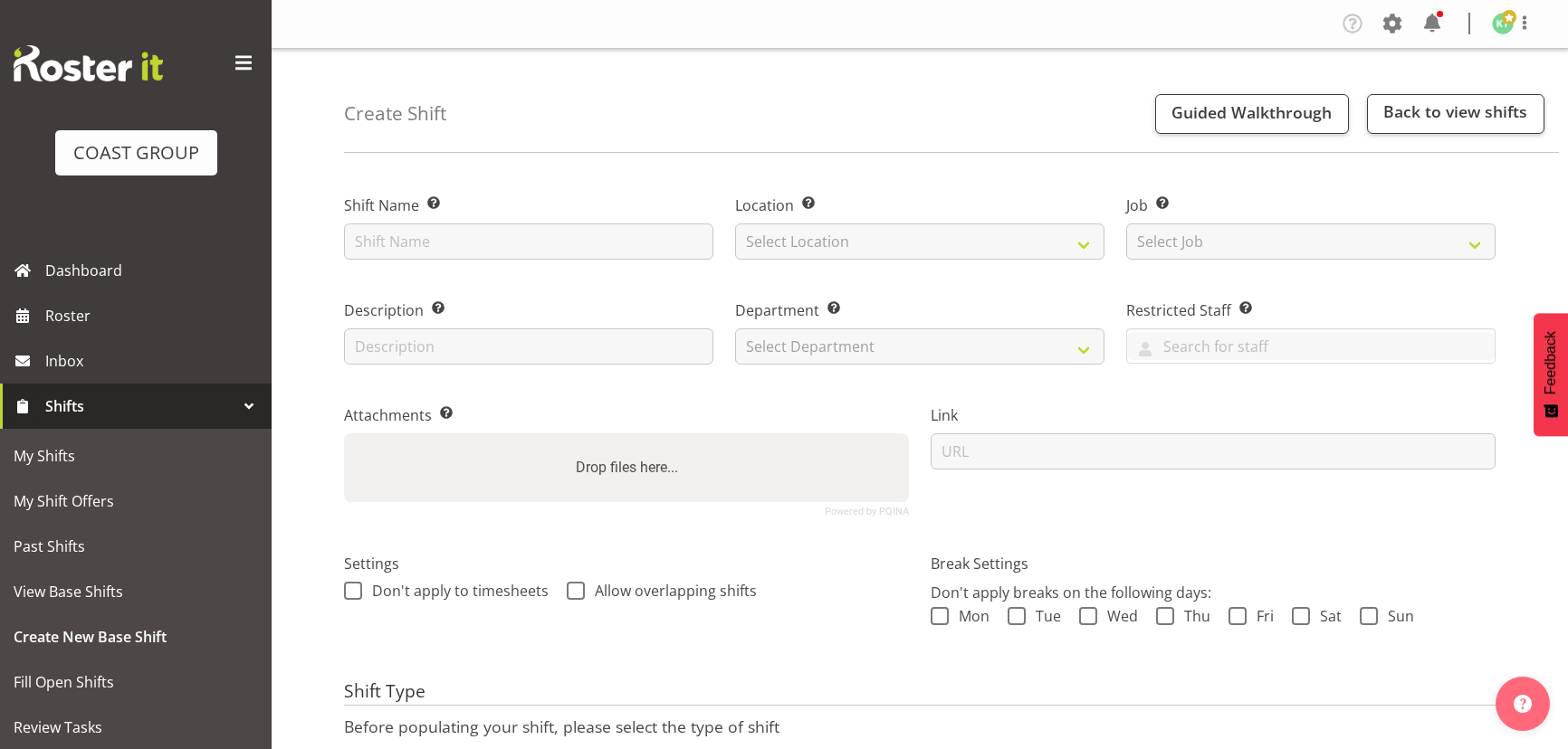
click at [465, 230] on input "text" at bounding box center [528, 242] width 369 height 36
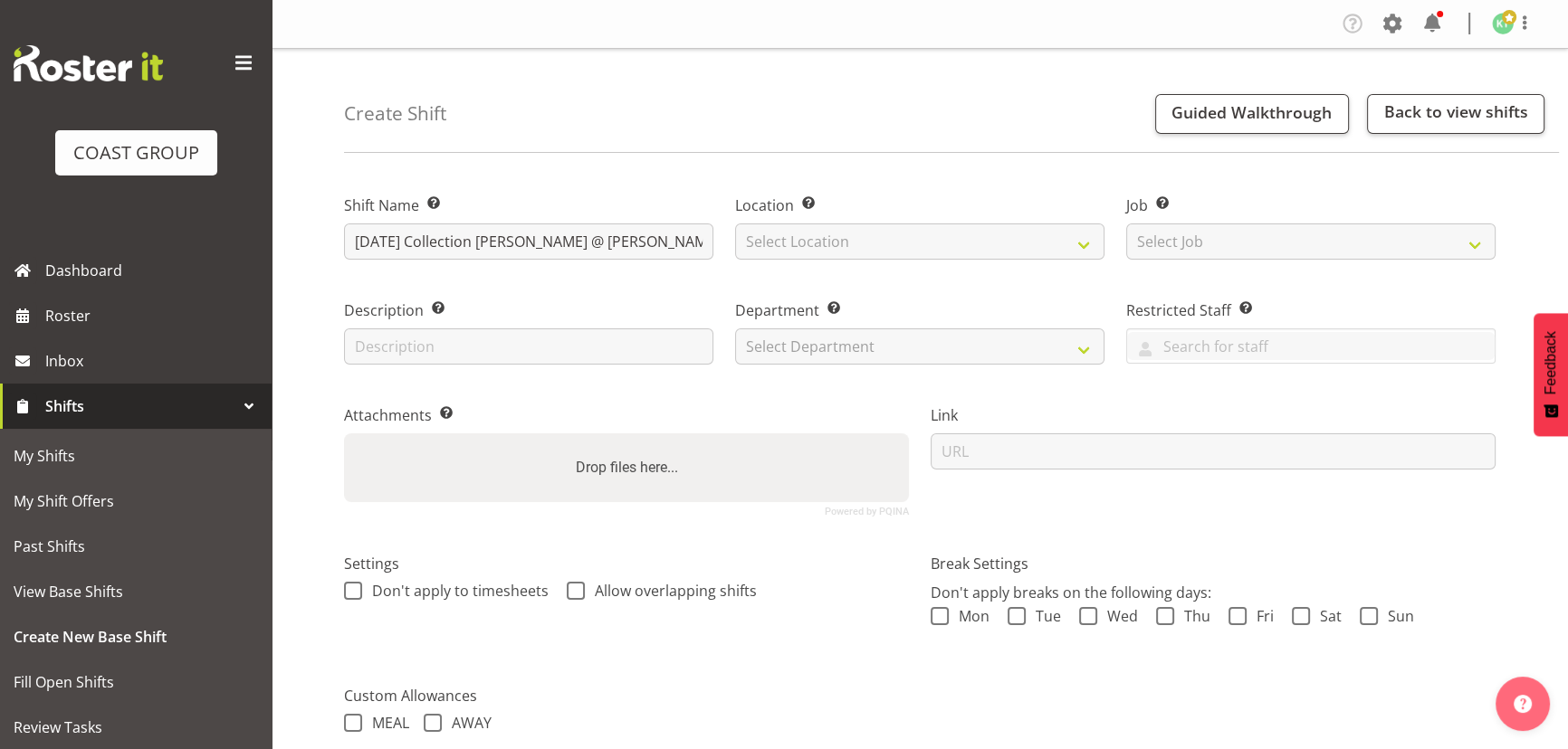
type input "[DATE] Collection [PERSON_NAME] @ [PERSON_NAME] L1 2pm"
drag, startPoint x: 883, startPoint y: 260, endPoint x: 914, endPoint y: 236, distance: 39.2
click at [885, 258] on div "Location Enter the location where the shift will occur. Select Location EHS WLG…" at bounding box center [919, 222] width 391 height 105
drag, startPoint x: 914, startPoint y: 236, endPoint x: 909, endPoint y: 255, distance: 19.6
click at [914, 236] on select "Select Location EHS WLG DW WLG" at bounding box center [919, 242] width 369 height 36
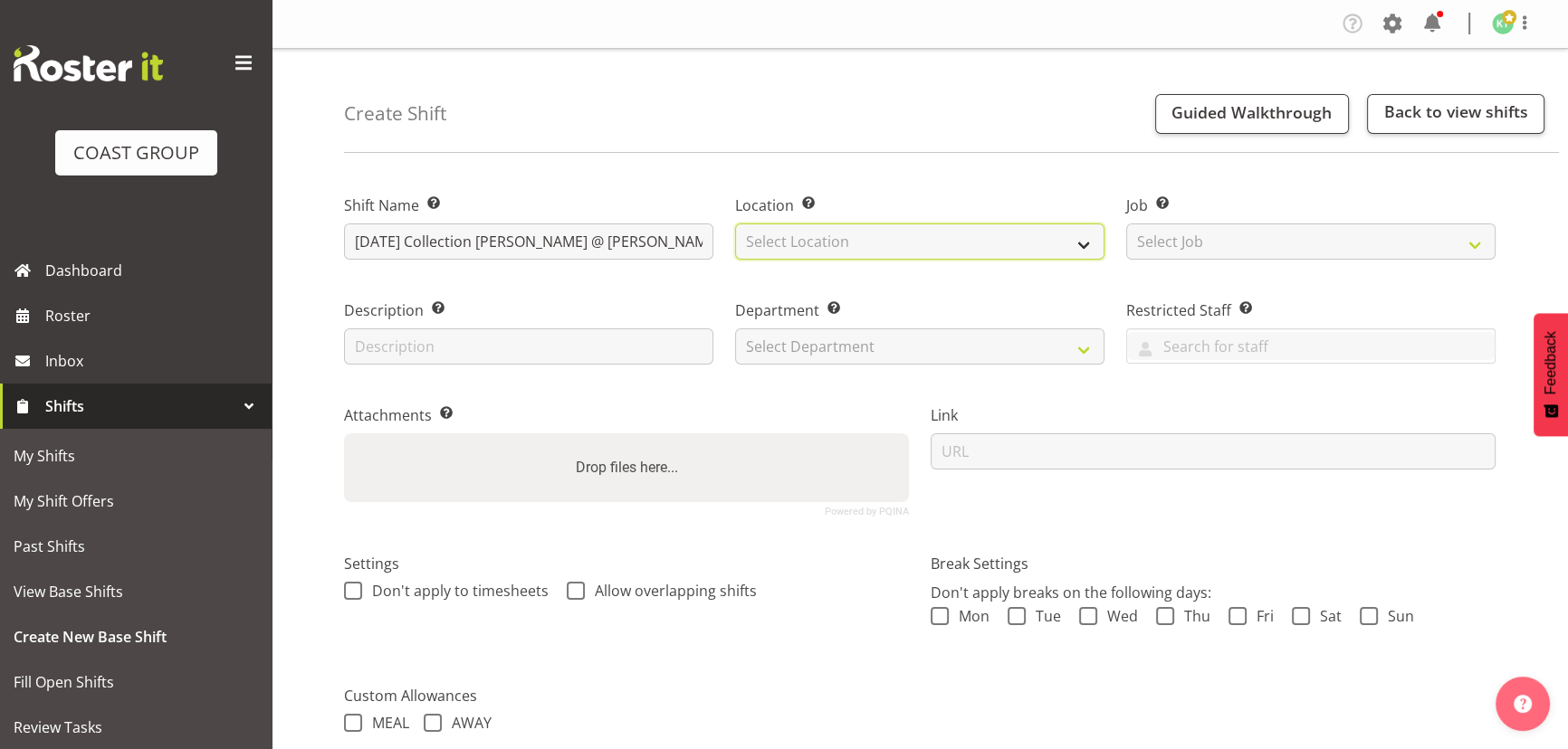
select select "106"
click at [735, 224] on select "Select Location EHS WLG DW WLG" at bounding box center [919, 242] width 369 height 36
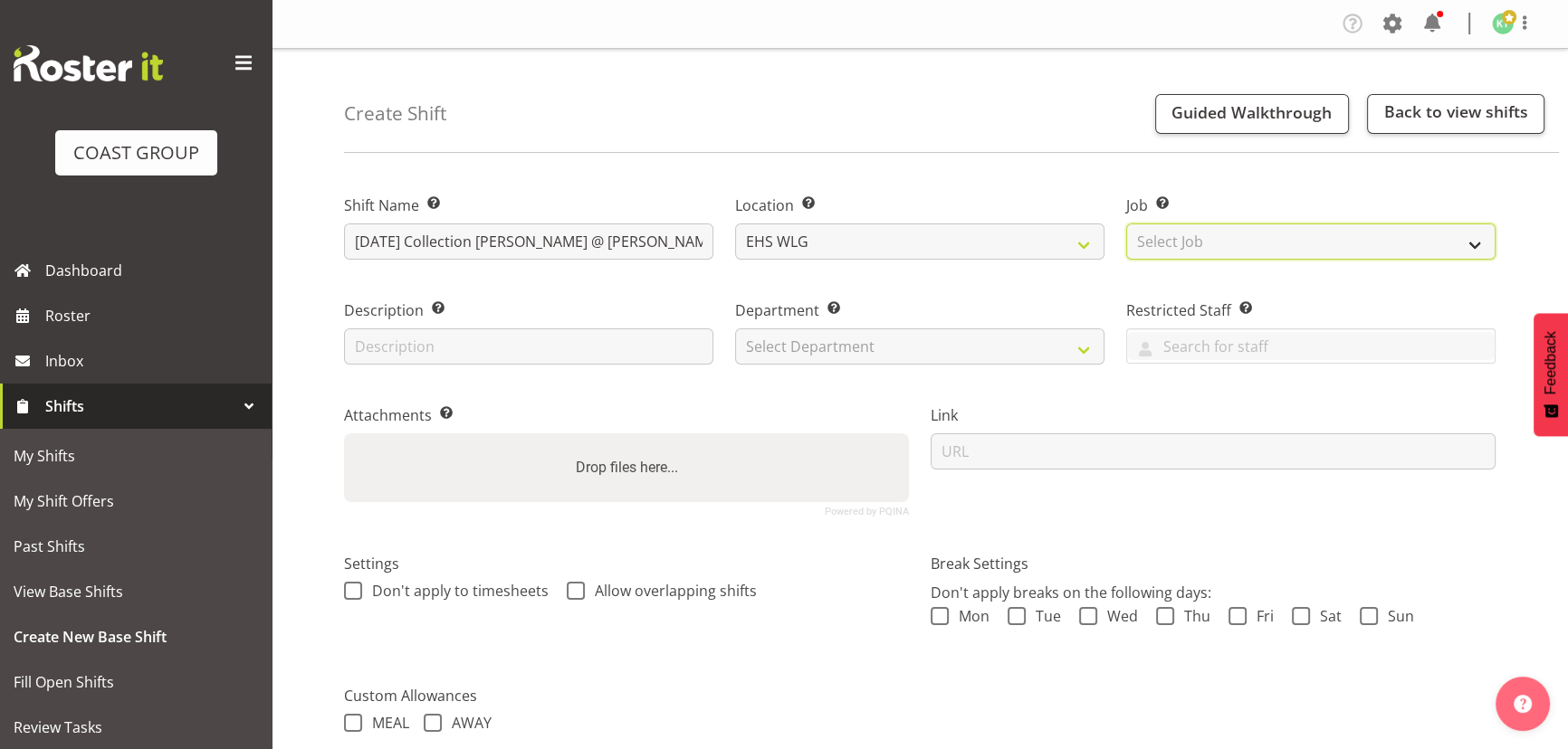
click at [1327, 251] on select "Select Job Create new job 1 Carlton Events 1 Carlton Hamilton 1 Carlton Welling…" at bounding box center [1310, 242] width 369 height 36
select select "8678"
click at [1126, 224] on select "Select Job Create new job 1 Carlton Events 1 Carlton Hamilton 1 Carlton Welling…" at bounding box center [1310, 242] width 369 height 36
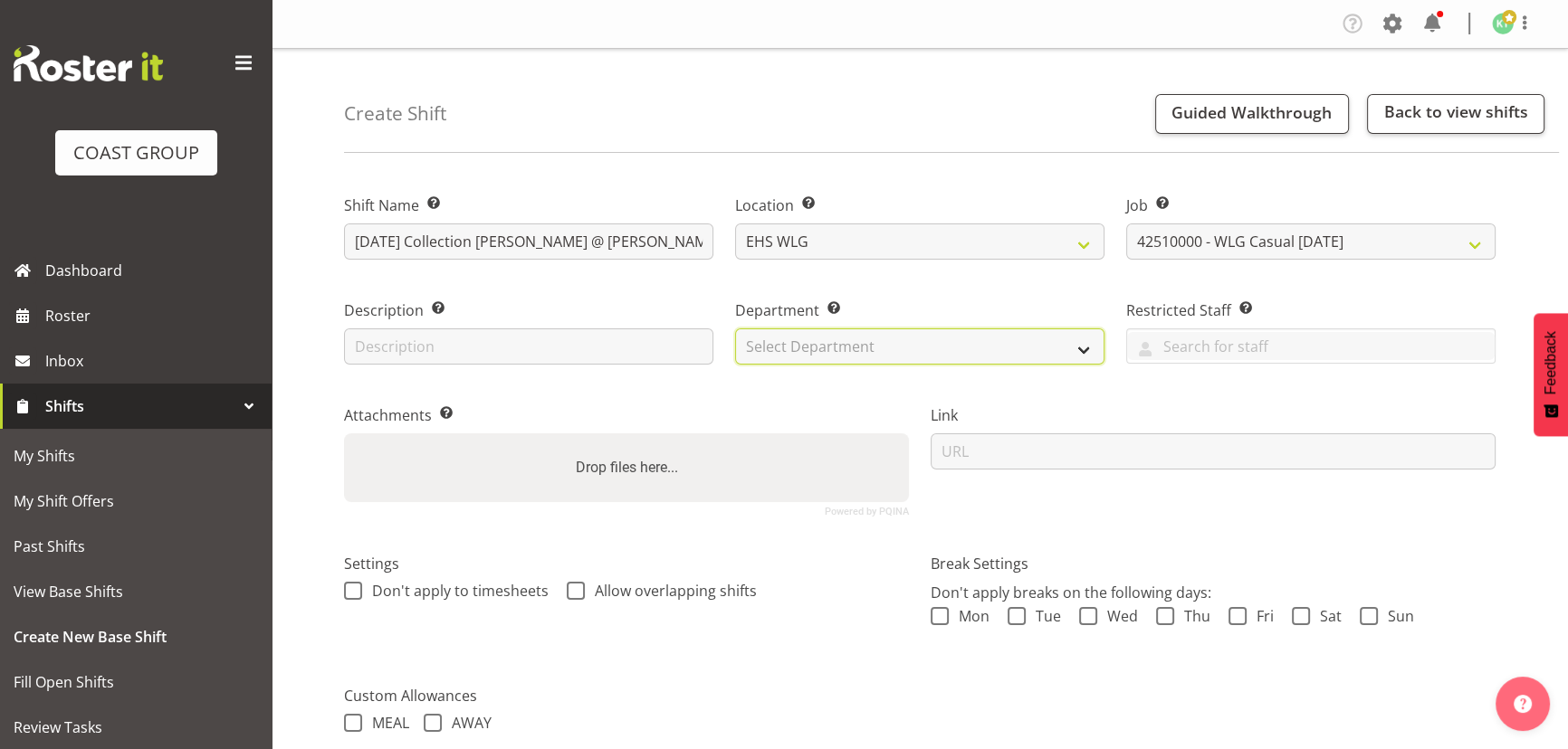
drag, startPoint x: 770, startPoint y: 333, endPoint x: 773, endPoint y: 360, distance: 27.2
click at [770, 333] on select "Select Department EHS WLG OPS DW WLG DW WLG SALES" at bounding box center [919, 346] width 369 height 36
select select "43"
click at [735, 328] on select "Select Department EHS WLG OPS DW WLG DW WLG SALES" at bounding box center [919, 346] width 369 height 36
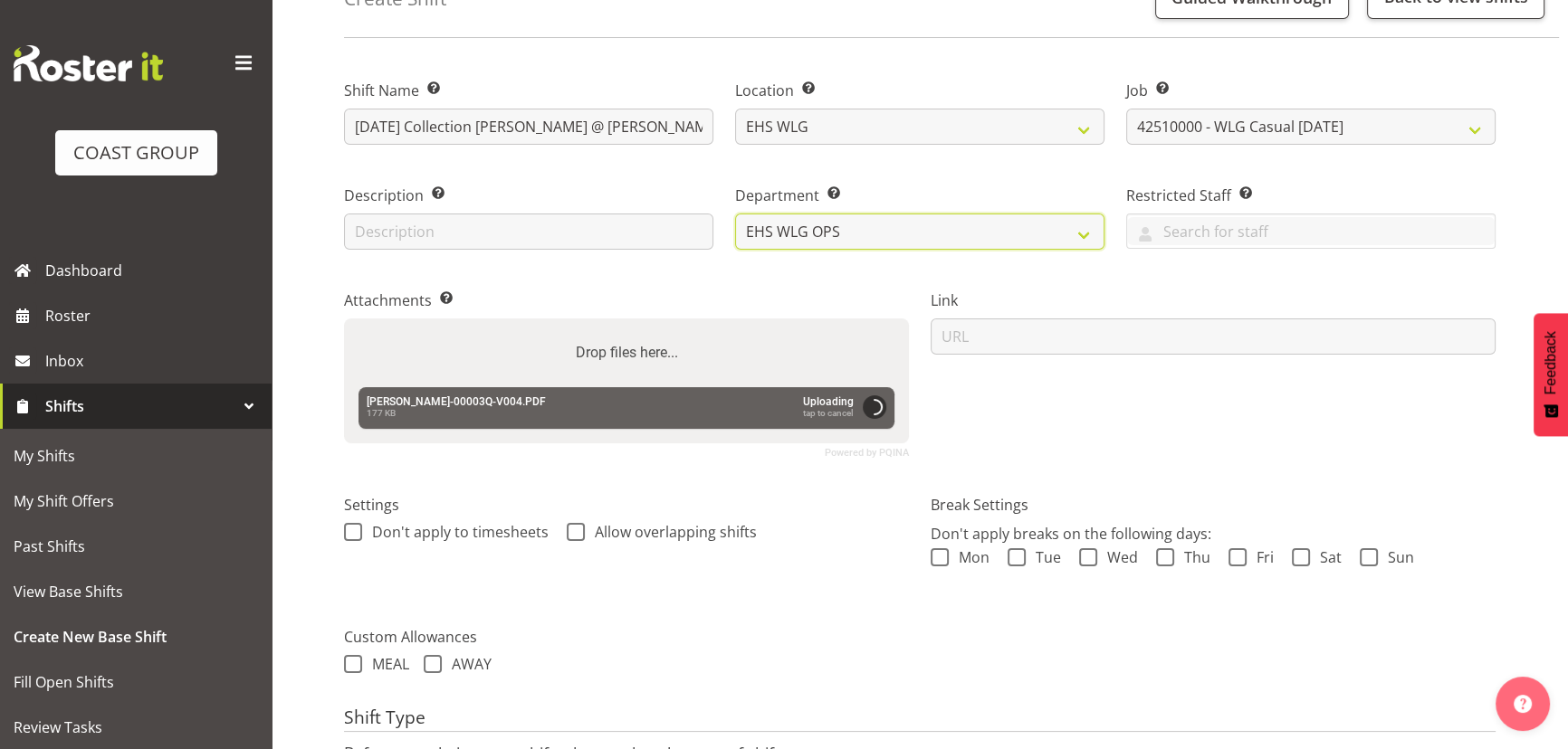
scroll to position [283, 0]
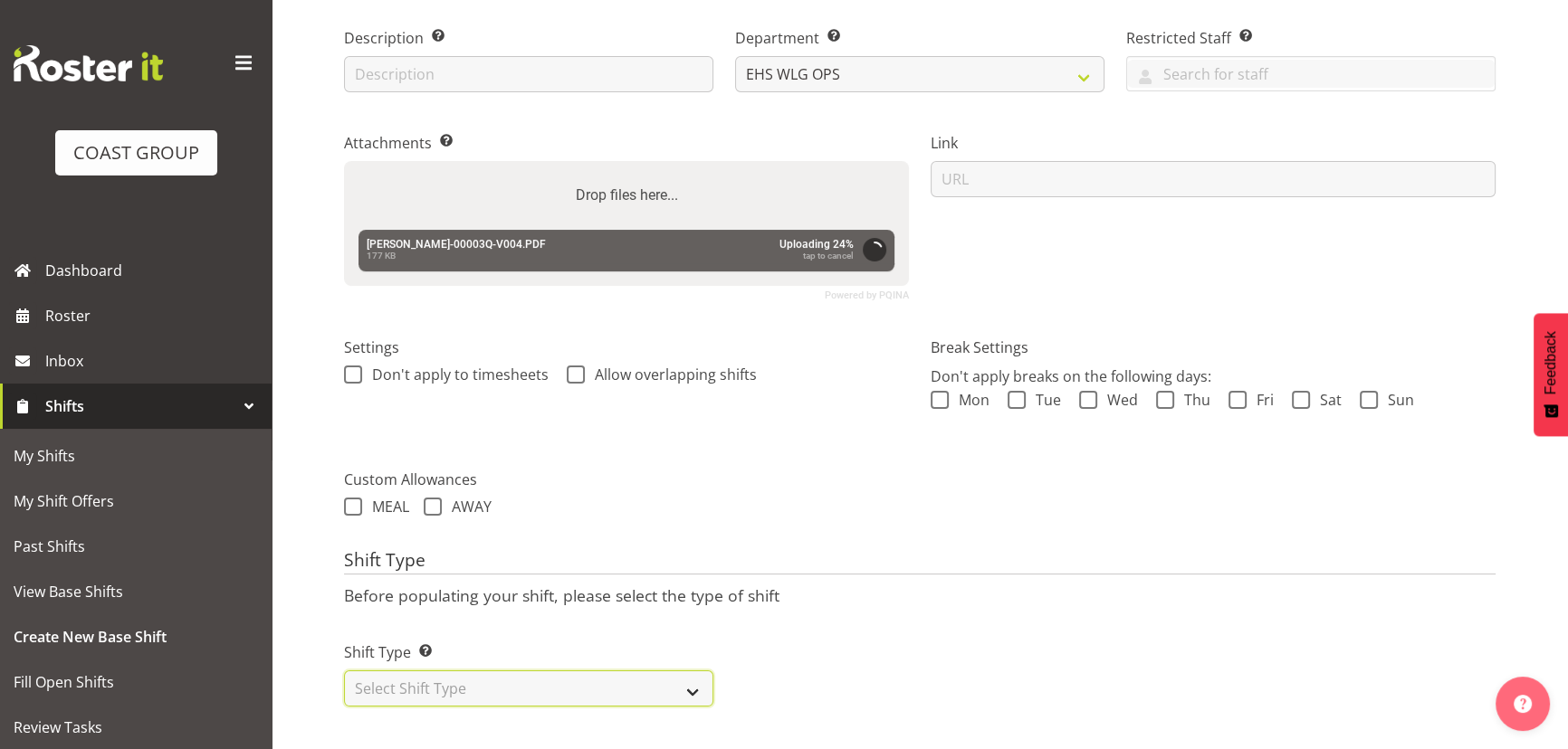
drag, startPoint x: 471, startPoint y: 674, endPoint x: 483, endPoint y: 660, distance: 18.4
click at [471, 674] on select "Select Shift Type One Off Shift Recurring Shift Rotating Shift" at bounding box center [528, 688] width 369 height 36
select select "one_off"
click at [344, 670] on select "Select Shift Type One Off Shift Recurring Shift Rotating Shift" at bounding box center [528, 688] width 369 height 36
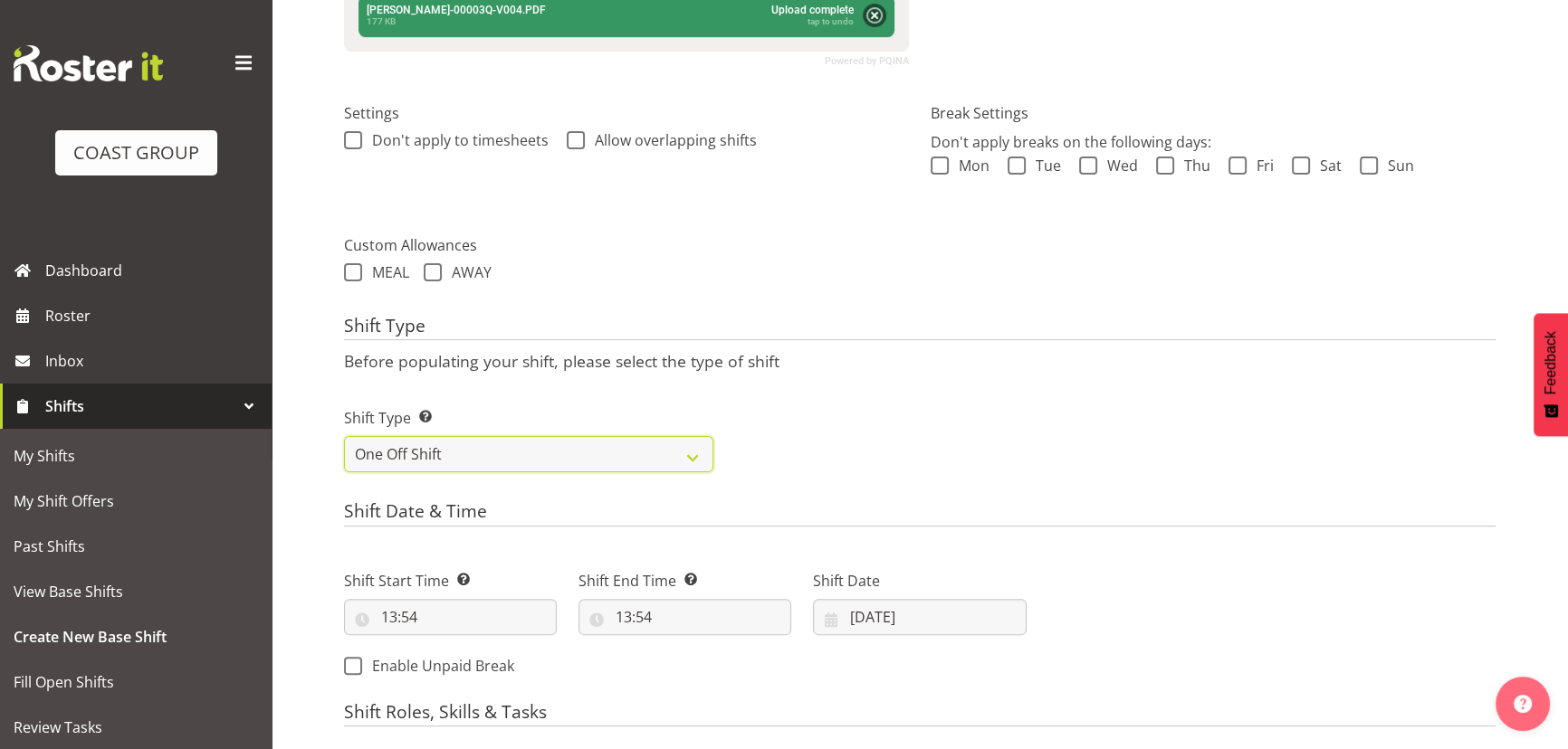
scroll to position [613, 0]
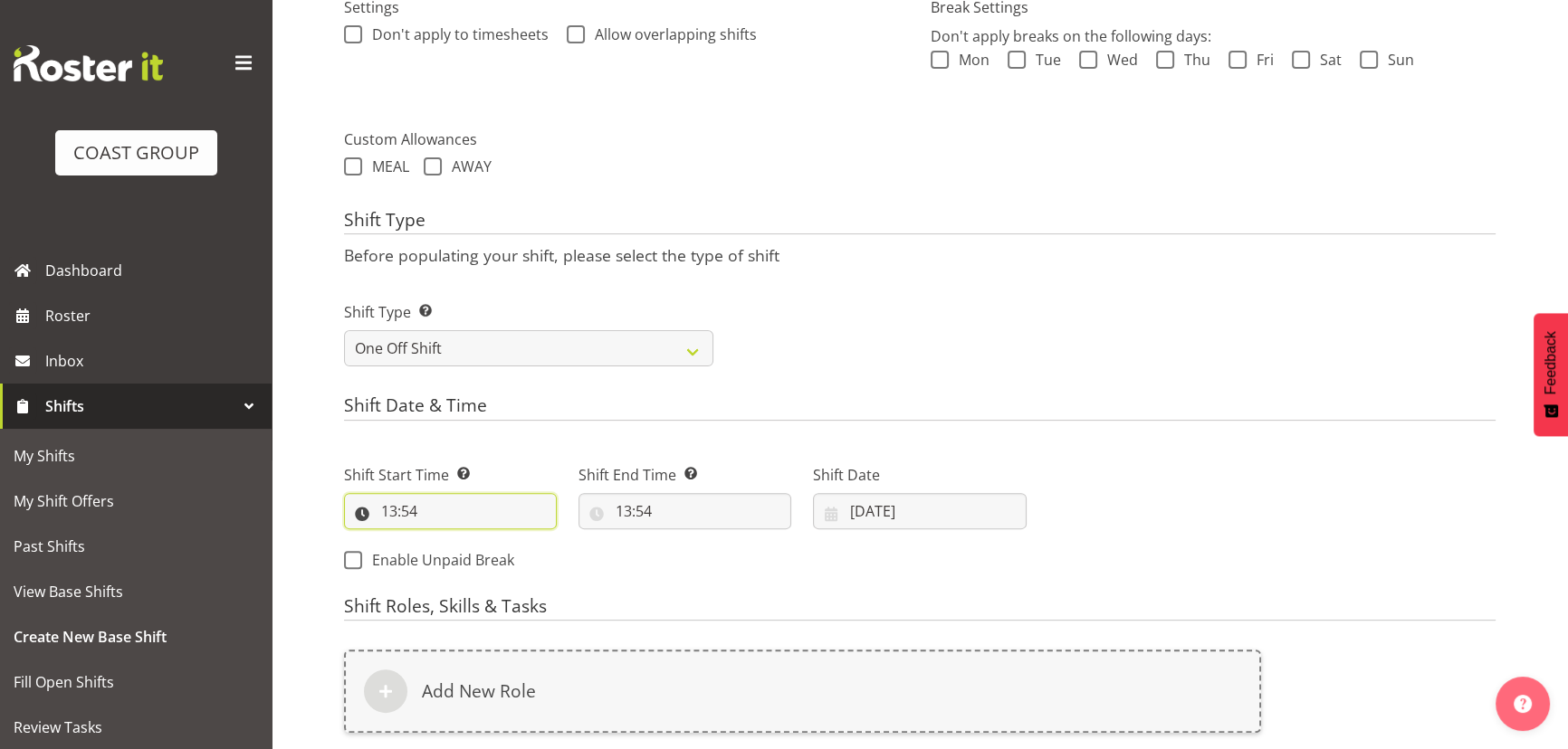
click at [454, 504] on input "13:54" at bounding box center [451, 511] width 213 height 36
drag, startPoint x: 506, startPoint y: 557, endPoint x: 503, endPoint y: 538, distance: 19.2
click at [505, 556] on select "00 01 02 03 04 05 06 07 08 09 10 11 12 13 14 15 16 17 18 19 20 21 22 23 24 25 2…" at bounding box center [514, 558] width 41 height 36
select select "0"
click at [494, 540] on select "00 01 02 03 04 05 06 07 08 09 10 11 12 13 14 15 16 17 18 19 20 21 22 23 24 25 2…" at bounding box center [514, 558] width 41 height 36
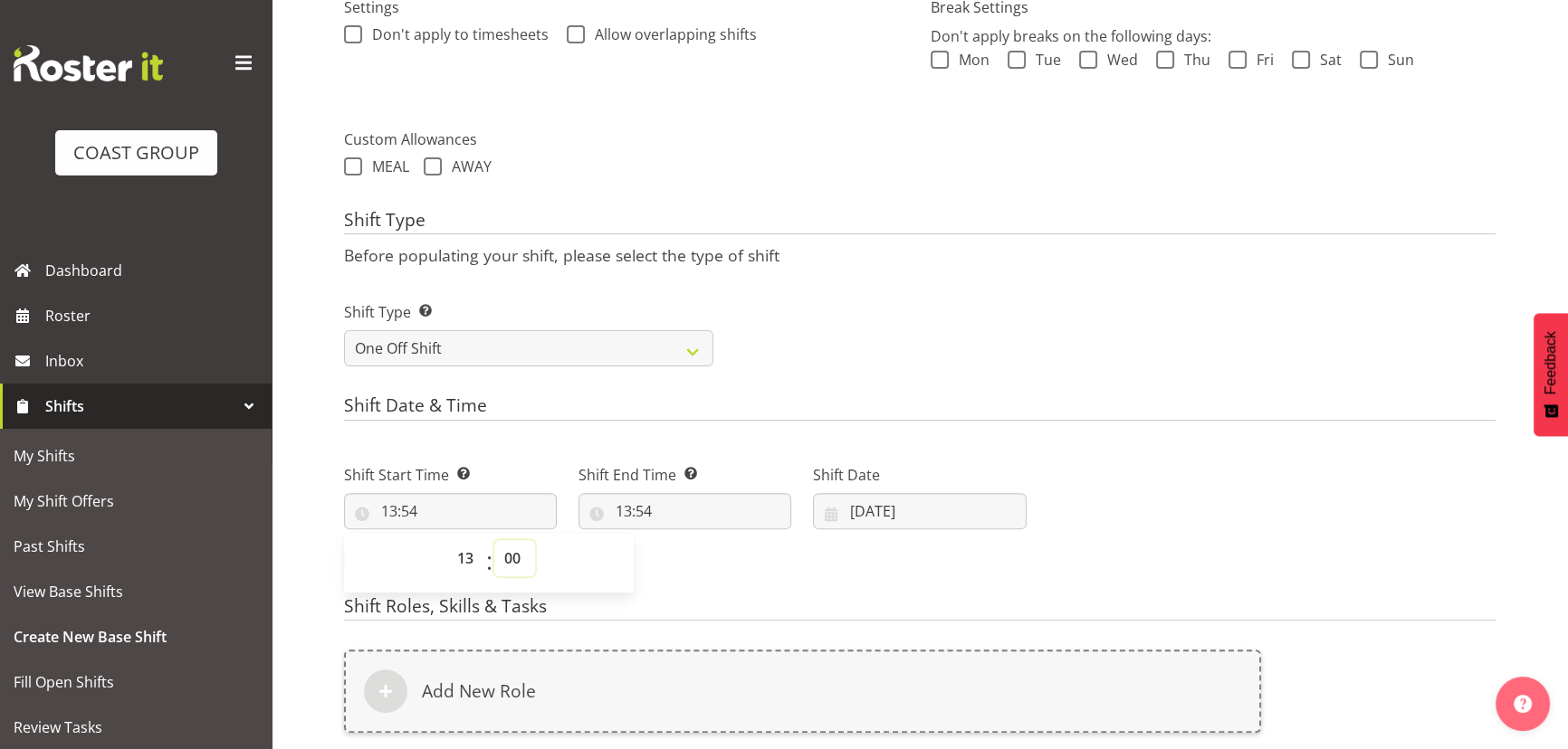
type input "13:00"
click at [666, 504] on input "13:54" at bounding box center [685, 511] width 213 height 36
click at [694, 549] on select "00 01 02 03 04 05 06 07 08 09 10 11 12 13 14 15 16 17 18 19 20 21 22 23" at bounding box center [701, 558] width 41 height 36
select select "16"
click at [682, 540] on select "00 01 02 03 04 05 06 07 08 09 10 11 12 13 14 15 16 17 18 19 20 21 22 23" at bounding box center [701, 558] width 41 height 36
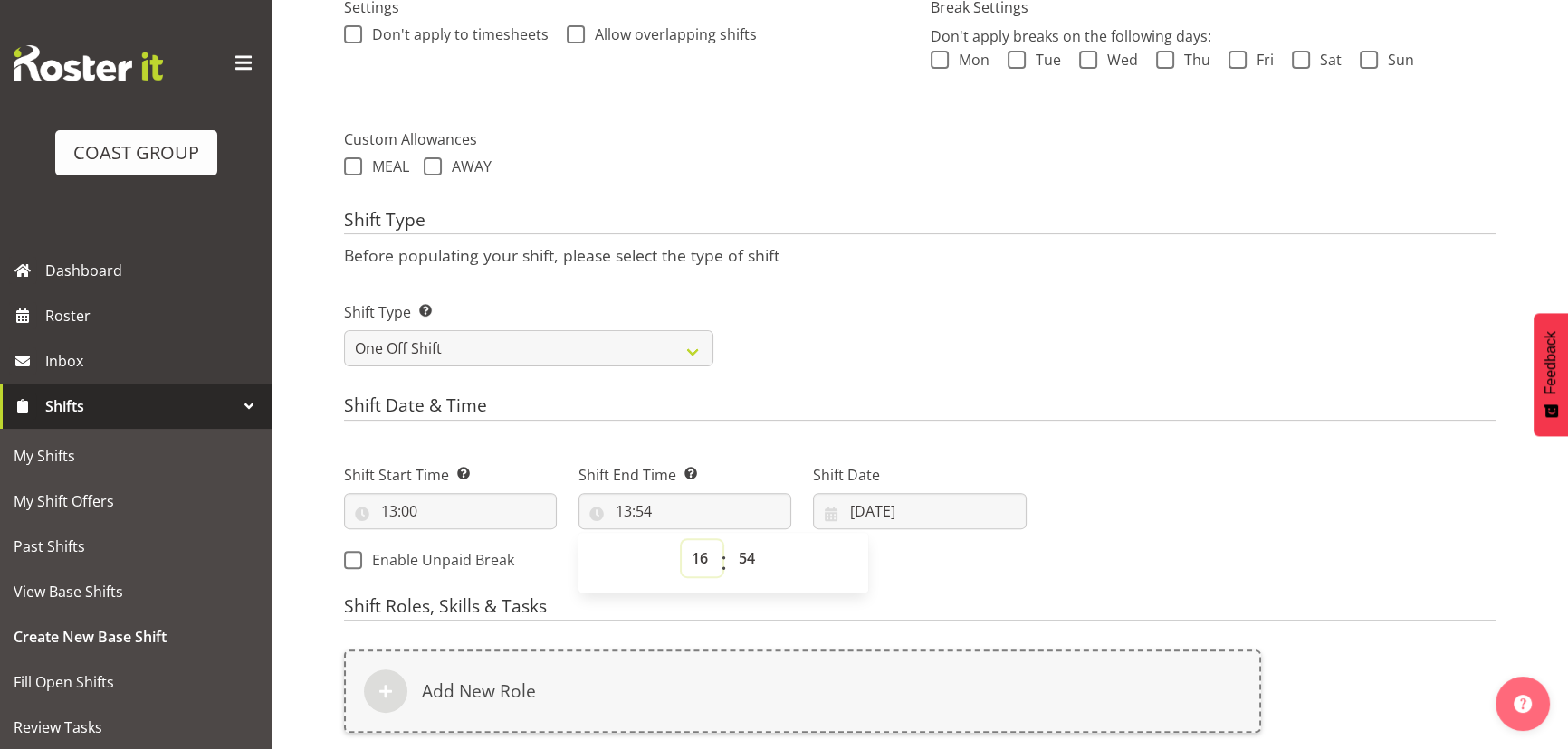
type input "16:54"
drag, startPoint x: 742, startPoint y: 552, endPoint x: 735, endPoint y: 538, distance: 15.7
click at [741, 552] on select "00 01 02 03 04 05 06 07 08 09 10 11 12 13 14 15 16 17 18 19 20 21 22 23 24 25 2…" at bounding box center [748, 558] width 41 height 36
select select "0"
click at [728, 540] on select "00 01 02 03 04 05 06 07 08 09 10 11 12 13 14 15 16 17 18 19 20 21 22 23 24 25 2…" at bounding box center [748, 558] width 41 height 36
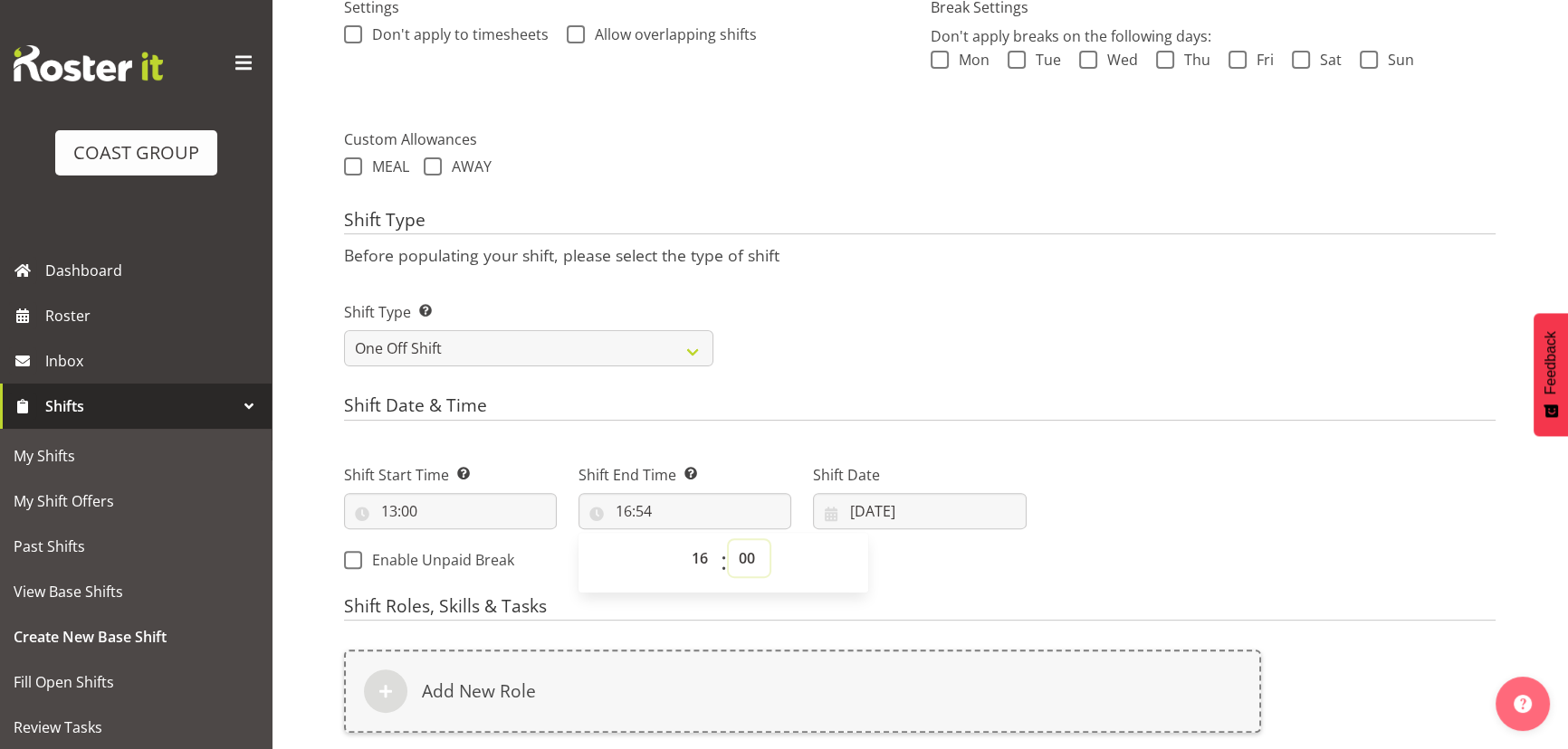
type input "16:00"
click at [989, 501] on input "24/09/2025" at bounding box center [919, 511] width 213 height 36
click at [1073, 568] on span at bounding box center [1067, 564] width 18 height 22
select select "9"
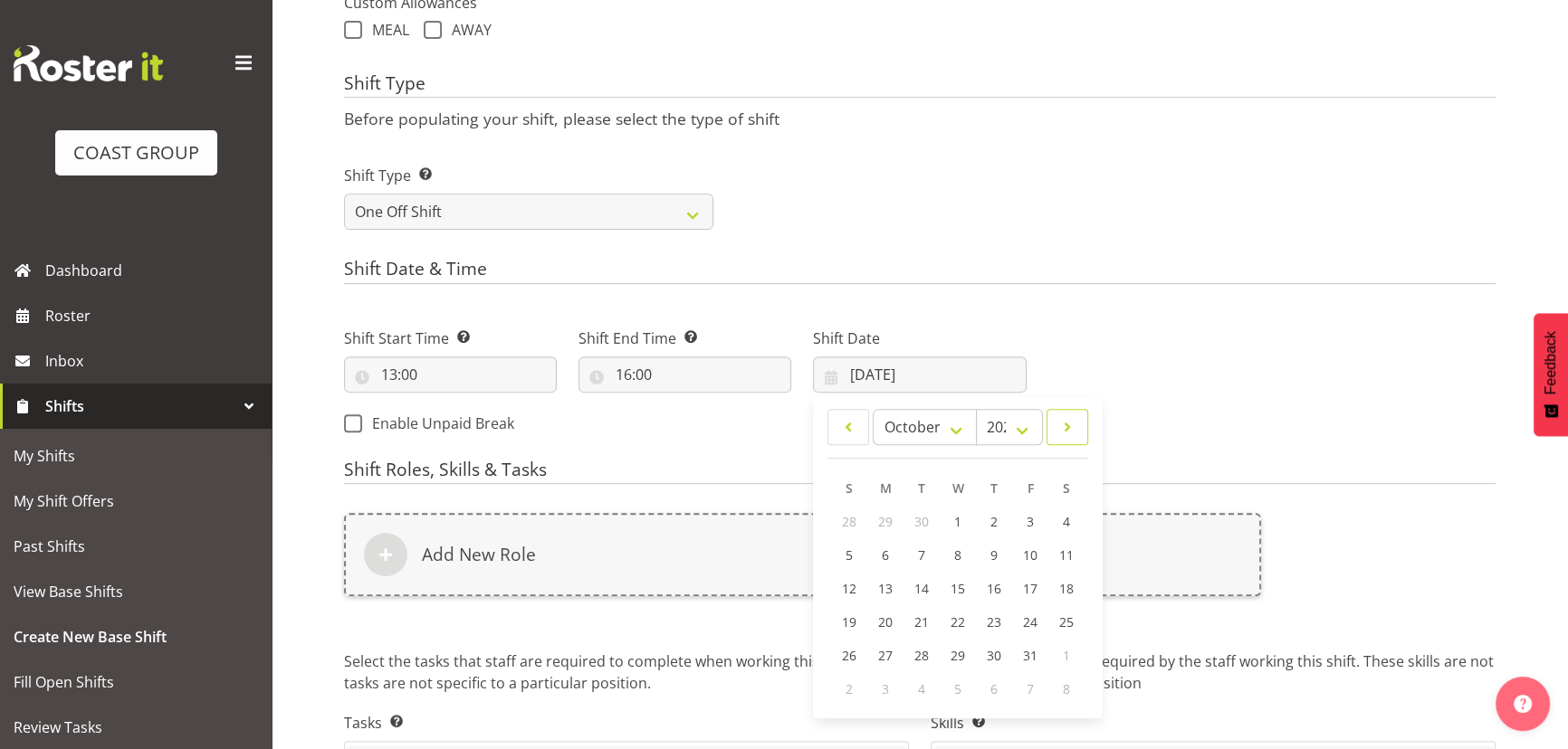
scroll to position [863, 0]
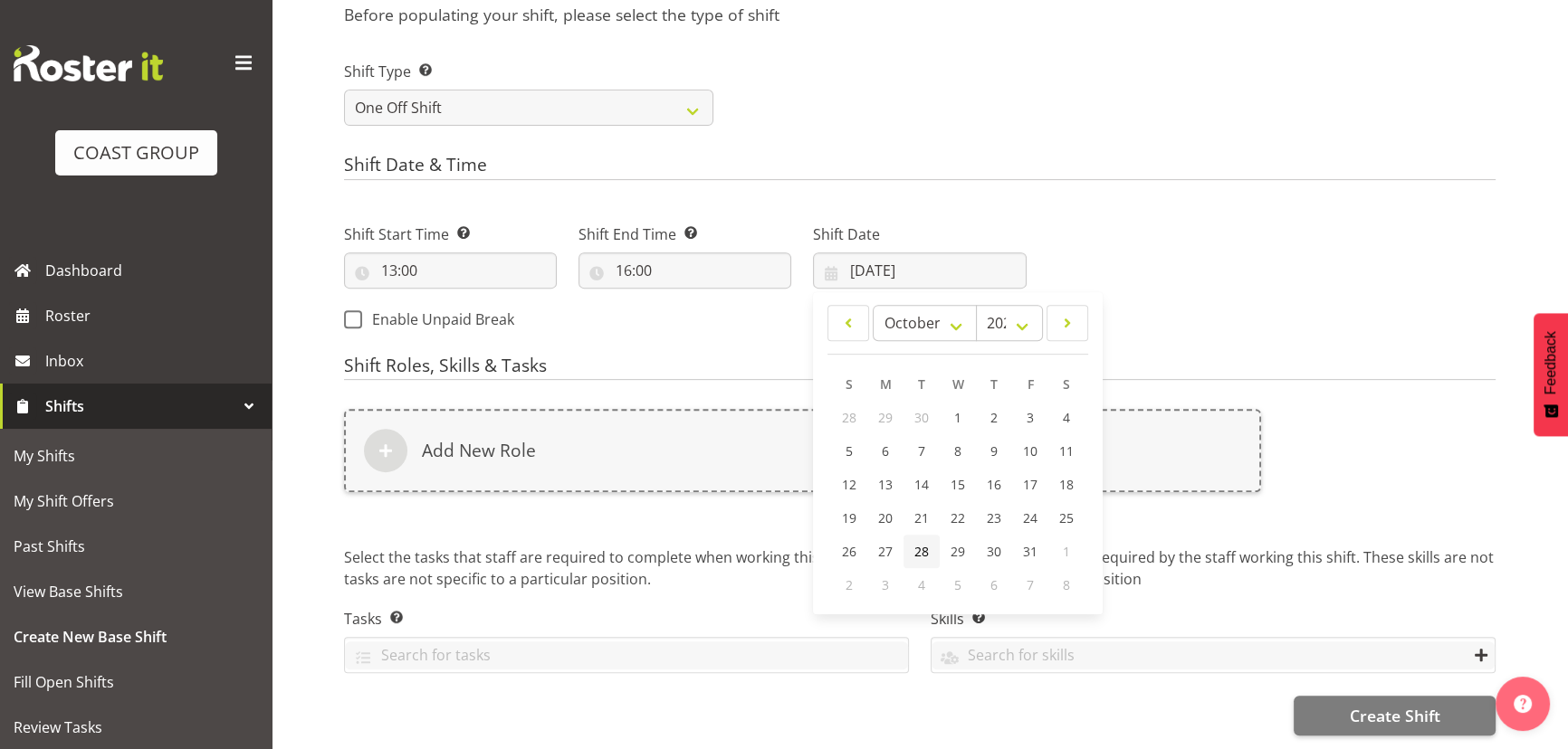
click at [914, 543] on span "28" at bounding box center [921, 551] width 15 height 17
type input "28/10/2025"
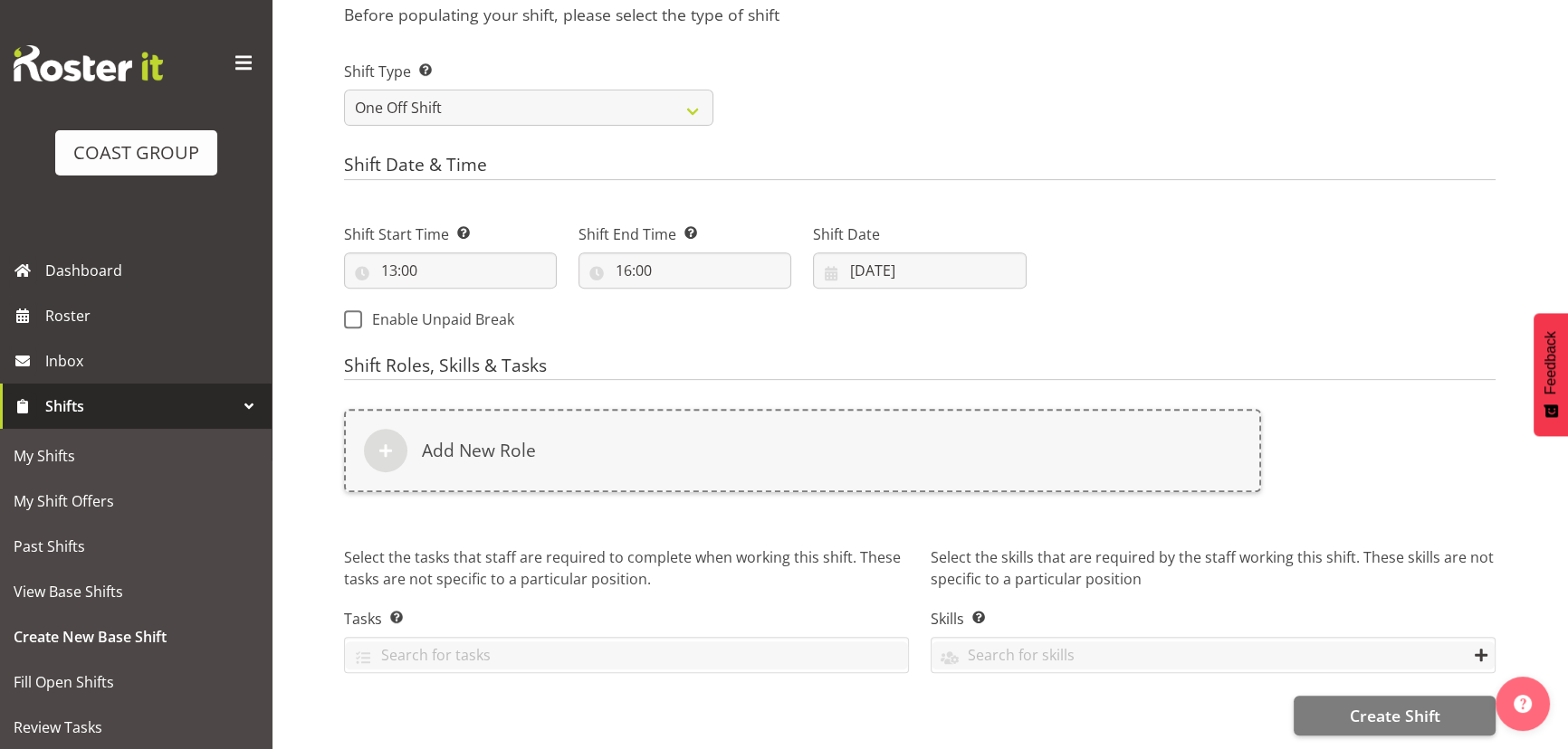
click at [921, 479] on div "Add New Role" at bounding box center [802, 451] width 916 height 84
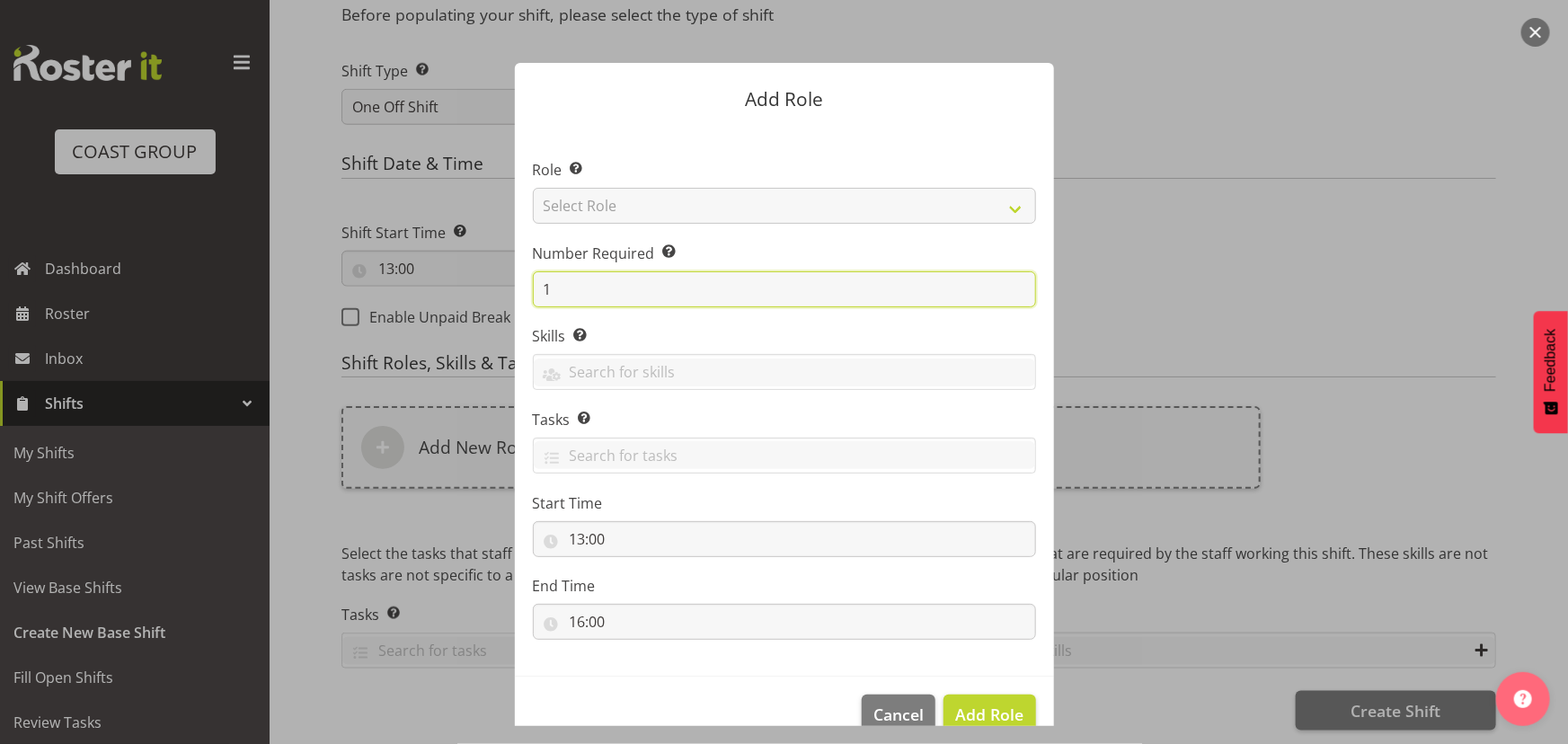
drag, startPoint x: 560, startPoint y: 295, endPoint x: 475, endPoint y: 294, distance: 85.0
click at [475, 294] on form "Add Role Role Select the role you wish to add to the shift. Select Role ACCOUNT…" at bounding box center [784, 372] width 863 height 708
type input "2"
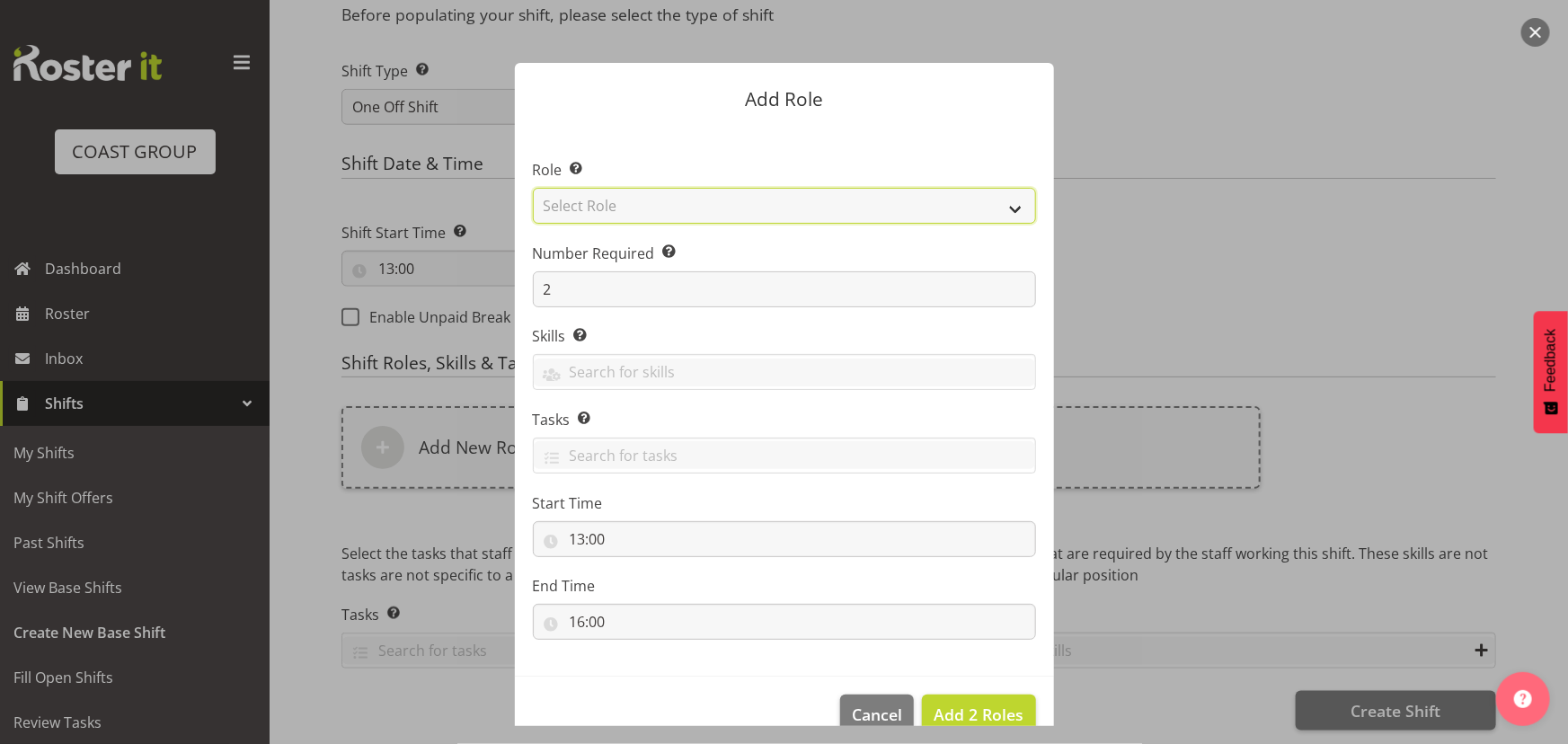
click at [737, 207] on select "Select Role ACCOUNT MANAGER ACCOUNT MANAGER DW ACCOUNTS AKL DIANNA VEHICLES AKL…" at bounding box center [784, 206] width 503 height 36
select select "191"
click at [533, 188] on select "Select Role ACCOUNT MANAGER ACCOUNT MANAGER DW ACCOUNTS AKL DIANNA VEHICLES AKL…" at bounding box center [784, 206] width 503 height 36
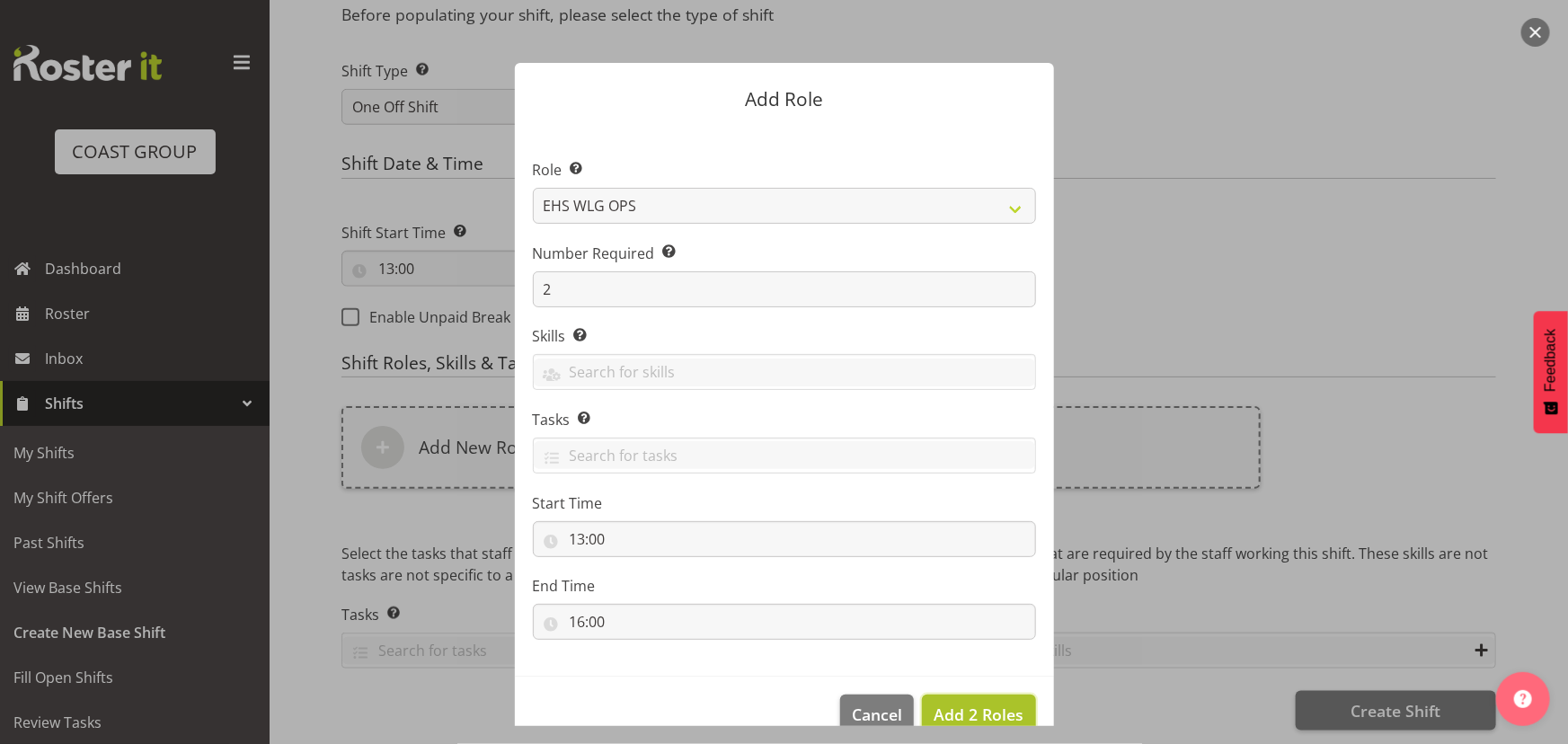
click at [948, 699] on button "Add 2 Roles" at bounding box center [978, 714] width 114 height 40
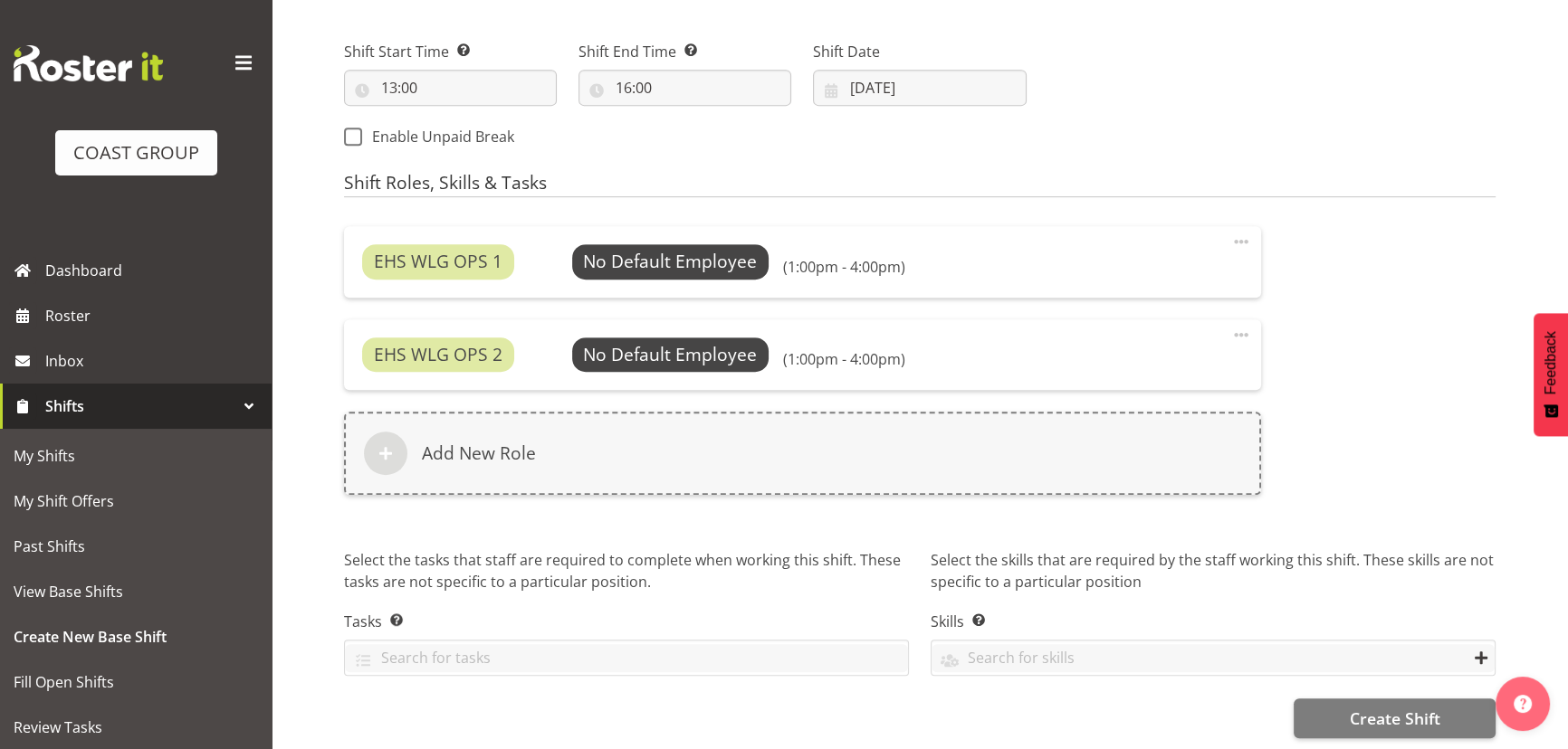
scroll to position [1048, 0]
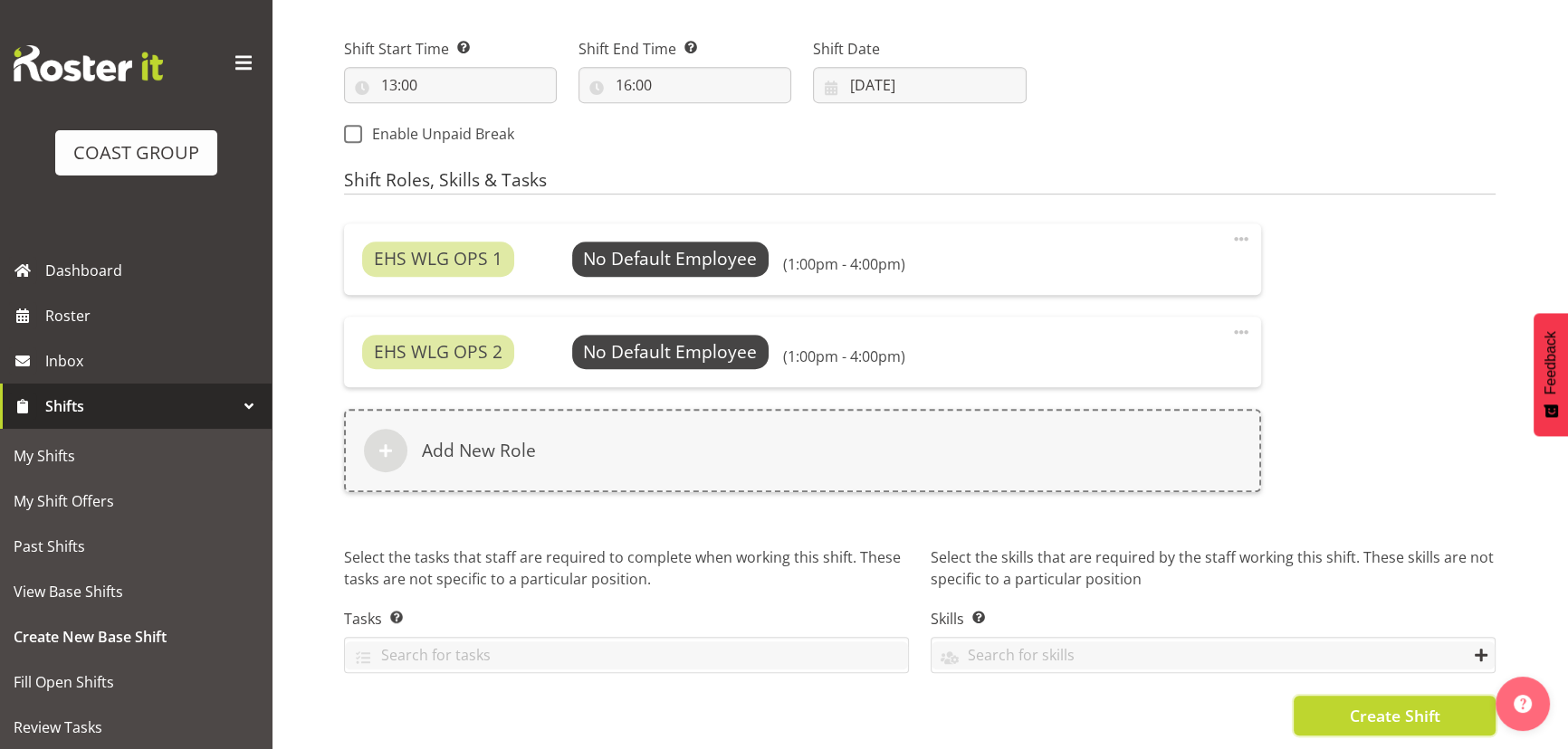
click at [1363, 696] on button "Create Shift" at bounding box center [1394, 716] width 202 height 40
